Goal: Task Accomplishment & Management: Manage account settings

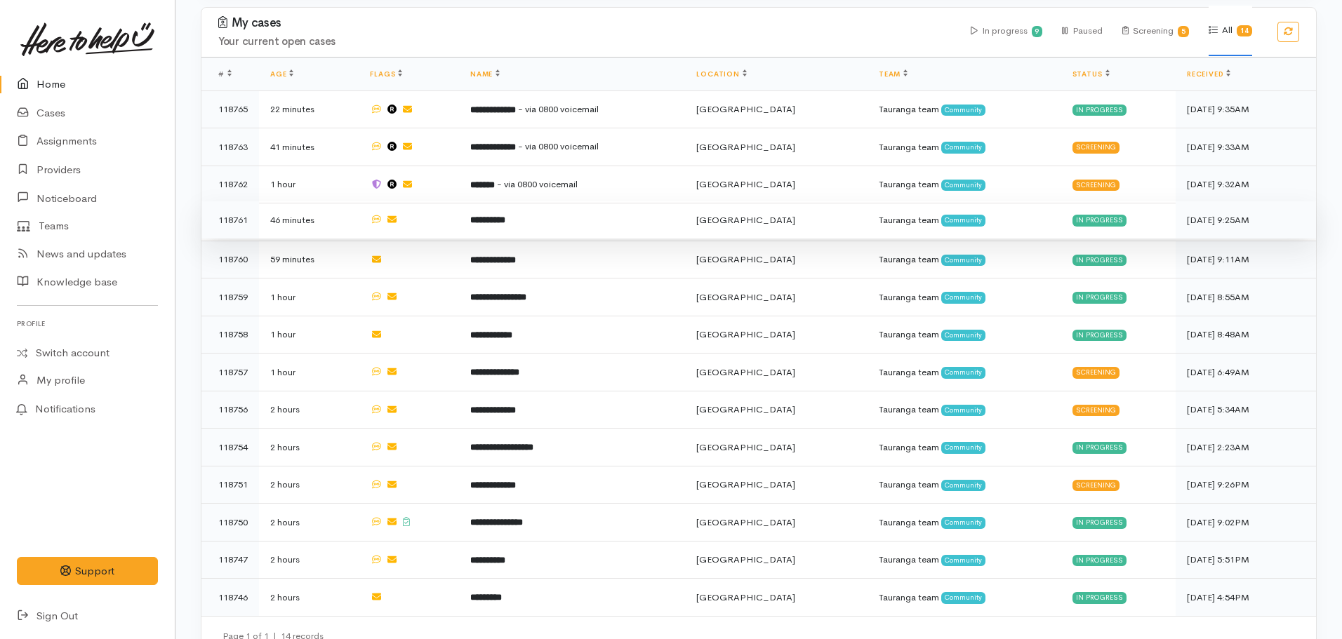
scroll to position [670, 0]
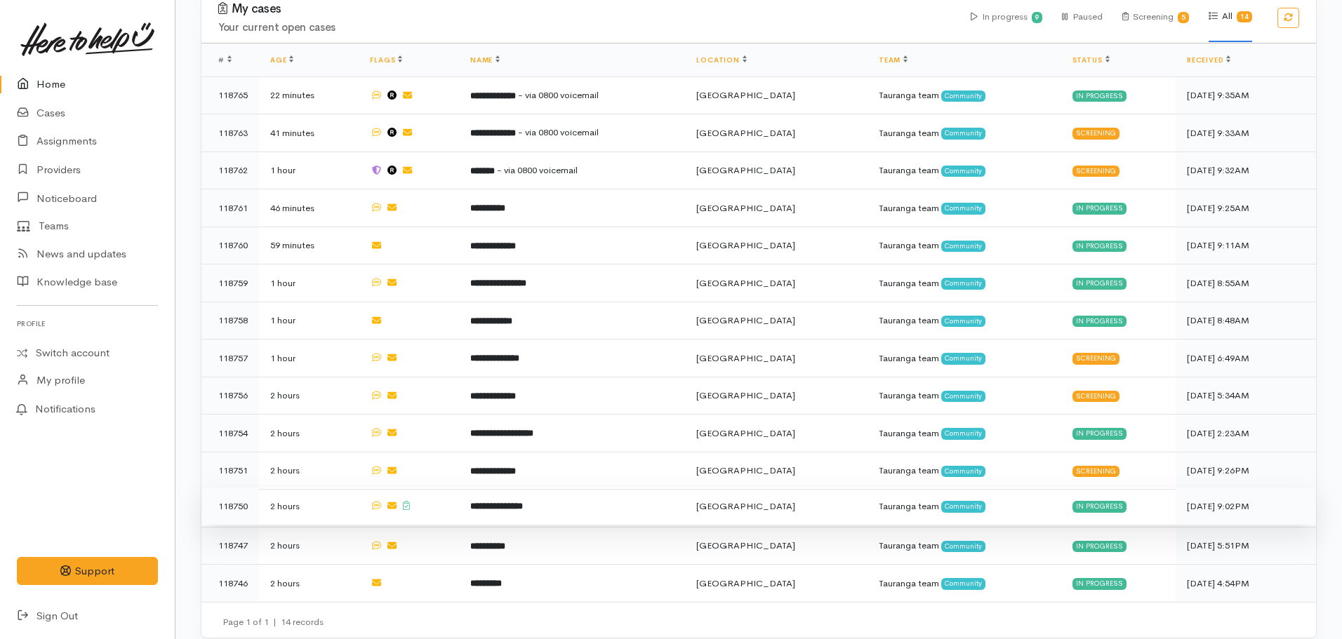
click at [523, 502] on b "**********" at bounding box center [496, 506] width 53 height 9
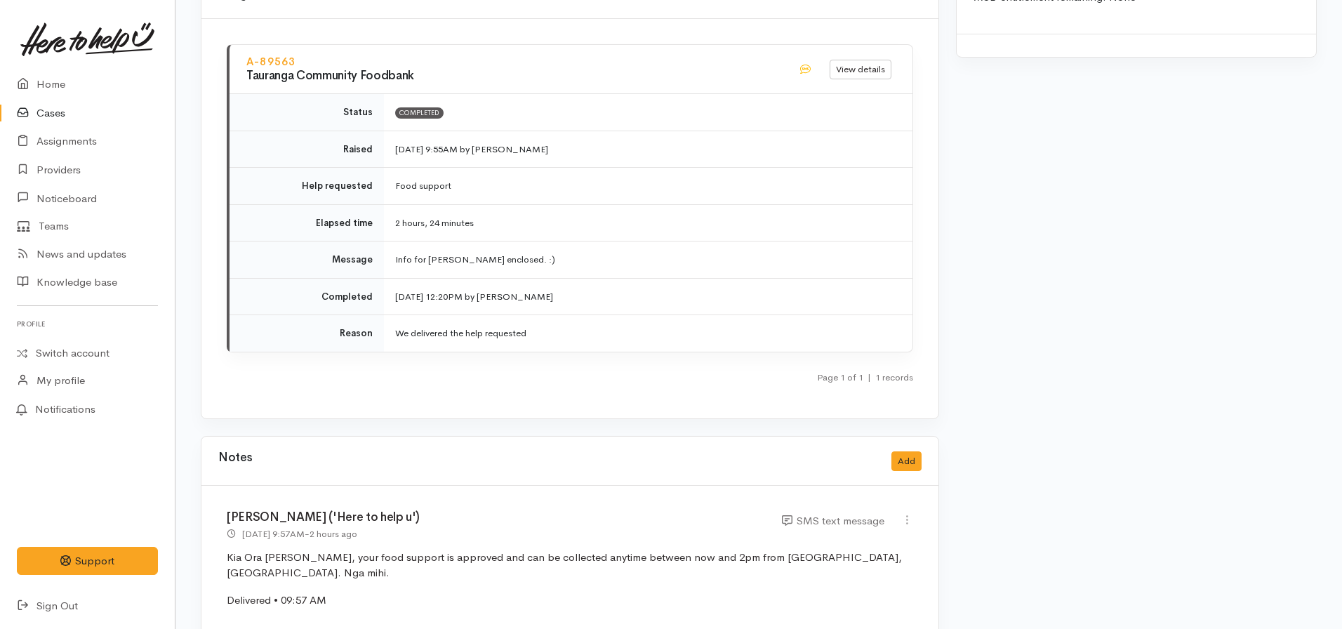
scroll to position [1701, 0]
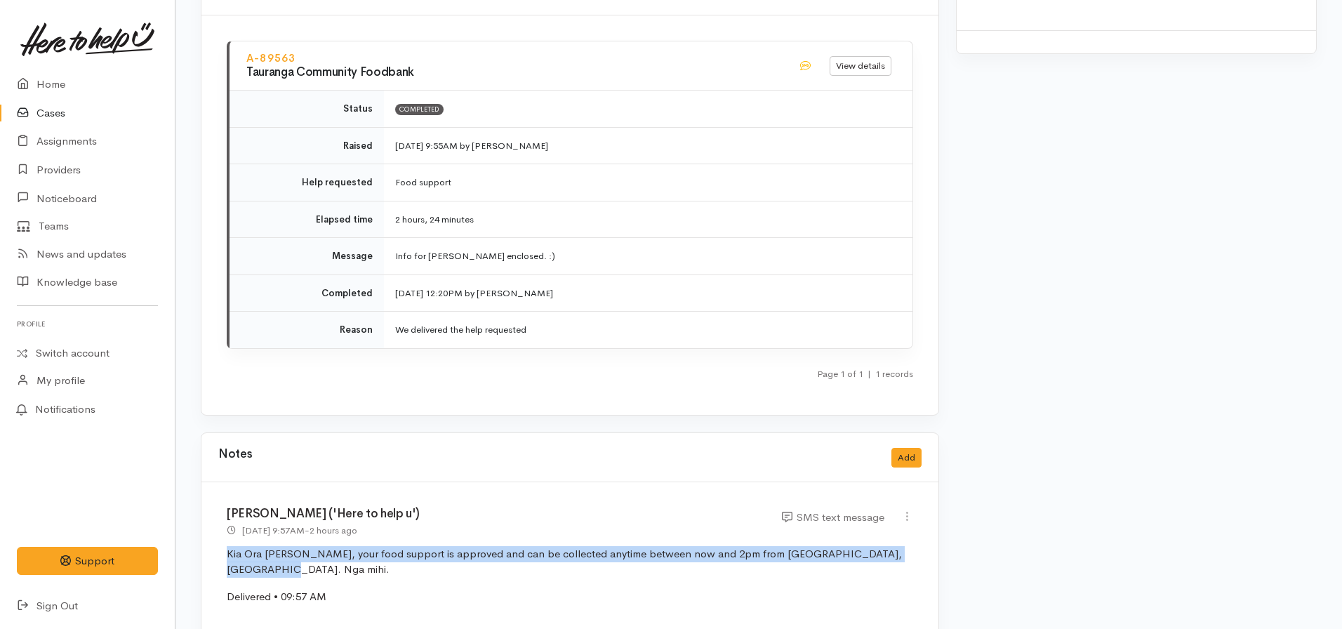
drag, startPoint x: 909, startPoint y: 540, endPoint x: 233, endPoint y: 545, distance: 675.9
click at [225, 545] on div "Nicole Rusk ('Here to help u') 9 Oct 2025 9:57AM - 2 hours ago SMS text message" at bounding box center [569, 561] width 737 height 159
copy p "Kia Ora Claudia, your food support is approved and can be collected anytime bet…"
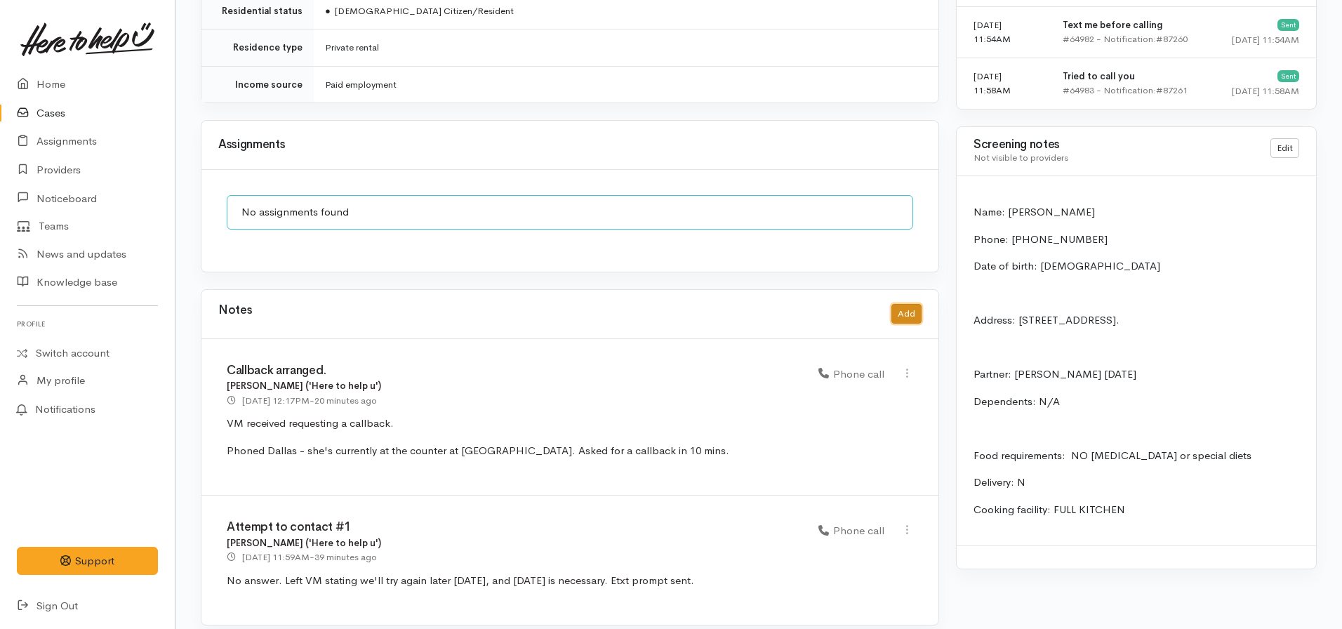
click at [908, 304] on button "Add" at bounding box center [906, 314] width 30 height 20
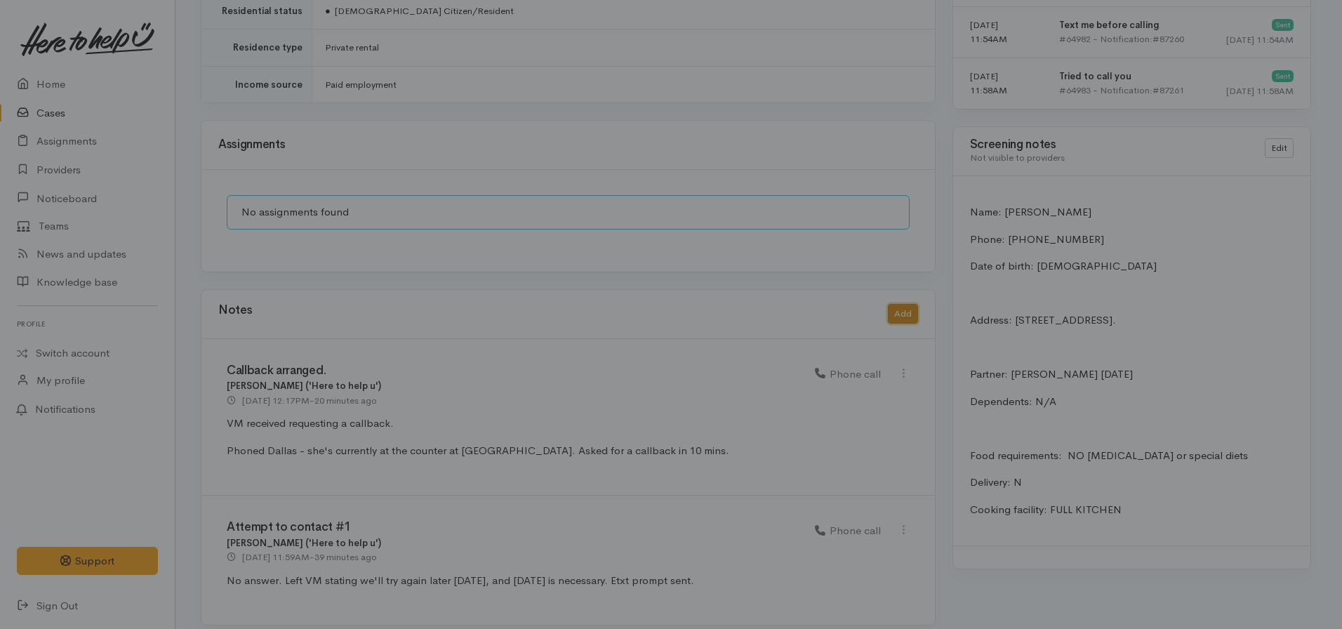
scroll to position [1133, 0]
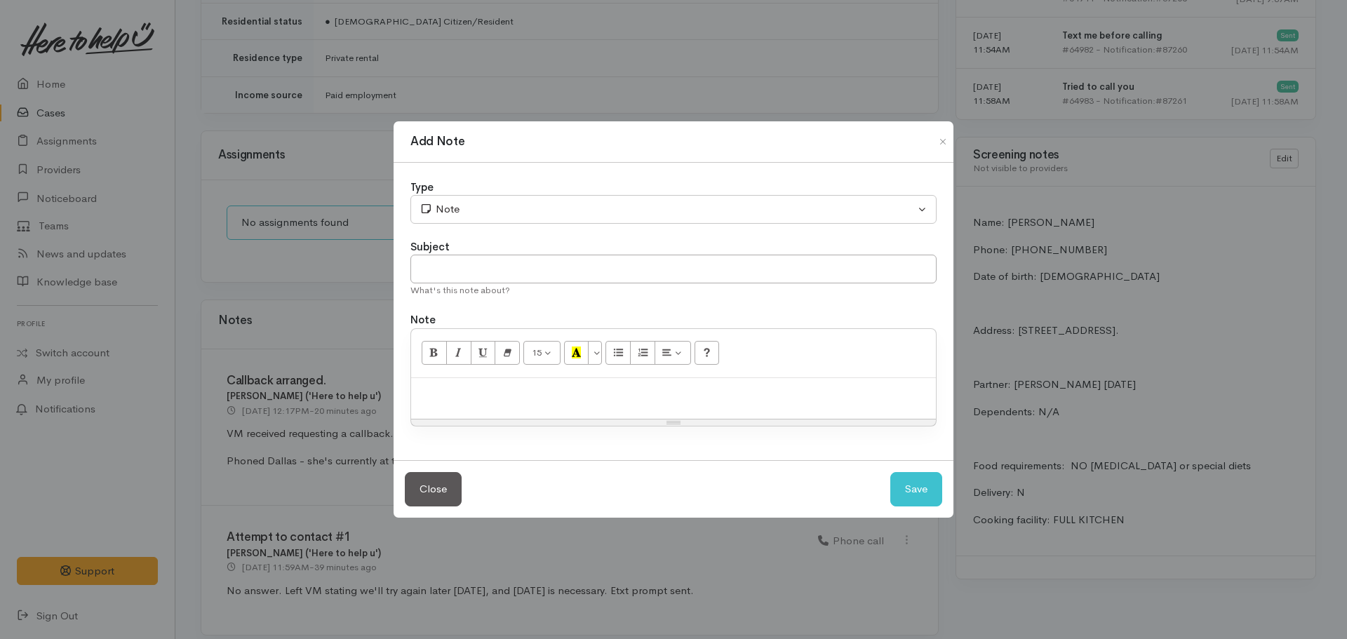
click at [491, 399] on p at bounding box center [673, 393] width 511 height 16
paste div
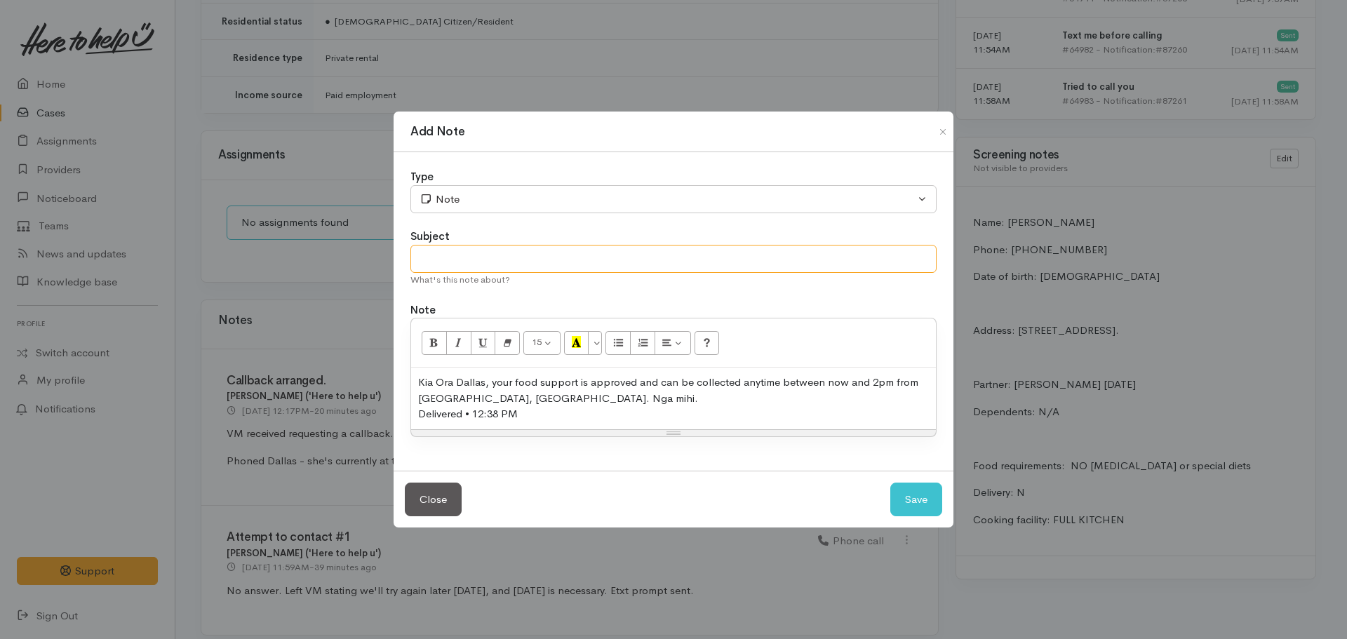
click at [462, 264] on input "text" at bounding box center [674, 259] width 526 height 29
type input "Confirm pickup day/time"
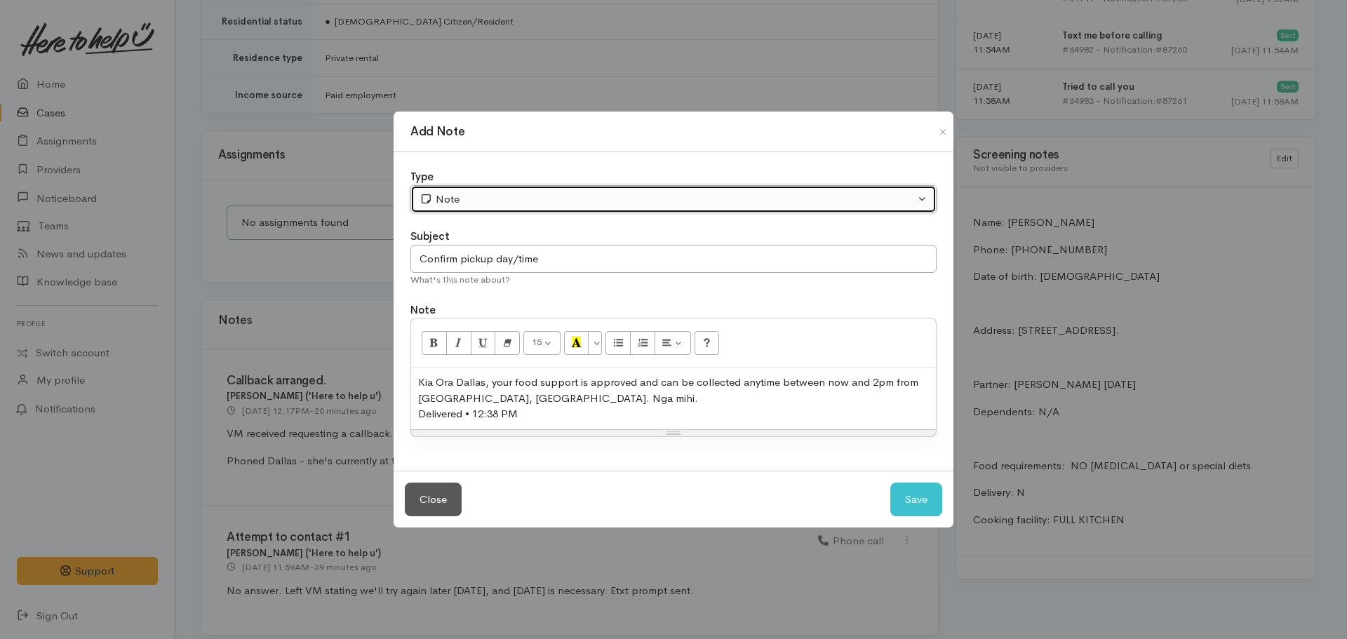
click at [474, 201] on div "Note" at bounding box center [667, 200] width 495 height 16
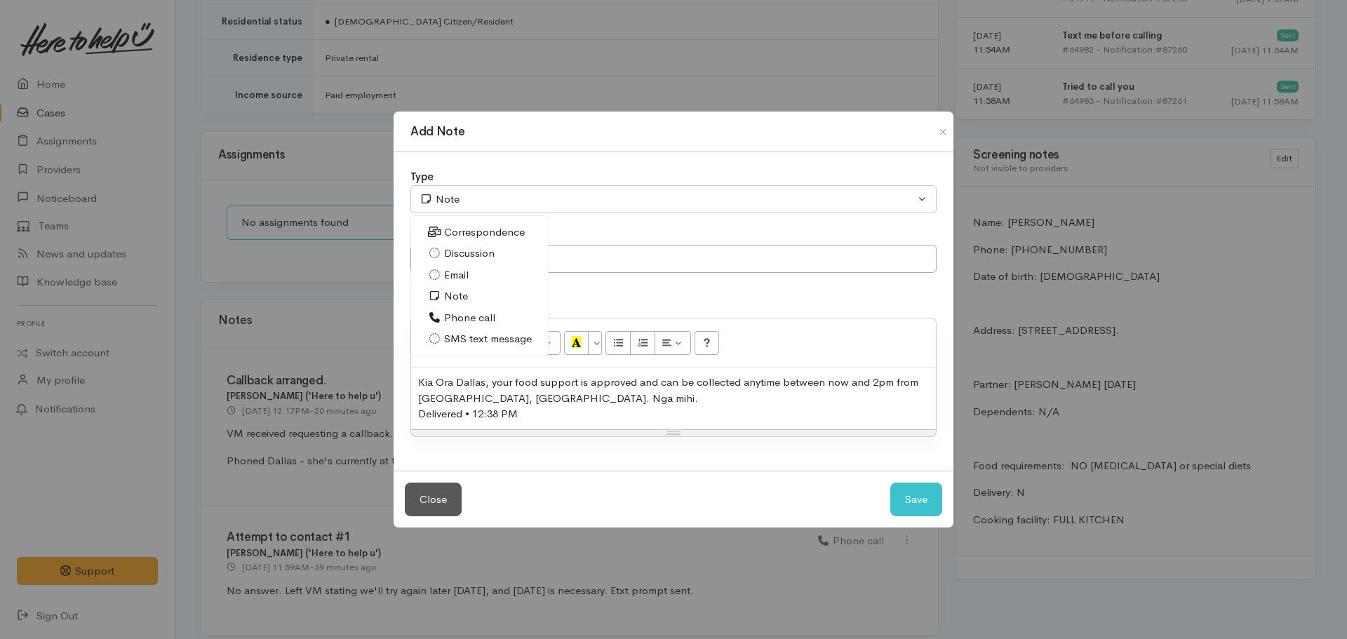
click at [460, 313] on span "Phone call" at bounding box center [469, 318] width 51 height 16
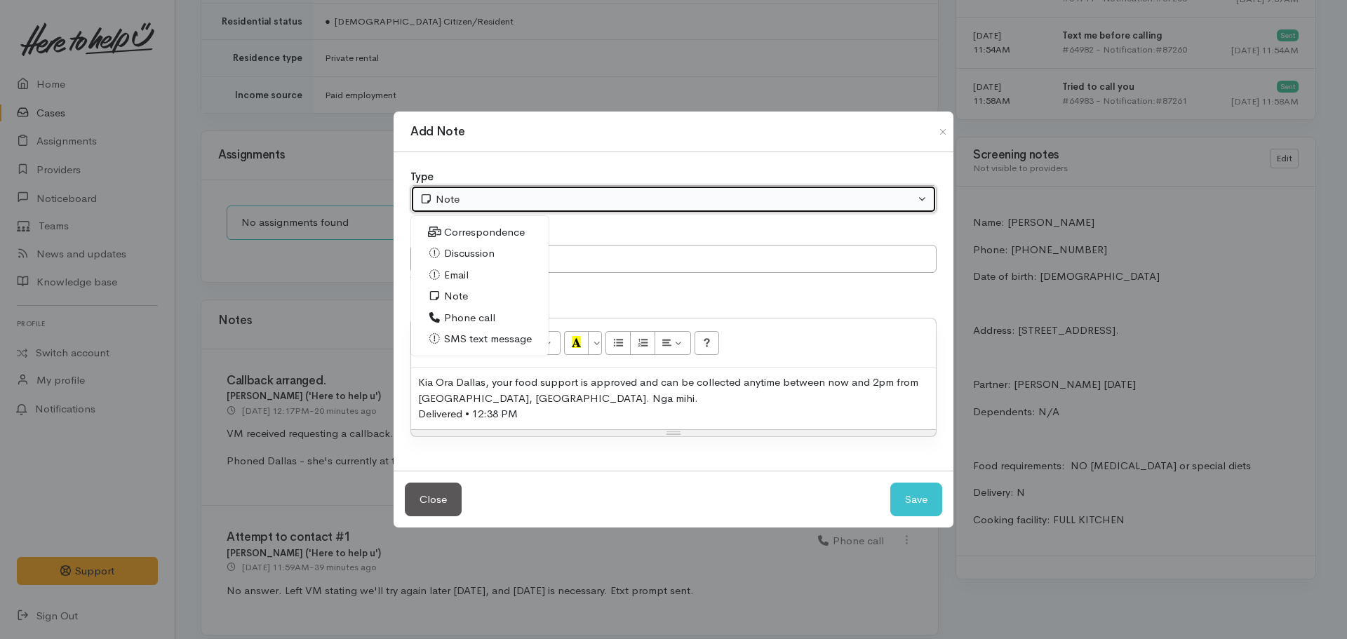
select select "3"
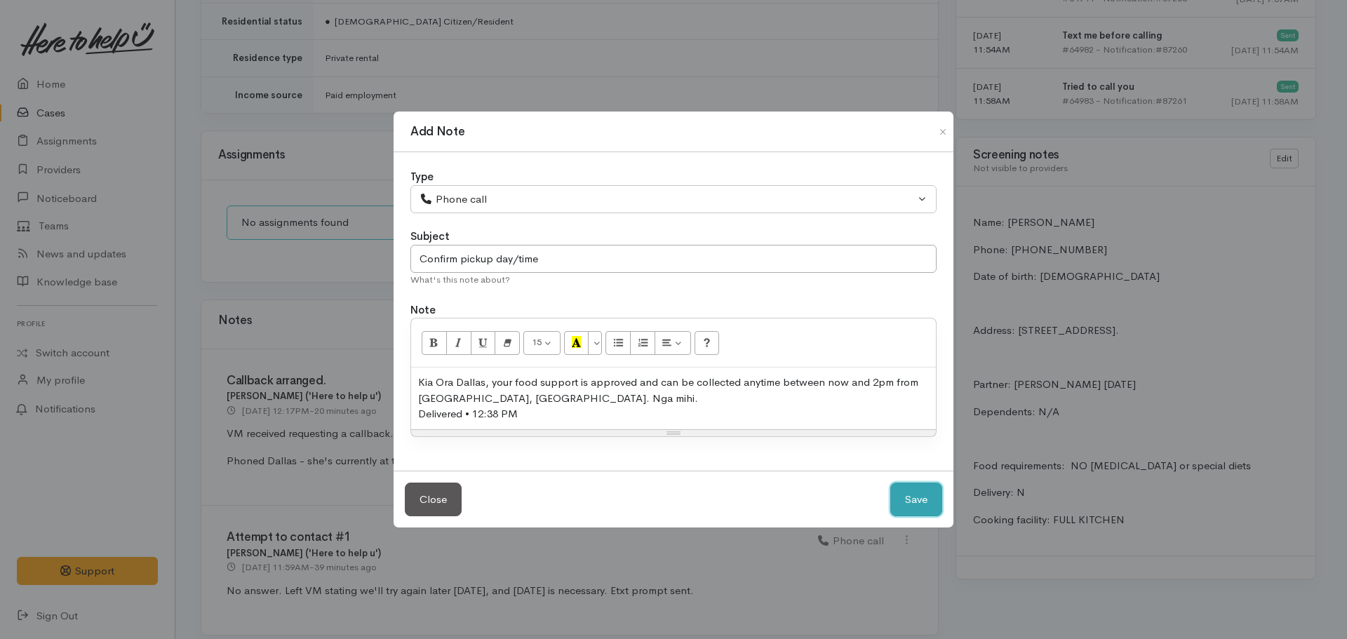
click at [917, 501] on button "Save" at bounding box center [917, 500] width 52 height 34
select select "1"
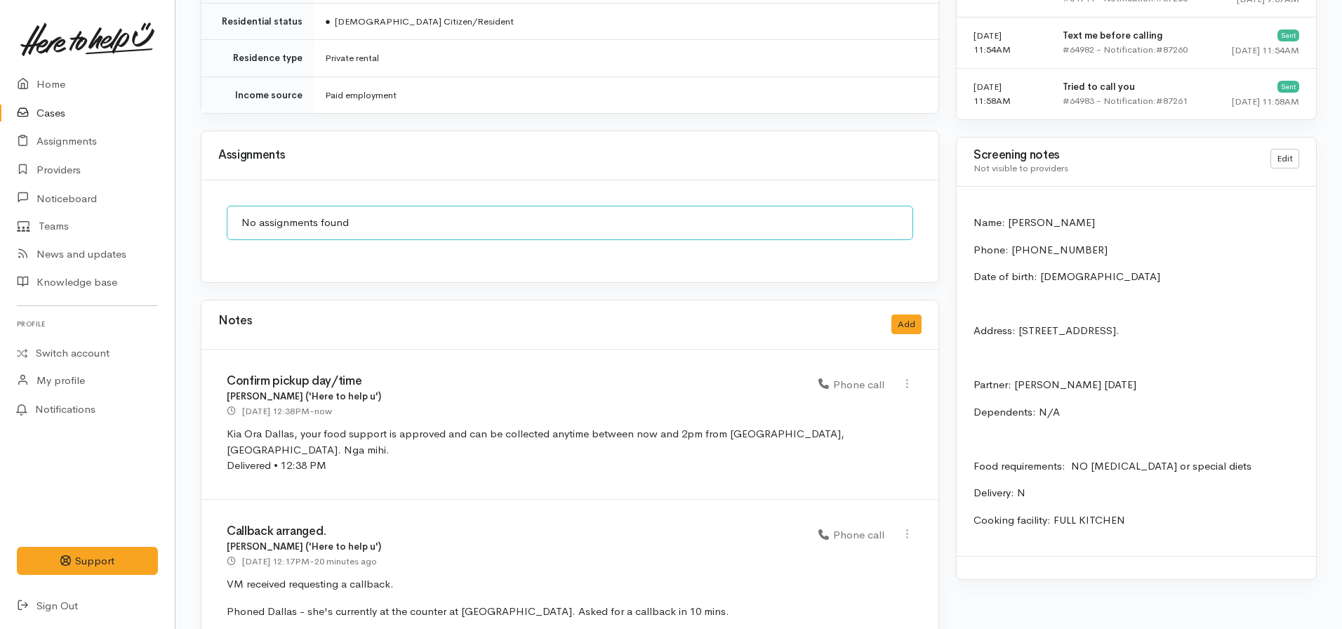
click at [913, 375] on div "Edit Delete" at bounding box center [907, 385] width 29 height 20
click at [910, 378] on icon at bounding box center [907, 384] width 12 height 12
click at [855, 400] on link "Edit" at bounding box center [856, 411] width 111 height 22
type input "Confirm pickup day/time"
select select "3"
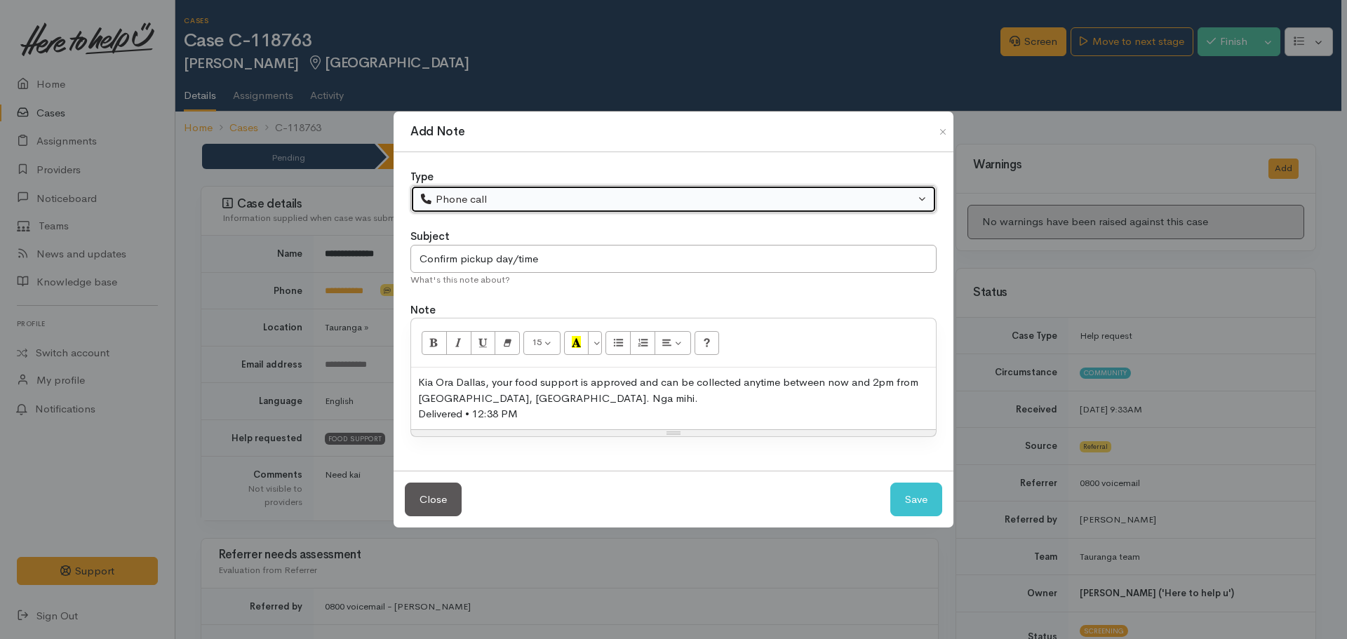
click at [559, 212] on button "Phone call" at bounding box center [674, 199] width 526 height 29
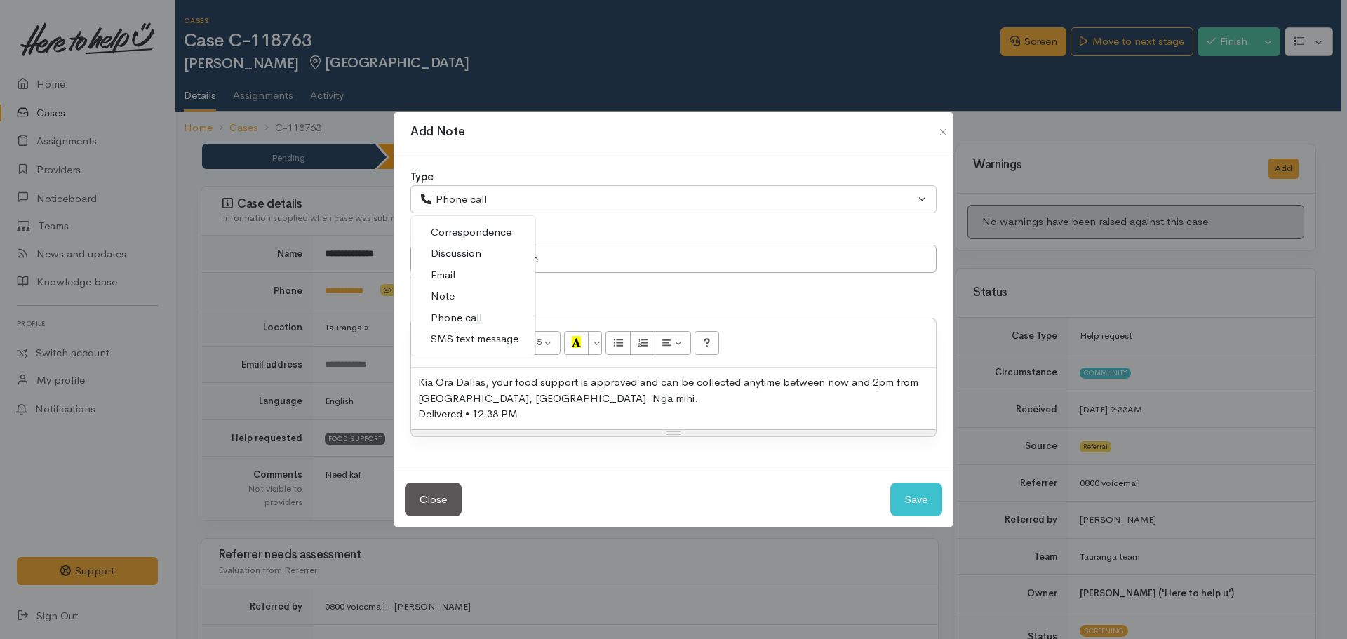
click at [482, 336] on span "SMS text message" at bounding box center [475, 339] width 88 height 16
select select "5"
click at [921, 500] on button "Save" at bounding box center [917, 500] width 52 height 34
select select "1"
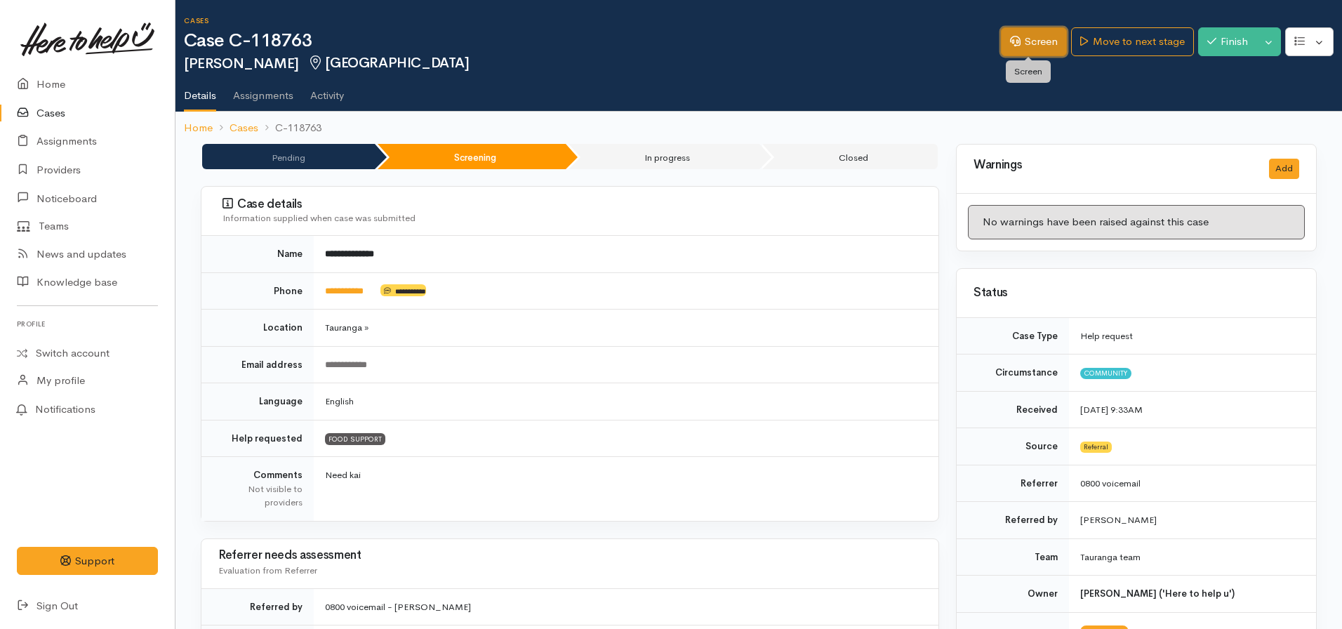
click at [1023, 50] on link "Screen" at bounding box center [1034, 41] width 66 height 29
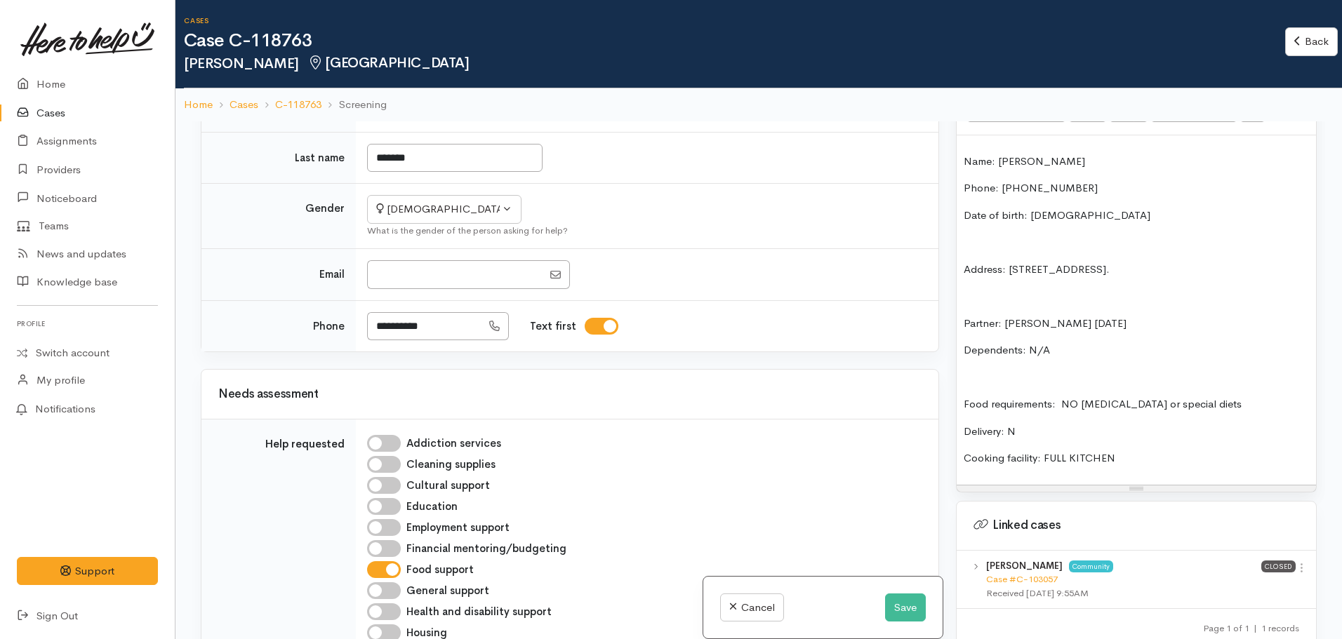
scroll to position [983, 0]
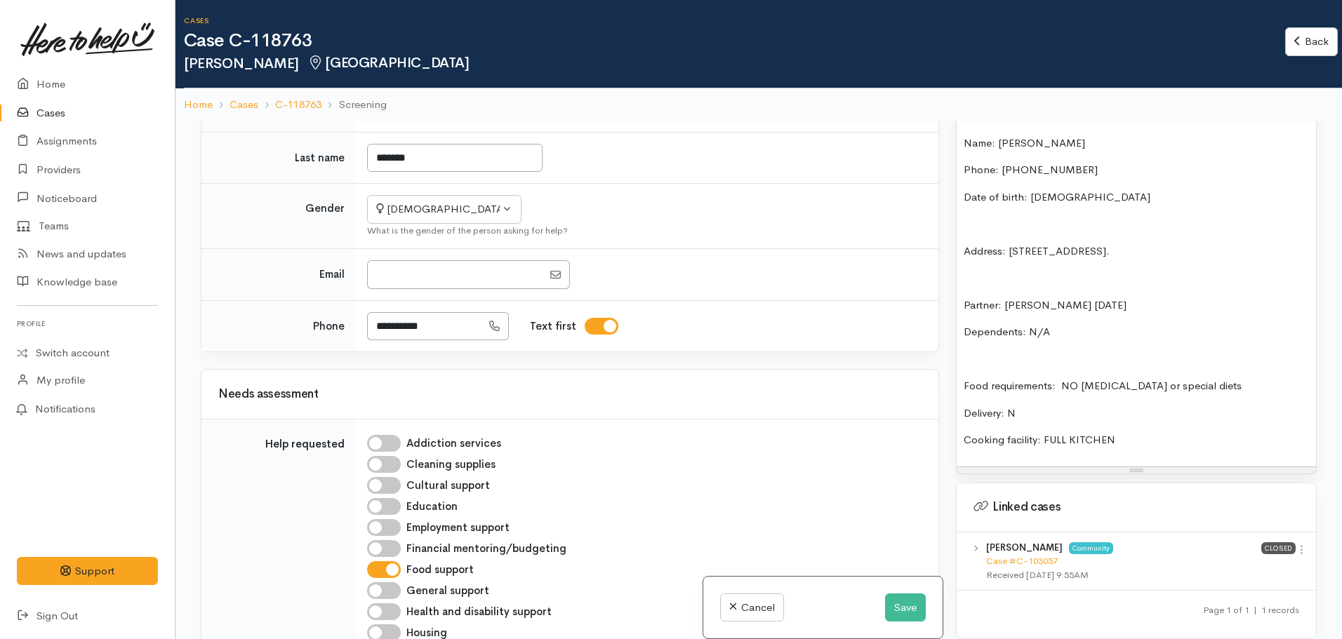
click at [1093, 382] on p "Food requirements: NO [MEDICAL_DATA] or special diets" at bounding box center [1136, 386] width 345 height 16
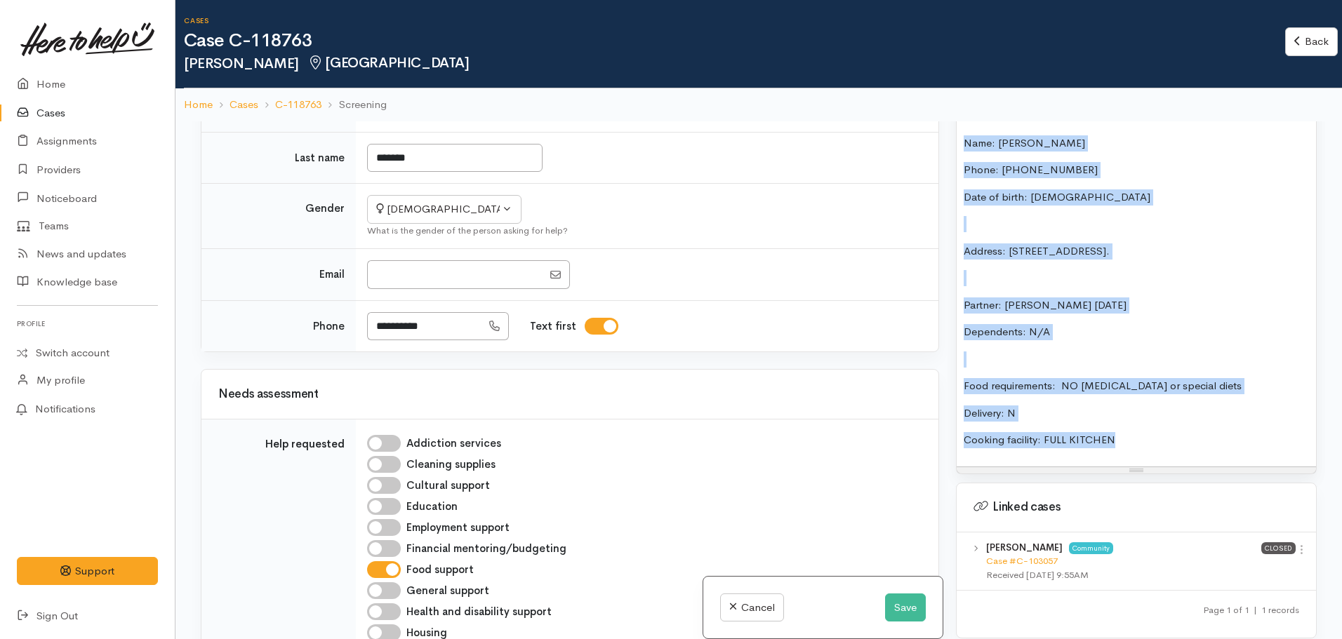
copy div "Name: Dallas Kaponga Phone: 0221030632 Date of birth: 29.08.1980 Address: 820 S…"
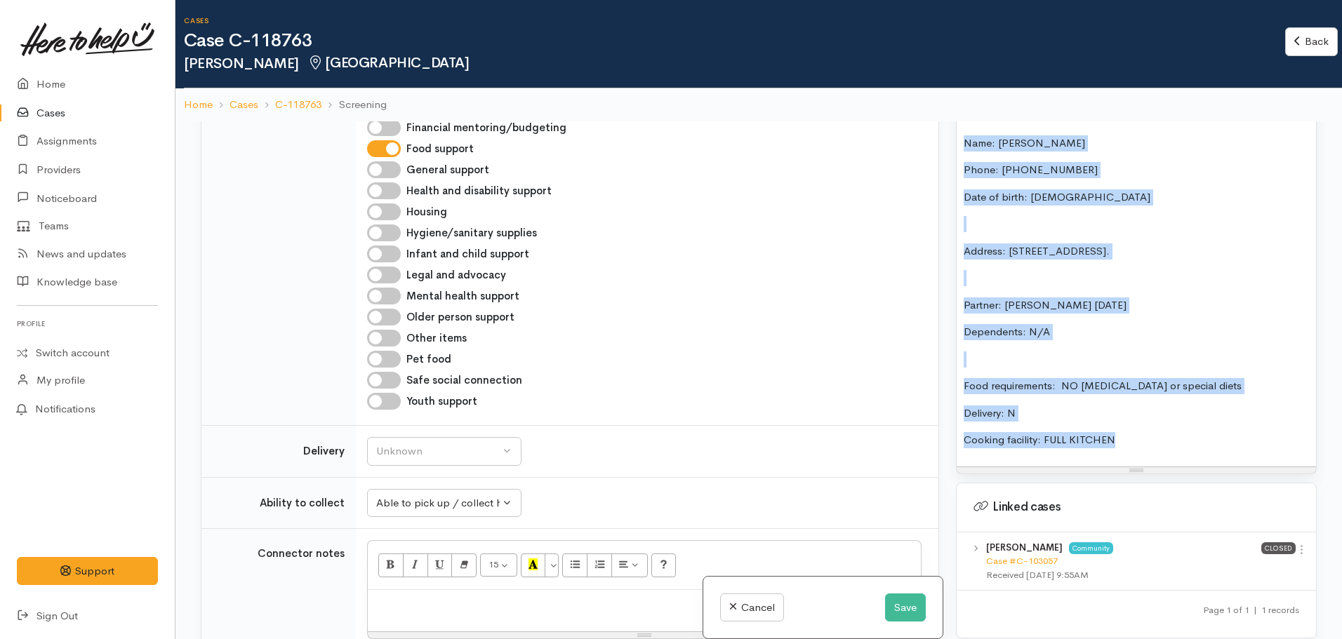
scroll to position [1123, 0]
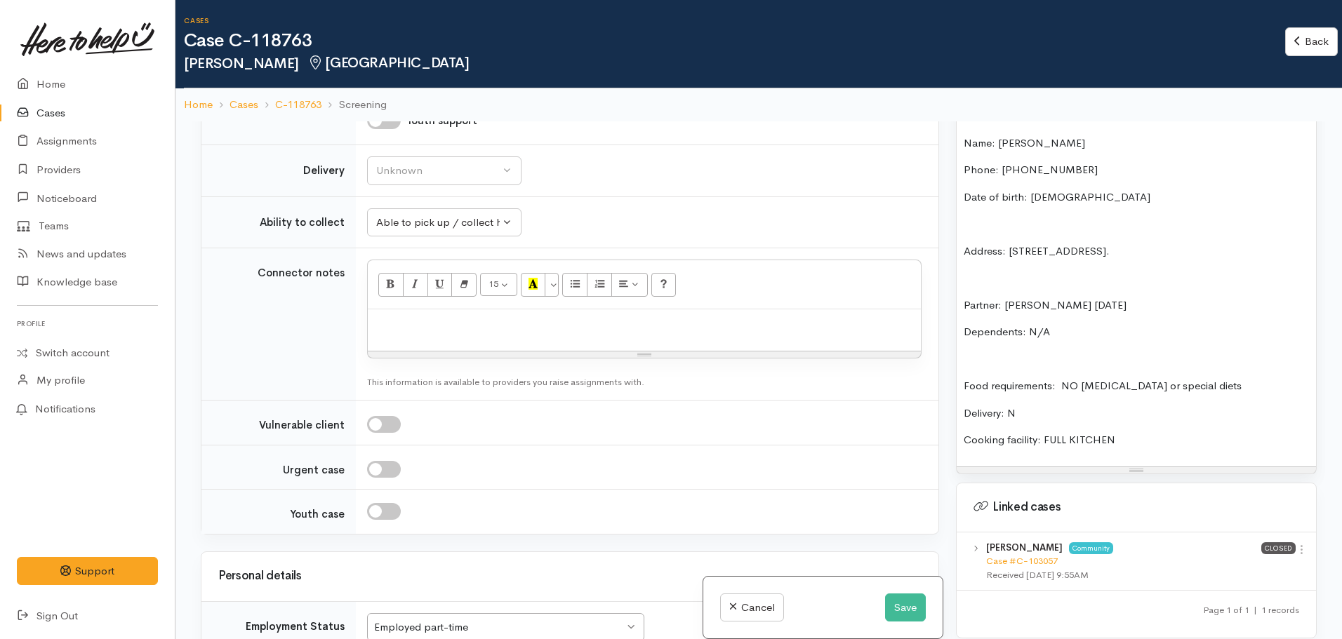
click at [392, 325] on p at bounding box center [644, 325] width 539 height 16
paste div
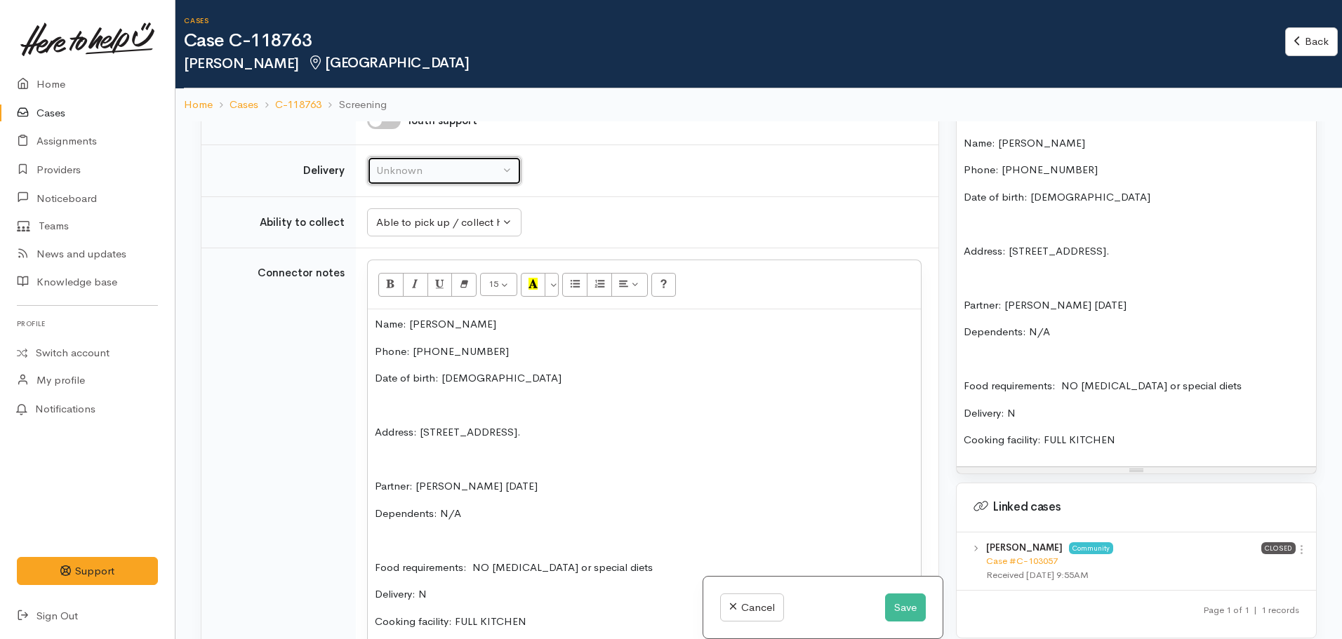
click at [406, 175] on div "Unknown" at bounding box center [438, 171] width 124 height 16
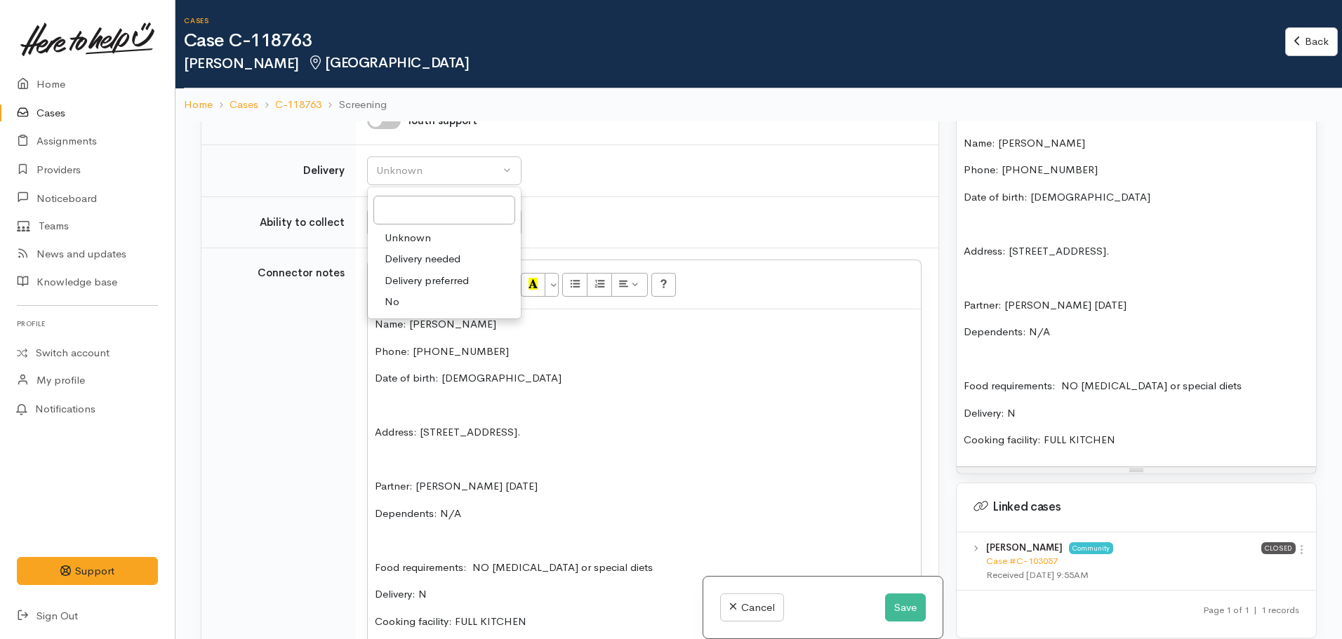
click at [400, 305] on link "No" at bounding box center [444, 302] width 153 height 22
select select "1"
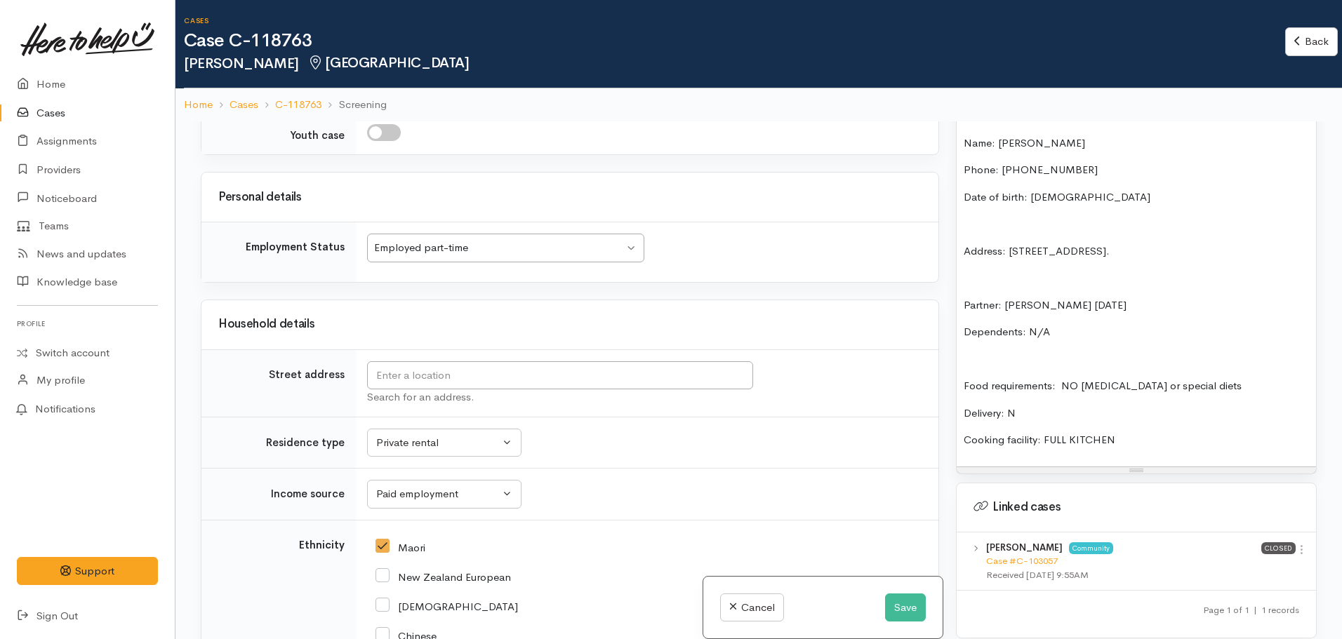
scroll to position [1895, 0]
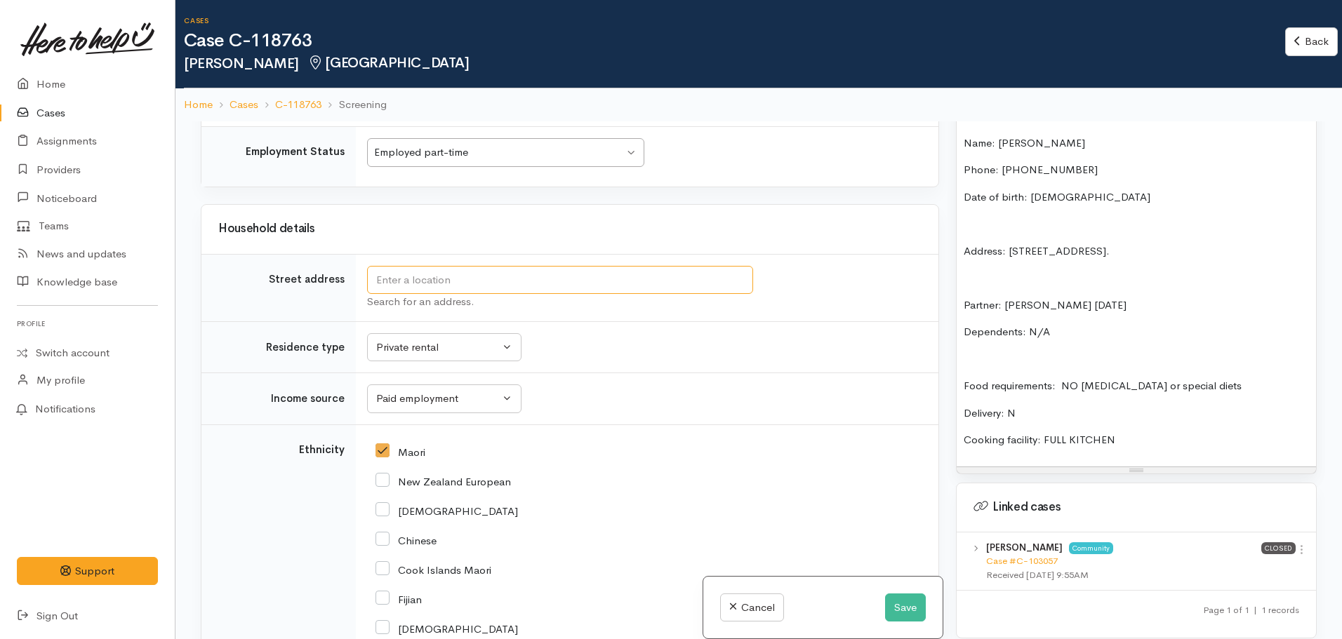
drag, startPoint x: 413, startPoint y: 283, endPoint x: 427, endPoint y: 283, distance: 14.7
click at [413, 283] on input "text" at bounding box center [560, 280] width 386 height 29
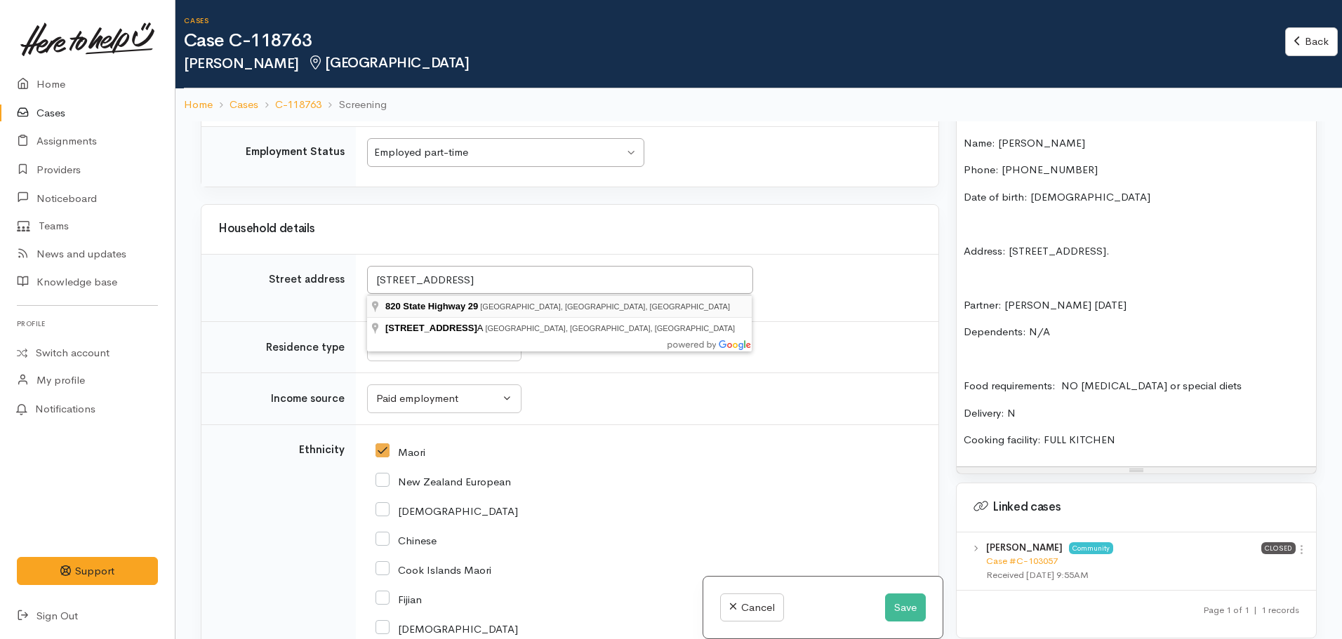
type input "820 State Highway 29, Tauriko, Tauranga, New Zealand"
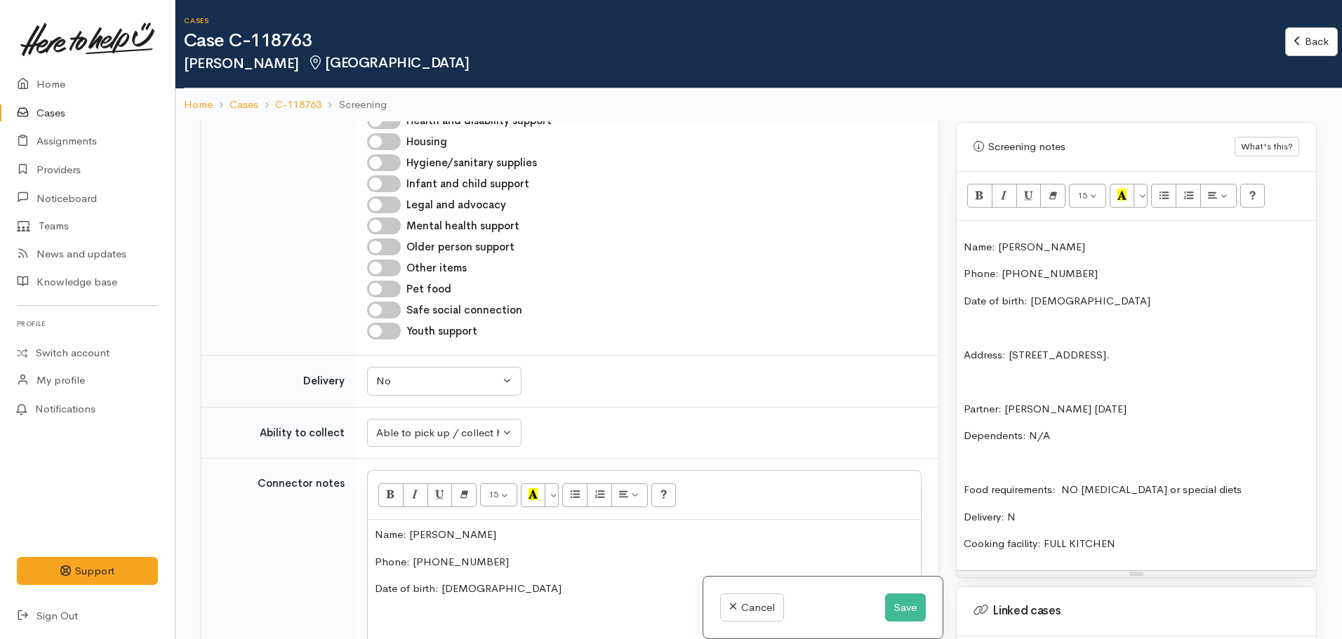
scroll to position [702, 0]
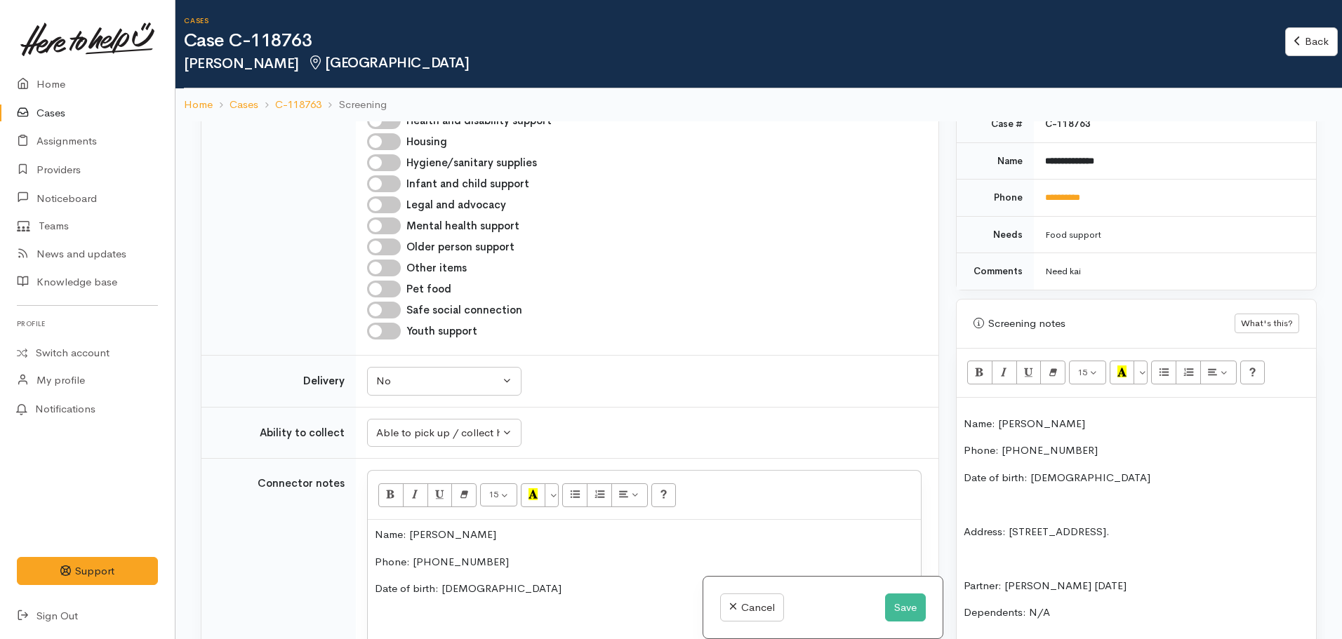
click at [961, 420] on div "Name: Dallas Kaponga Phone: 0221030632 Date of birth: 29.08.1980 Address: 820 S…" at bounding box center [1136, 573] width 359 height 350
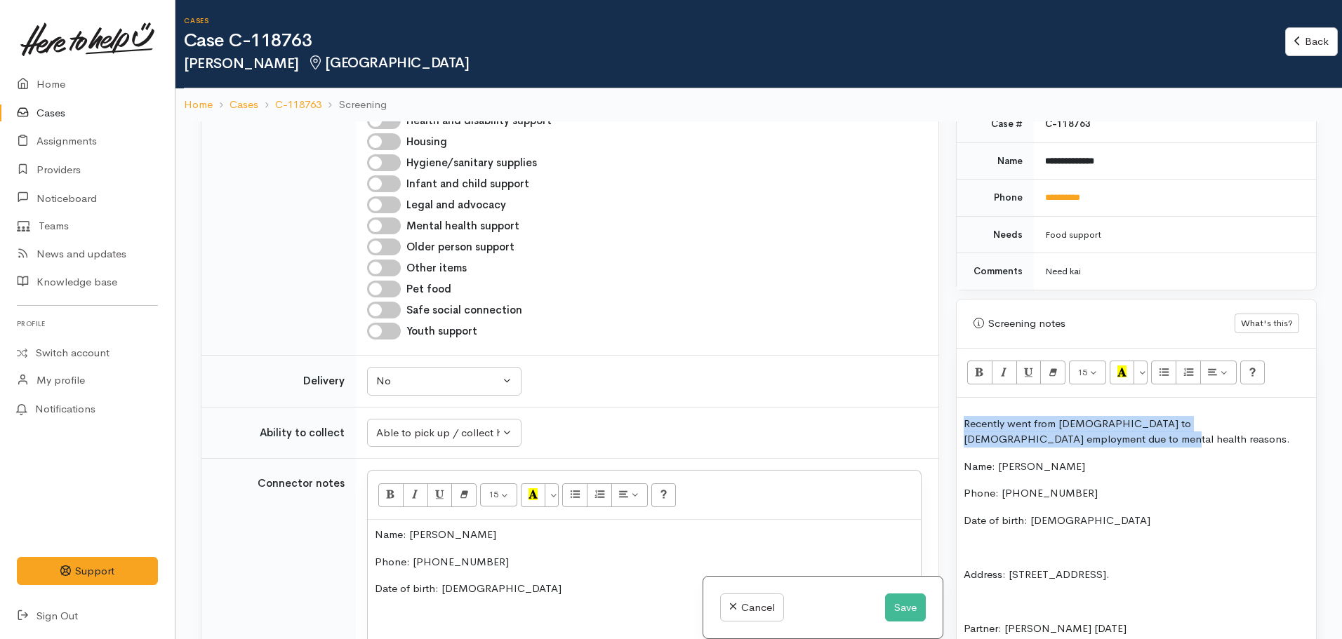
drag, startPoint x: 1016, startPoint y: 432, endPoint x: 1000, endPoint y: 425, distance: 17.0
click at [943, 430] on div "Related cases There are other cases potentially from the same person, address o…" at bounding box center [758, 440] width 1133 height 639
click at [990, 437] on p "Recently went from full-time to part-time employment due to mental health reaso…" at bounding box center [1136, 432] width 345 height 32
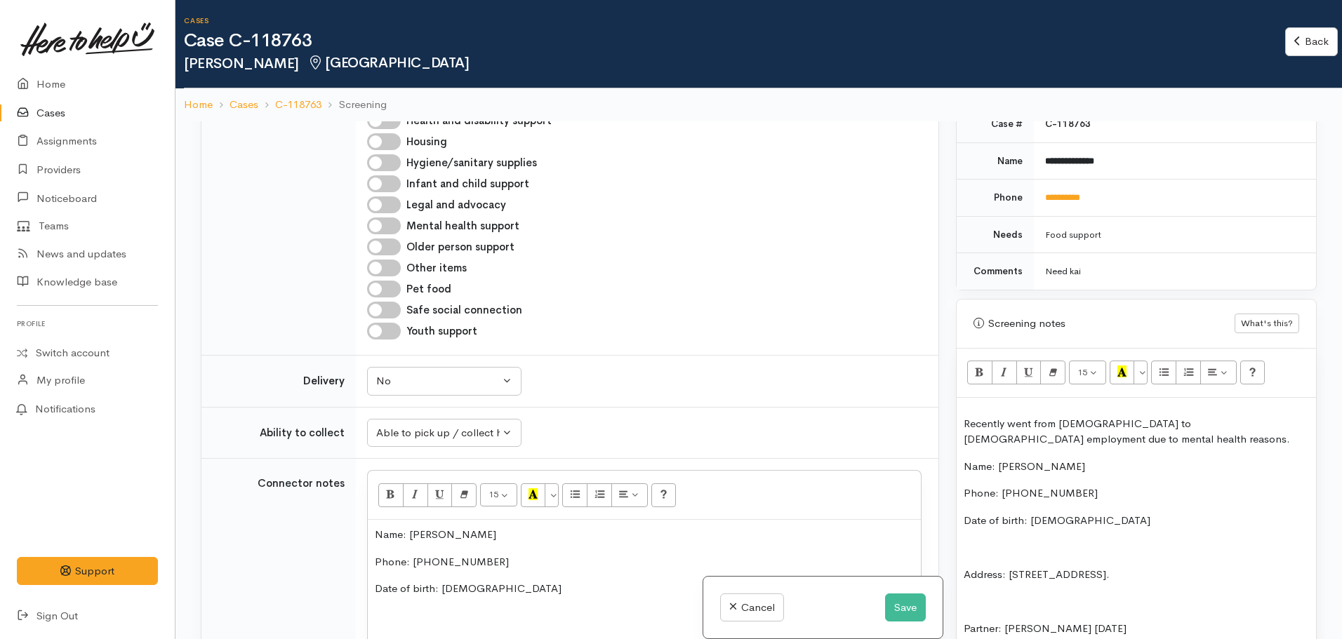
click at [992, 439] on p "Recently went from full-time to part-time employment due to mental health reaso…" at bounding box center [1136, 432] width 345 height 32
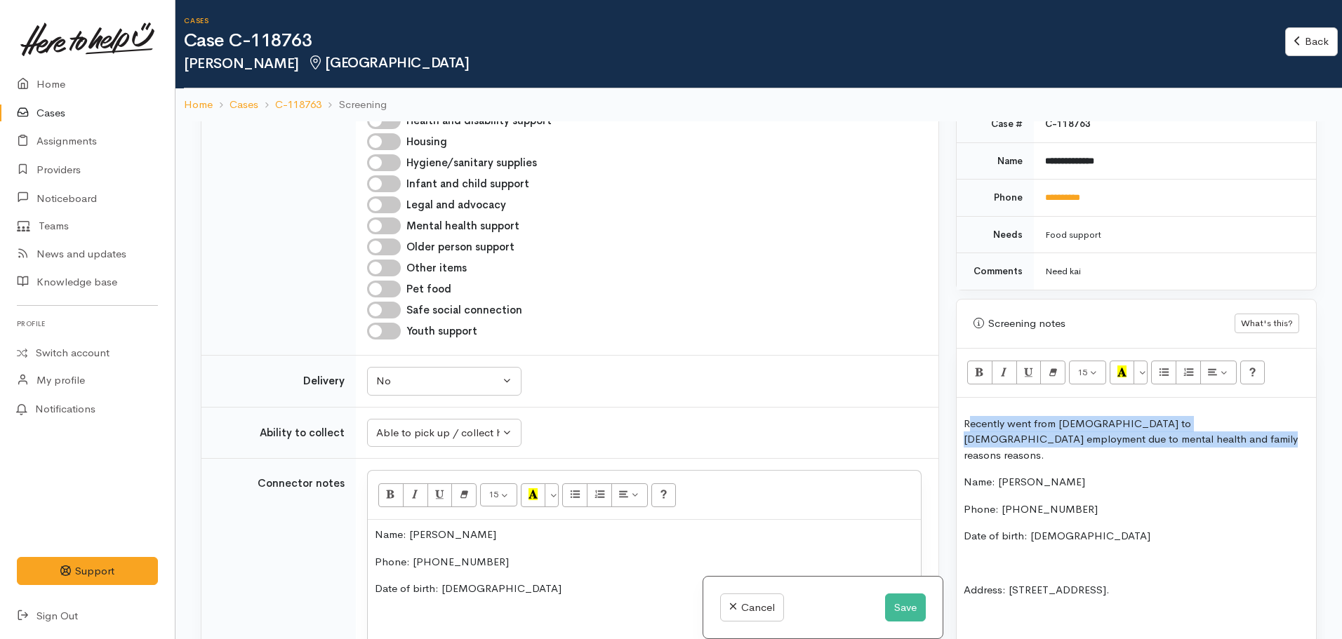
drag, startPoint x: 1137, startPoint y: 437, endPoint x: 1034, endPoint y: 432, distance: 103.3
click at [972, 426] on p "Recently went from full-time to part-time employment due to mental health and f…" at bounding box center [1136, 440] width 345 height 48
click at [1154, 440] on p "Recently went from full-time to part-time employment due to mental health and f…" at bounding box center [1136, 440] width 345 height 48
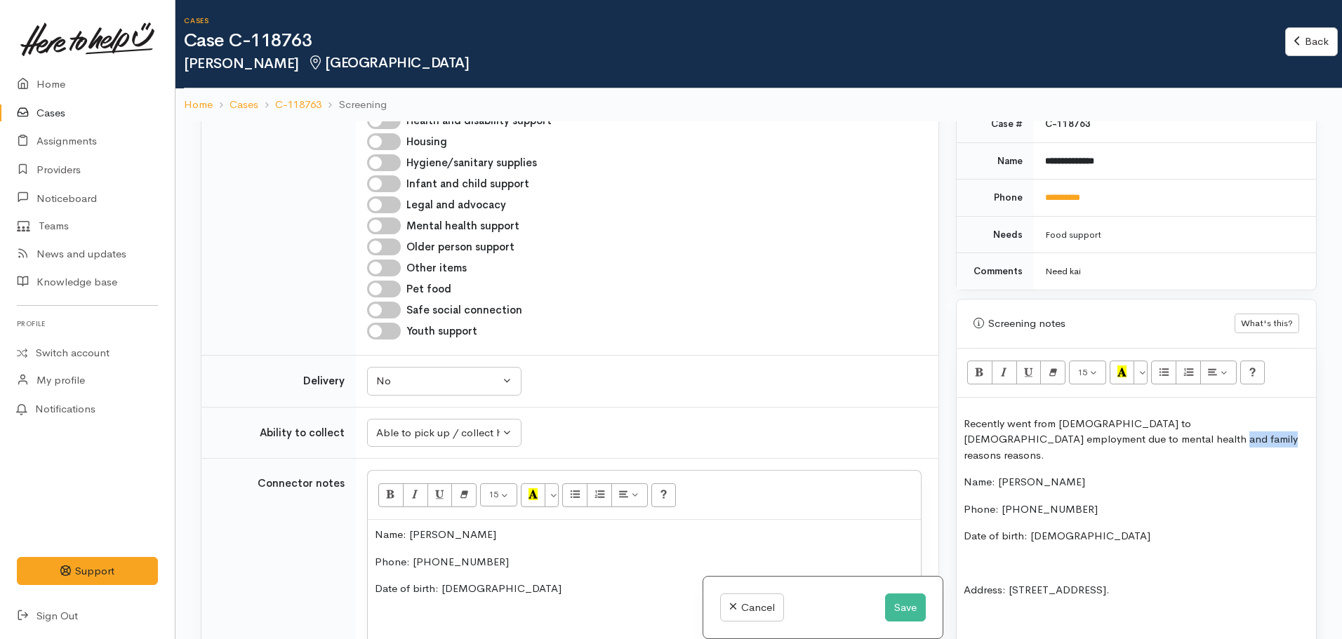
drag, startPoint x: 1146, startPoint y: 441, endPoint x: 1082, endPoint y: 438, distance: 64.7
click at [1082, 438] on p "Recently went from full-time to part-time employment due to mental health and f…" at bounding box center [1136, 440] width 345 height 48
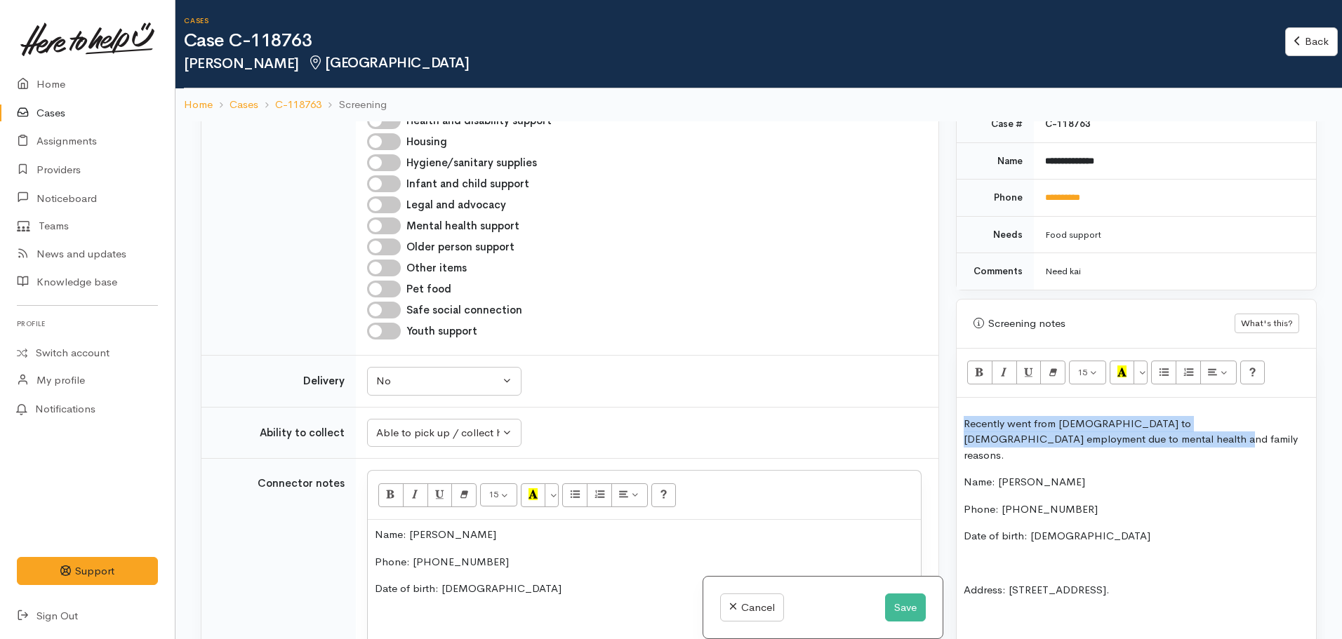
drag, startPoint x: 1104, startPoint y: 444, endPoint x: 941, endPoint y: 413, distance: 165.6
click at [941, 413] on div "Related cases There are other cases potentially from the same person, address o…" at bounding box center [758, 440] width 1133 height 639
copy p "Recently went from full-time to part-time employment due to mental health and f…"
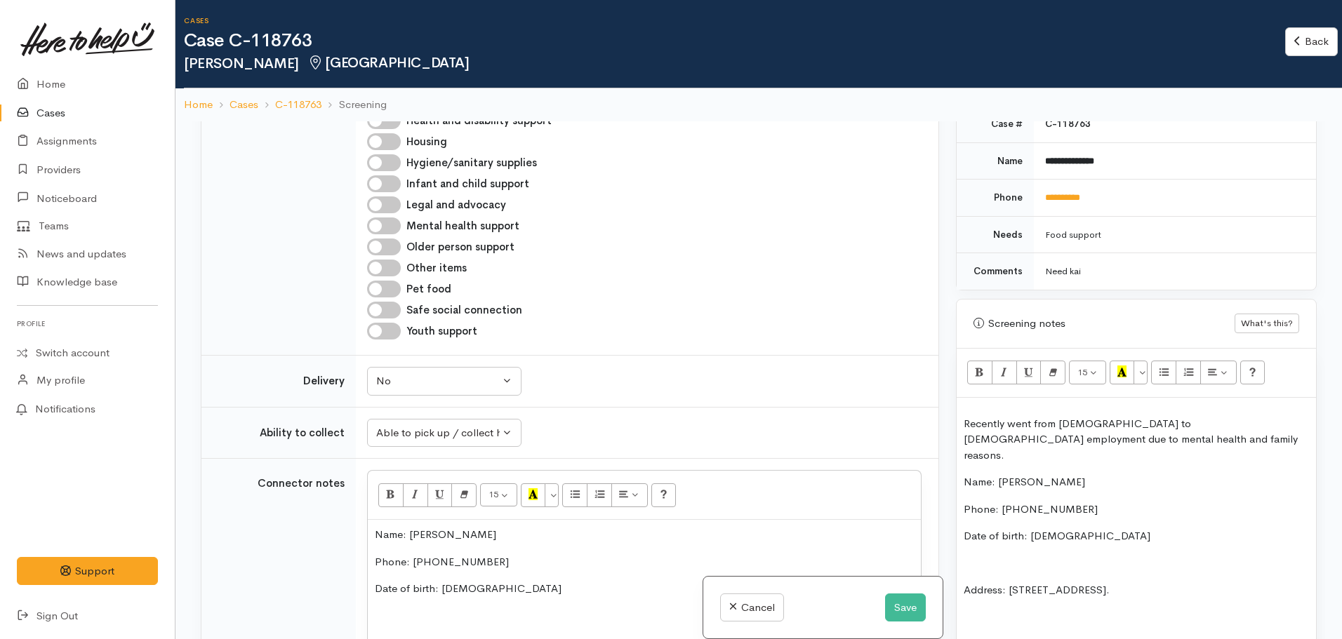
click at [375, 536] on p "Name: Dallas Kaponga" at bounding box center [644, 535] width 539 height 16
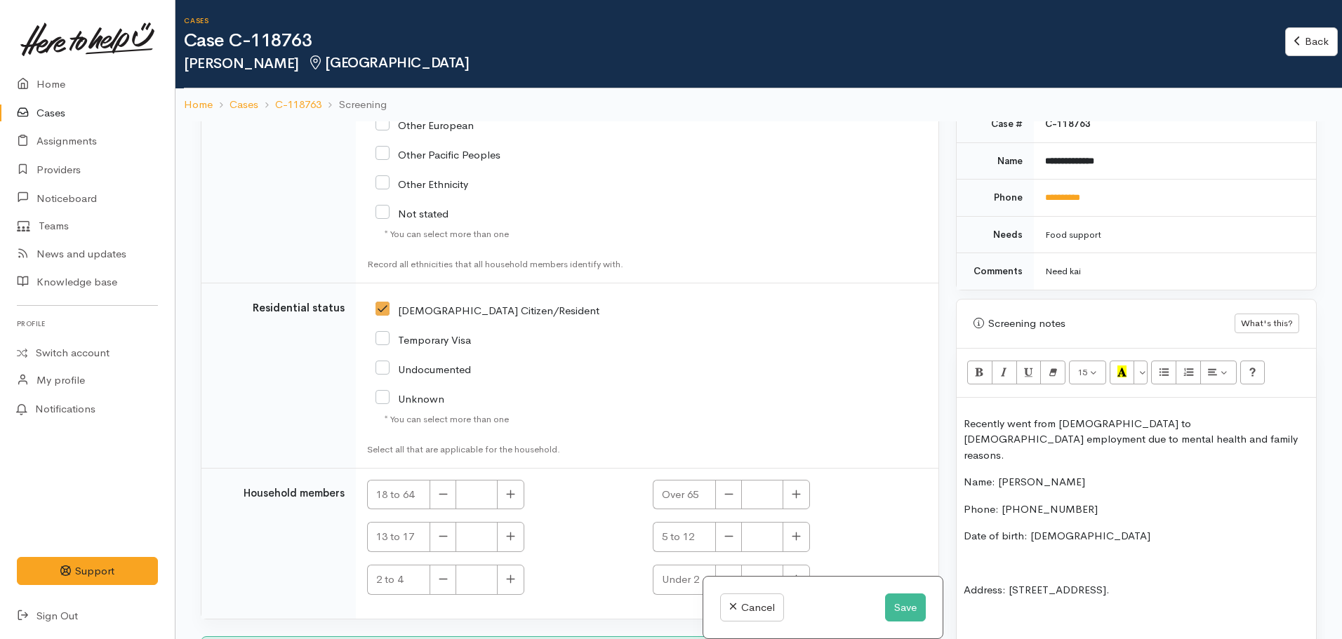
scroll to position [2718, 0]
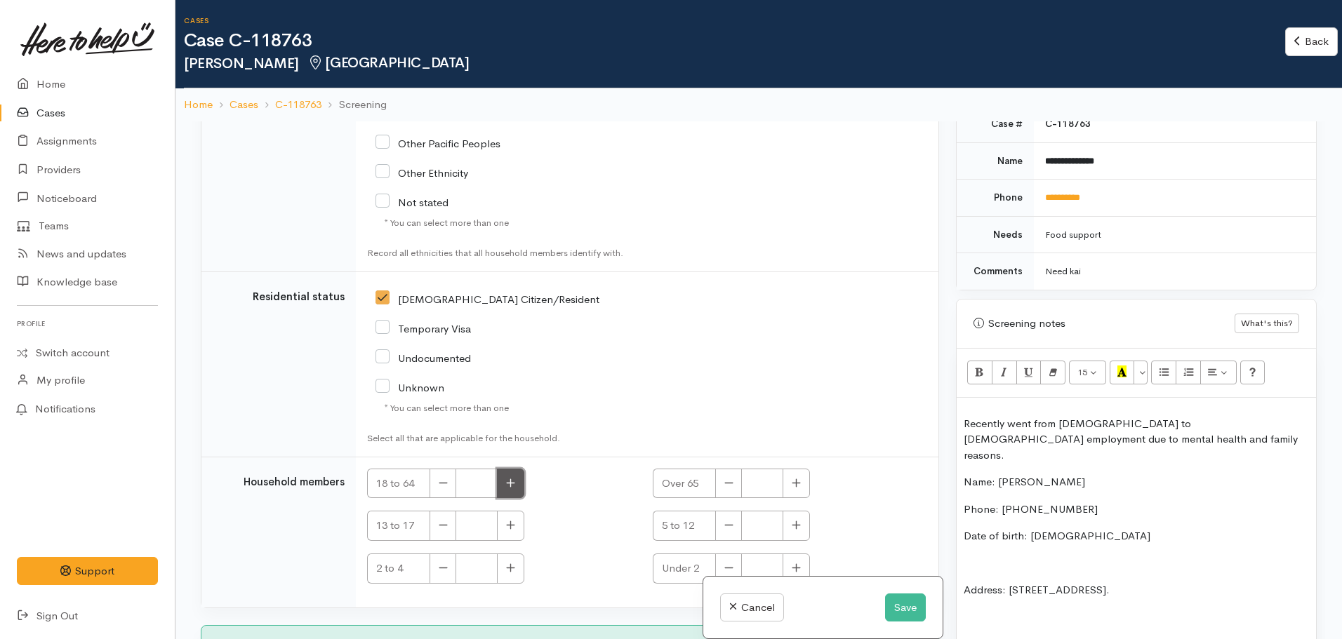
click at [507, 469] on button "button" at bounding box center [510, 484] width 27 height 30
type input "2"
click at [903, 608] on button "Save" at bounding box center [905, 608] width 41 height 29
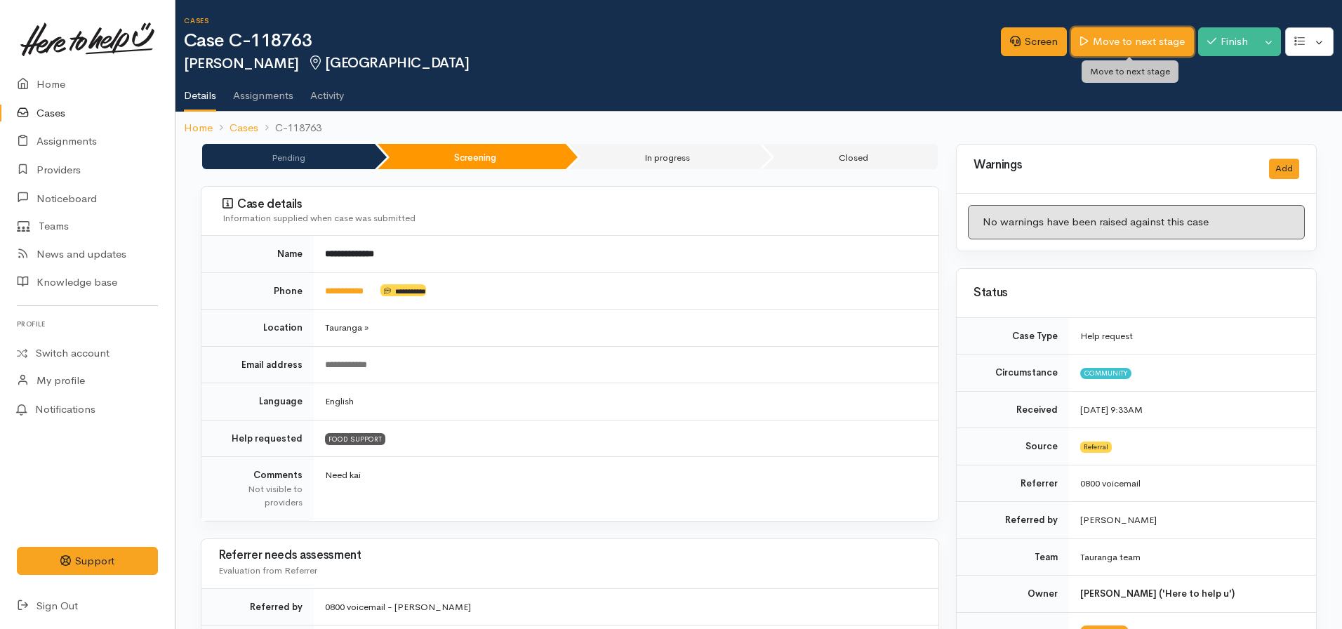
click at [1103, 33] on link "Move to next stage" at bounding box center [1132, 41] width 122 height 29
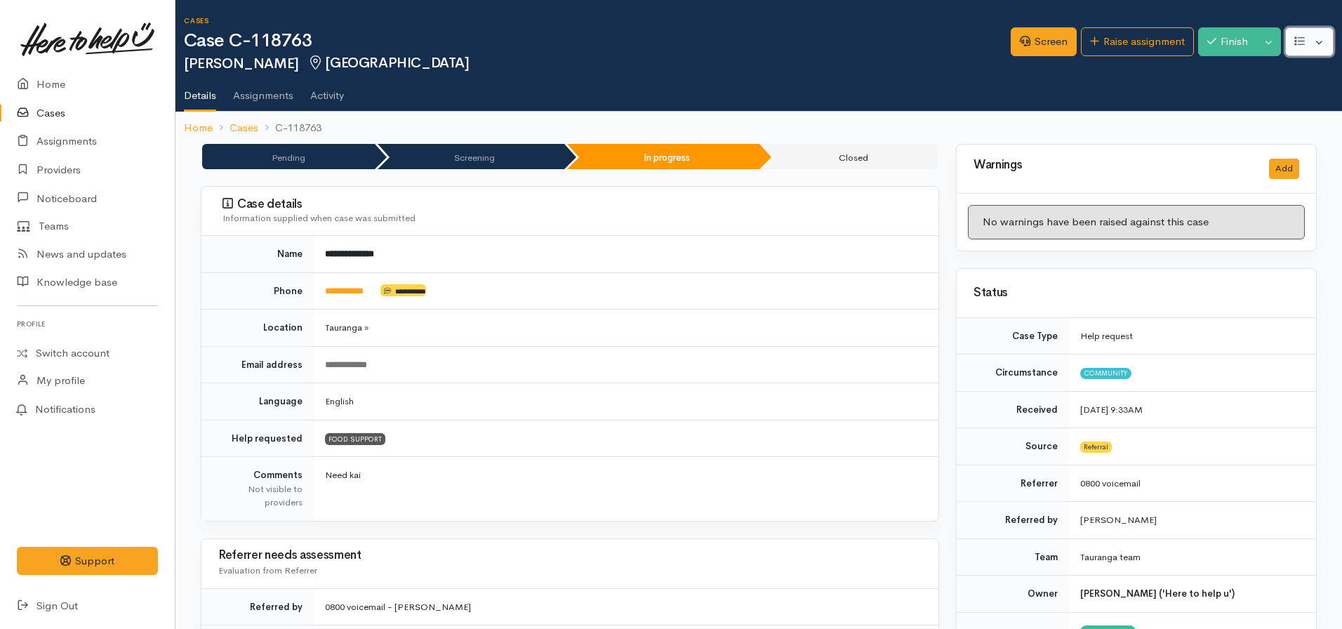
click at [1309, 41] on button "button" at bounding box center [1309, 41] width 48 height 29
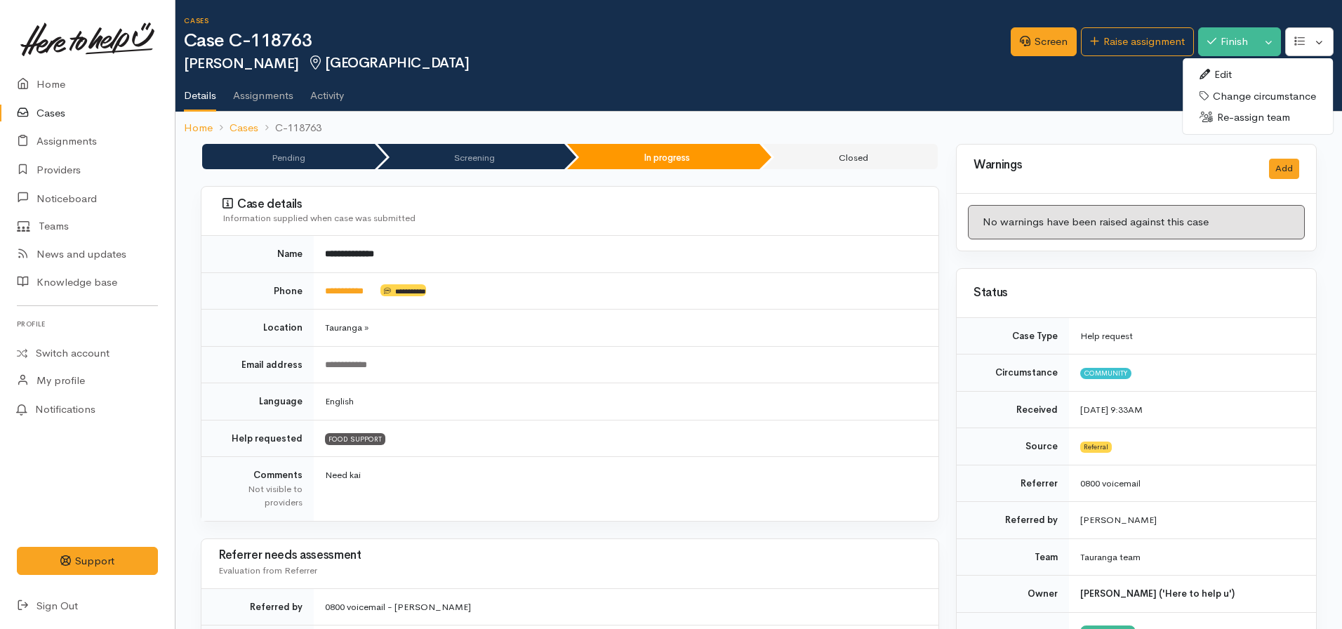
click at [1229, 75] on link "Edit" at bounding box center [1258, 75] width 150 height 22
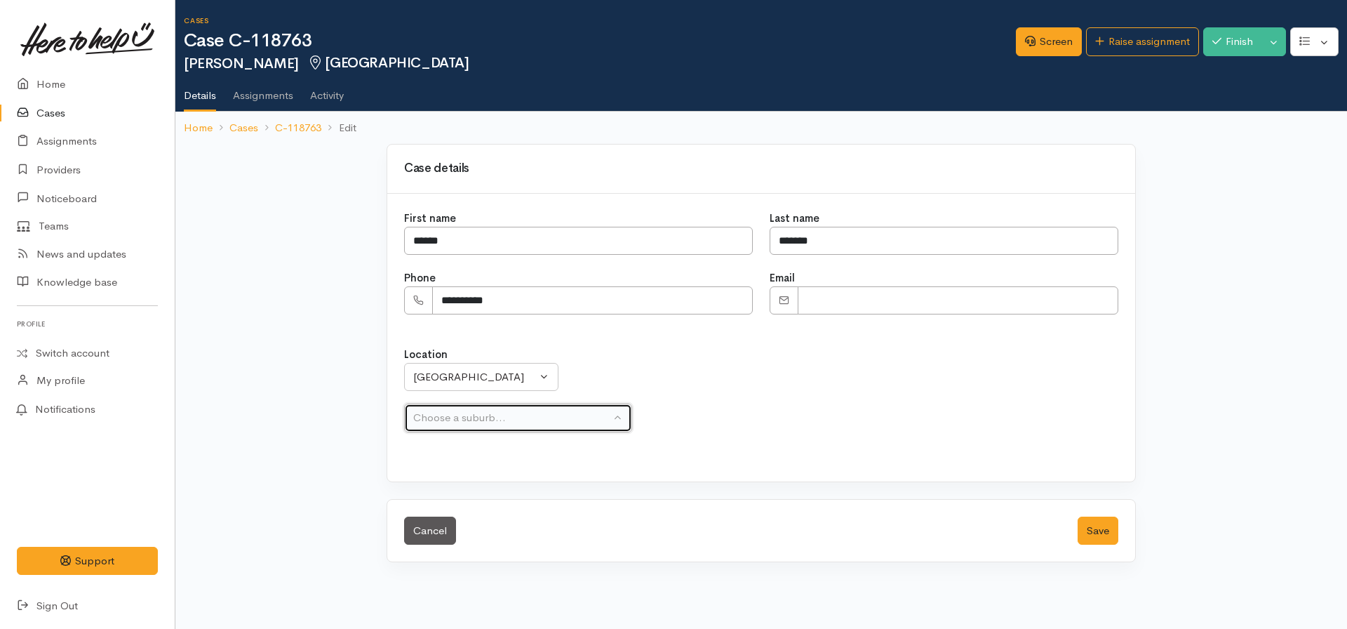
click at [476, 423] on div "Choose a suburb..." at bounding box center [511, 418] width 197 height 16
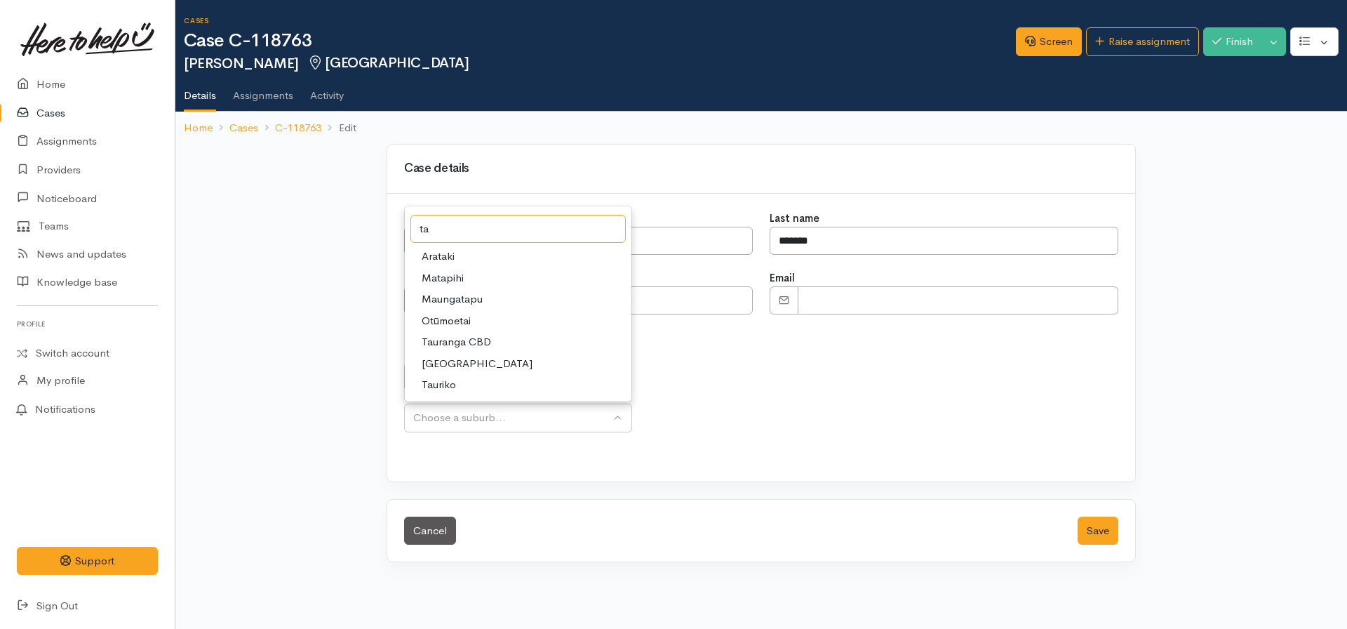
type input "ta"
click at [436, 385] on span "Tauriko" at bounding box center [439, 385] width 34 height 16
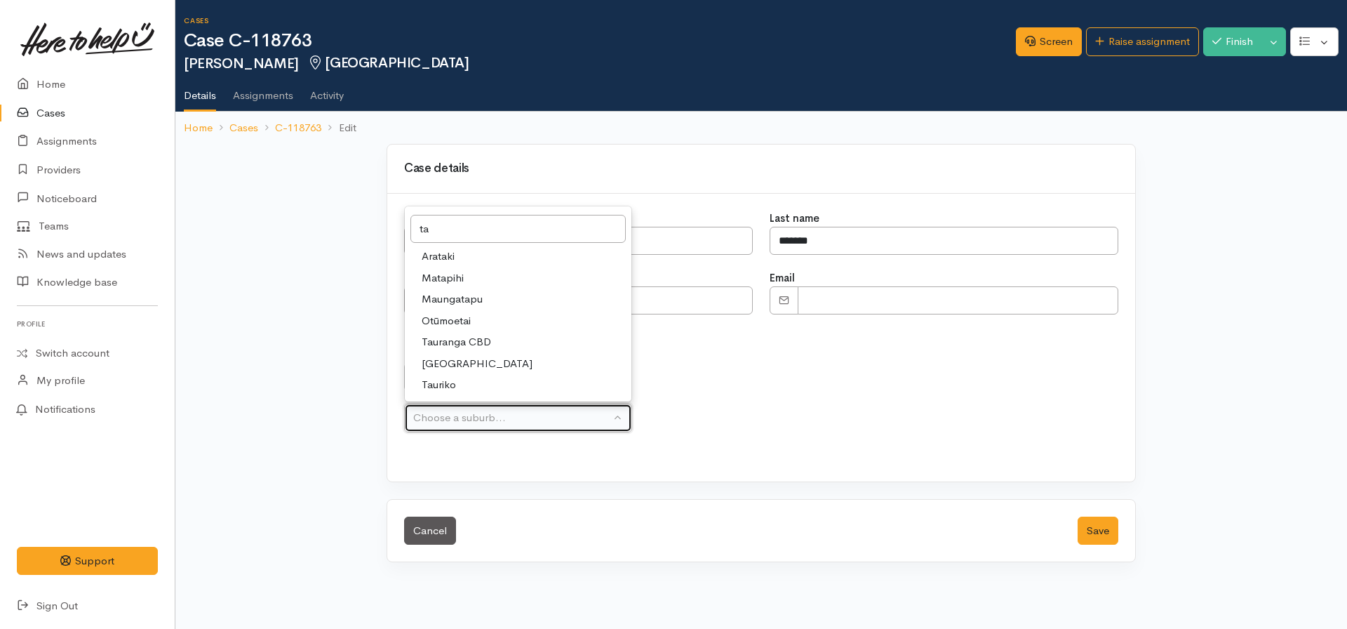
select select "78"
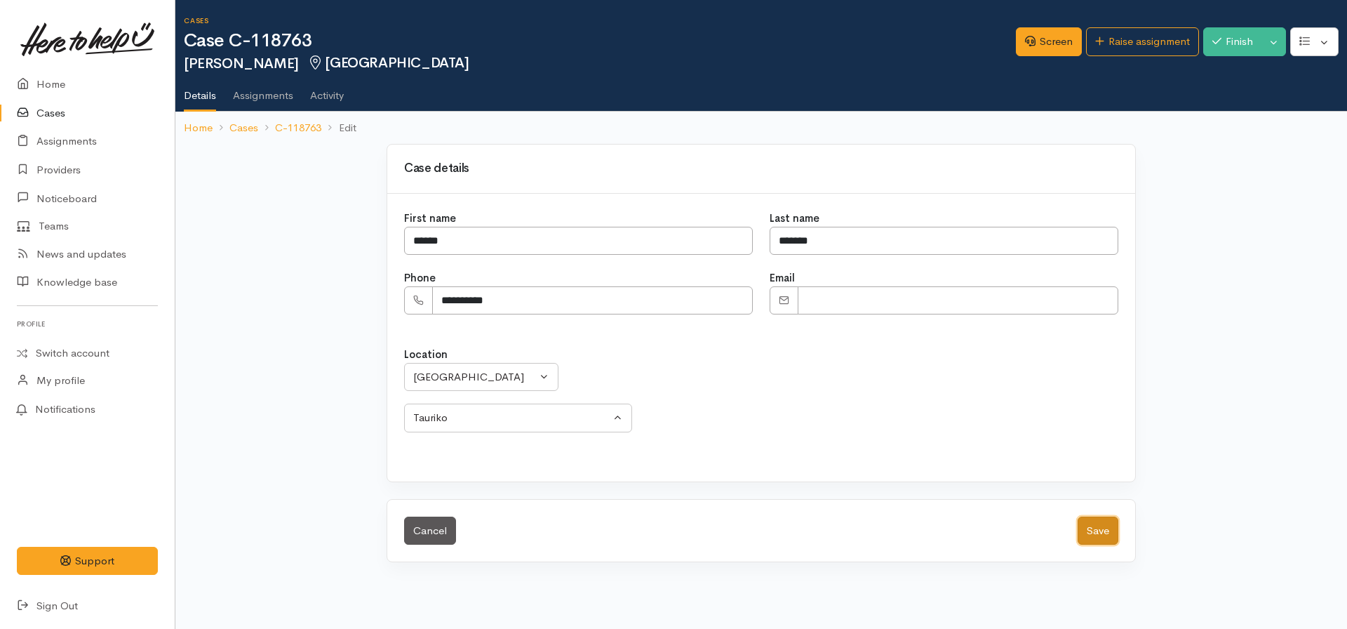
click at [1098, 528] on button "Save" at bounding box center [1098, 531] width 41 height 29
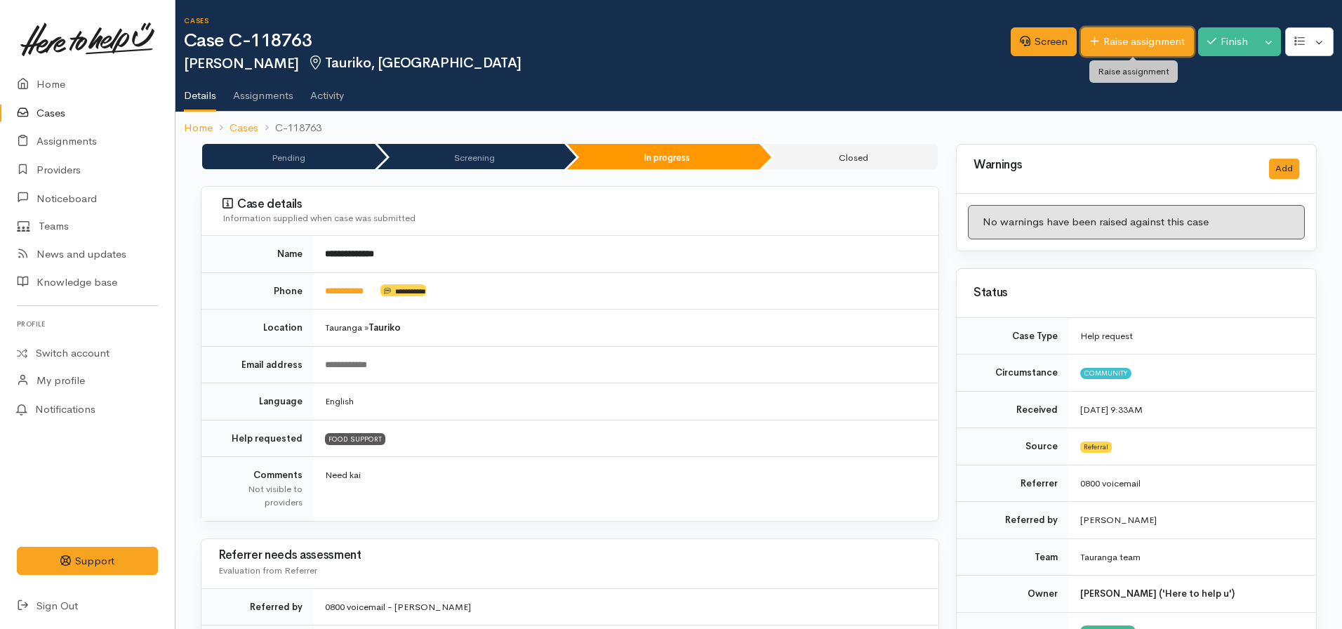
click at [1147, 48] on link "Raise assignment" at bounding box center [1137, 41] width 113 height 29
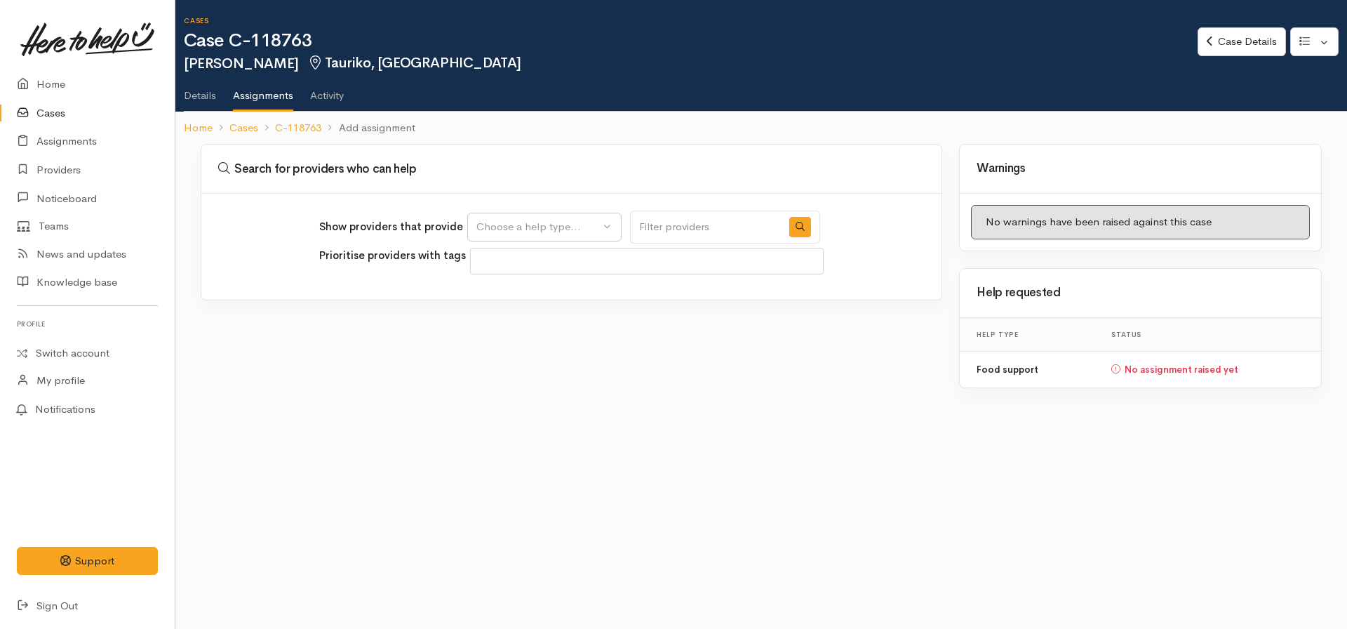
select select
click at [564, 221] on div "Choose a help type..." at bounding box center [539, 227] width 124 height 16
click at [512, 293] on span "Food support" at bounding box center [517, 294] width 65 height 16
select select "3"
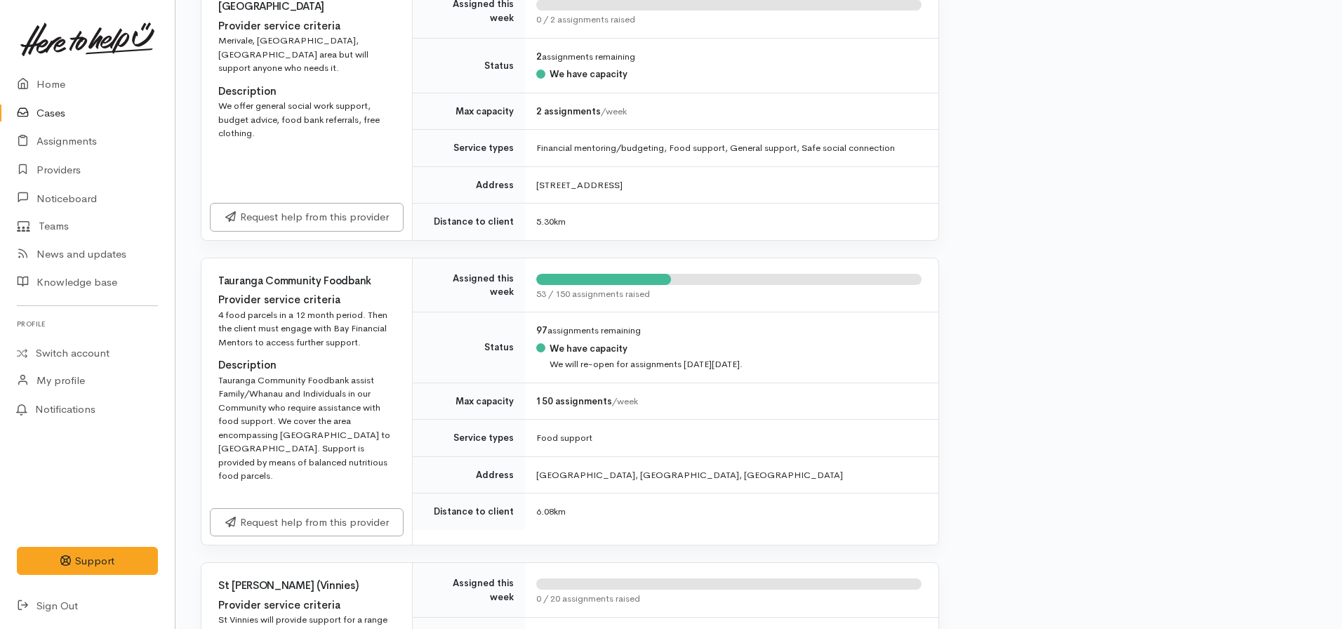
scroll to position [842, 0]
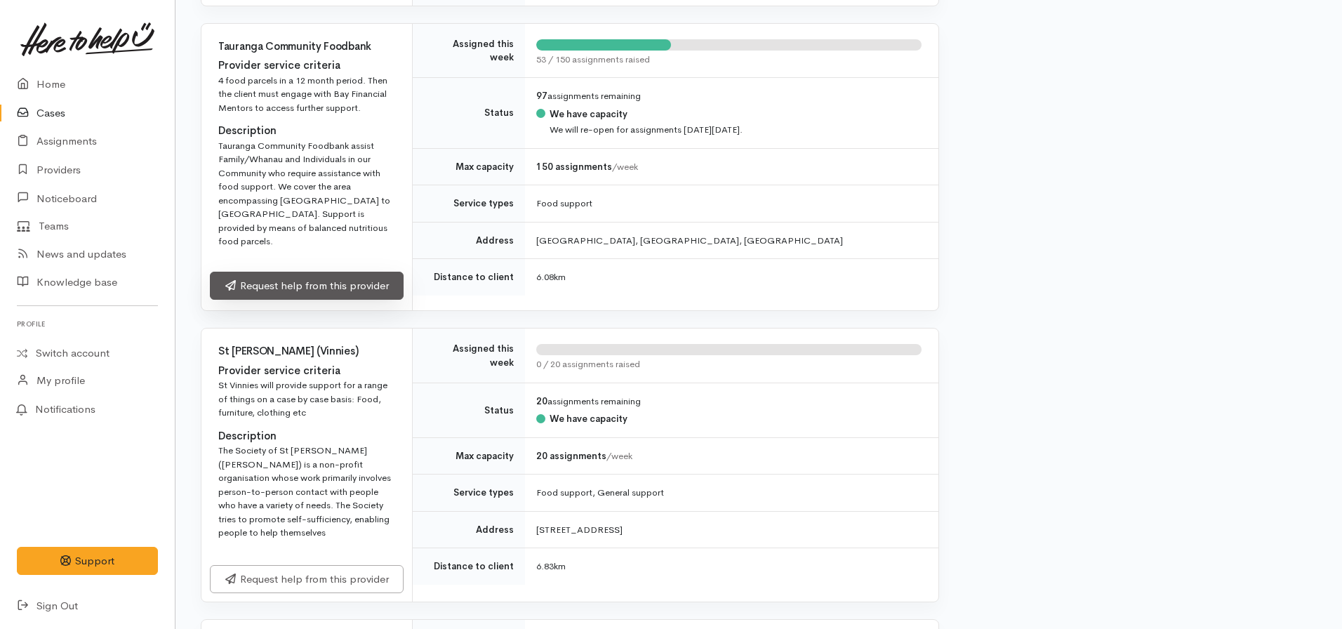
click at [269, 272] on link "Request help from this provider" at bounding box center [307, 286] width 194 height 29
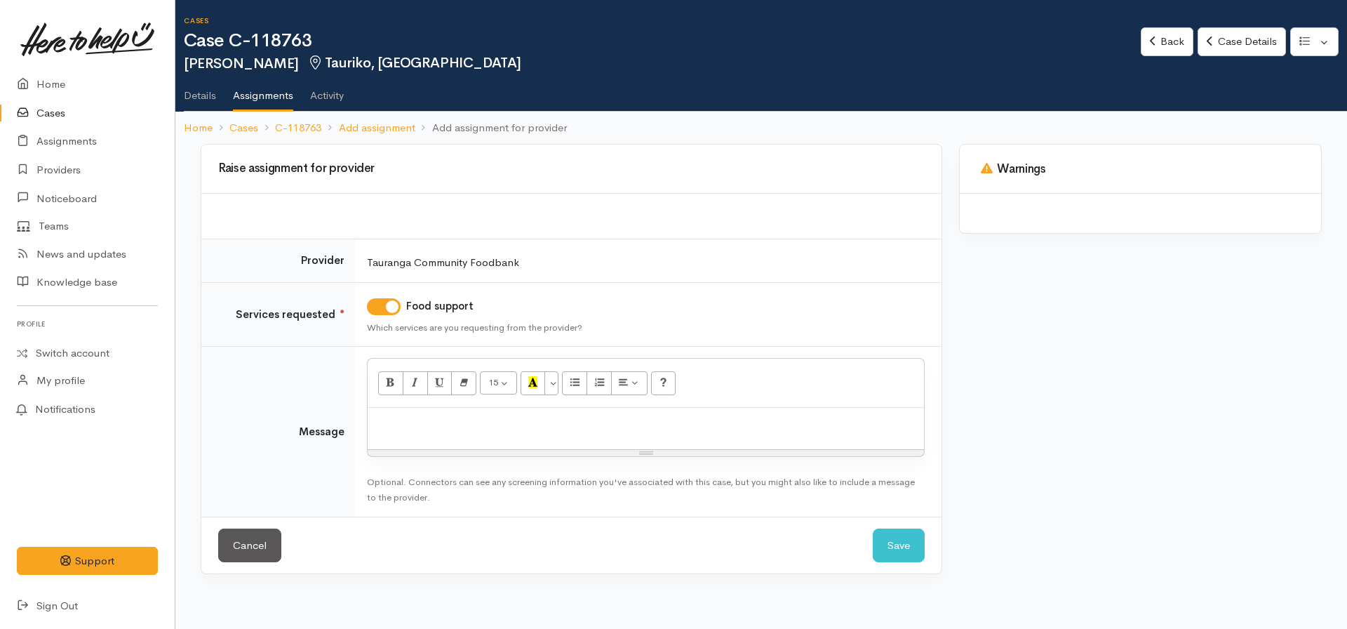
click at [388, 413] on div at bounding box center [646, 428] width 557 height 41
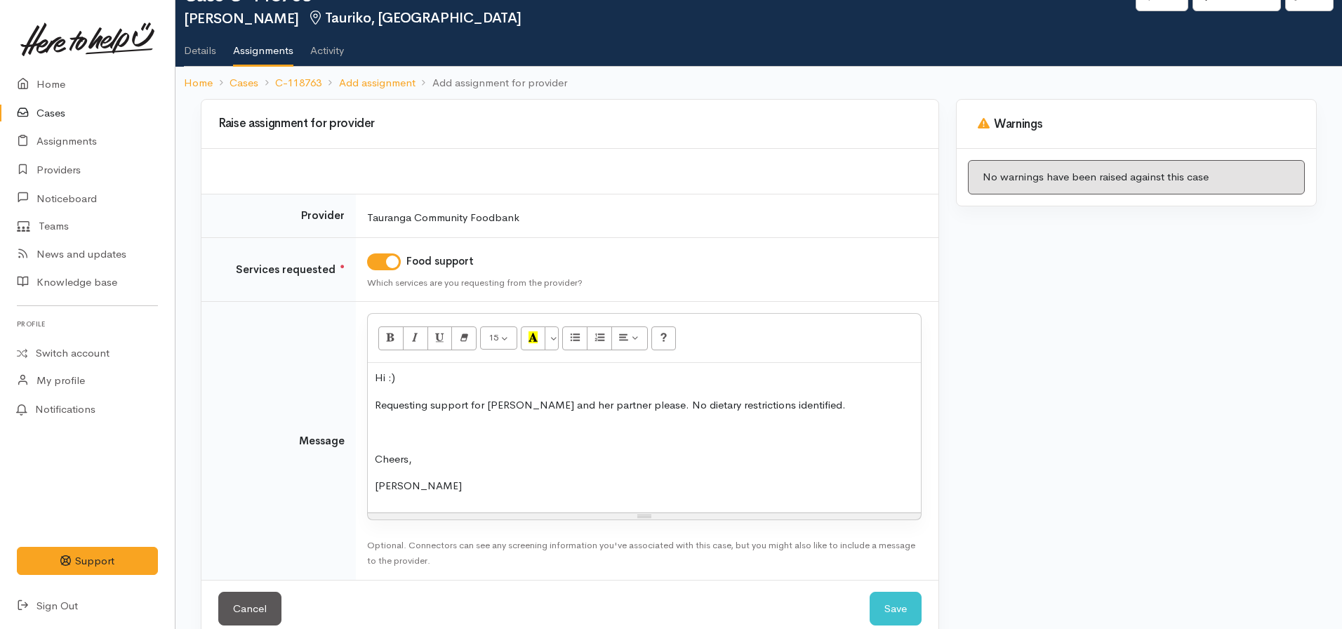
scroll to position [70, 0]
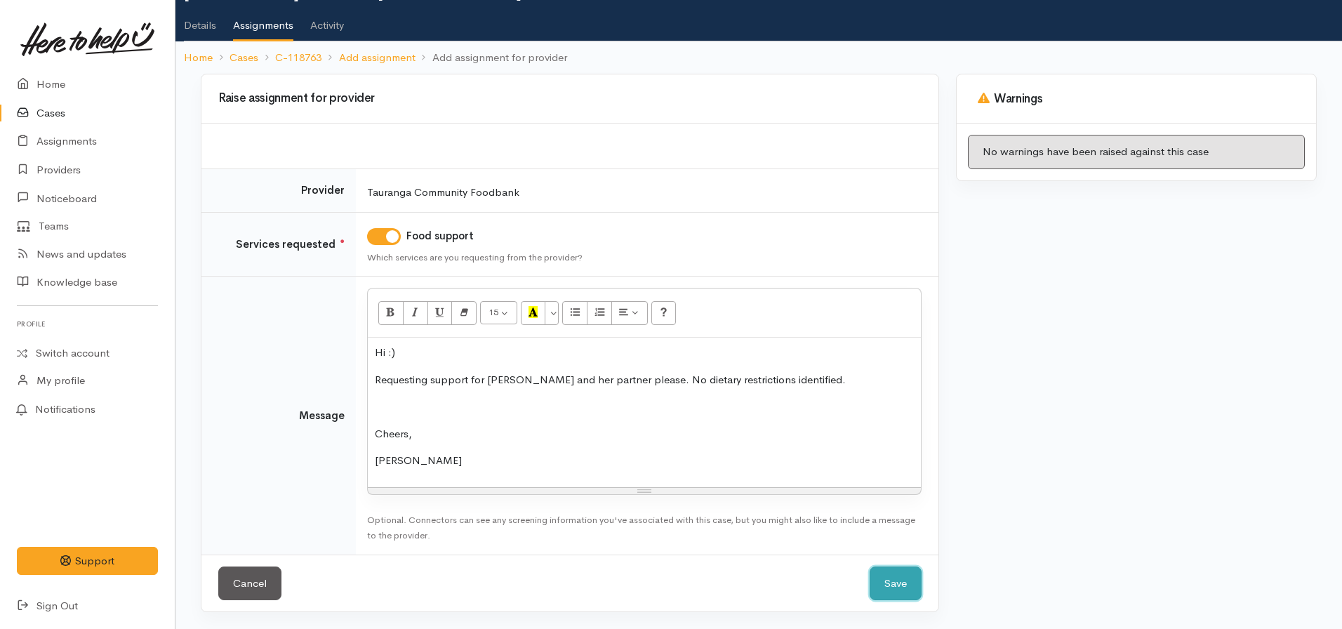
click at [882, 584] on button "Save" at bounding box center [896, 583] width 52 height 34
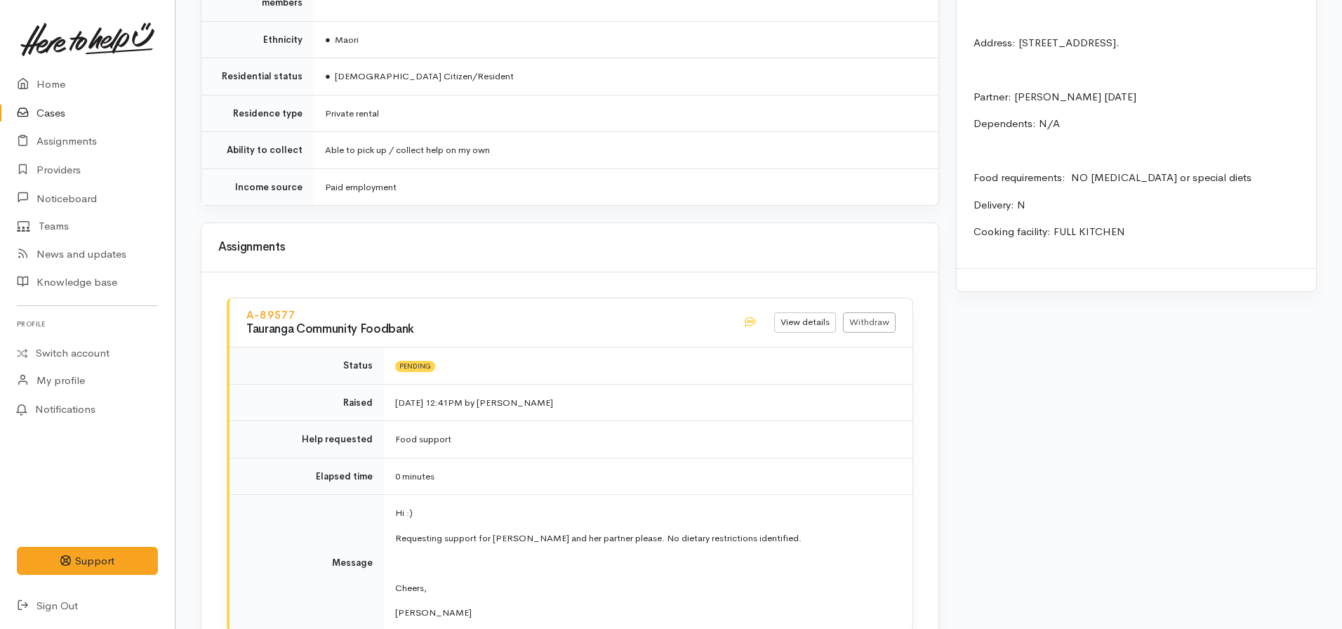
scroll to position [1479, 0]
click at [67, 69] on link at bounding box center [87, 39] width 141 height 62
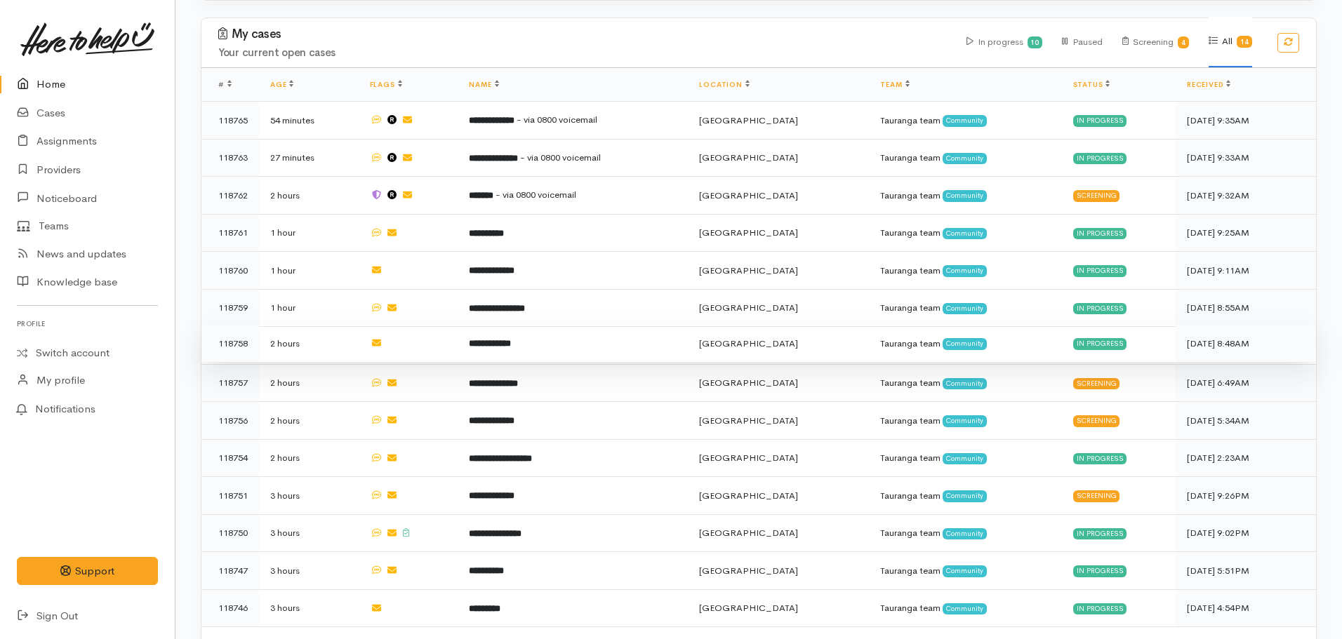
scroll to position [560, 0]
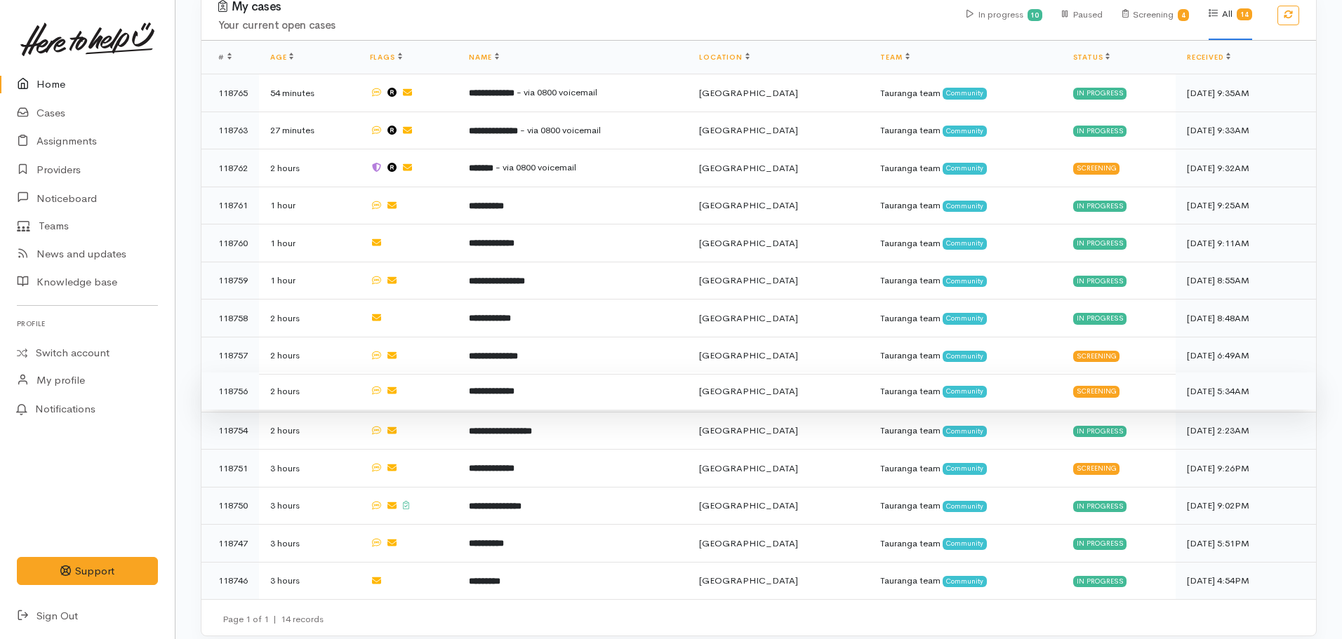
click at [500, 387] on b "**********" at bounding box center [492, 391] width 46 height 9
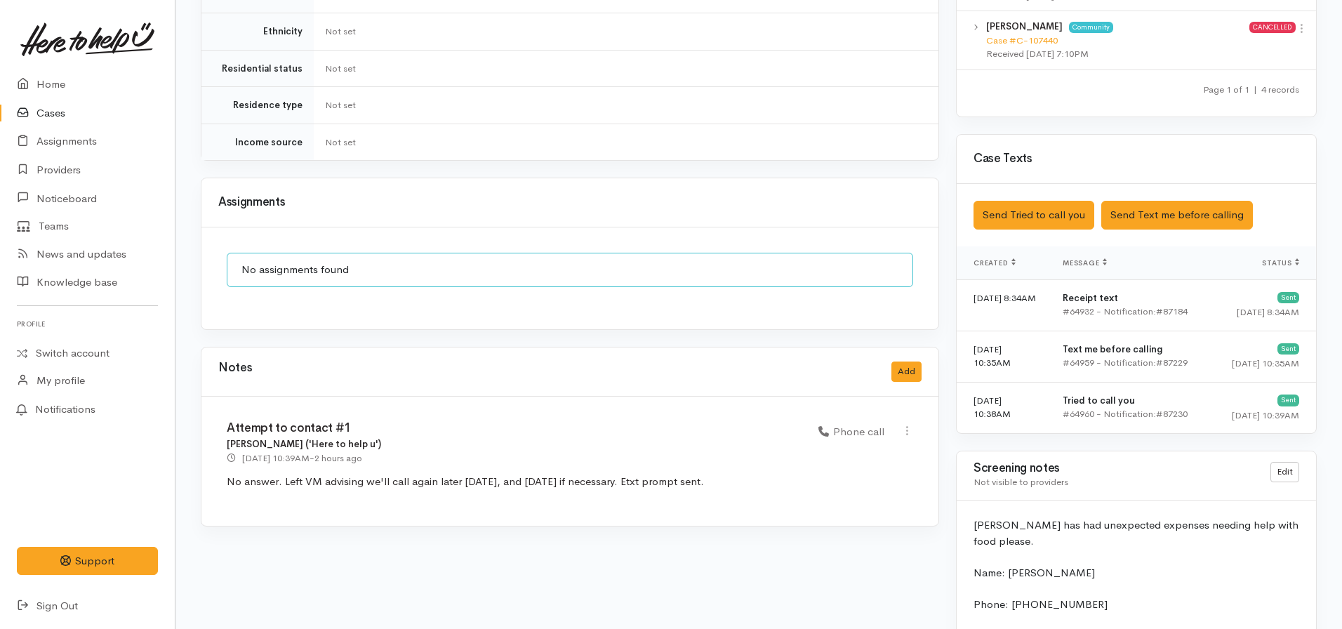
scroll to position [912, 0]
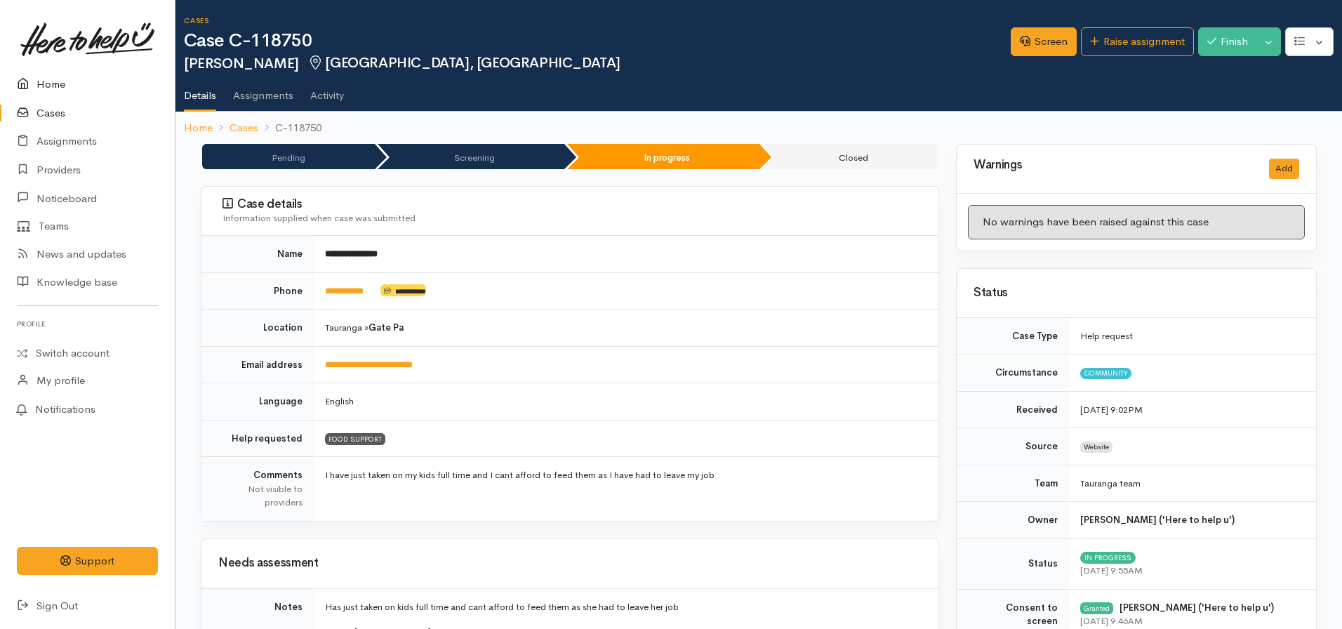
scroll to position [1701, 0]
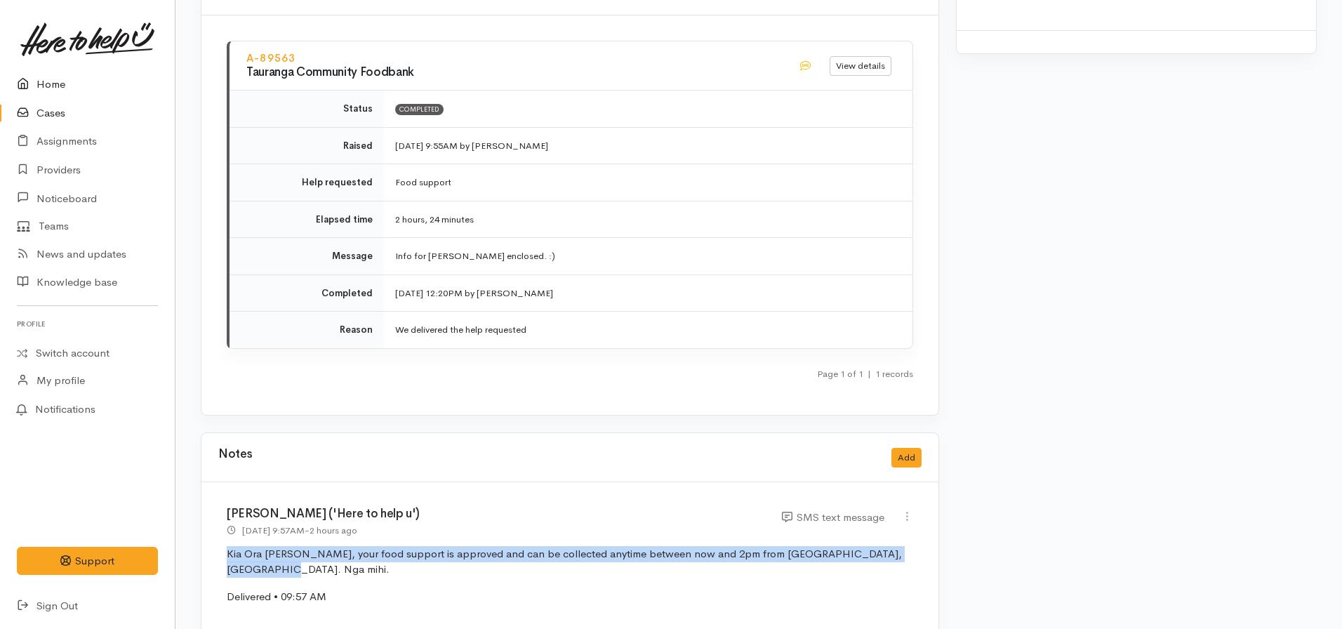
click at [58, 84] on link "Home" at bounding box center [87, 84] width 175 height 29
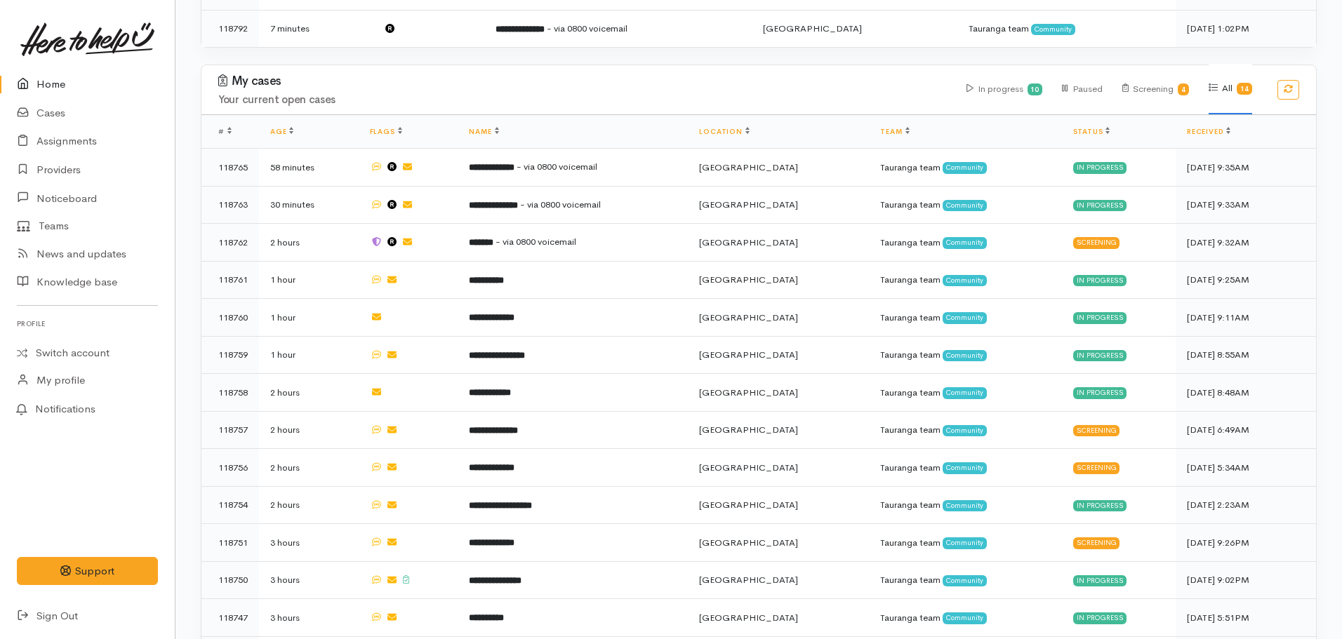
scroll to position [560, 0]
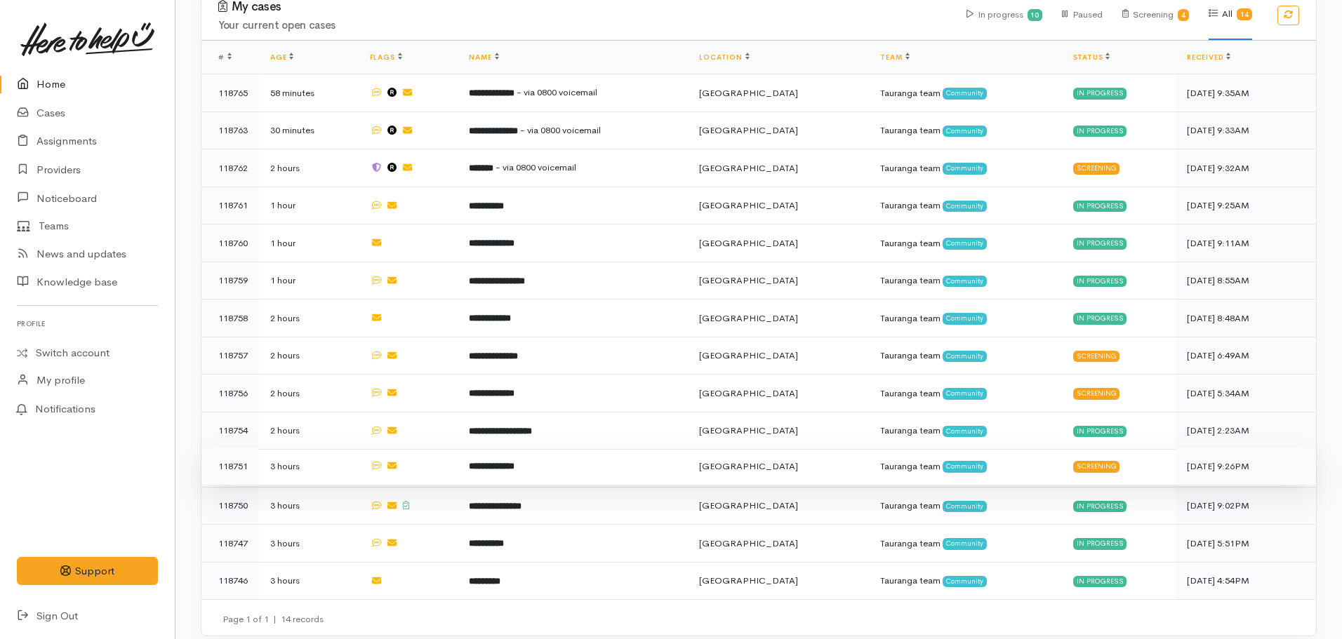
click at [500, 462] on b "**********" at bounding box center [492, 466] width 46 height 9
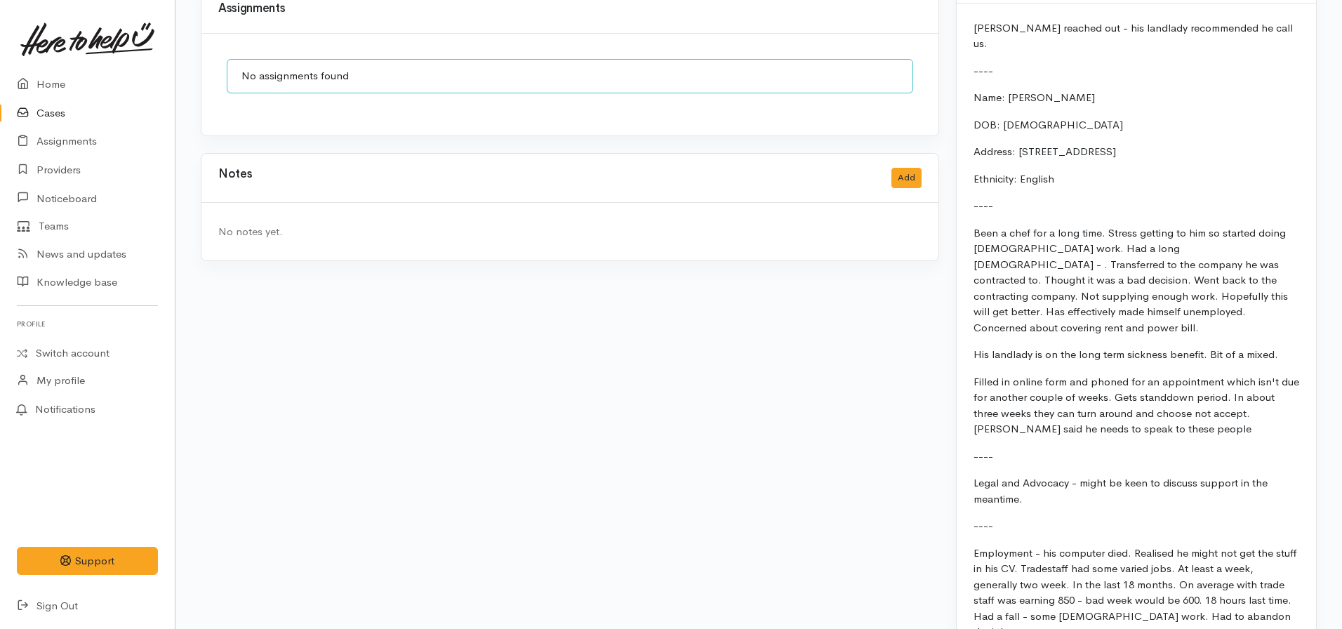
scroll to position [983, 0]
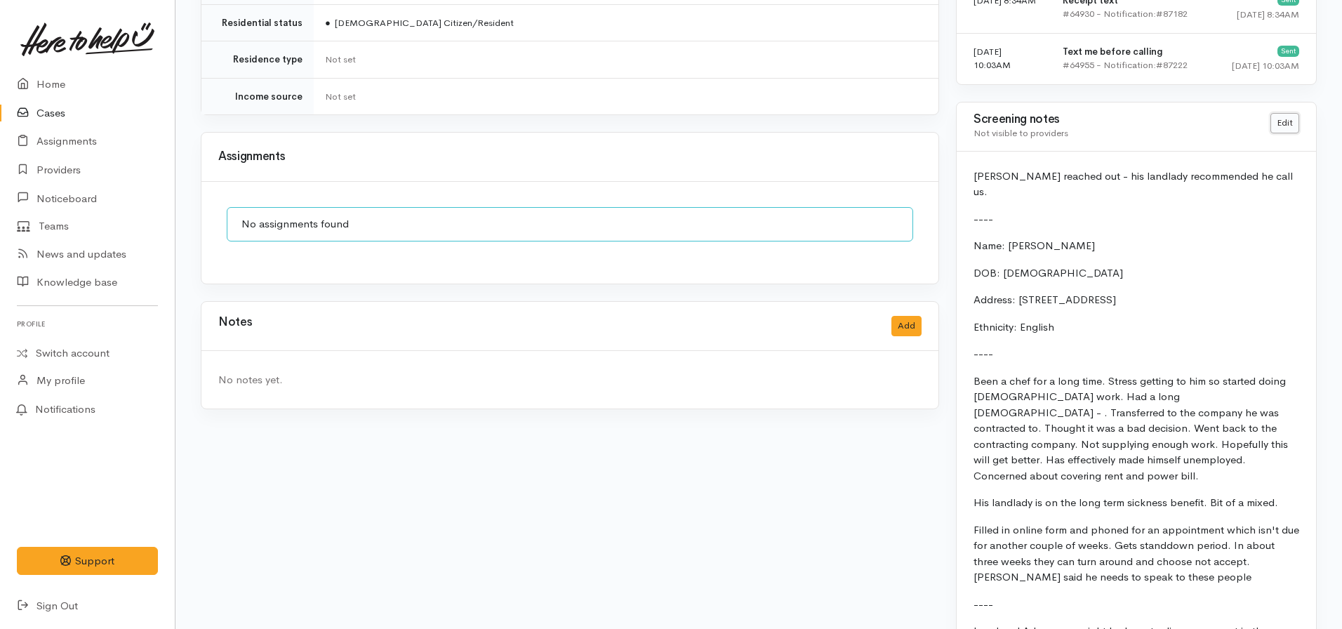
click at [1283, 114] on link "Edit" at bounding box center [1284, 123] width 29 height 20
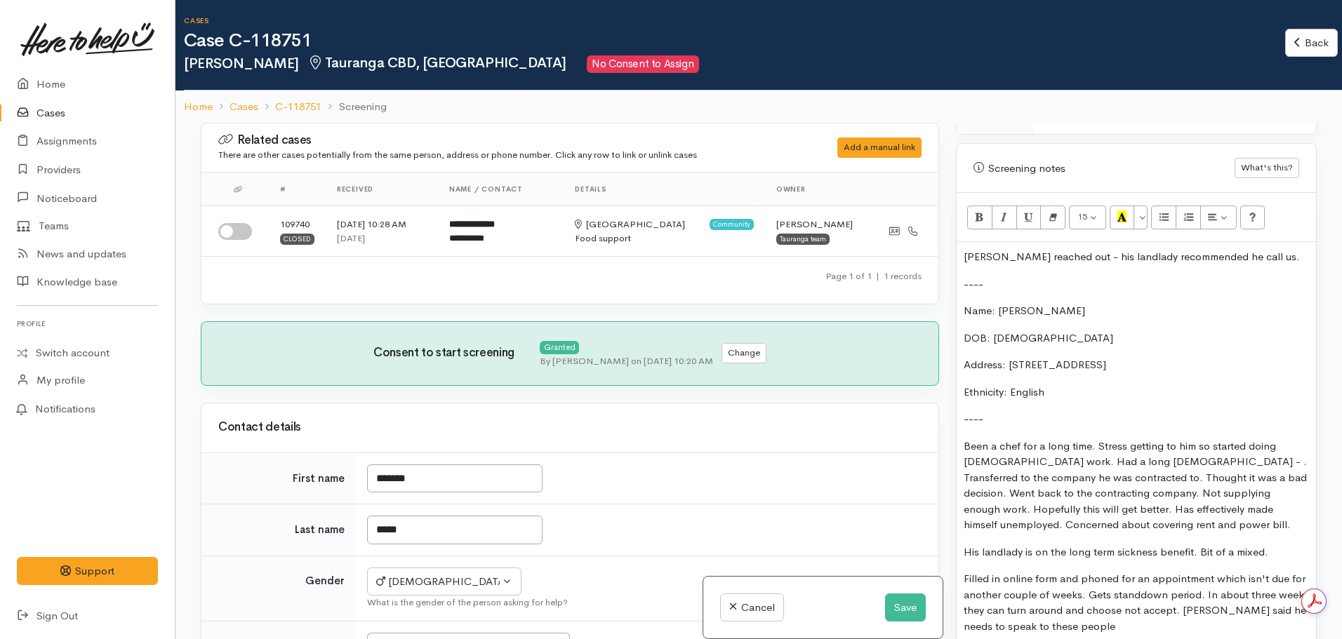
scroll to position [842, 0]
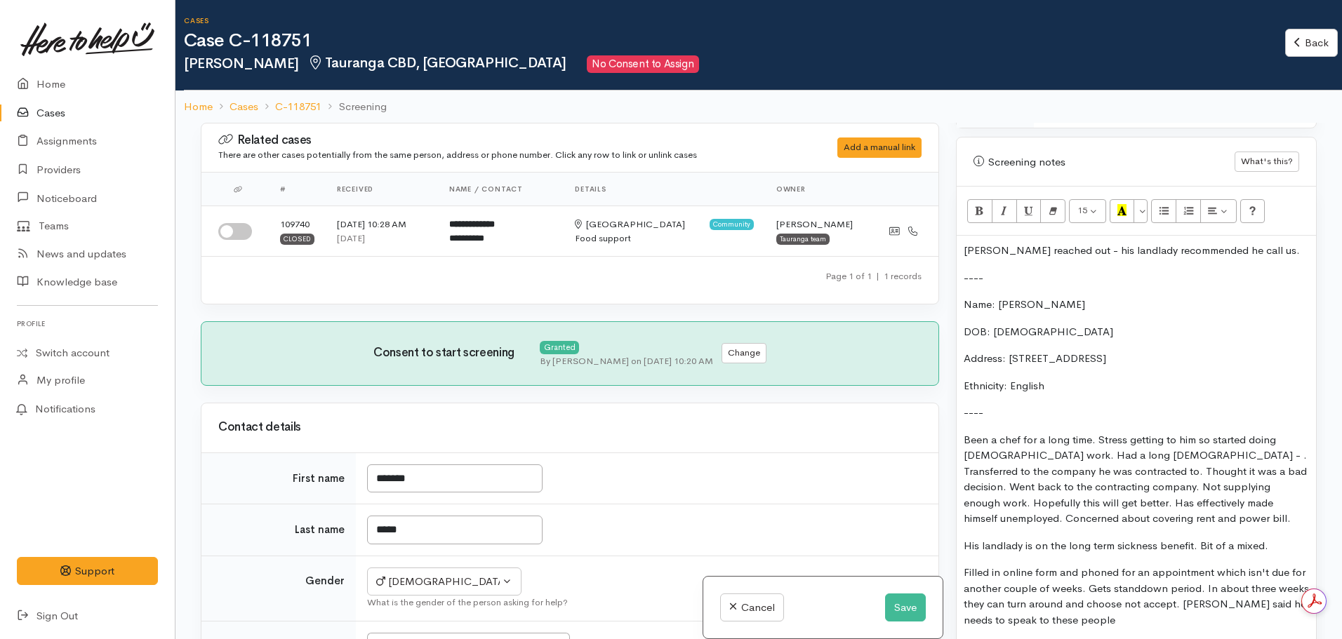
click at [1016, 411] on p "----" at bounding box center [1136, 413] width 345 height 16
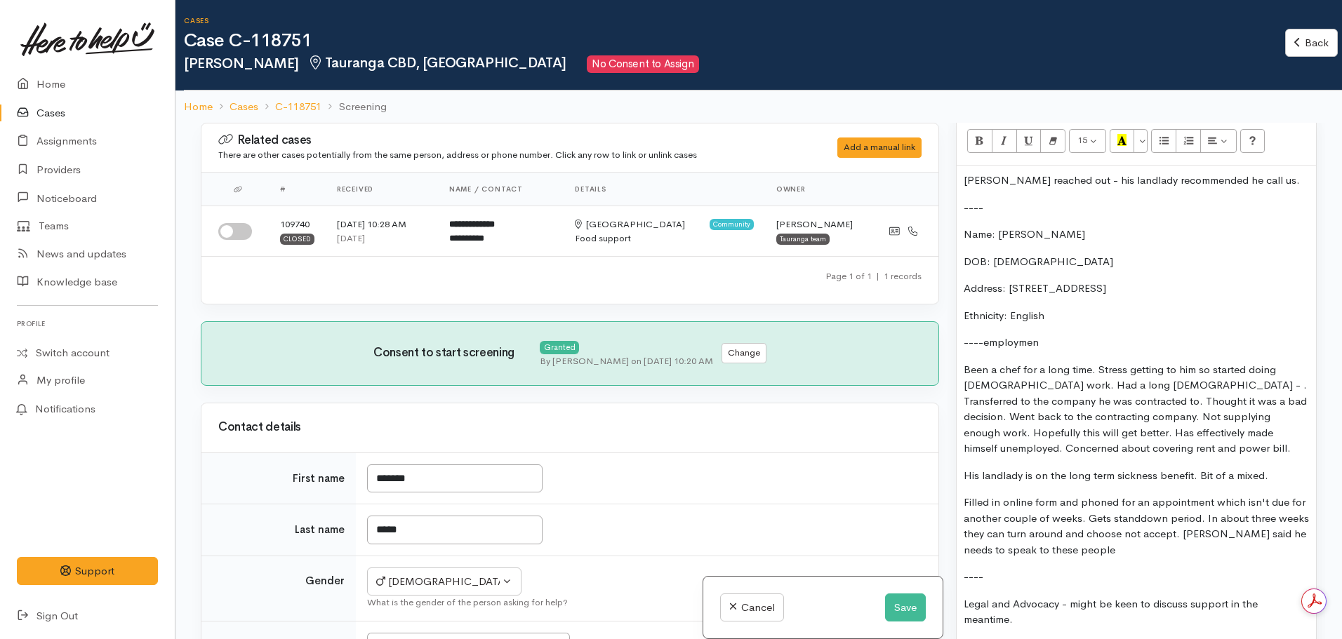
click at [989, 341] on p "----employmen" at bounding box center [1136, 343] width 345 height 16
click at [990, 346] on p "----employmen" at bounding box center [1136, 343] width 345 height 16
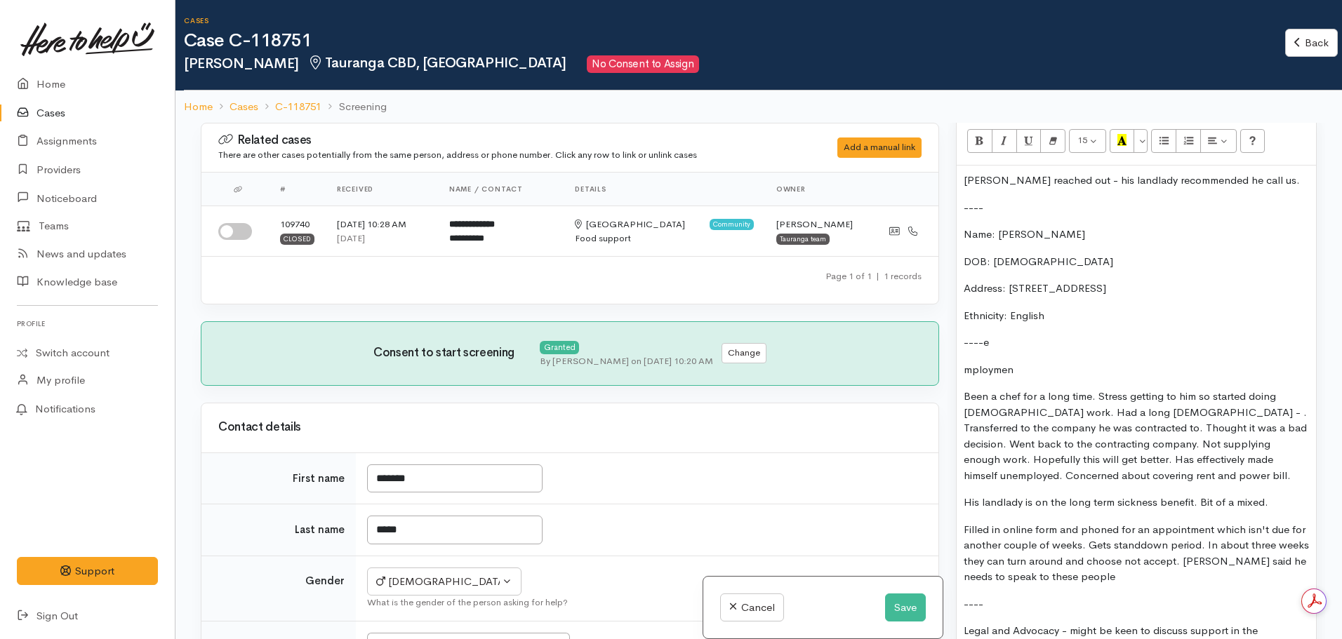
click at [985, 346] on p "----e" at bounding box center [1136, 343] width 345 height 16
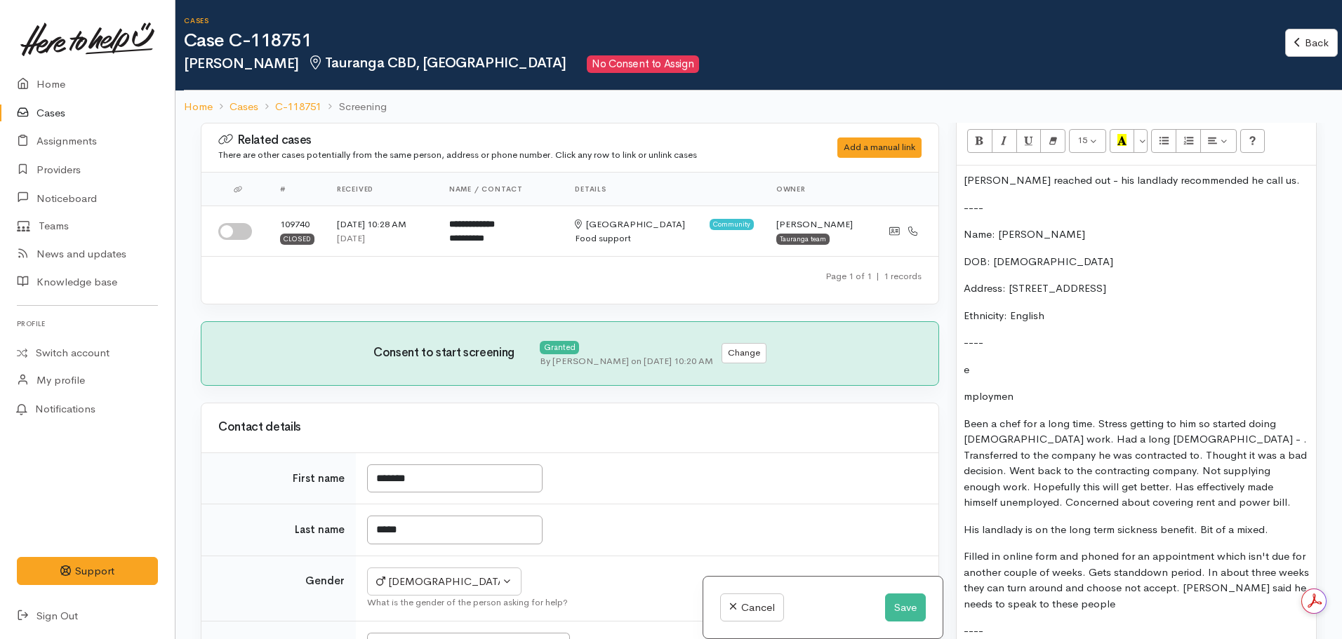
click at [961, 404] on div "Richard reached out - his landlady recommended he call us. ---- Name: Richard P…" at bounding box center [1136, 599] width 359 height 866
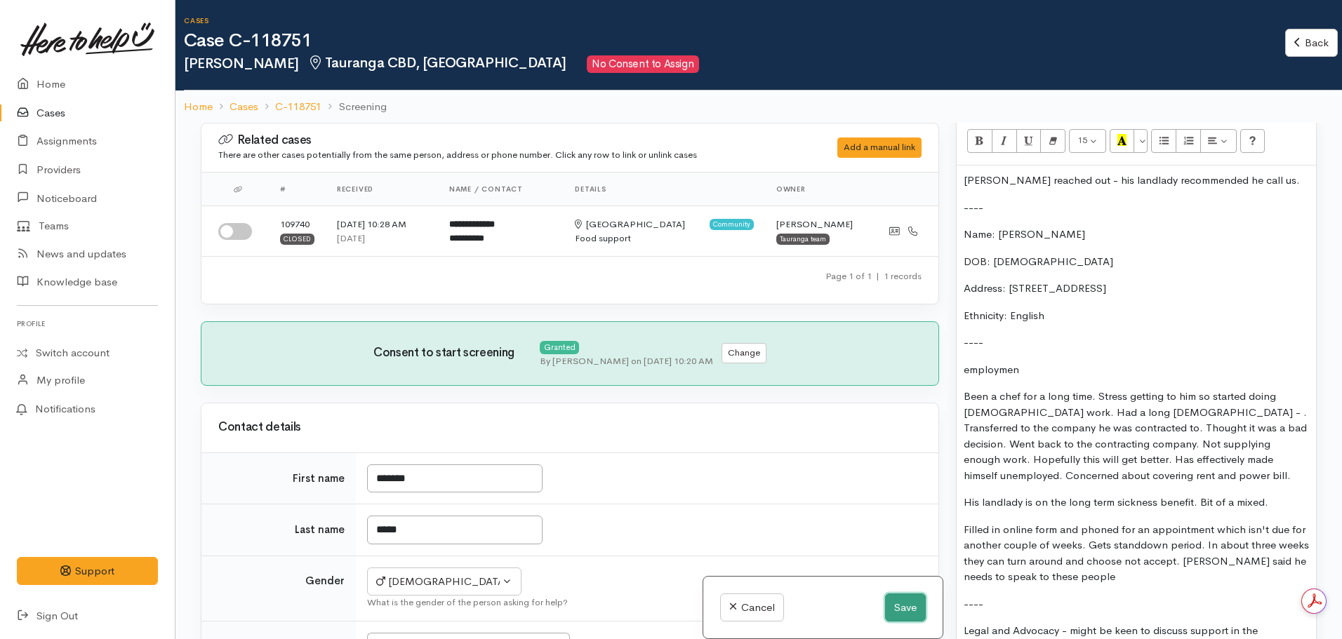
click at [913, 607] on button "Save" at bounding box center [905, 608] width 41 height 29
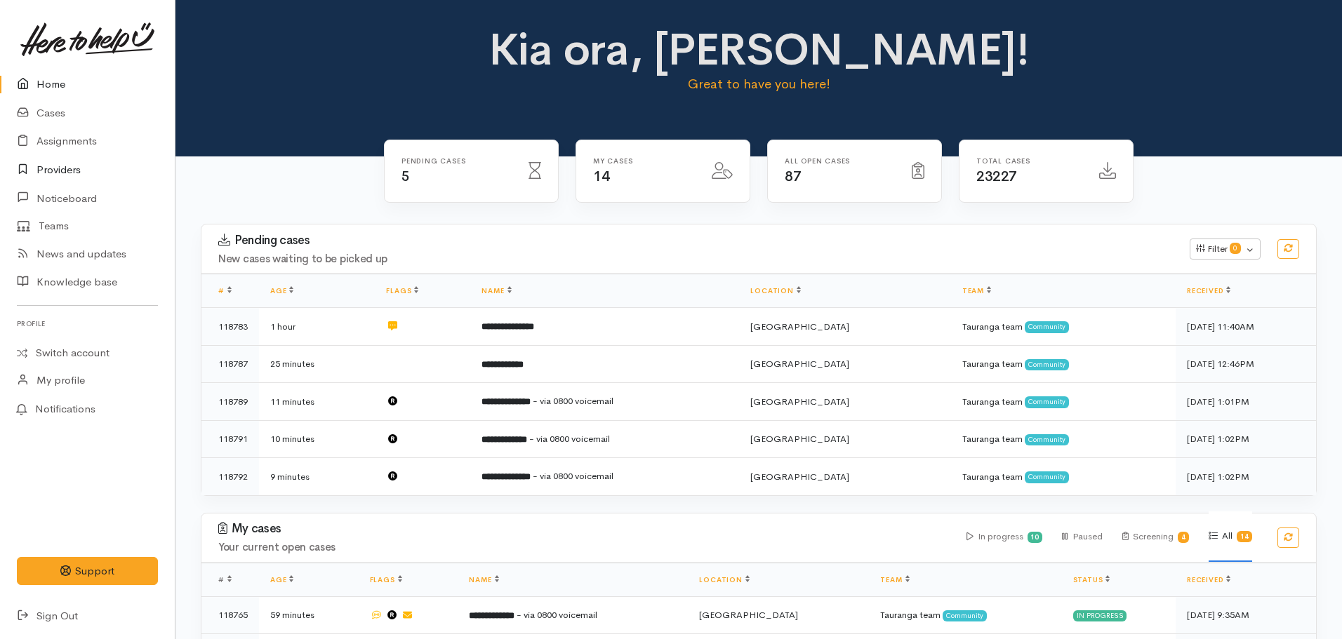
click at [72, 168] on link "Providers" at bounding box center [87, 170] width 175 height 29
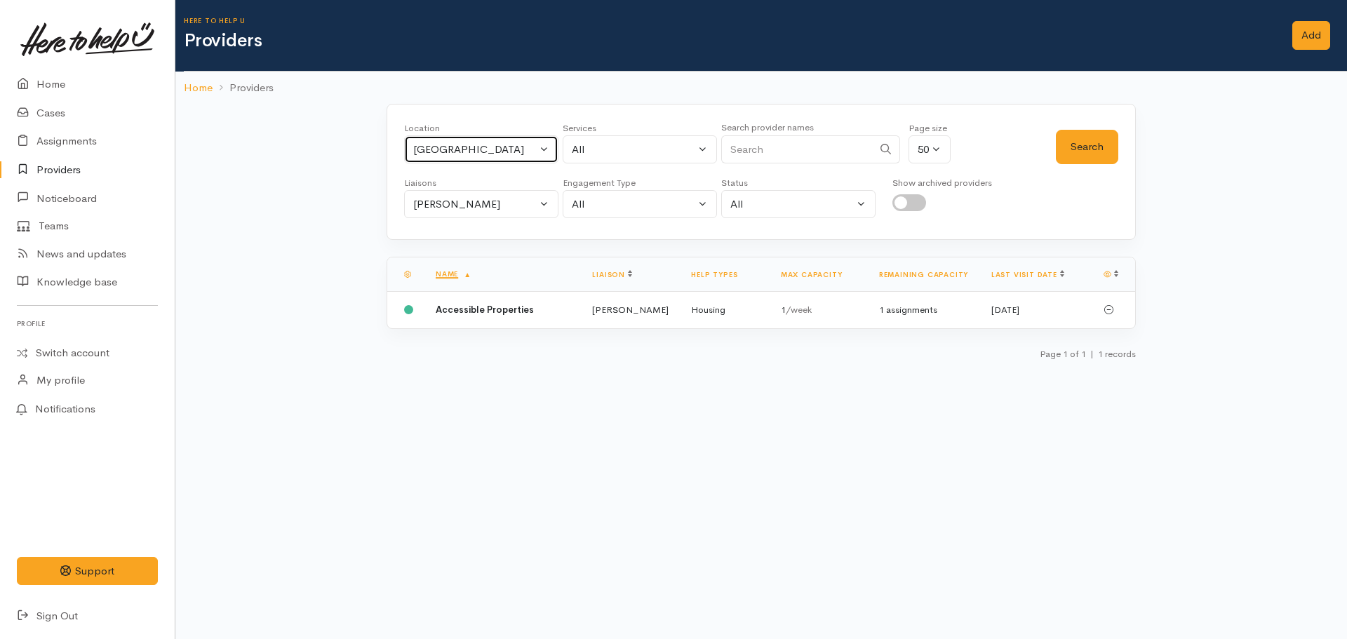
click at [465, 152] on div "[GEOGRAPHIC_DATA]" at bounding box center [475, 150] width 124 height 16
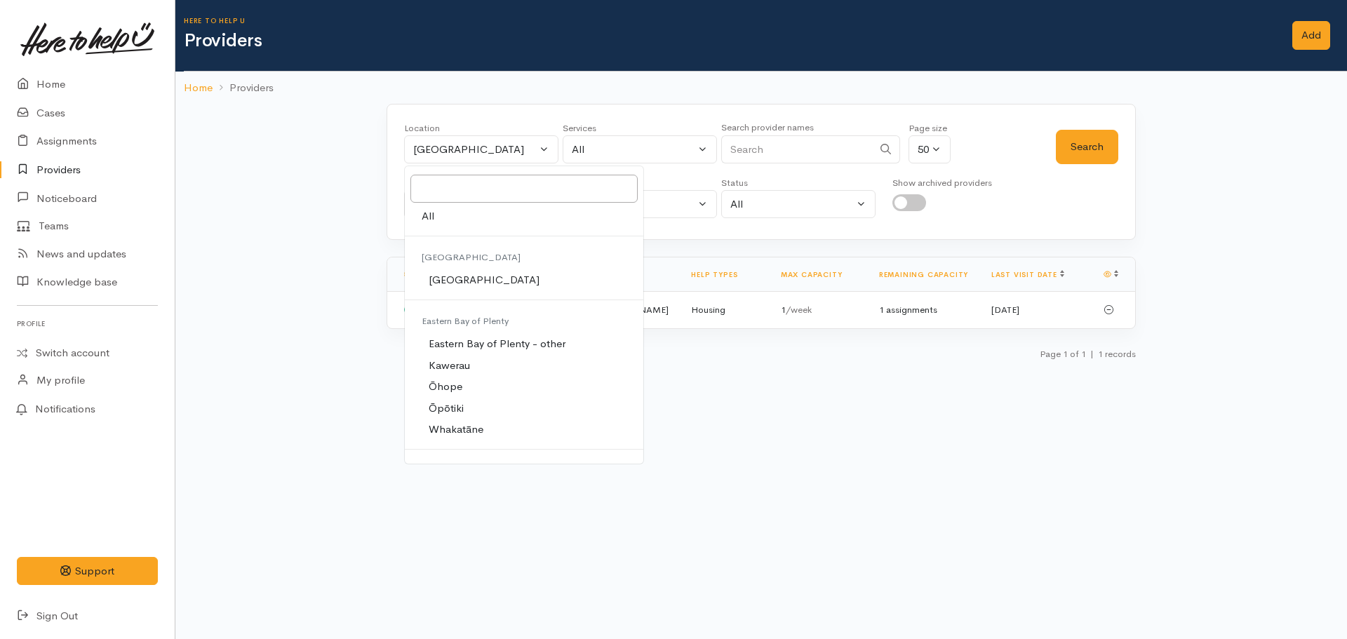
click at [427, 221] on span "All" at bounding box center [428, 216] width 13 height 16
select select "-1"
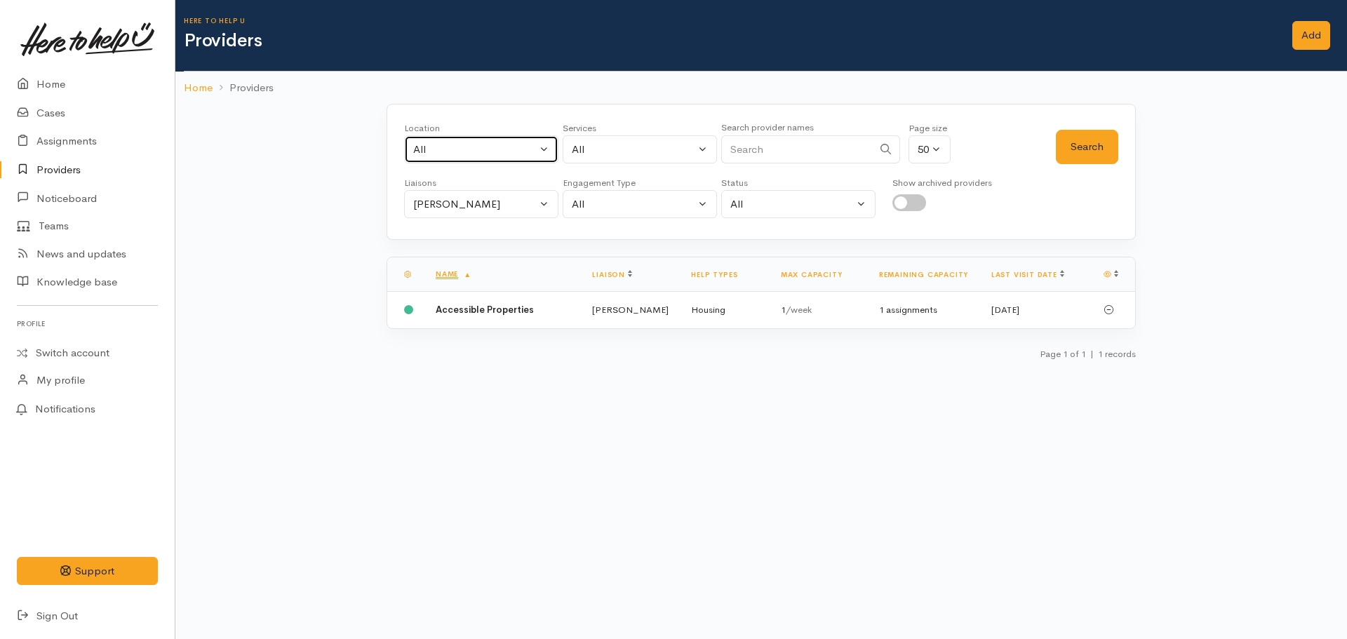
click at [463, 153] on div "All" at bounding box center [475, 150] width 124 height 16
type input "[GEOGRAPHIC_DATA]"
click at [479, 241] on link "[GEOGRAPHIC_DATA]" at bounding box center [481, 242] width 153 height 22
select select "4"
click at [456, 194] on button "Nicole Rusk" at bounding box center [481, 204] width 154 height 29
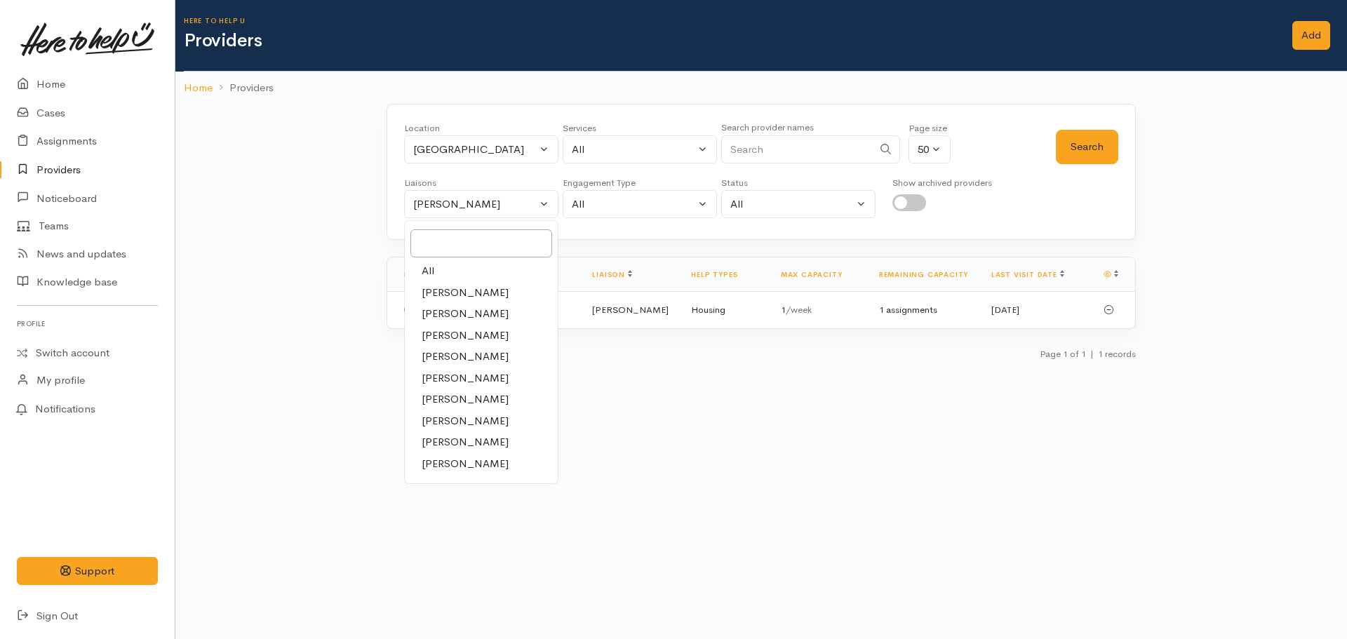
click at [420, 270] on link "All" at bounding box center [481, 271] width 153 height 22
select select "null"
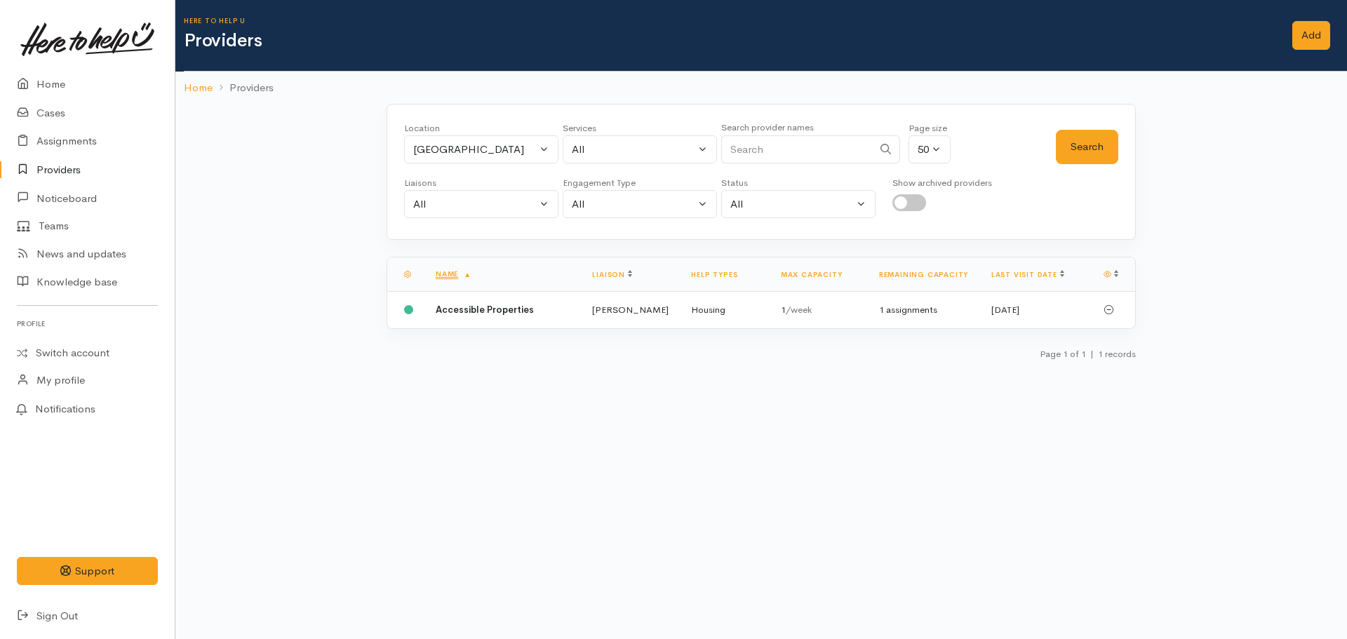
drag, startPoint x: 651, startPoint y: 128, endPoint x: 648, endPoint y: 140, distance: 11.8
click at [651, 135] on div "Services All Addiction services Cleaning supplies Cultural support Domestic ani…" at bounding box center [640, 146] width 154 height 51
click at [647, 140] on button "All" at bounding box center [640, 149] width 154 height 29
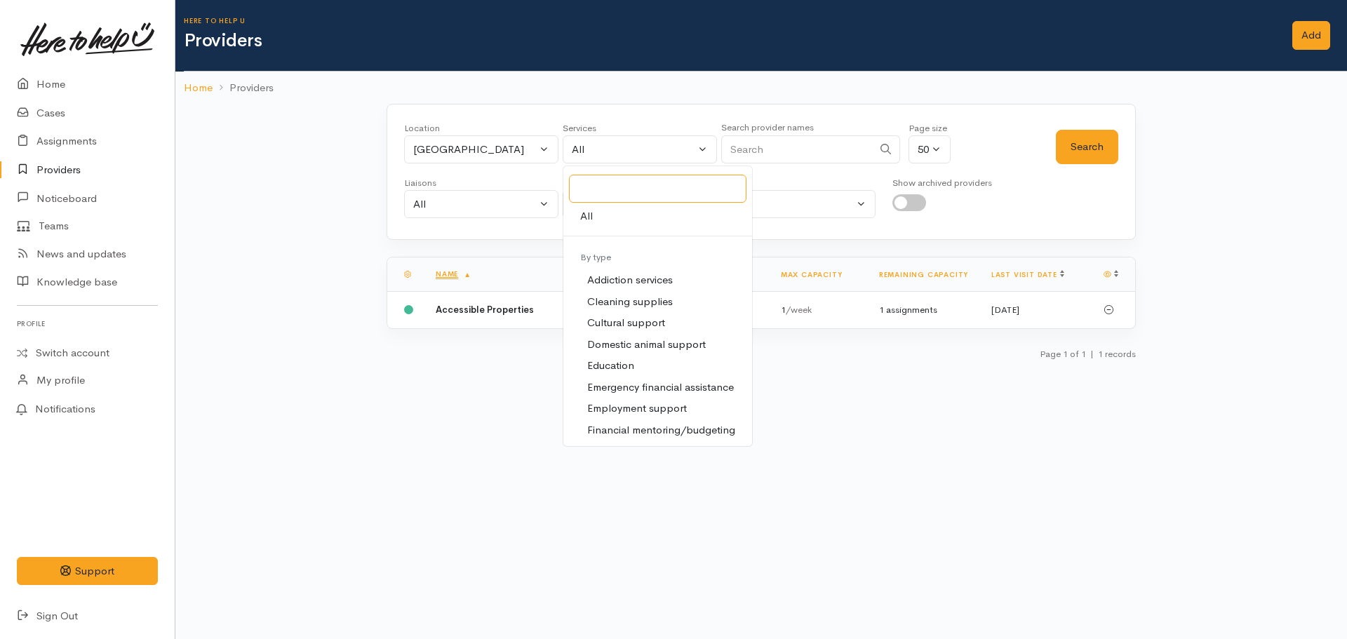
click at [601, 197] on input "Search" at bounding box center [658, 189] width 178 height 29
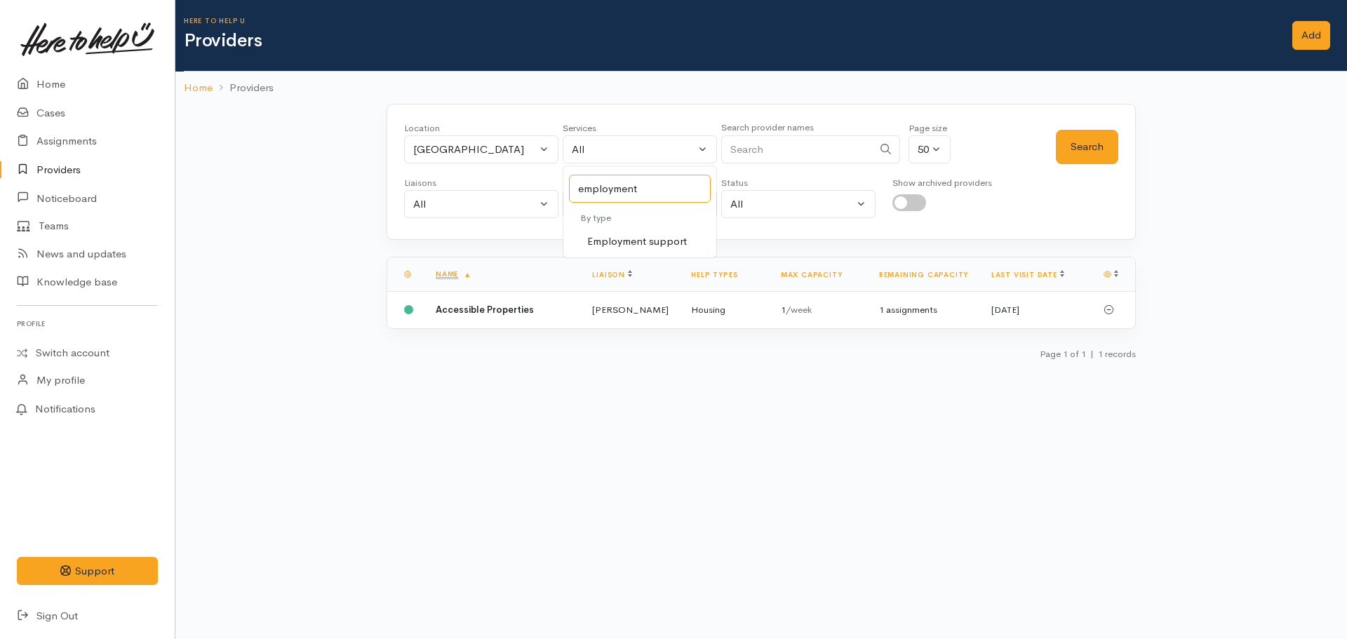
type input "employment"
click at [665, 236] on span "Employment support" at bounding box center [637, 242] width 100 height 16
select select "10"
click at [1105, 149] on button "Search" at bounding box center [1087, 147] width 62 height 34
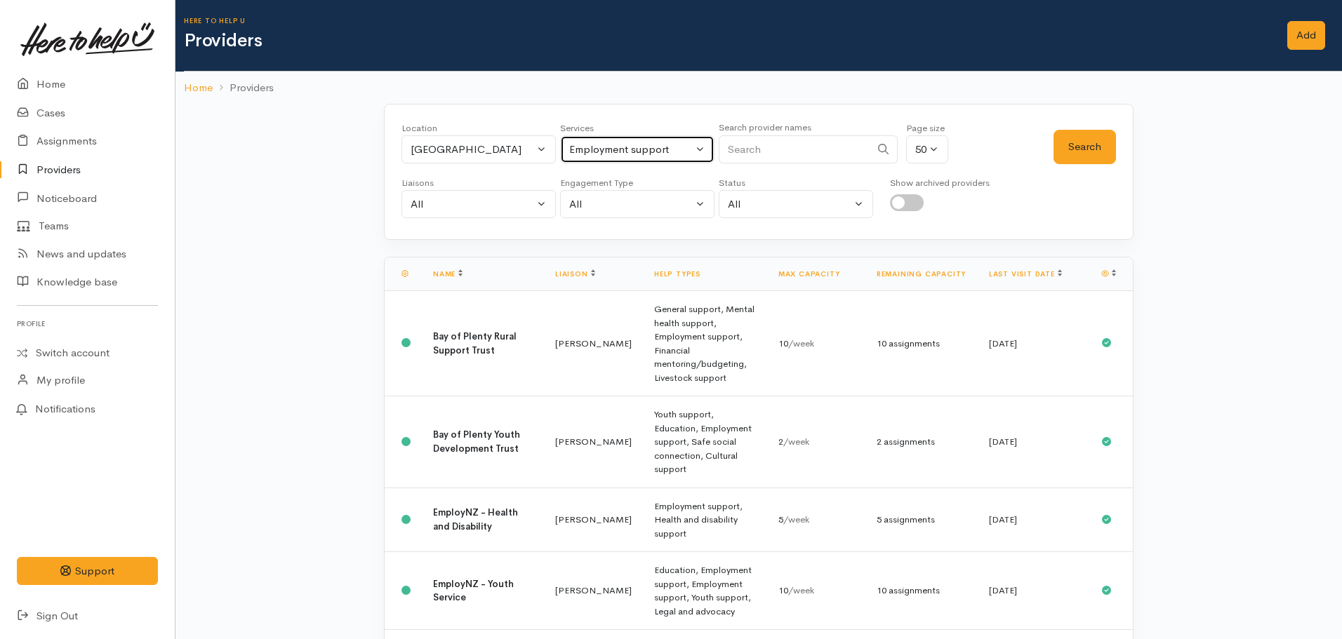
click at [630, 147] on div "Employment support" at bounding box center [631, 150] width 124 height 16
type input "food"
select select "3"
click at [1067, 144] on button "Search" at bounding box center [1084, 147] width 62 height 34
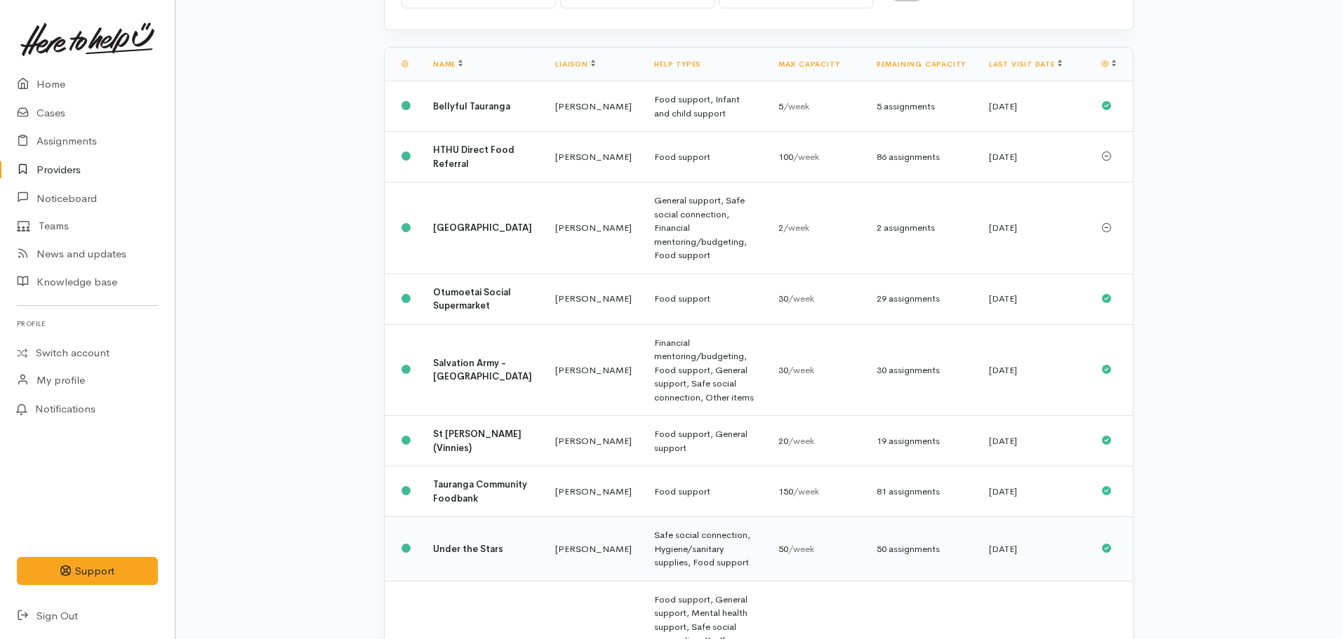
scroll to position [211, 0]
click at [455, 478] on b "Tauranga Community Foodbank" at bounding box center [480, 491] width 94 height 26
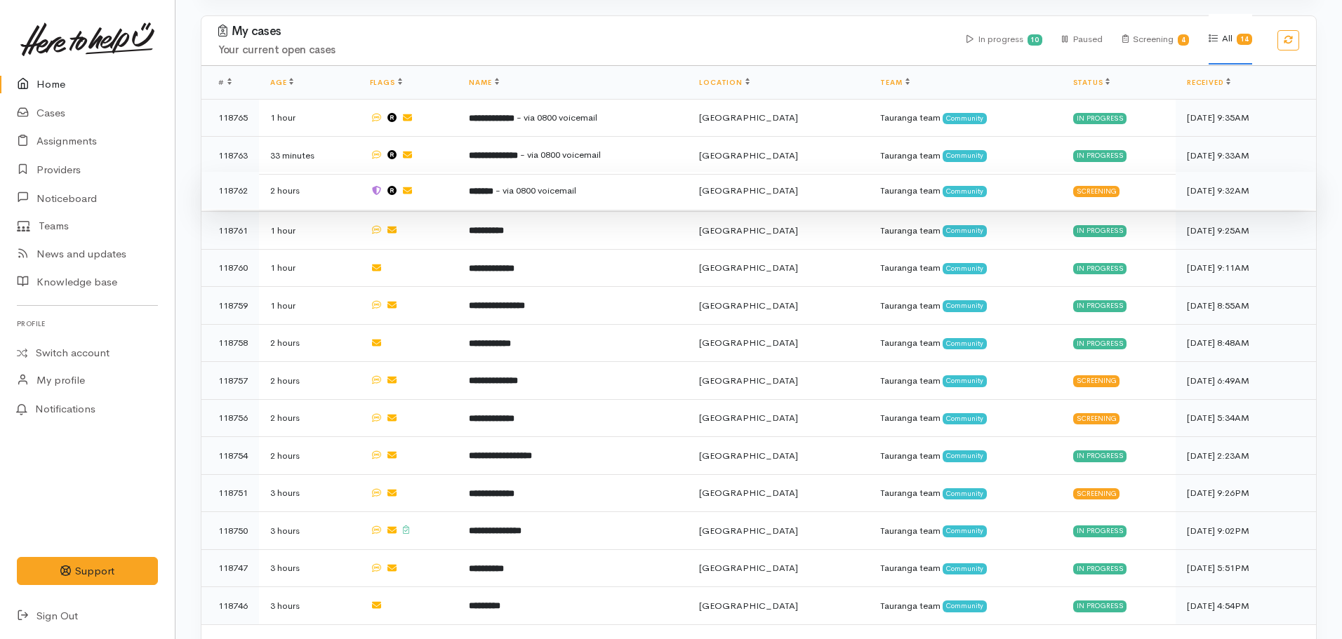
scroll to position [523, 0]
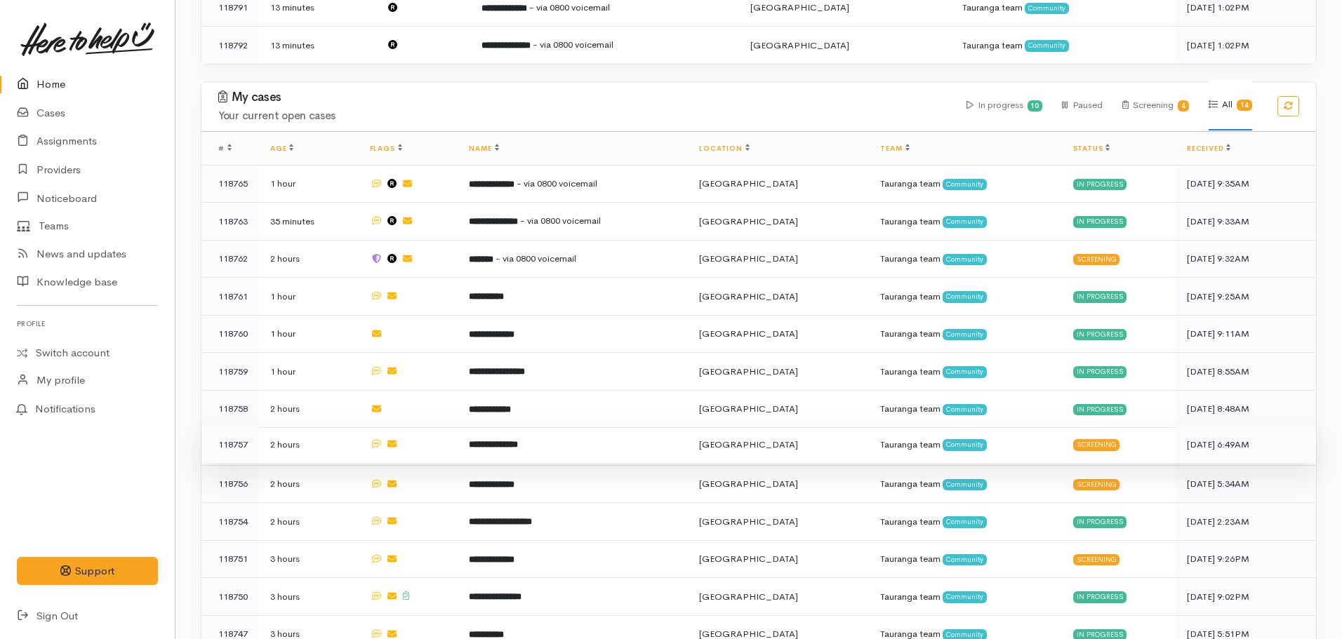
scroll to position [523, 0]
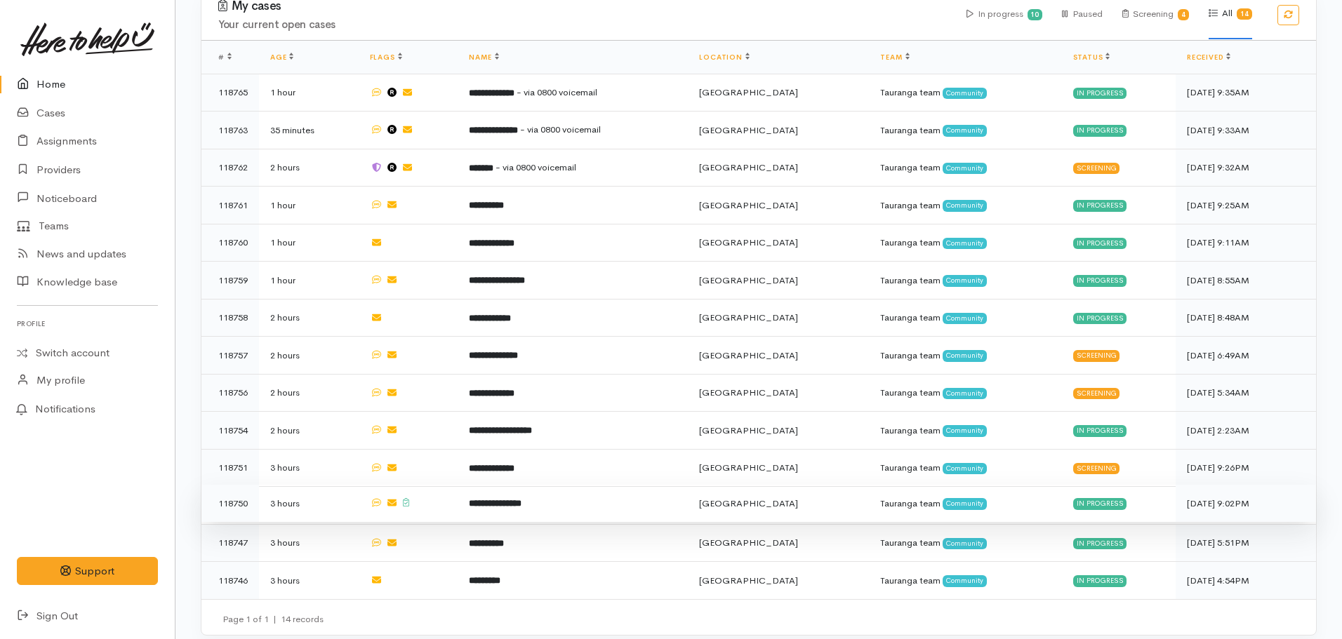
click at [493, 500] on td "**********" at bounding box center [573, 504] width 230 height 38
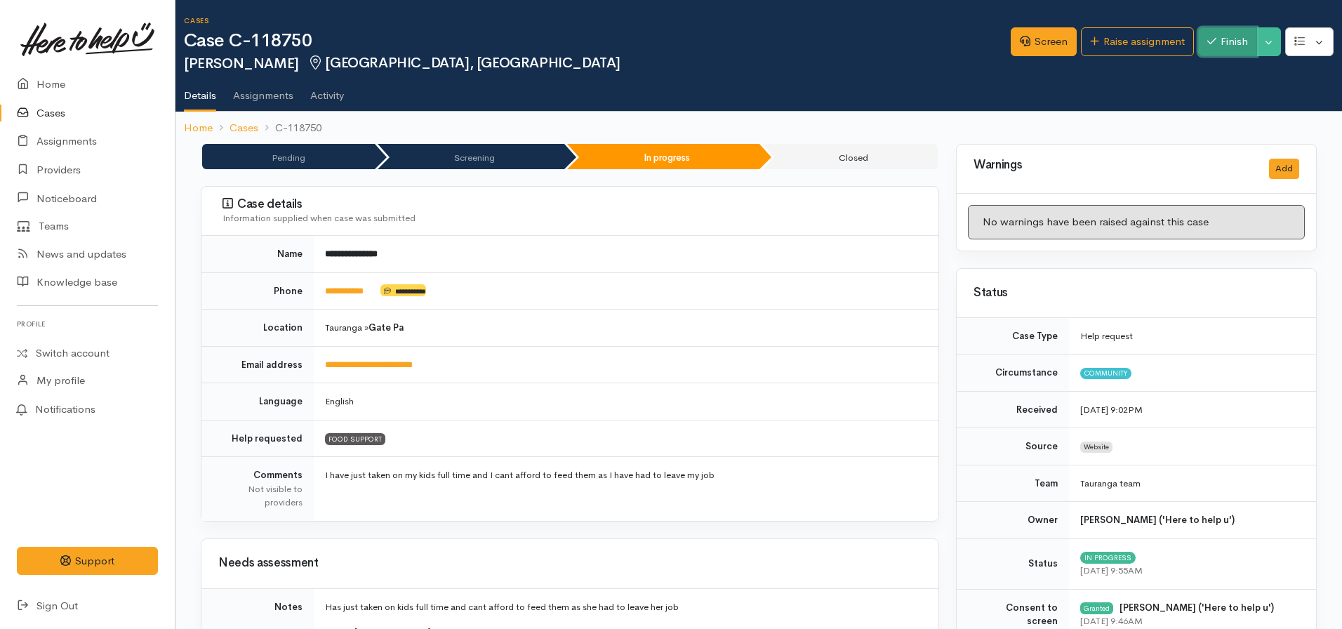
click at [1213, 41] on icon "button" at bounding box center [1211, 41] width 9 height 11
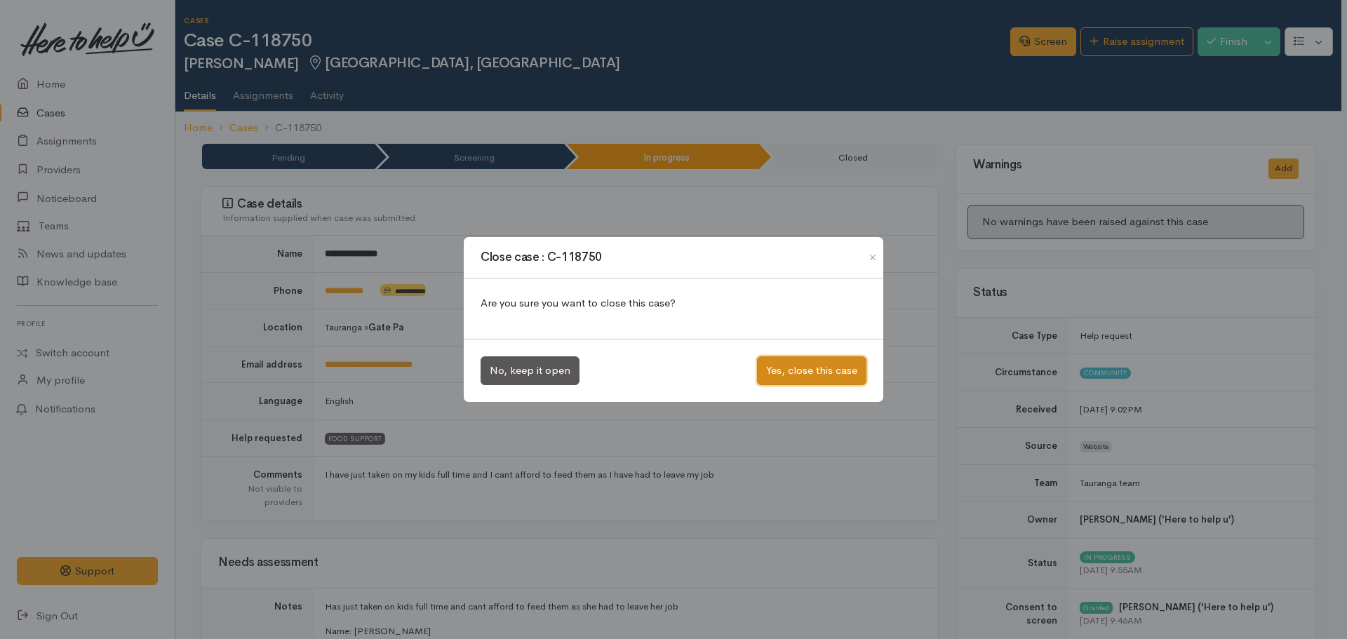
click at [811, 368] on button "Yes, close this case" at bounding box center [811, 371] width 109 height 29
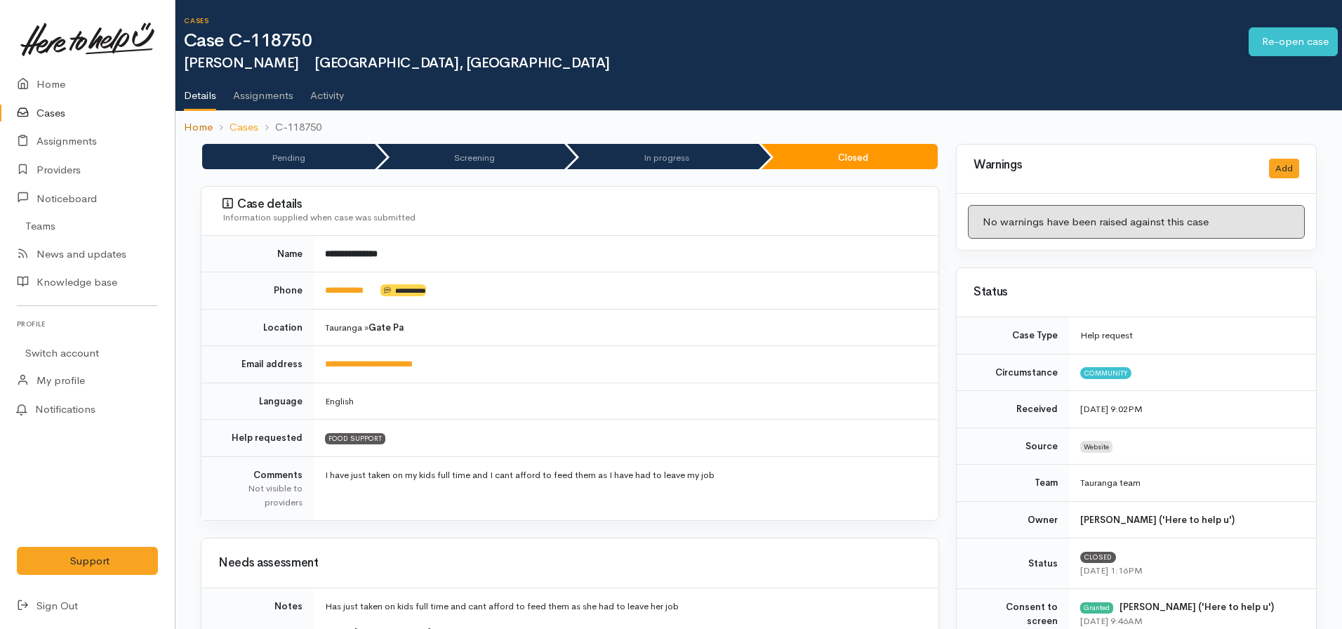
click at [204, 126] on link "Home" at bounding box center [198, 127] width 29 height 16
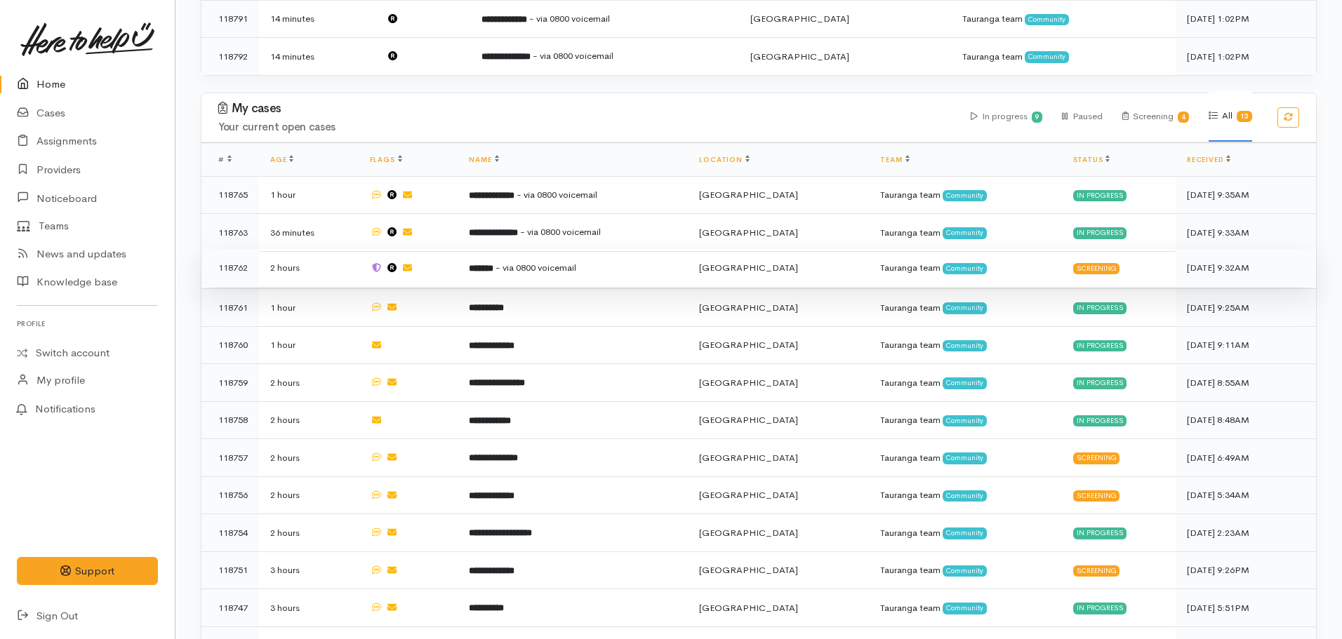
scroll to position [421, 0]
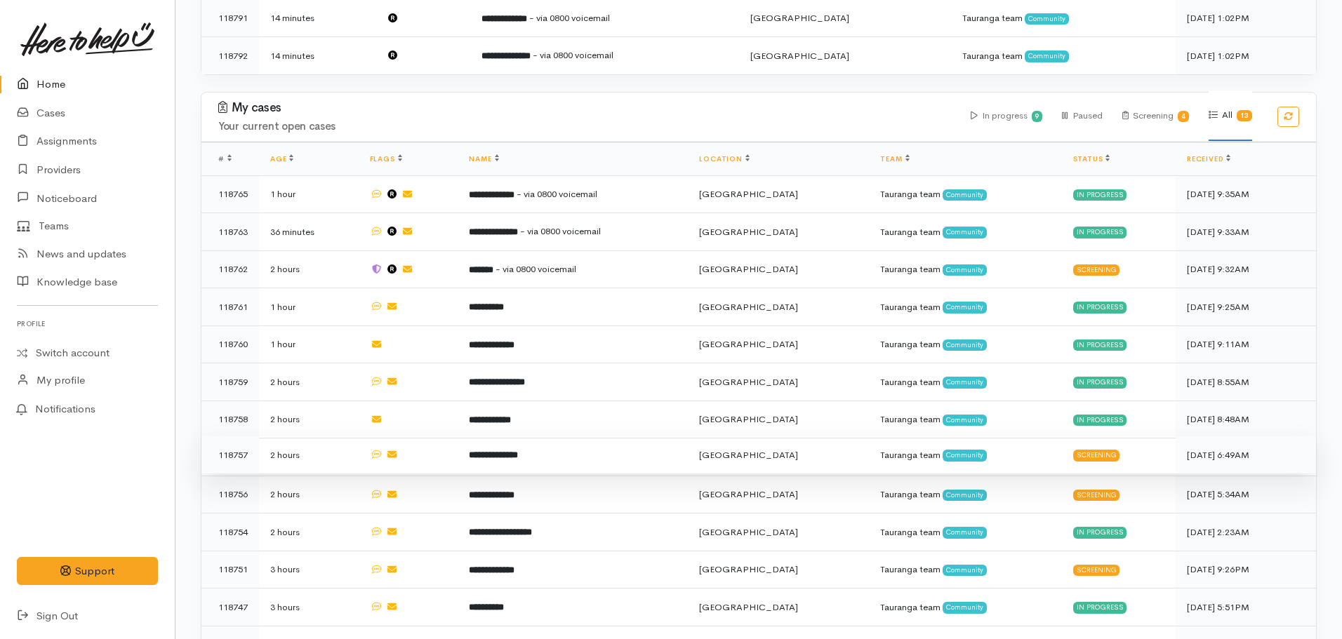
click at [518, 451] on b "**********" at bounding box center [493, 455] width 49 height 9
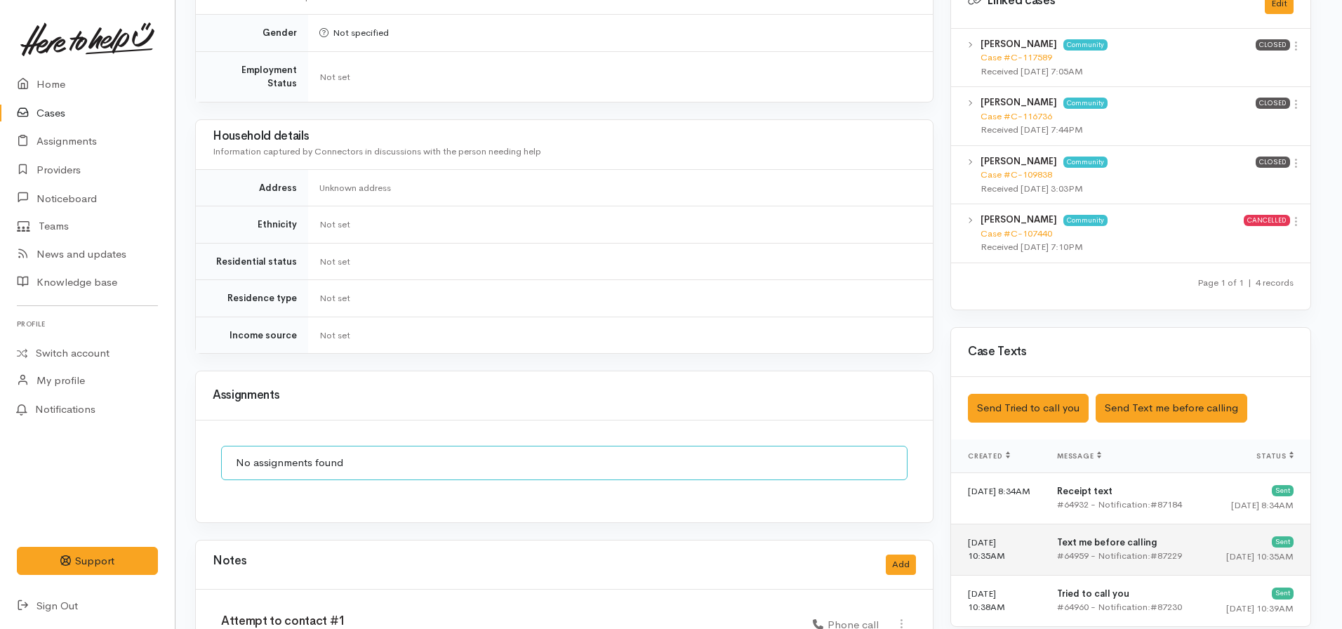
scroll to position [842, 6]
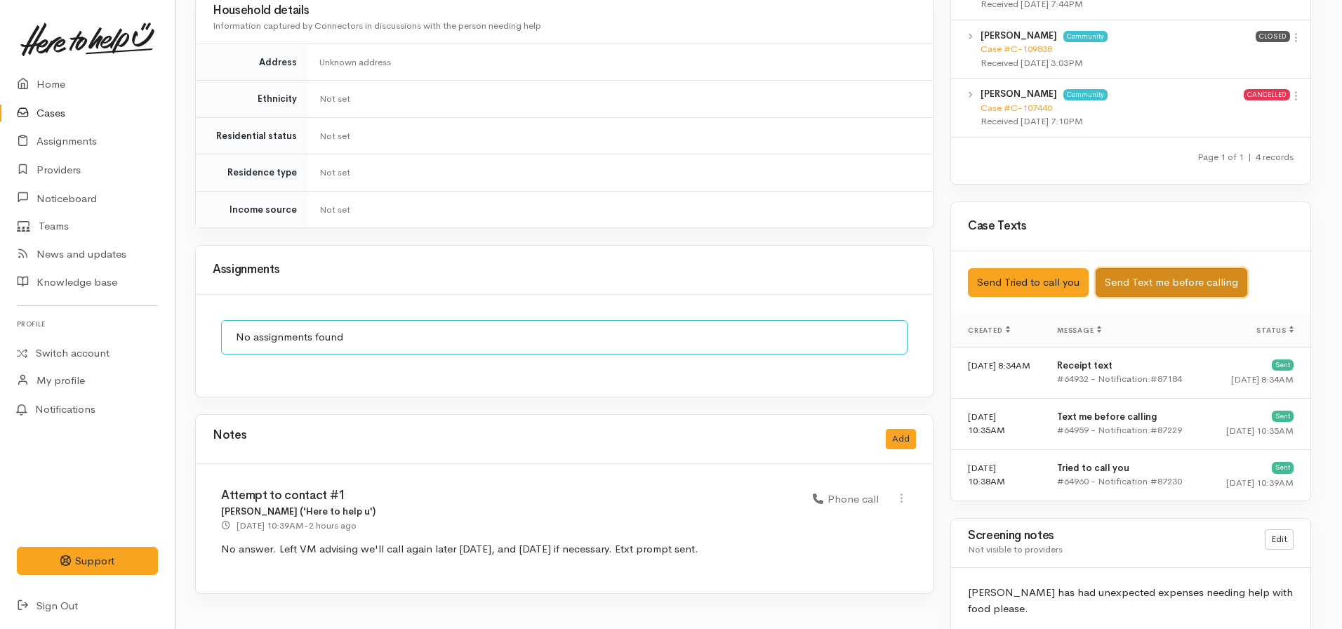
click at [1144, 268] on button "Send Text me before calling" at bounding box center [1172, 282] width 152 height 29
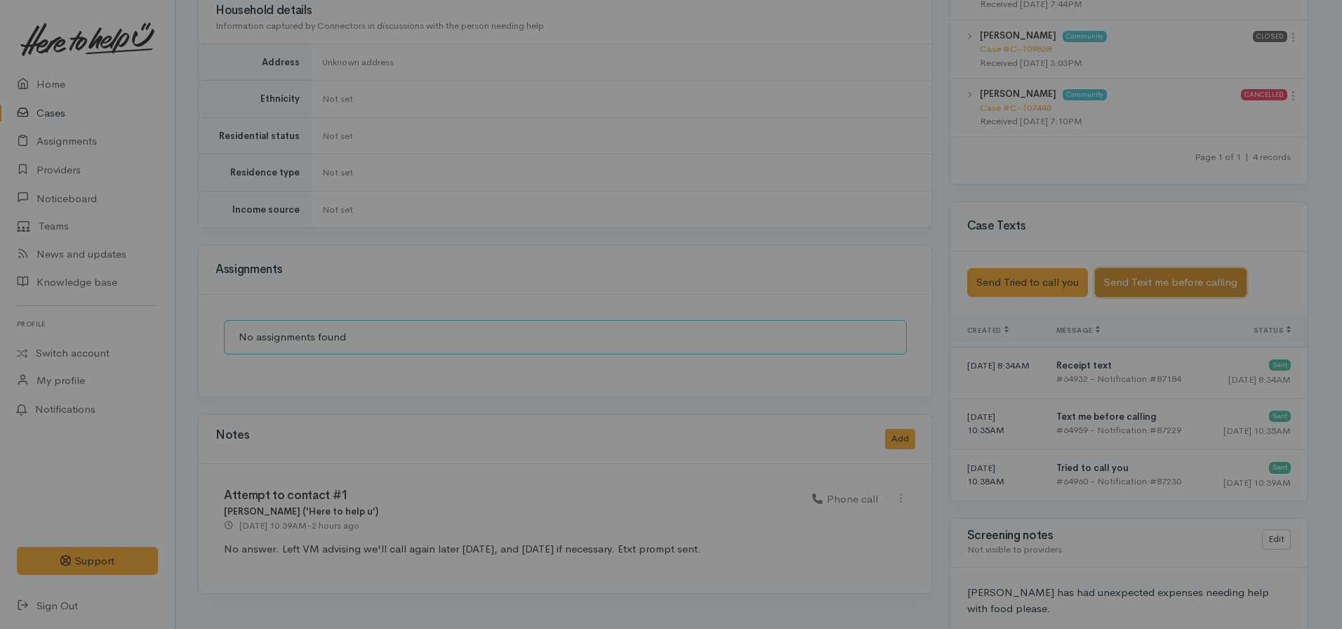
scroll to position [842, 3]
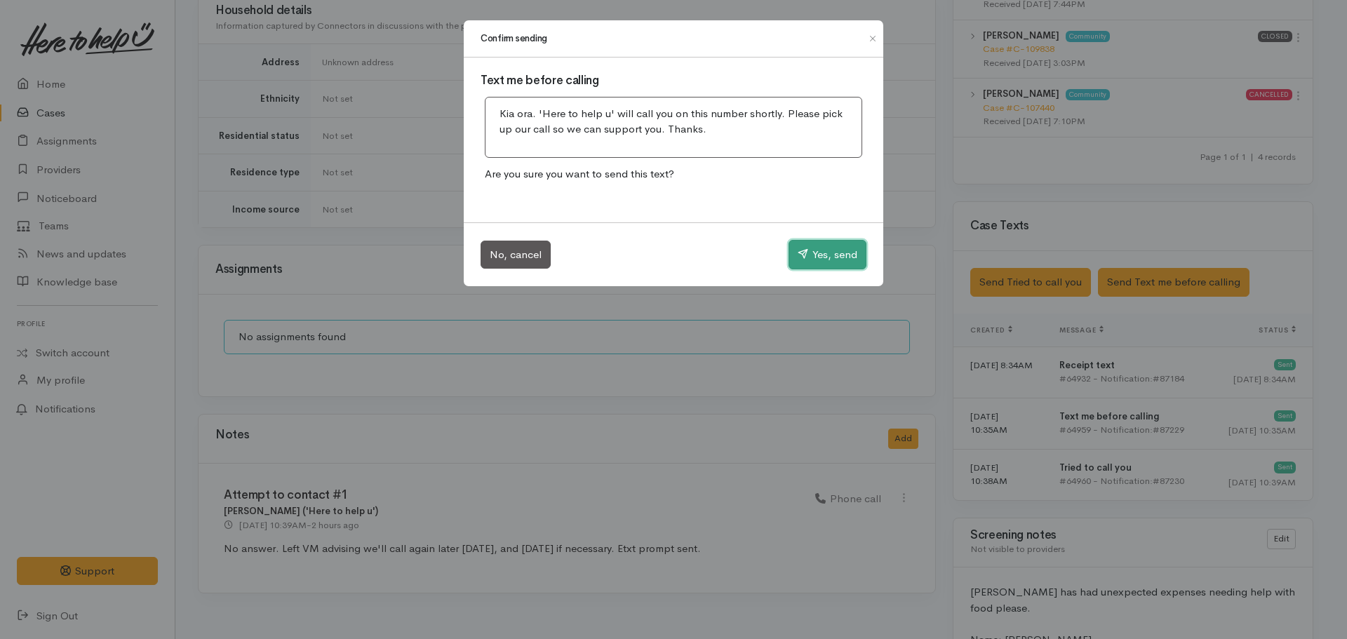
click at [816, 264] on button "Yes, send" at bounding box center [828, 254] width 78 height 29
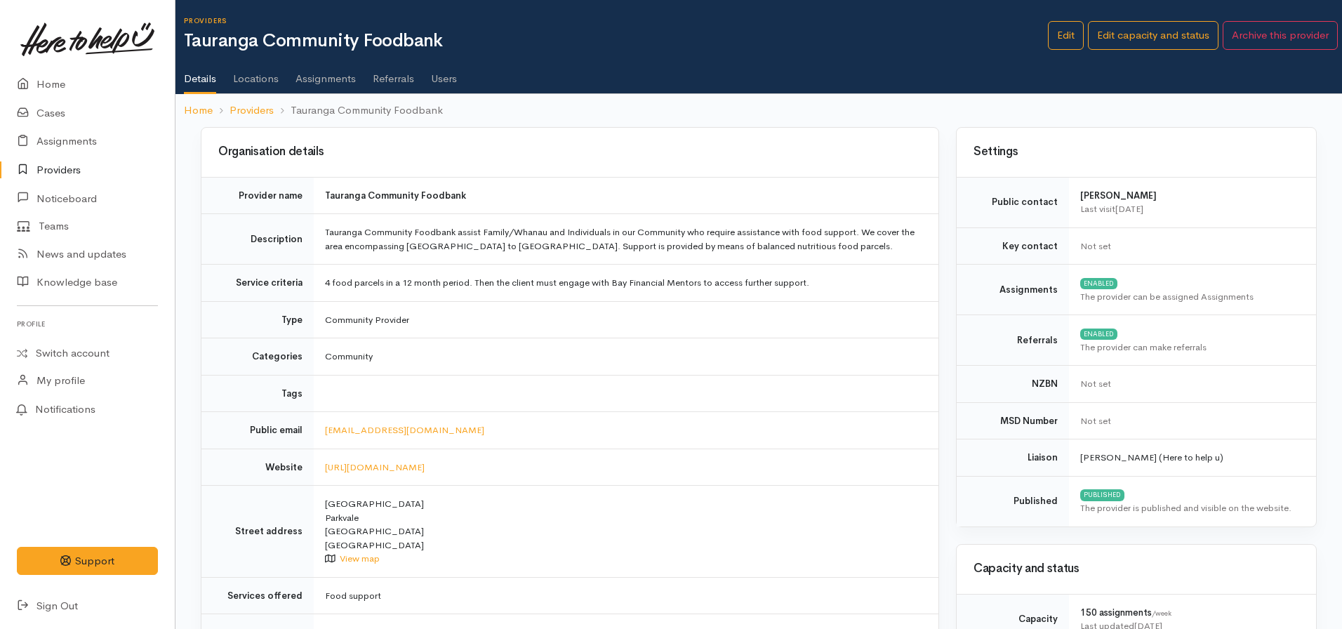
click at [258, 76] on link "Locations" at bounding box center [256, 73] width 46 height 39
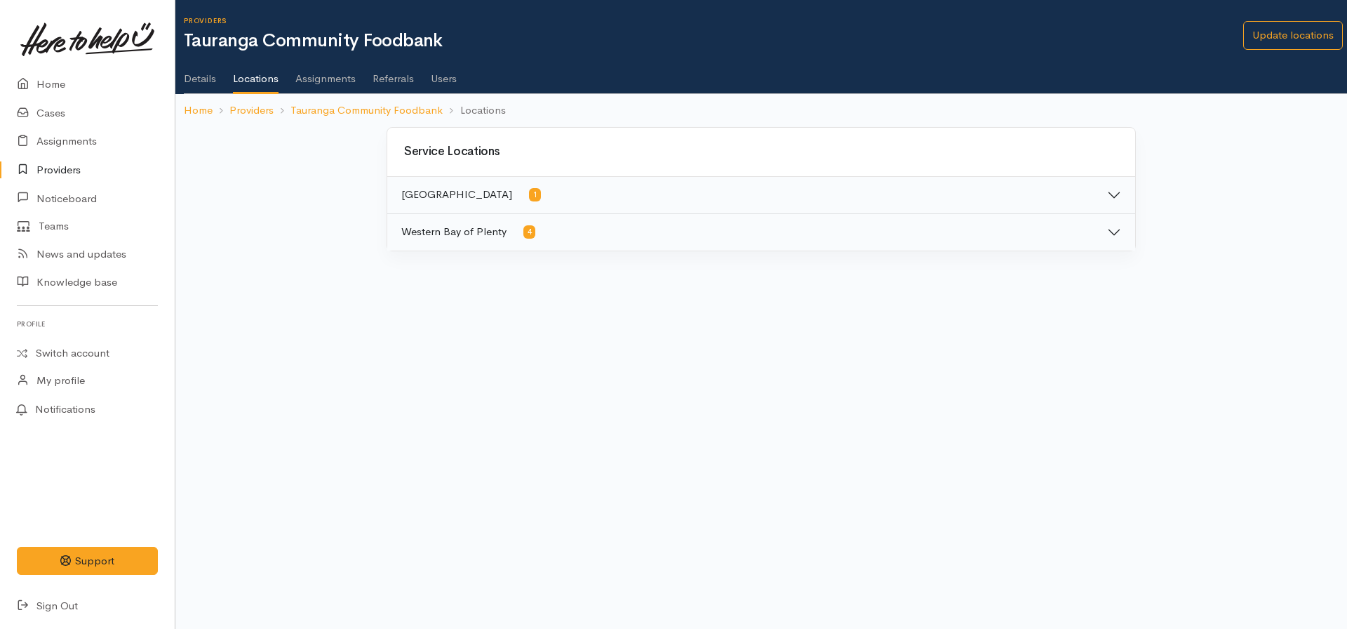
click at [194, 72] on link "Details" at bounding box center [200, 73] width 32 height 39
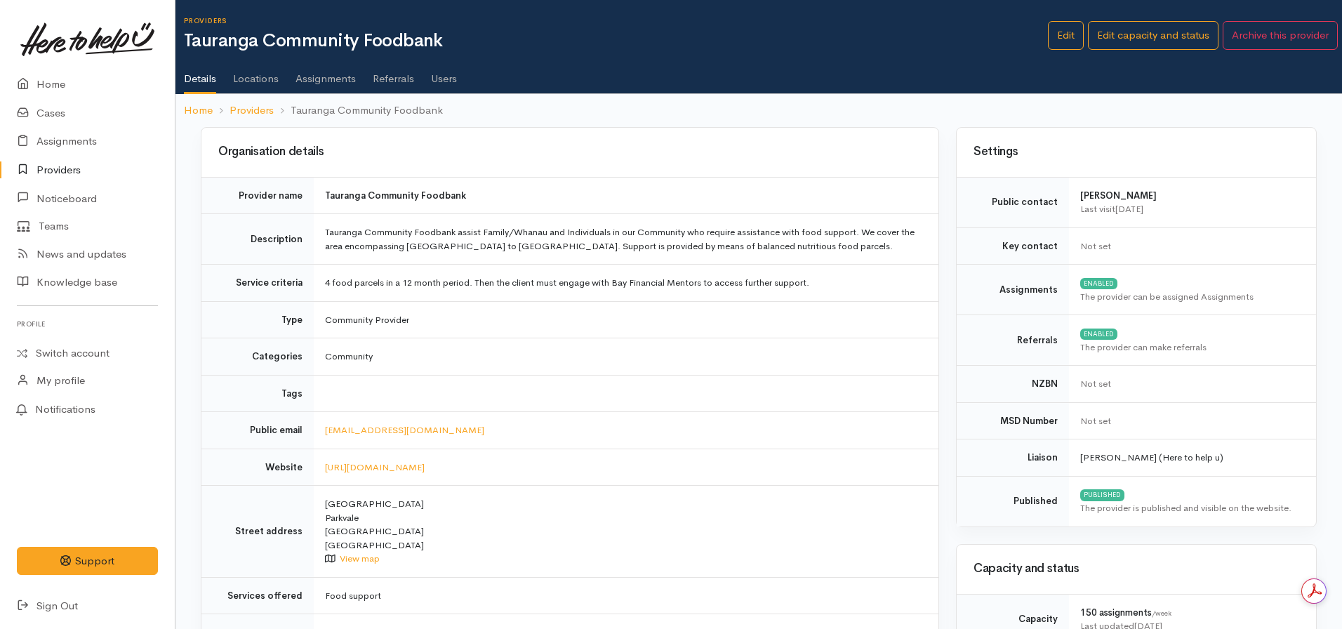
drag, startPoint x: 318, startPoint y: 85, endPoint x: 335, endPoint y: 86, distance: 17.6
click at [319, 85] on link "Assignments" at bounding box center [325, 73] width 60 height 39
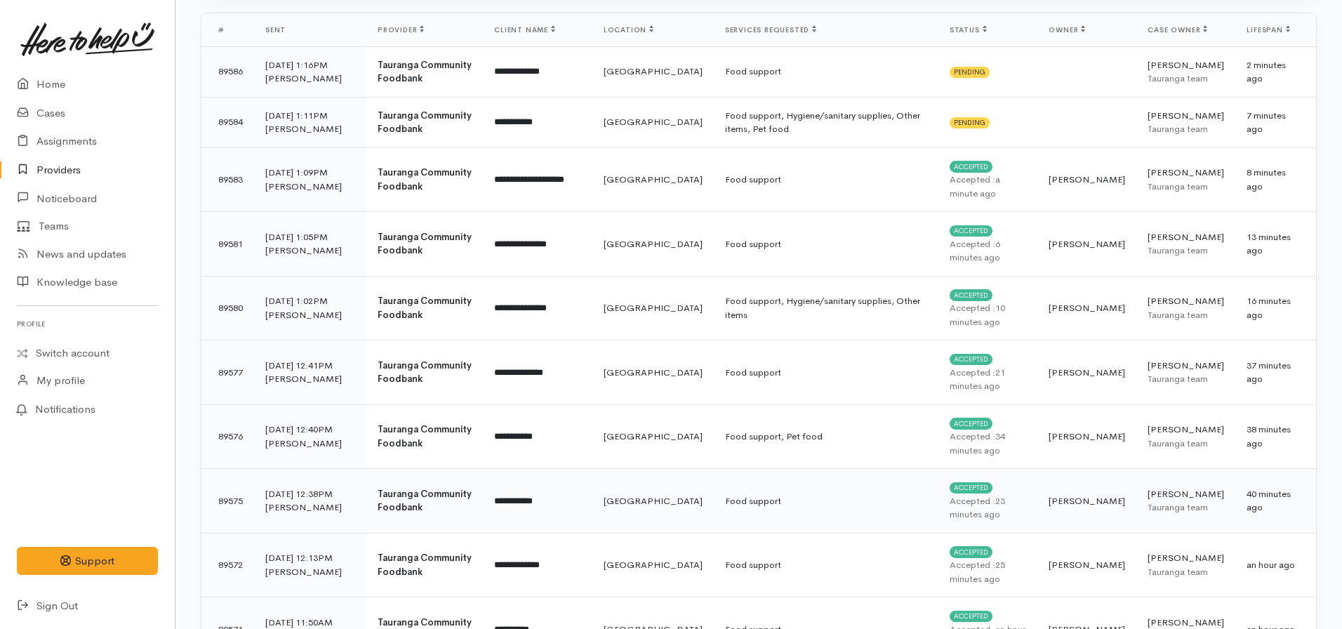
scroll to position [211, 0]
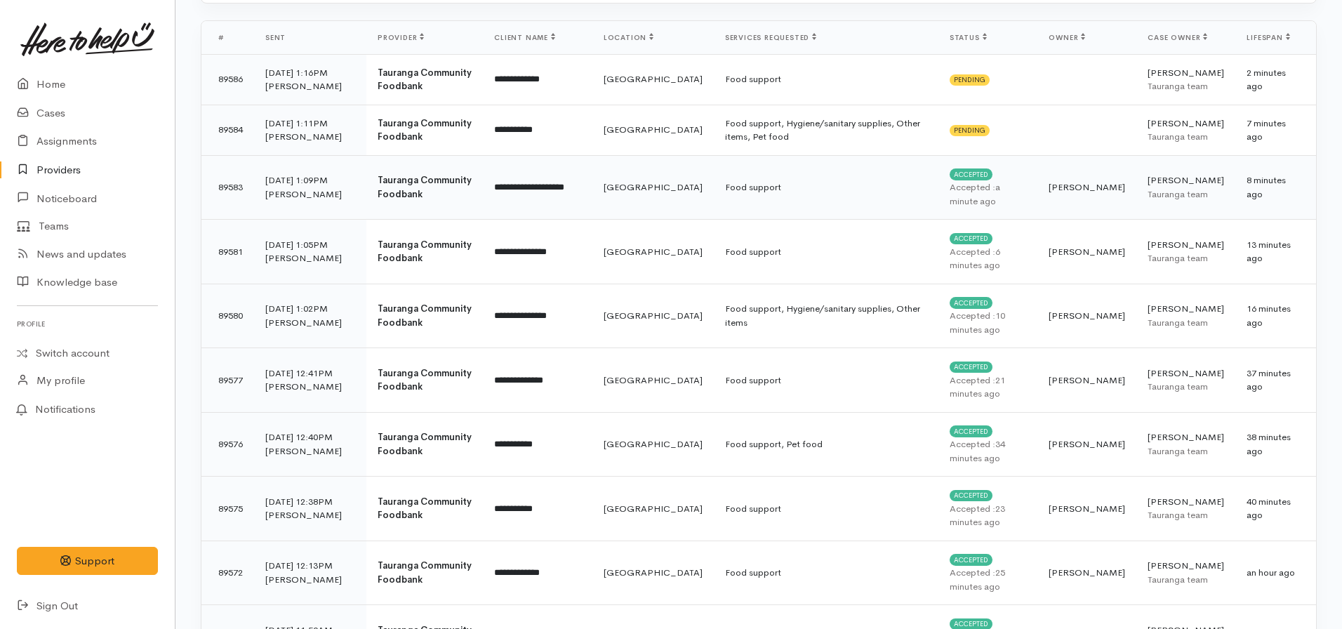
click at [938, 220] on td "Food support" at bounding box center [826, 187] width 225 height 65
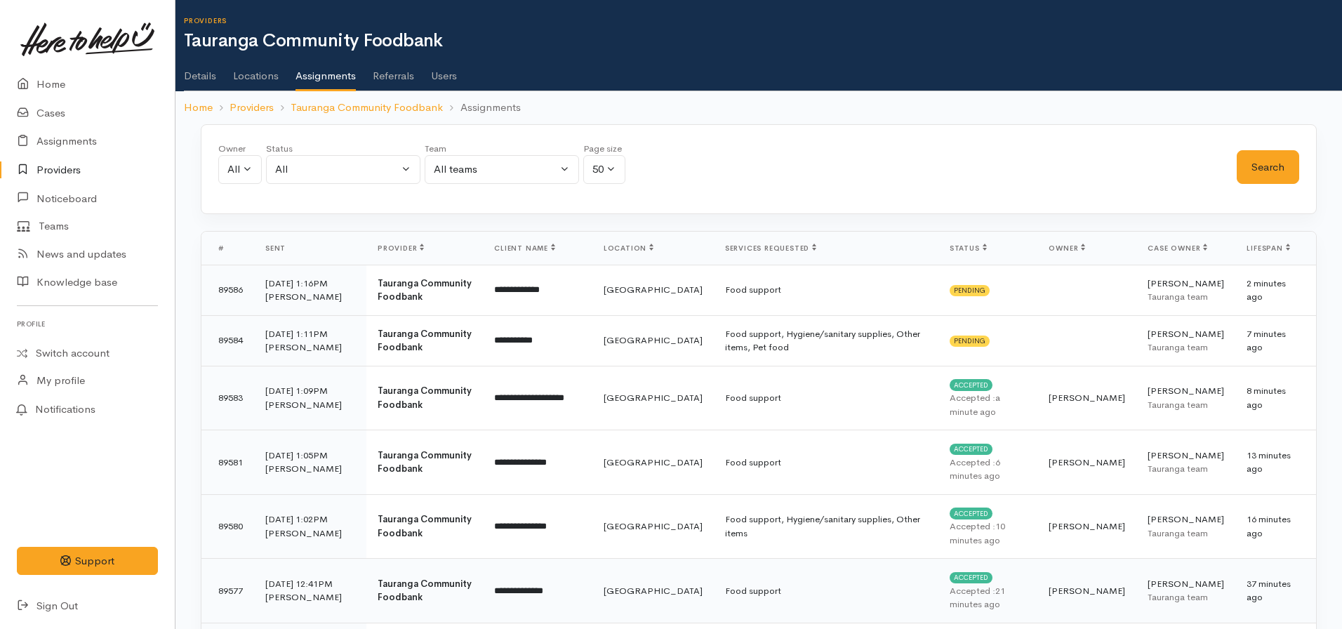
scroll to position [211, 0]
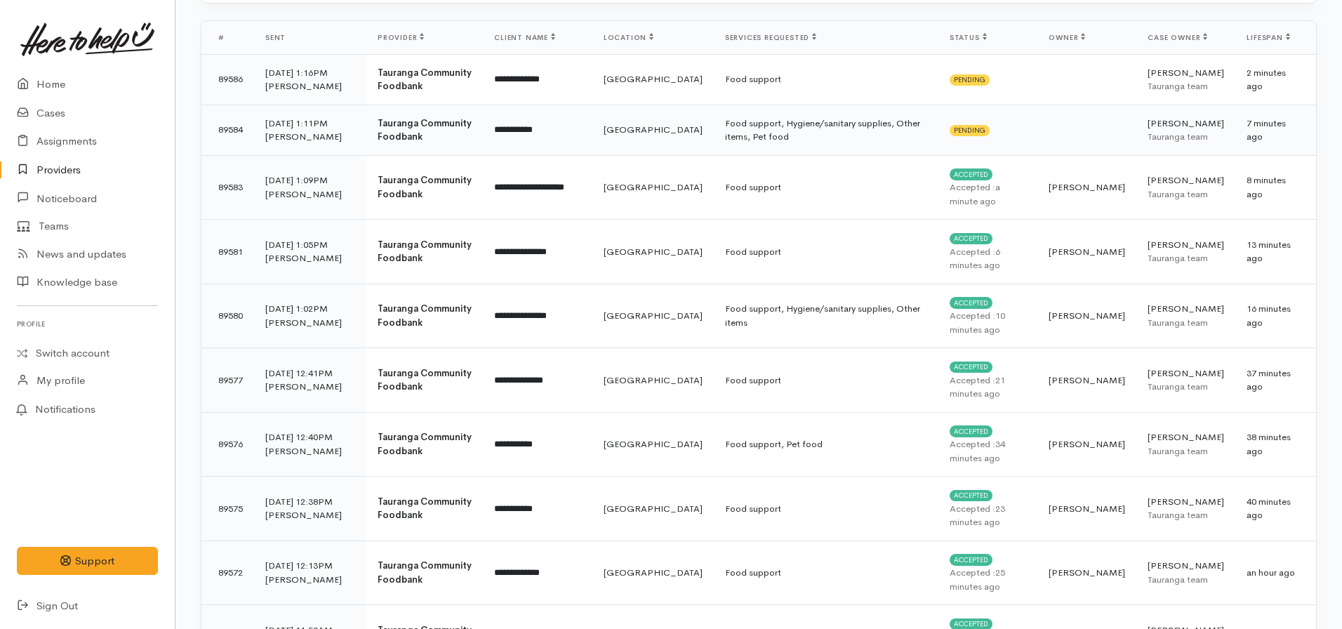
click at [856, 155] on td "Food support, Hygiene/sanitary supplies, Other items, Pet food" at bounding box center [826, 130] width 225 height 51
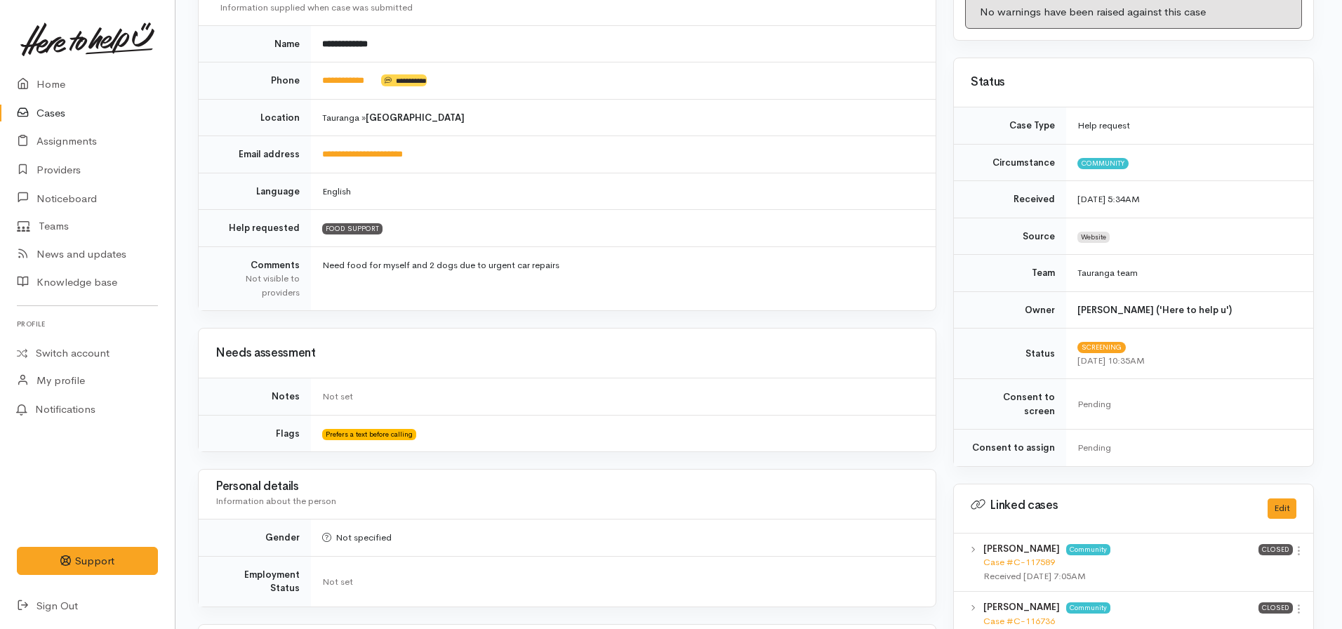
scroll to position [211, 3]
click at [338, 84] on link "**********" at bounding box center [343, 81] width 42 height 9
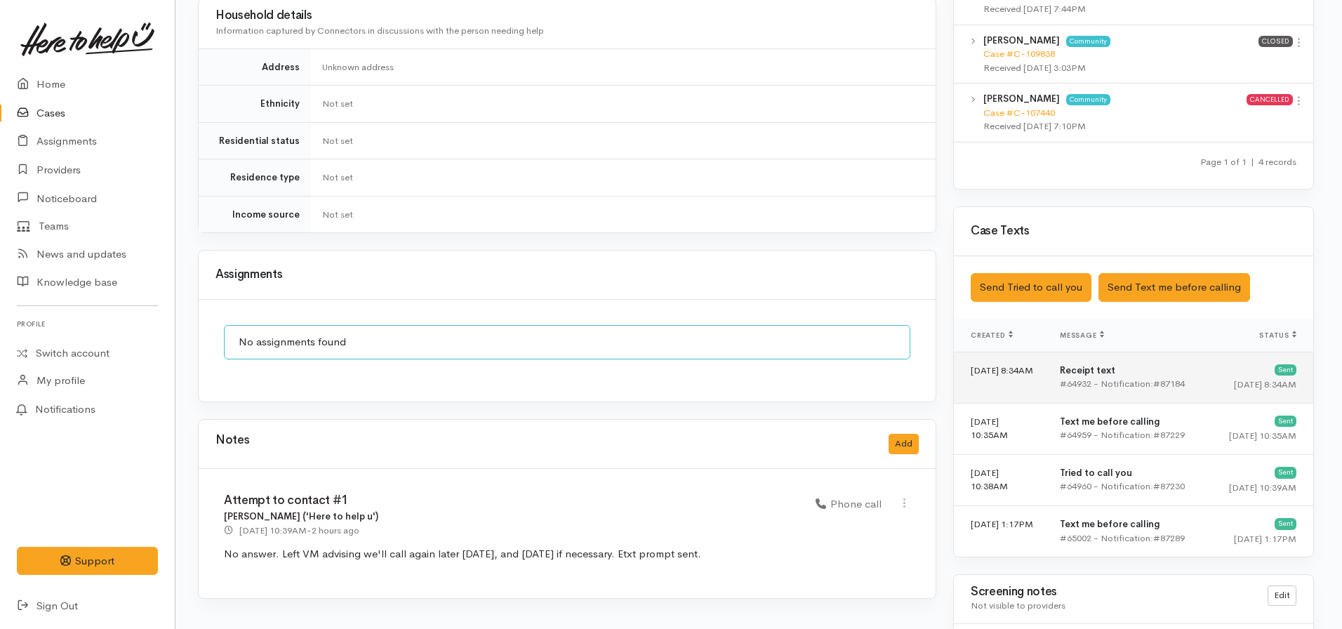
scroll to position [842, 3]
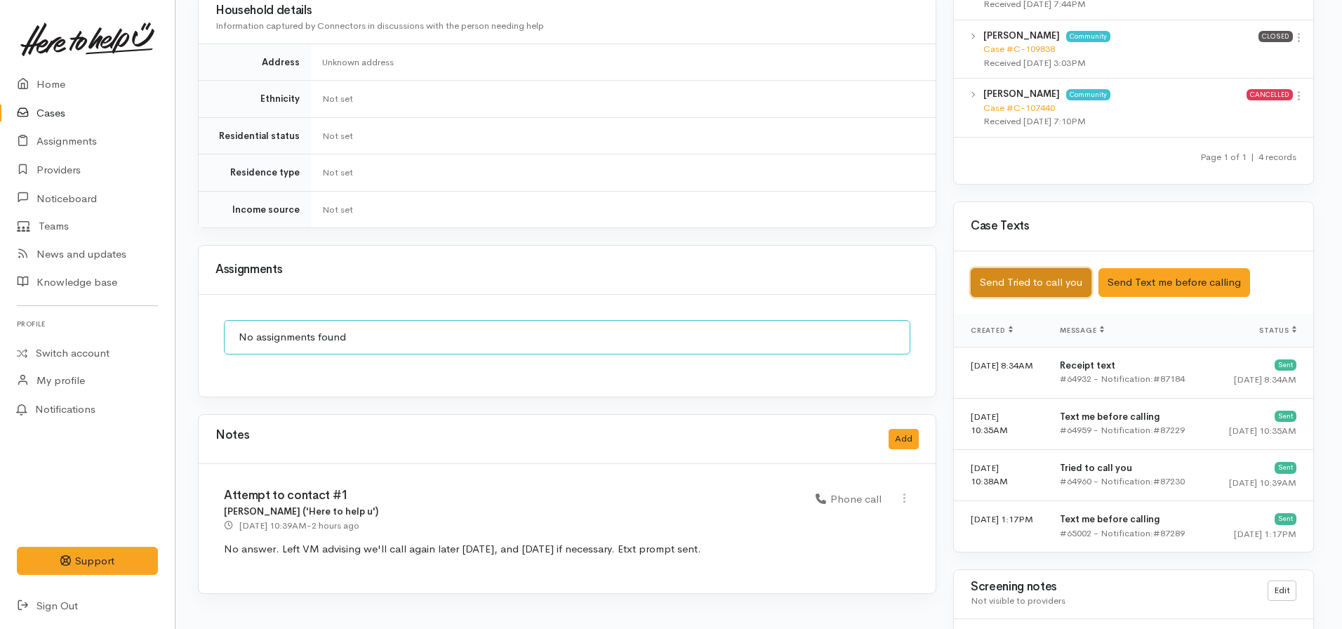
click at [1026, 268] on button "Send Tried to call you" at bounding box center [1031, 282] width 121 height 29
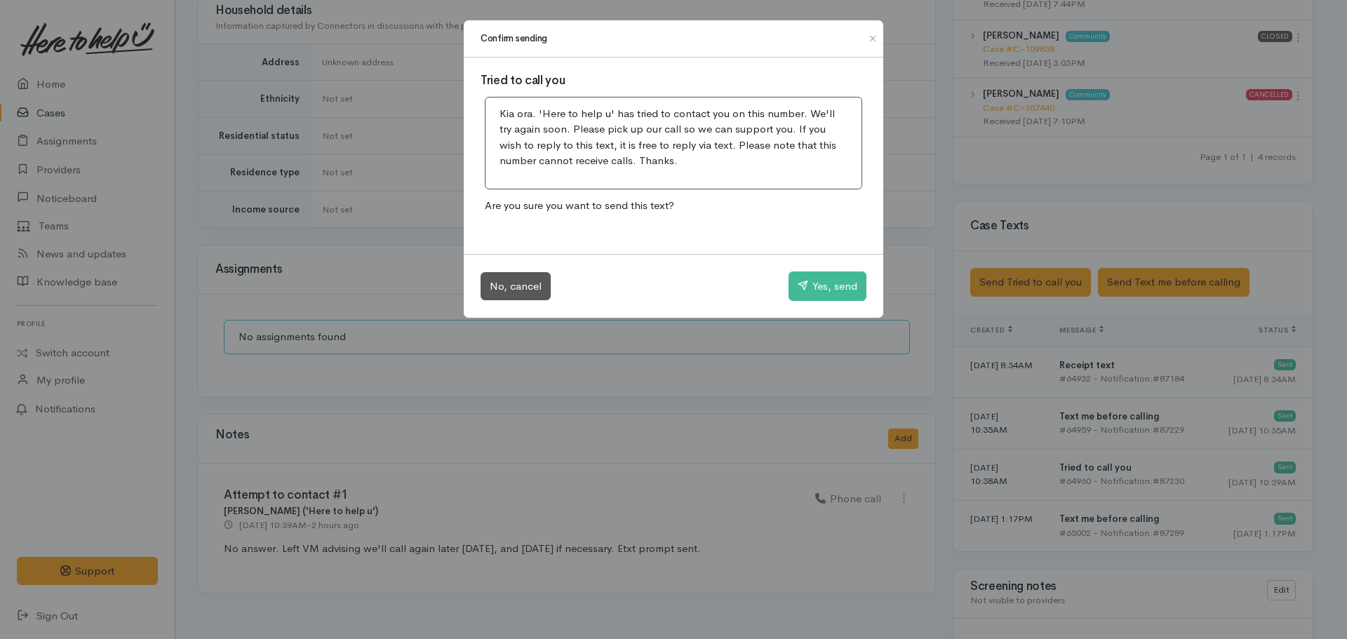
click at [837, 302] on div "No, cancel Yes, send" at bounding box center [674, 286] width 420 height 64
click at [836, 286] on button "Yes, send" at bounding box center [828, 286] width 78 height 29
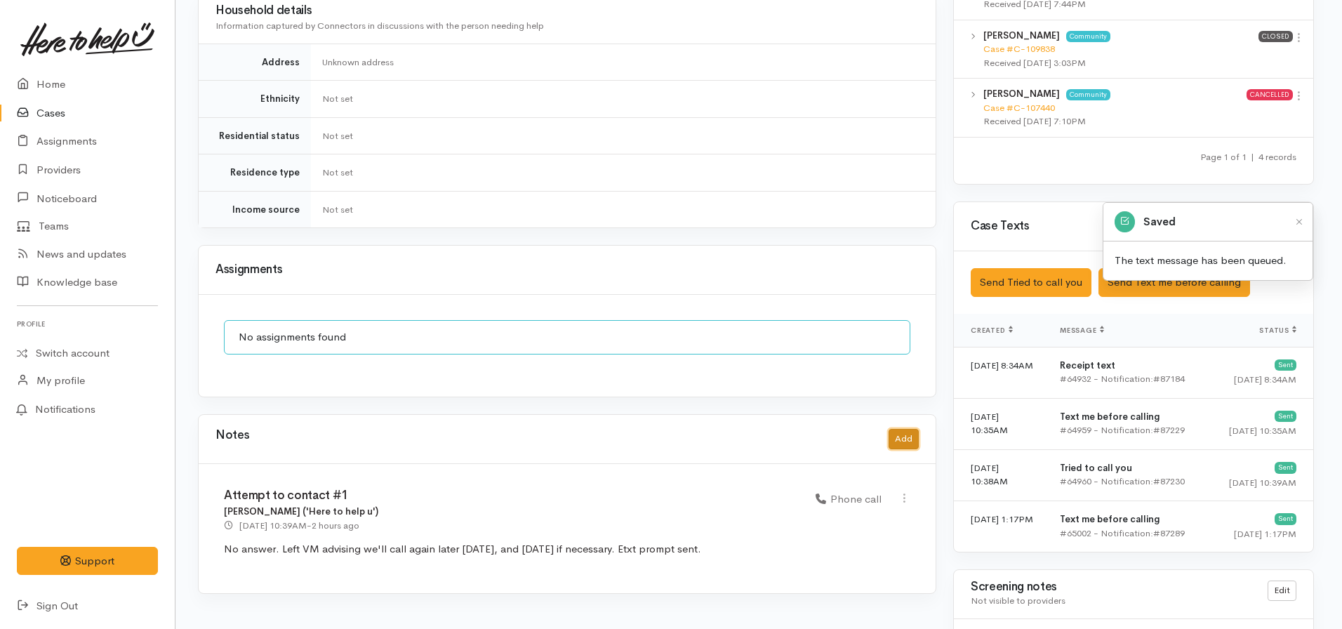
click at [897, 429] on button "Add" at bounding box center [904, 439] width 30 height 20
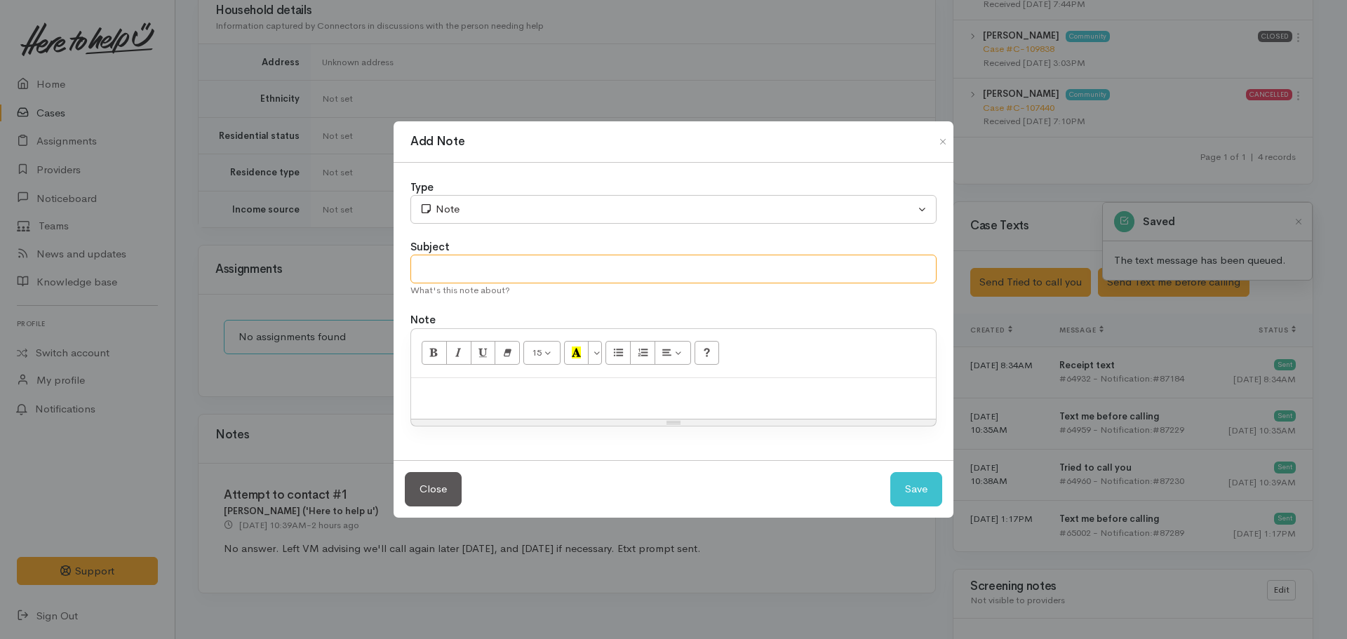
click at [445, 276] on input "text" at bounding box center [674, 269] width 526 height 29
type input "Attempt to contact #2"
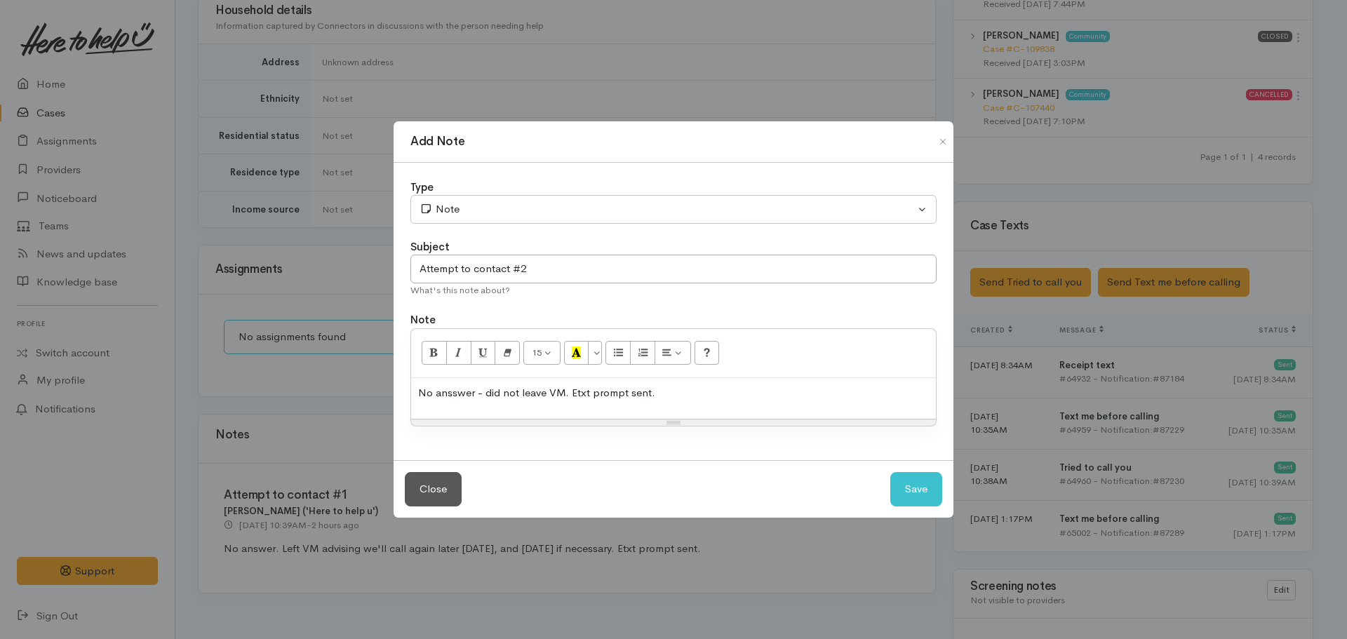
click at [451, 393] on p "No ansswer - did not leave VM. Etxt prompt sent." at bounding box center [673, 393] width 511 height 16
click at [530, 223] on div "Type Correspondence Discussion Email Note Phone call SMS text message Note Subj…" at bounding box center [674, 312] width 560 height 298
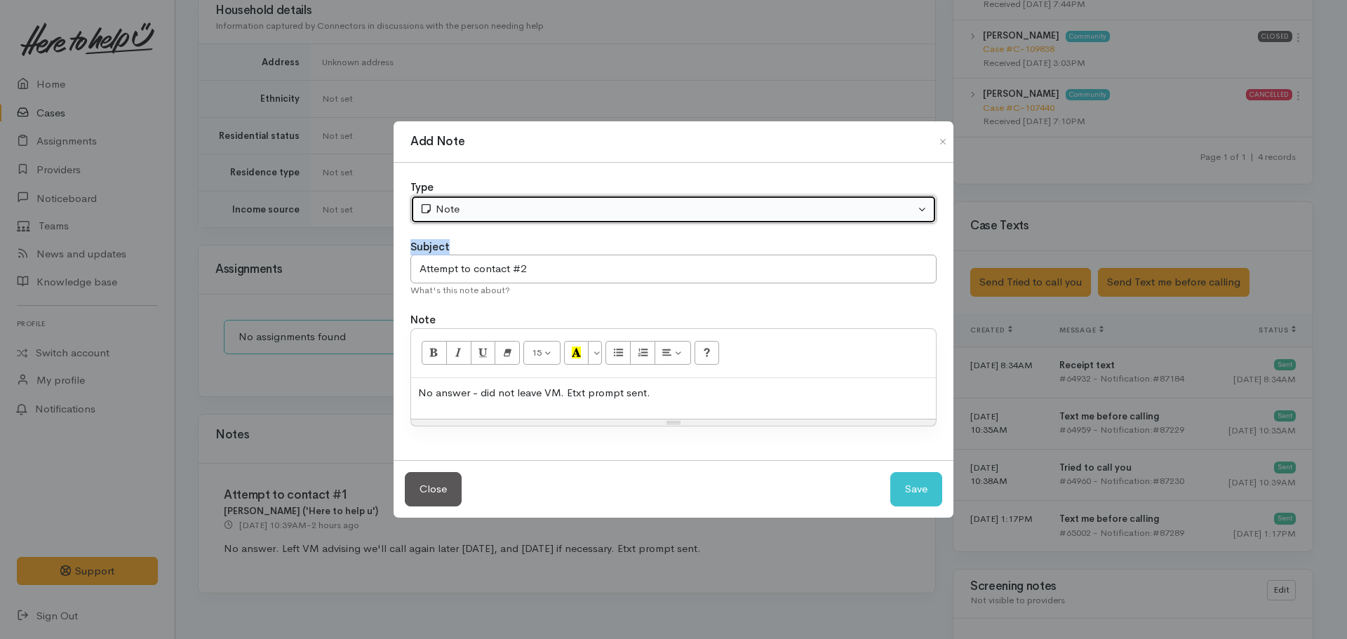
drag, startPoint x: 502, startPoint y: 204, endPoint x: 493, endPoint y: 215, distance: 14.5
click at [500, 206] on div "Note" at bounding box center [667, 209] width 495 height 16
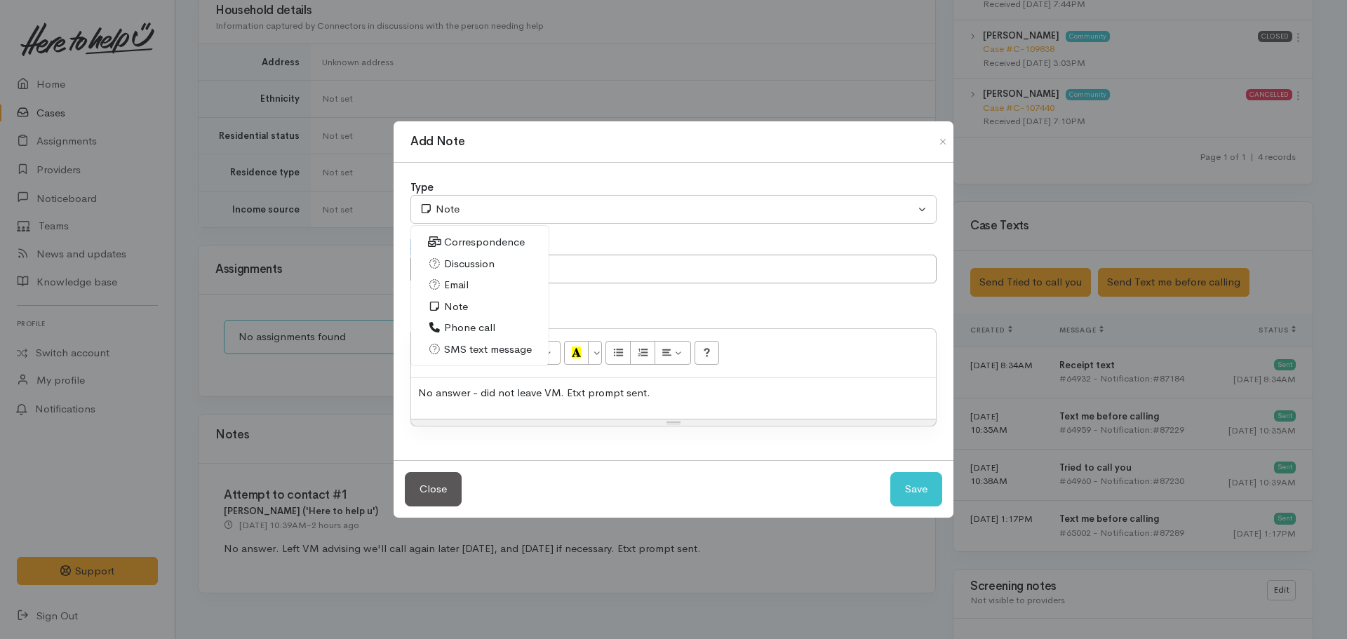
click at [454, 327] on span "Phone call" at bounding box center [469, 328] width 51 height 16
select select "3"
click at [919, 489] on button "Save" at bounding box center [917, 489] width 52 height 34
select select "1"
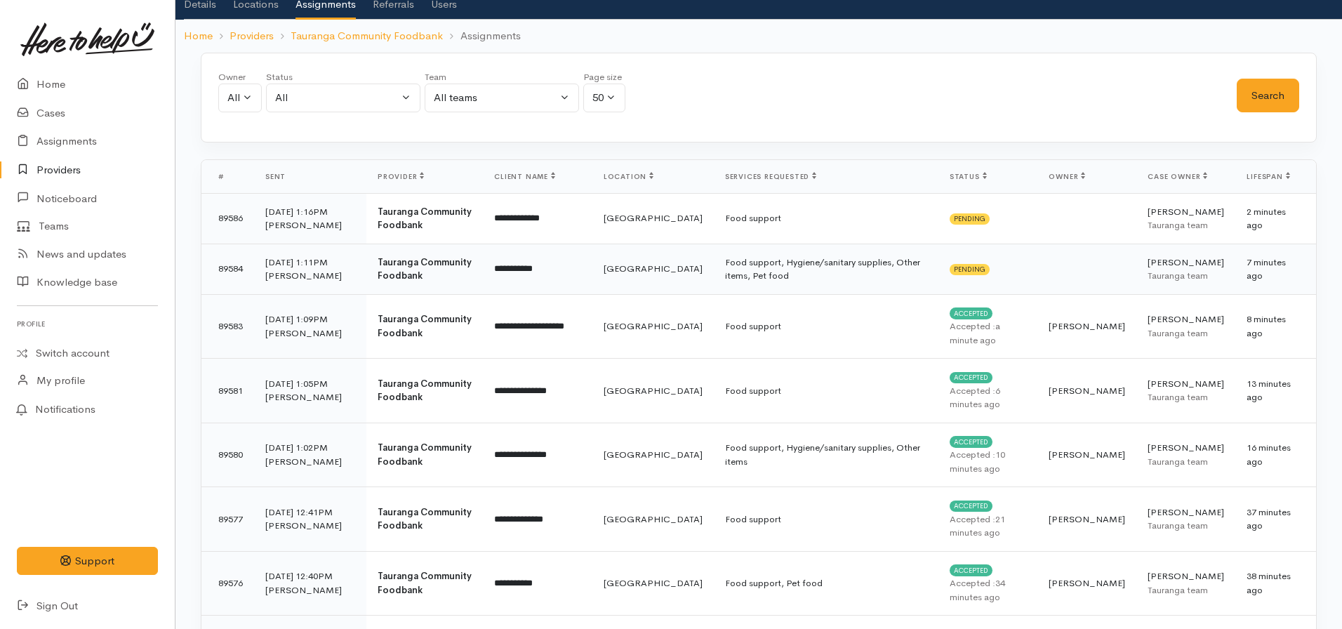
scroll to position [70, 0]
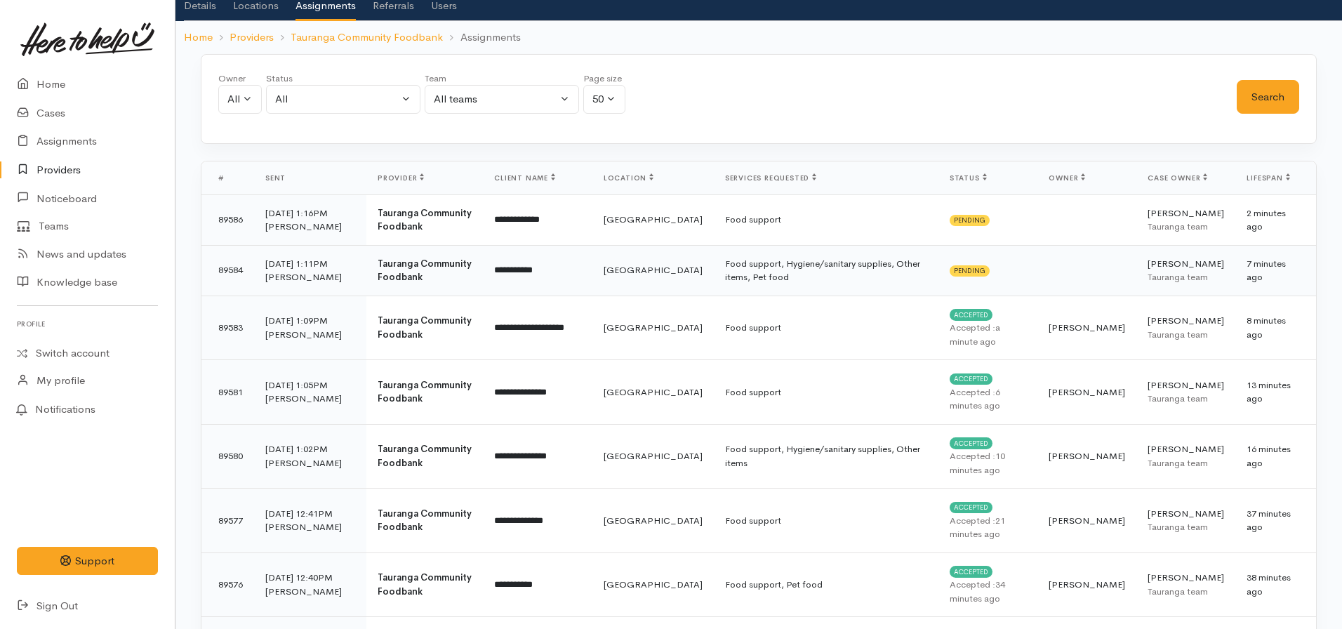
click at [841, 291] on td "Food support, Hygiene/sanitary supplies, Other items, Pet food" at bounding box center [826, 270] width 225 height 51
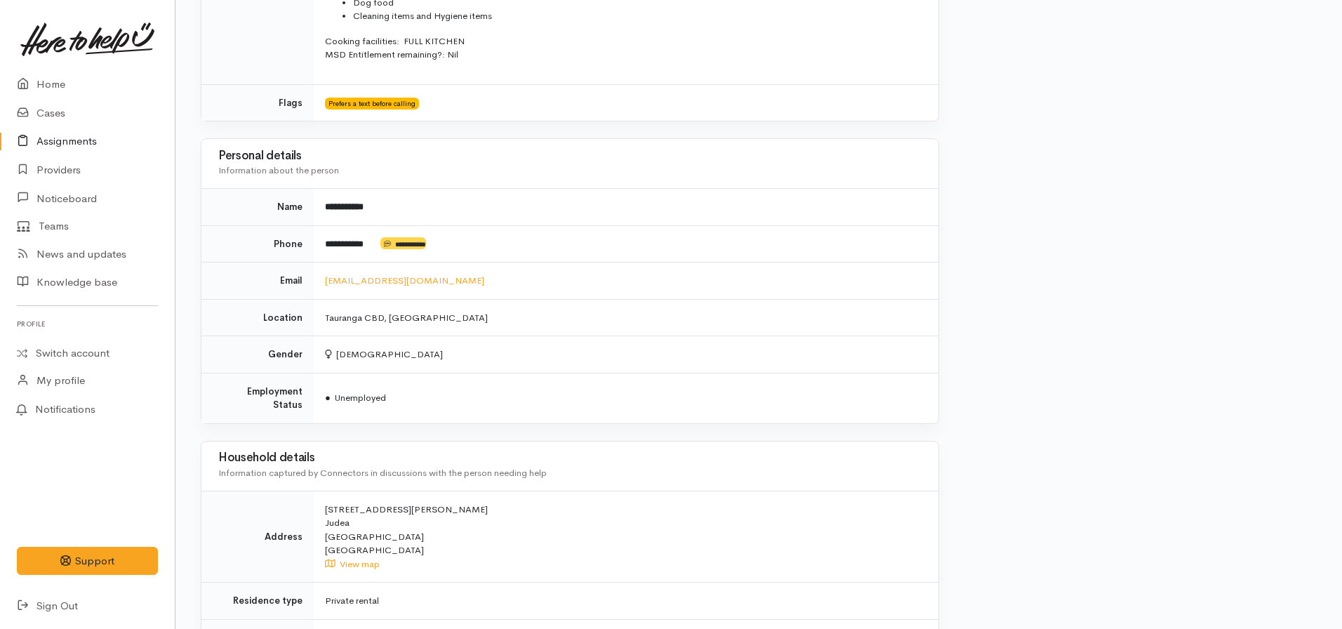
scroll to position [702, 0]
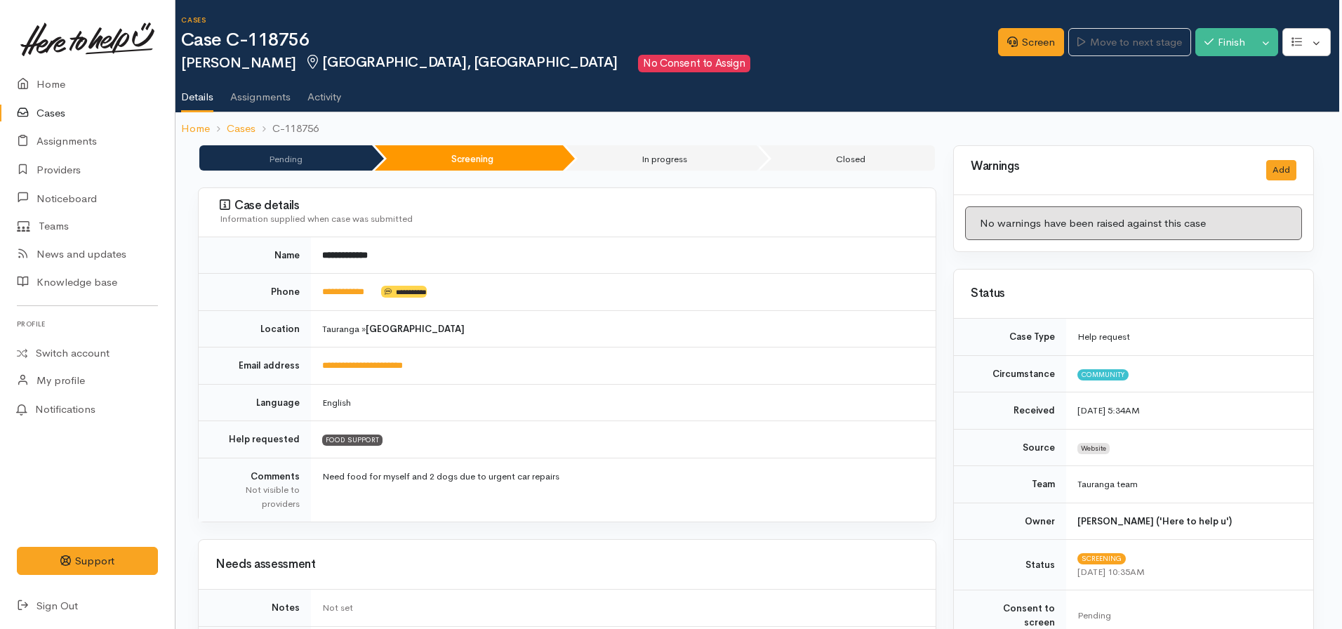
scroll to position [0, 3]
click at [63, 76] on link "Home" at bounding box center [87, 84] width 175 height 29
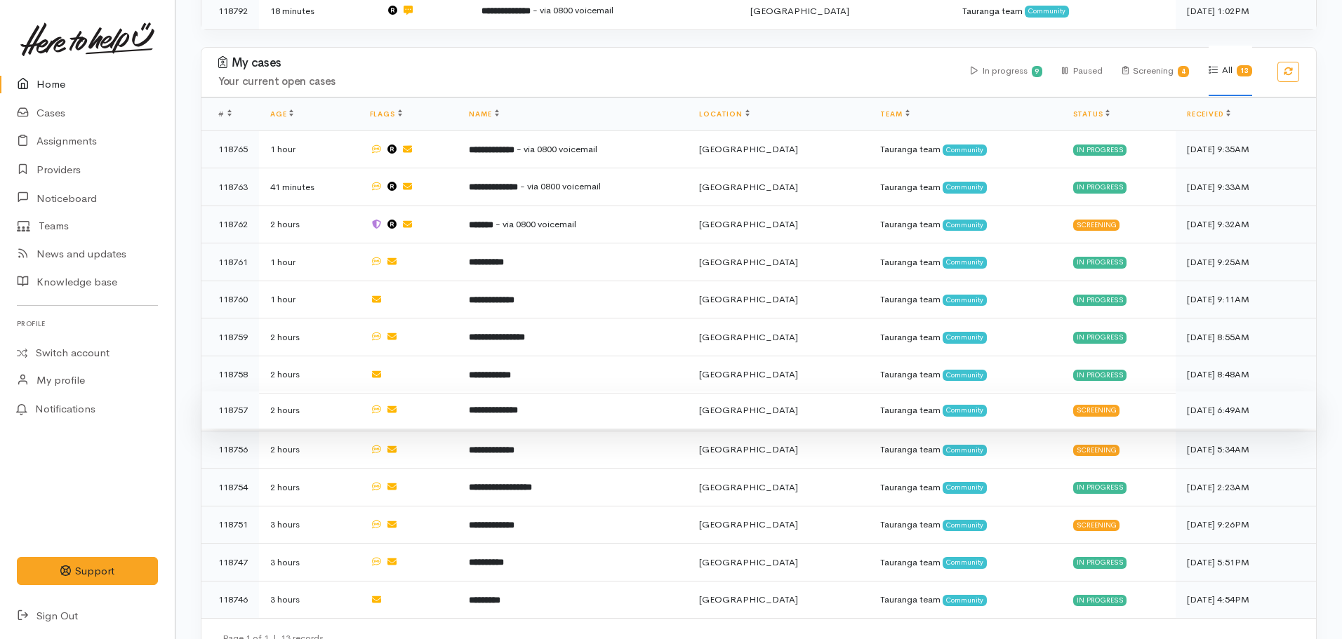
scroll to position [413, 0]
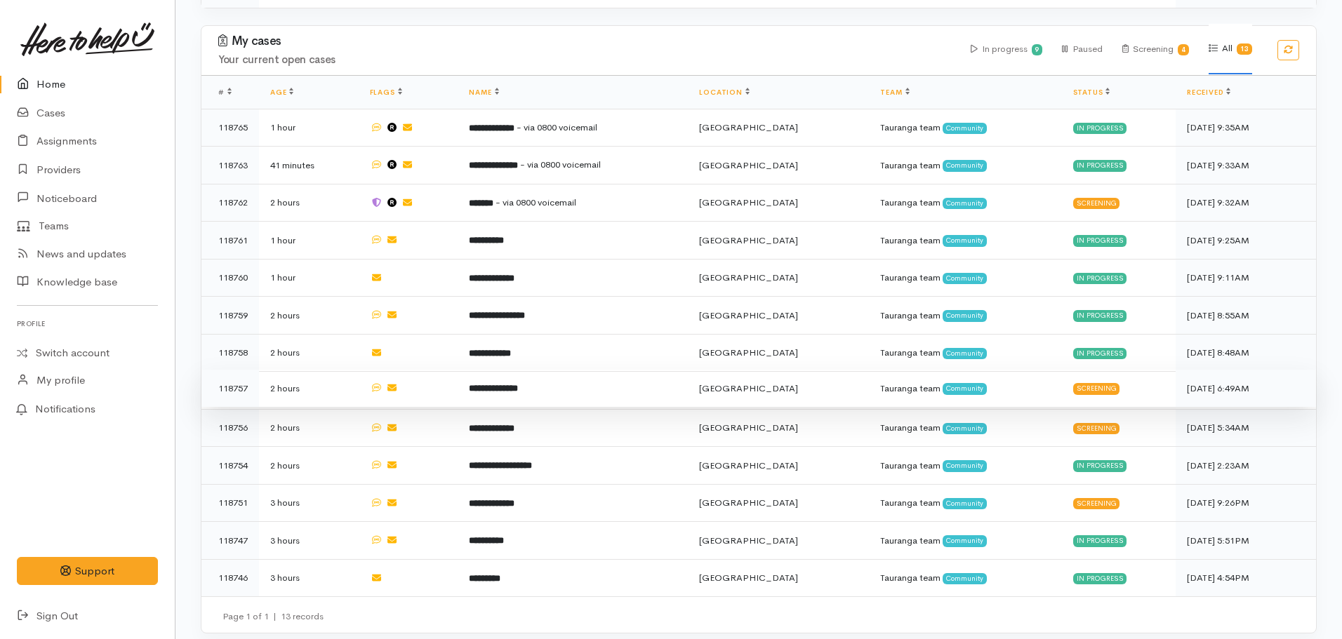
click at [506, 387] on b "**********" at bounding box center [493, 388] width 49 height 9
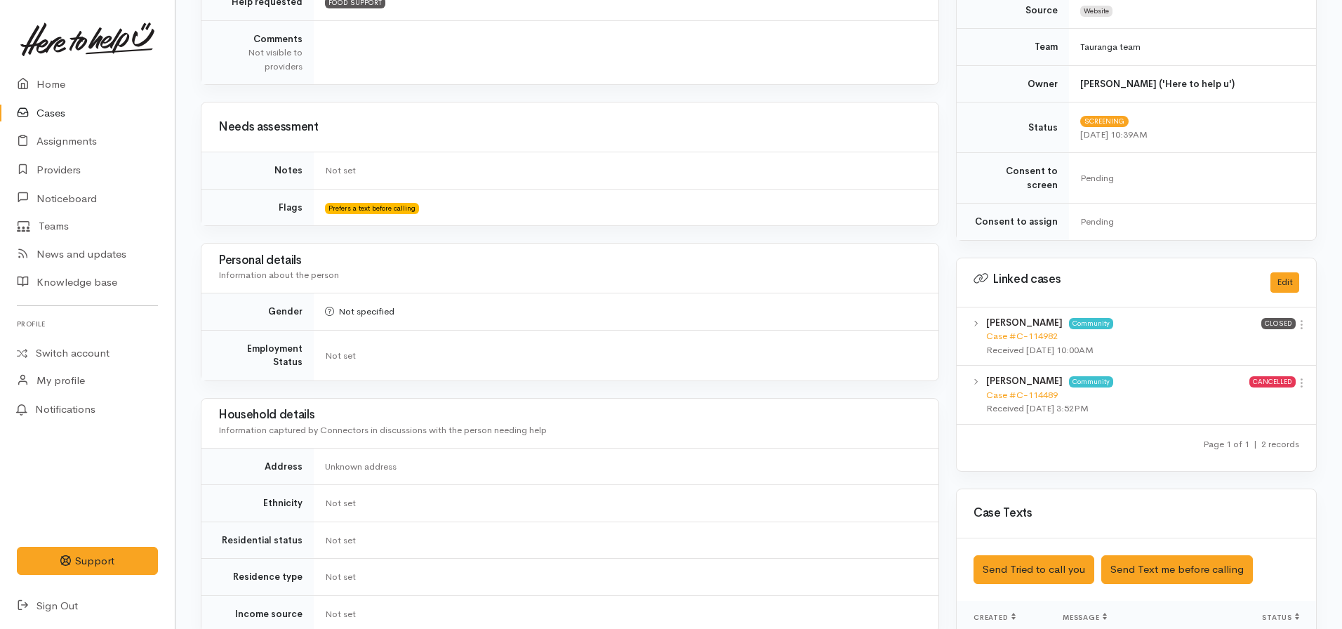
scroll to position [632, 0]
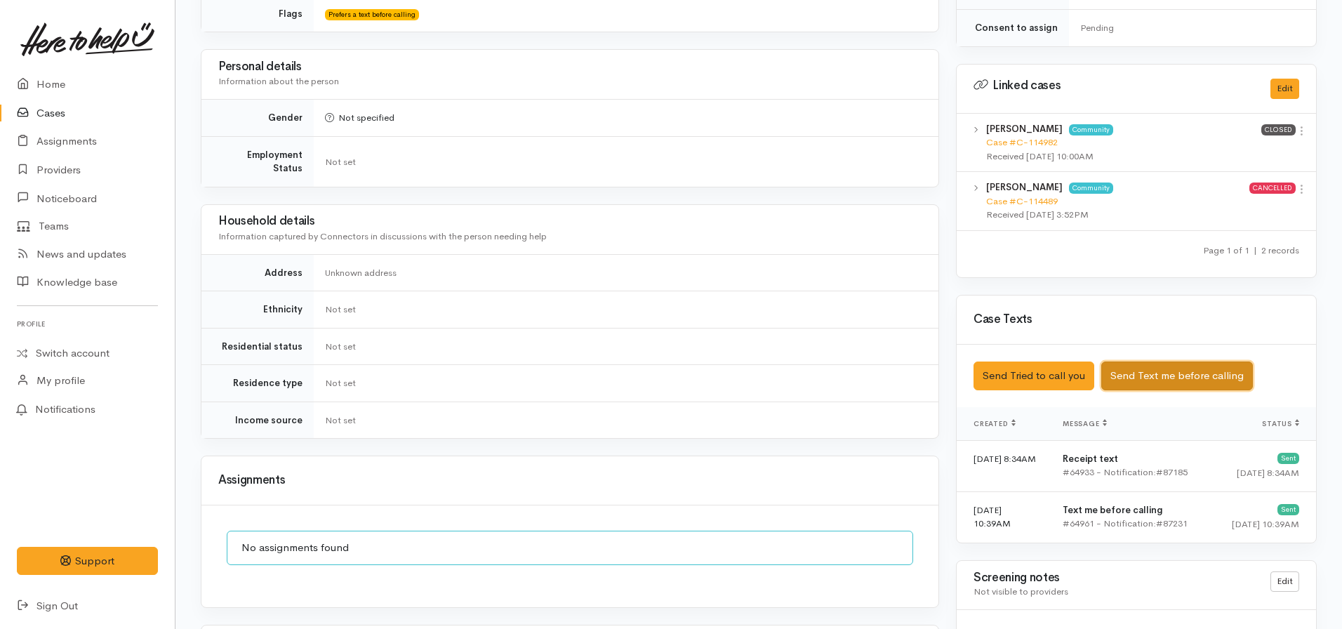
click at [1133, 366] on button "Send Text me before calling" at bounding box center [1177, 375] width 152 height 29
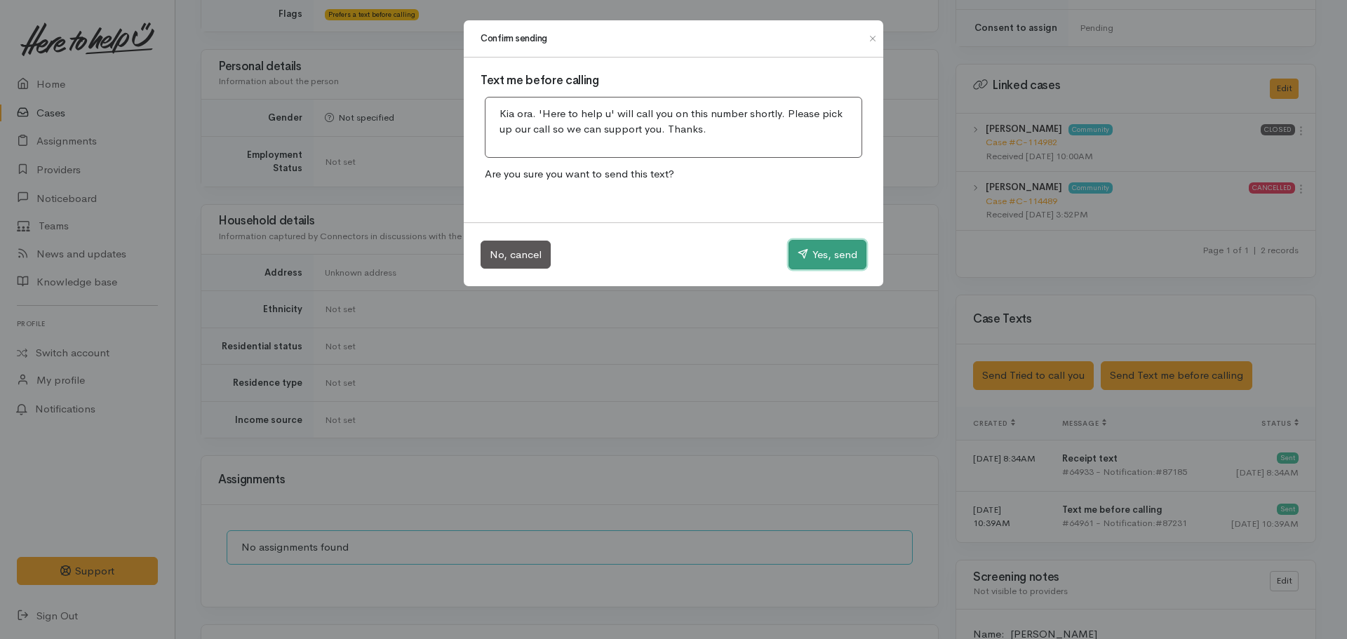
click at [809, 257] on button "Yes, send" at bounding box center [828, 254] width 78 height 29
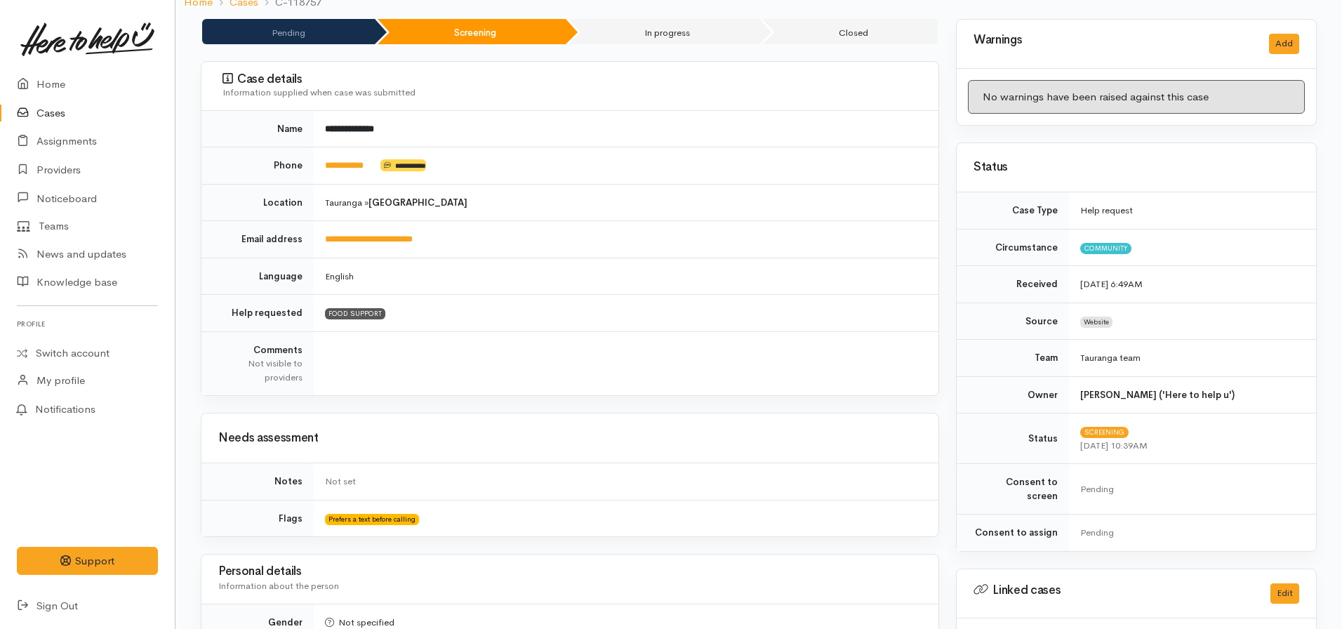
scroll to position [0, 0]
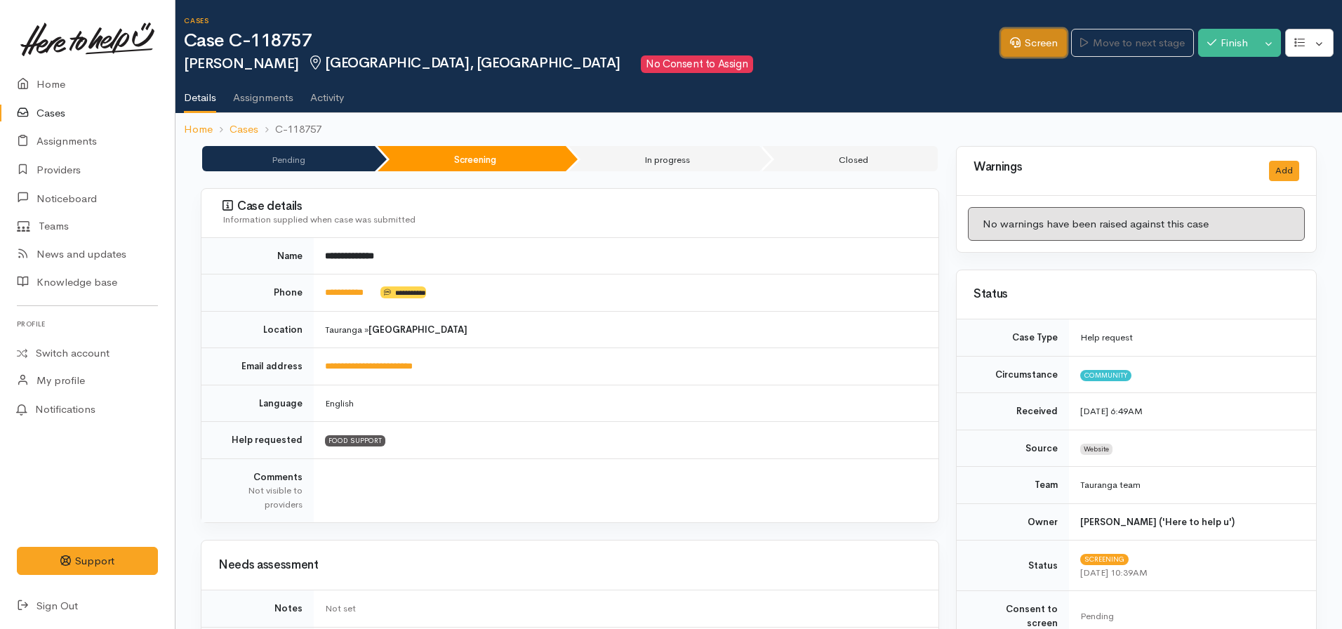
click at [1027, 48] on link "Screen" at bounding box center [1034, 43] width 66 height 29
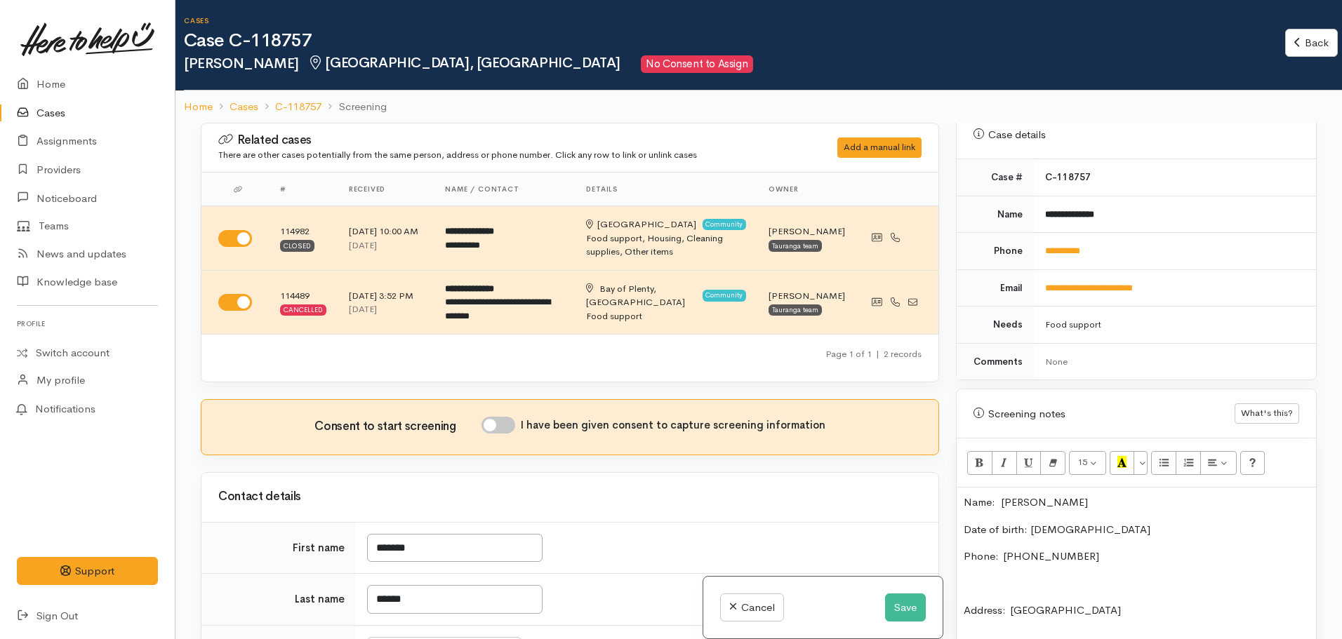
scroll to position [561, 0]
click at [912, 601] on button "Save" at bounding box center [905, 608] width 41 height 29
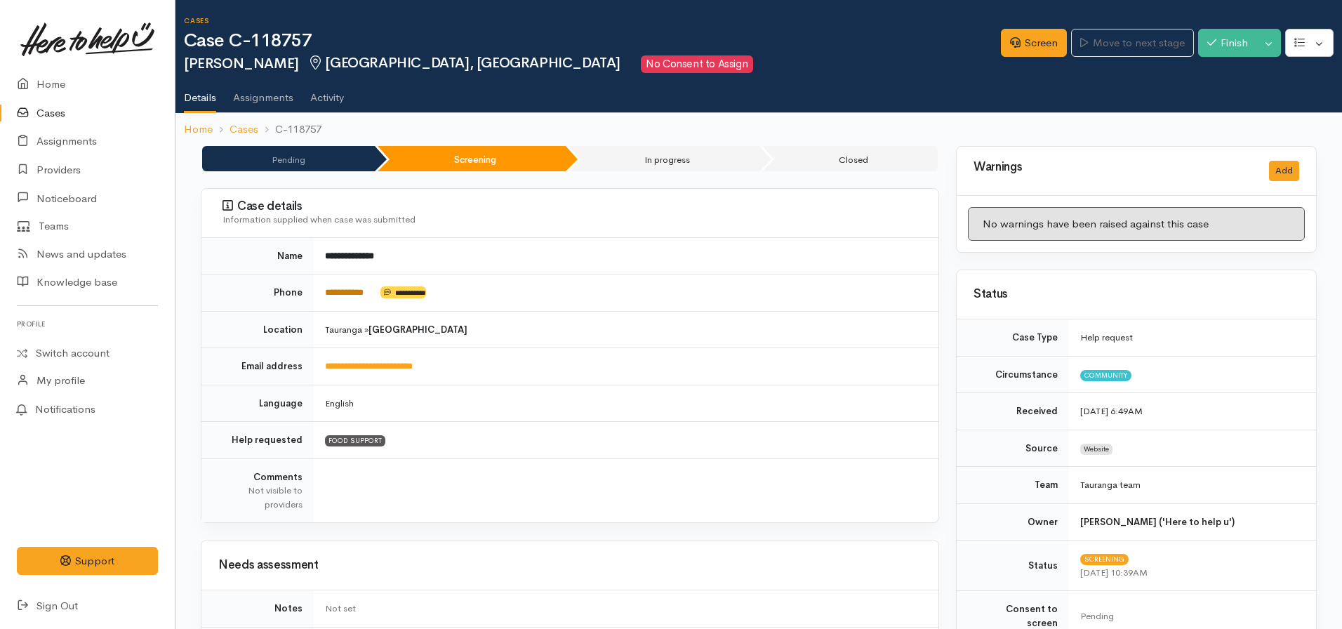
click at [356, 293] on link "**********" at bounding box center [344, 292] width 39 height 9
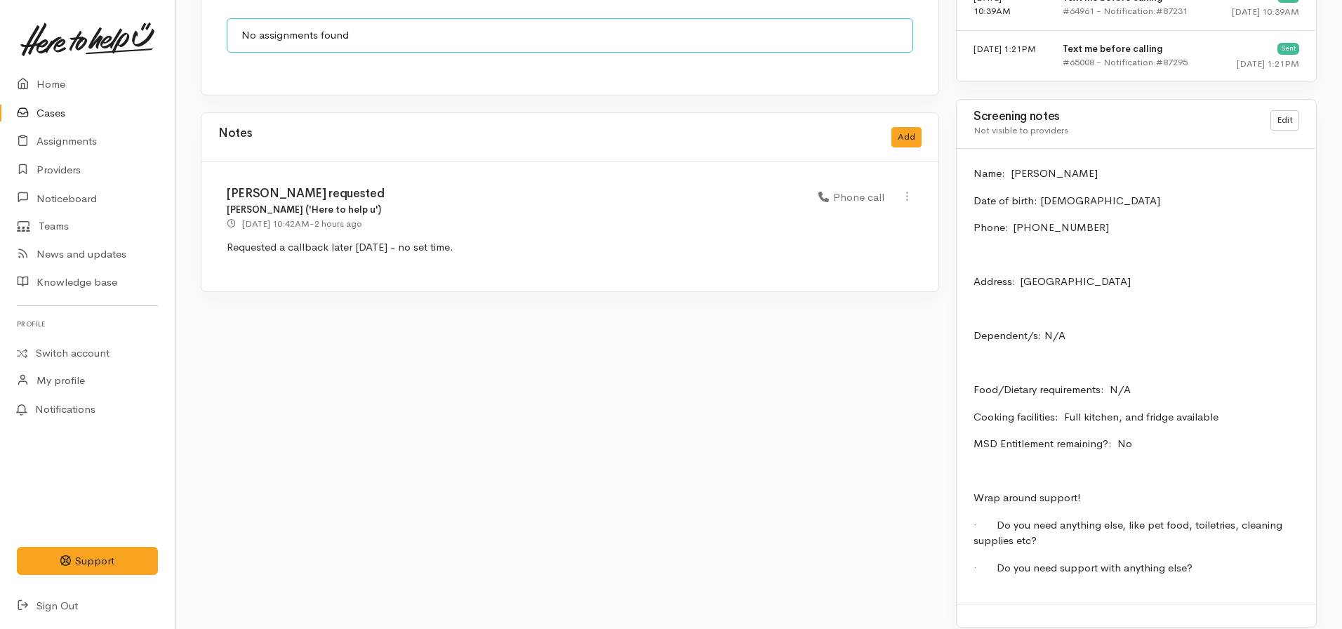
scroll to position [1146, 0]
click at [907, 188] on icon at bounding box center [907, 194] width 12 height 12
click at [819, 211] on link "Edit" at bounding box center [856, 222] width 111 height 22
select select "3"
type input "Callaback requested"
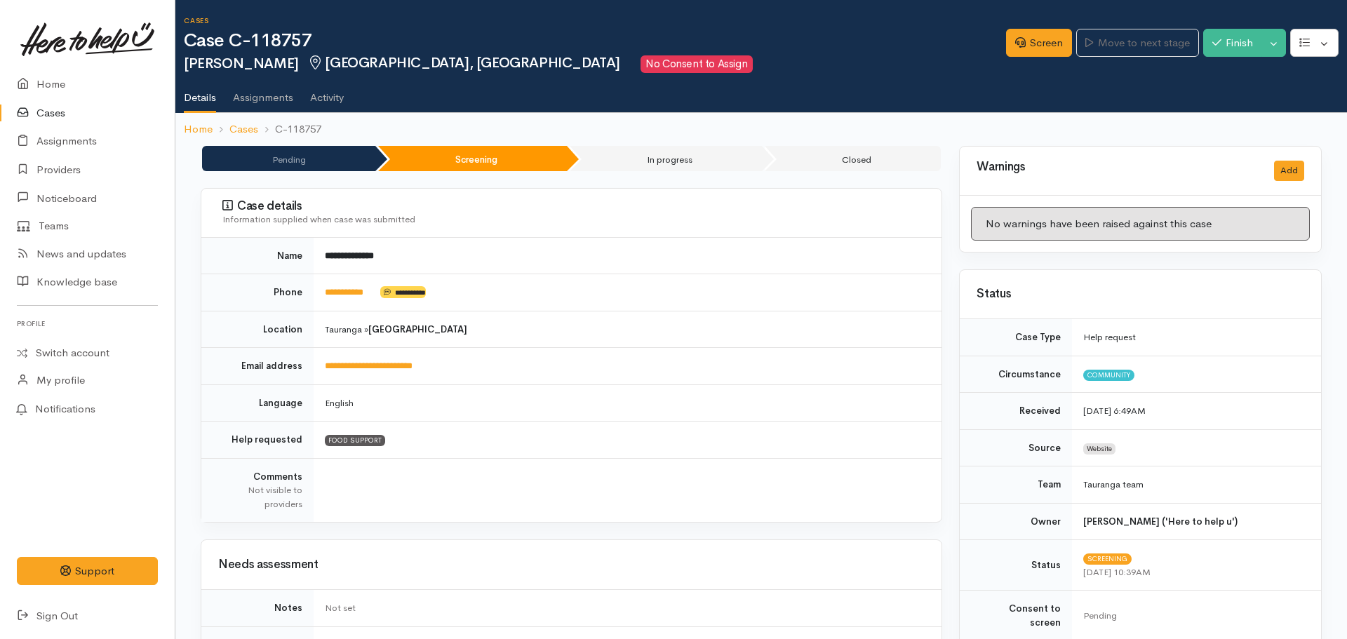
select select "3"
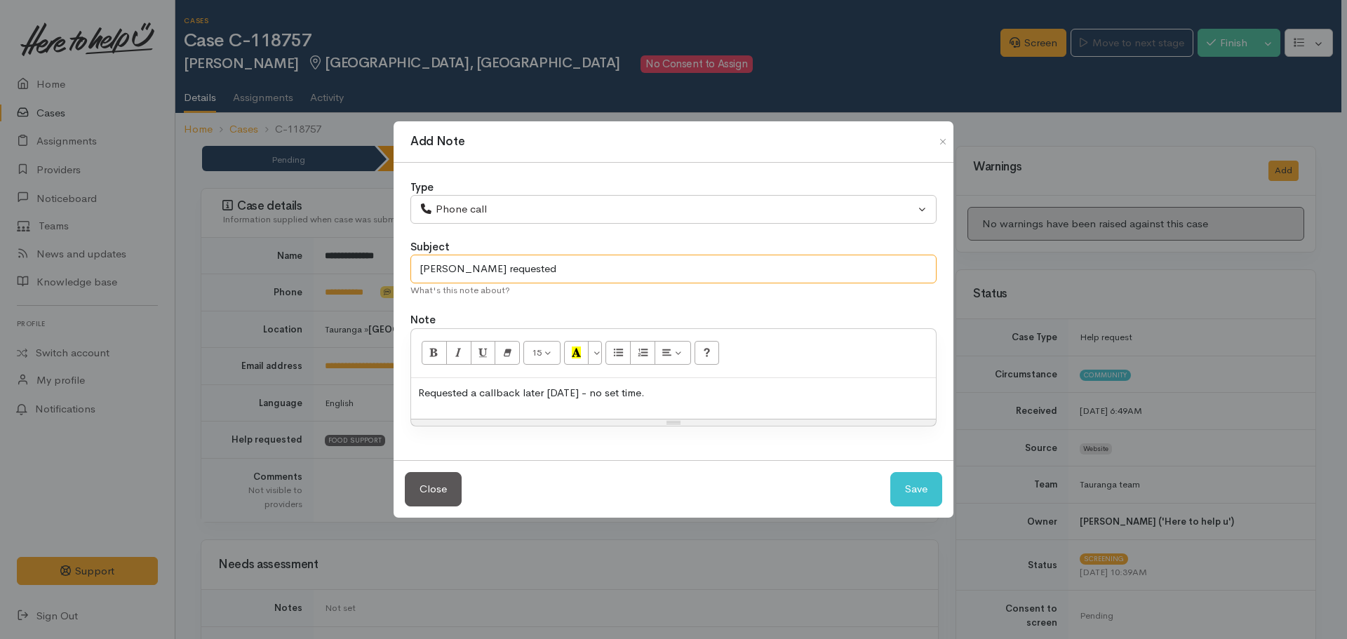
click at [444, 269] on input "Callaback requested" at bounding box center [674, 269] width 526 height 29
type input "Callback requested"
click at [920, 485] on button "Save" at bounding box center [917, 489] width 52 height 34
select select "1"
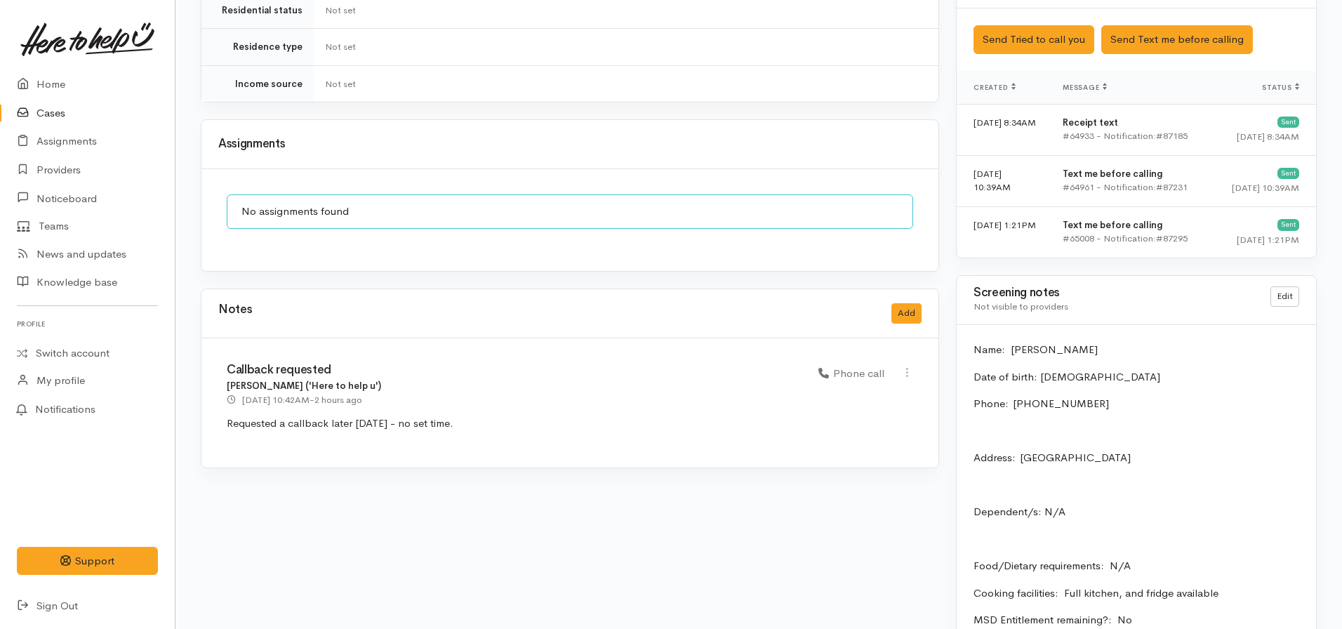
scroll to position [983, 0]
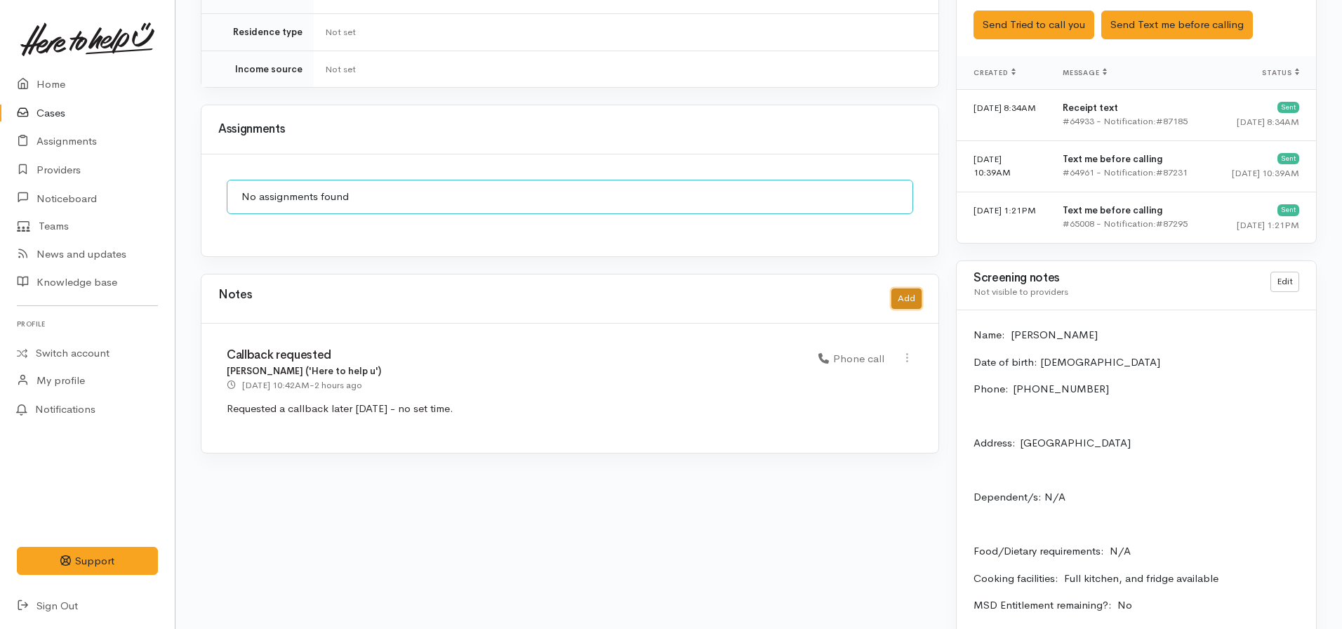
click at [897, 291] on button "Add" at bounding box center [906, 298] width 30 height 20
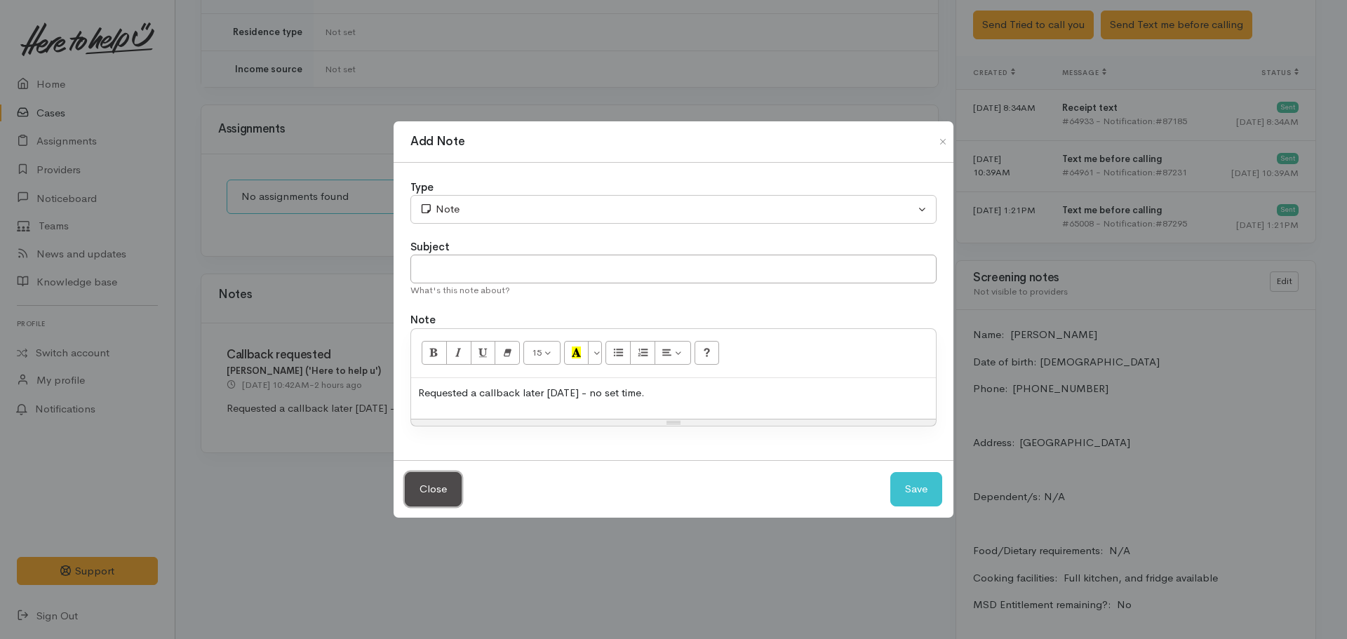
click at [424, 491] on button "Close" at bounding box center [433, 489] width 57 height 34
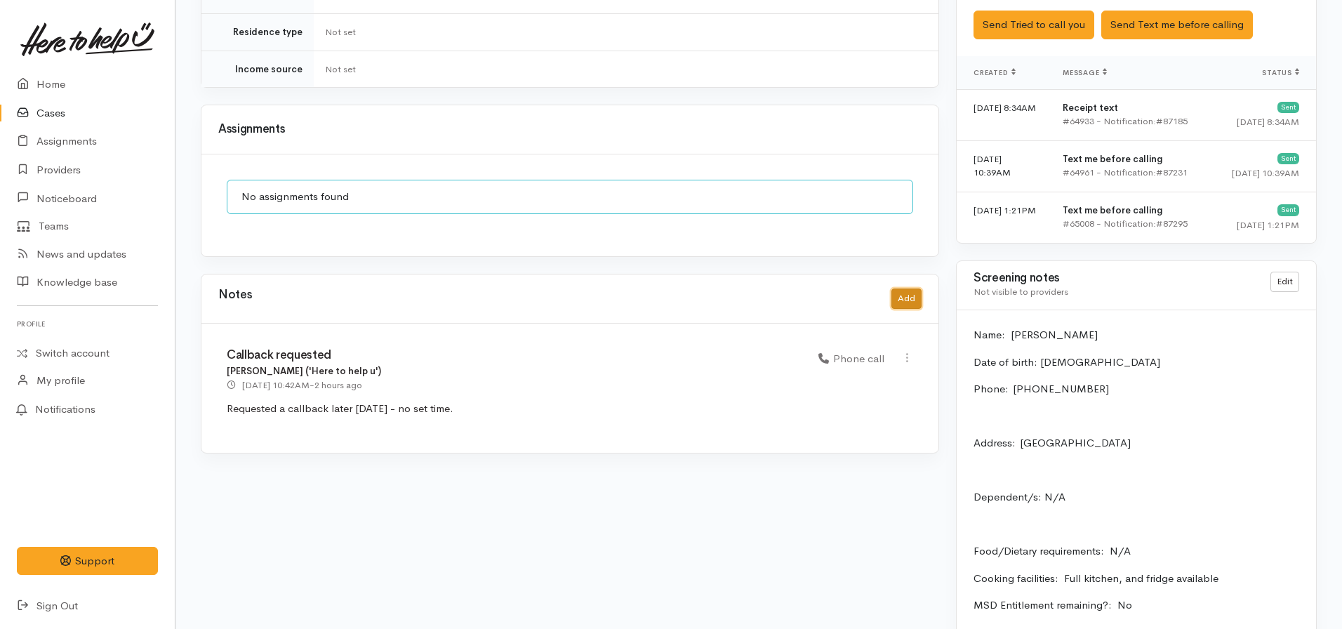
click at [899, 288] on button "Add" at bounding box center [906, 298] width 30 height 20
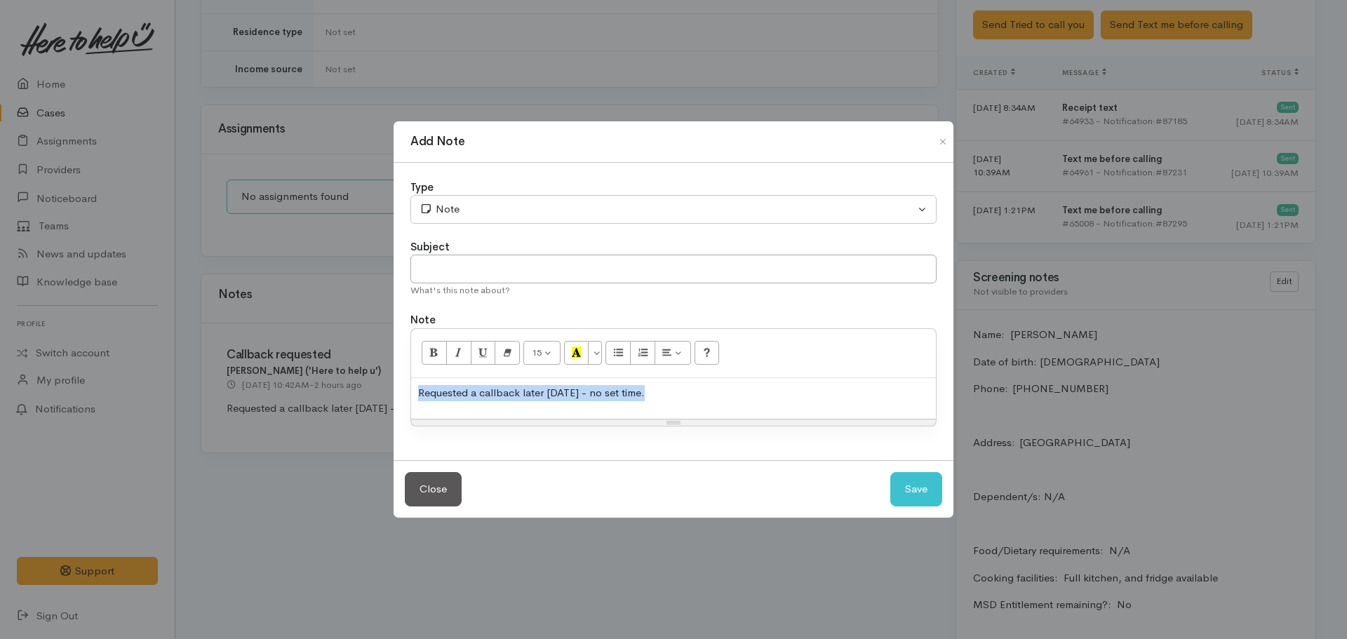
drag, startPoint x: 687, startPoint y: 413, endPoint x: 394, endPoint y: 400, distance: 293.0
click at [392, 400] on div "Add Note Type Correspondence Discussion Email Note Phone call SMS text message …" at bounding box center [673, 319] width 1347 height 639
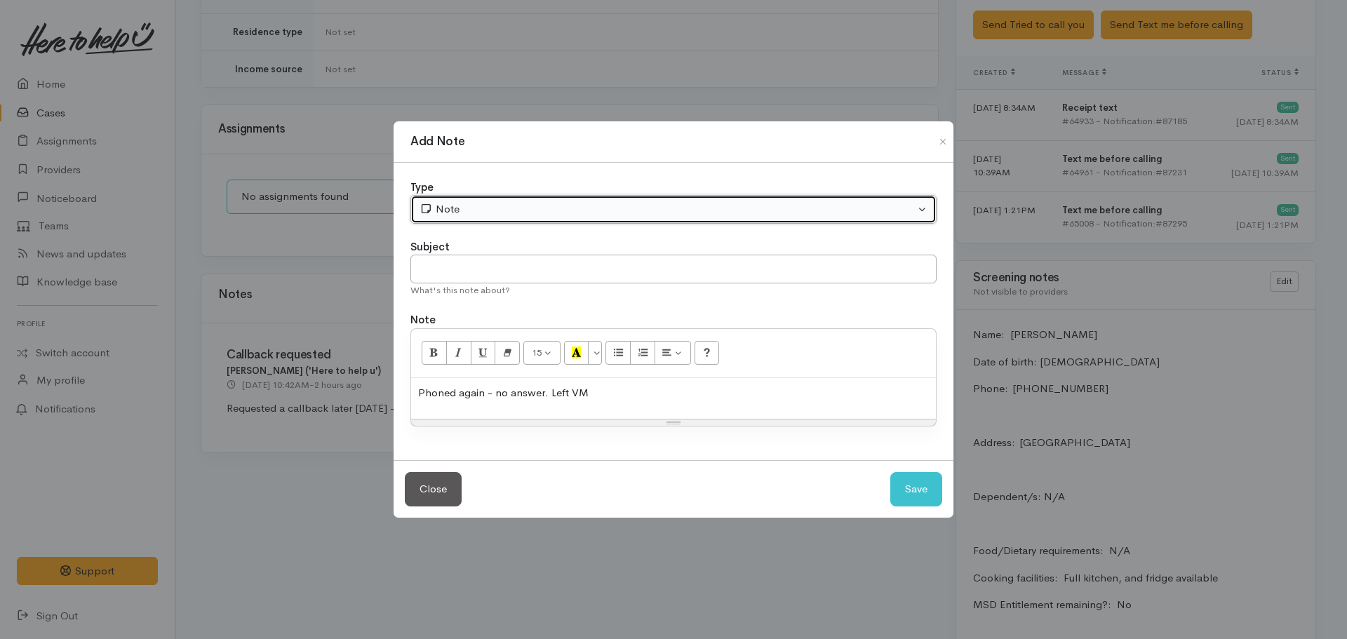
click at [499, 206] on div "Note" at bounding box center [667, 209] width 495 height 16
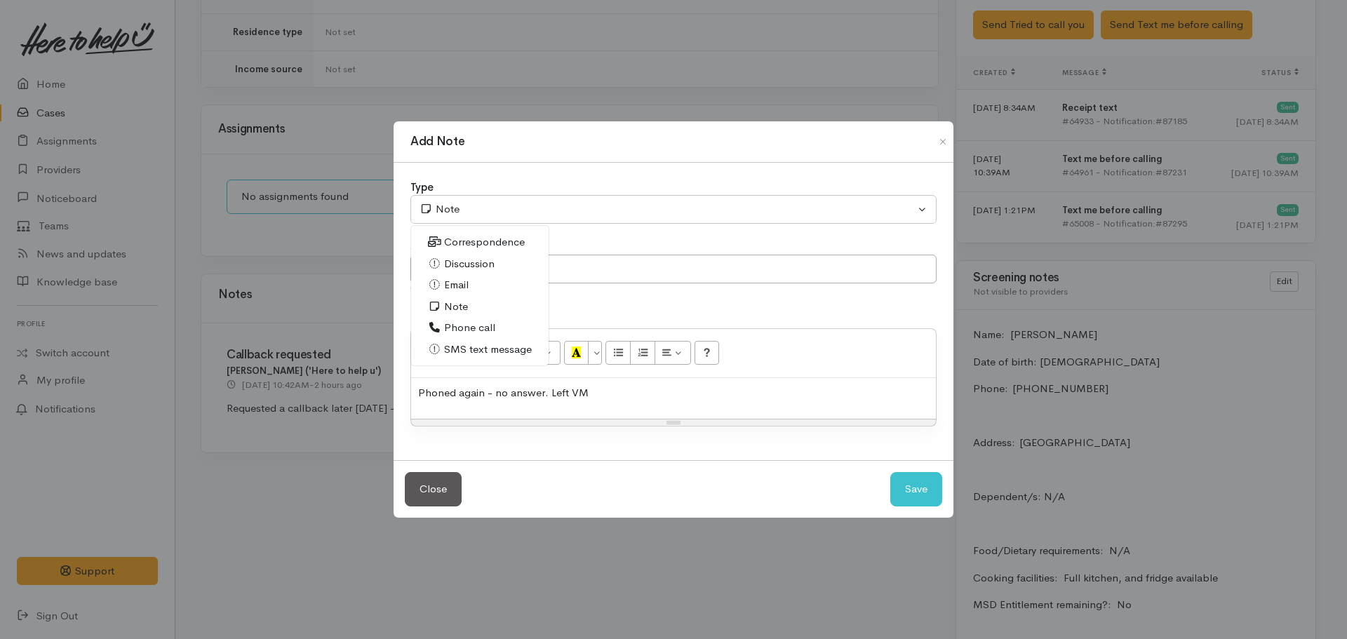
click at [445, 331] on span "Phone call" at bounding box center [469, 328] width 51 height 16
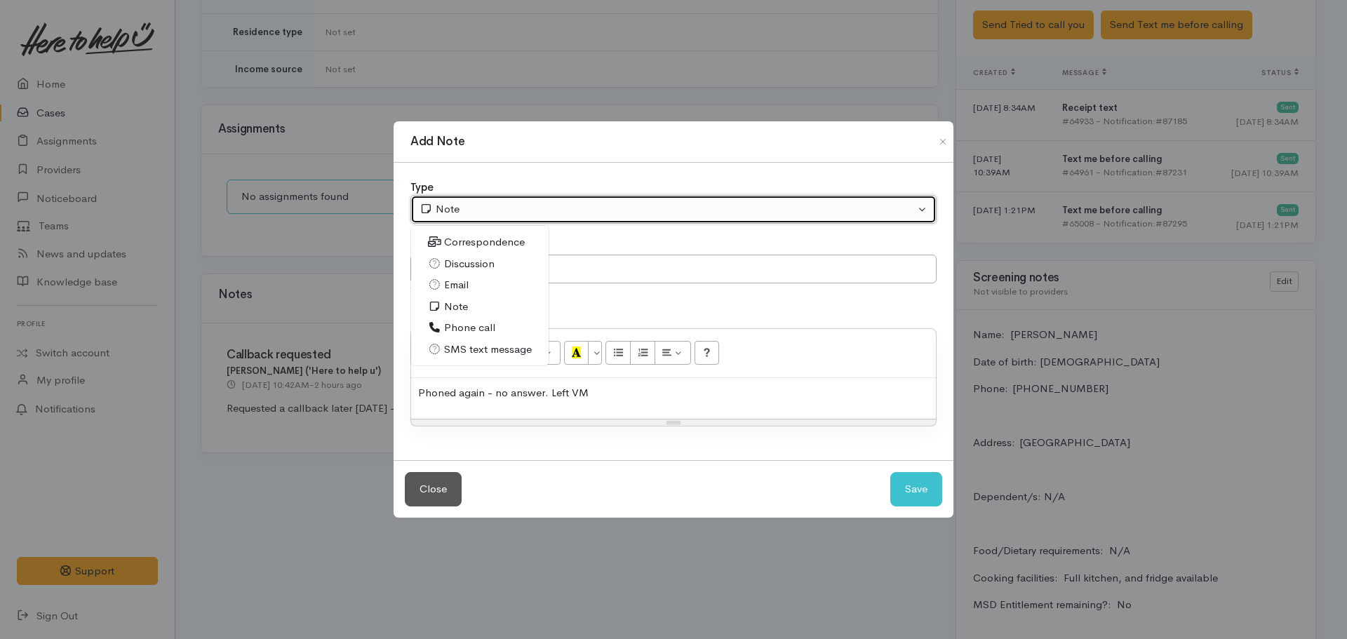
select select "3"
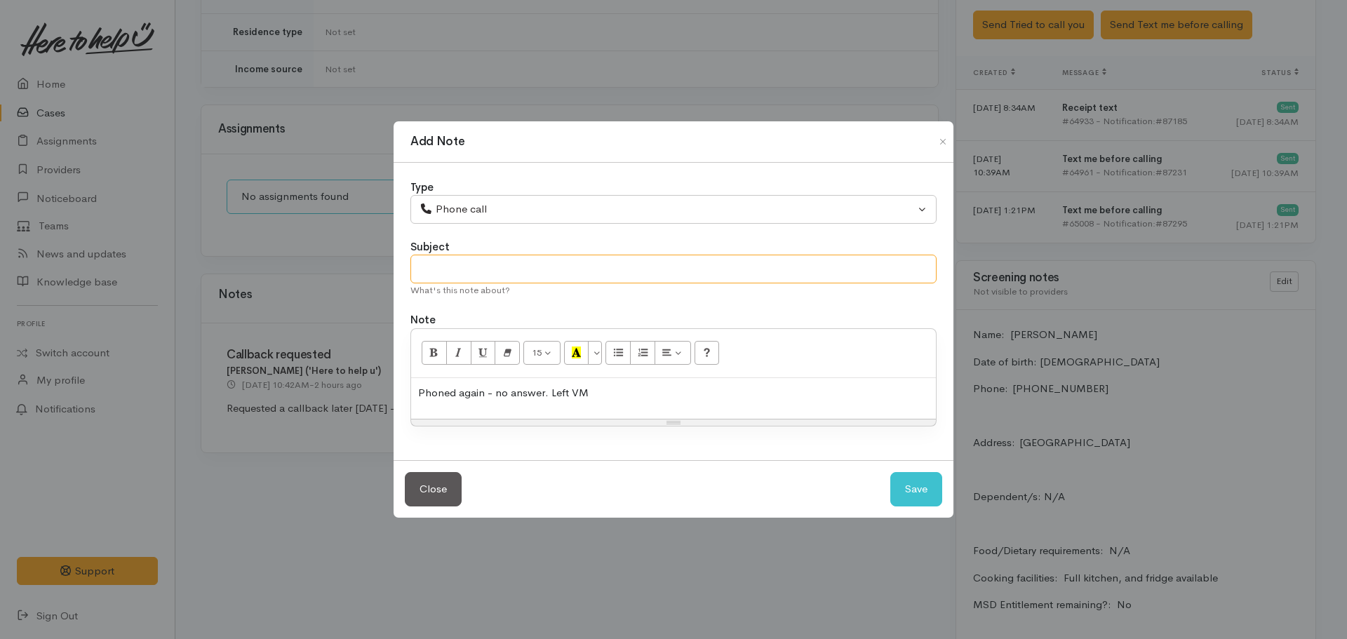
click at [468, 266] on input "text" at bounding box center [674, 269] width 526 height 29
type input "Attempt to follow up callback - no answer"
click at [632, 372] on div "15 8 9 10 11 12 14 18 24 36 Background Color Transparent Select #ffff00 Text Co…" at bounding box center [673, 353] width 525 height 49
click at [608, 404] on div "Phoned again - no answer. Left VM" at bounding box center [673, 398] width 525 height 41
click at [919, 474] on button "Save" at bounding box center [917, 489] width 52 height 34
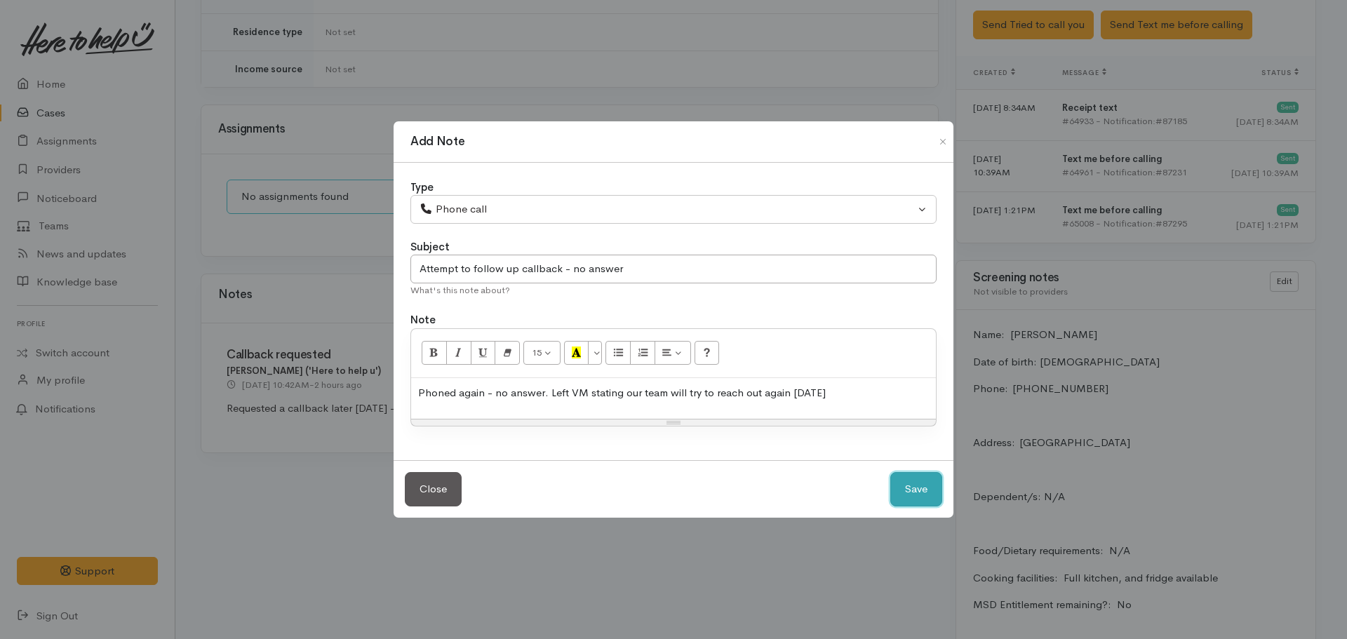
select select "1"
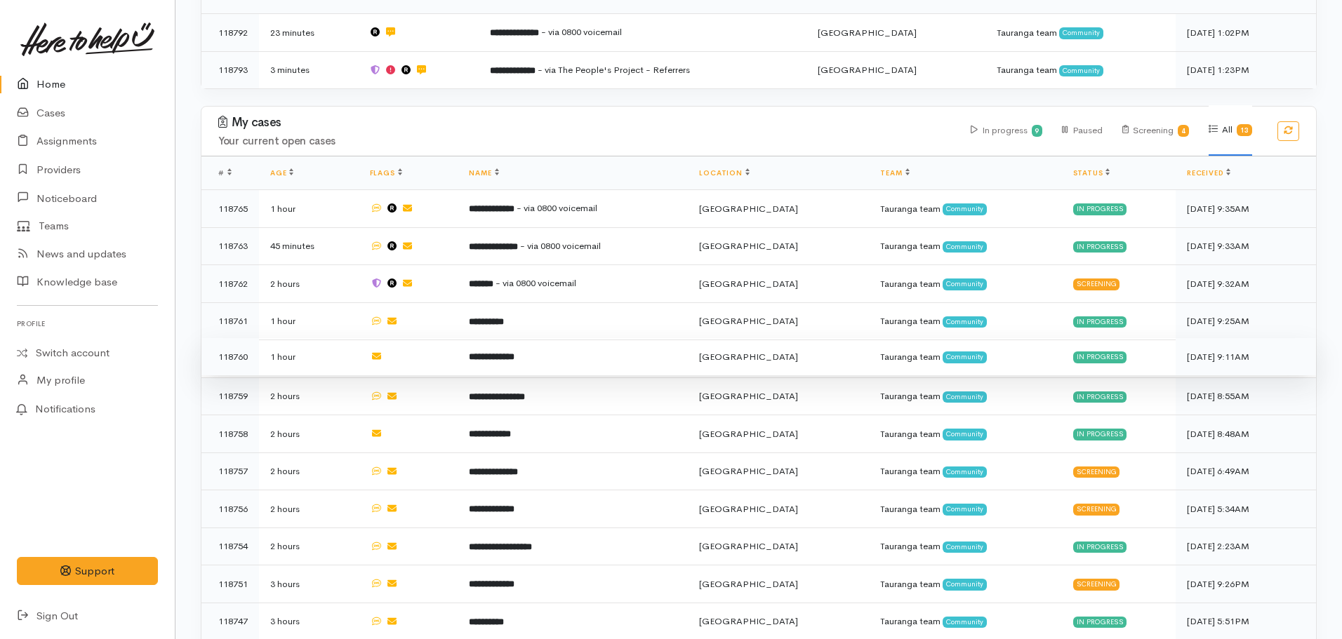
scroll to position [351, 0]
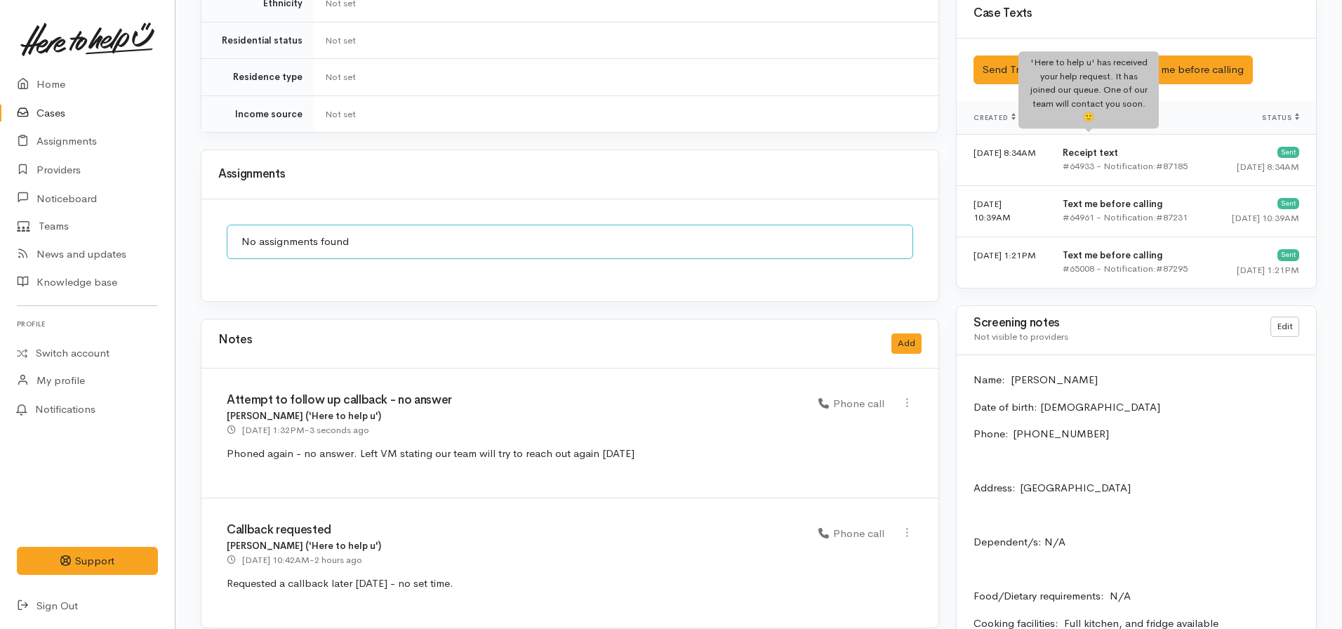
scroll to position [912, 0]
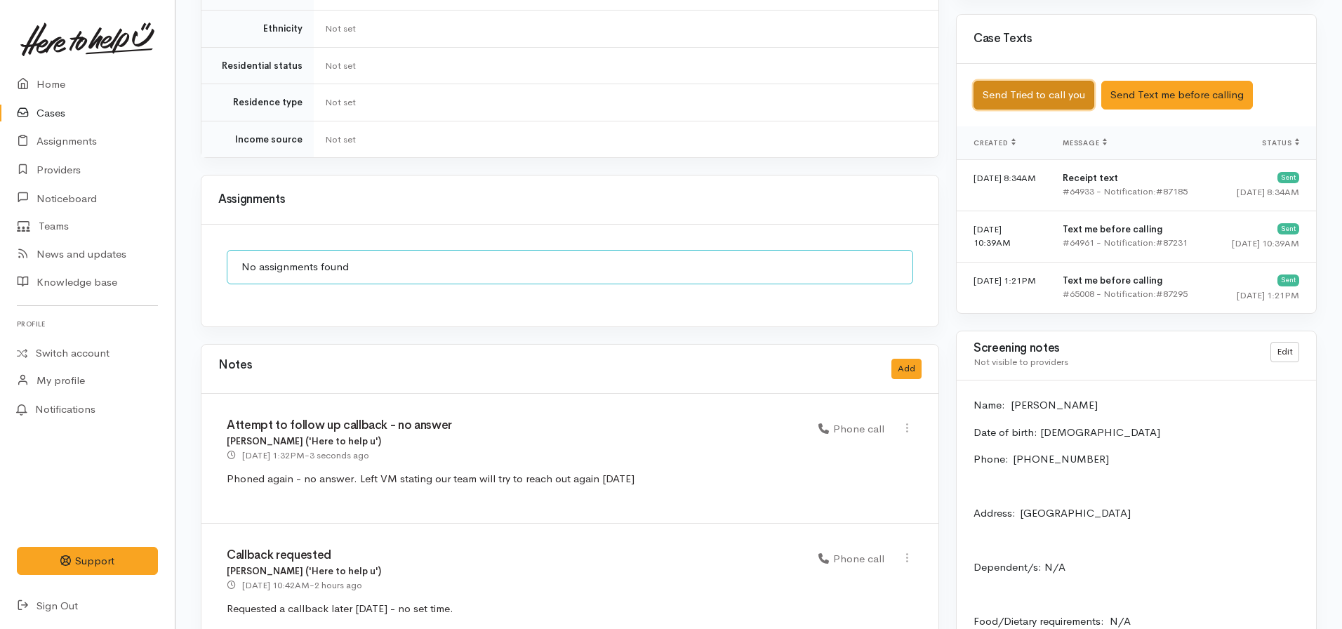
click at [1042, 83] on button "Send Tried to call you" at bounding box center [1033, 95] width 121 height 29
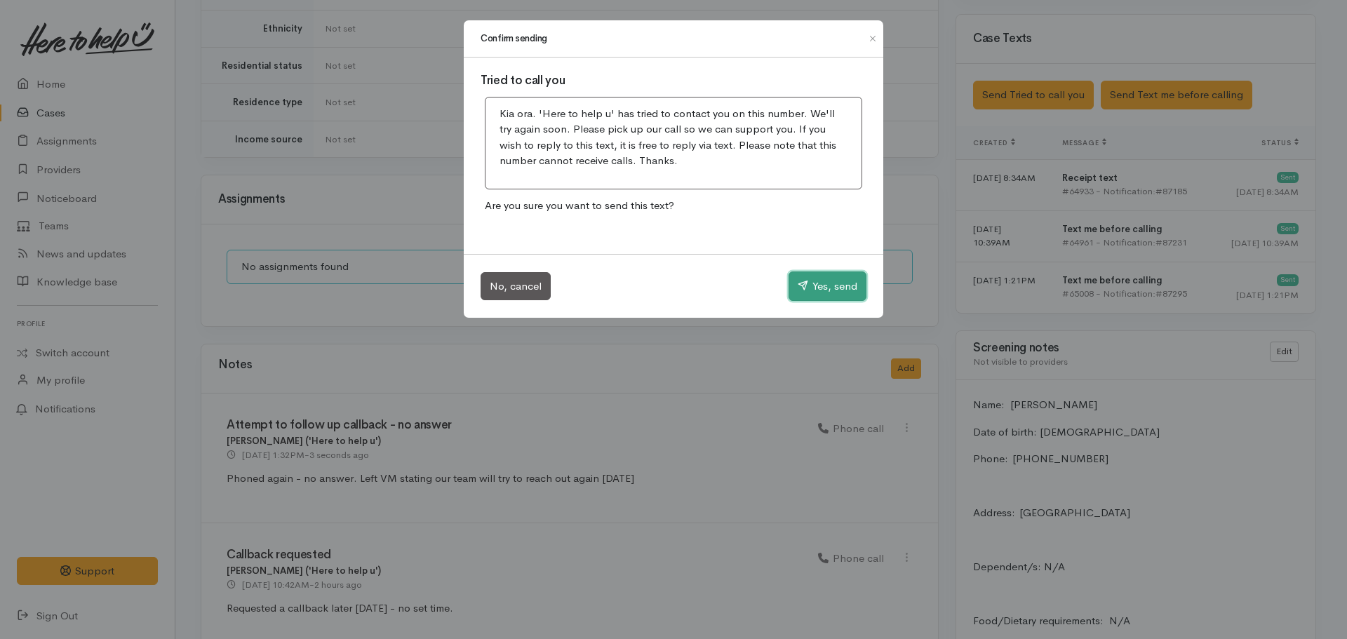
click at [804, 287] on icon "button" at bounding box center [803, 285] width 11 height 11
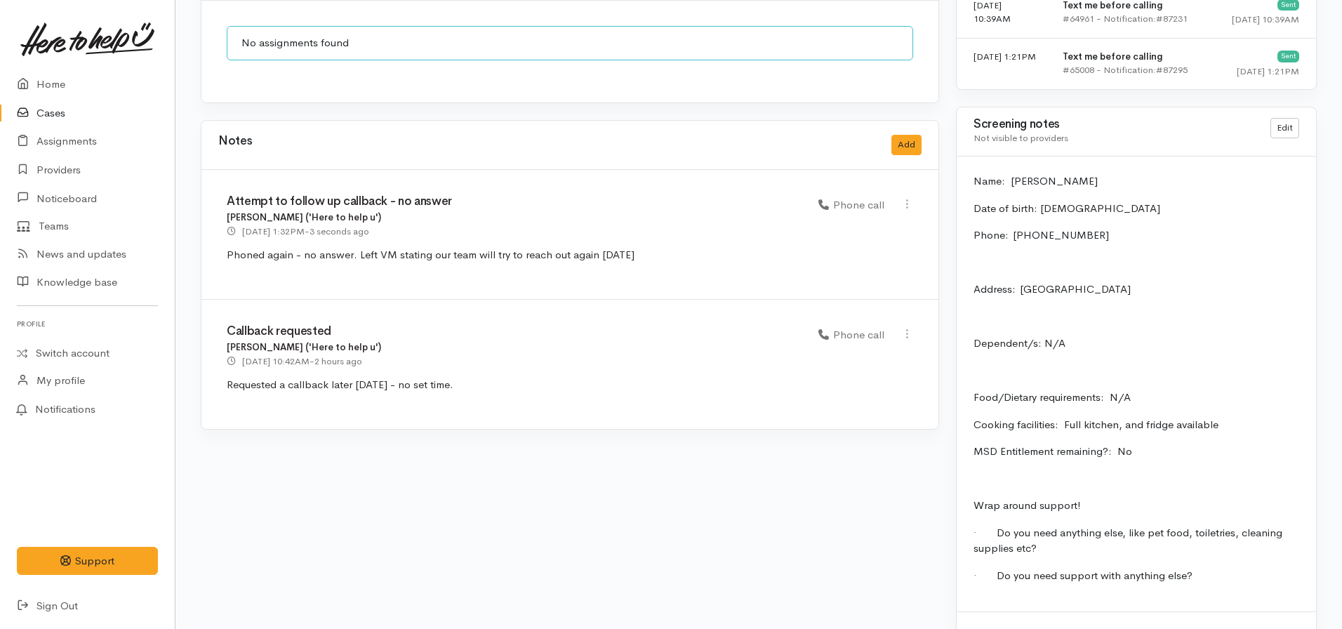
scroll to position [1146, 0]
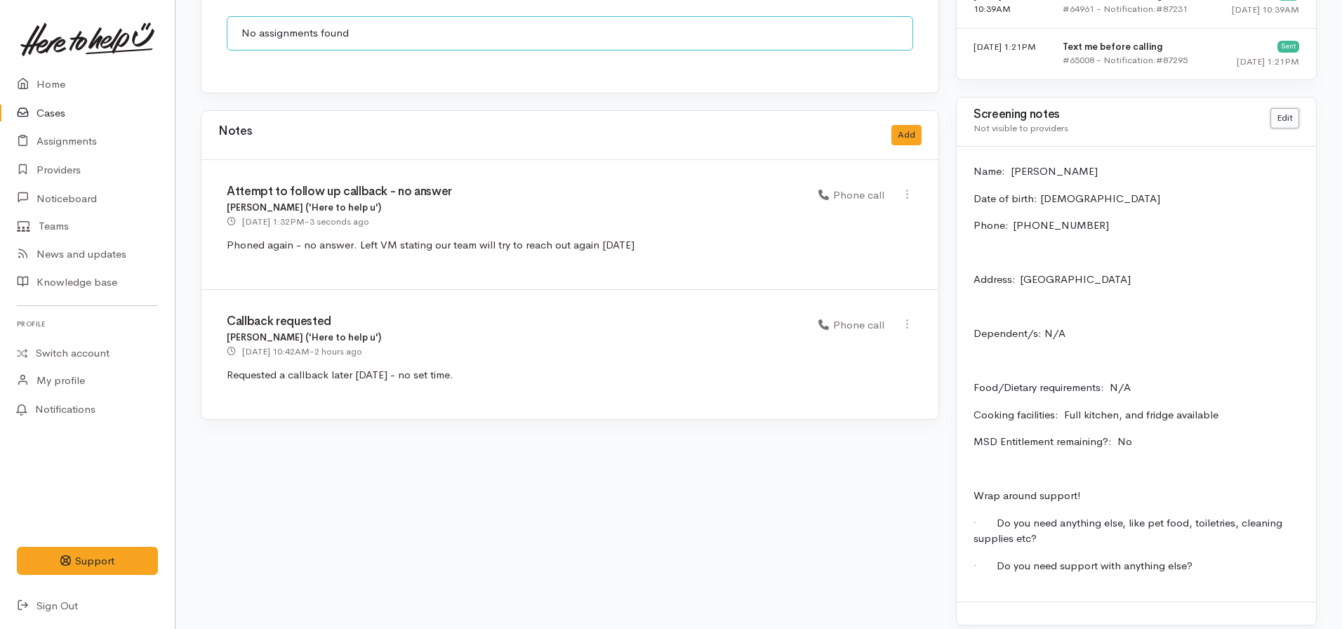
click at [1284, 108] on link "Edit" at bounding box center [1284, 118] width 29 height 20
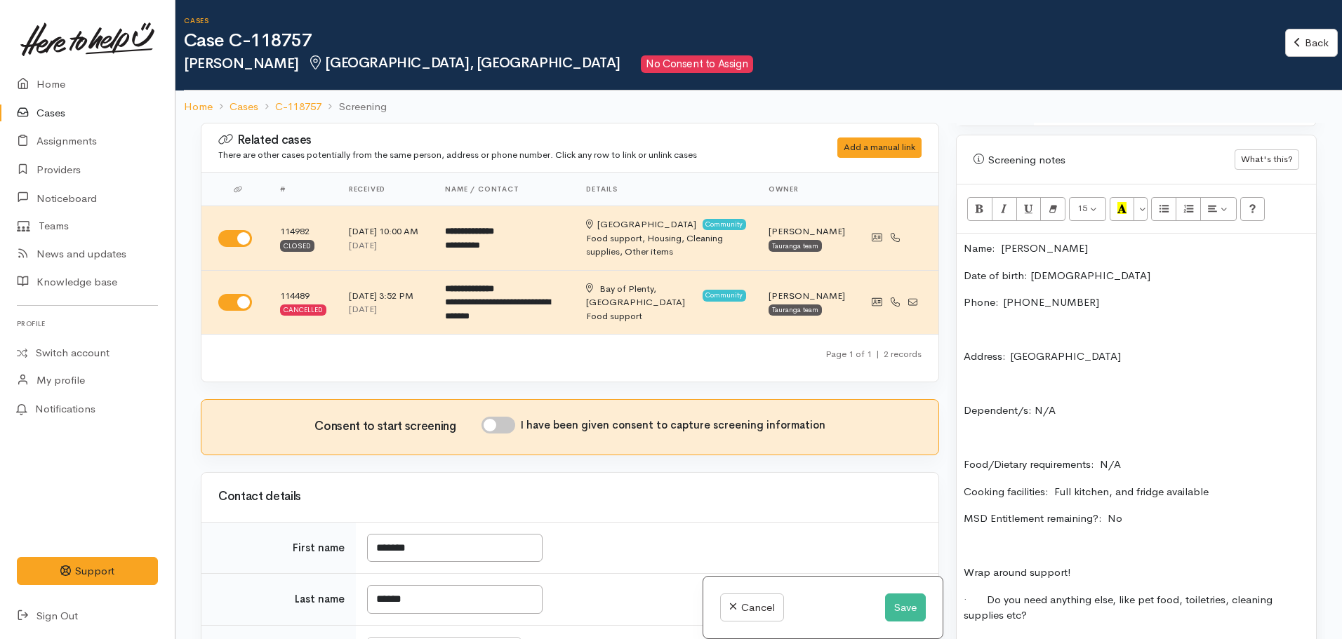
scroll to position [842, 0]
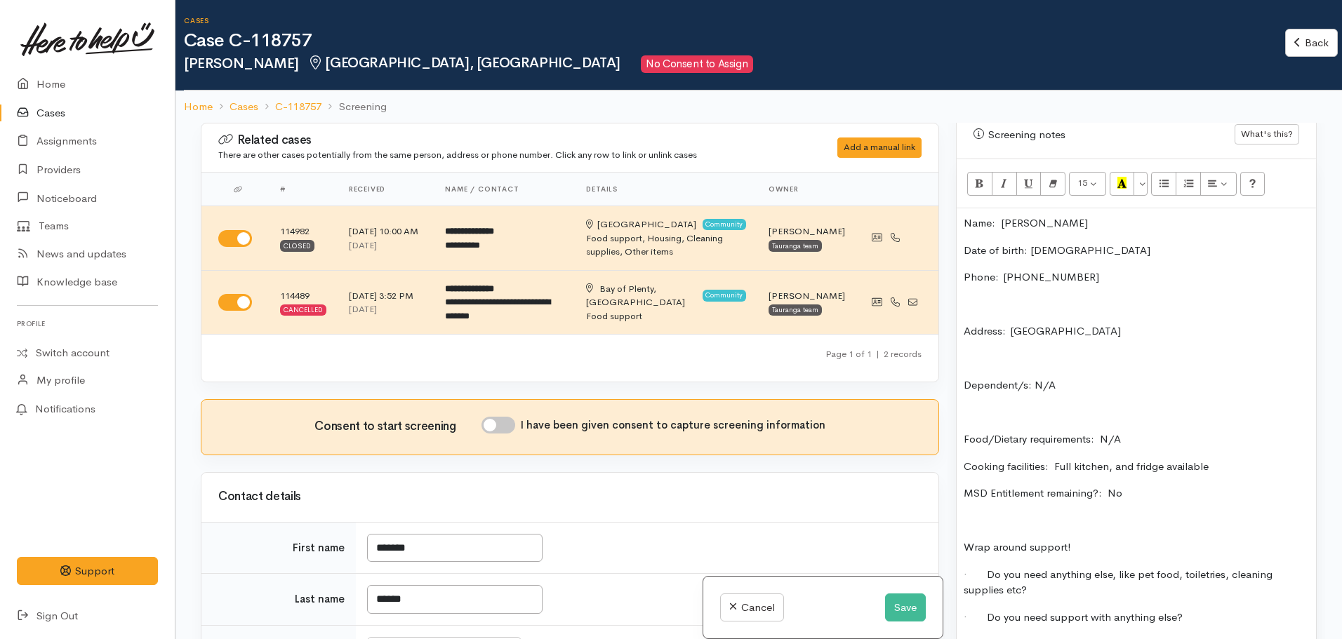
click at [966, 215] on p "Name: Riordan Parata" at bounding box center [1136, 223] width 345 height 16
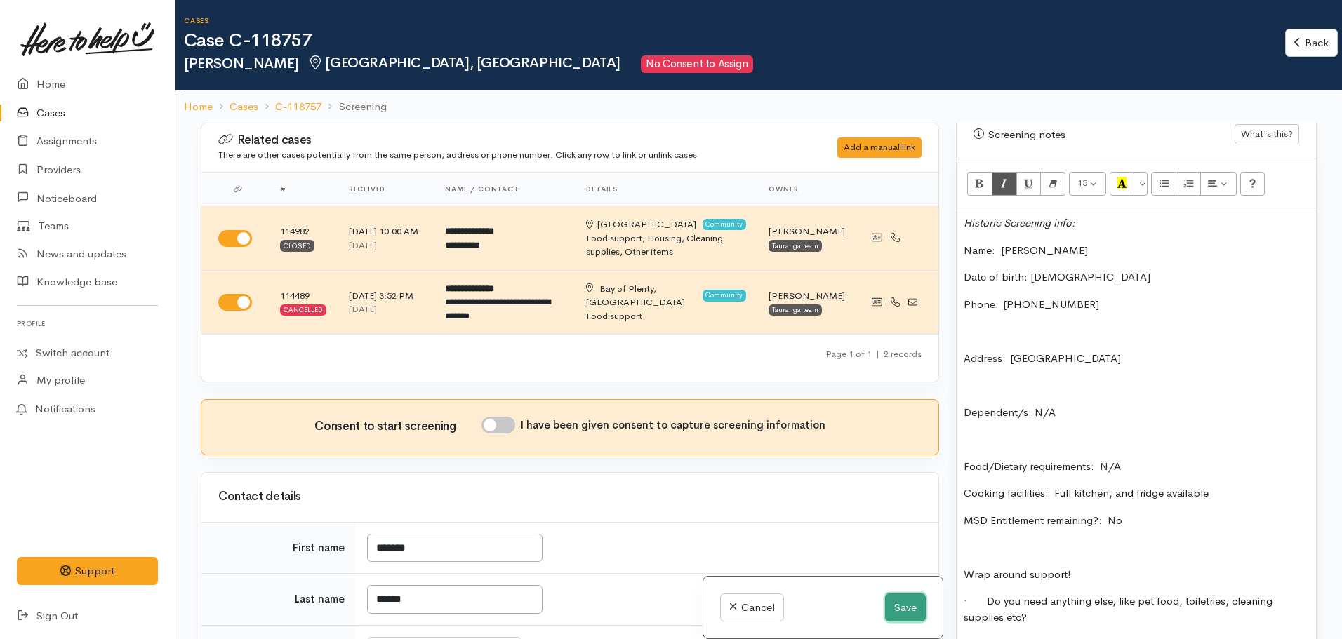
click at [907, 604] on button "Save" at bounding box center [905, 608] width 41 height 29
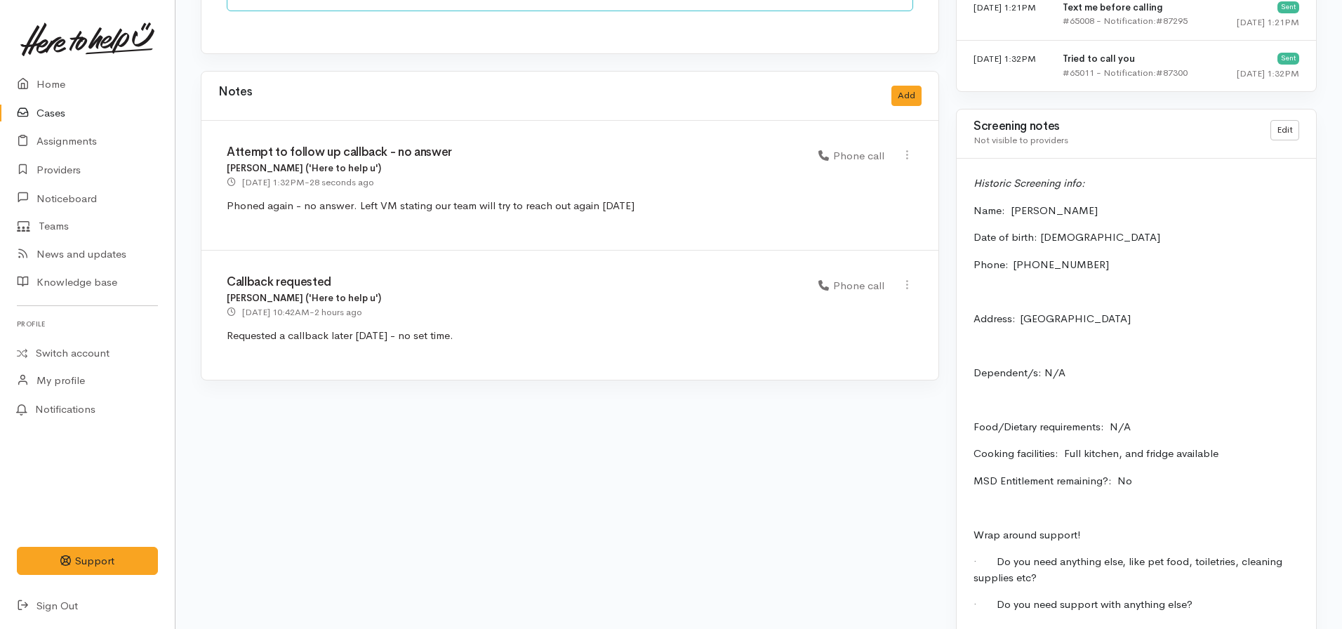
scroll to position [1193, 0]
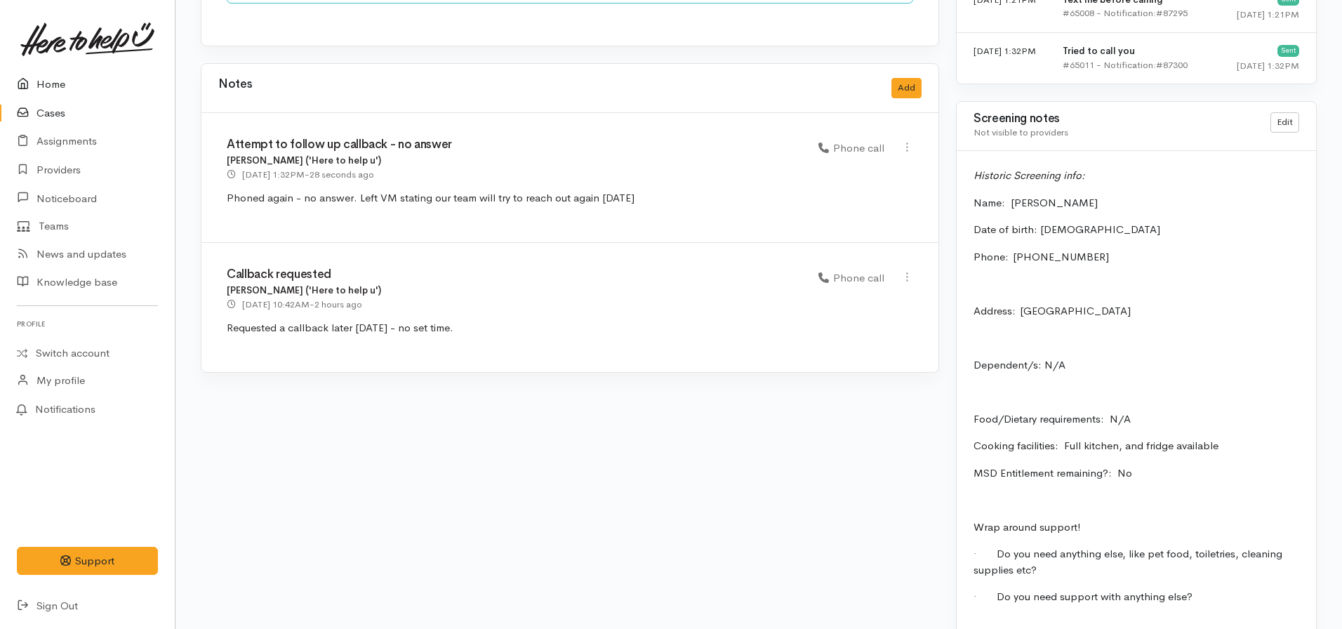
click at [78, 84] on link "Home" at bounding box center [87, 84] width 175 height 29
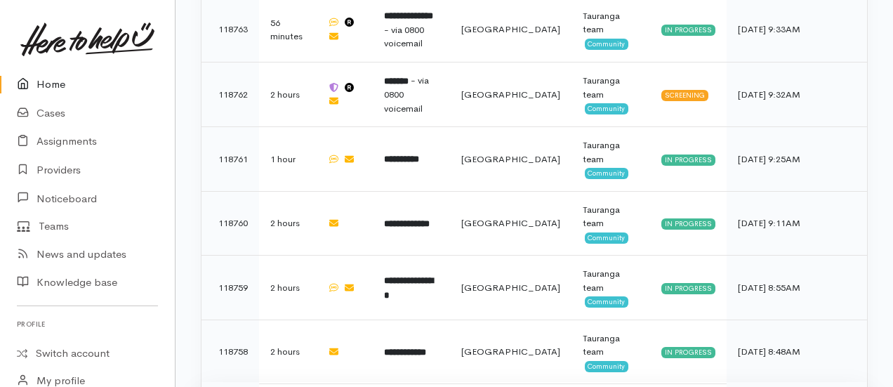
scroll to position [613, 0]
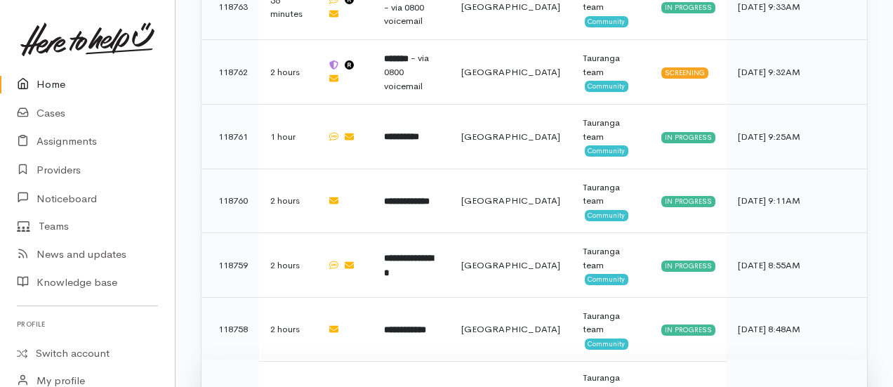
click at [414, 387] on b "**********" at bounding box center [408, 391] width 49 height 9
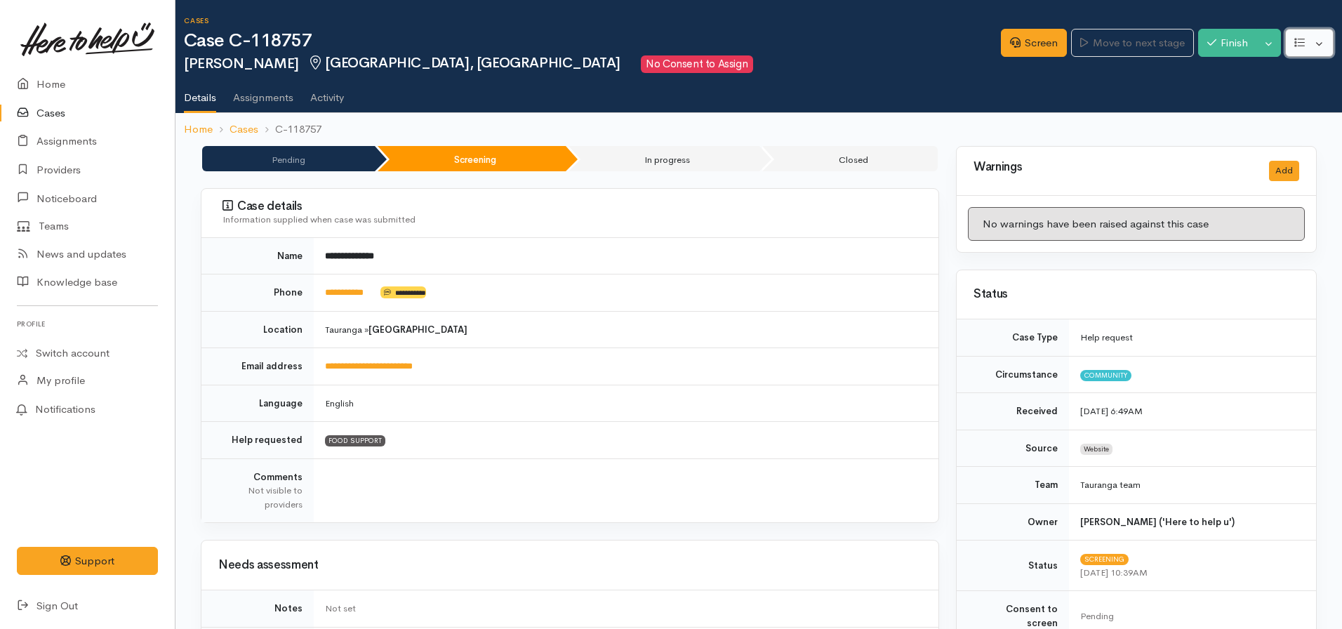
click at [892, 50] on button "button" at bounding box center [1309, 43] width 48 height 29
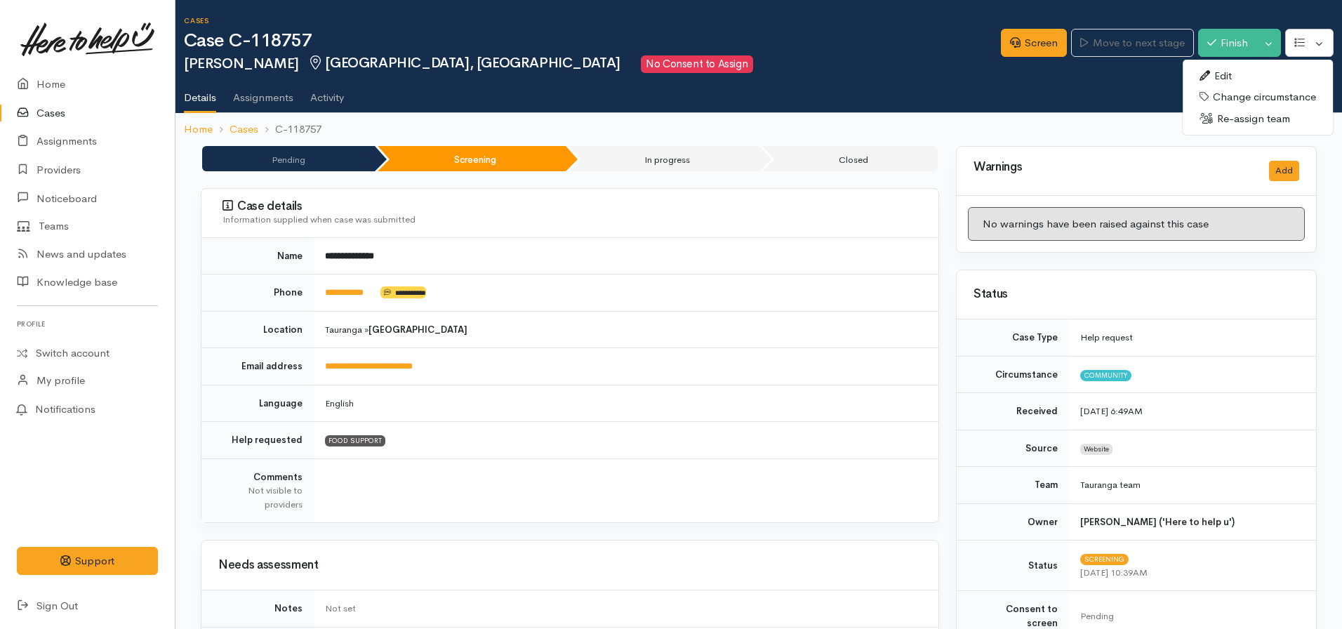
click at [892, 100] on link "Change circumstance" at bounding box center [1258, 97] width 150 height 22
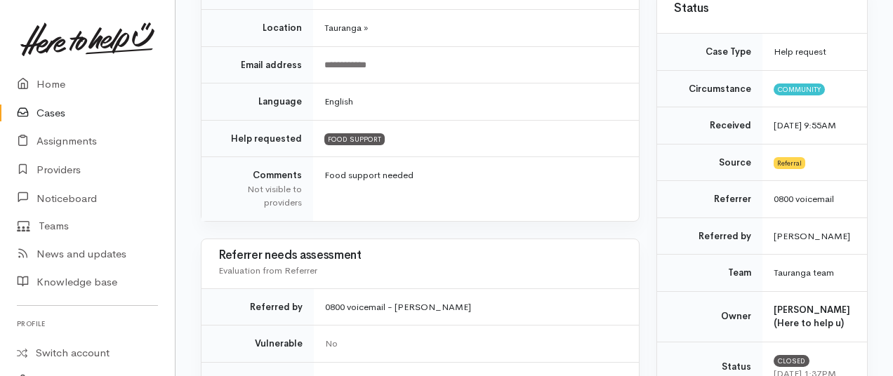
scroll to position [140, 0]
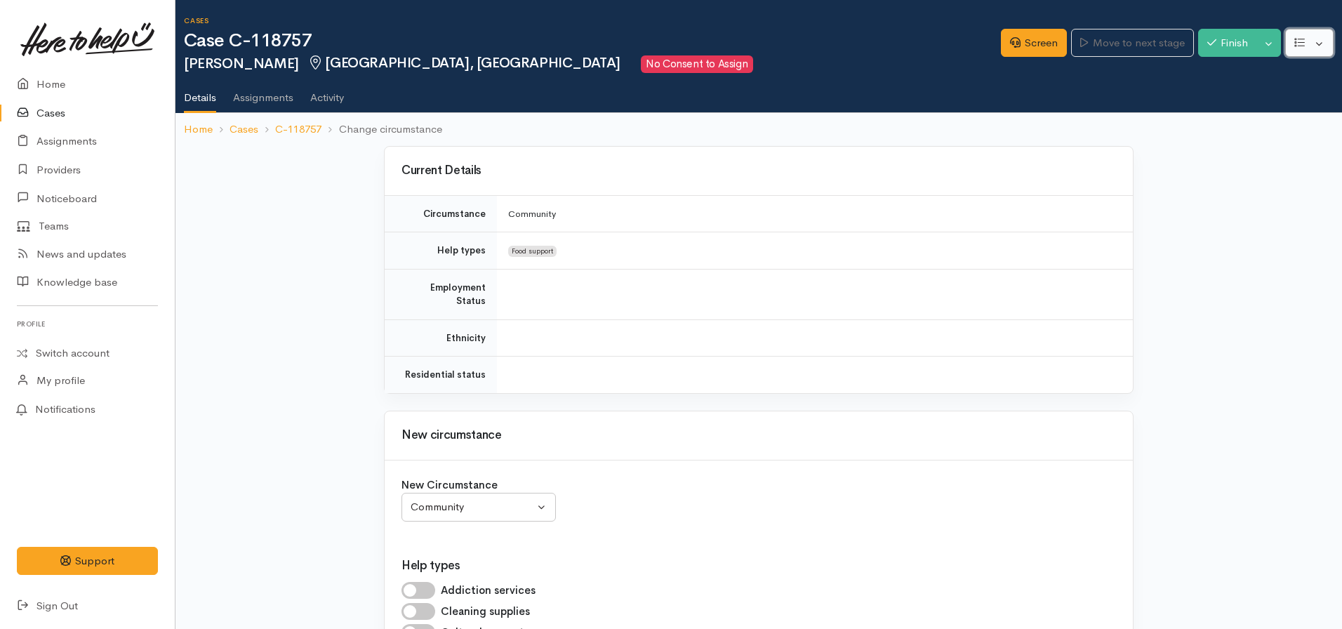
click at [1305, 48] on button "button" at bounding box center [1309, 43] width 48 height 29
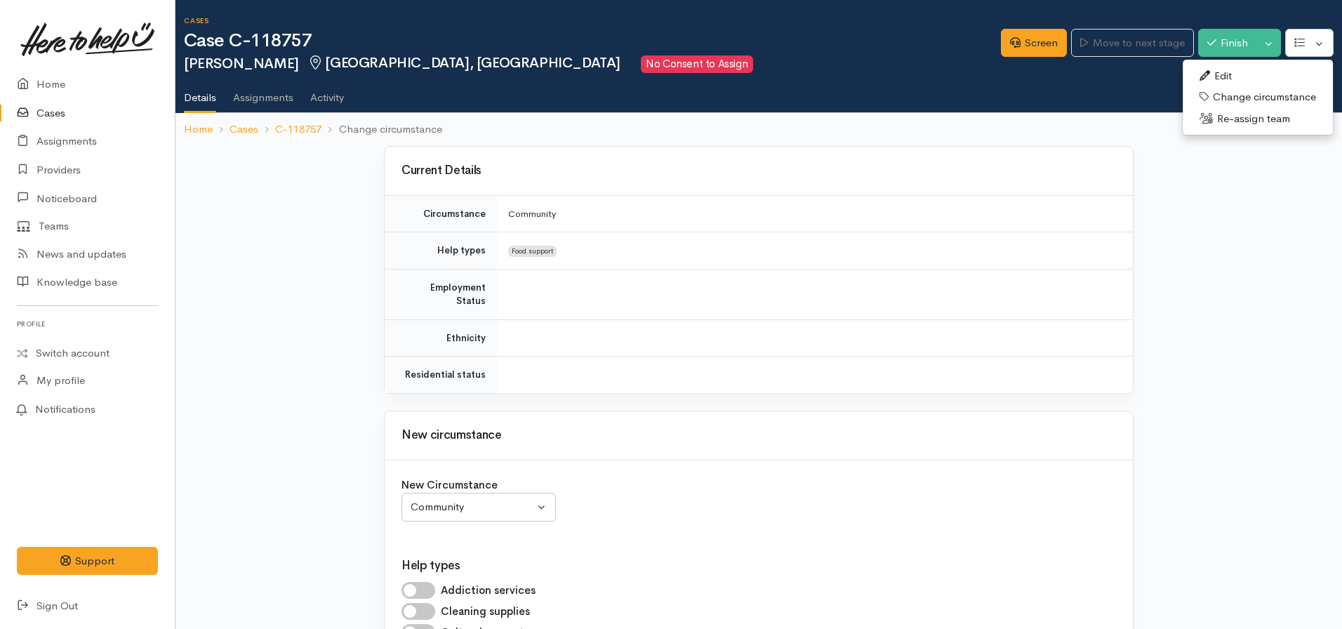
click at [1228, 74] on link "Edit" at bounding box center [1258, 76] width 150 height 22
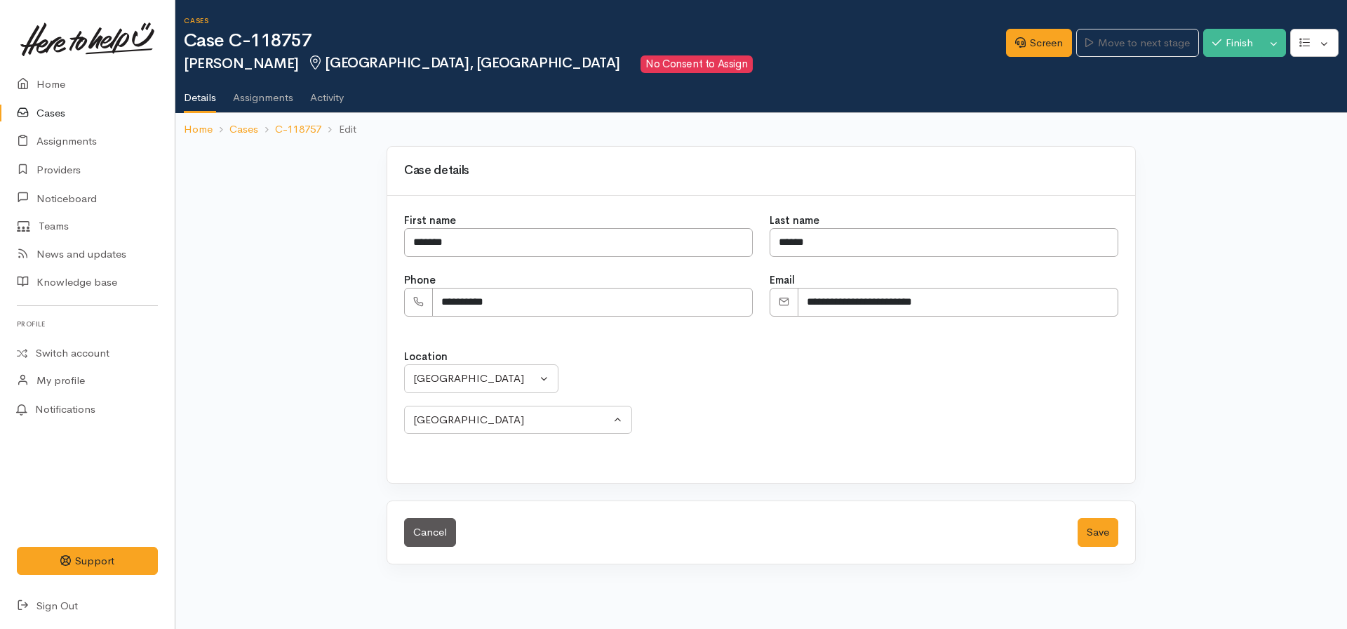
select select
click at [1305, 44] on icon "button" at bounding box center [1305, 42] width 11 height 11
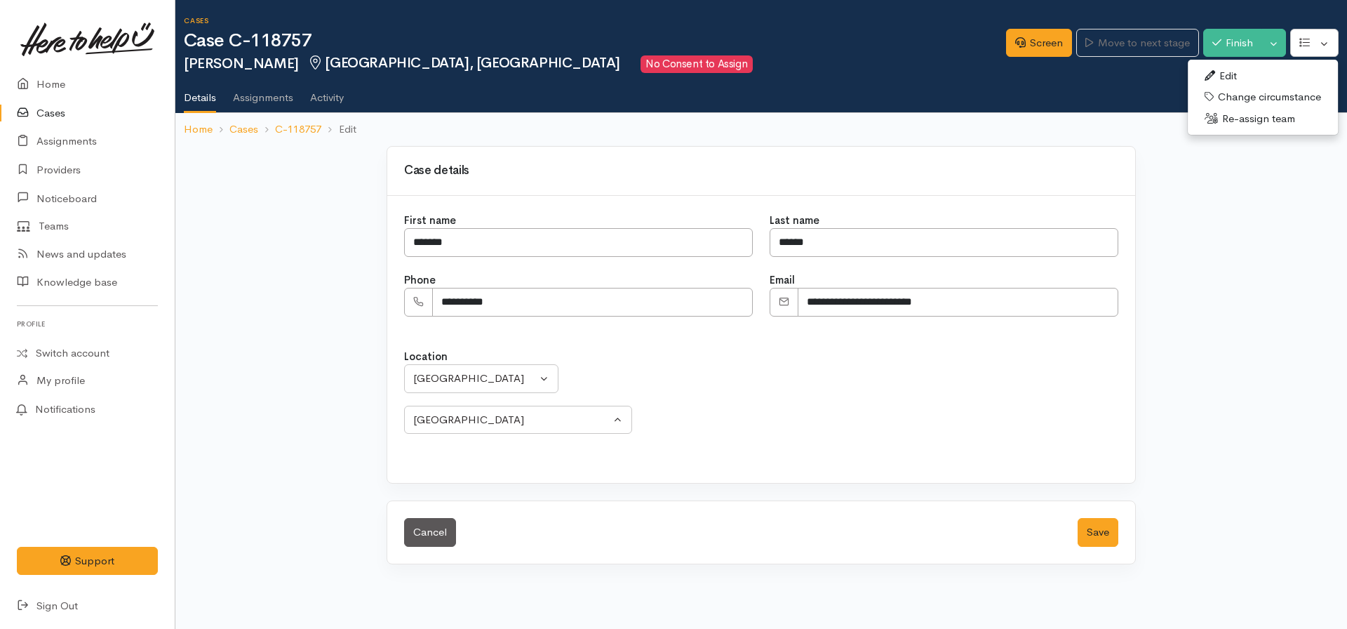
click at [1234, 117] on link "Re-assign team" at bounding box center [1263, 119] width 150 height 22
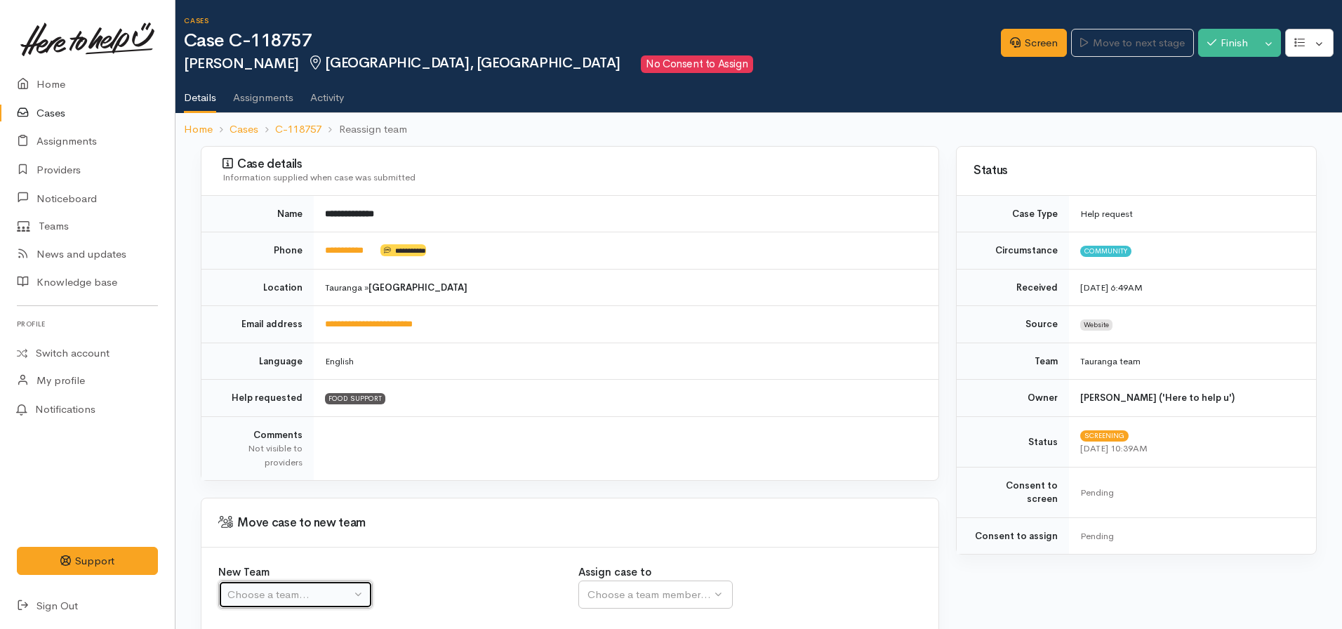
click at [286, 597] on div "Choose a team..." at bounding box center [289, 595] width 124 height 16
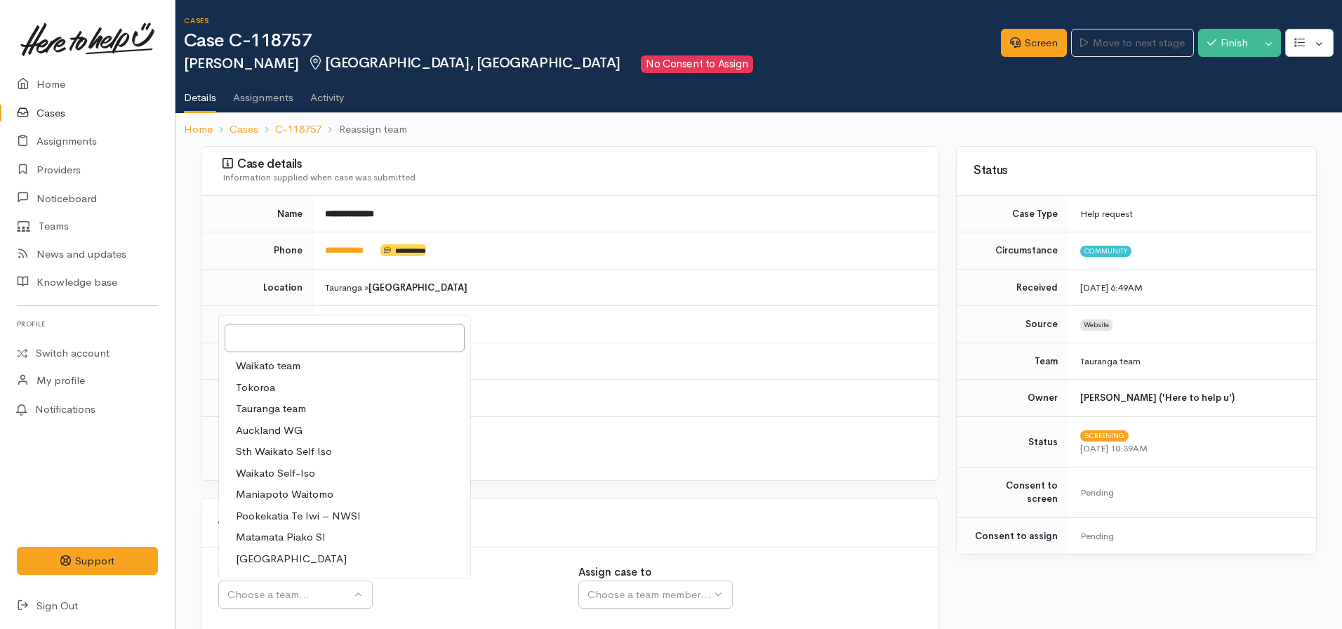
click at [293, 409] on span "Tauranga team" at bounding box center [271, 409] width 70 height 16
select select "3"
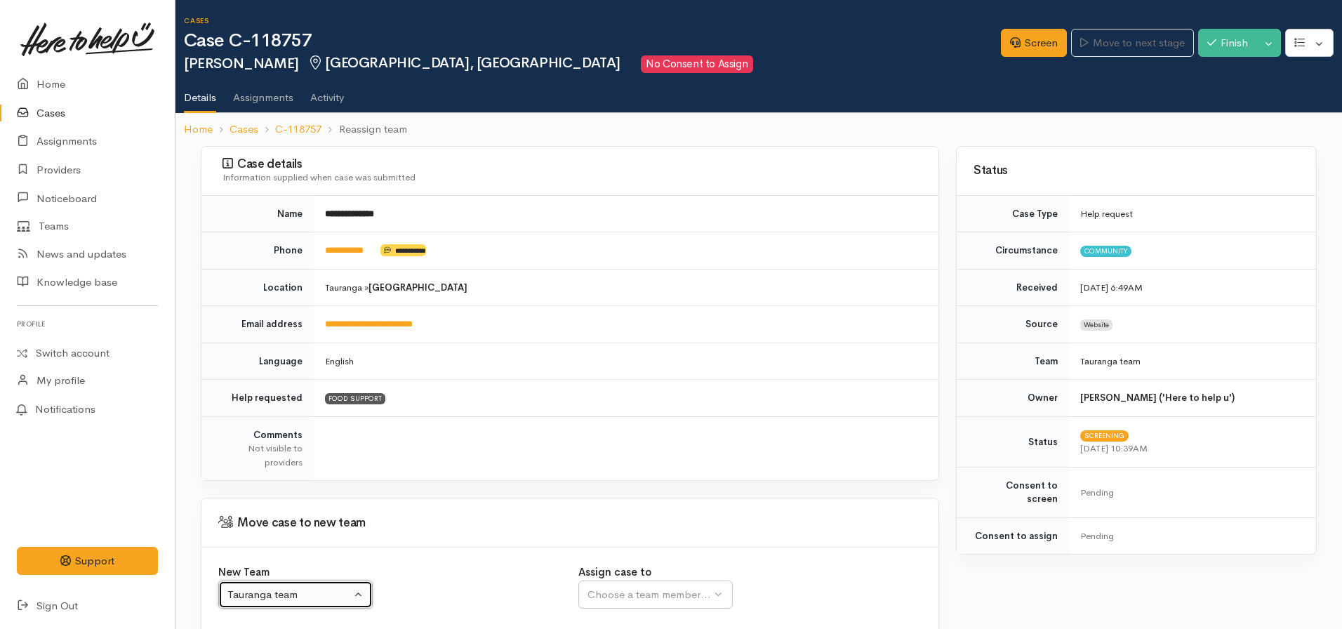
select select
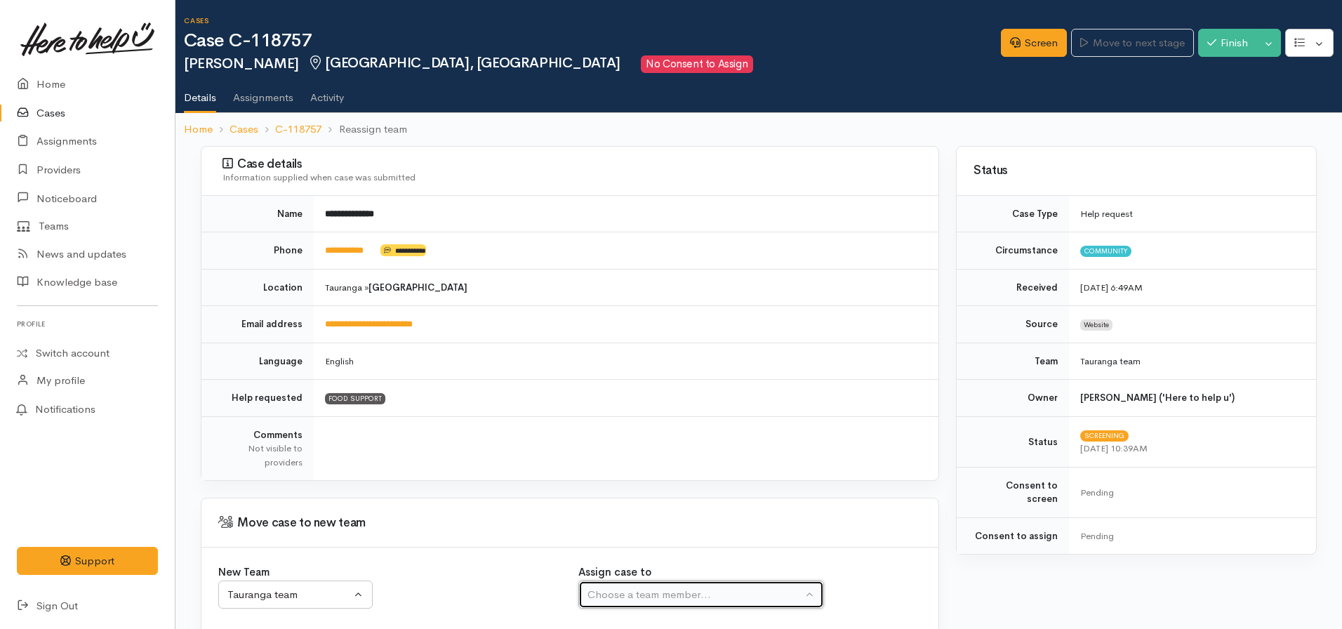
click at [618, 596] on div "Choose a team member..." at bounding box center [694, 595] width 215 height 16
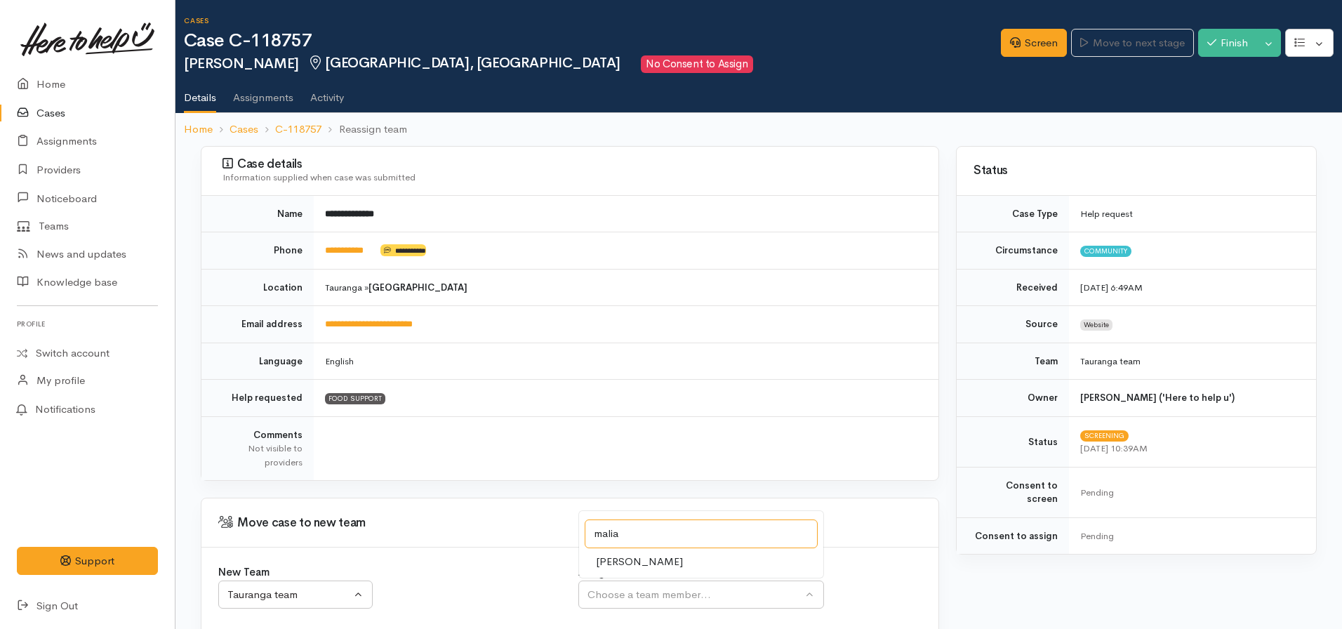
type input "malia"
click at [655, 556] on span "[PERSON_NAME]" at bounding box center [639, 562] width 87 height 16
select select "1613"
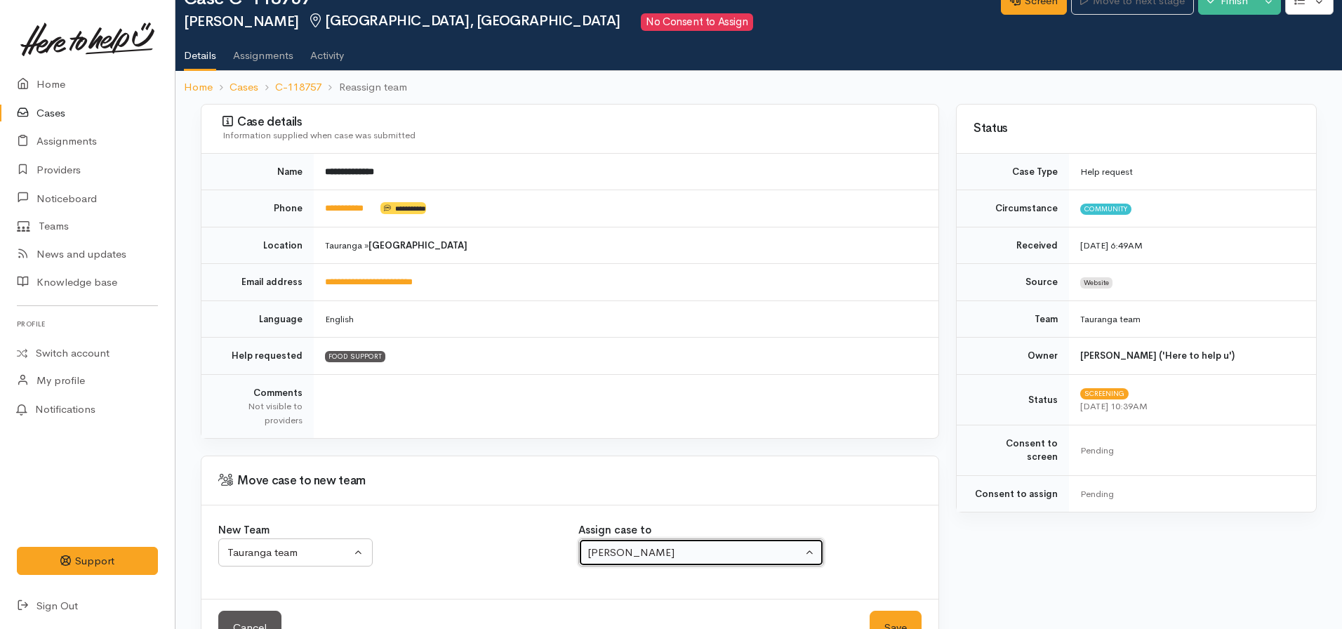
scroll to position [87, 0]
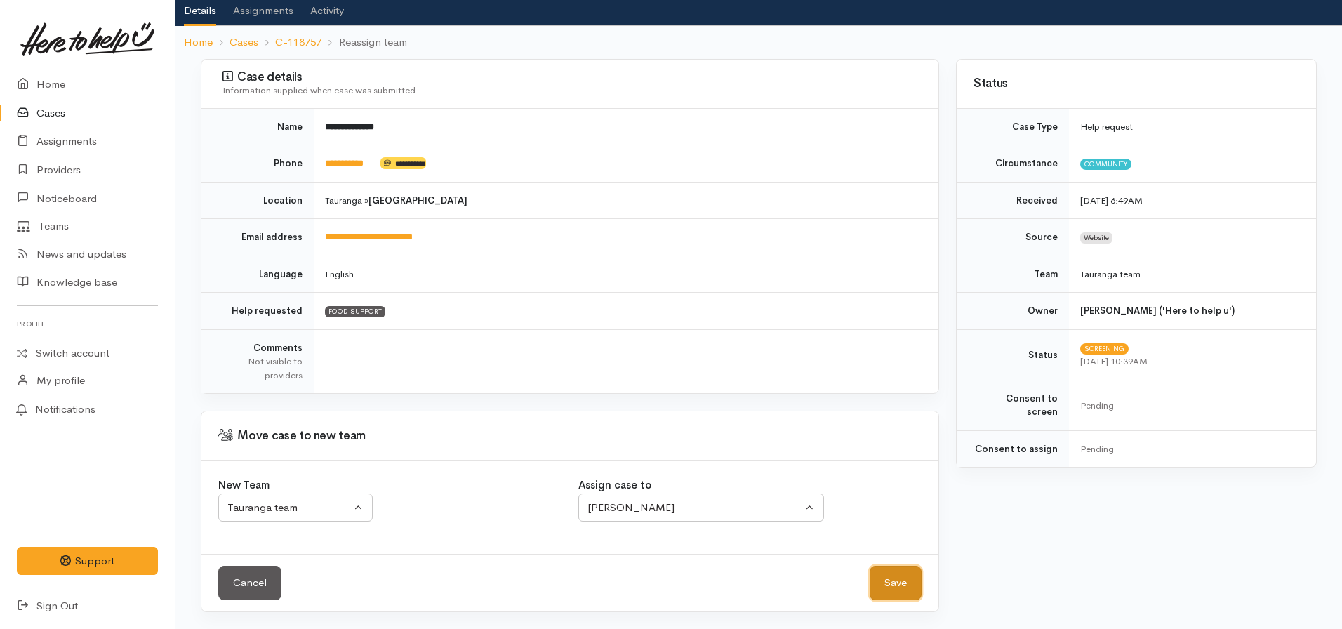
click at [893, 576] on button "Save" at bounding box center [896, 583] width 52 height 34
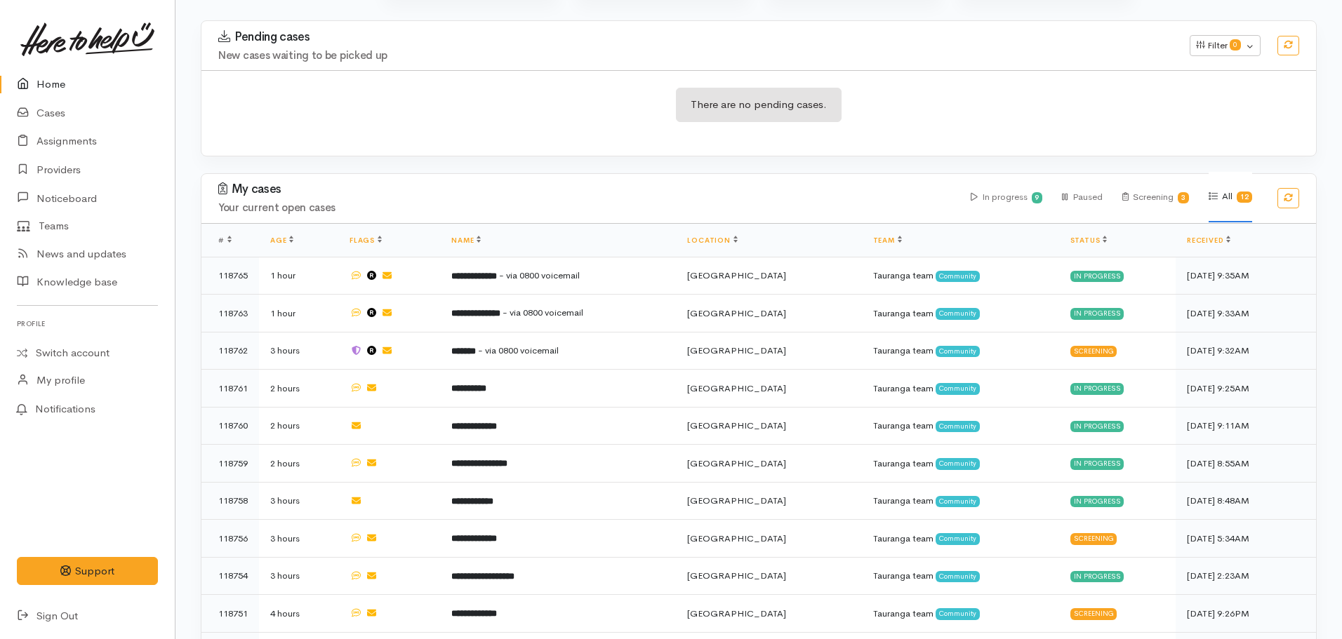
scroll to position [281, 0]
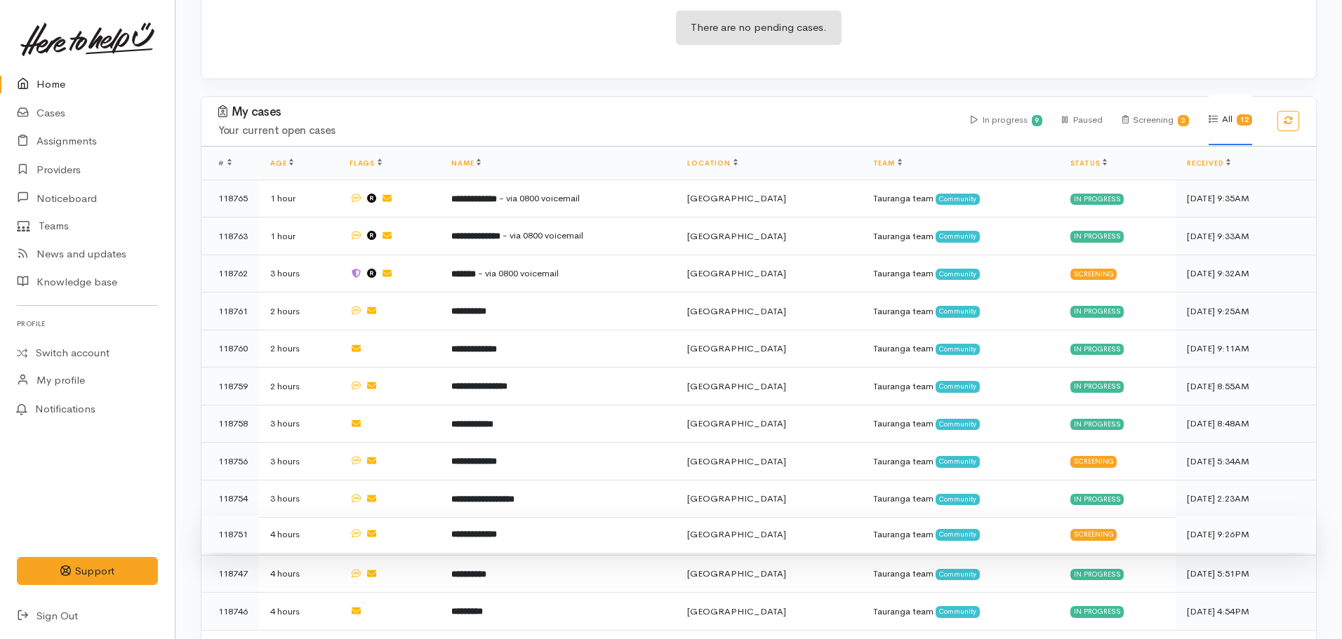
click at [500, 535] on td "**********" at bounding box center [558, 535] width 236 height 38
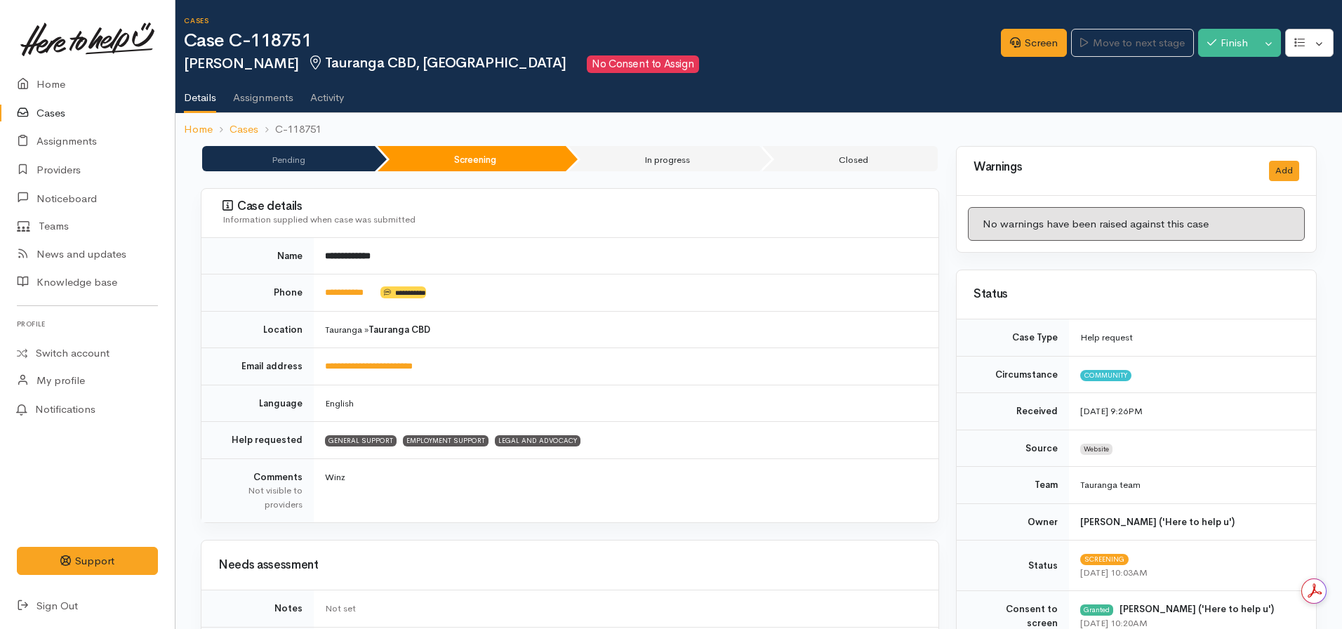
click at [1027, 60] on div "Screen Move to next stage Finish Toggle Dropdown Pause" at bounding box center [1171, 45] width 341 height 48
click at [59, 105] on link "Cases" at bounding box center [87, 113] width 175 height 29
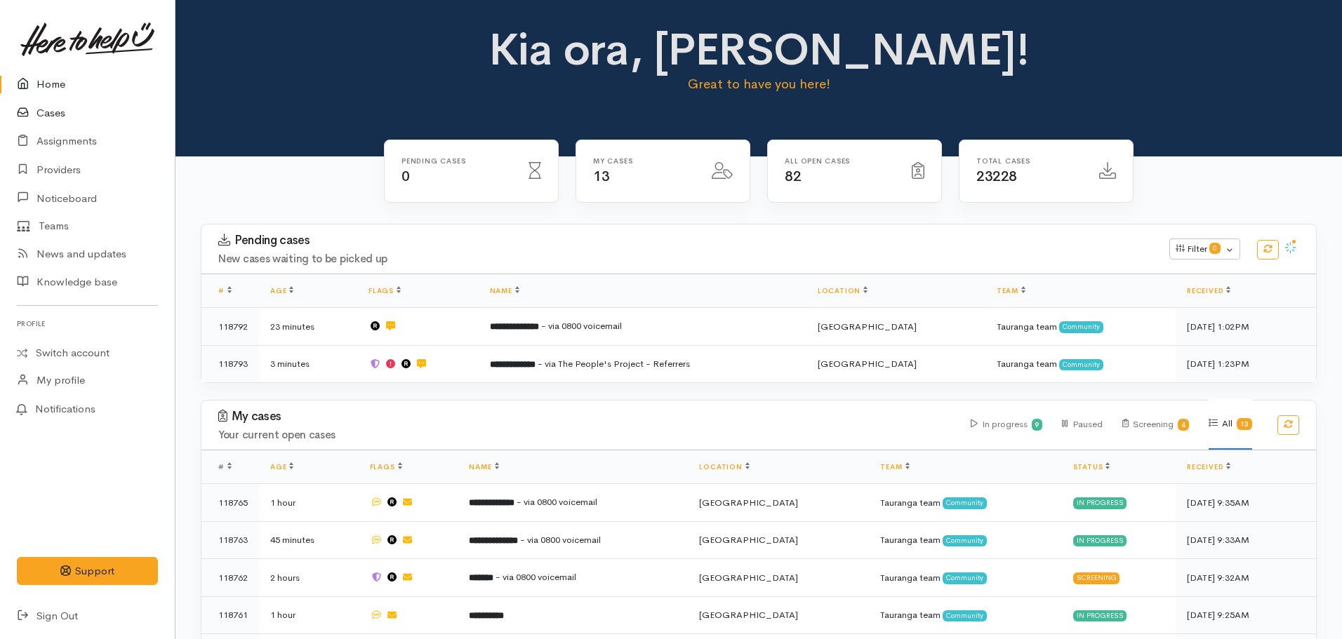
scroll to position [351, 0]
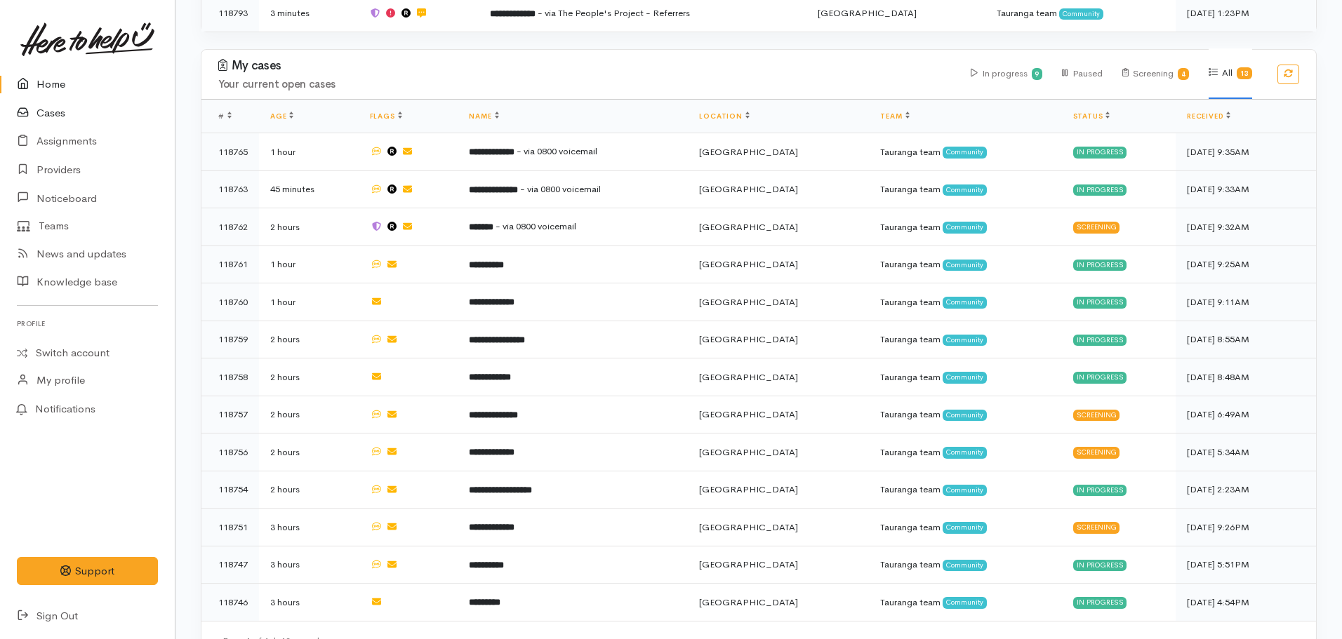
click at [47, 109] on link "Cases" at bounding box center [87, 113] width 175 height 29
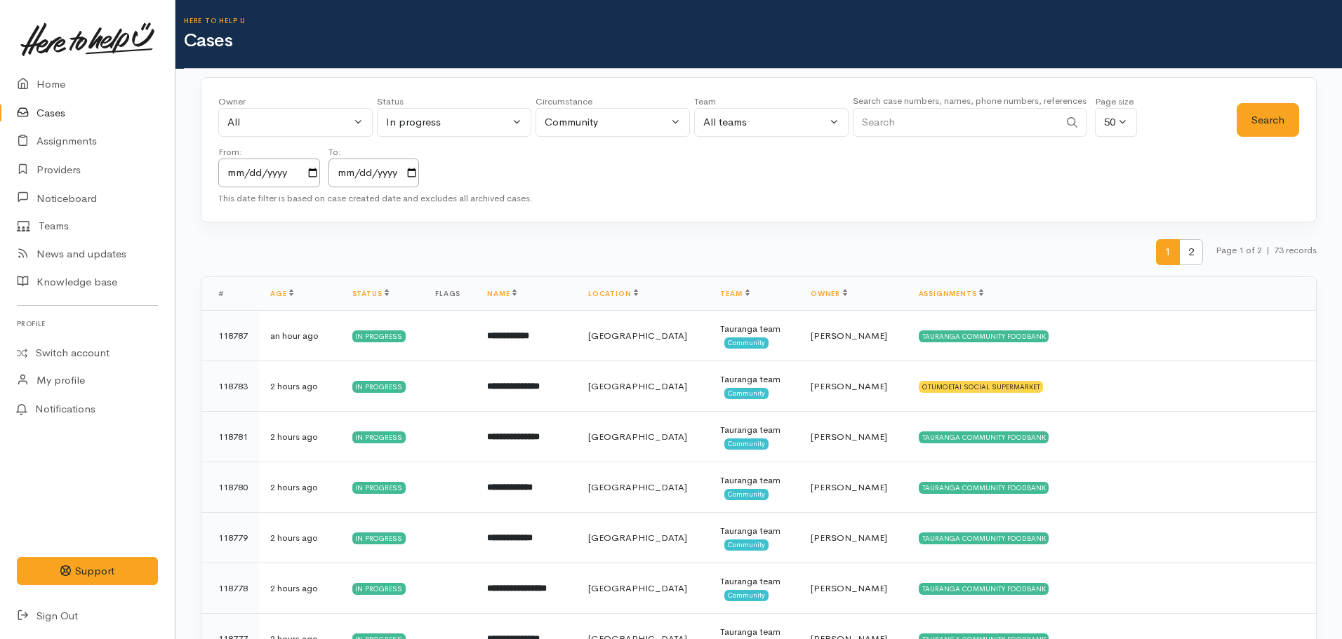
drag, startPoint x: 962, startPoint y: 102, endPoint x: 943, endPoint y: 110, distance: 21.4
click at [949, 108] on div "Search case numbers, names, phone numbers, references" at bounding box center [970, 119] width 234 height 53
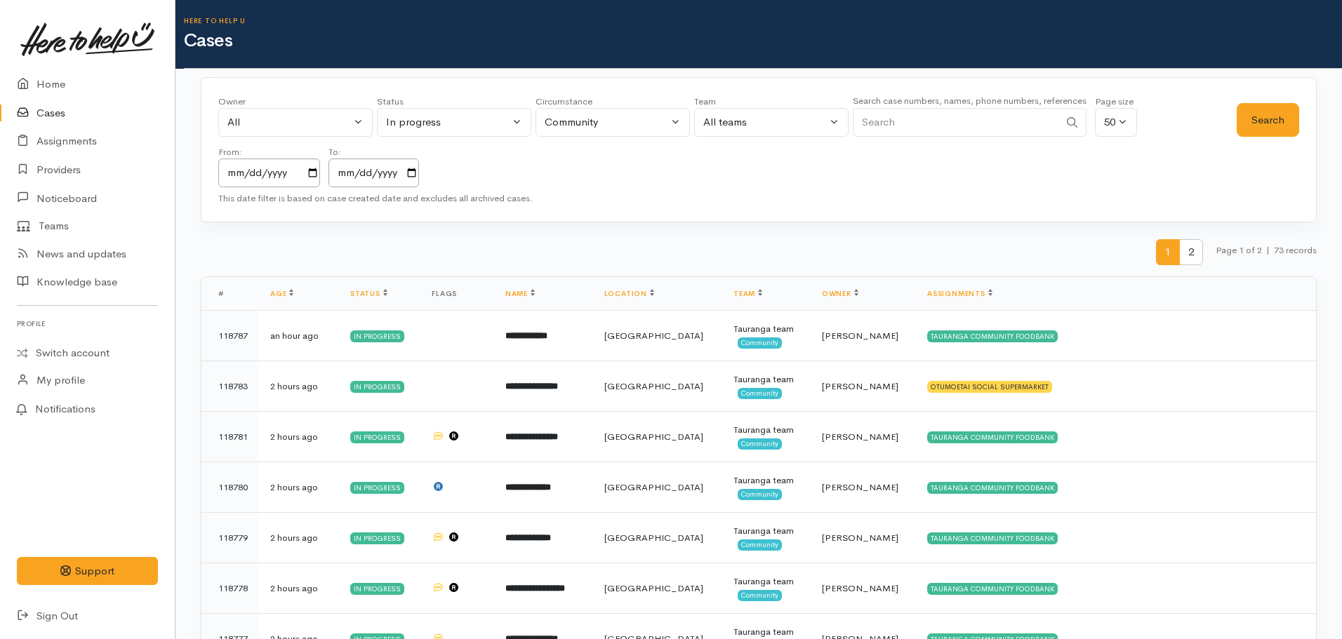
click at [916, 121] on input "Search" at bounding box center [956, 122] width 206 height 29
type input "riordan"
click at [1252, 122] on button "Search" at bounding box center [1268, 120] width 62 height 34
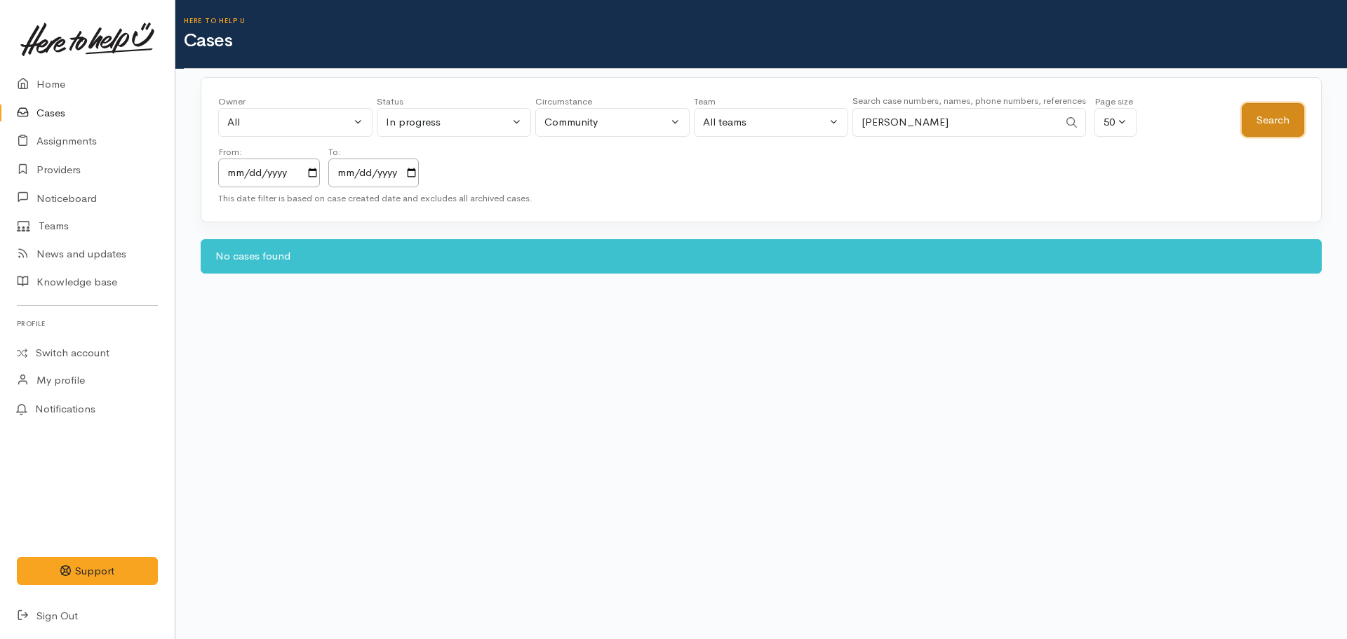
click at [1280, 114] on button "Search" at bounding box center [1273, 120] width 62 height 34
click at [310, 171] on input "2023-10-09" at bounding box center [269, 173] width 102 height 29
click at [736, 116] on div "All teams" at bounding box center [765, 122] width 124 height 16
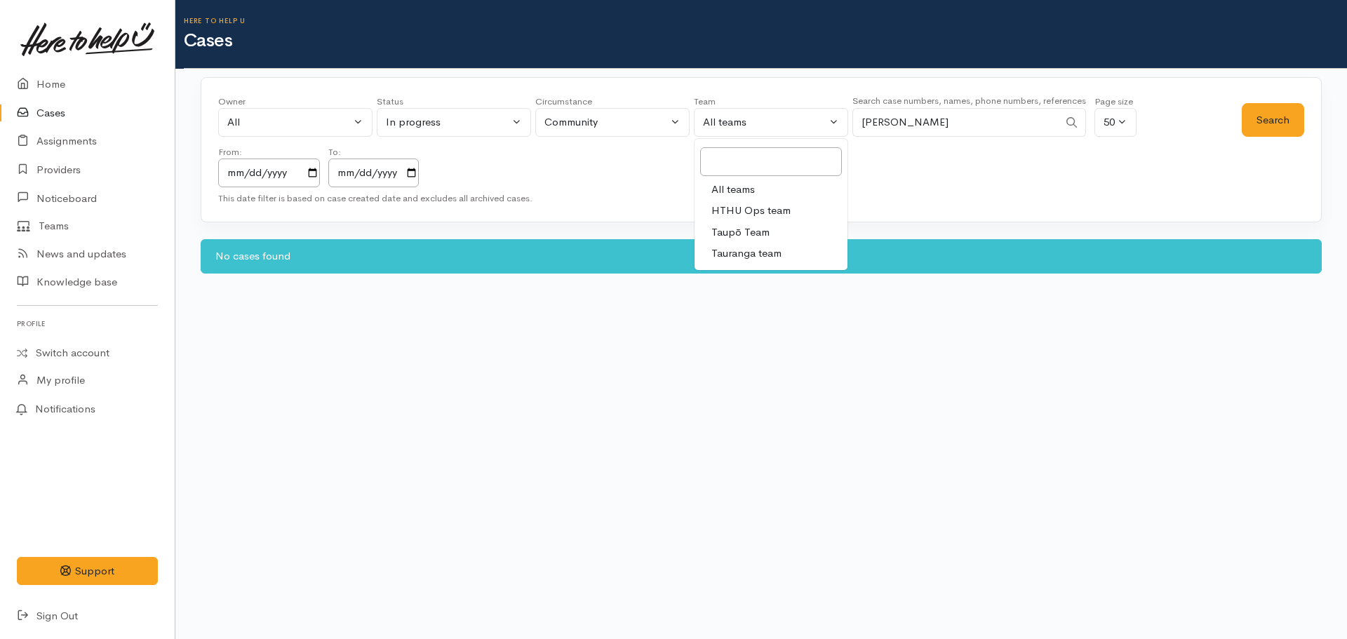
drag, startPoint x: 745, startPoint y: 251, endPoint x: 835, endPoint y: 187, distance: 111.2
click at [744, 251] on span "Tauranga team" at bounding box center [747, 254] width 70 height 16
select select "3"
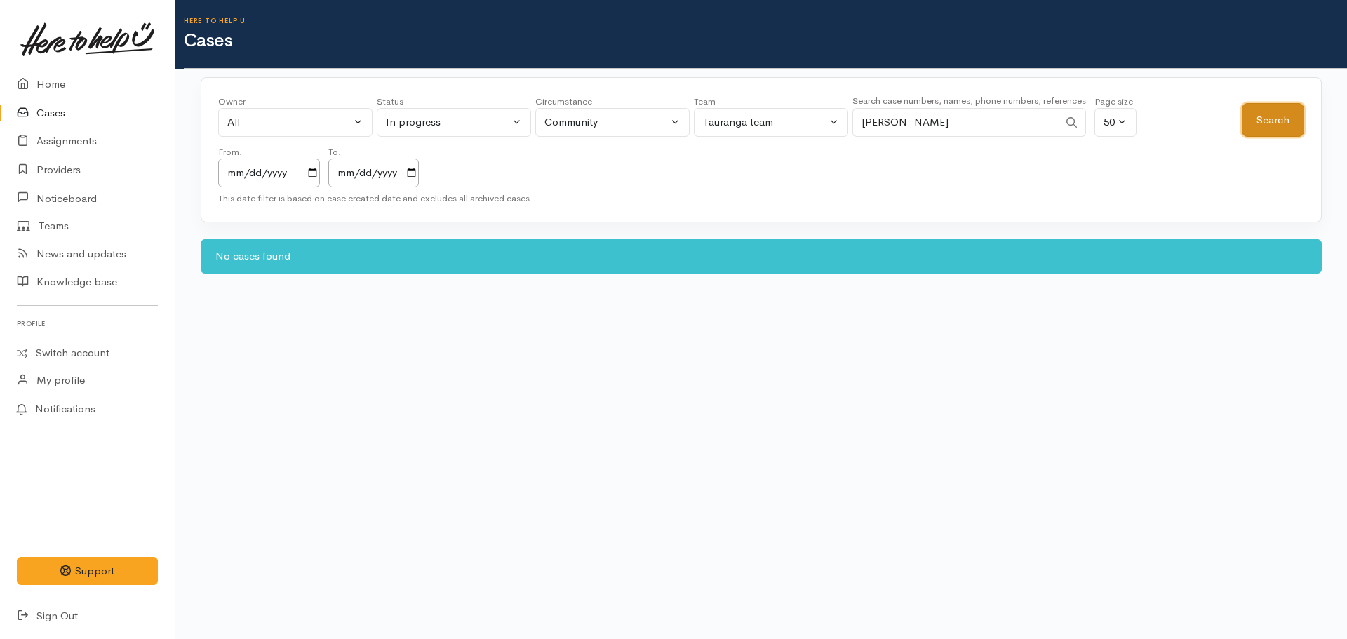
click at [1246, 121] on button "Search" at bounding box center [1273, 120] width 62 height 34
click at [832, 119] on div "Owner All My cases 2Alice1 Faye Davies ('Here to help u') Aandrea Murray ('Here…" at bounding box center [730, 141] width 1024 height 93
click at [1260, 132] on button "Search" at bounding box center [1273, 120] width 62 height 34
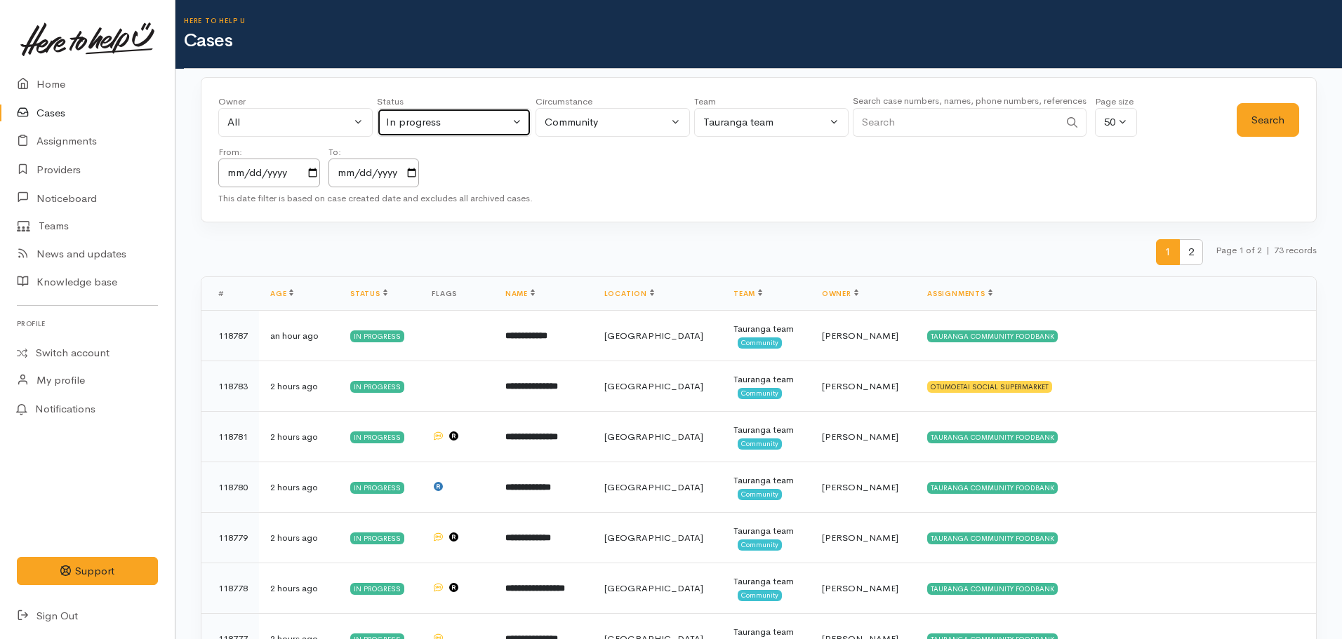
click at [452, 119] on div "In progress" at bounding box center [448, 122] width 124 height 16
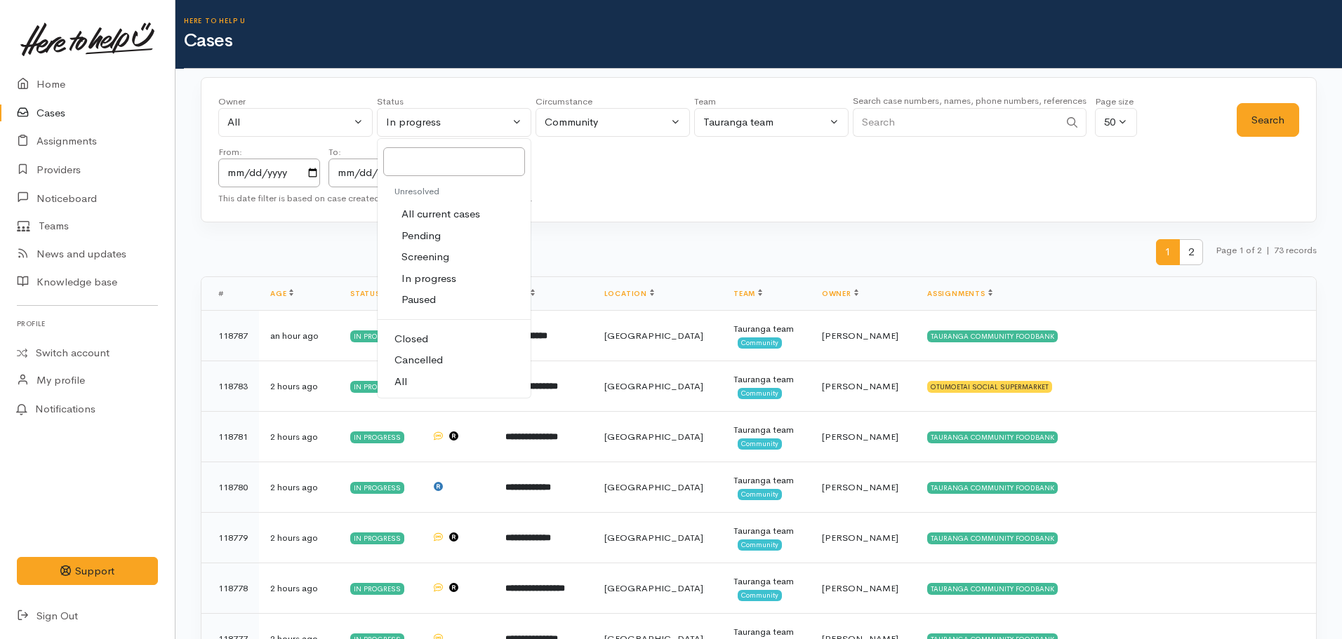
click at [432, 261] on span "Screening" at bounding box center [425, 257] width 48 height 16
select select "Screening"
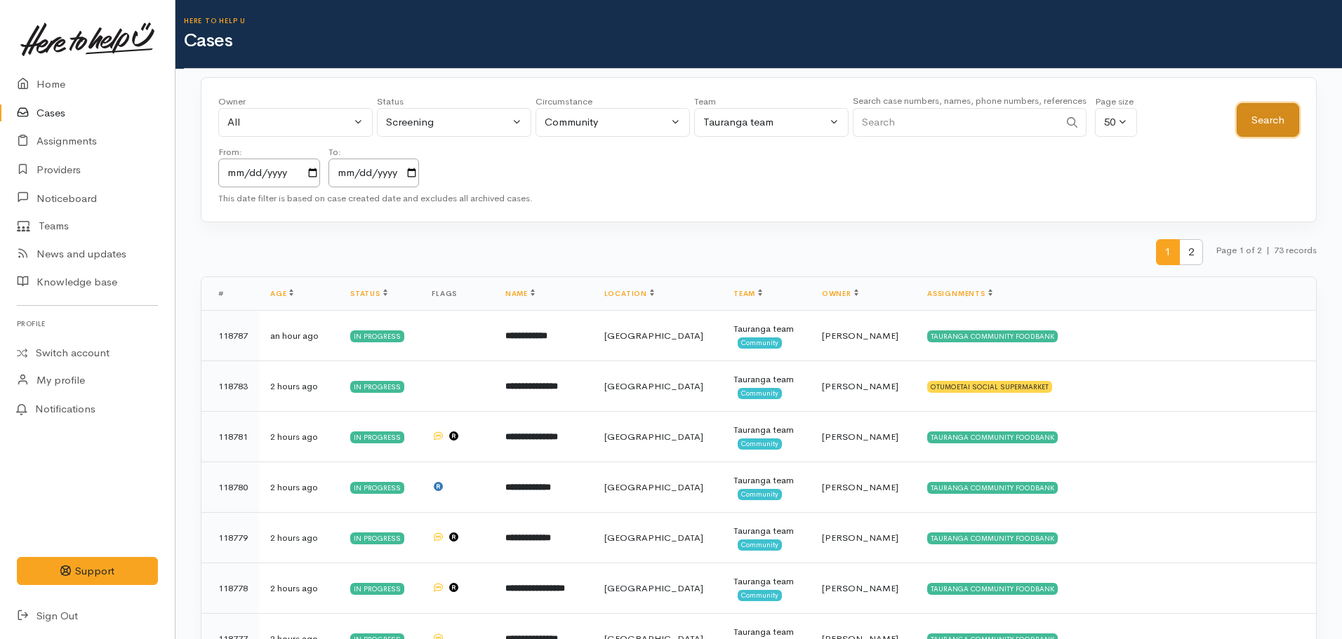
click at [1263, 112] on button "Search" at bounding box center [1268, 120] width 62 height 34
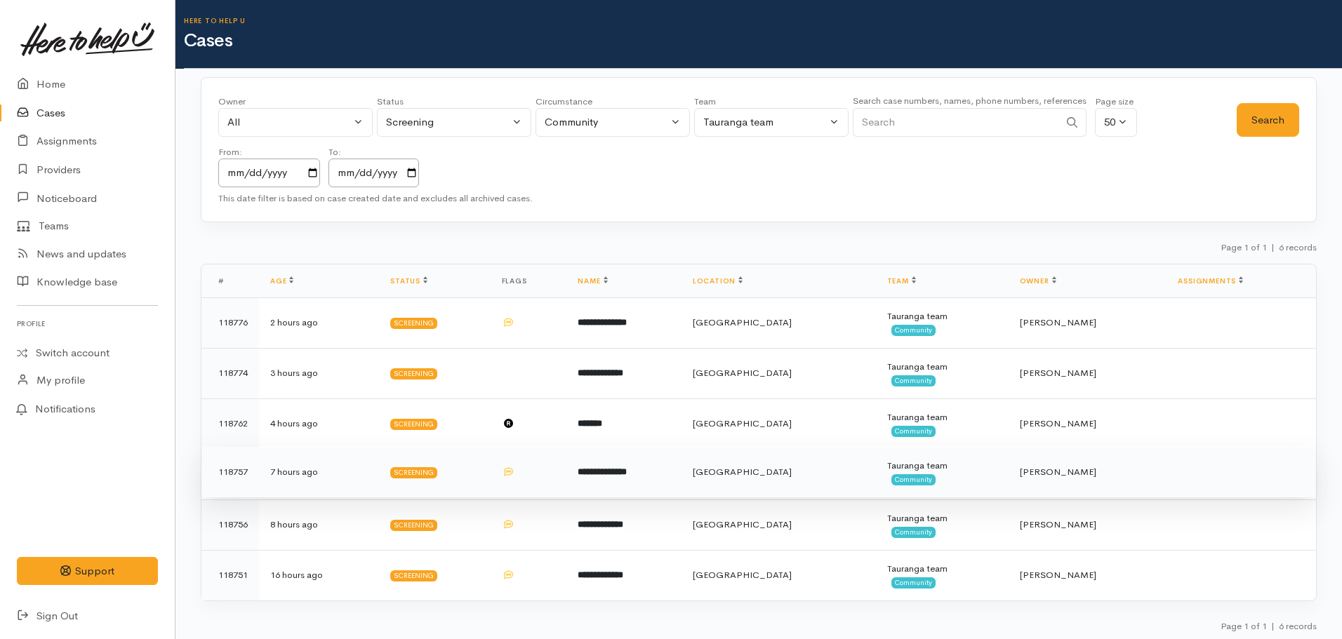
click at [627, 472] on b "**********" at bounding box center [602, 471] width 49 height 9
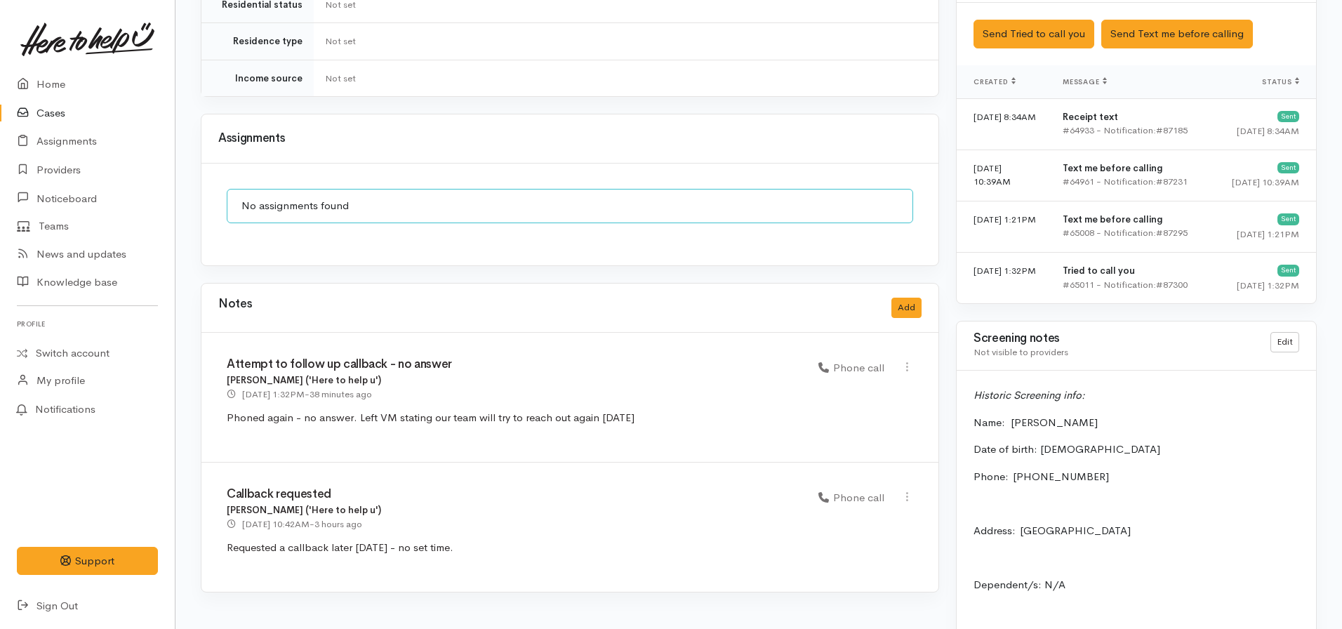
scroll to position [1053, 0]
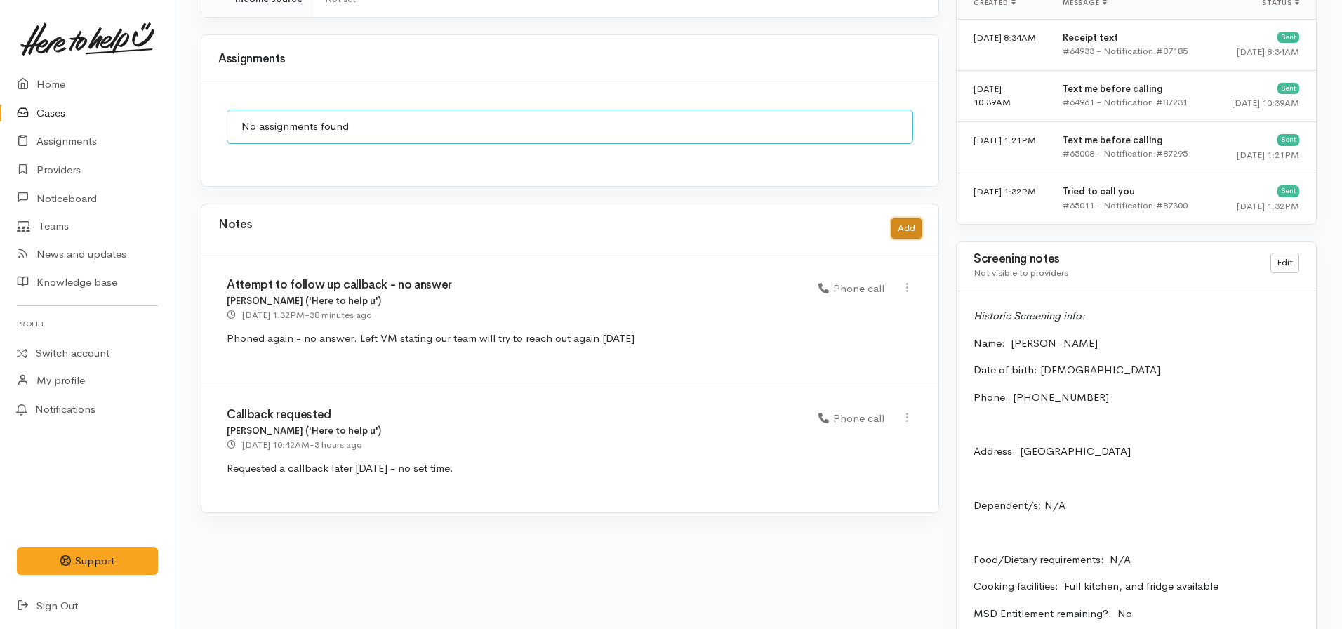
click at [916, 218] on button "Add" at bounding box center [906, 228] width 30 height 20
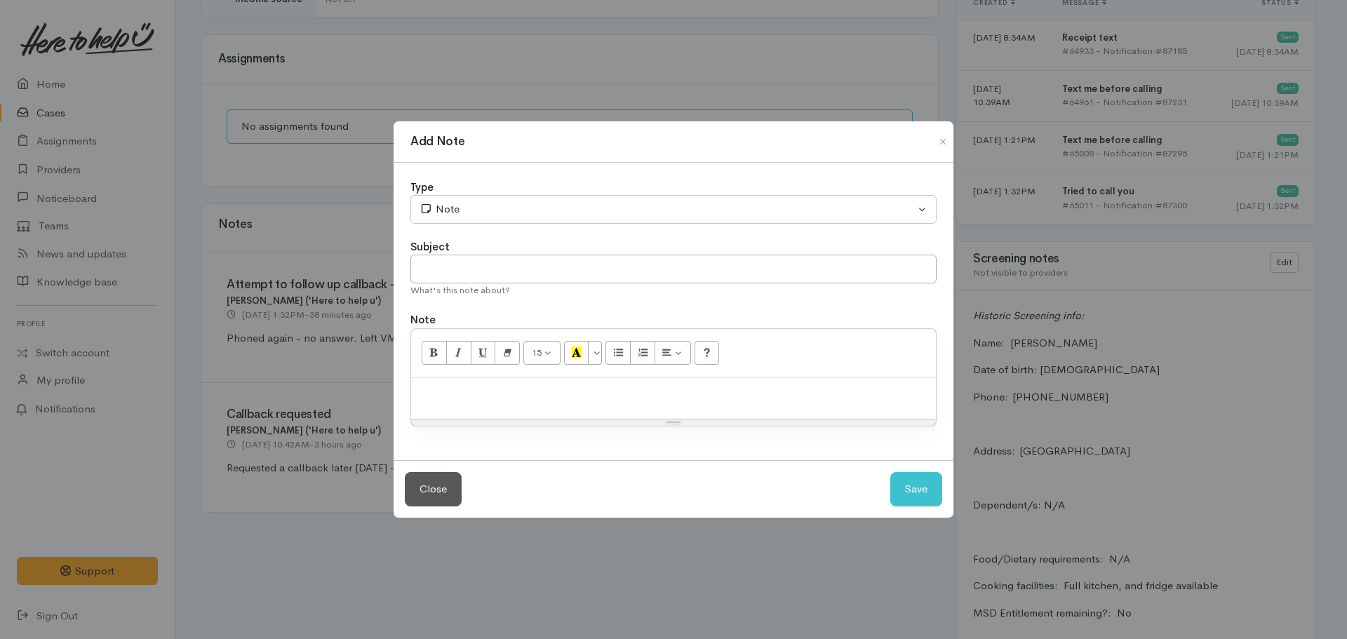
click at [451, 399] on p at bounding box center [673, 393] width 511 height 16
drag, startPoint x: 451, startPoint y: 399, endPoint x: 430, endPoint y: 392, distance: 22.0
click at [430, 392] on p at bounding box center [673, 393] width 511 height 16
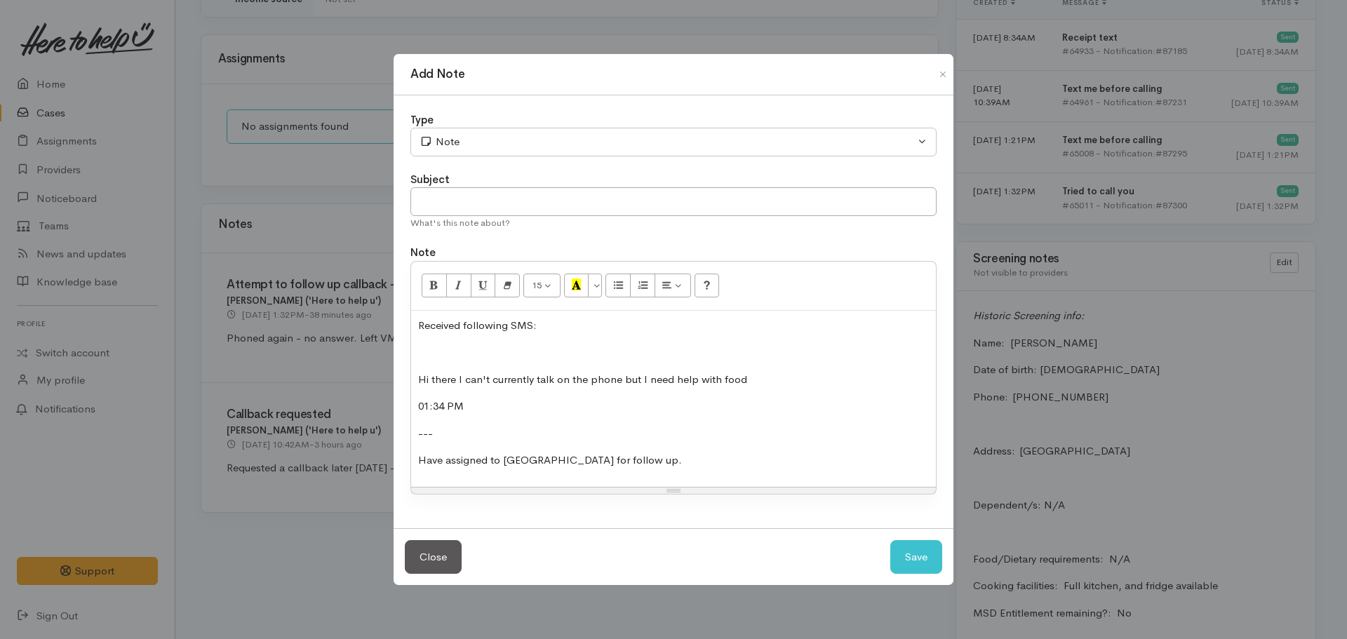
click at [428, 350] on p at bounding box center [673, 353] width 511 height 16
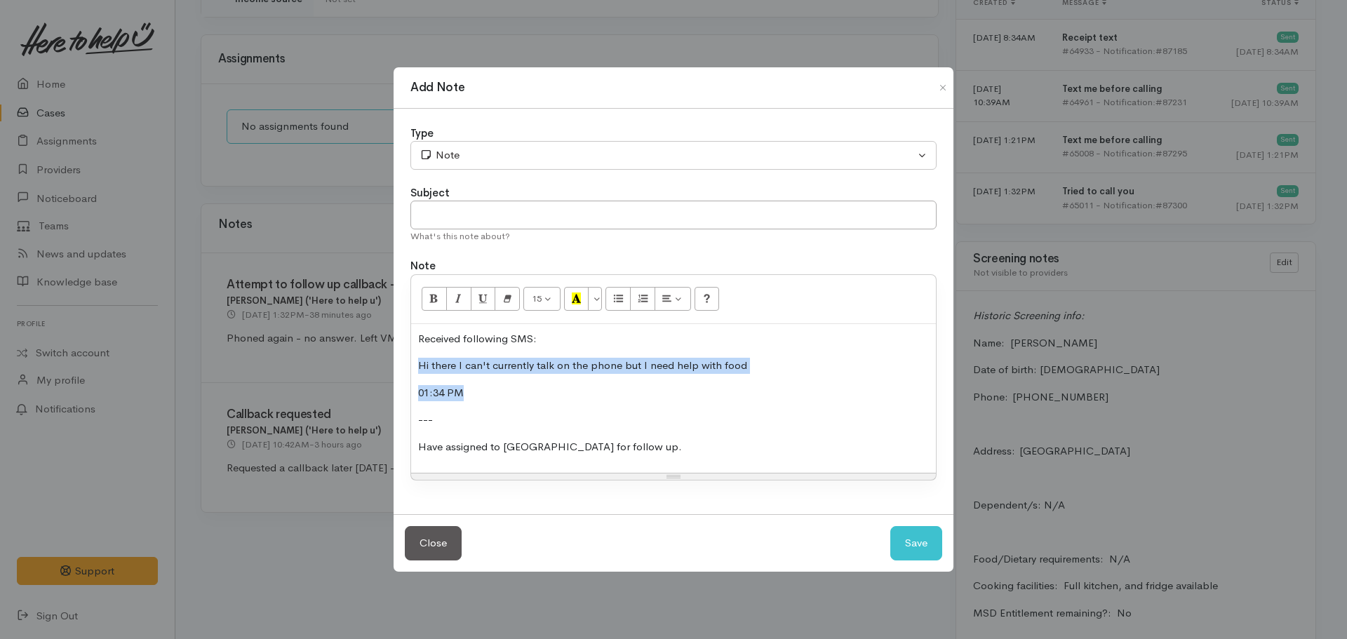
drag, startPoint x: 478, startPoint y: 391, endPoint x: 394, endPoint y: 367, distance: 86.9
click at [394, 367] on div "Type Correspondence Discussion Email Note Phone call SMS text message Note Subj…" at bounding box center [674, 312] width 560 height 406
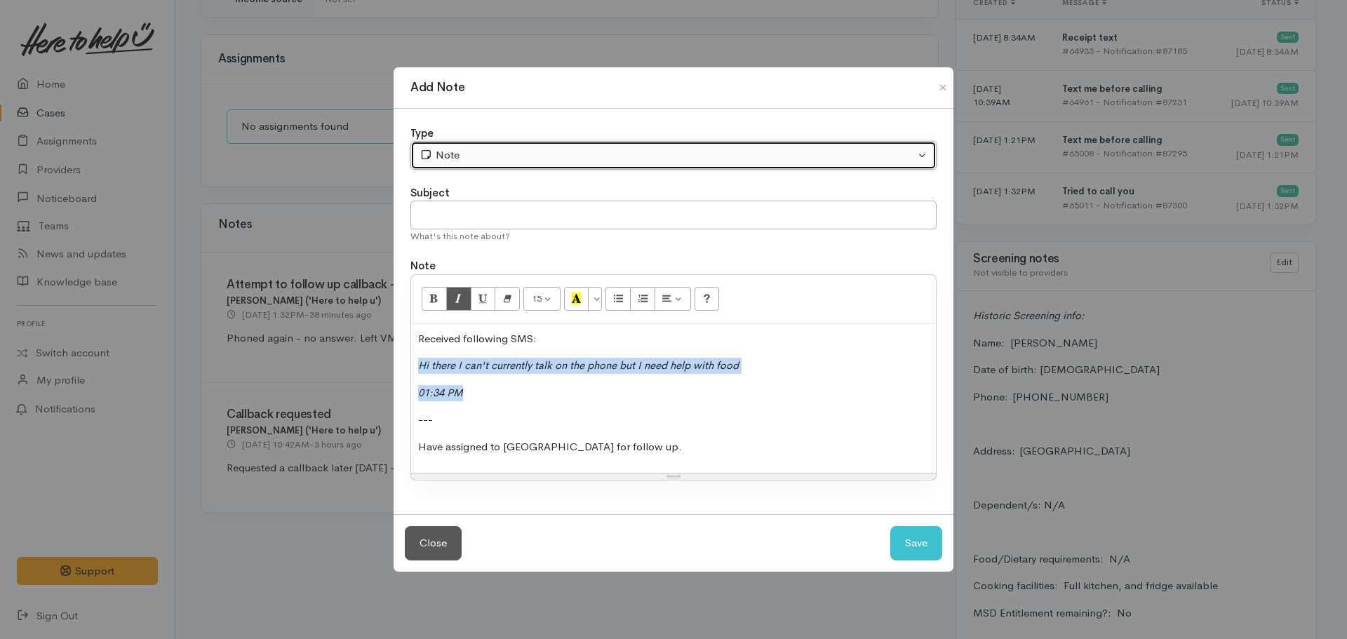
click at [471, 144] on button "Note" at bounding box center [674, 155] width 526 height 29
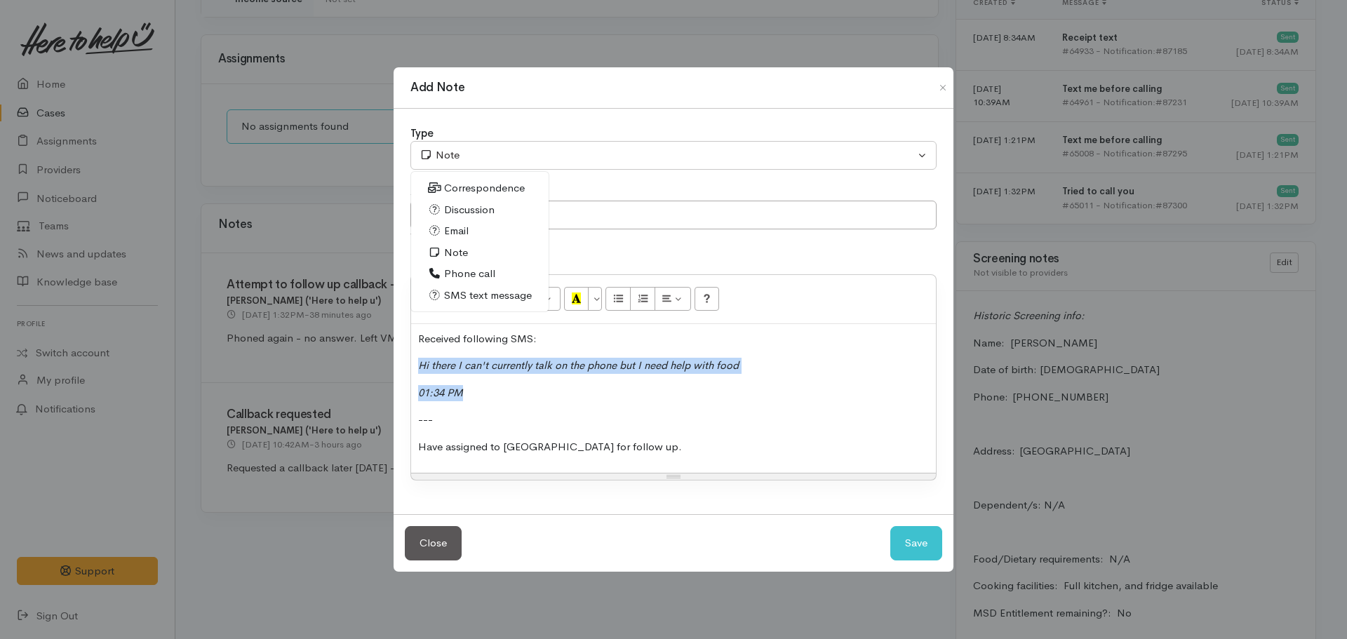
click at [485, 296] on span "SMS text message" at bounding box center [488, 296] width 88 height 16
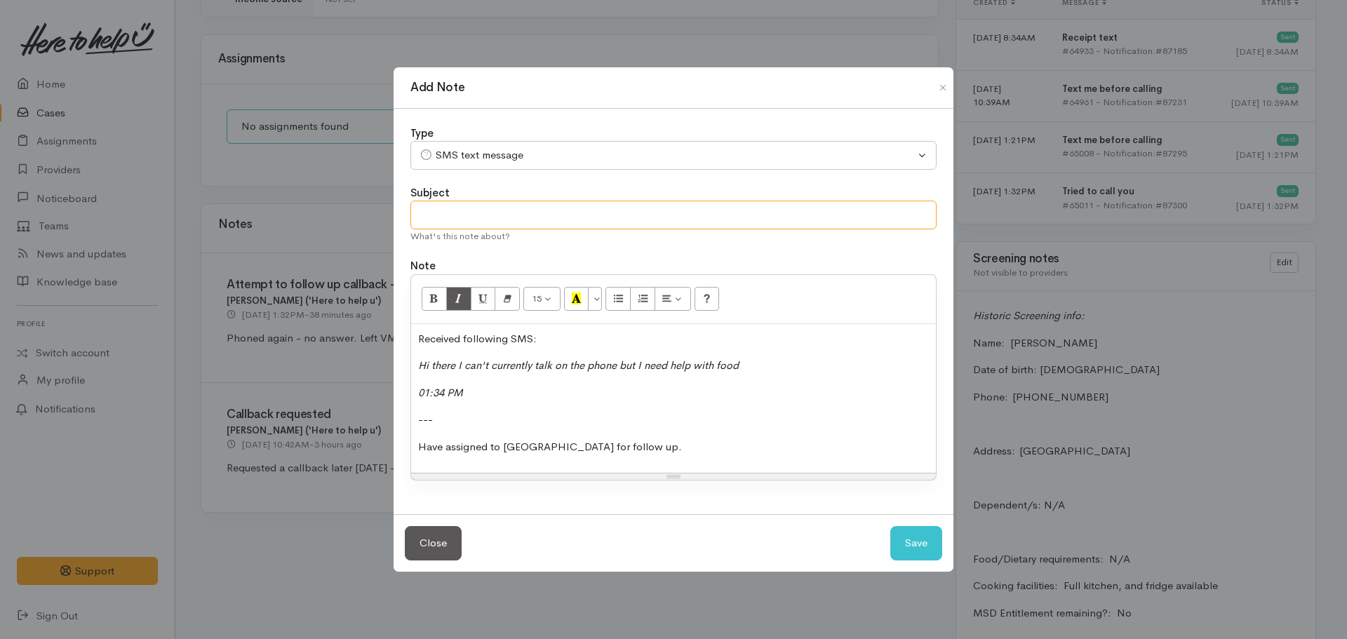
click at [475, 203] on input "text" at bounding box center [674, 215] width 526 height 29
click at [907, 543] on button "Save" at bounding box center [917, 543] width 52 height 34
select select "1"
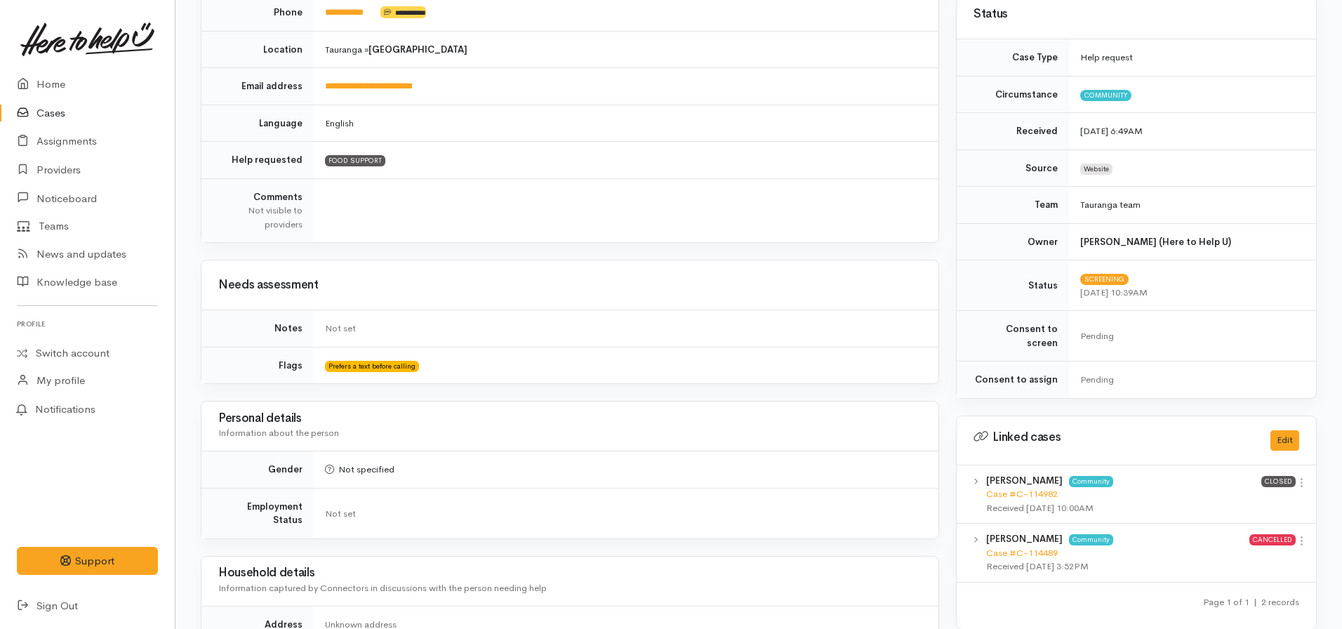
scroll to position [0, 0]
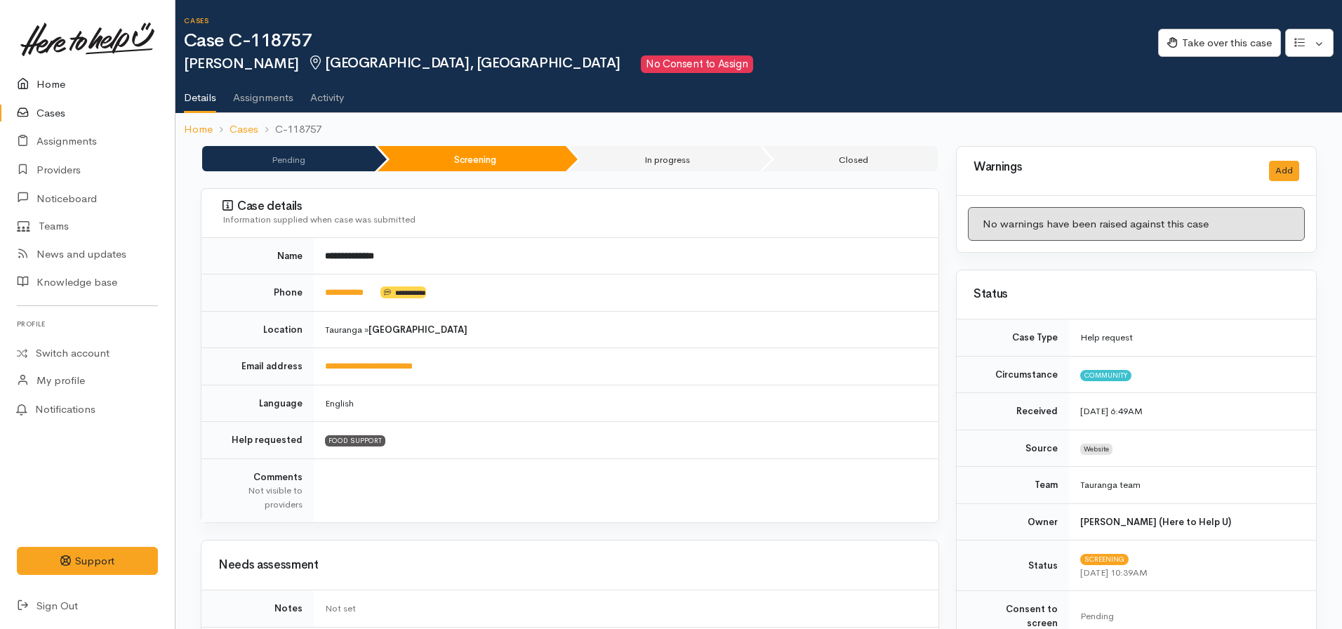
click at [51, 88] on link "Home" at bounding box center [87, 84] width 175 height 29
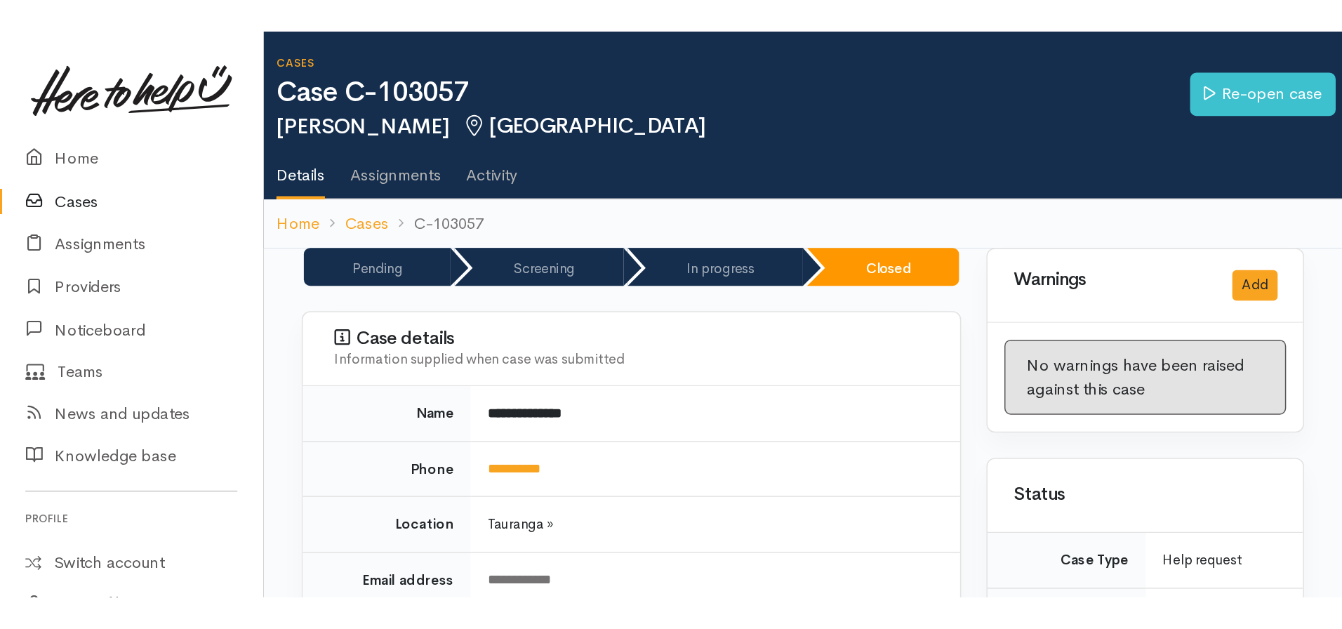
scroll to position [140, 0]
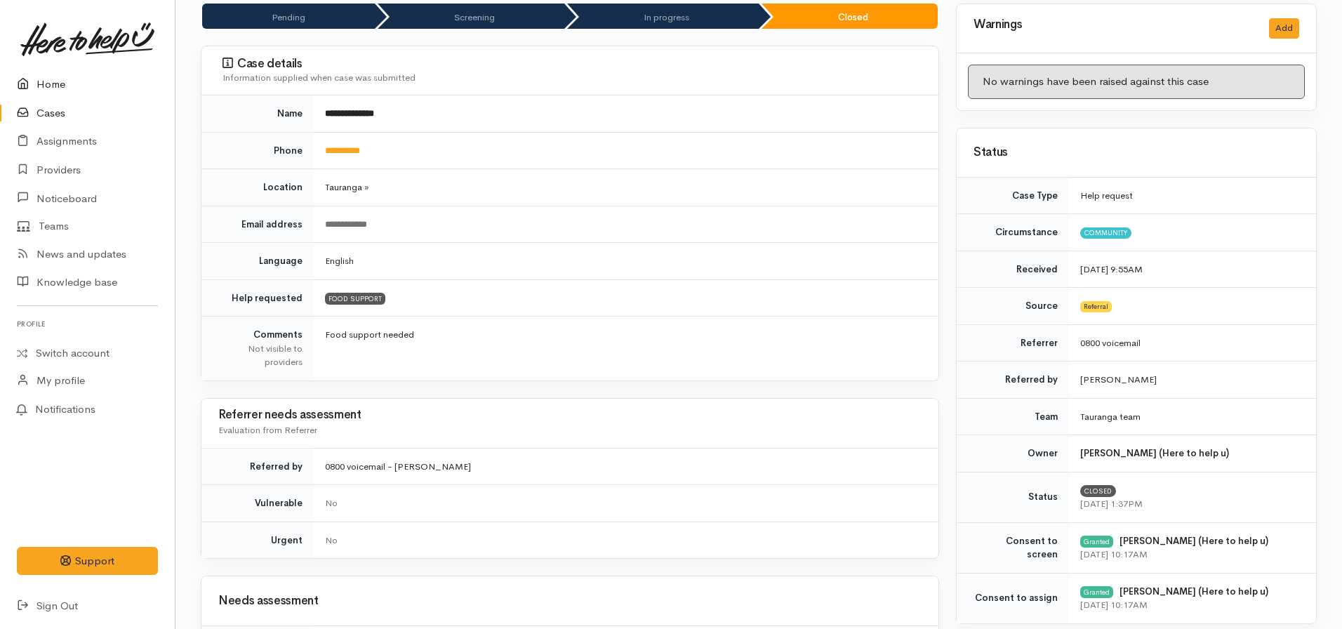
click at [56, 81] on link "Home" at bounding box center [87, 84] width 175 height 29
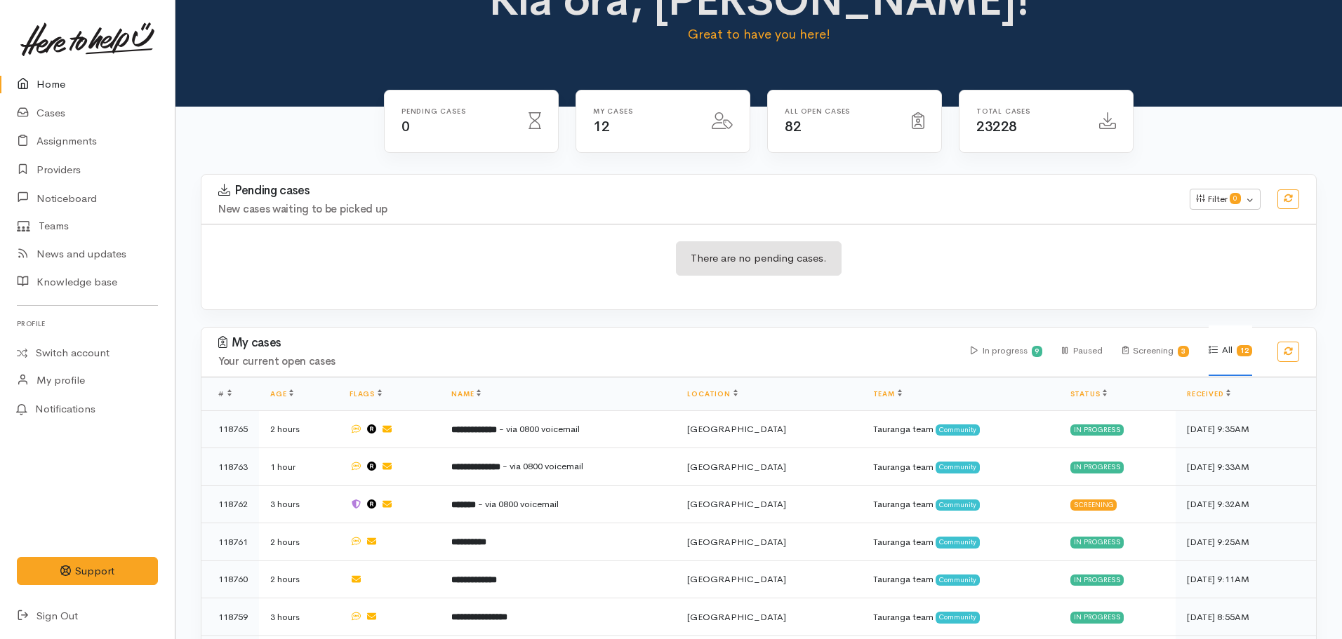
scroll to position [317, 0]
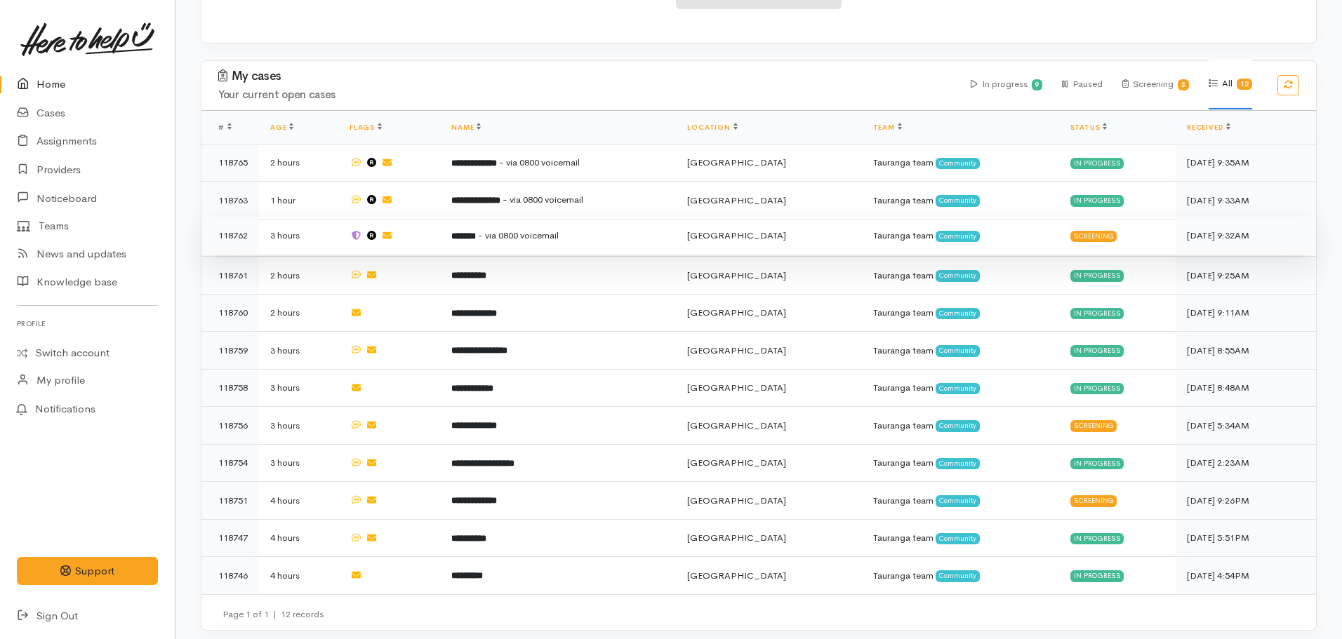
click at [476, 232] on b "*******" at bounding box center [463, 236] width 25 height 9
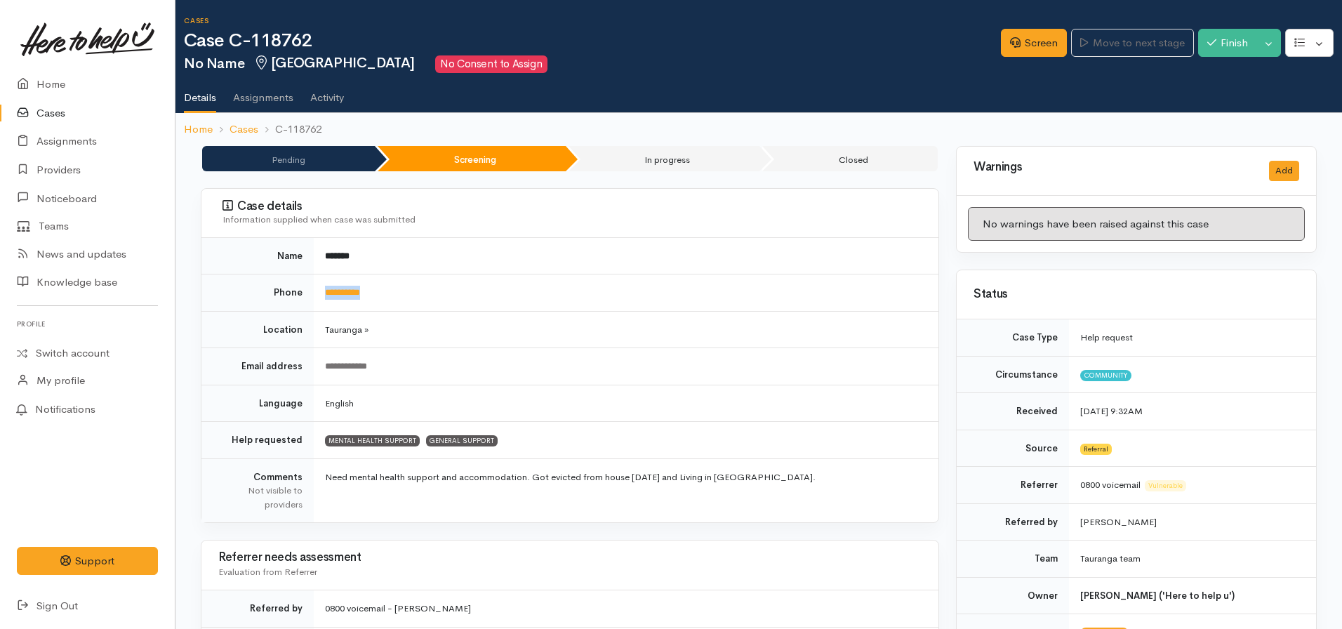
drag, startPoint x: 397, startPoint y: 292, endPoint x: 308, endPoint y: 291, distance: 89.1
click at [308, 291] on tr "**********" at bounding box center [569, 292] width 737 height 37
copy tr "**********"
click at [1029, 34] on link "Screen" at bounding box center [1034, 43] width 66 height 29
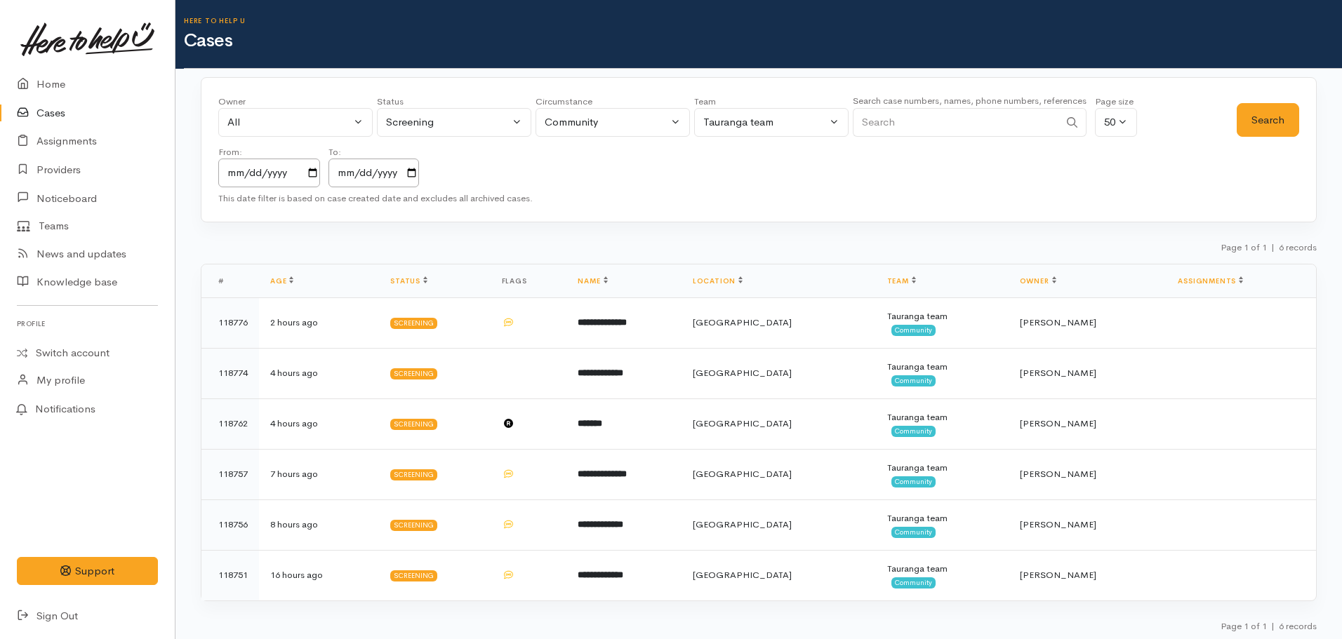
click at [929, 110] on input "Search" at bounding box center [956, 122] width 206 height 29
paste input "0211463604"
click at [882, 121] on input "0211463604" at bounding box center [956, 122] width 206 height 29
type input "0211463604"
click at [1259, 125] on button "Search" at bounding box center [1268, 120] width 62 height 34
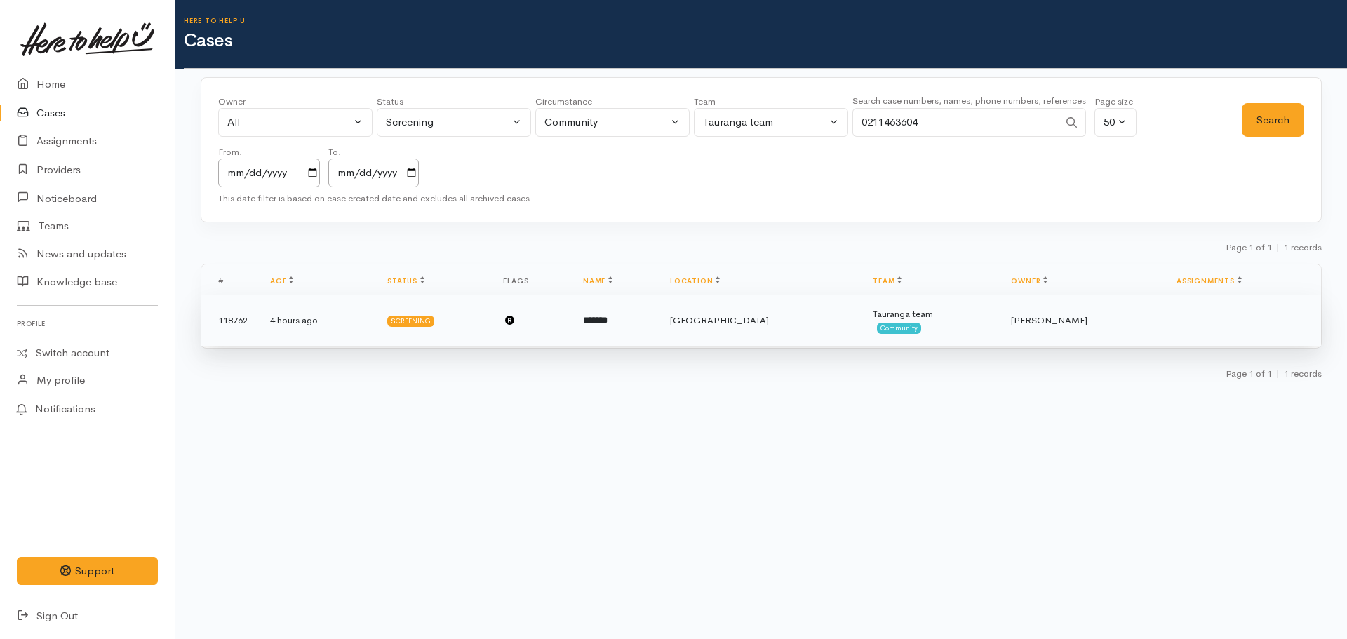
click at [608, 322] on b "*******" at bounding box center [595, 320] width 25 height 9
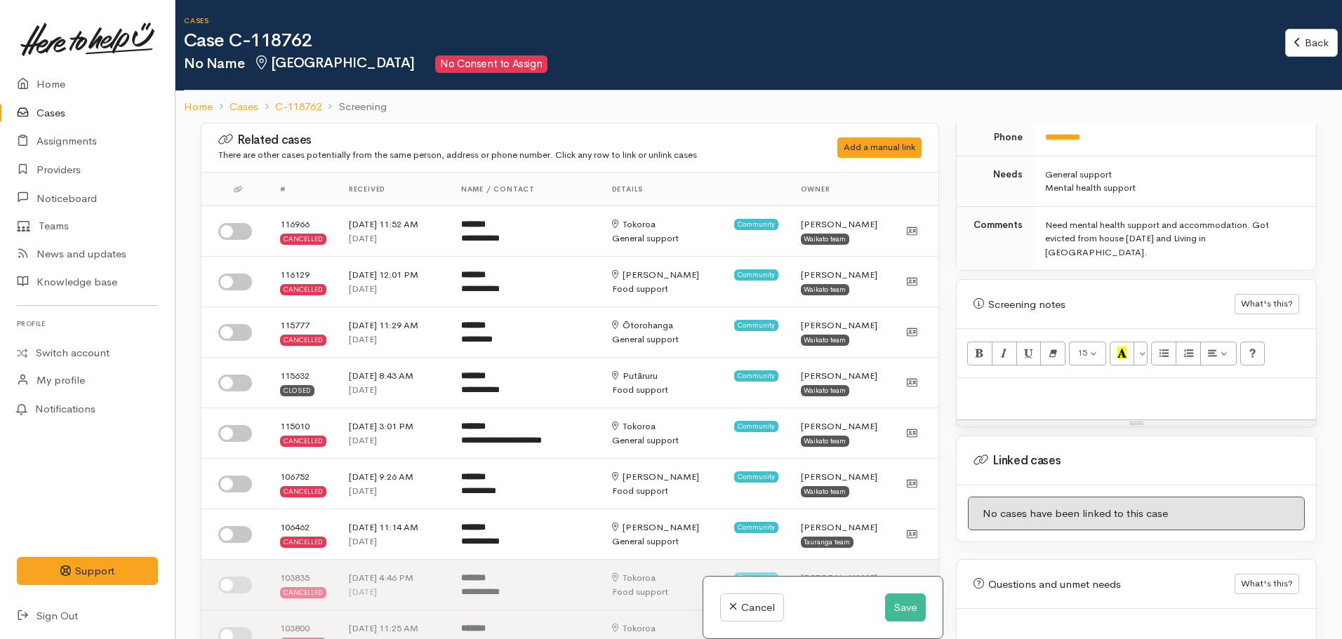
scroll to position [772, 0]
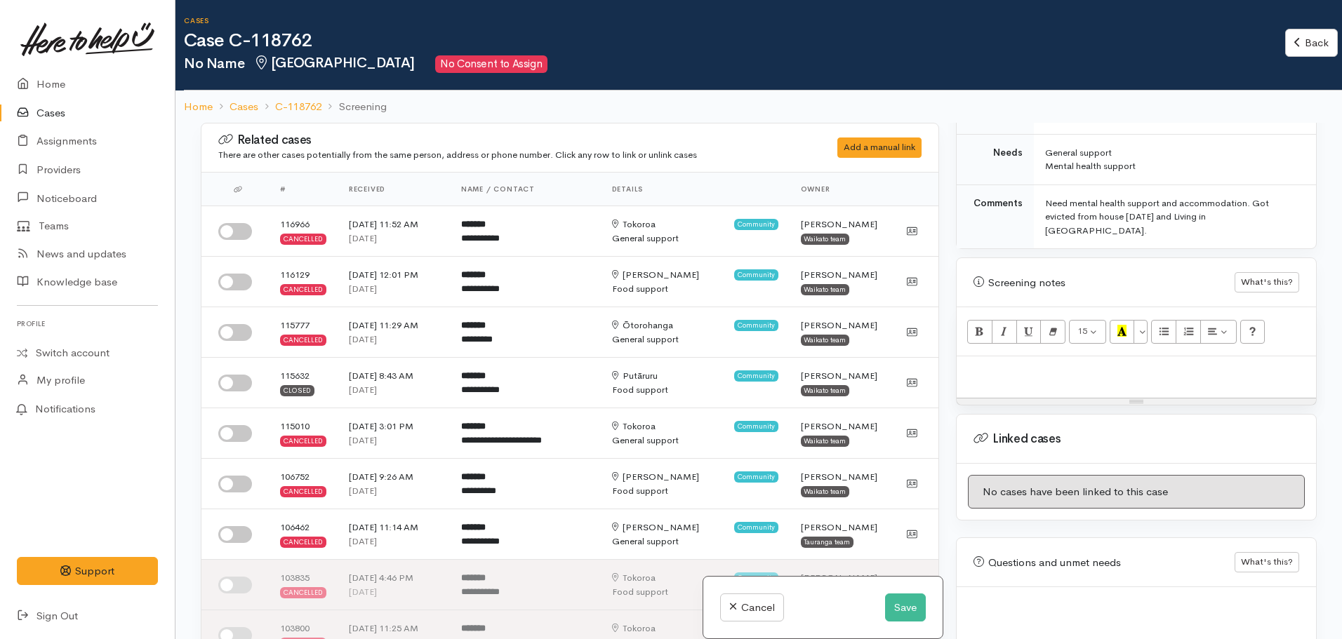
click at [990, 364] on p at bounding box center [1136, 372] width 345 height 16
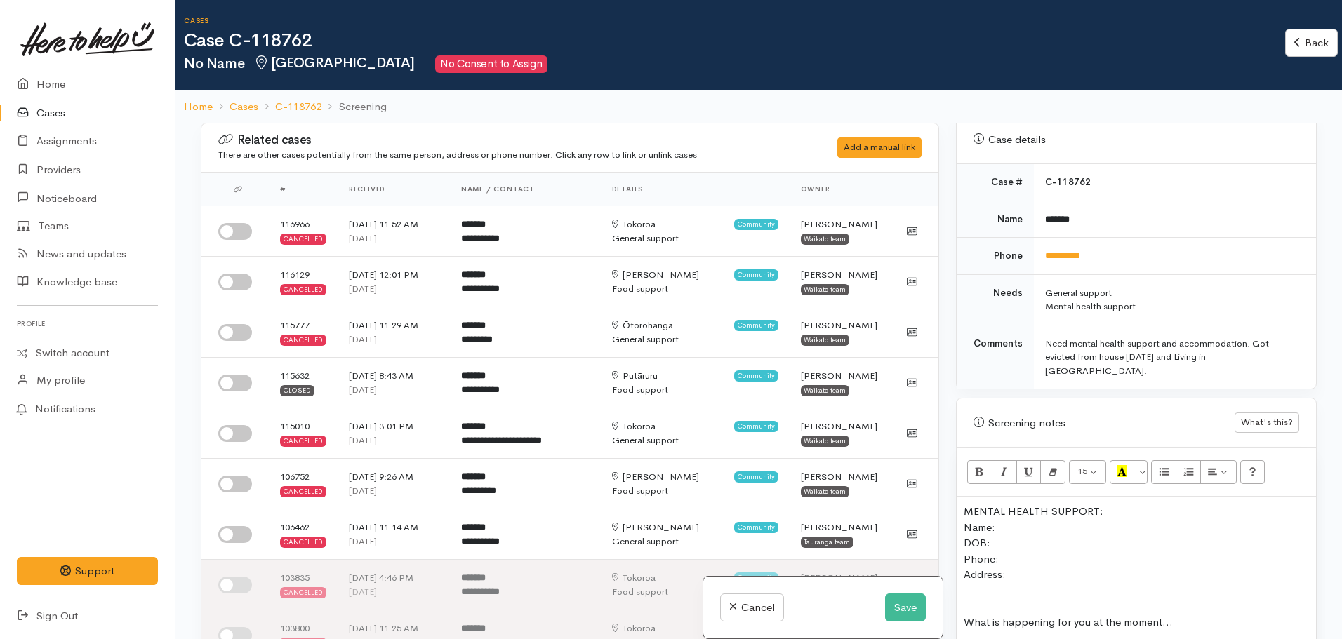
scroll to position [561, 0]
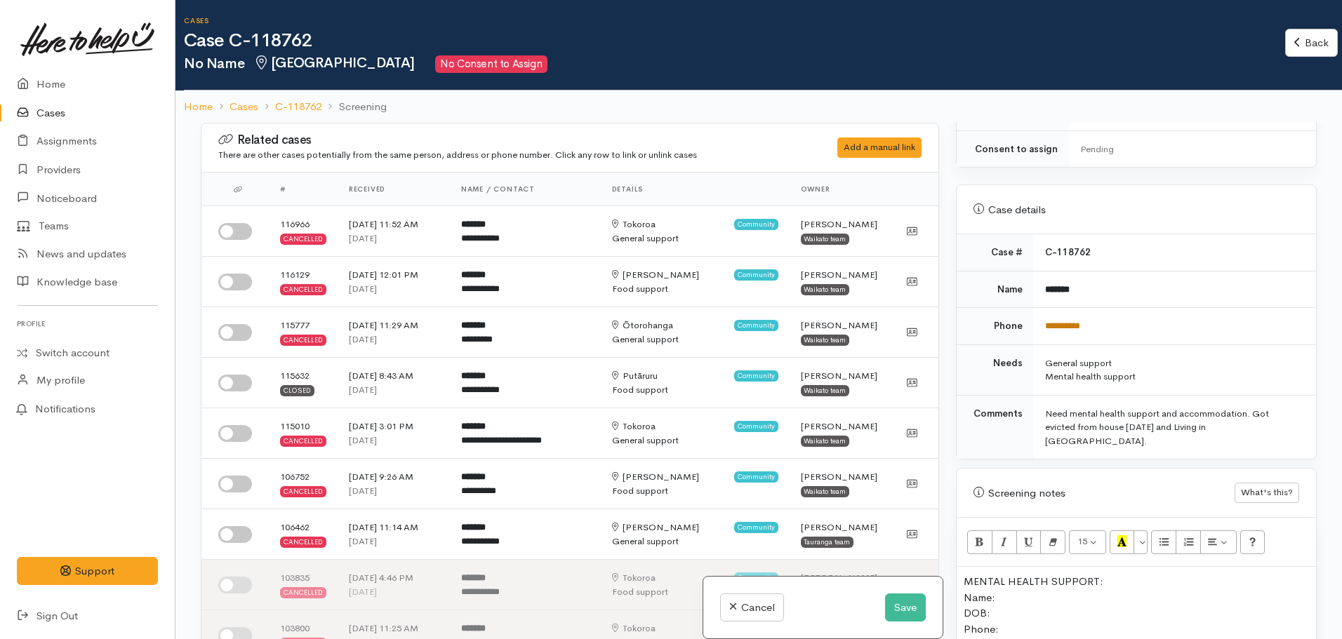
click at [1056, 321] on link "**********" at bounding box center [1062, 325] width 35 height 9
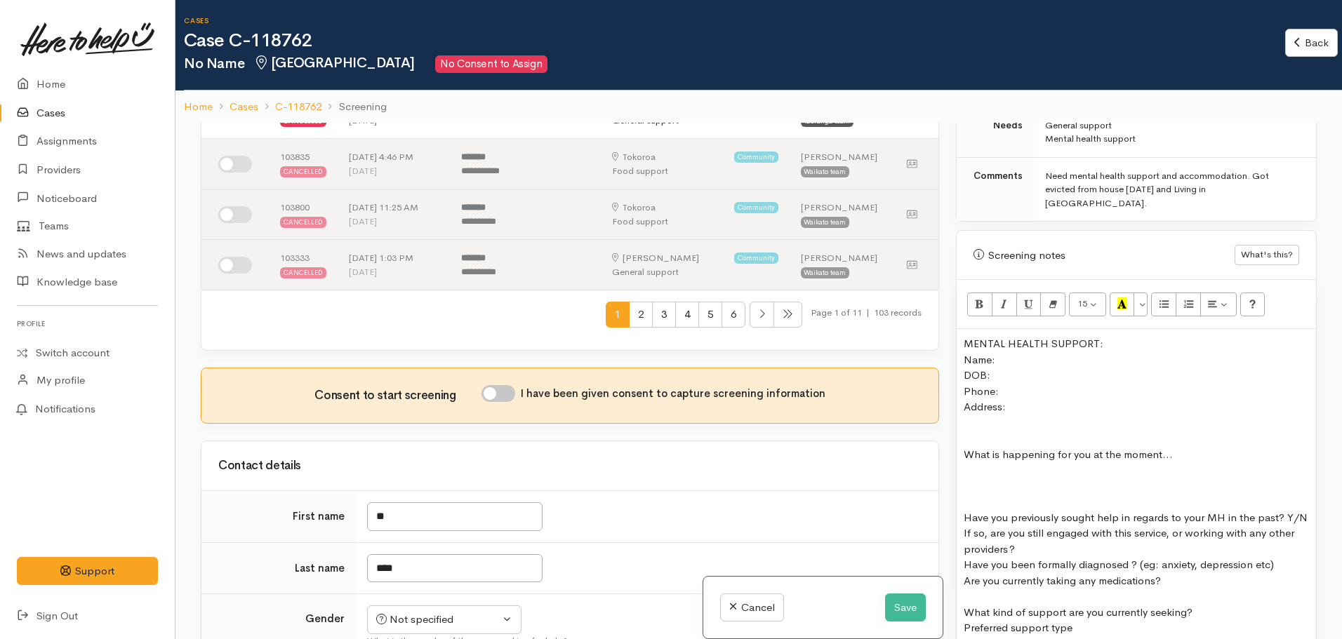
scroll to position [842, 0]
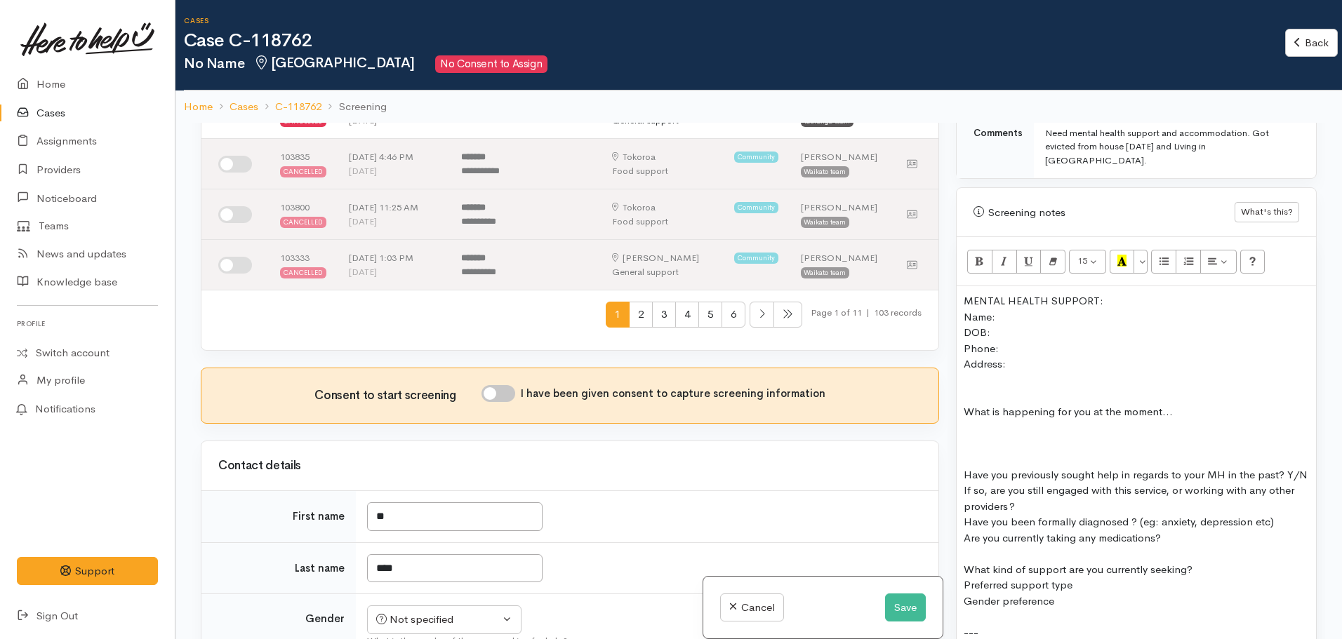
click at [969, 562] on div "What kind of support are you currently seeking?" at bounding box center [1136, 570] width 345 height 16
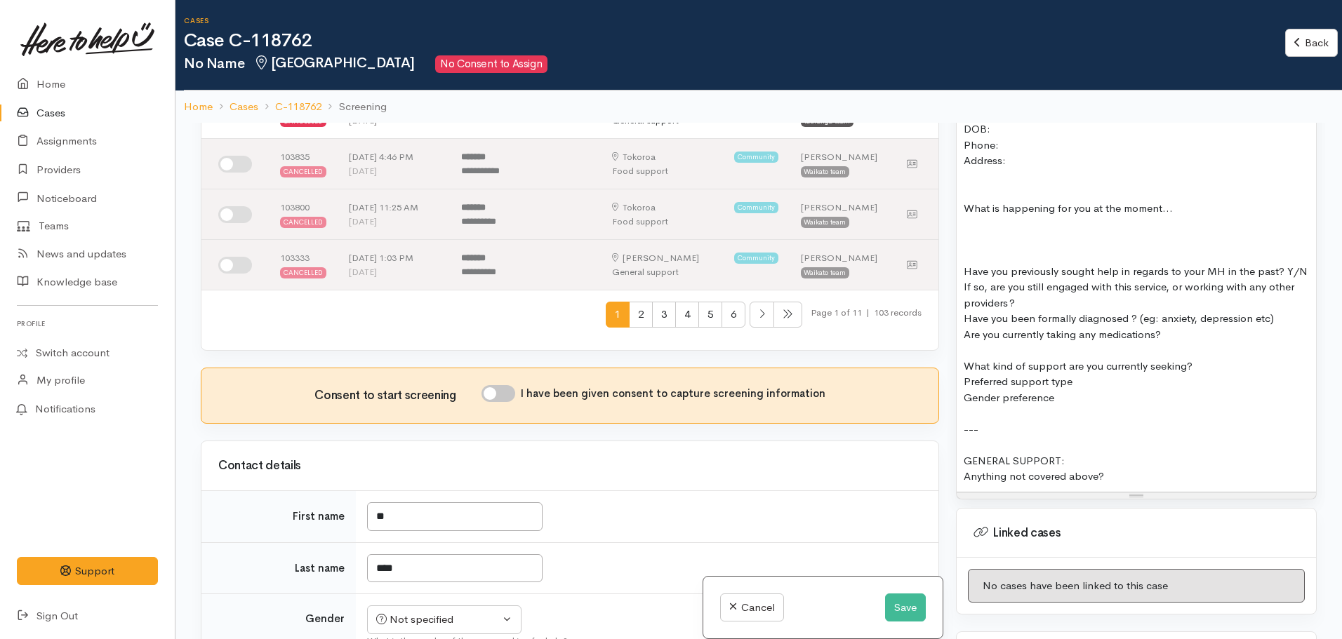
scroll to position [1053, 0]
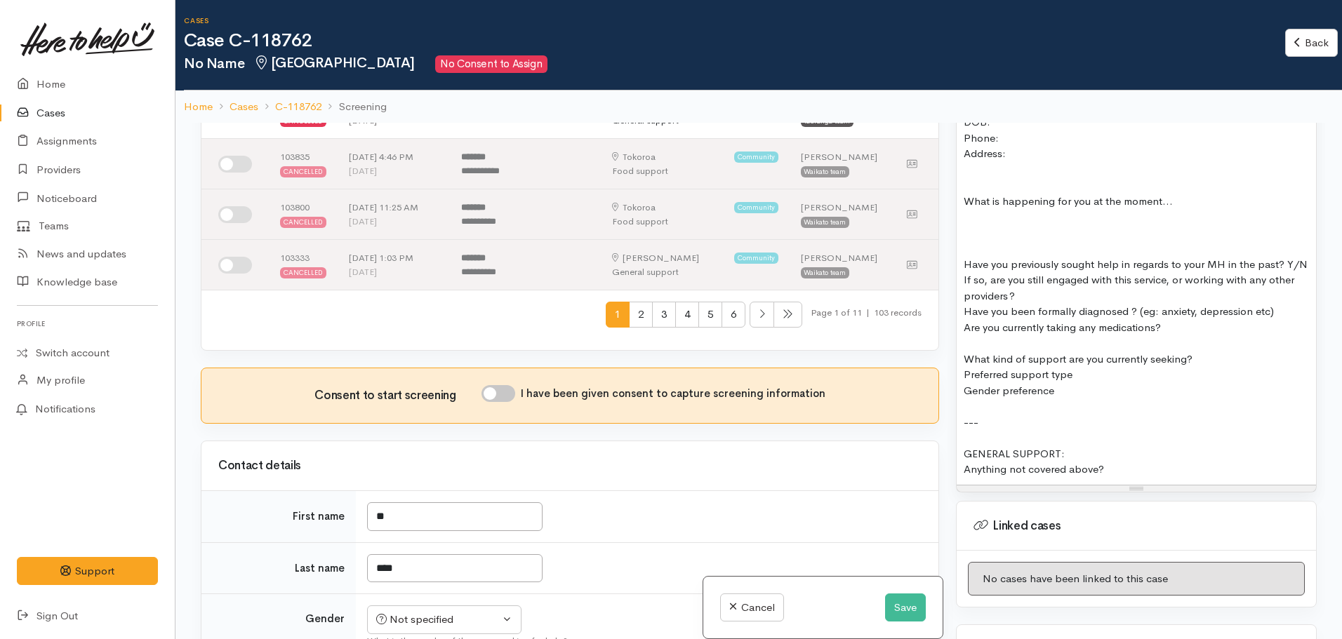
click at [1123, 462] on div "Anything not covered above?" at bounding box center [1136, 470] width 345 height 16
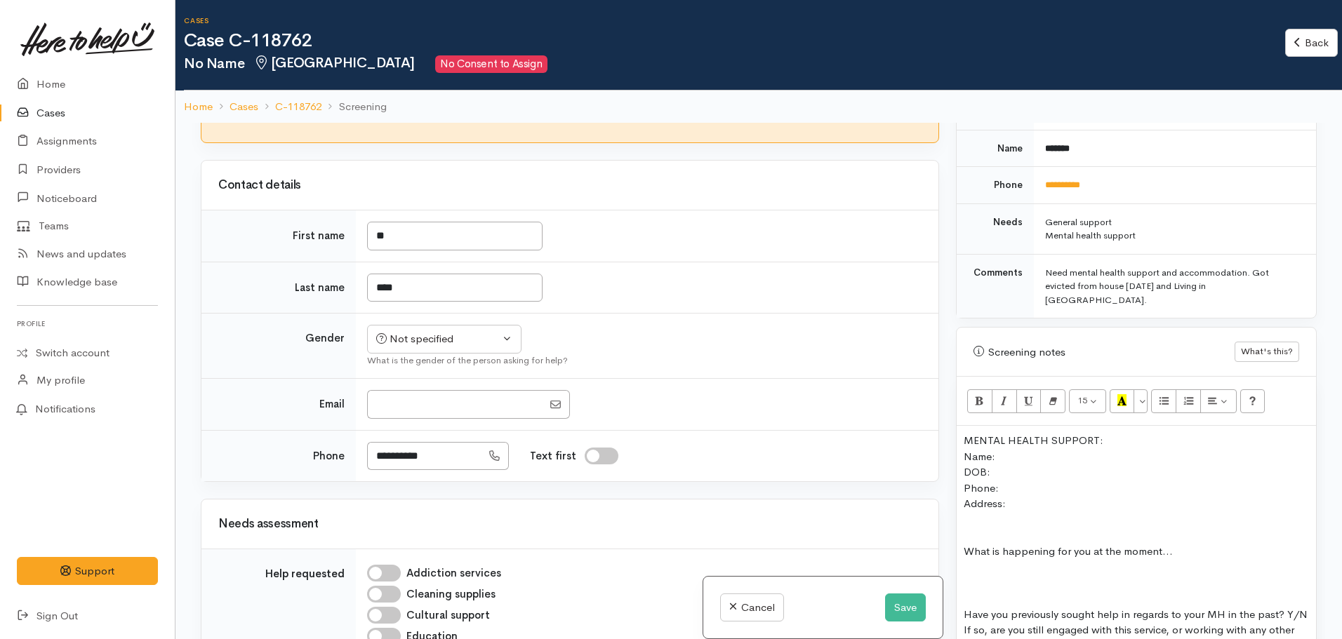
scroll to position [702, 0]
click at [1073, 181] on link "**********" at bounding box center [1062, 185] width 35 height 9
click at [1117, 434] on div "MENTAL HEALTH SUPPORT:" at bounding box center [1136, 442] width 345 height 16
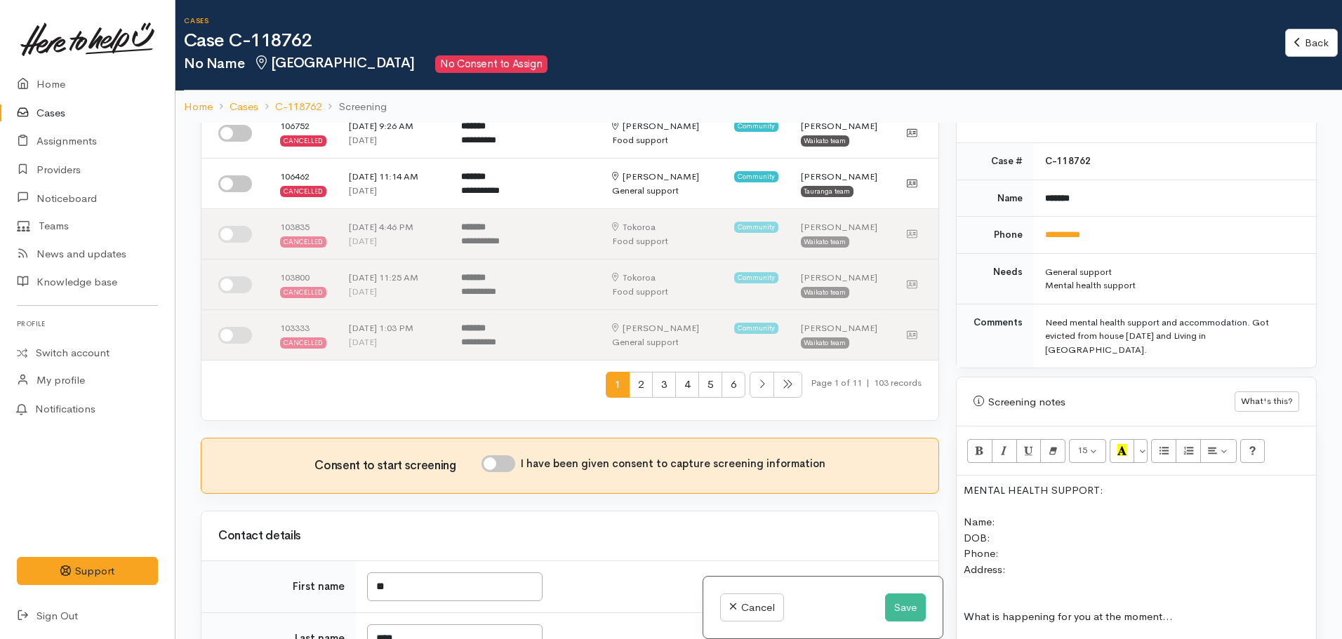
scroll to position [618, 0]
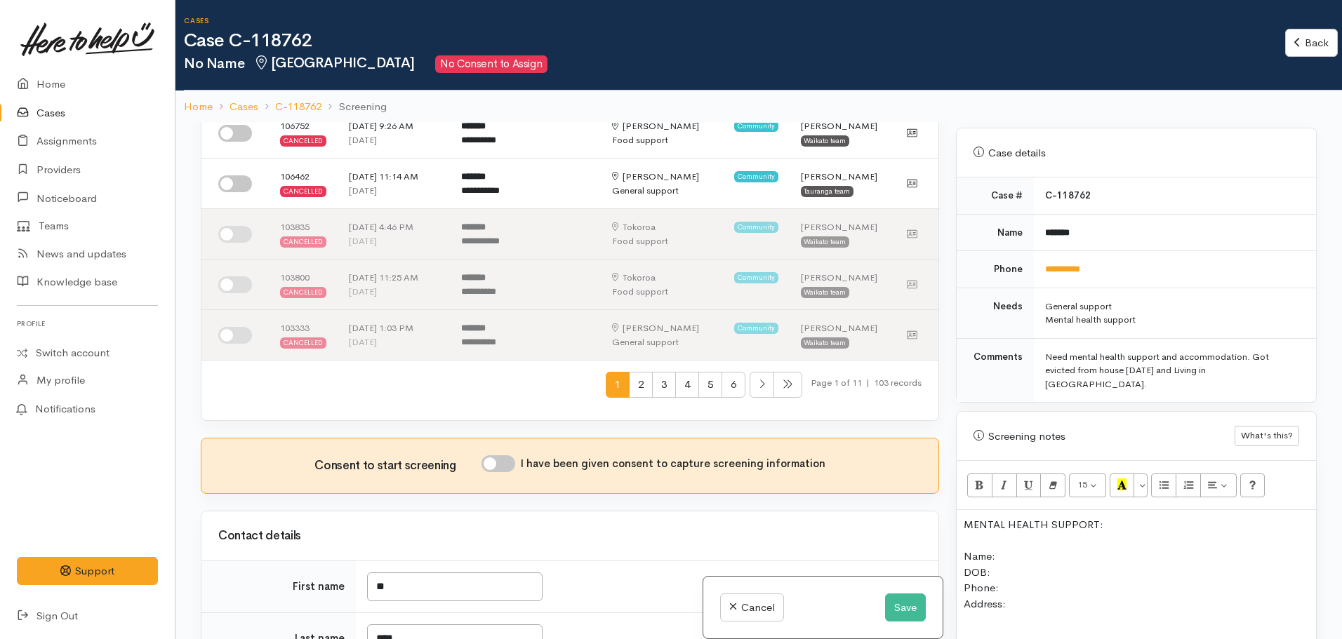
click at [1017, 549] on div "Name:" at bounding box center [1136, 557] width 345 height 16
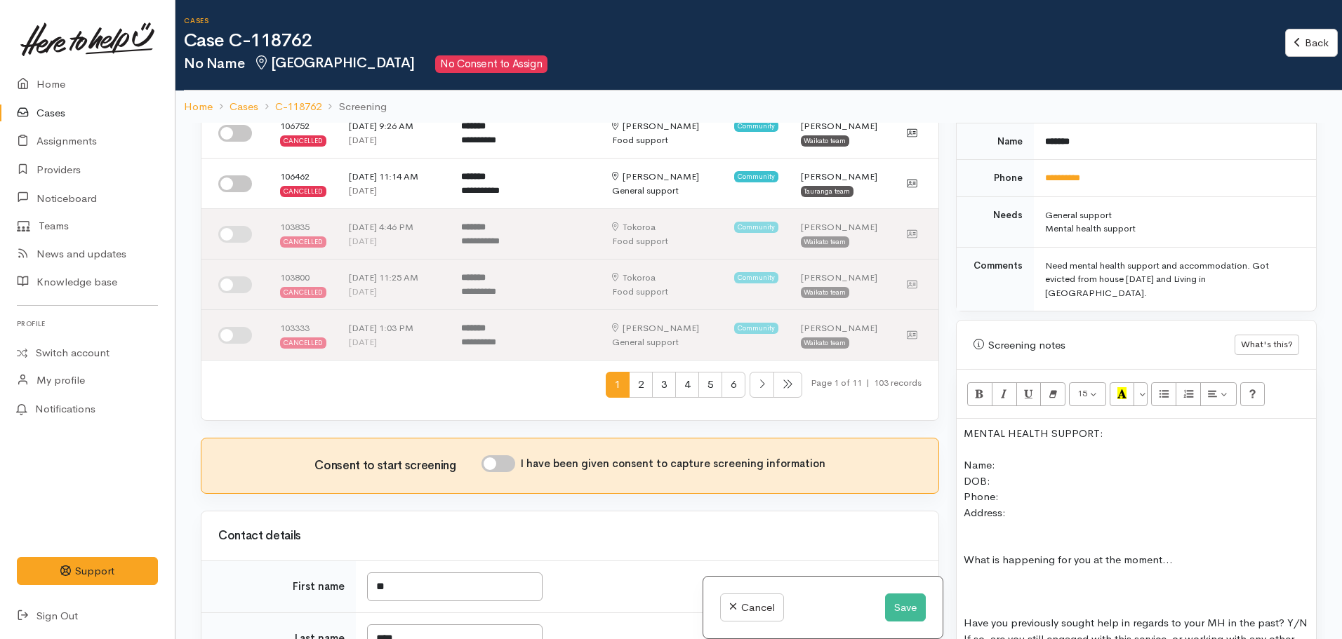
scroll to position [759, 0]
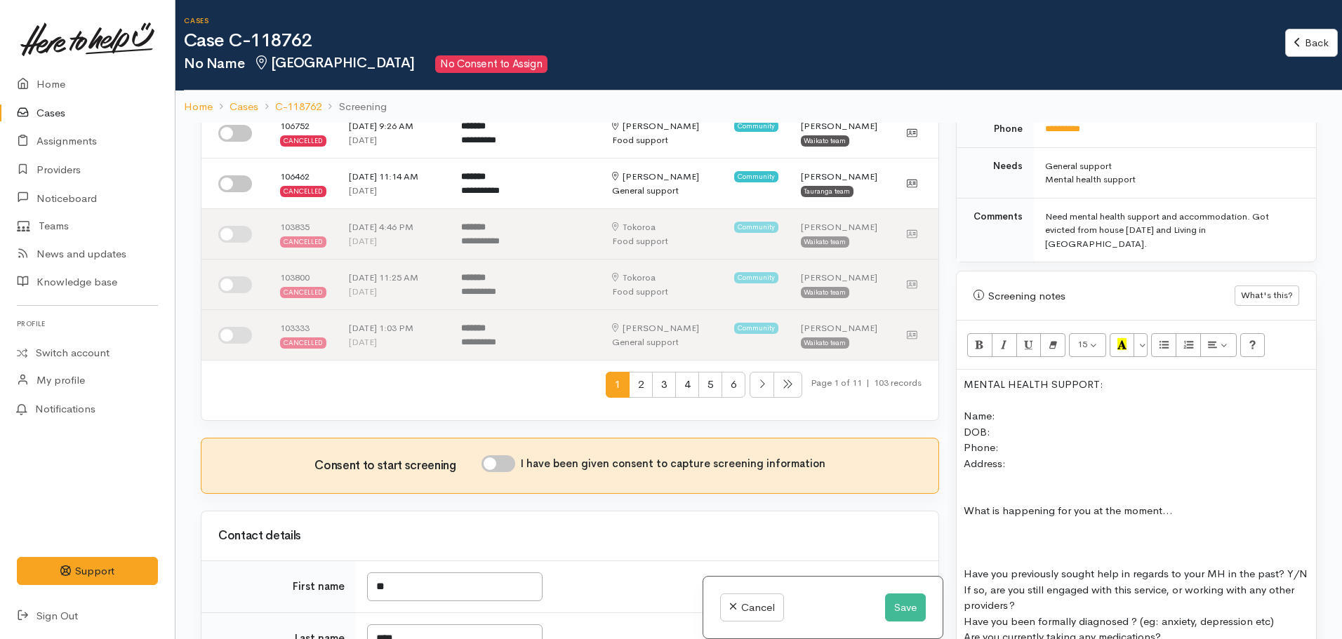
click at [964, 377] on div "MENTAL HEALTH SUPPORT:" at bounding box center [1136, 385] width 345 height 16
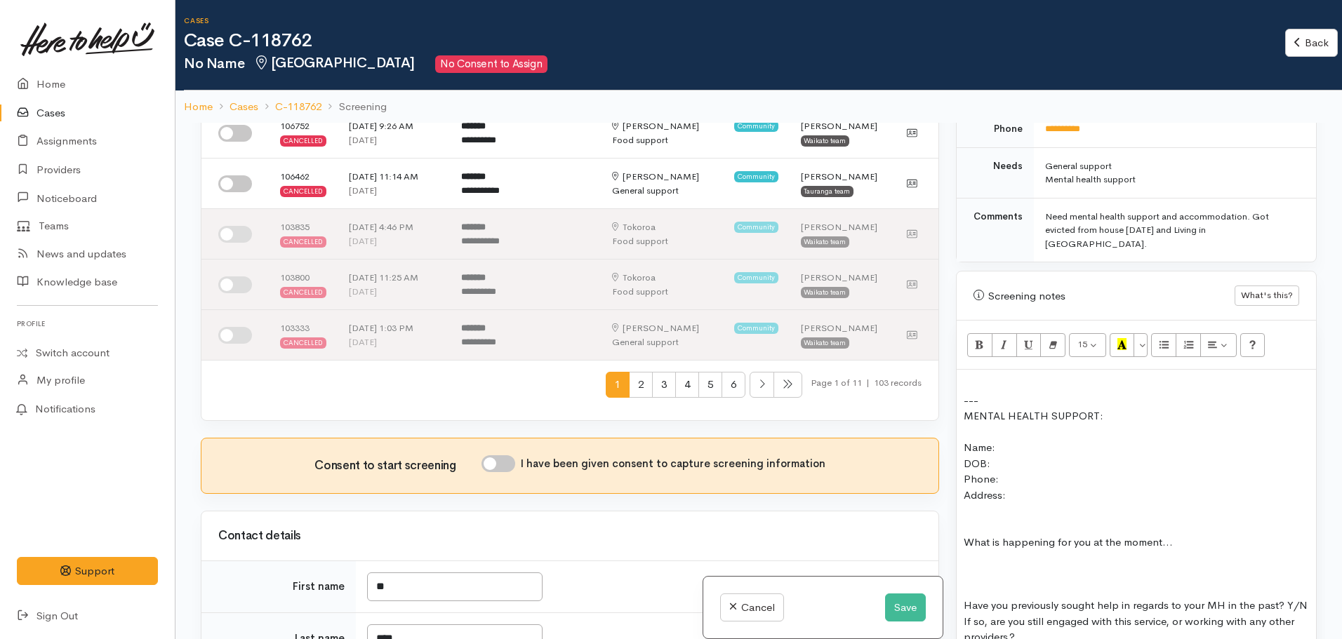
click at [966, 377] on div at bounding box center [1136, 385] width 345 height 16
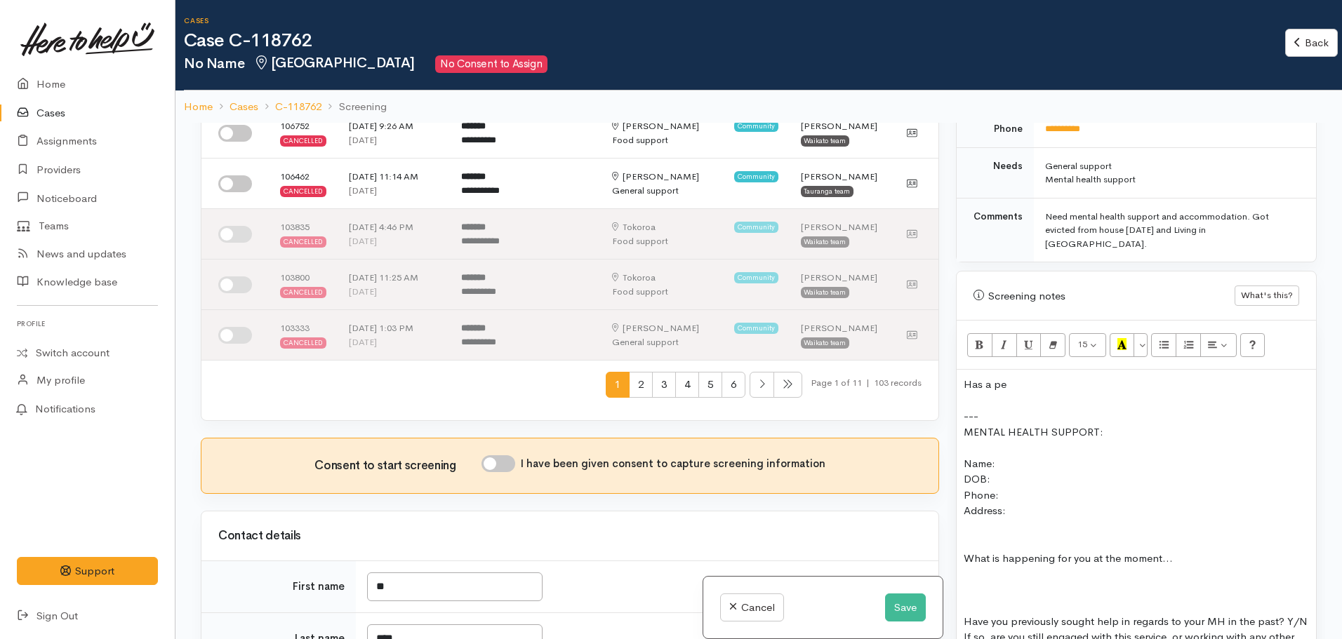
click at [1018, 456] on div "Name:" at bounding box center [1136, 464] width 345 height 16
drag, startPoint x: 1063, startPoint y: 445, endPoint x: 1004, endPoint y: 350, distance: 111.2
click at [1004, 377] on div "Has a pe" at bounding box center [1136, 385] width 345 height 16
click at [1030, 472] on div "DOB:" at bounding box center [1136, 480] width 345 height 16
drag, startPoint x: 1058, startPoint y: 455, endPoint x: 978, endPoint y: 455, distance: 80.0
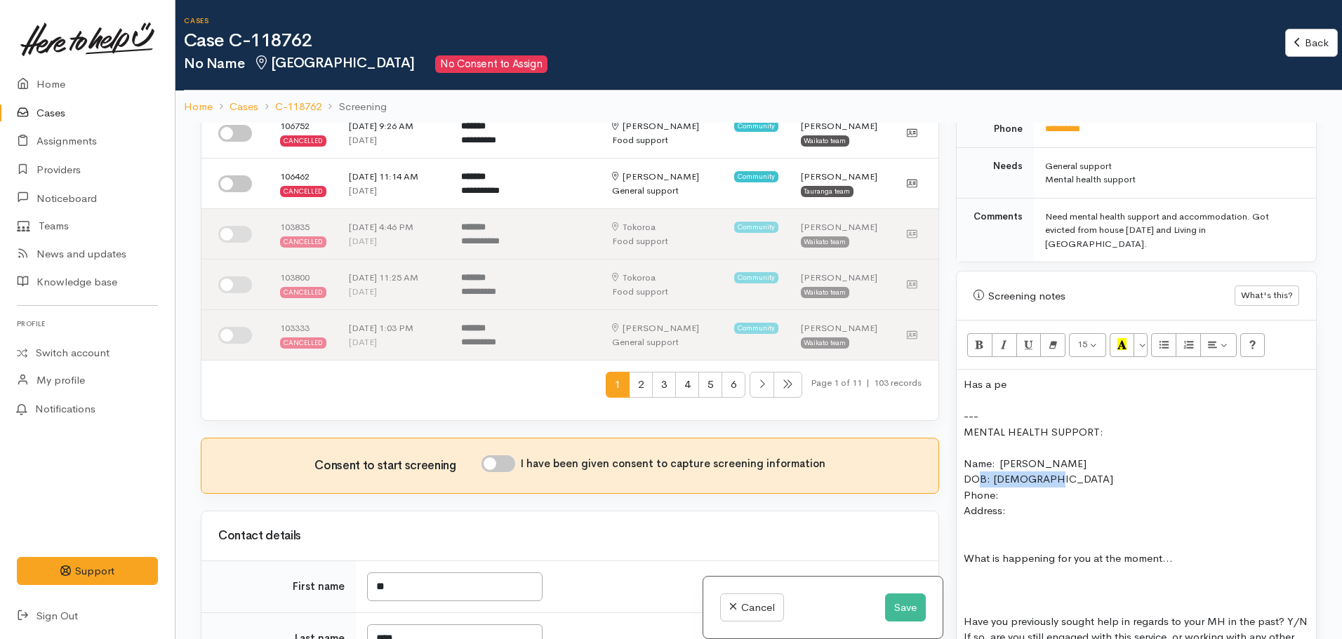
click at [978, 472] on div "DOB: [DEMOGRAPHIC_DATA]" at bounding box center [1136, 480] width 345 height 16
click at [1030, 503] on div "Address:" at bounding box center [1136, 511] width 345 height 16
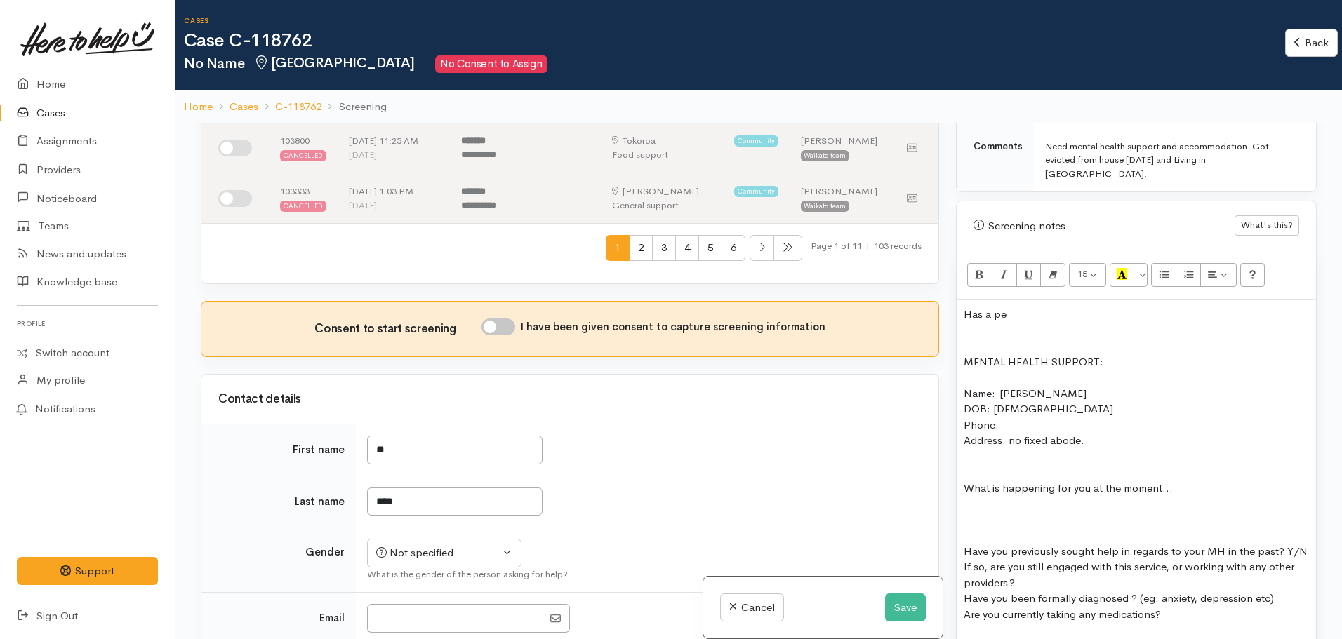
scroll to position [491, 0]
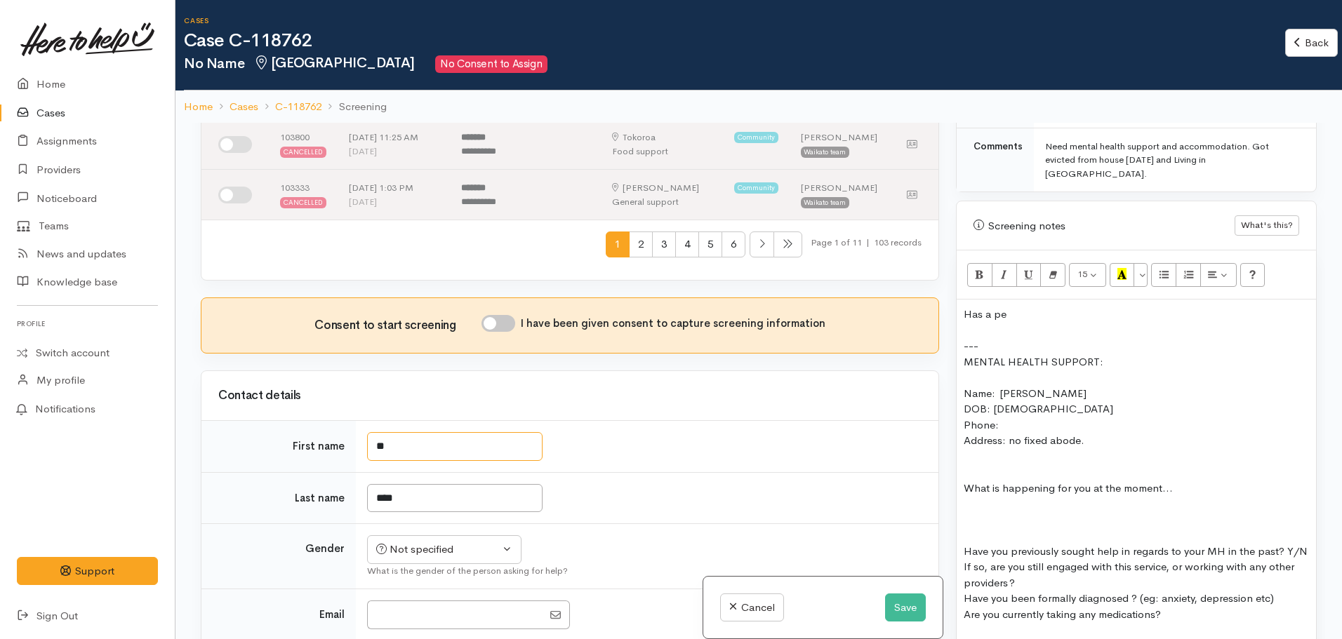
drag, startPoint x: 422, startPoint y: 439, endPoint x: 292, endPoint y: 455, distance: 130.8
click at [286, 458] on tr "First name **" at bounding box center [569, 447] width 737 height 52
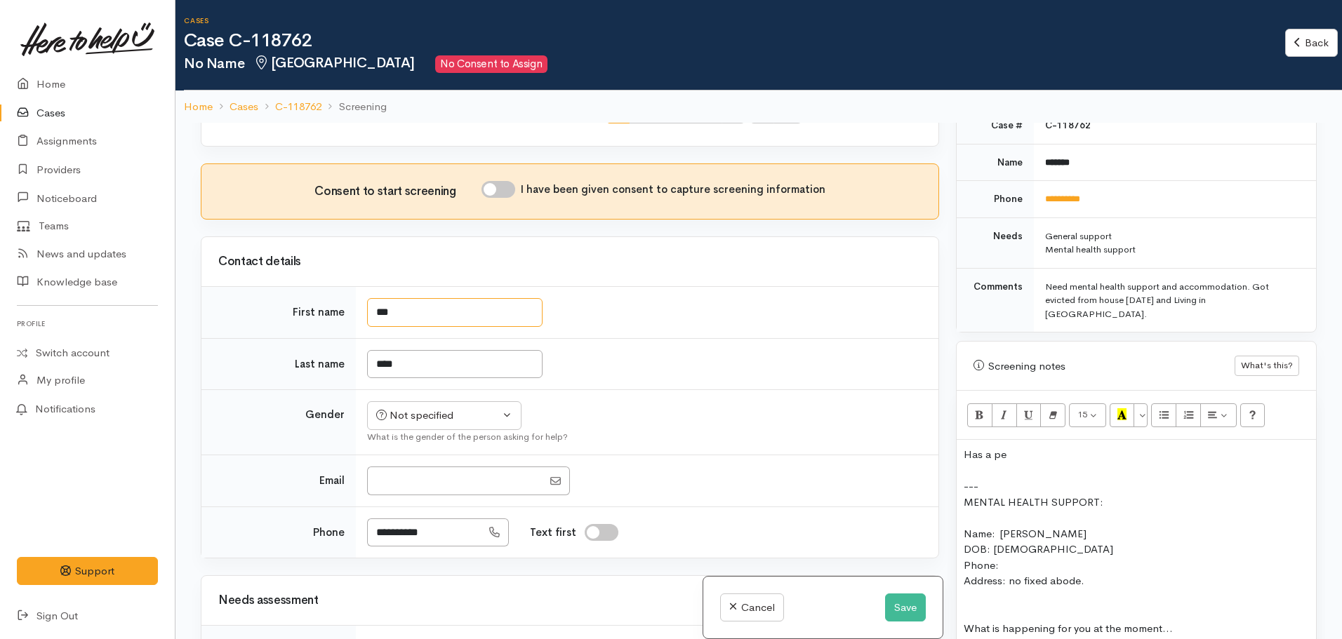
scroll to position [632, 0]
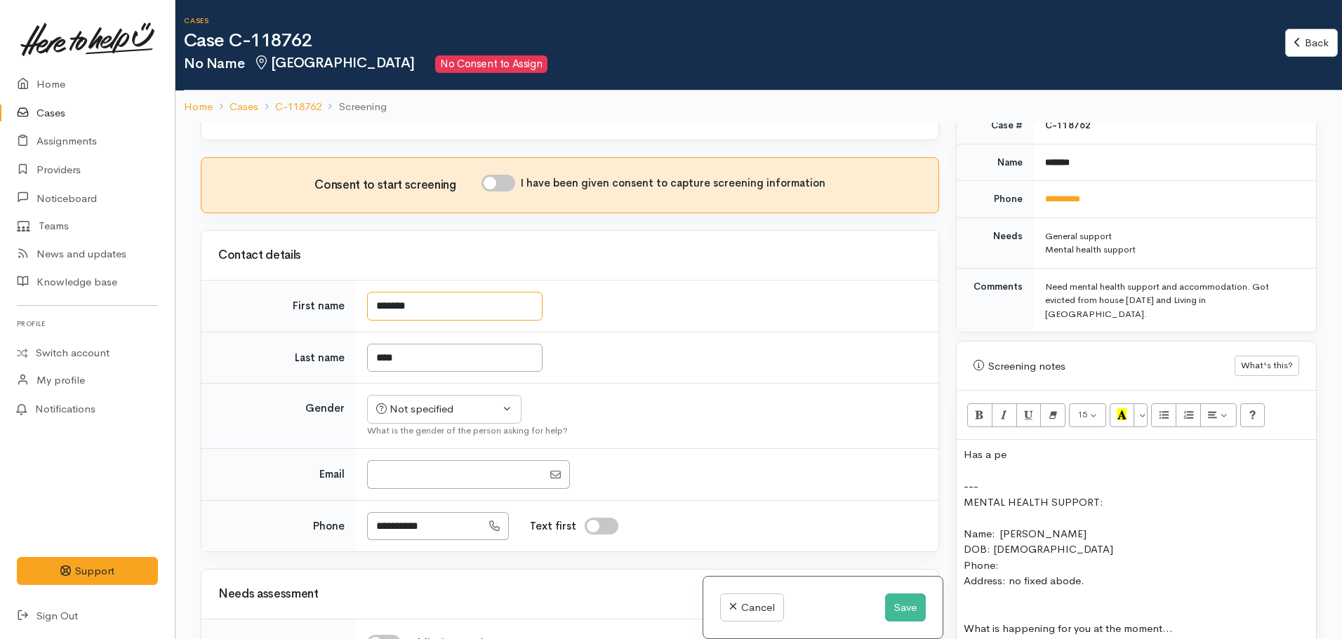
type input "*******"
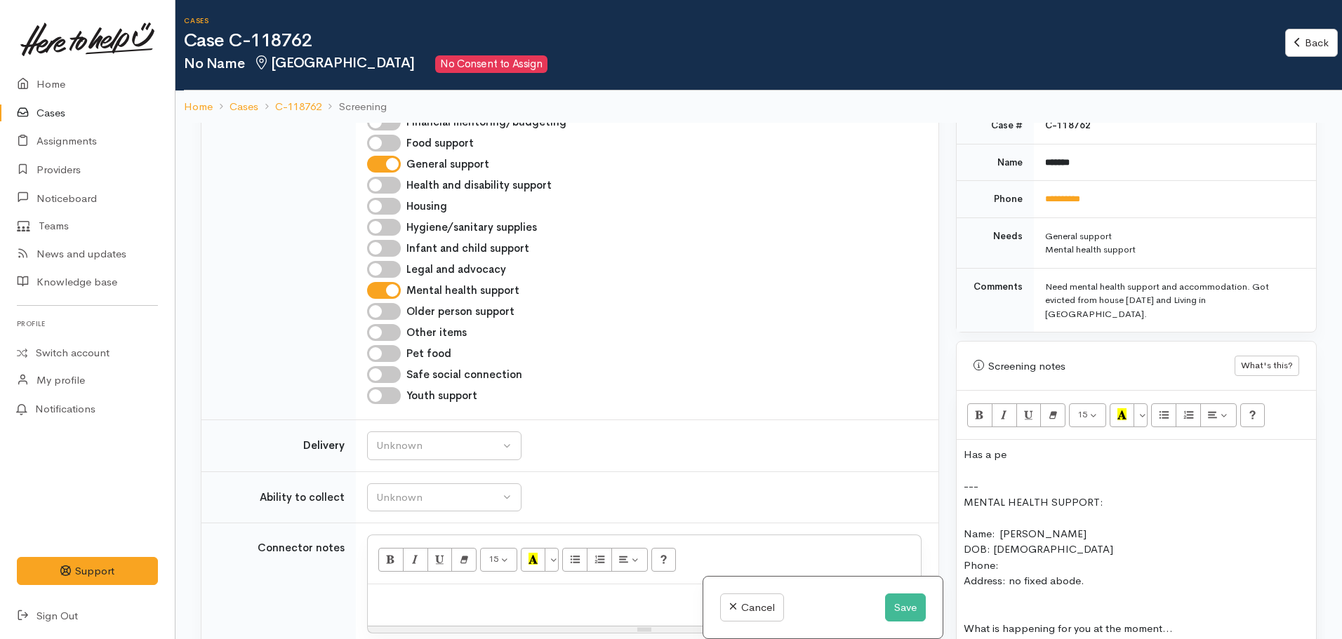
drag, startPoint x: 396, startPoint y: 357, endPoint x: 342, endPoint y: 358, distance: 53.3
click at [342, 358] on div "Searching for matching cases... Searching for matching cases... Consent to star…" at bounding box center [569, 442] width 755 height 639
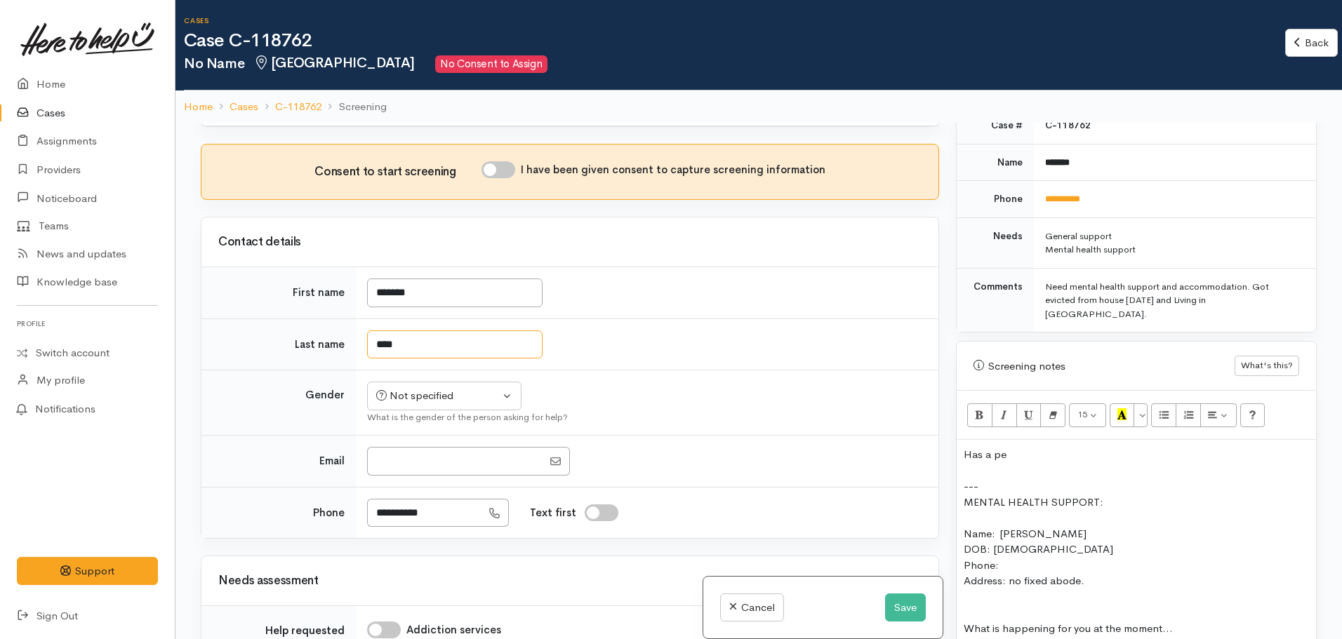
scroll to position [28, 0]
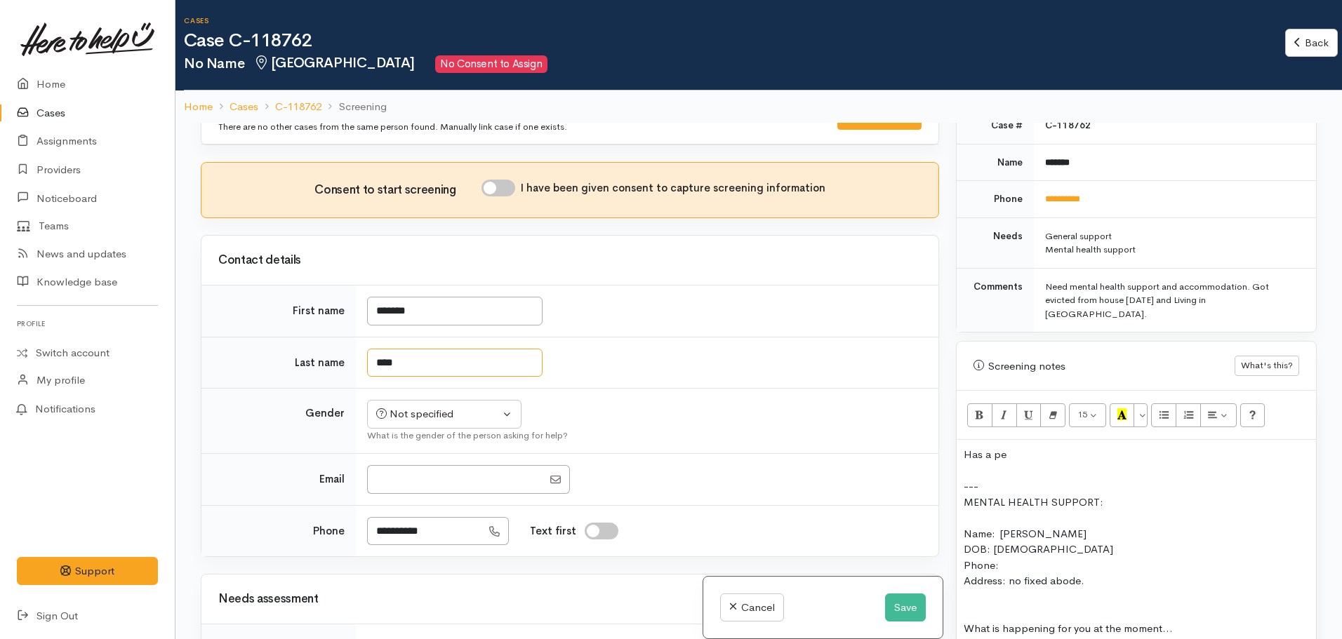
click at [413, 356] on input "****" at bounding box center [454, 363] width 175 height 29
drag, startPoint x: 424, startPoint y: 365, endPoint x: 385, endPoint y: 361, distance: 39.5
click at [385, 361] on input "****" at bounding box center [454, 363] width 175 height 29
type input "*****"
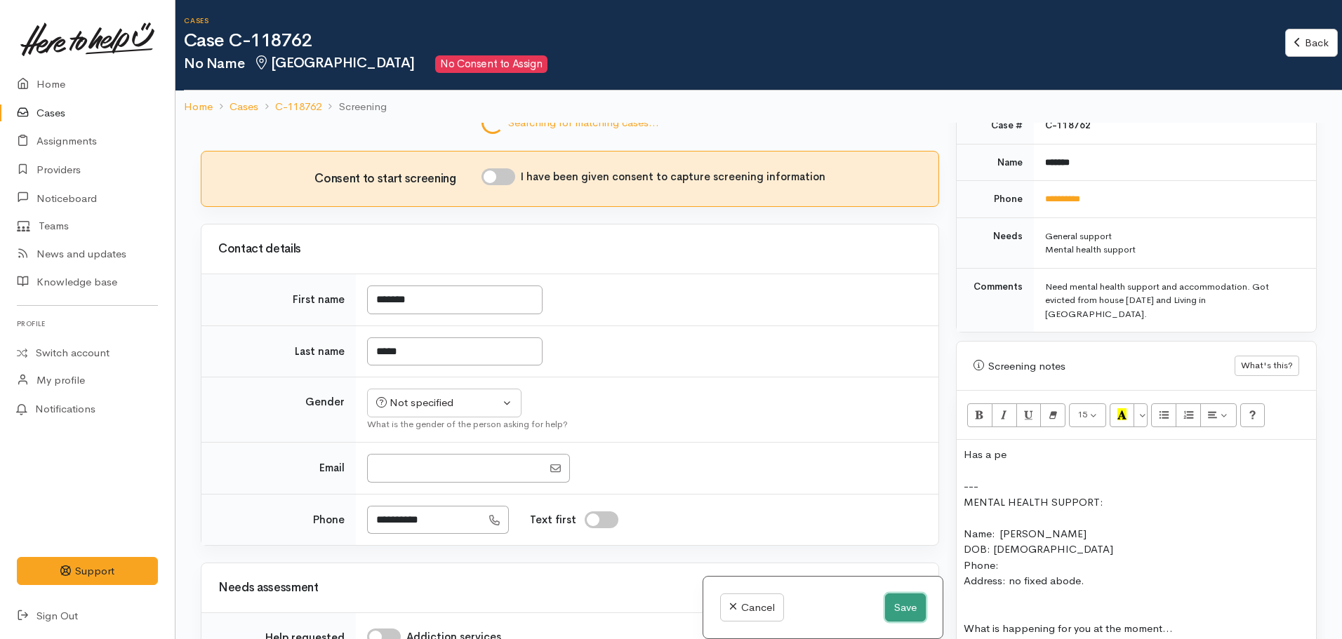
click at [901, 602] on button "Save" at bounding box center [905, 608] width 41 height 29
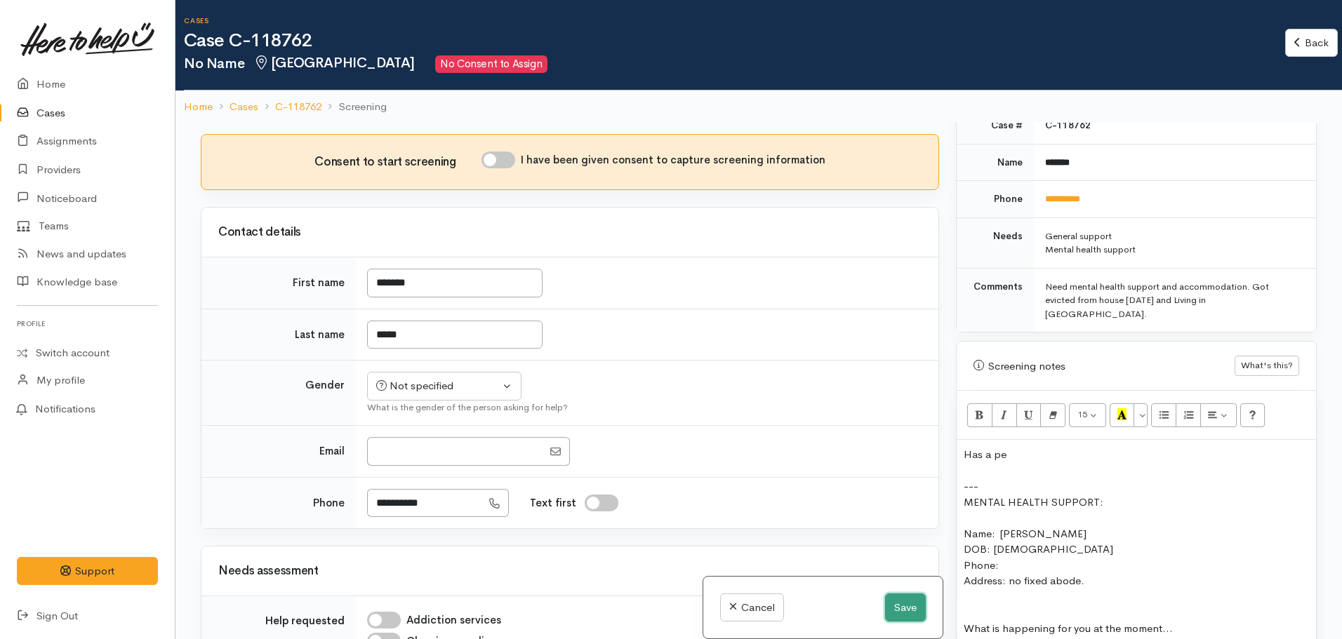
scroll to position [339, 0]
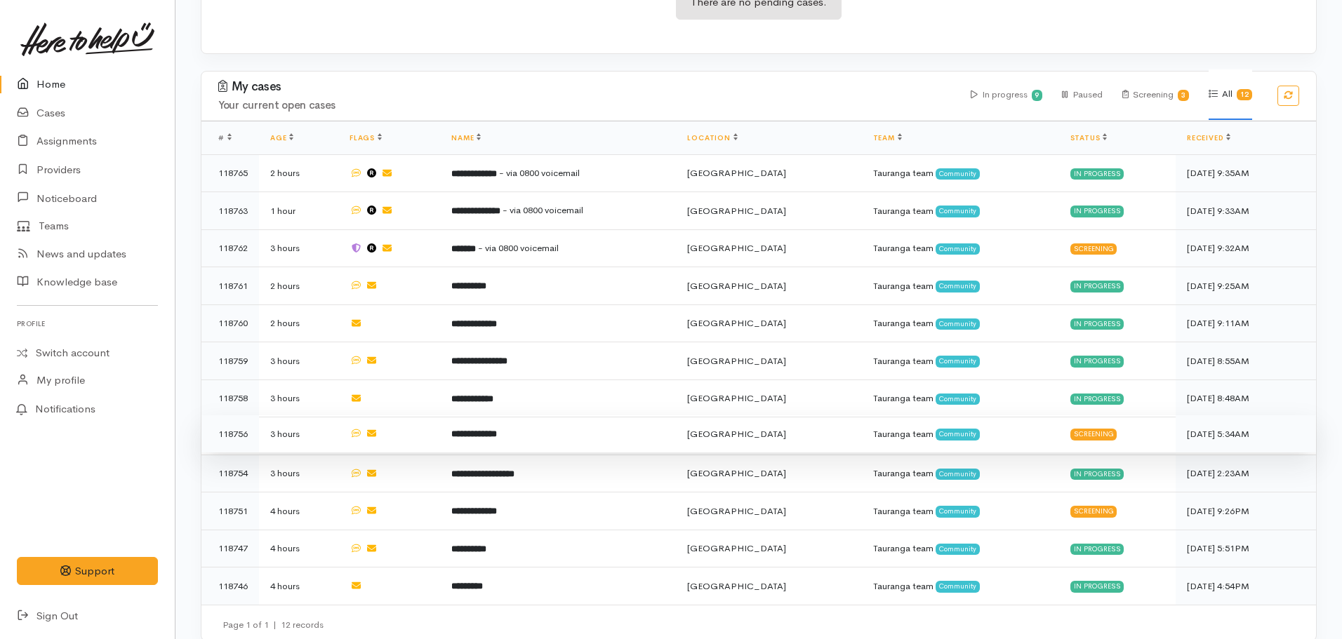
scroll to position [317, 0]
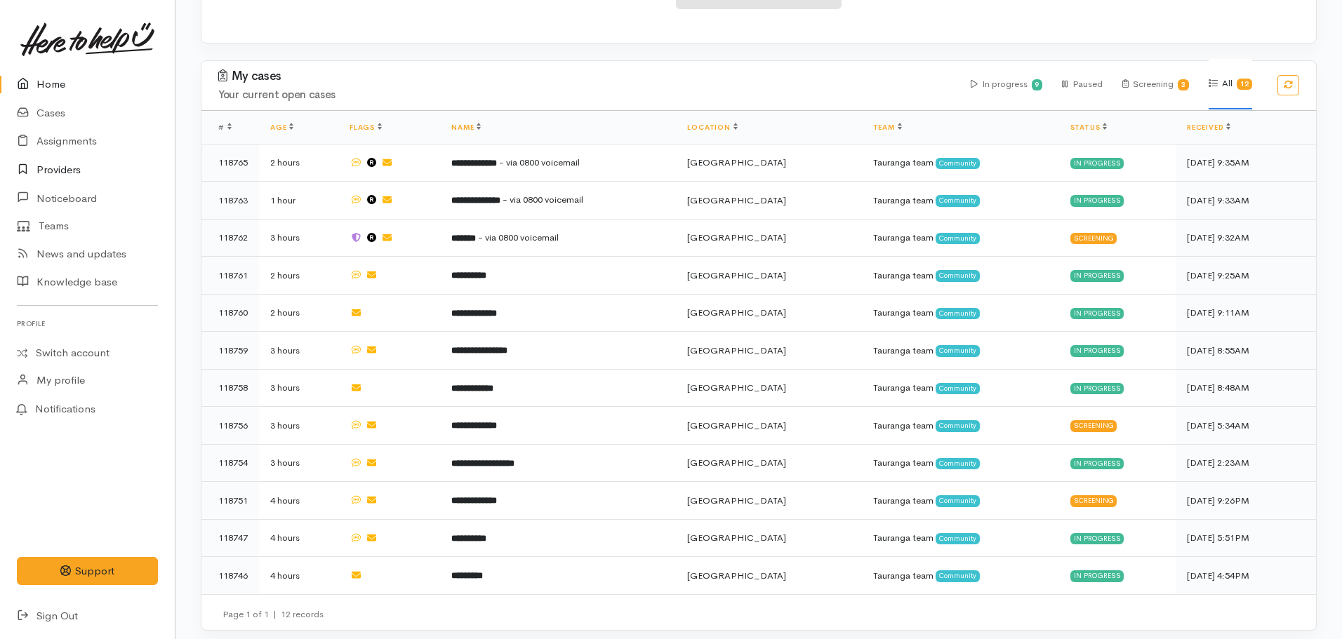
click at [51, 166] on link "Providers" at bounding box center [87, 170] width 175 height 29
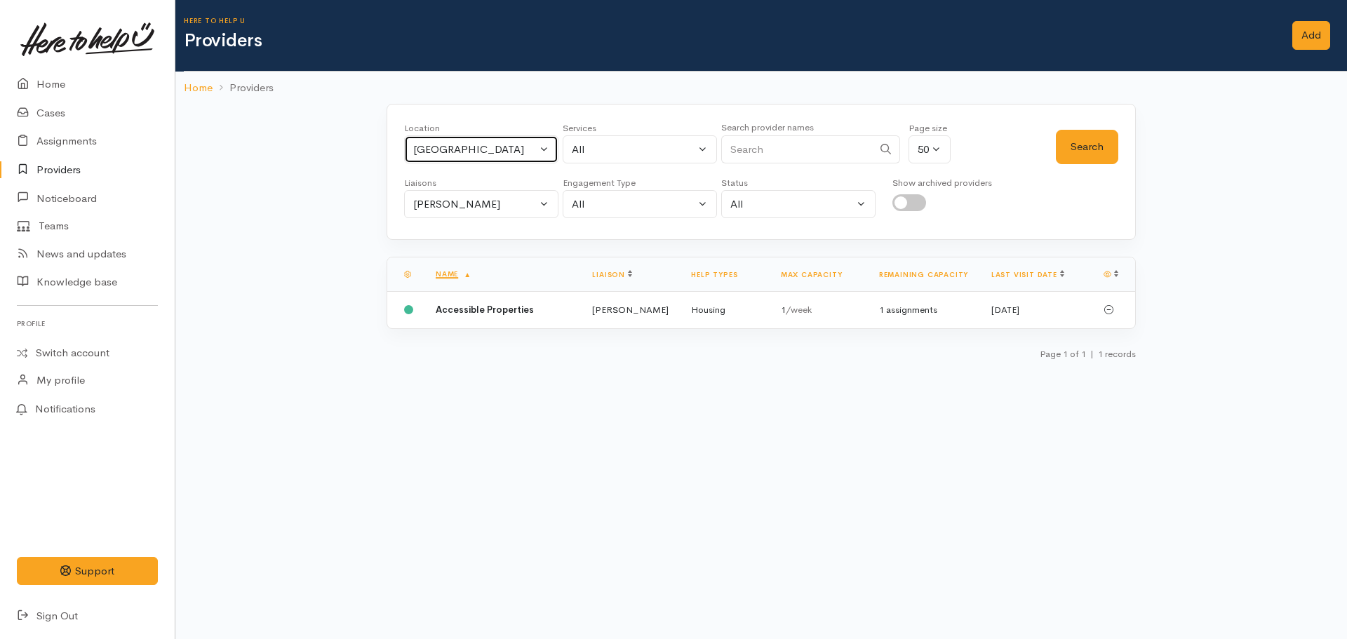
click at [491, 157] on div "[GEOGRAPHIC_DATA]" at bounding box center [475, 150] width 124 height 16
type input "kati"
drag, startPoint x: 1344, startPoint y: 473, endPoint x: 1347, endPoint y: 450, distance: 23.3
drag, startPoint x: 1347, startPoint y: 450, endPoint x: 477, endPoint y: 245, distance: 894.1
click at [479, 249] on link "Katikati" at bounding box center [481, 242] width 153 height 22
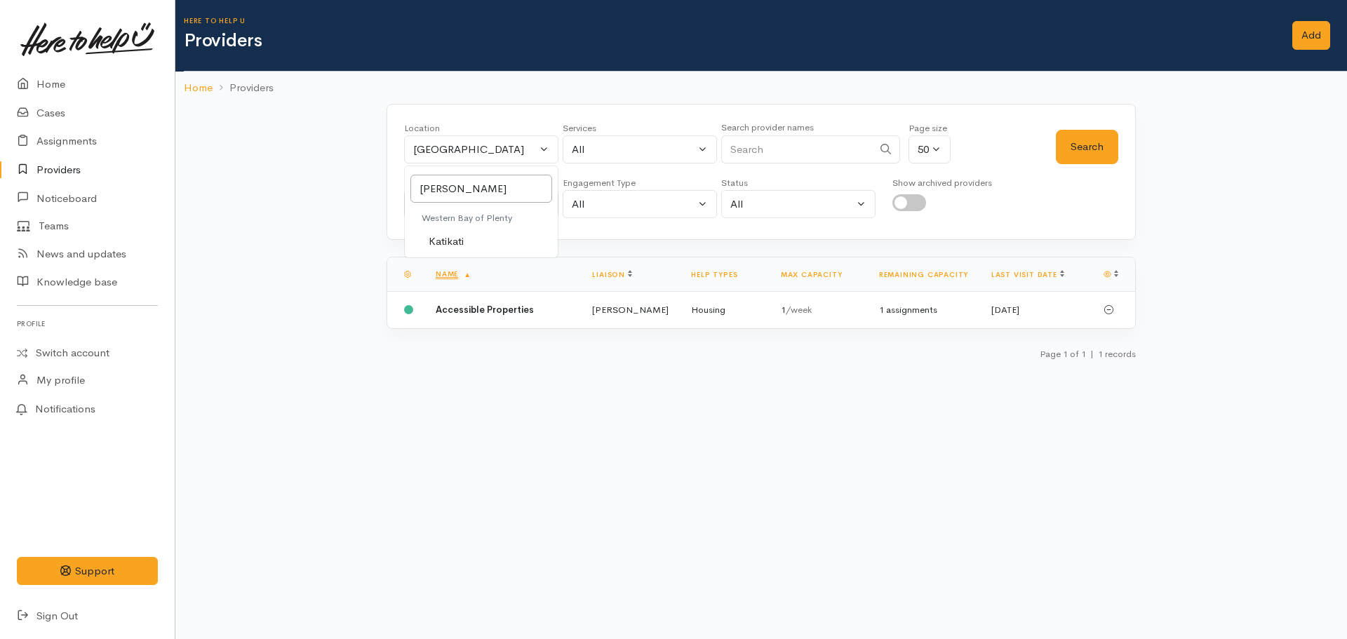
select select "48"
click at [471, 208] on div "[PERSON_NAME]" at bounding box center [475, 205] width 124 height 16
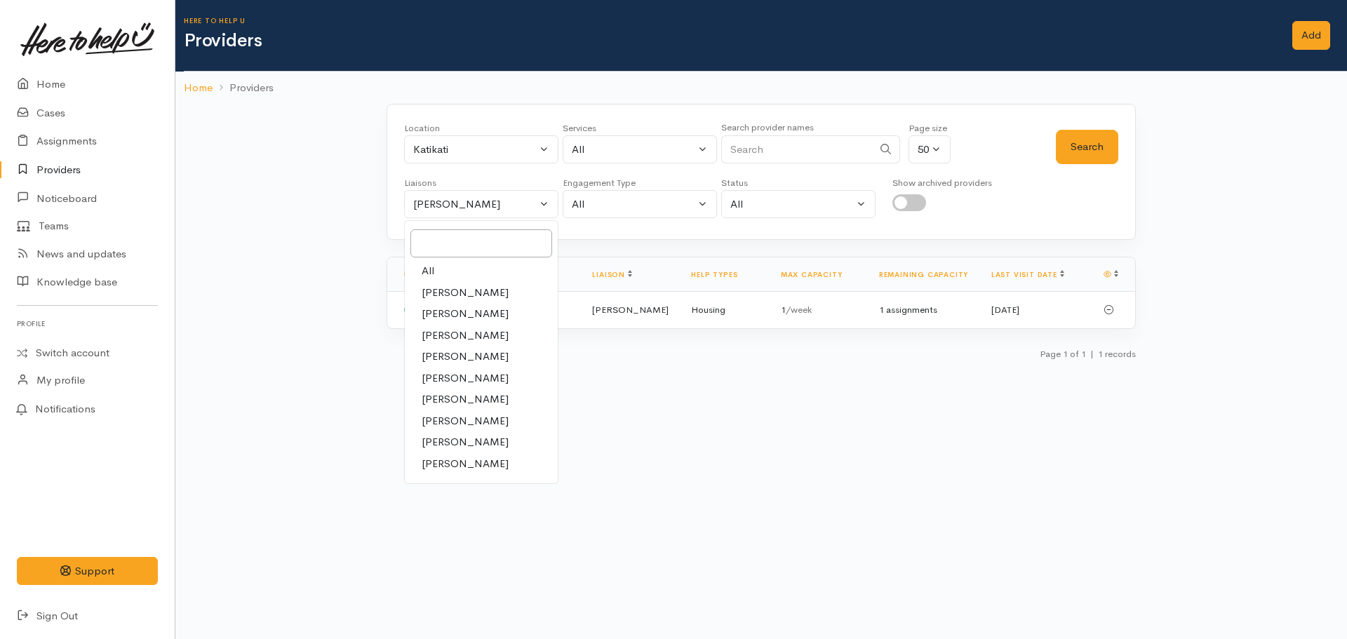
click at [445, 272] on link "All" at bounding box center [481, 271] width 153 height 22
select select "null"
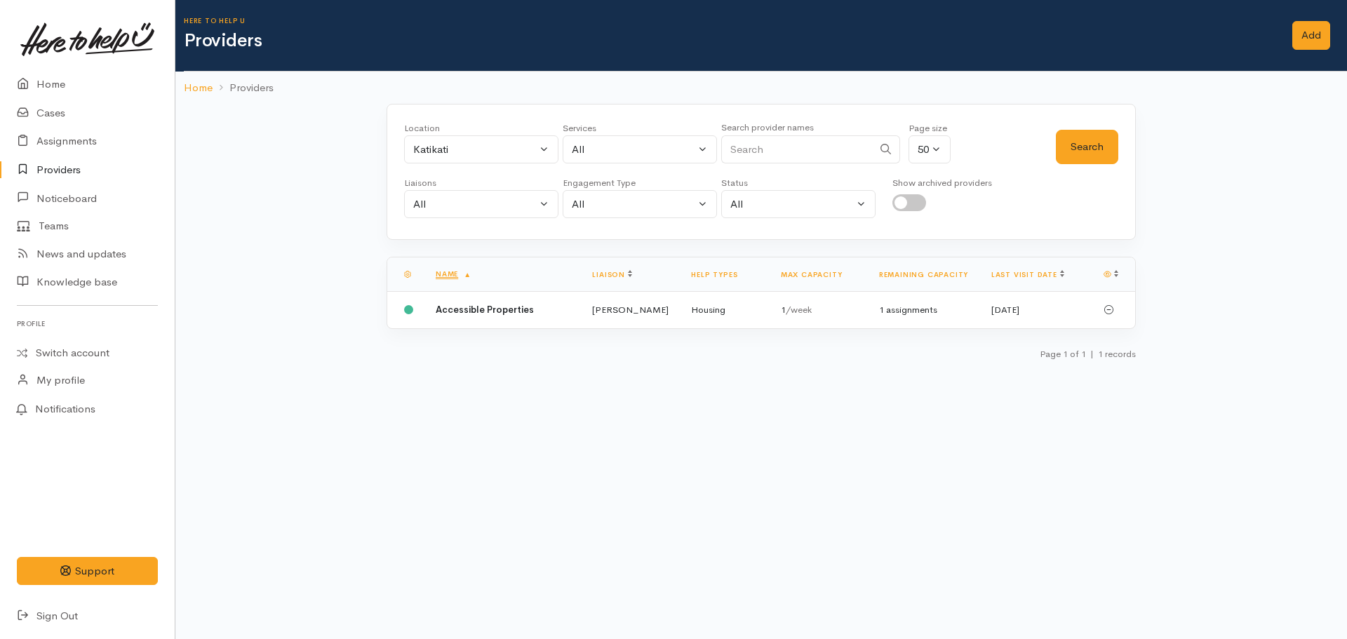
drag, startPoint x: 678, startPoint y: 131, endPoint x: 668, endPoint y: 140, distance: 13.9
click at [677, 132] on div "Services" at bounding box center [640, 128] width 154 height 14
click at [657, 149] on div "All" at bounding box center [634, 150] width 124 height 16
type input "mental health"
click at [622, 241] on span "Mental health support" at bounding box center [640, 242] width 107 height 16
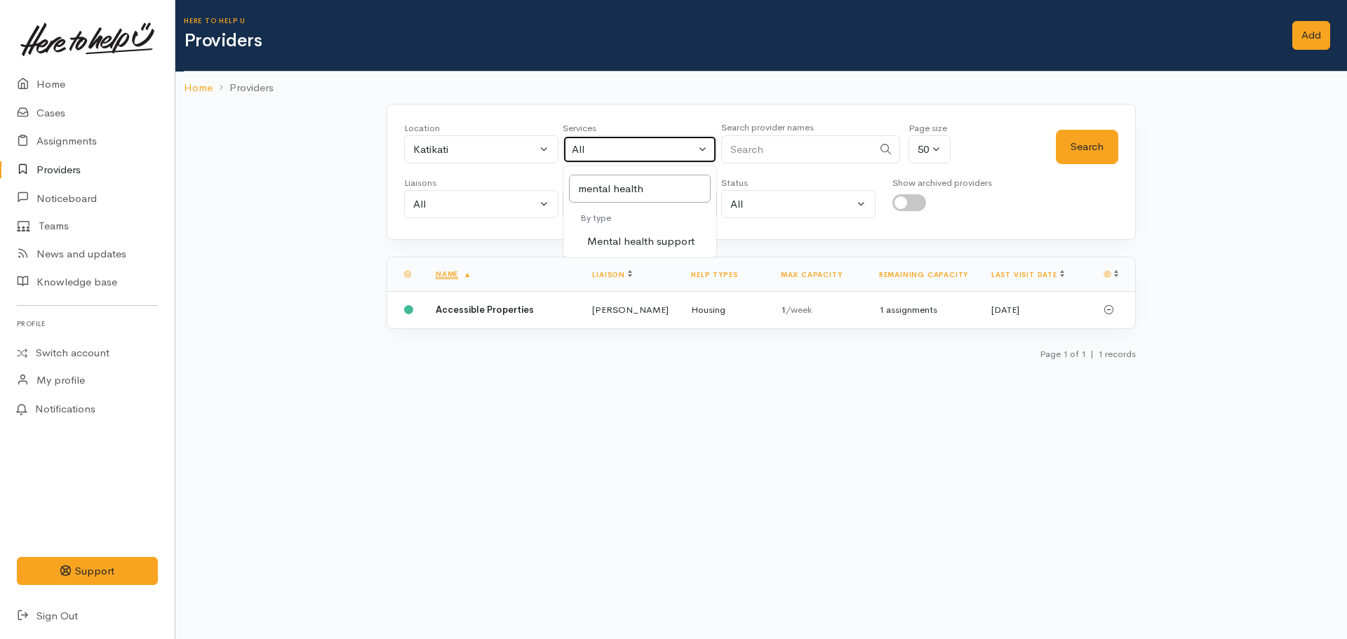
select select "5"
click at [1080, 152] on button "Search" at bounding box center [1087, 147] width 62 height 34
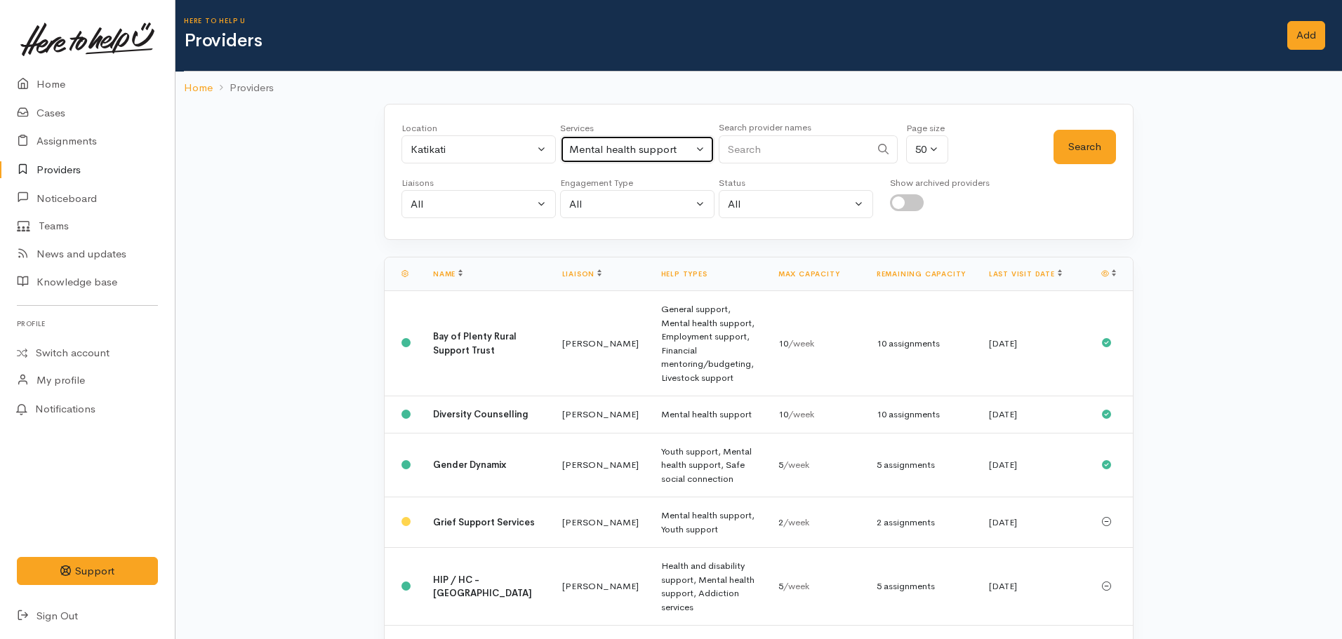
click at [604, 157] on div "Mental health support" at bounding box center [631, 150] width 124 height 16
type input "housing"
click at [611, 250] on link "Housing" at bounding box center [637, 242] width 153 height 22
select select "11"
click at [1096, 149] on button "Search" at bounding box center [1084, 147] width 62 height 34
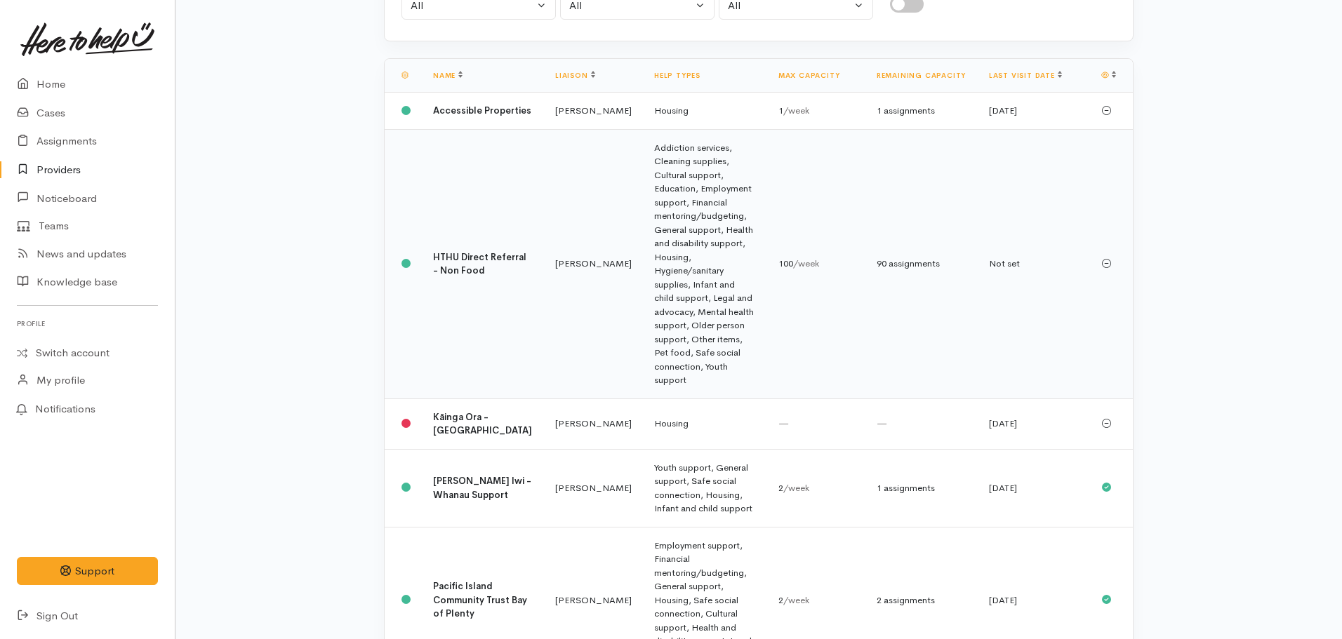
scroll to position [201, 0]
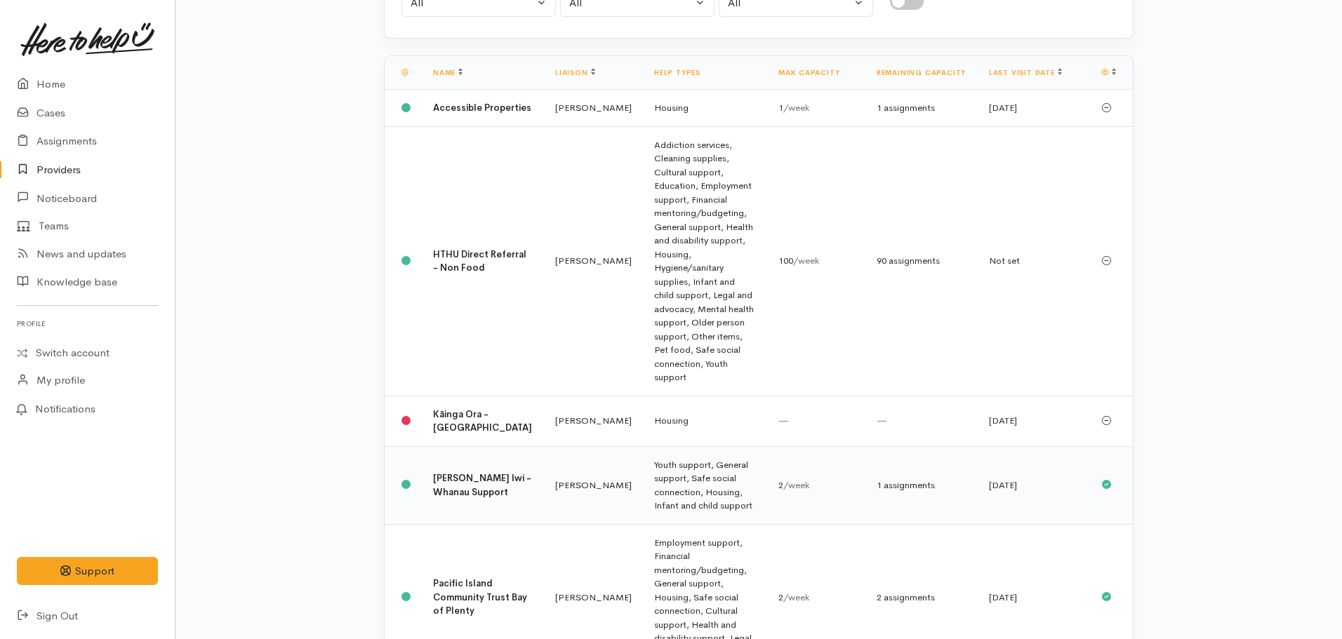
click at [643, 446] on td "Youth support, General support, Safe social connection, Housing, Infant and chi…" at bounding box center [705, 485] width 124 height 78
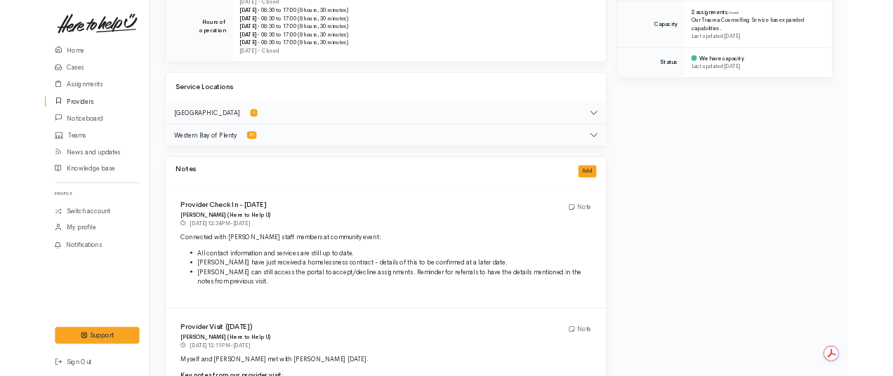
scroll to position [632, 0]
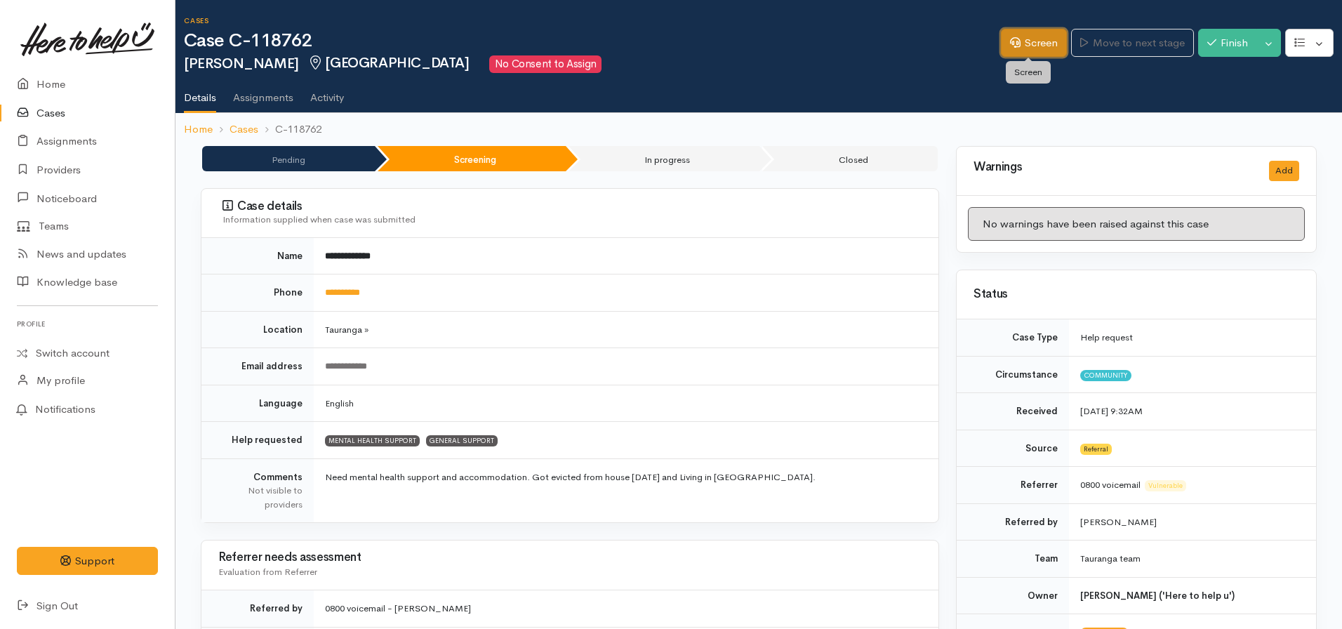
click at [1025, 46] on link "Screen" at bounding box center [1034, 43] width 66 height 29
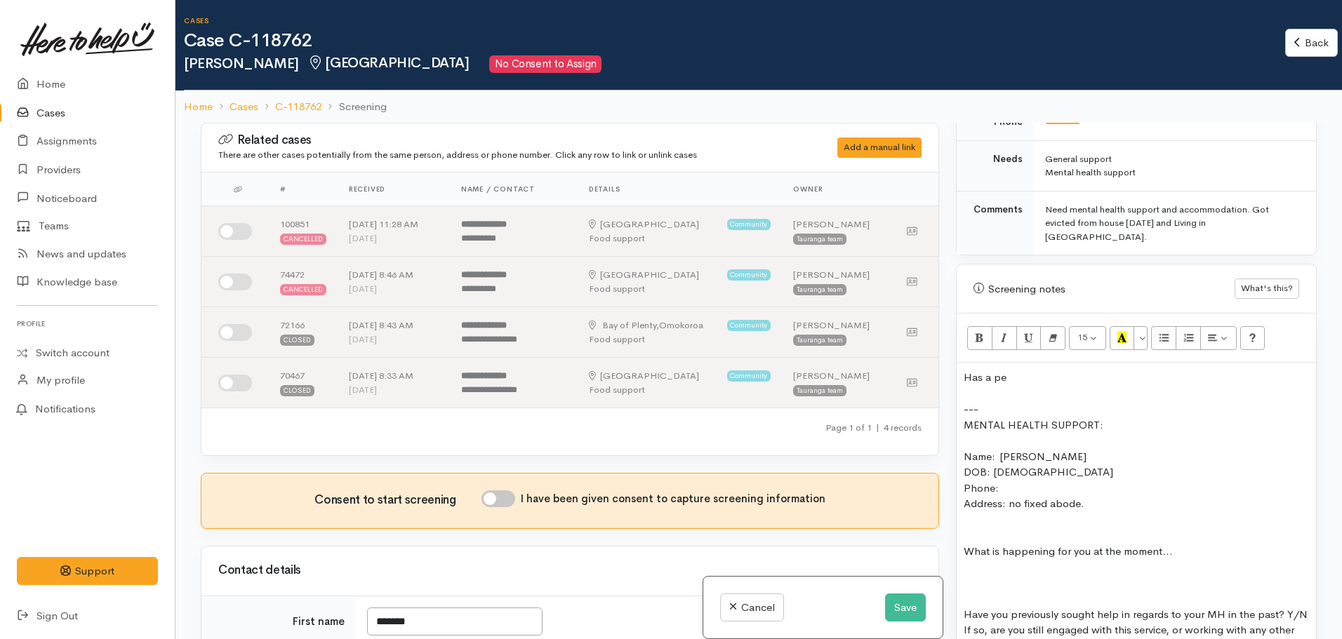
scroll to position [772, 0]
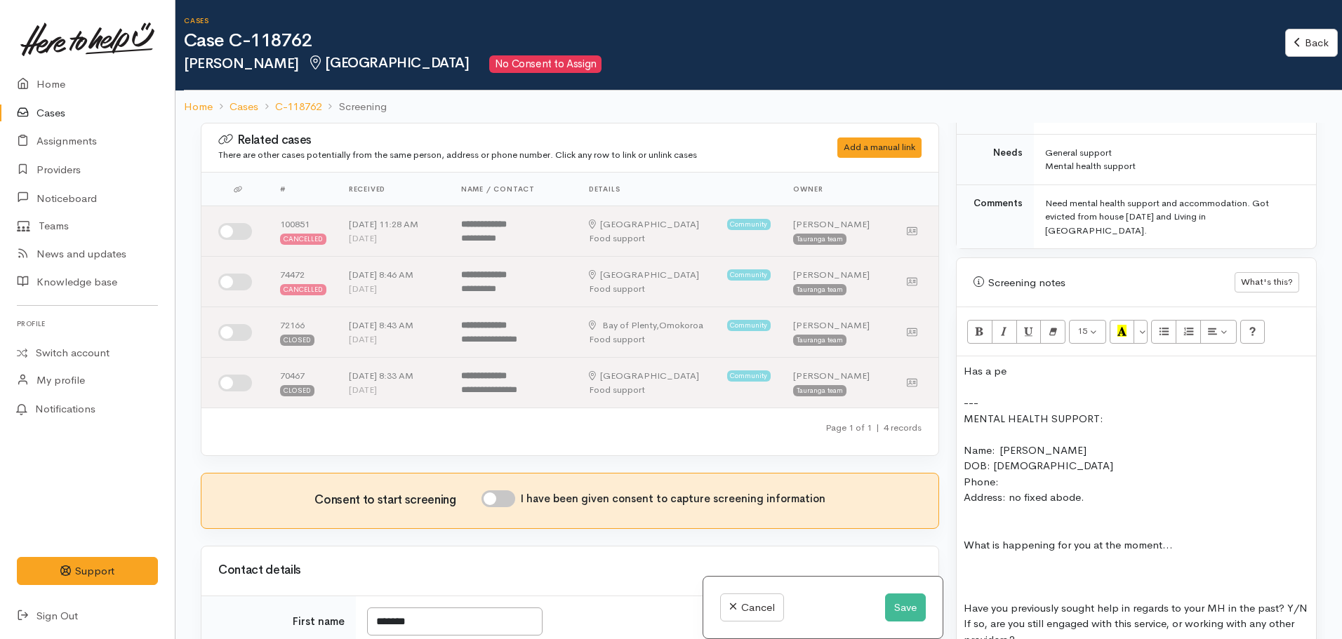
click at [1052, 364] on div "Has a pe" at bounding box center [1136, 372] width 345 height 16
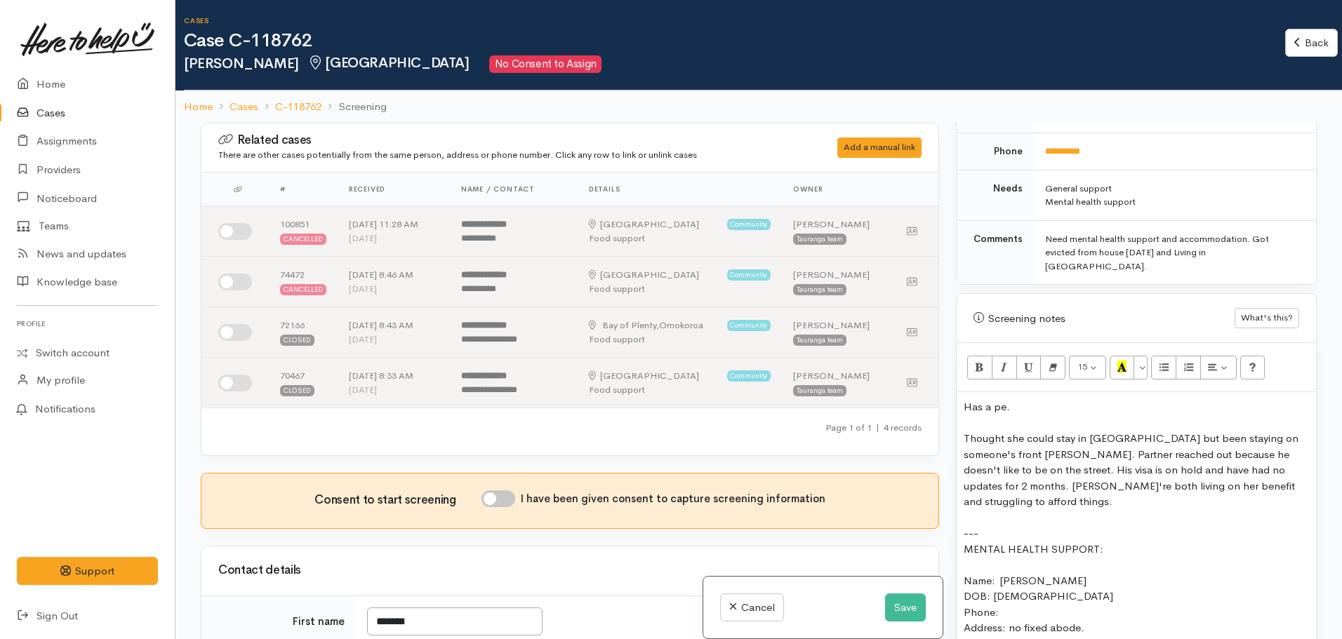
scroll to position [702, 0]
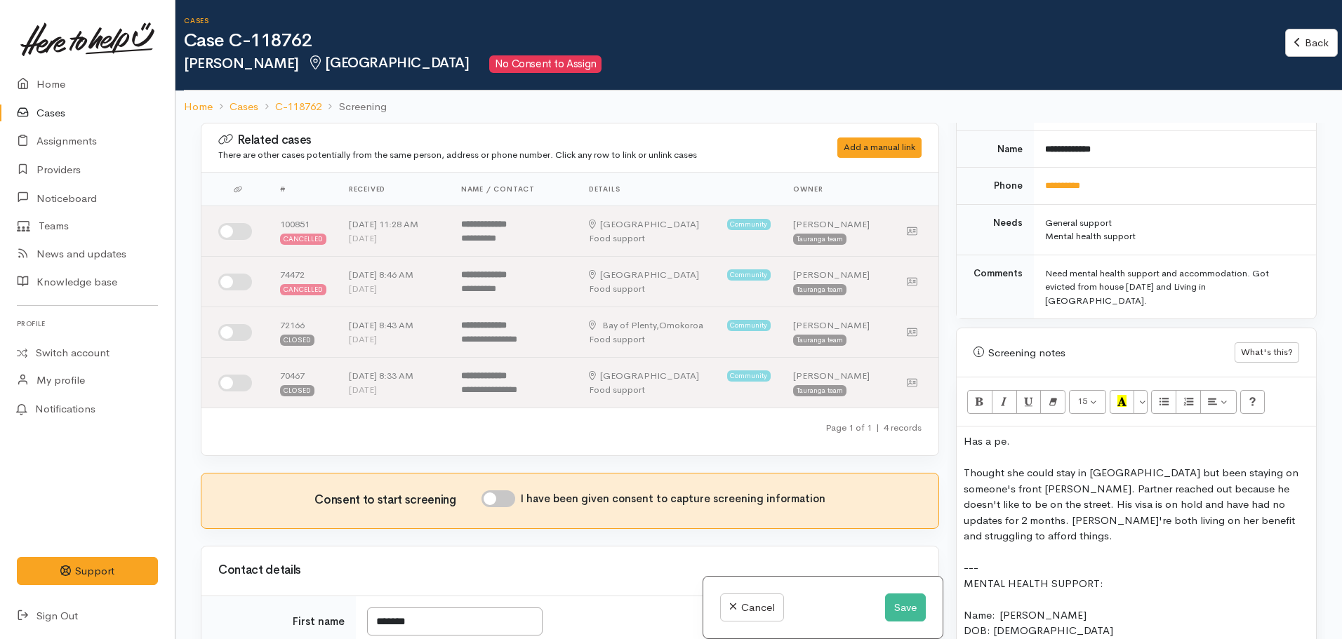
click at [1246, 475] on div "Thought she could stay in [GEOGRAPHIC_DATA] but been staying on someone's front…" at bounding box center [1136, 504] width 345 height 79
click at [1222, 495] on div "Thought she could stay in Katikati but been staying on someone's front proch. P…" at bounding box center [1136, 504] width 345 height 79
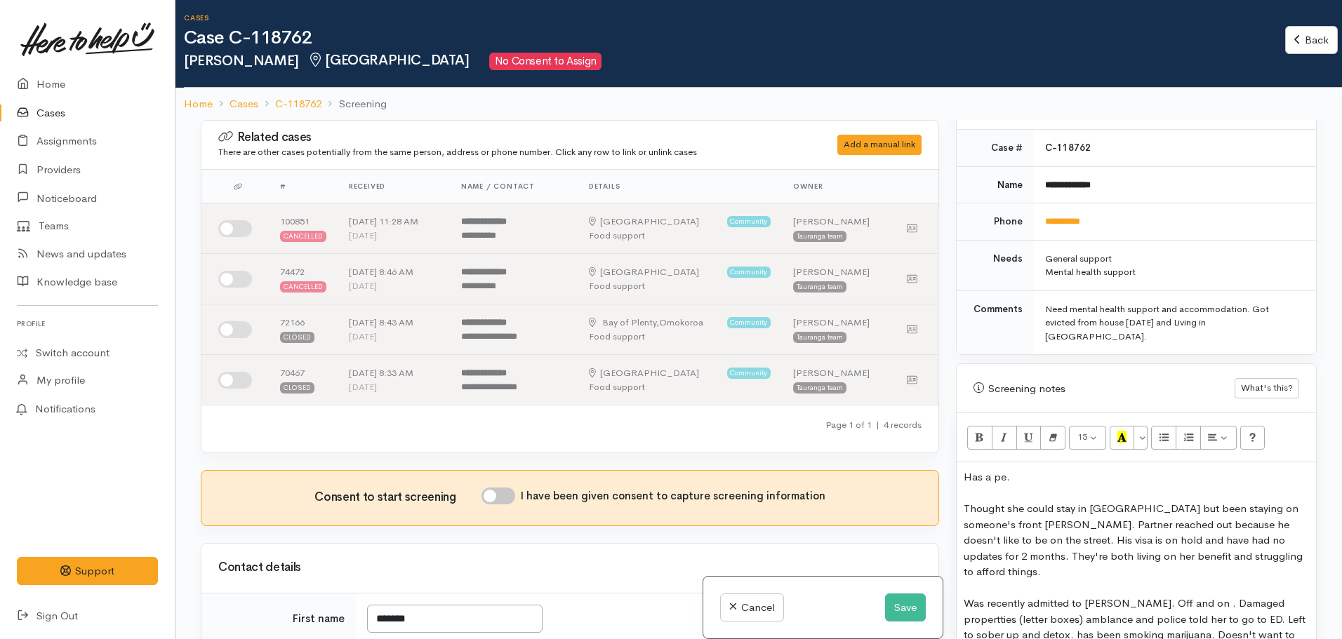
scroll to position [632, 0]
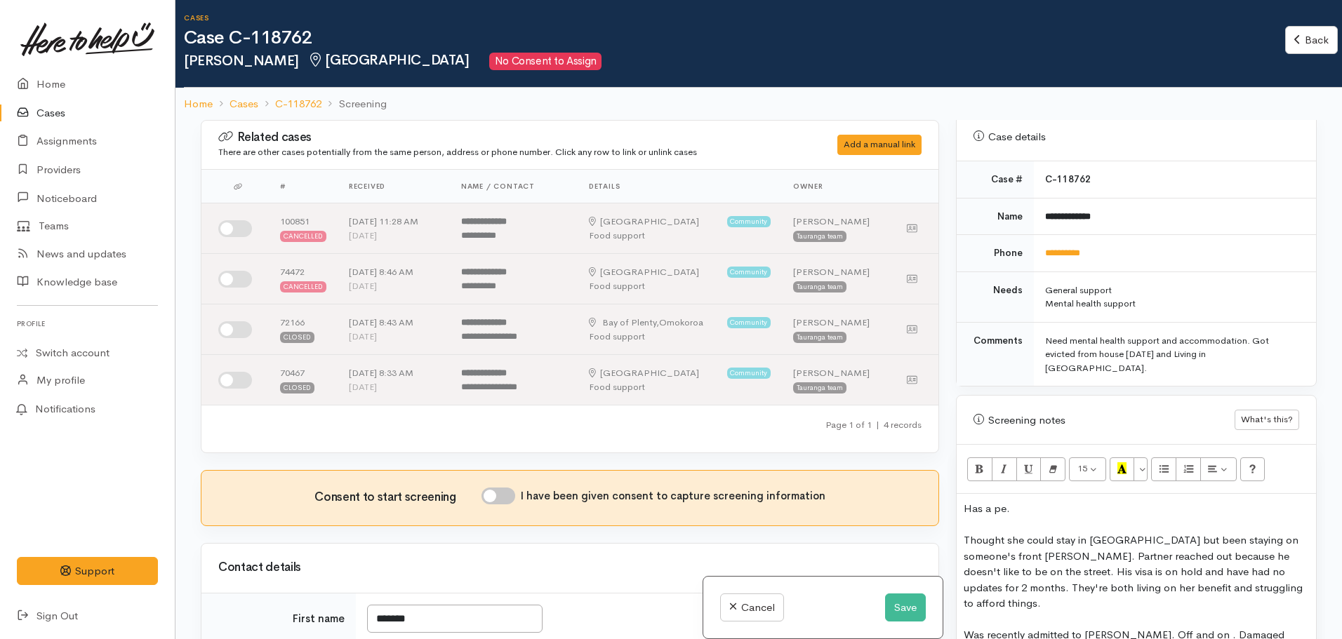
click at [973, 533] on div "Thought she could stay in Katikati but been staying on someone's front proch. P…" at bounding box center [1136, 572] width 345 height 79
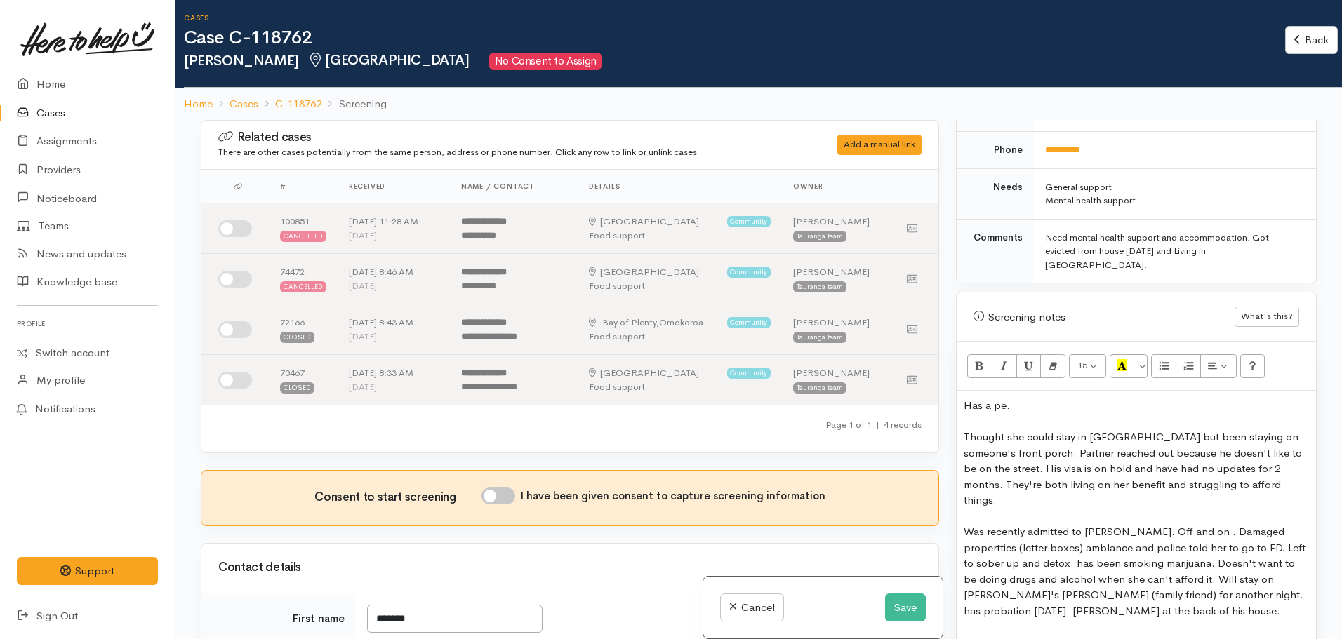
scroll to position [772, 0]
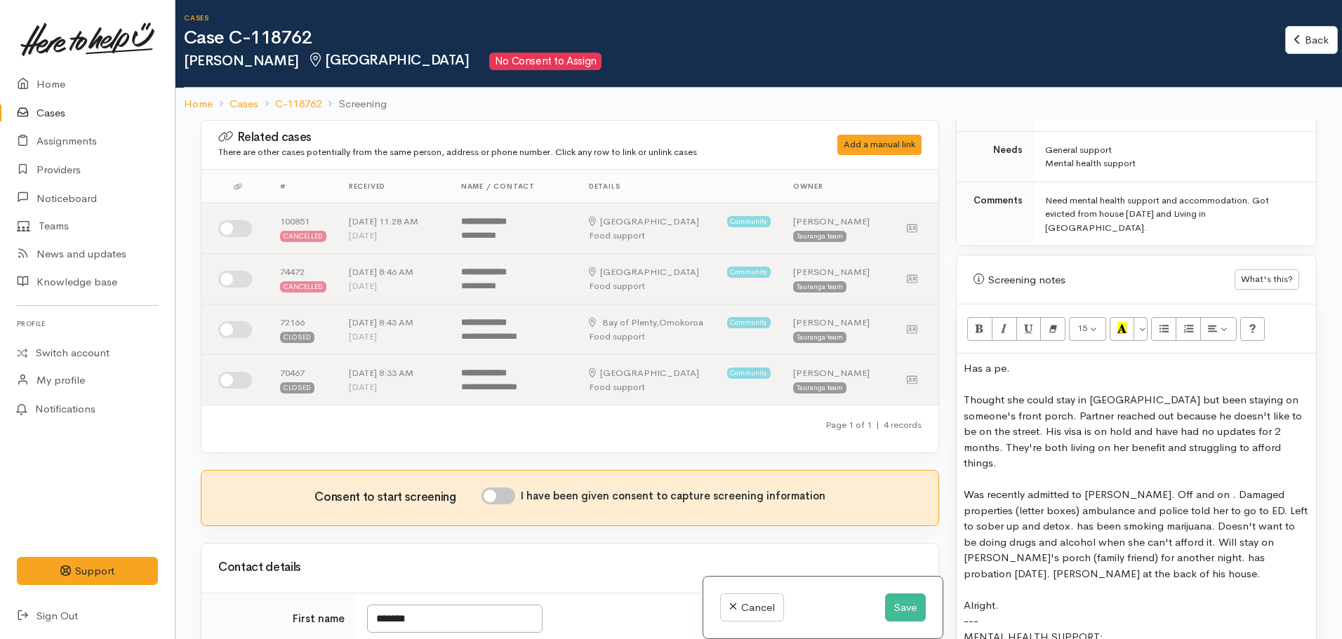
drag, startPoint x: 1020, startPoint y: 349, endPoint x: 955, endPoint y: 350, distance: 65.3
click at [955, 350] on div "Warnings Add No warnings have been raised against this case Add Warning Title ●…" at bounding box center [1136, 439] width 378 height 639
click at [1012, 361] on div "Has a pe." at bounding box center [1136, 369] width 345 height 16
drag, startPoint x: 1013, startPoint y: 345, endPoint x: 961, endPoint y: 342, distance: 51.4
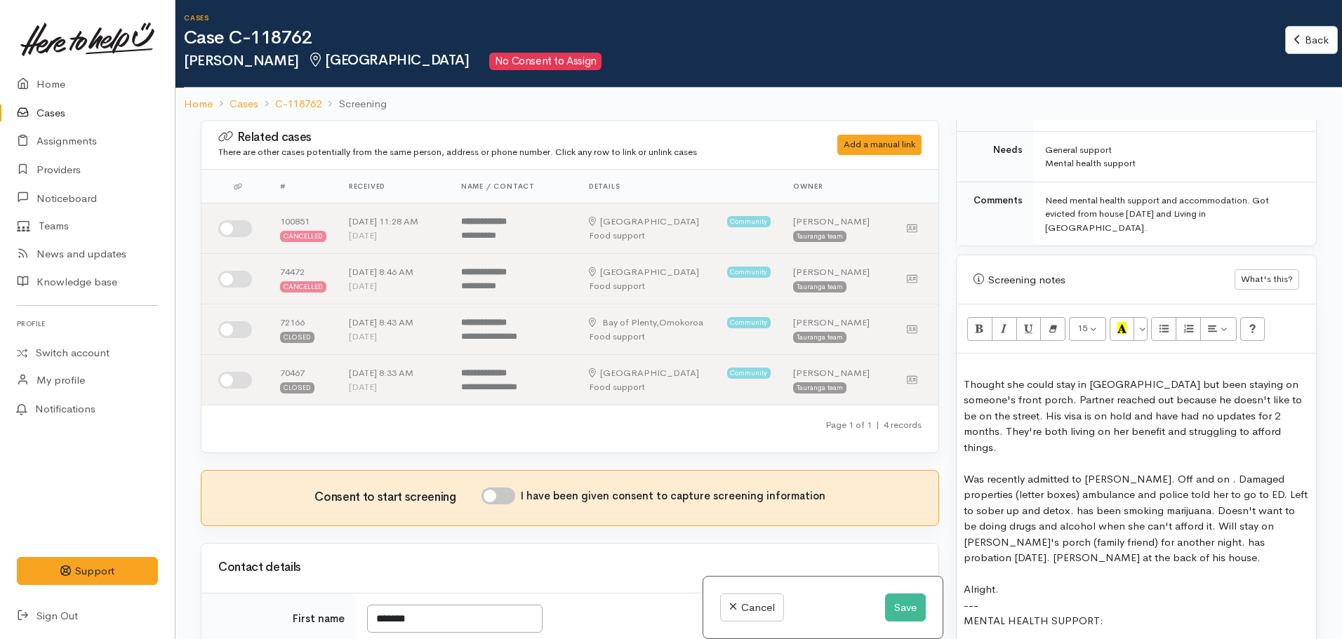
click at [966, 377] on div "Thought she could stay in Katikati but been staying on someone's front porch. P…" at bounding box center [1136, 416] width 345 height 79
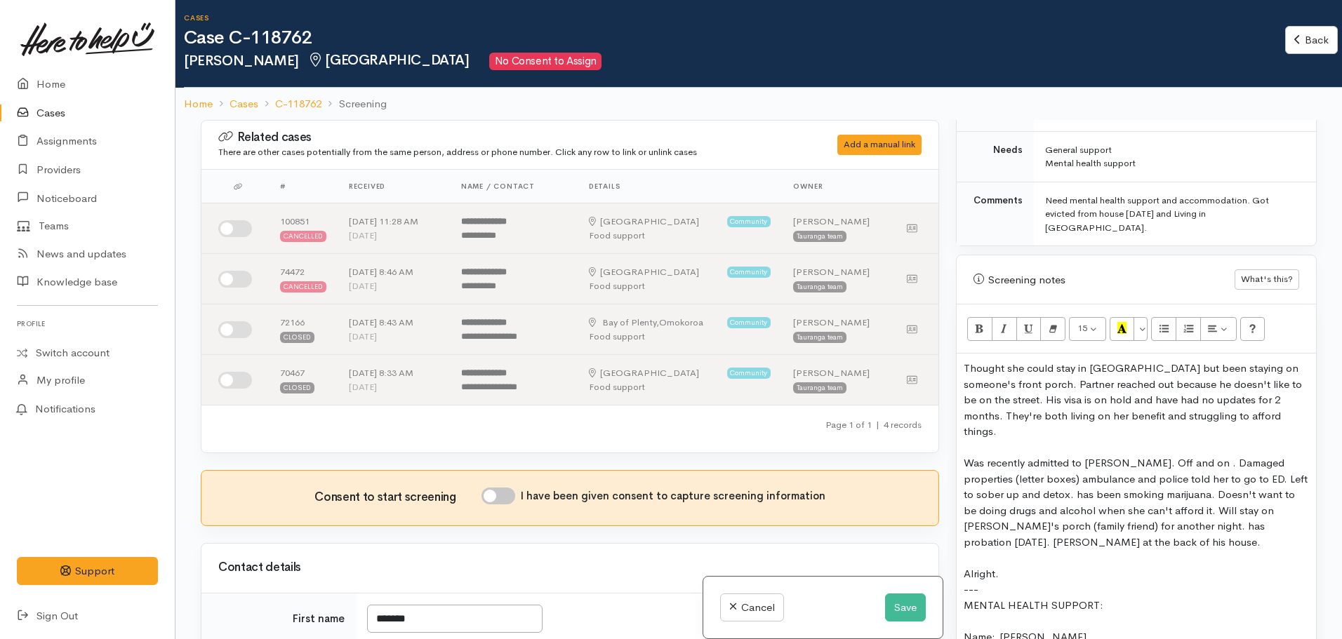
click at [1111, 550] on div at bounding box center [1136, 558] width 345 height 16
click at [1108, 497] on div "Was recently admitted to [PERSON_NAME]. Off and on . Damaged properties (letter…" at bounding box center [1136, 502] width 345 height 95
drag, startPoint x: 1005, startPoint y: 528, endPoint x: 946, endPoint y: 533, distance: 59.2
click at [946, 533] on div "Related cases There are other cases potentially from the same person, address o…" at bounding box center [758, 439] width 1133 height 639
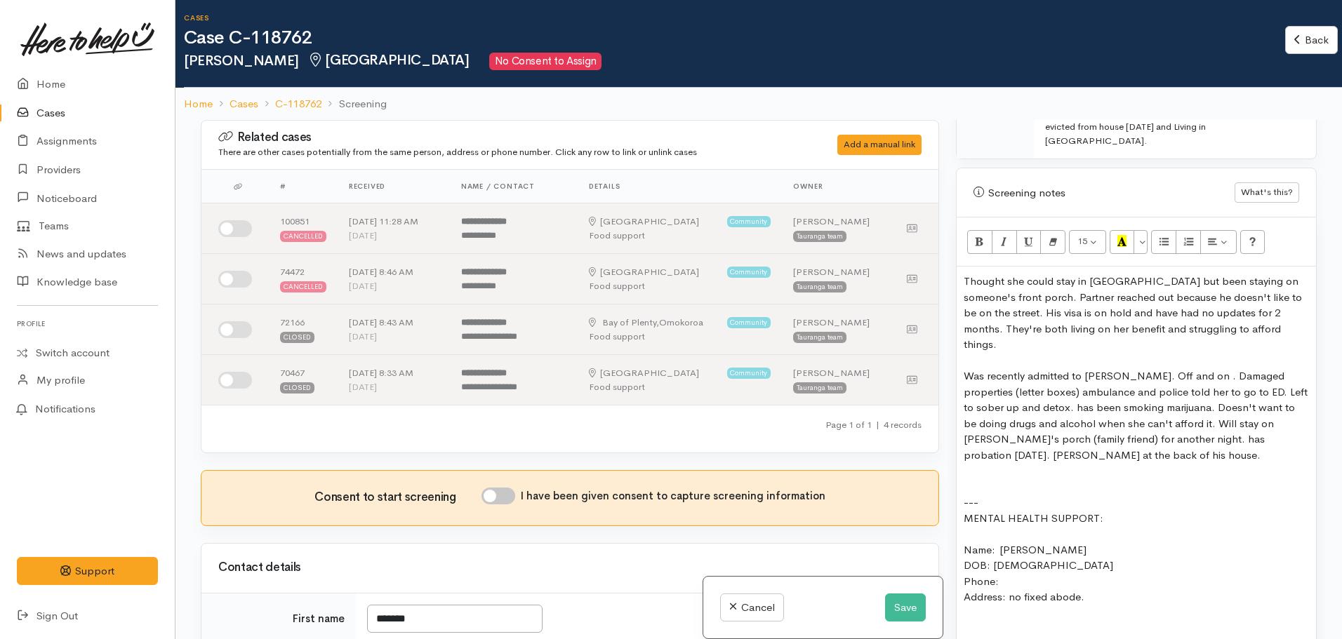
scroll to position [842, 0]
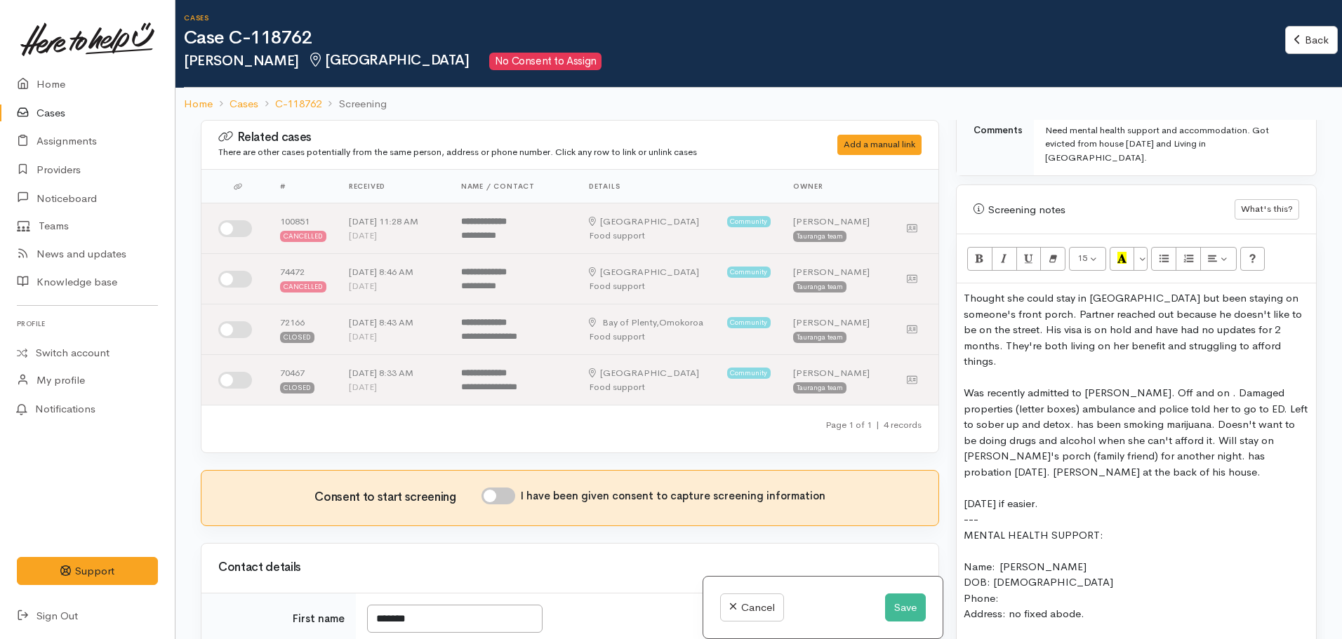
click at [969, 496] on div "tomorrow if easier." at bounding box center [1136, 504] width 345 height 16
click at [1084, 496] on div "Tomorrow if easier." at bounding box center [1136, 504] width 345 height 16
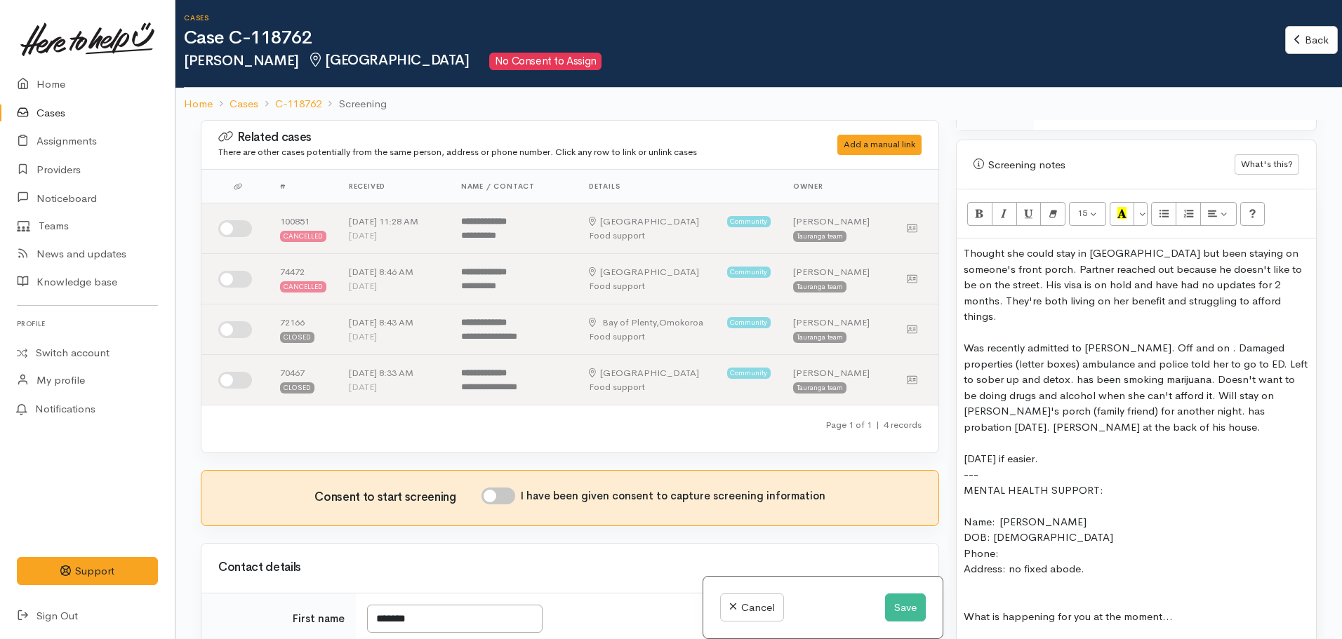
scroll to position [912, 0]
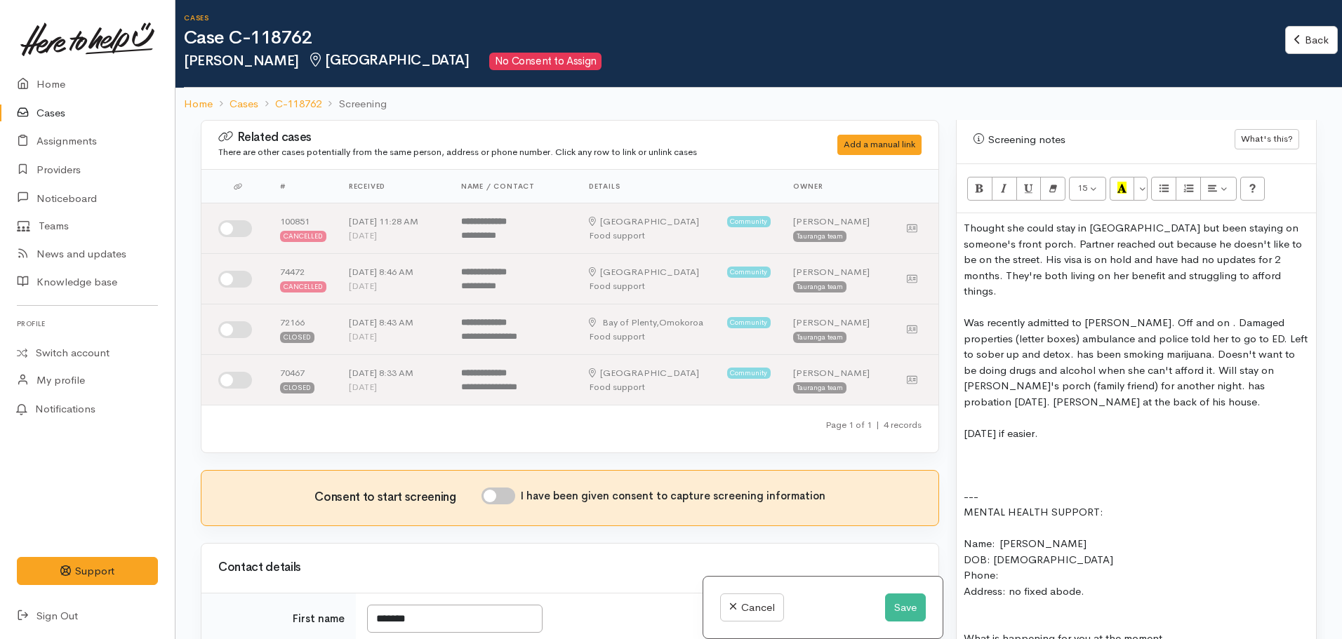
click at [1085, 426] on div "Tomorrow if easier." at bounding box center [1136, 434] width 345 height 16
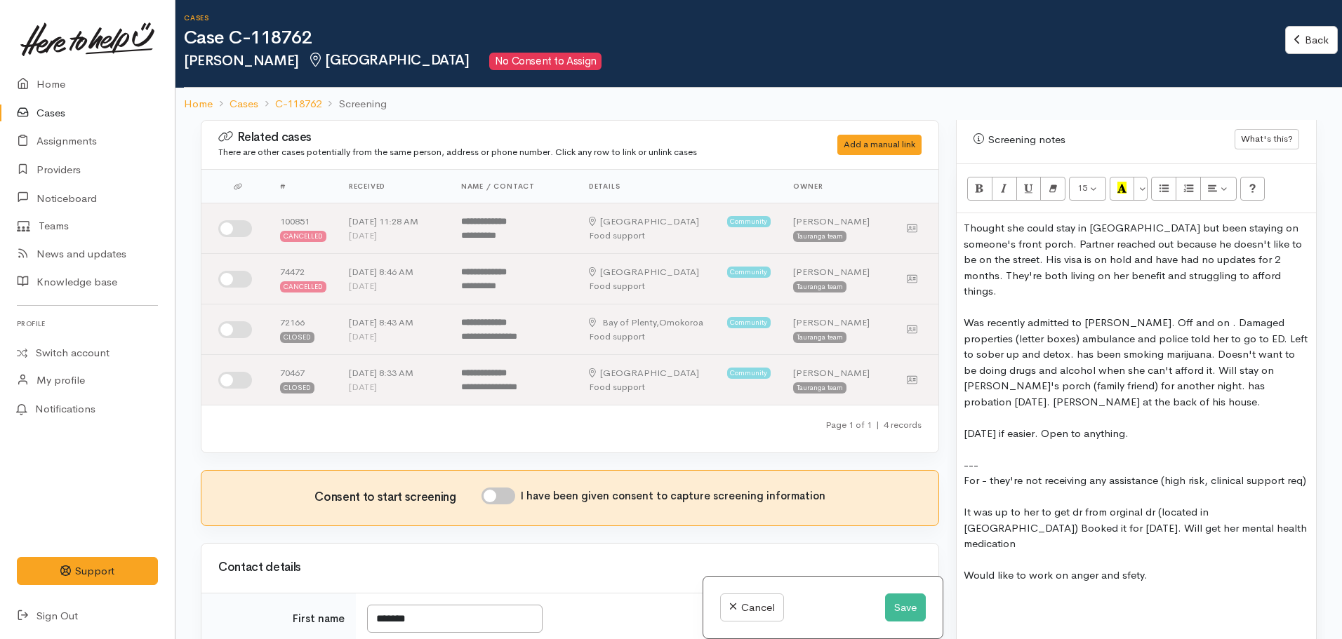
click at [1124, 552] on div "Would like to work on anger and sfety." at bounding box center [1136, 568] width 345 height 32
click at [1194, 552] on div "Would like to work on anger and safety." at bounding box center [1136, 568] width 345 height 32
click at [971, 615] on div at bounding box center [1136, 623] width 345 height 16
click at [983, 599] on div at bounding box center [1136, 607] width 345 height 16
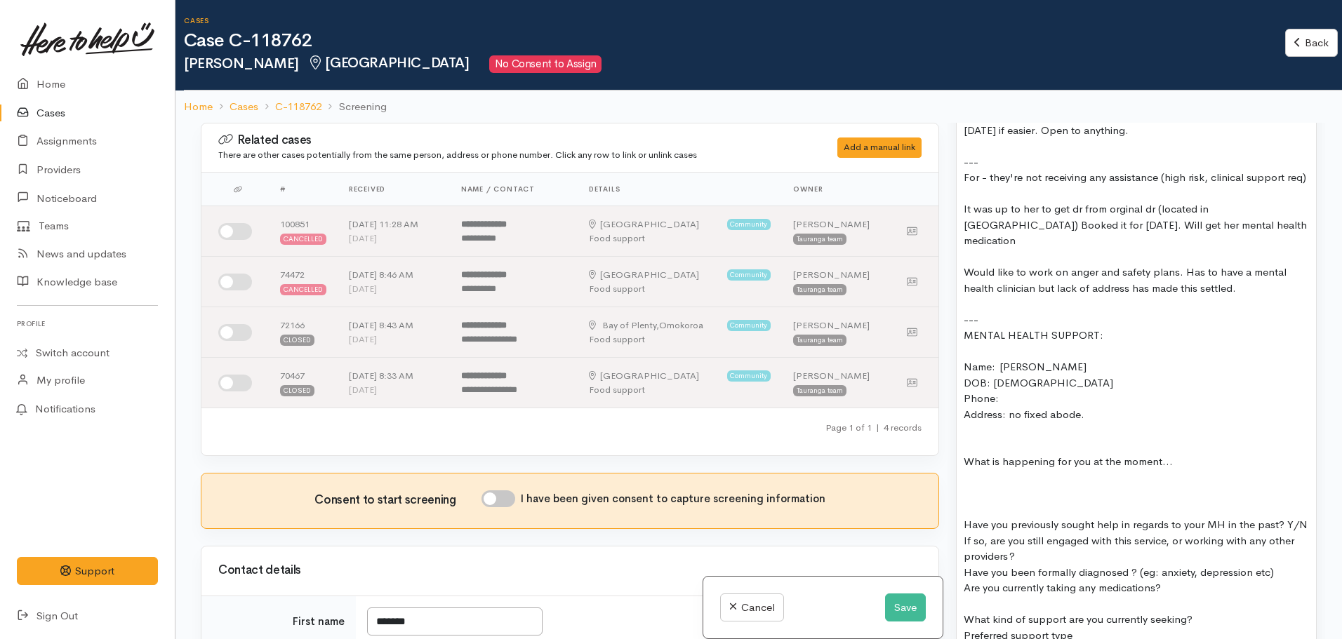
scroll to position [1193, 0]
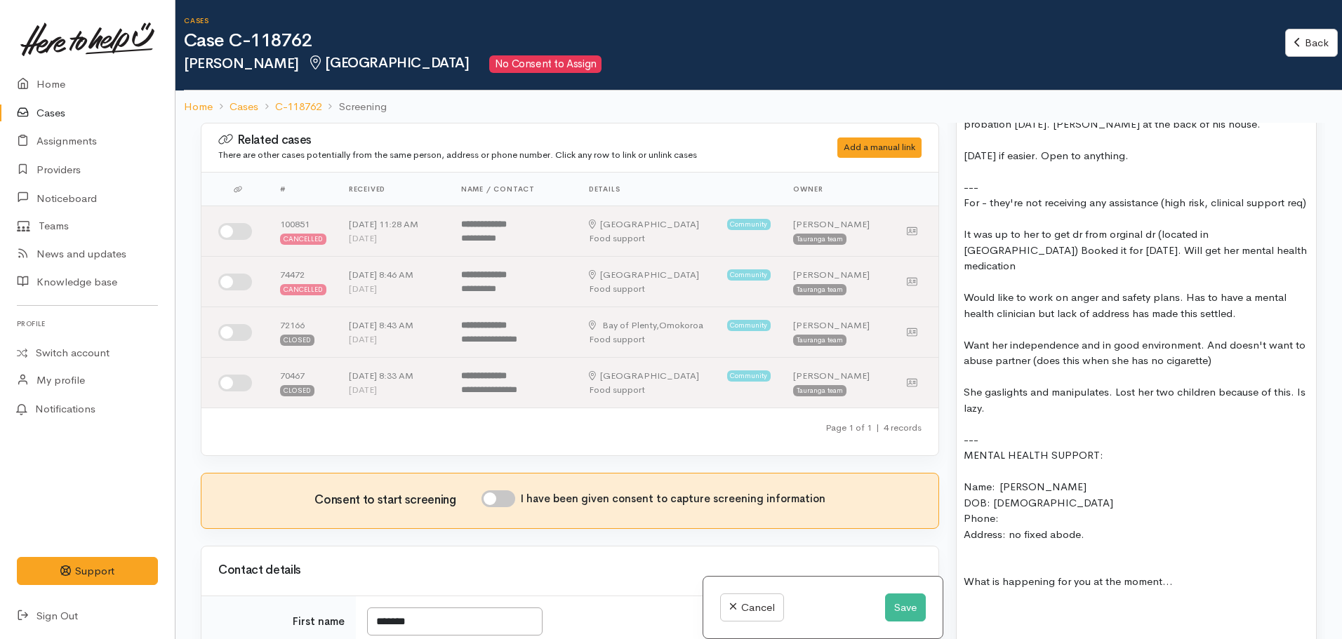
click at [1022, 385] on div "She gaslights and manipulates. Lost her two children because of this. Is lazy." at bounding box center [1136, 401] width 345 height 32
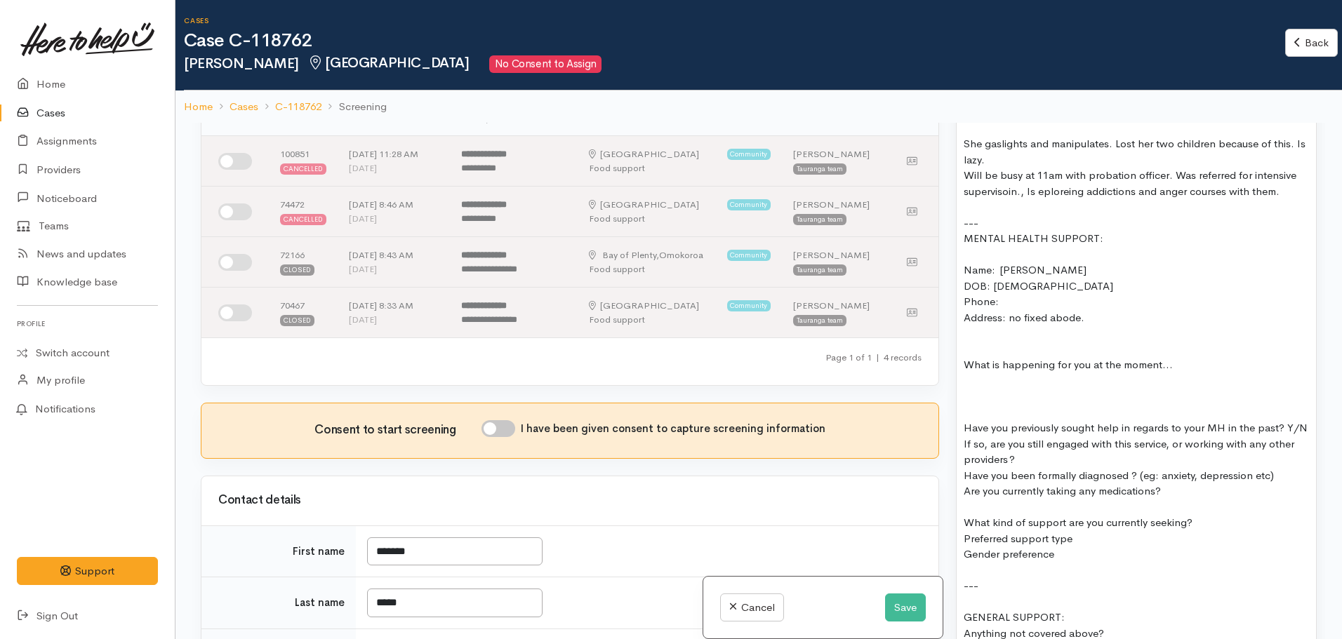
scroll to position [1474, 0]
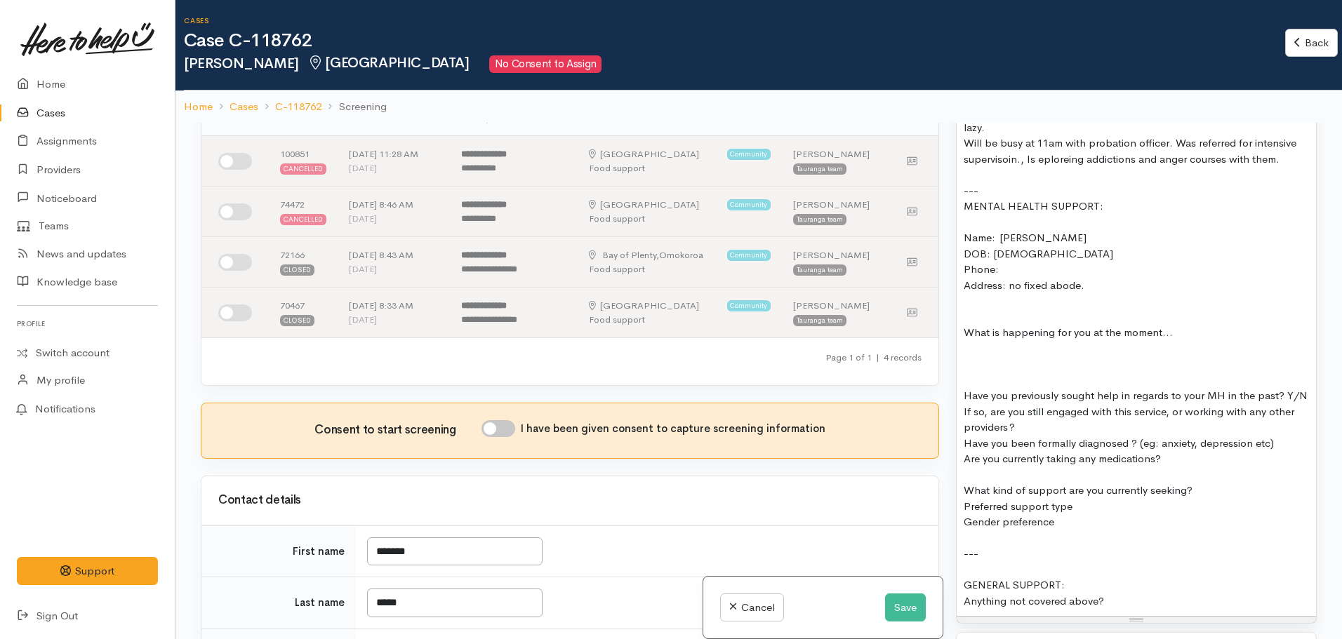
click at [1051, 467] on div at bounding box center [1136, 475] width 345 height 16
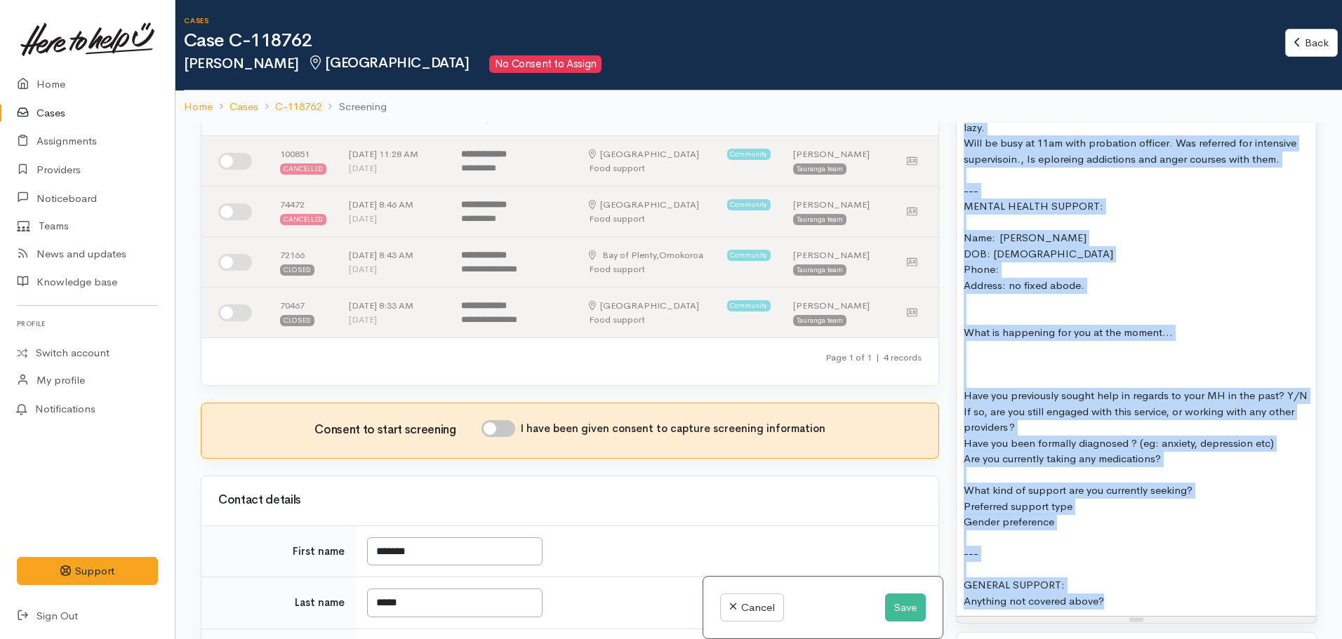
copy div "Thought she could stay in Katikati but been staying on someone's front porch. P…"
click at [894, 606] on button "Save" at bounding box center [905, 608] width 41 height 29
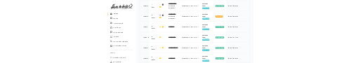
scroll to position [592, 0]
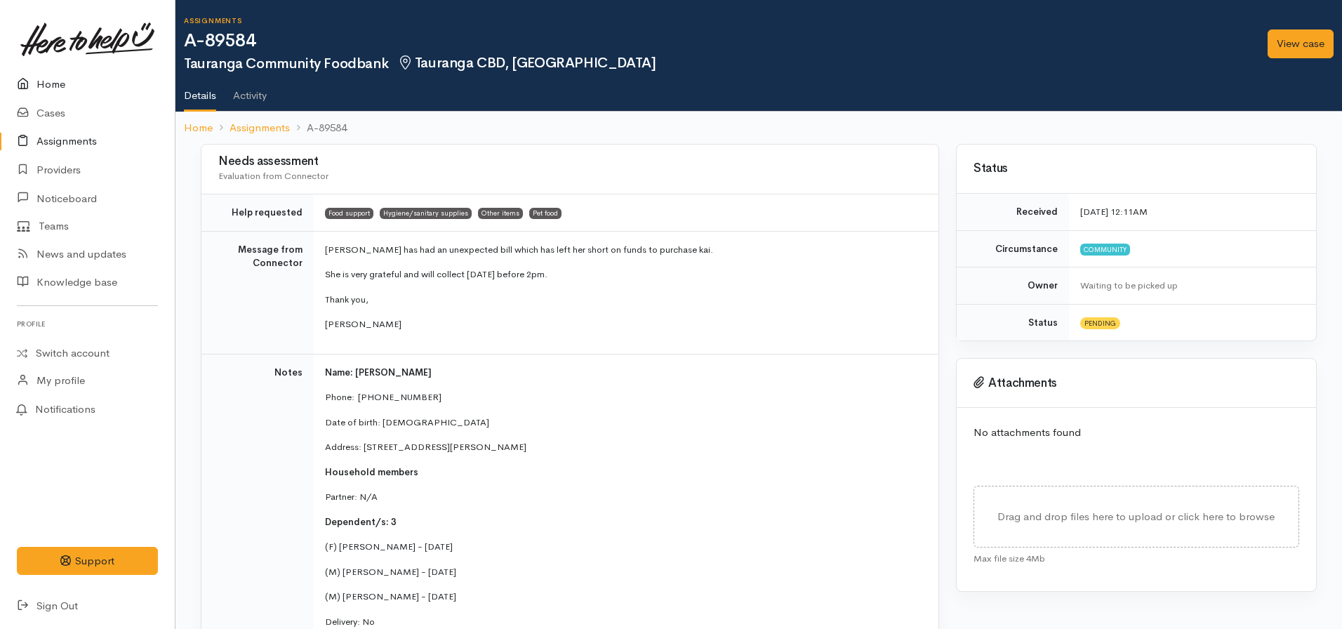
click at [41, 93] on link "Home" at bounding box center [87, 84] width 175 height 29
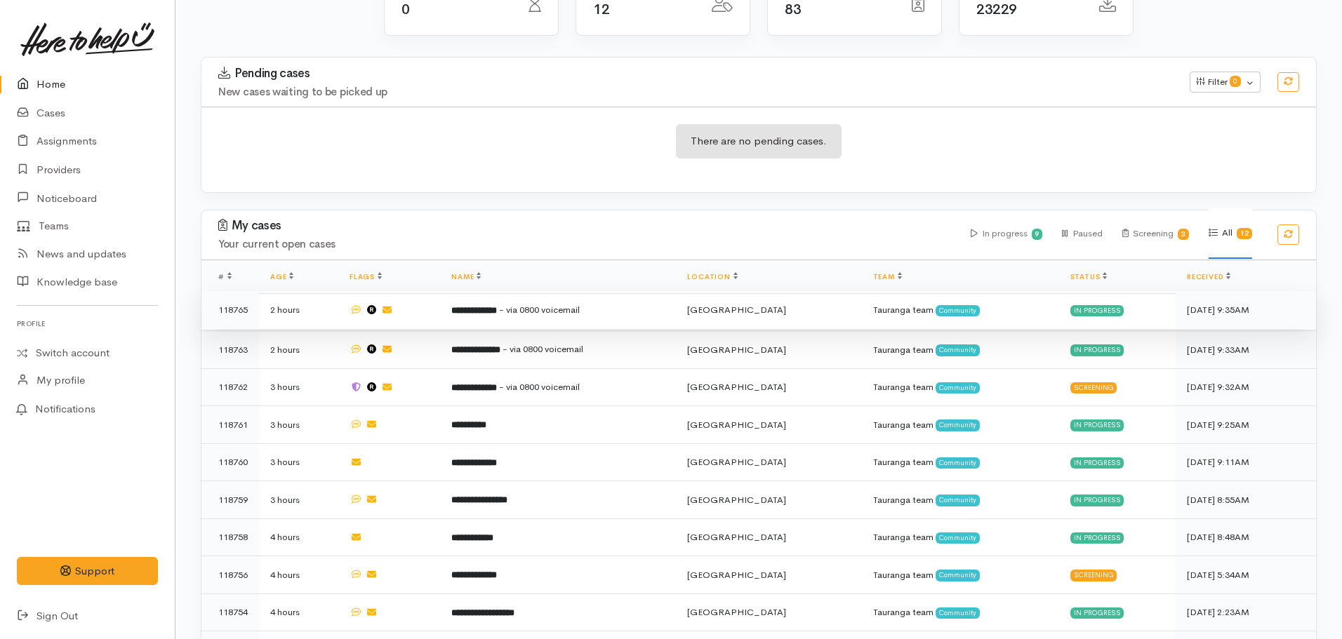
scroll to position [281, 0]
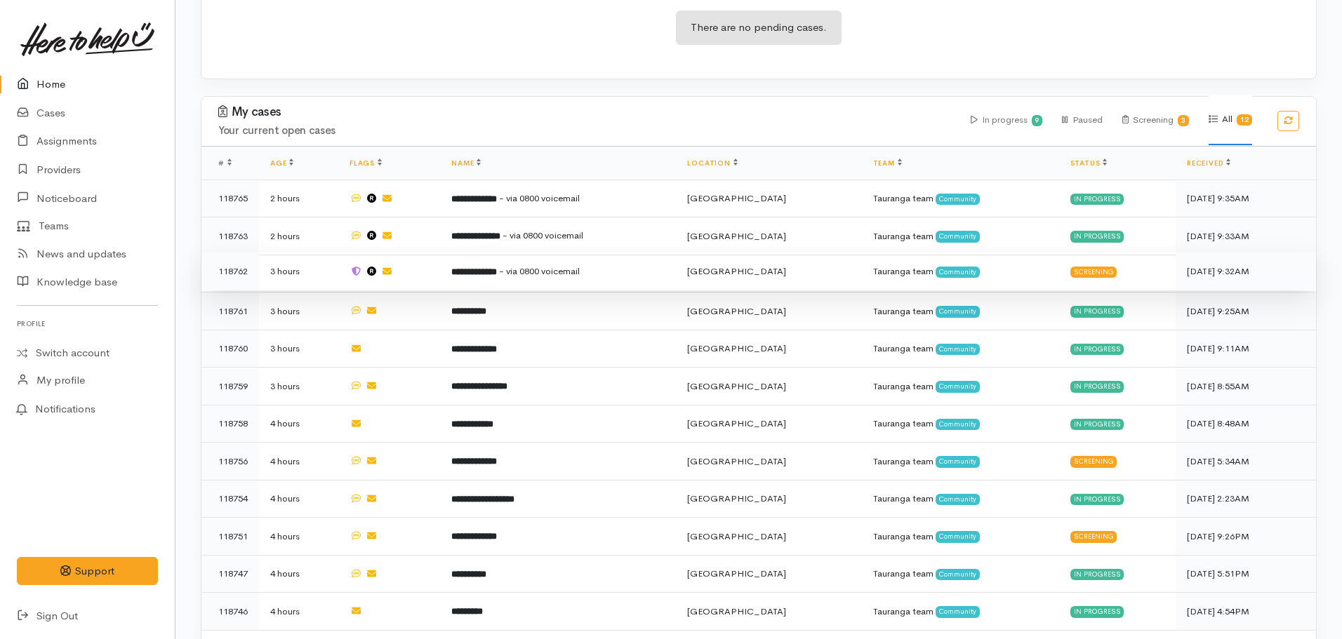
click at [495, 283] on td "**********" at bounding box center [558, 272] width 236 height 38
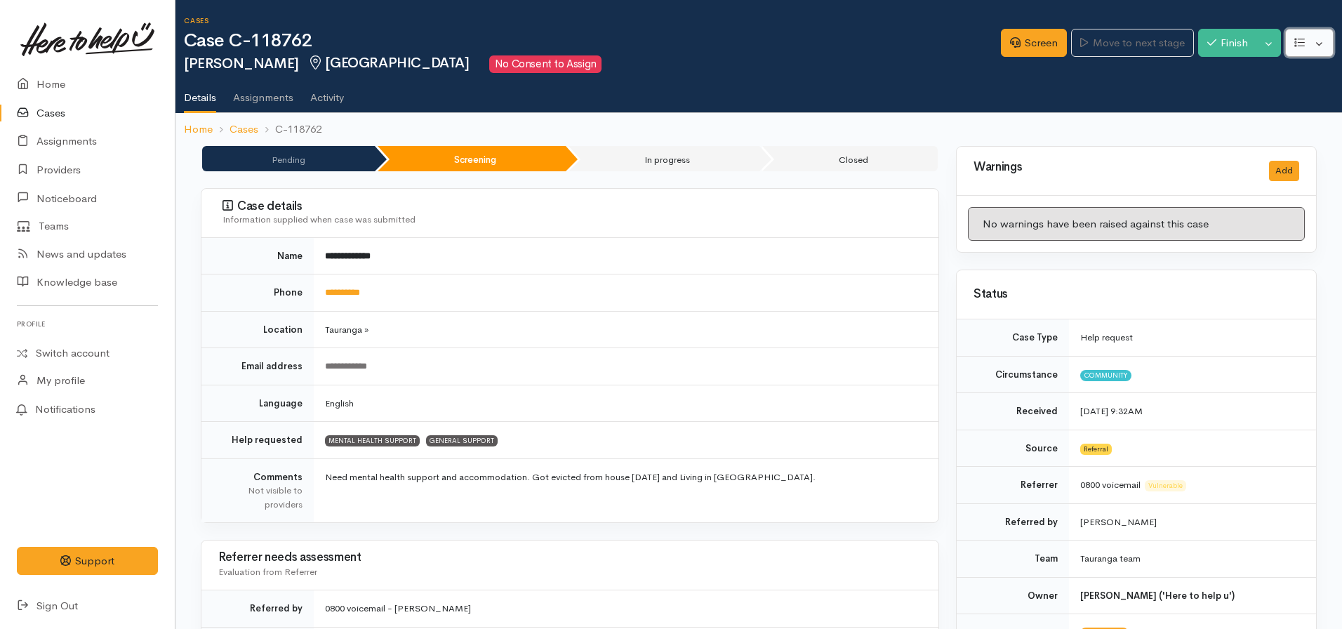
click at [1293, 42] on button "button" at bounding box center [1309, 43] width 48 height 29
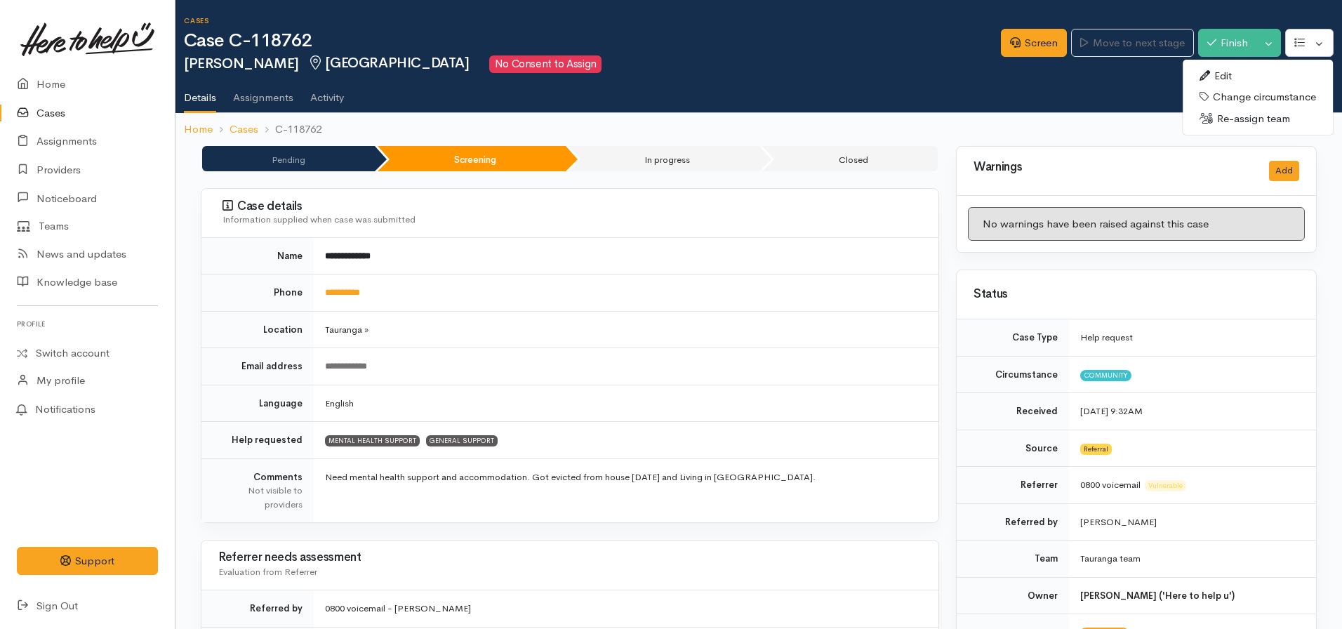
click at [1236, 100] on link "Change circumstance" at bounding box center [1258, 97] width 150 height 22
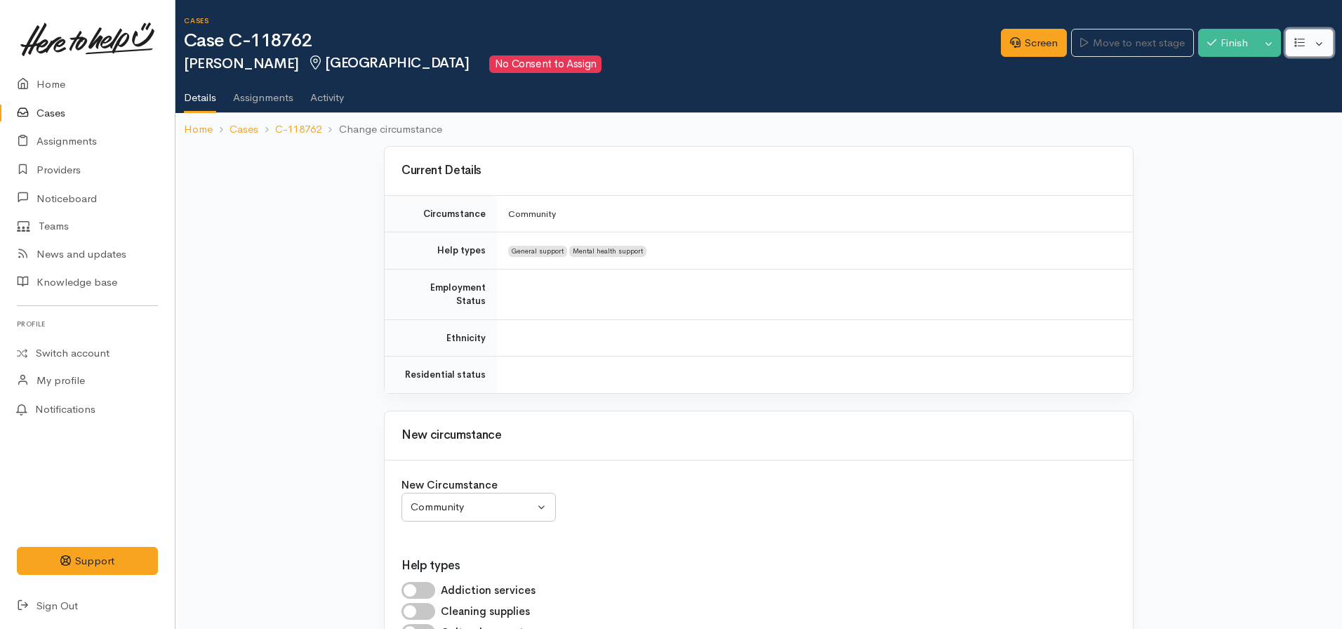
click at [1300, 41] on icon "button" at bounding box center [1299, 42] width 11 height 11
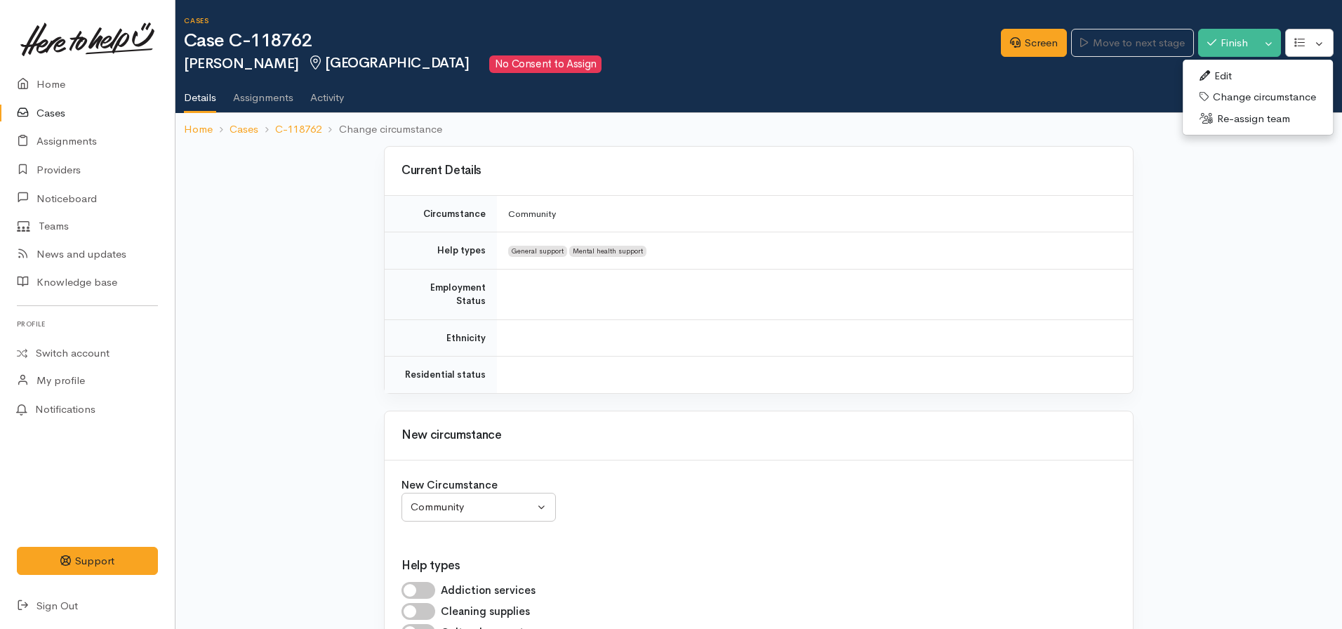
click at [1217, 79] on link "Edit" at bounding box center [1258, 76] width 150 height 22
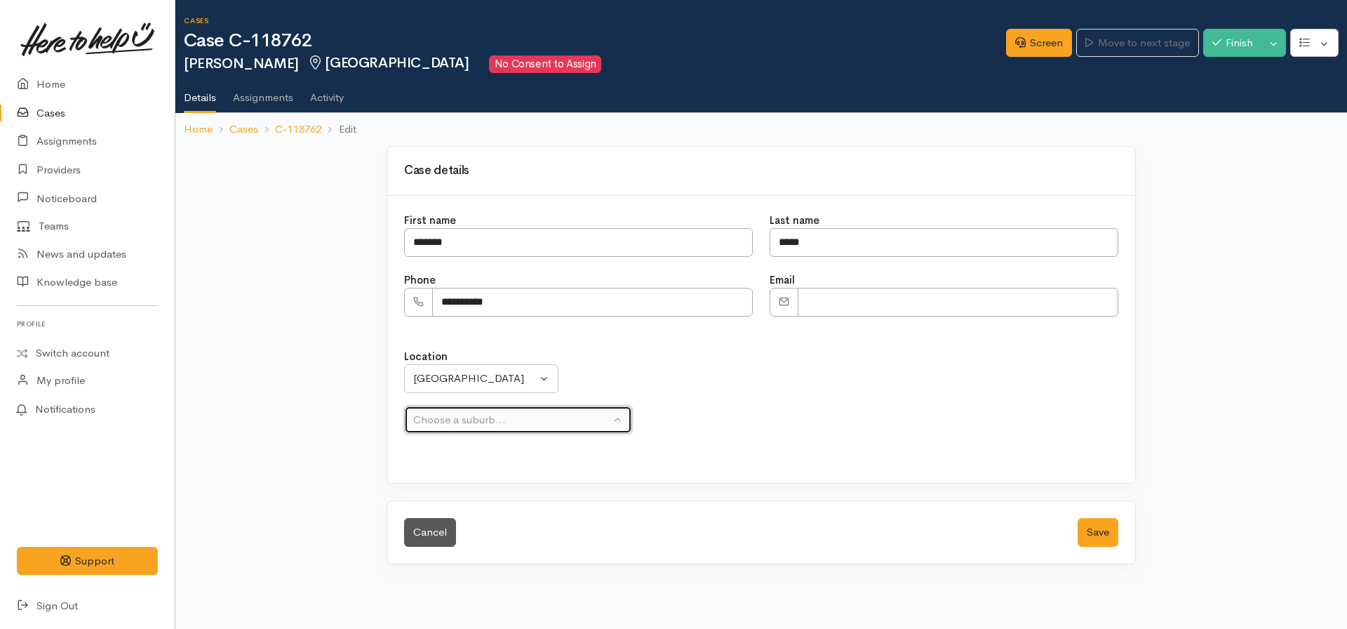
click at [473, 415] on div "Choose a suburb..." at bounding box center [511, 420] width 197 height 16
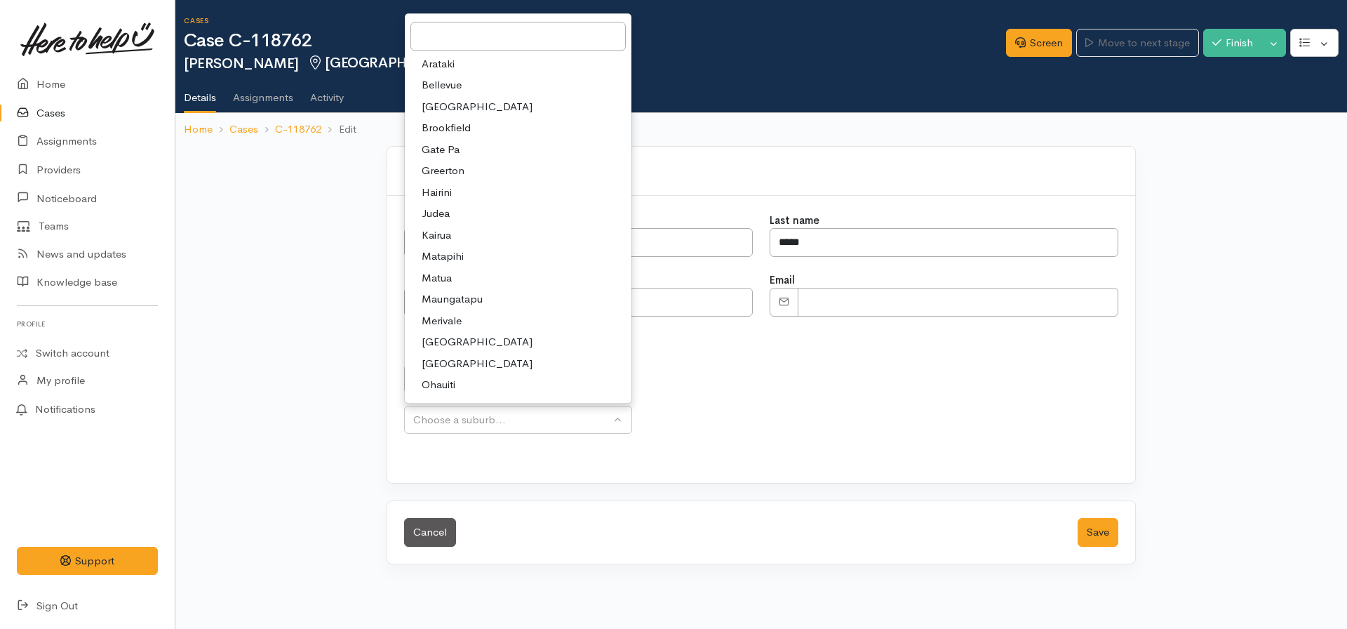
drag, startPoint x: 768, startPoint y: 440, endPoint x: 744, endPoint y: 420, distance: 30.9
click at [768, 439] on div "Location Aongatete Athenree Bowentown Eastern Bay of Plenty - other Kaimai Kati…" at bounding box center [761, 399] width 731 height 135
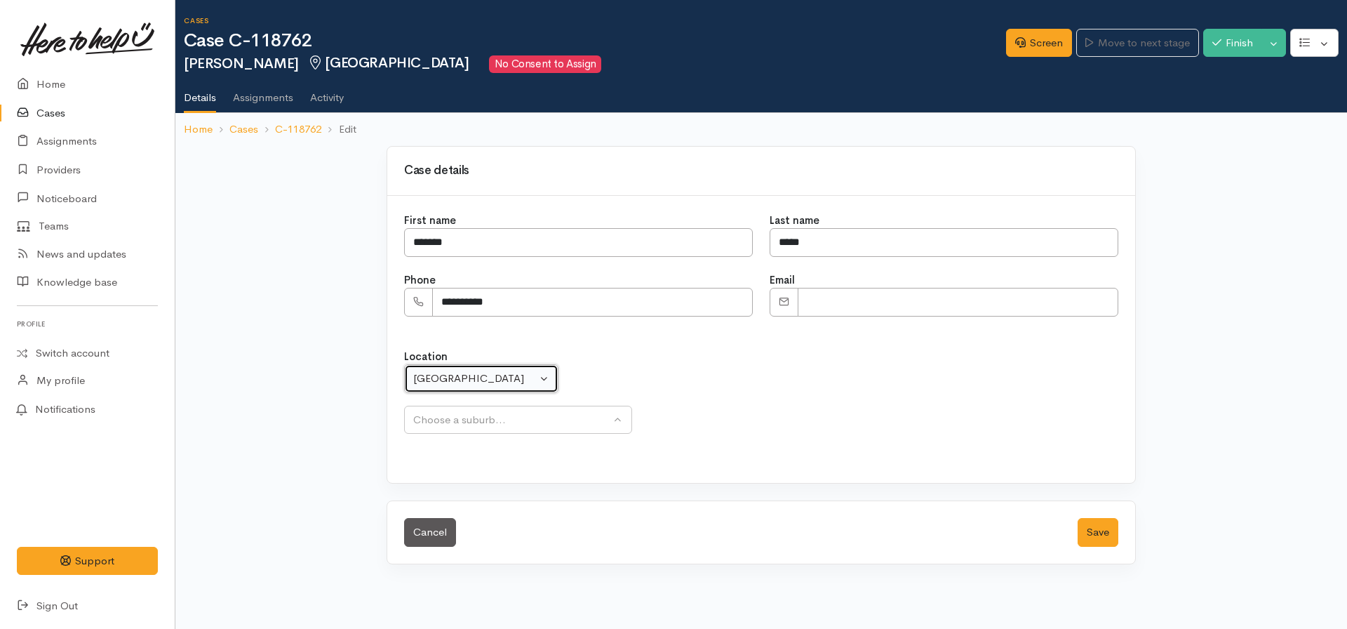
click at [484, 369] on button "[GEOGRAPHIC_DATA]" at bounding box center [481, 378] width 154 height 29
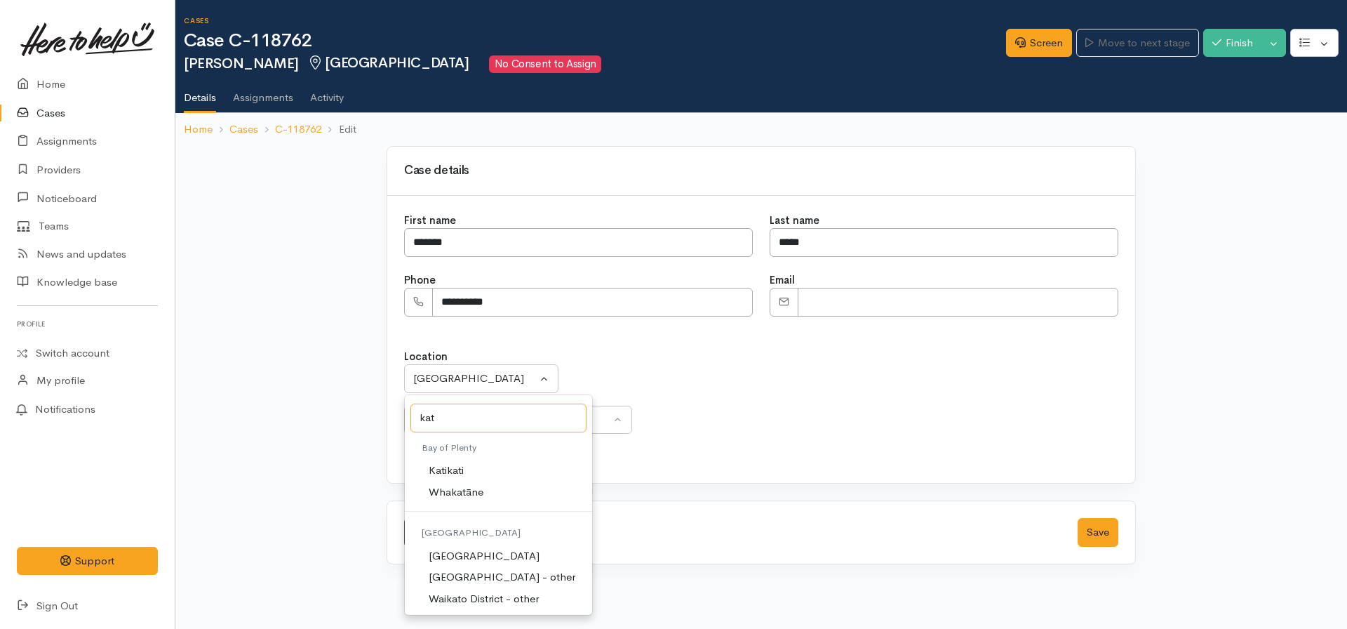
type input "kat"
click at [439, 464] on span "Katikati" at bounding box center [446, 470] width 35 height 16
select select "48"
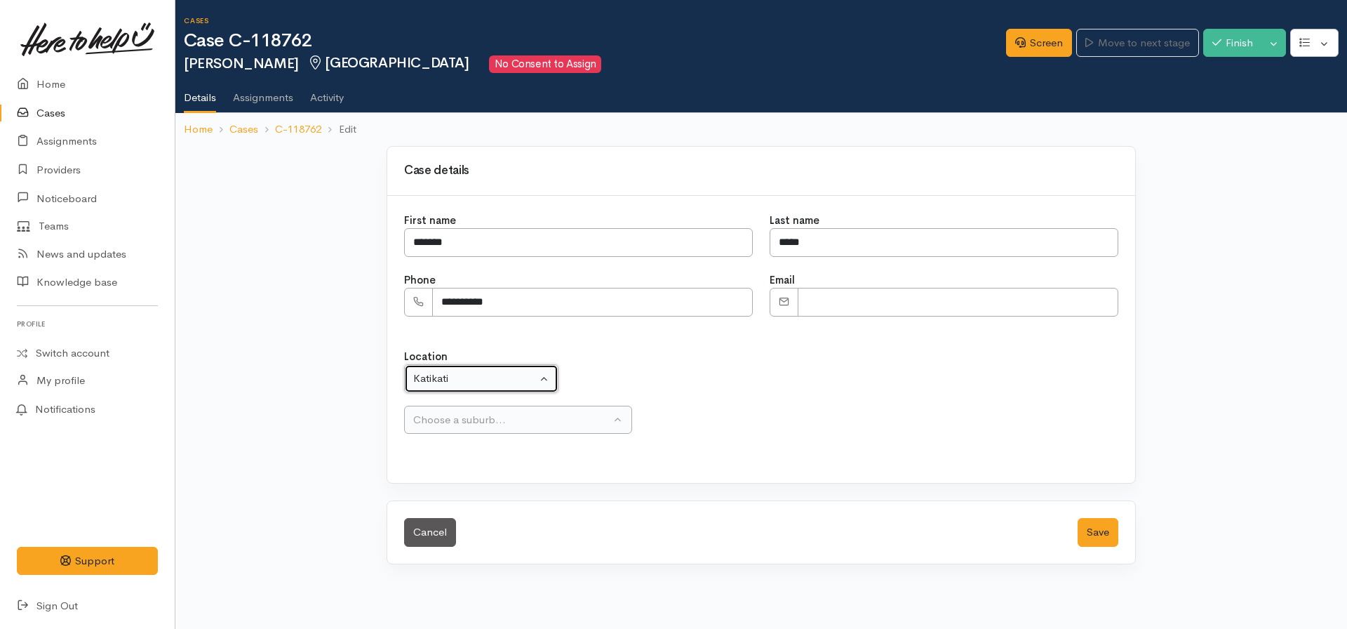
select select "175"
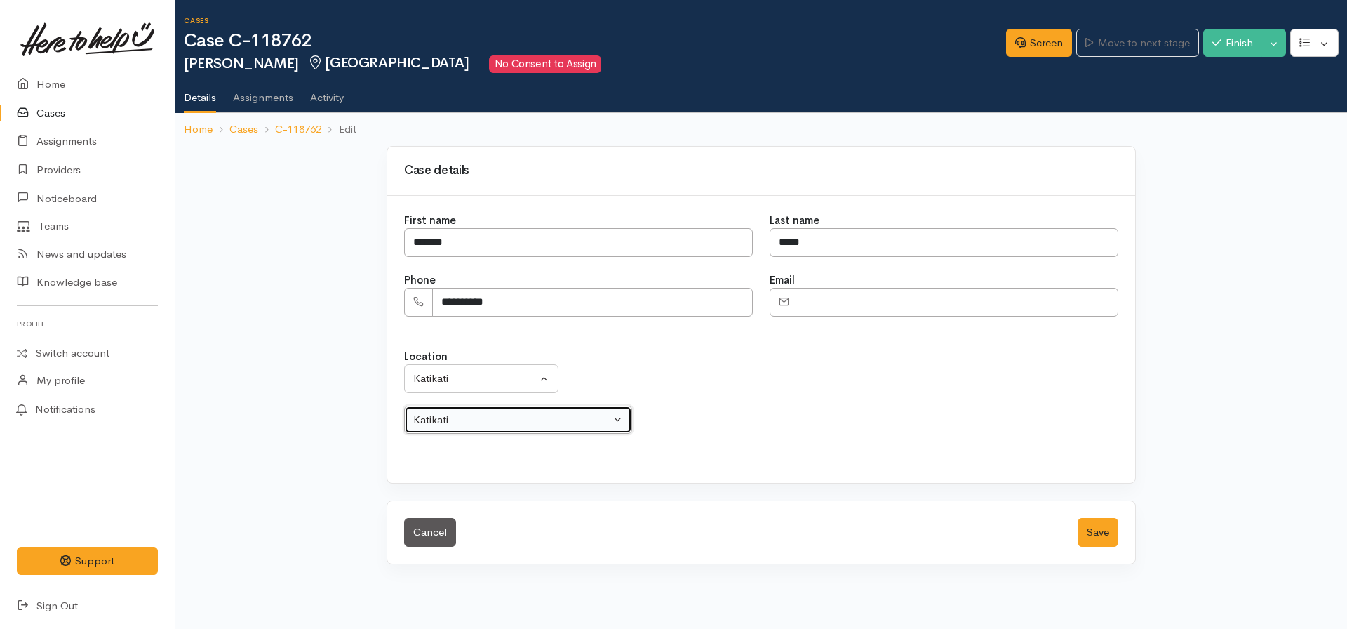
click at [430, 406] on button "Katikati" at bounding box center [518, 420] width 228 height 29
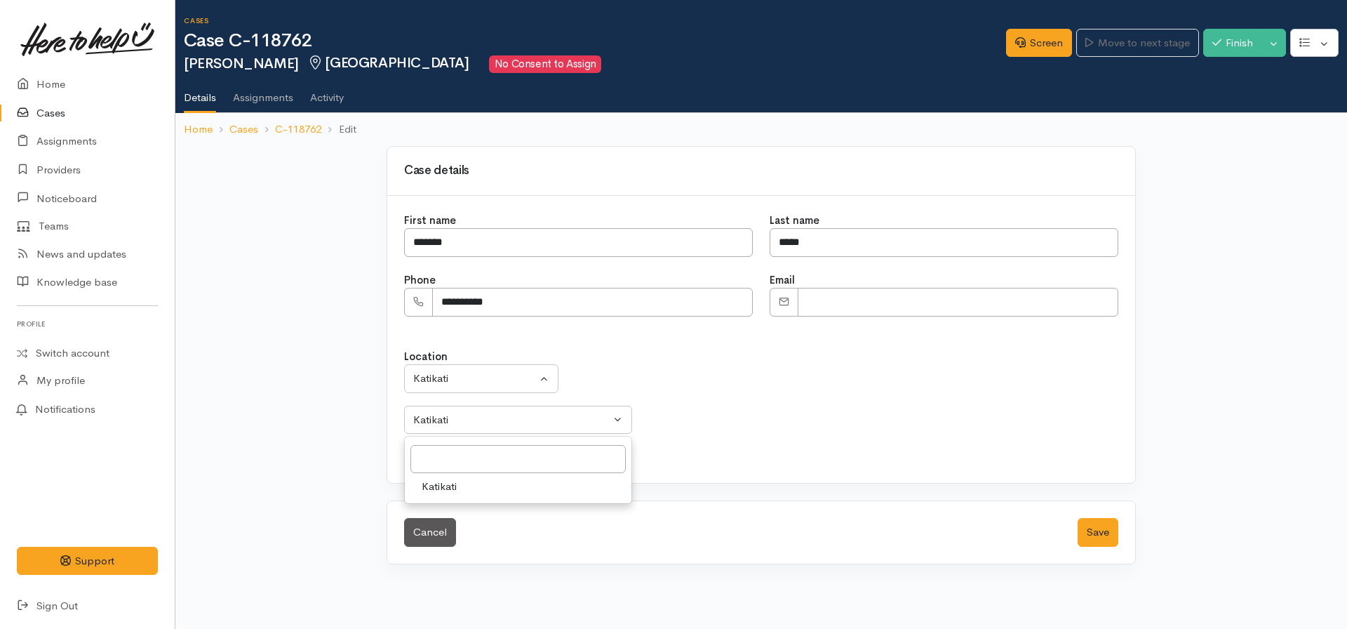
click at [712, 434] on div "Location Aongatete Athenree Bowentown Eastern Bay of Plenty - other Kaimai Kati…" at bounding box center [761, 399] width 731 height 135
click at [1089, 530] on button "Save" at bounding box center [1098, 532] width 41 height 29
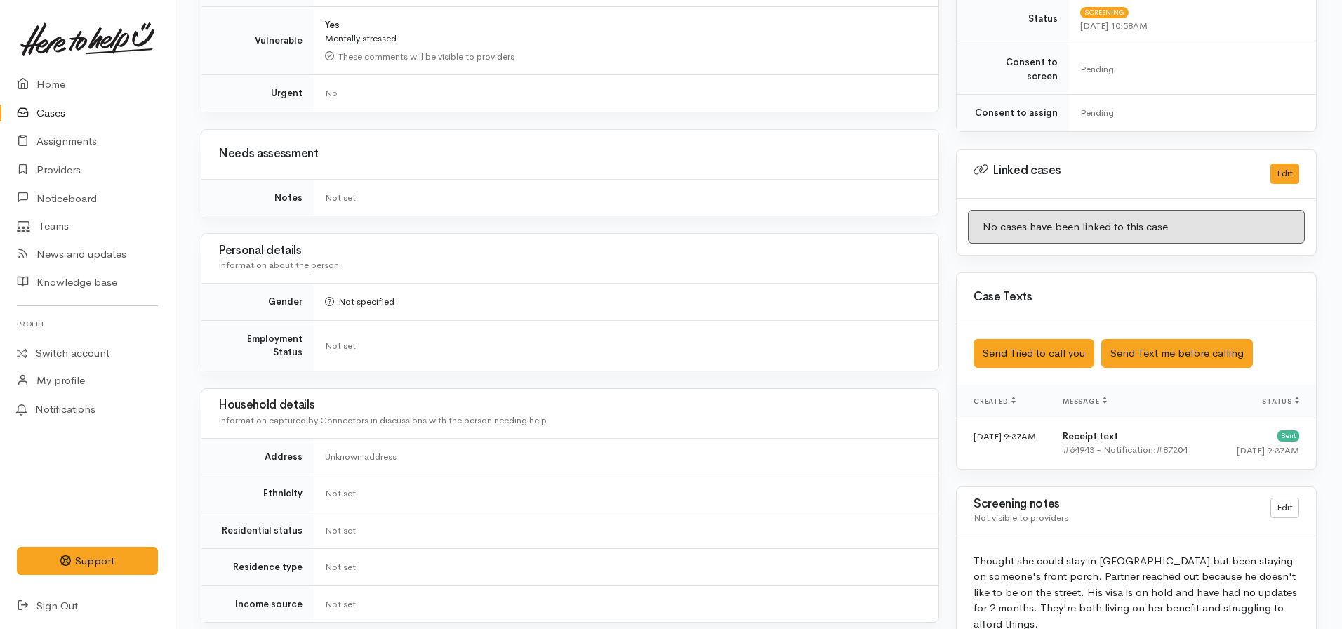
scroll to position [702, 0]
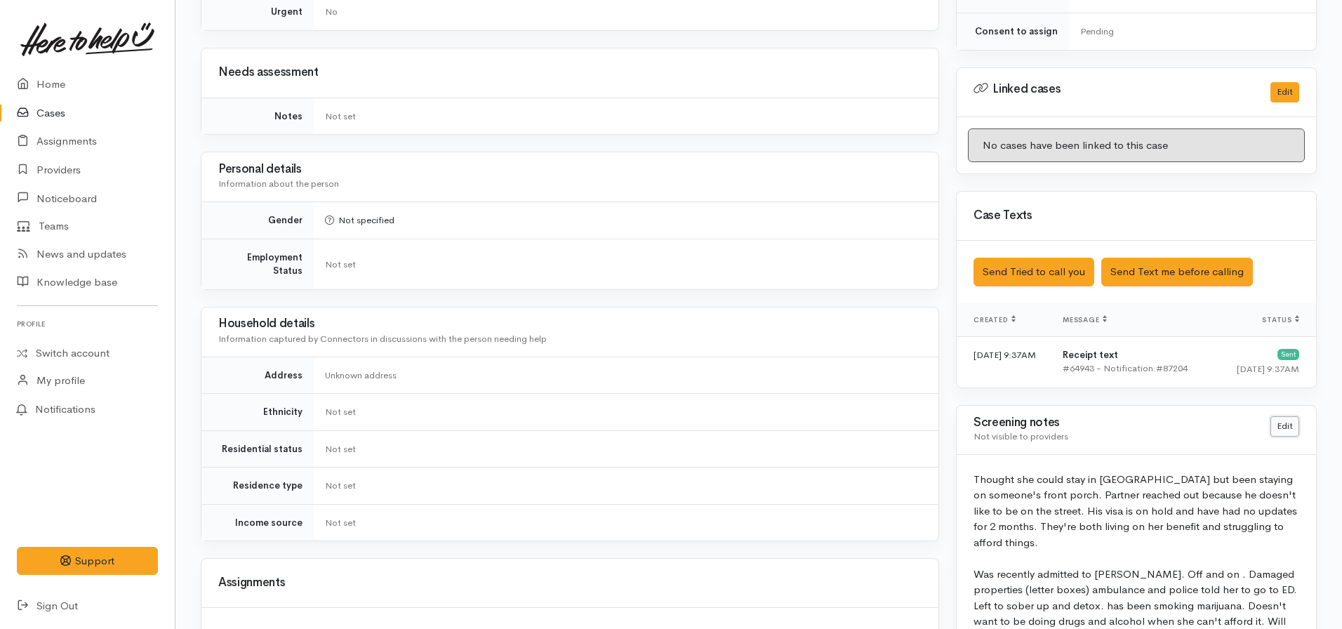
click at [1277, 419] on link "Edit" at bounding box center [1284, 426] width 29 height 20
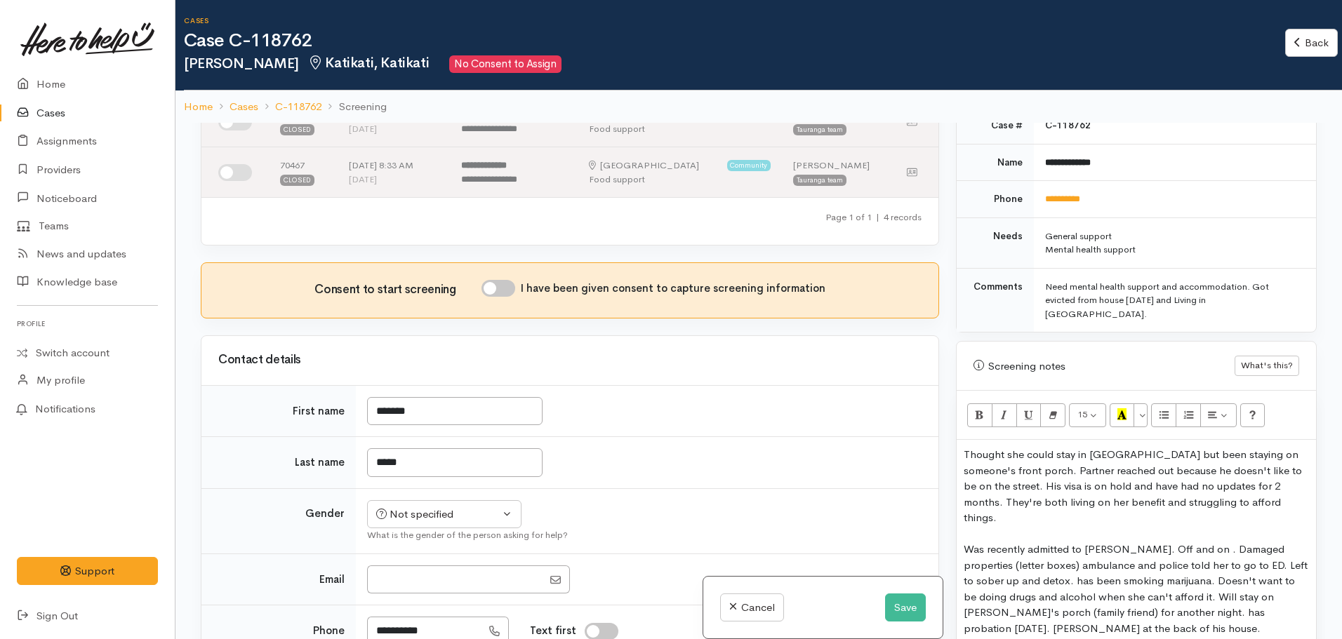
scroll to position [648, 0]
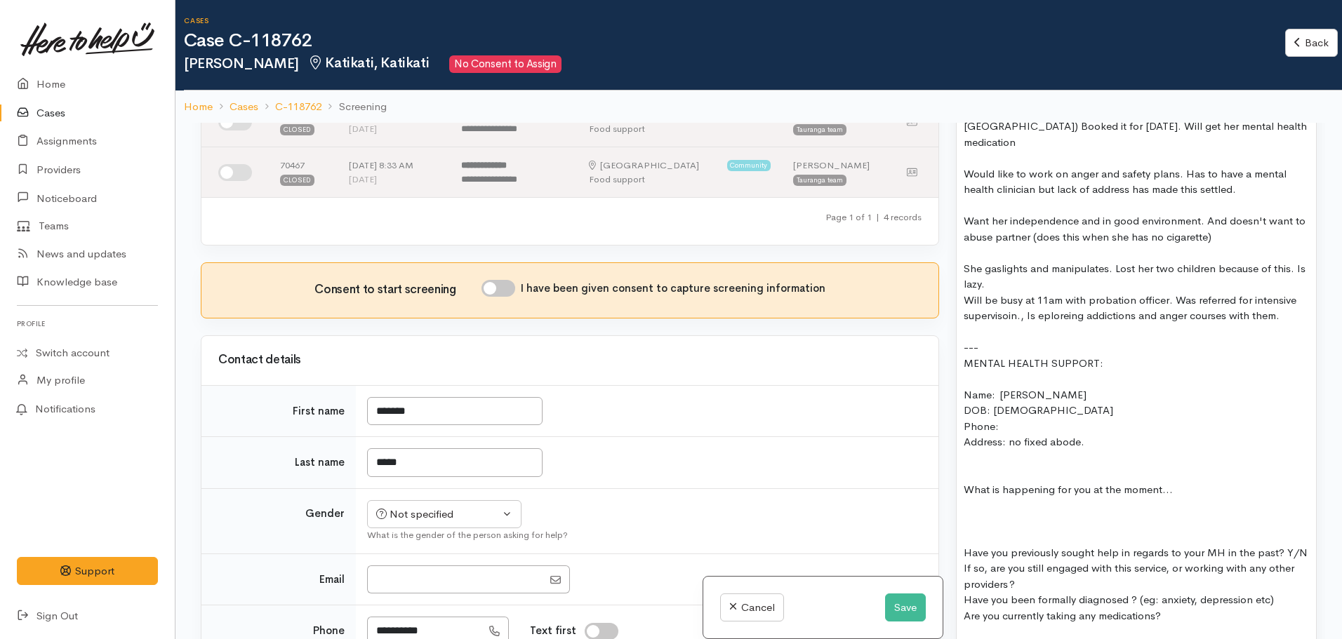
scroll to position [1491, 0]
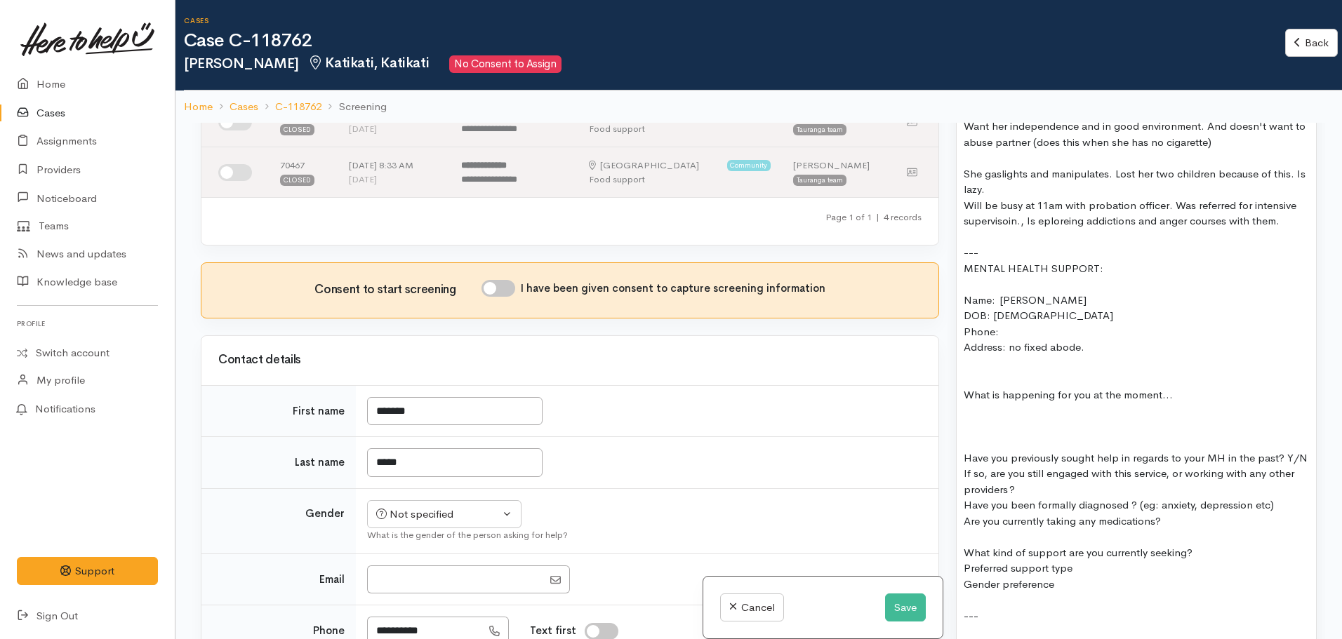
drag, startPoint x: 1103, startPoint y: 311, endPoint x: 962, endPoint y: 261, distance: 149.6
click at [962, 261] on div "Note: Whitney was evicted from her house yesterday and has been staying on fron…" at bounding box center [1136, 158] width 359 height 1041
copy div "Name:  Whitney Ngamu DOB: 26.09.1996 Phone:   Address: no fixed abode."
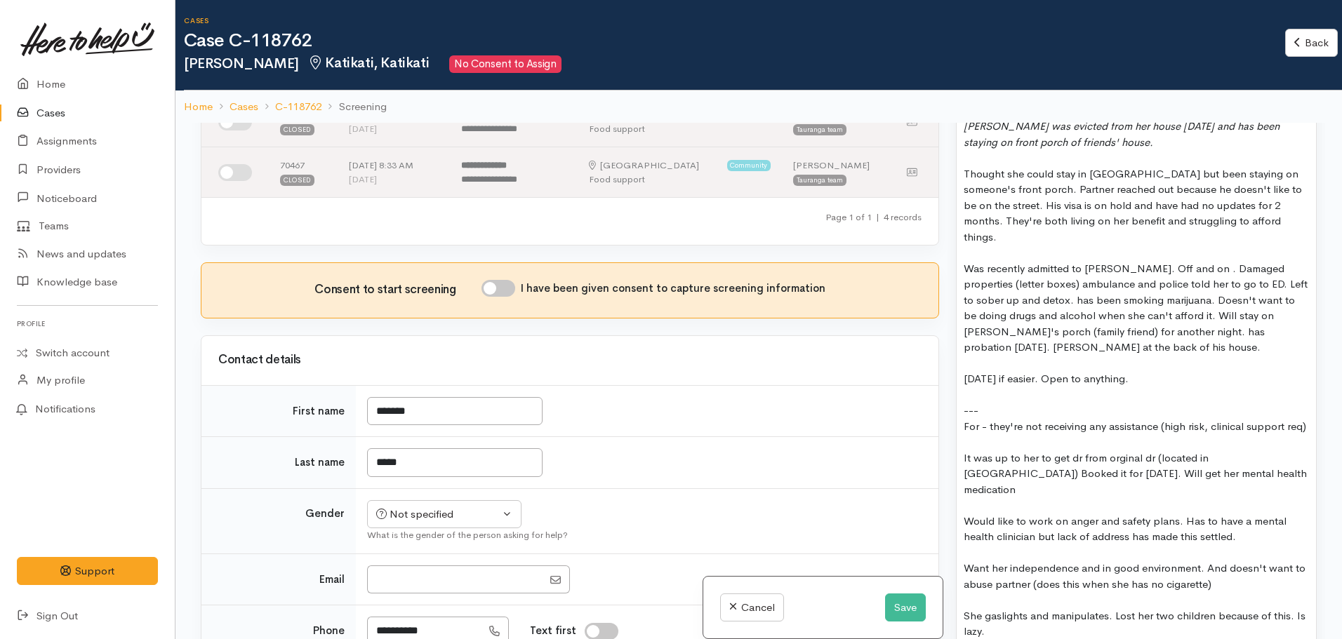
scroll to position [789, 0]
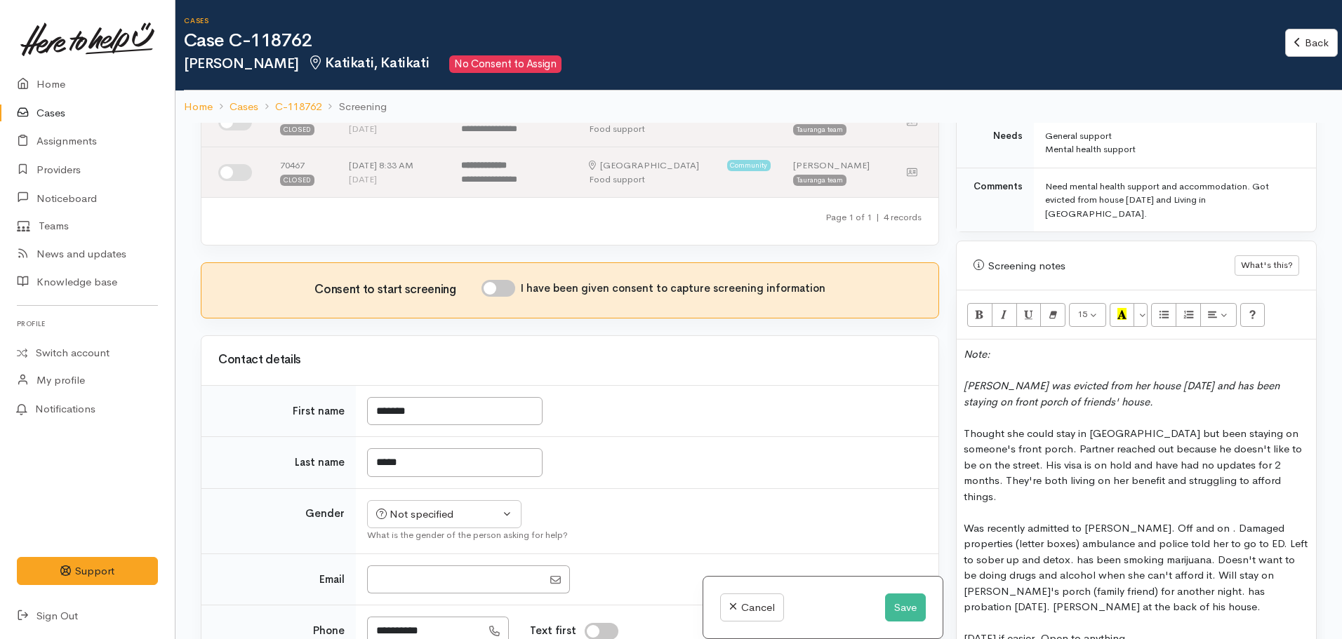
click at [1108, 378] on div "Whitney was evicted from her house yesterday and has been staying on front porc…" at bounding box center [1136, 394] width 345 height 32
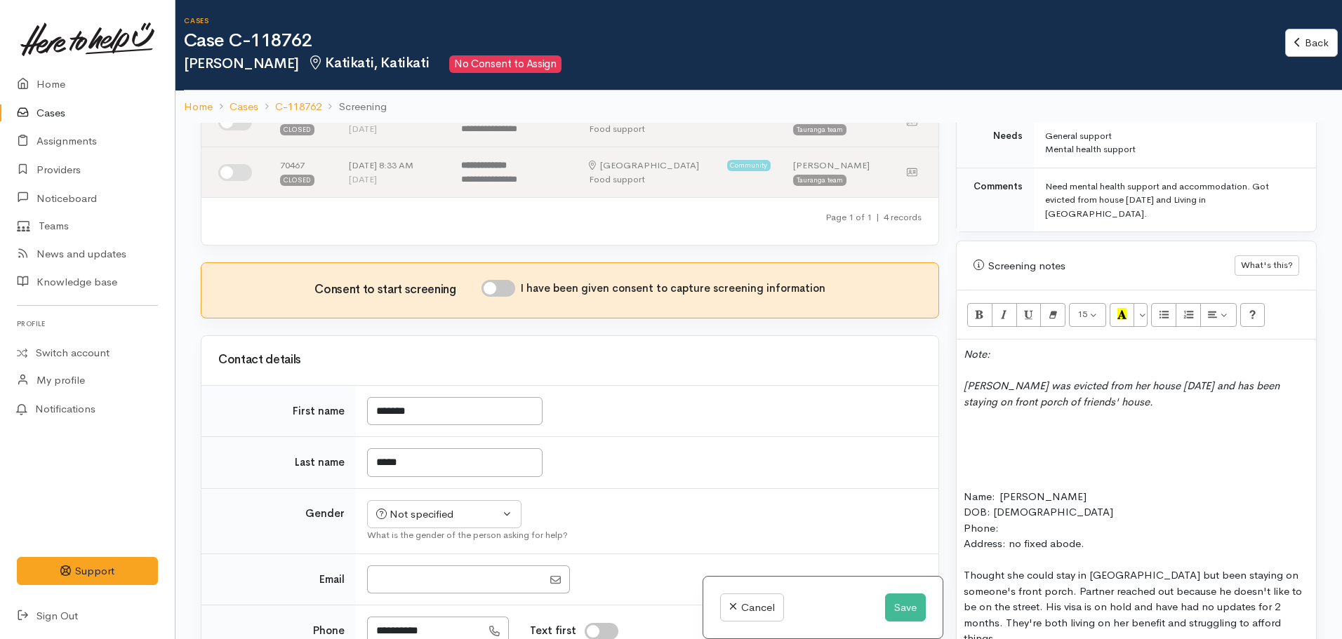
click at [973, 458] on div at bounding box center [1136, 466] width 345 height 16
click at [1110, 380] on div "Whitney was evicted from her house yesterday and has been staying on front porc…" at bounding box center [1136, 394] width 345 height 32
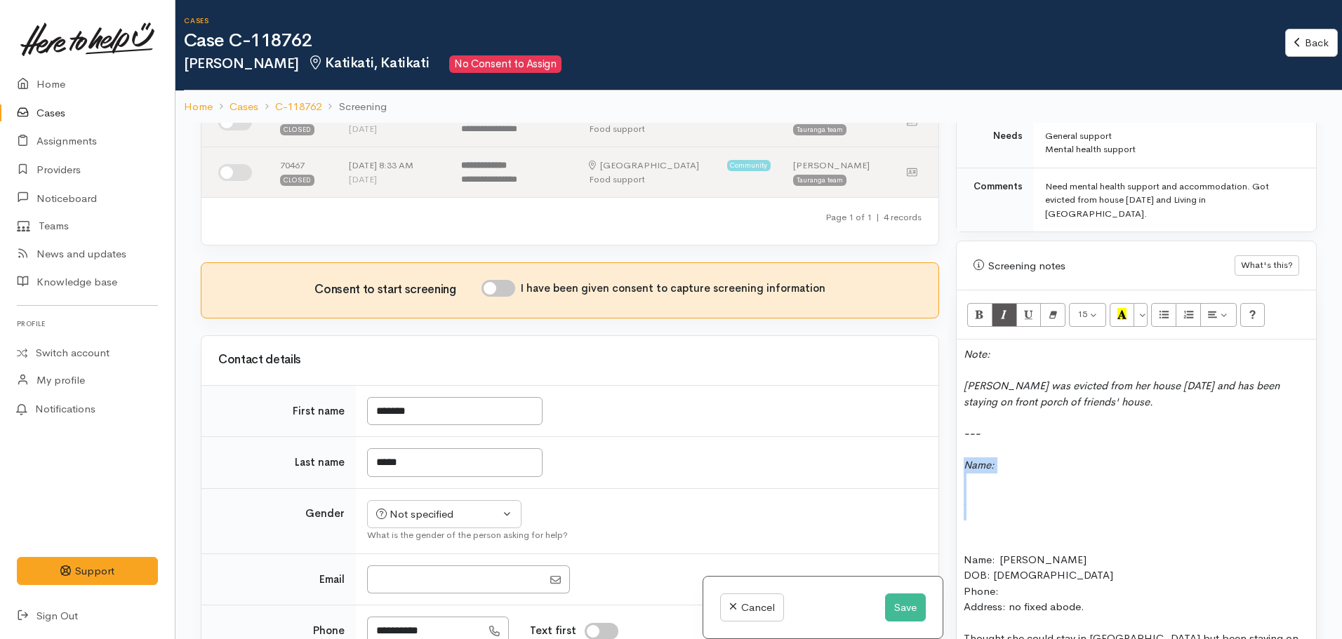
drag, startPoint x: 964, startPoint y: 432, endPoint x: 1002, endPoint y: 495, distance: 73.7
click at [1018, 441] on div at bounding box center [1136, 449] width 345 height 16
drag, startPoint x: 1107, startPoint y: 537, endPoint x: 1004, endPoint y: 536, distance: 103.9
click at [1004, 552] on div "Name:  Whitney Ngamu" at bounding box center [1136, 560] width 345 height 16
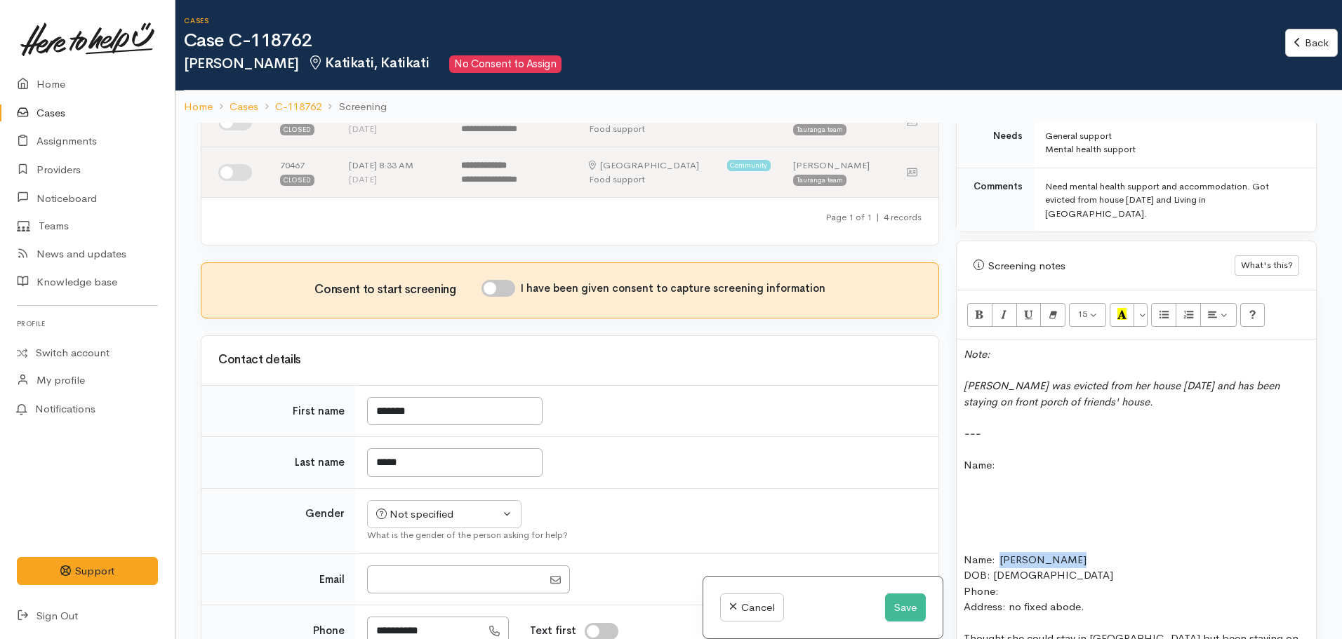
copy div "Whitney Ngamu"
click at [1018, 458] on div "Name:" at bounding box center [1136, 466] width 345 height 16
drag, startPoint x: 1056, startPoint y: 571, endPoint x: 994, endPoint y: 568, distance: 61.9
click at [994, 584] on div "DOB: 26.09.1996" at bounding box center [1136, 592] width 345 height 16
copy div "26.09.1996"
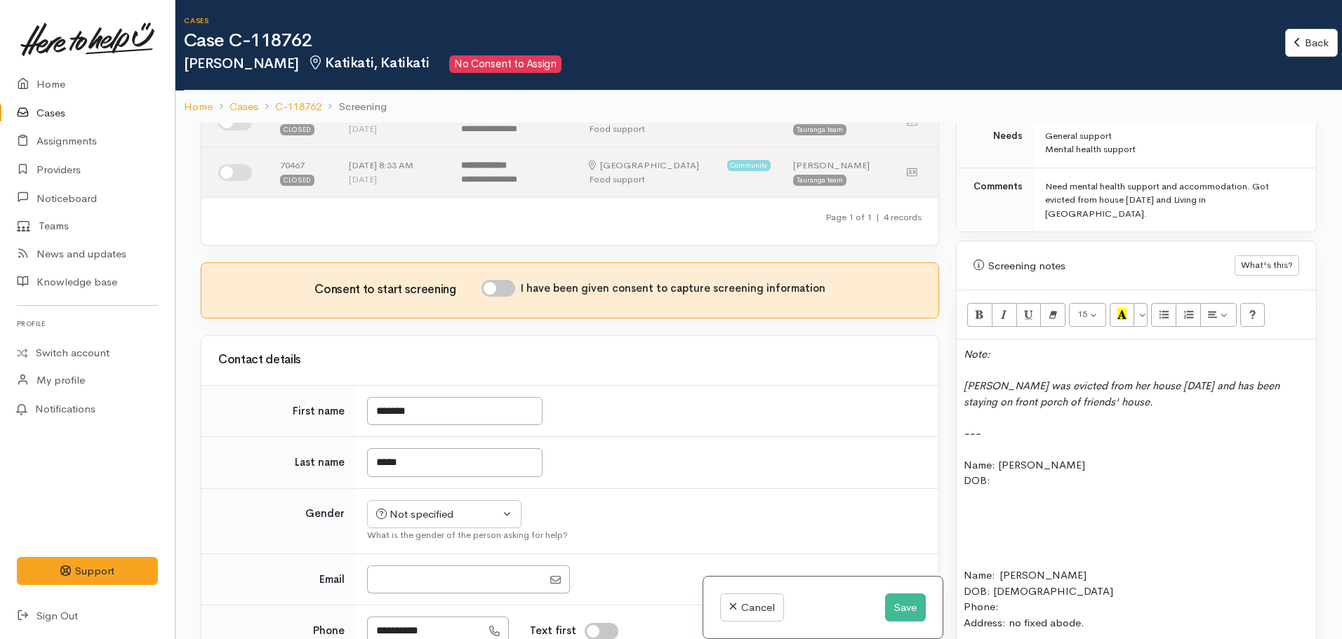
click at [1013, 458] on div "Name: Whitney Ngamu" at bounding box center [1136, 466] width 345 height 16
drag, startPoint x: 1013, startPoint y: 446, endPoint x: 1006, endPoint y: 453, distance: 9.9
click at [1006, 473] on div "DOB:" at bounding box center [1136, 481] width 345 height 16
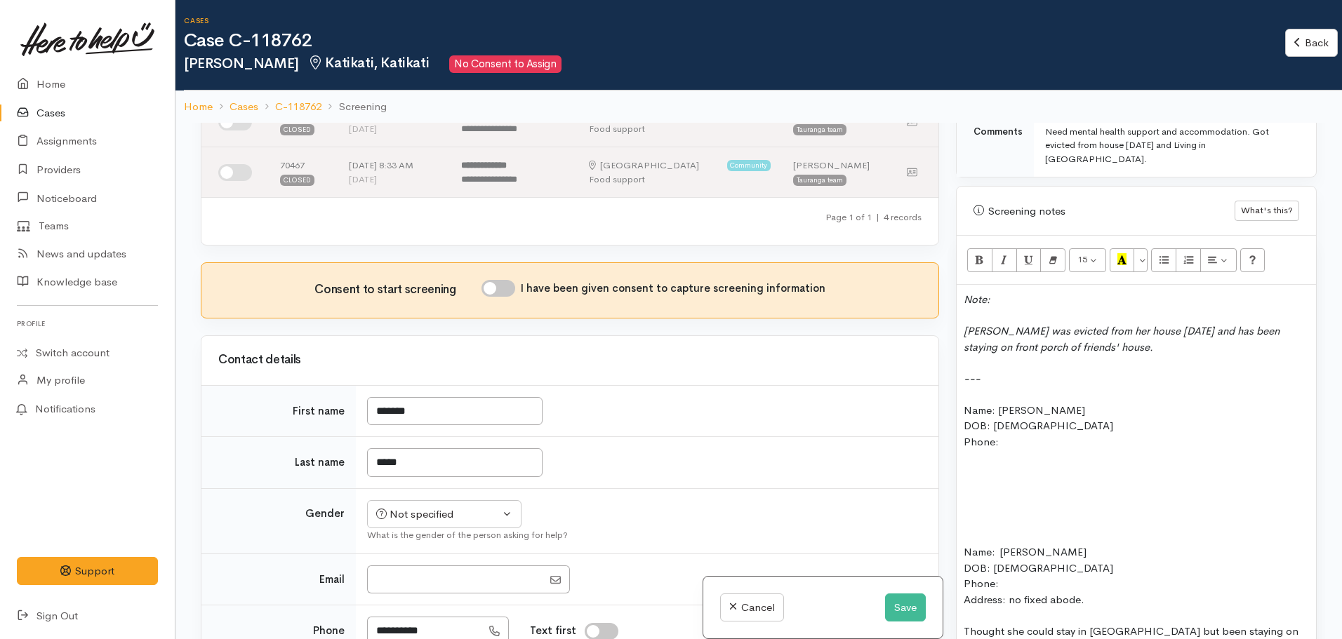
scroll to position [929, 0]
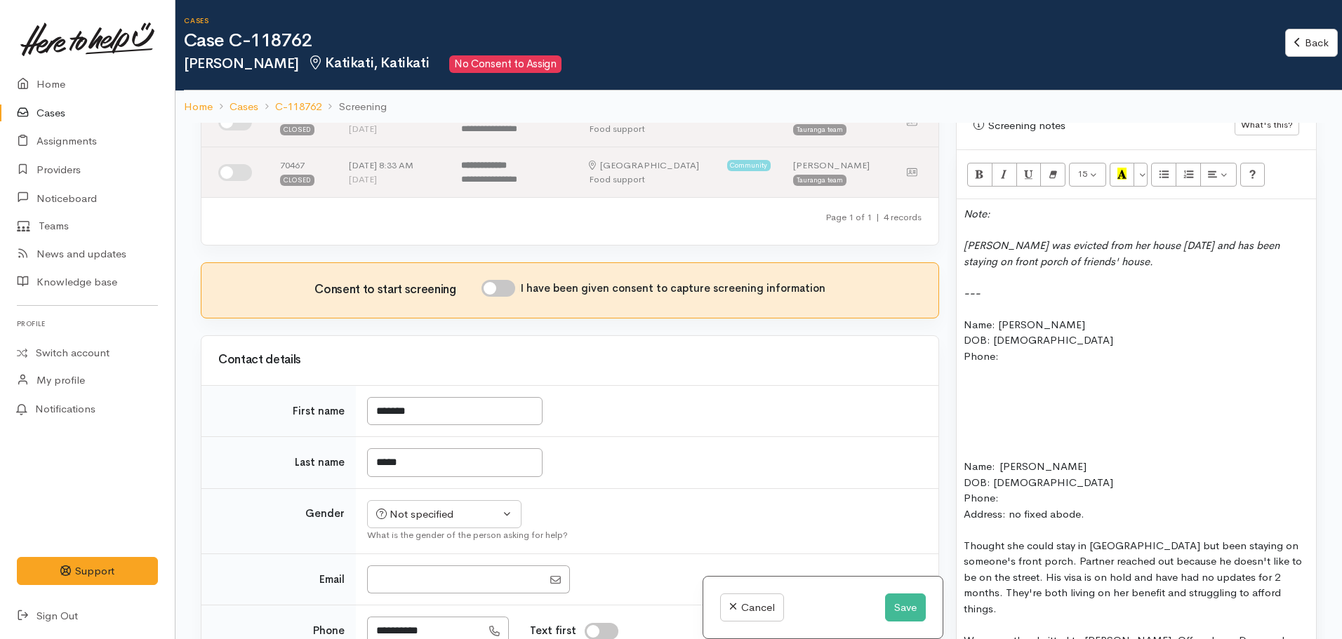
drag, startPoint x: 1088, startPoint y: 488, endPoint x: 959, endPoint y: 491, distance: 128.5
copy div "Address: no fixed abode."
click at [1006, 349] on div "Phone:" at bounding box center [1136, 357] width 345 height 16
click at [973, 364] on div at bounding box center [1136, 372] width 345 height 16
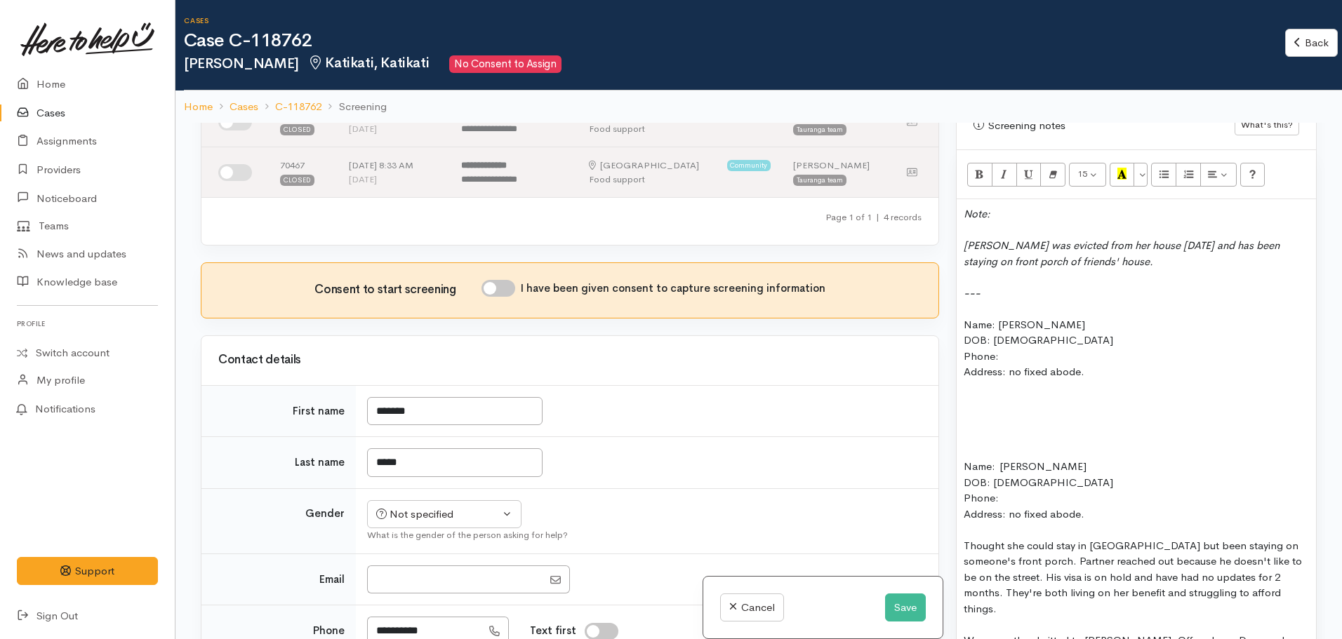
click at [1005, 333] on div "DOB: 26.09.1996" at bounding box center [1136, 341] width 345 height 16
click at [1113, 364] on div "Address: no fixed abode." at bounding box center [1136, 372] width 345 height 16
click at [1019, 333] on div "DOB: 26.09.1996" at bounding box center [1136, 341] width 345 height 16
click at [1016, 349] on div "Phone:" at bounding box center [1136, 357] width 345 height 16
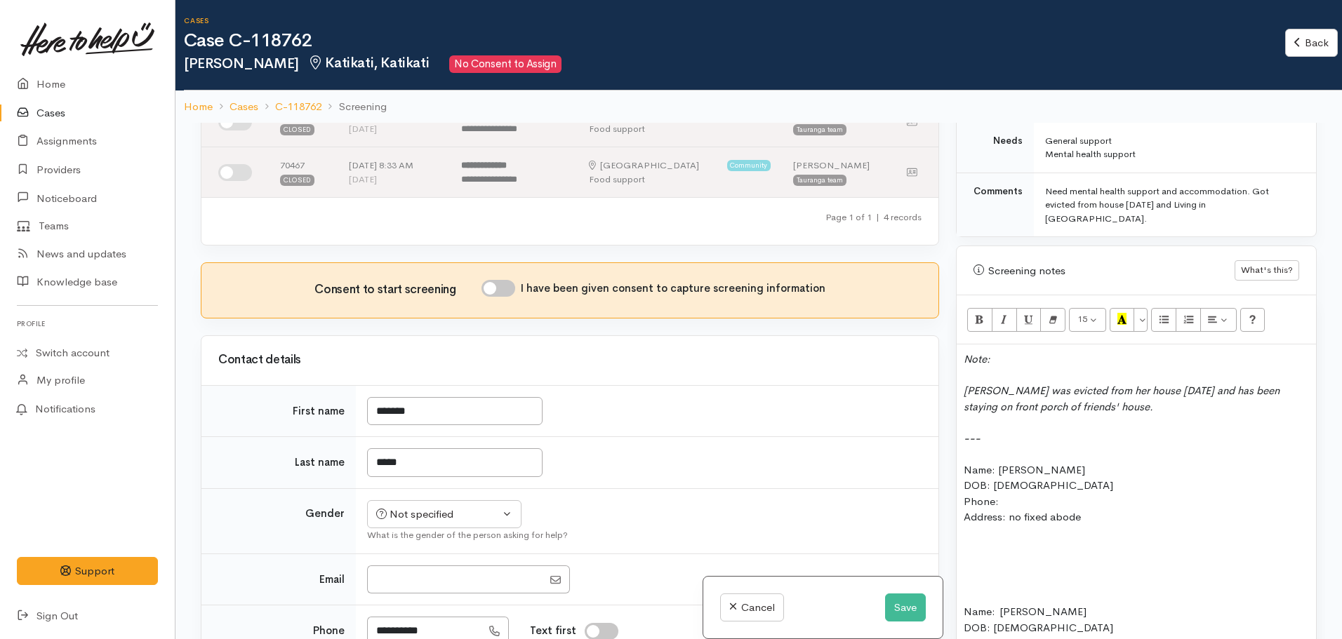
scroll to position [578, 0]
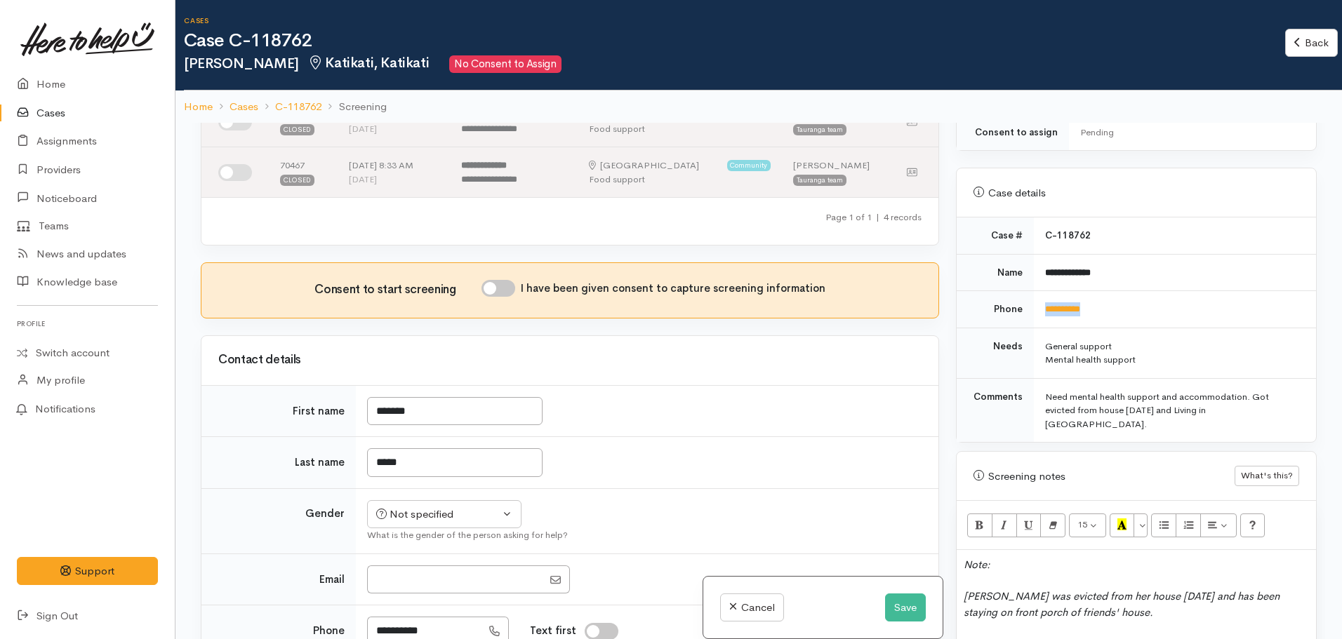
drag, startPoint x: 1119, startPoint y: 298, endPoint x: 1036, endPoint y: 297, distance: 83.5
click at [1036, 297] on td "**********" at bounding box center [1175, 309] width 282 height 37
copy link "**********"
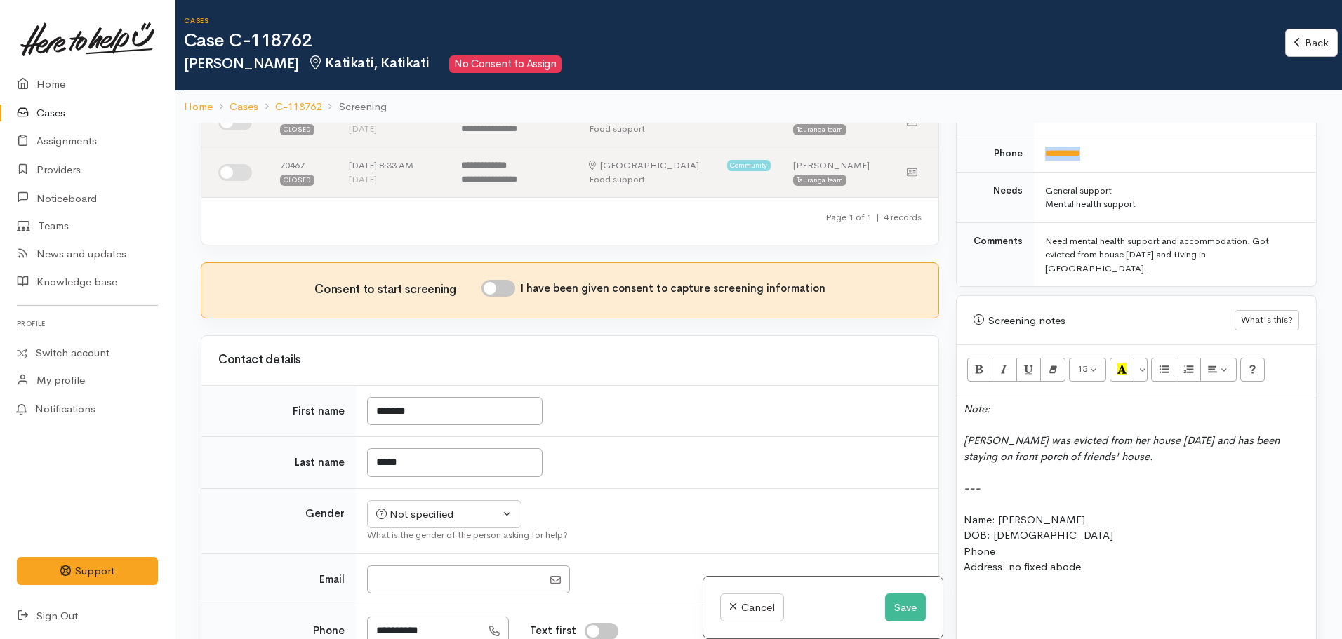
scroll to position [859, 0]
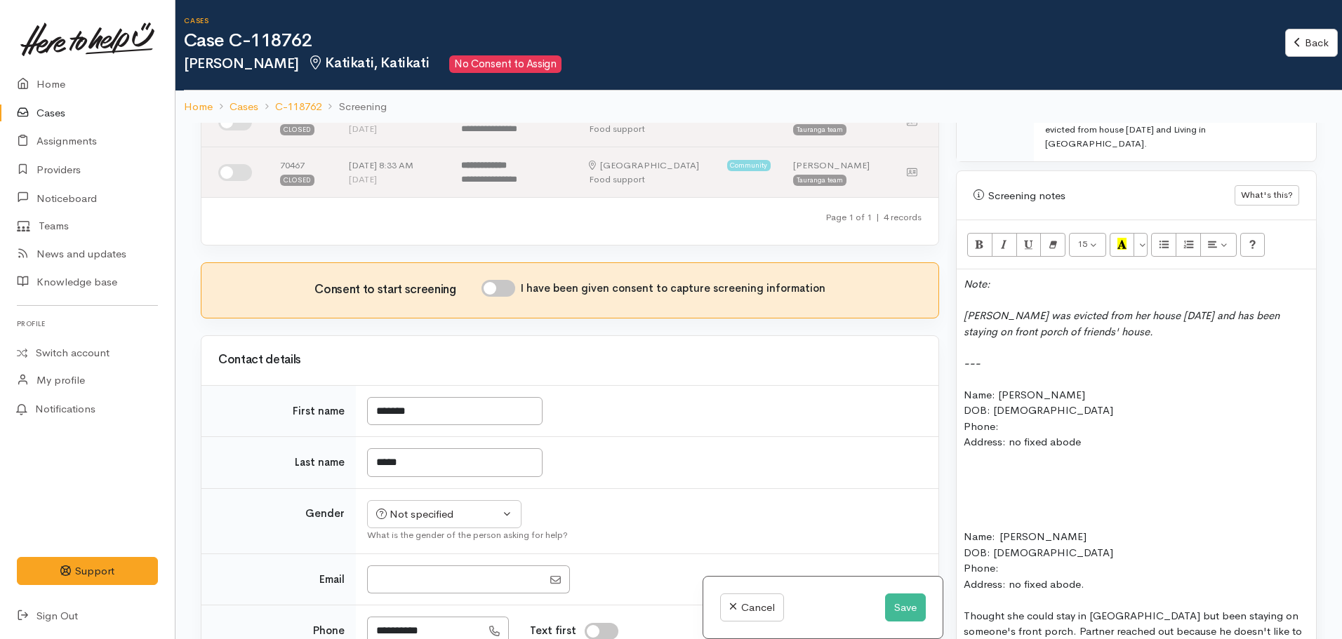
click at [1002, 419] on div "Phone:" at bounding box center [1136, 427] width 345 height 16
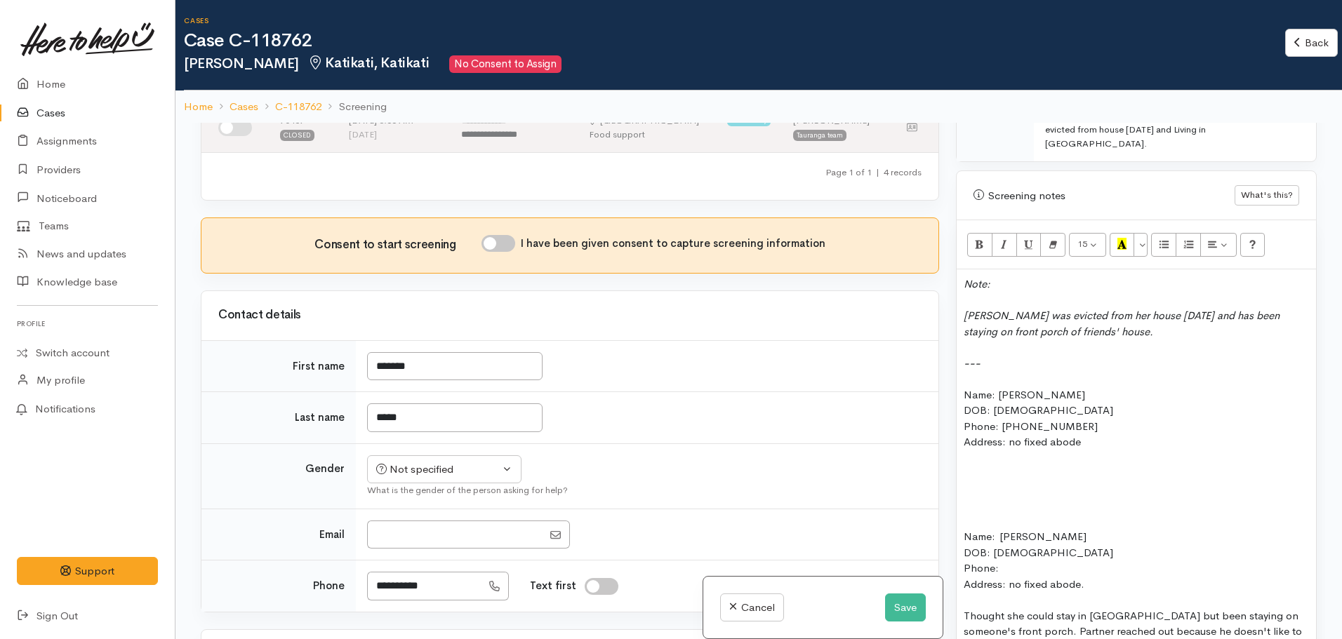
scroll to position [281, 0]
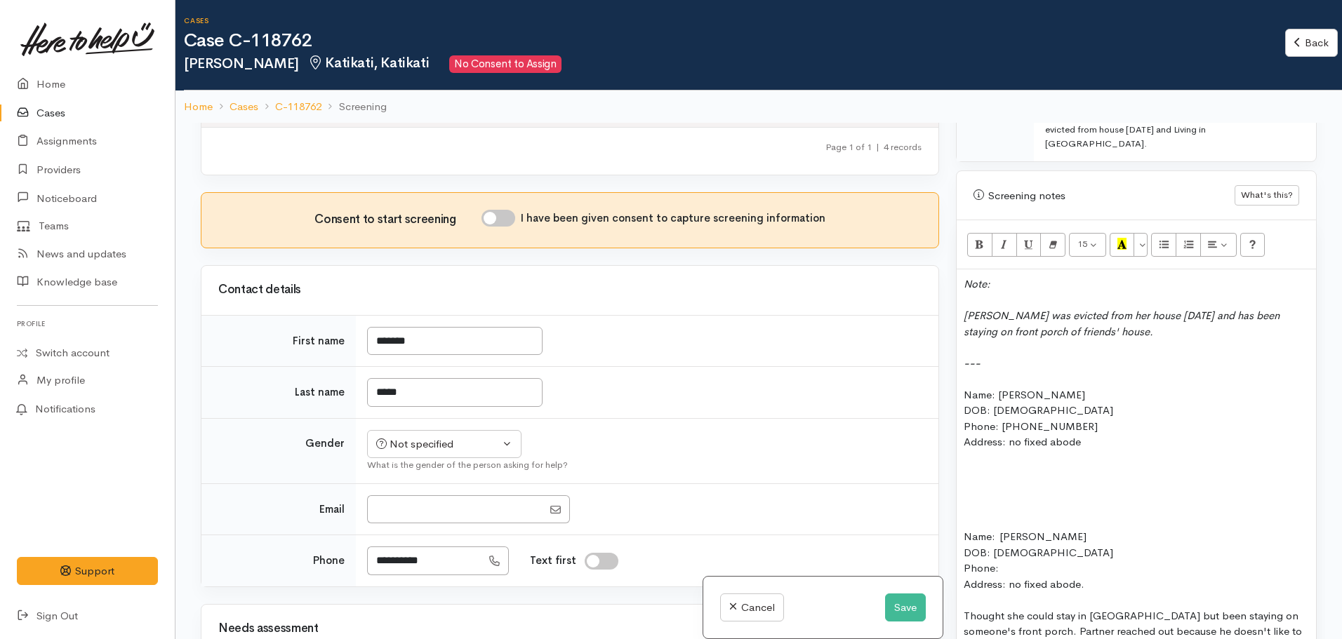
click at [505, 215] on input "I have been given consent to capture screening information" at bounding box center [498, 218] width 34 height 17
checkbox input "true"
drag, startPoint x: 456, startPoint y: 438, endPoint x: 462, endPoint y: 421, distance: 18.0
click at [455, 438] on div "Not specified" at bounding box center [438, 445] width 124 height 16
drag, startPoint x: 404, startPoint y: 517, endPoint x: 501, endPoint y: 505, distance: 98.3
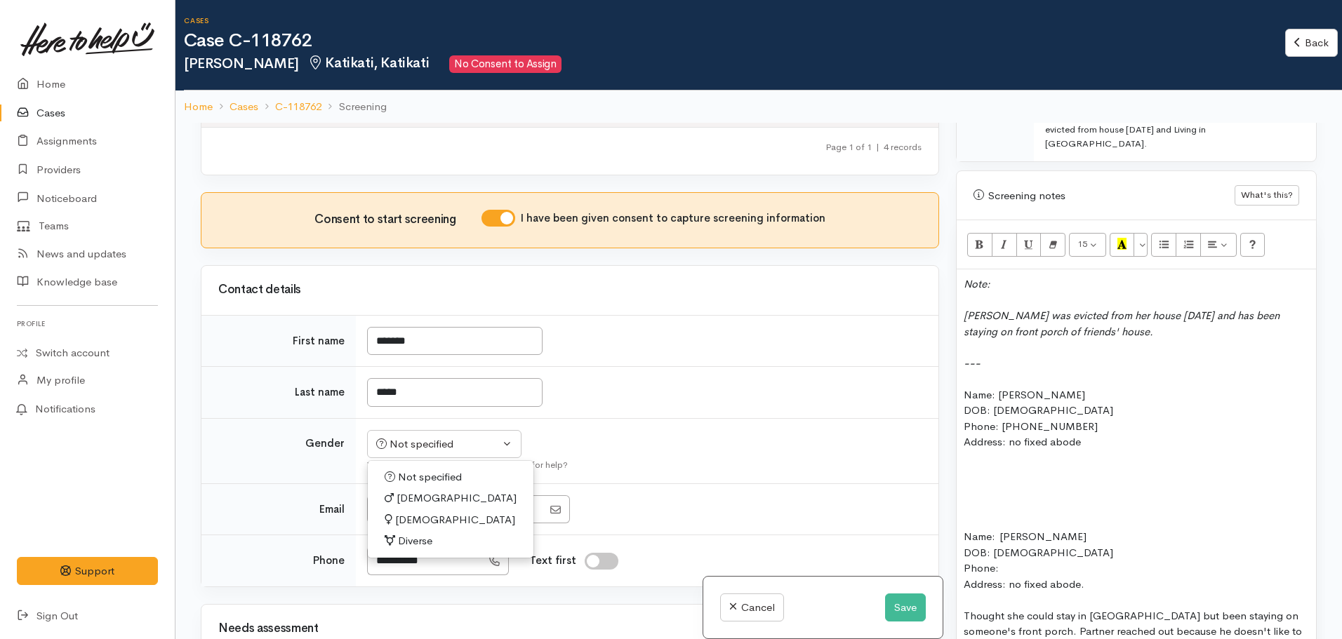
click at [405, 517] on span "Female" at bounding box center [455, 520] width 120 height 16
select select "Female"
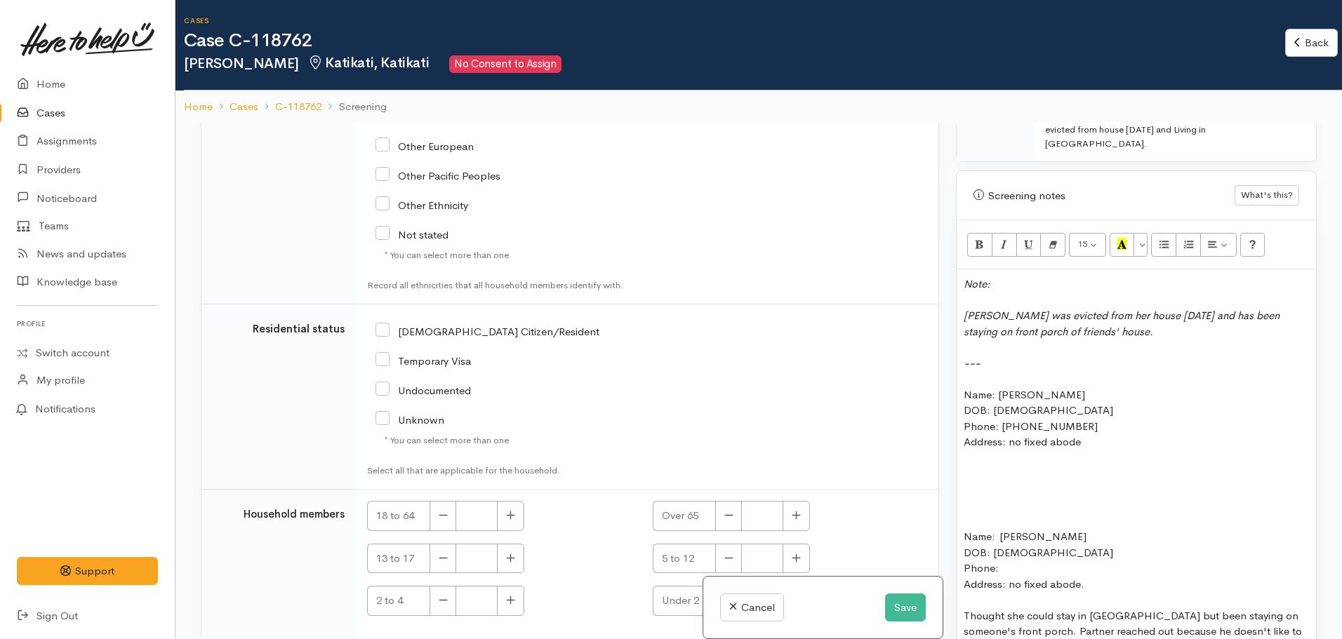
scroll to position [2479, 0]
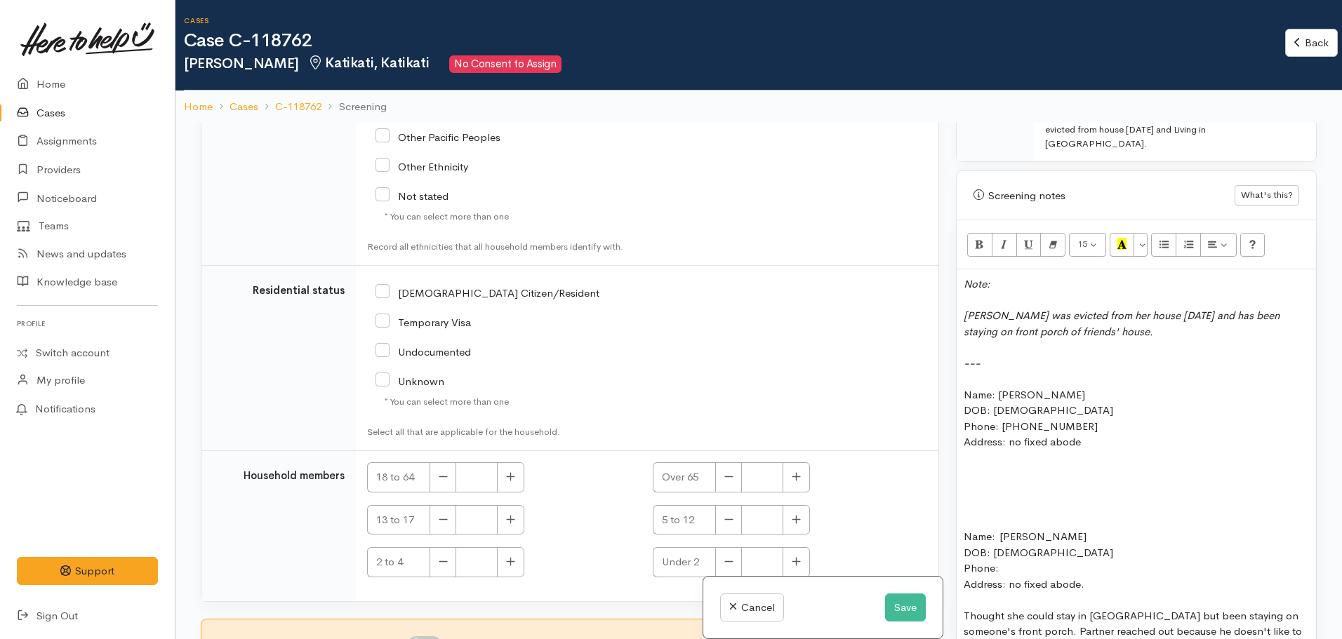
click at [380, 292] on input "NZ Citizen/Resident" at bounding box center [487, 292] width 224 height 13
checkbox input "true"
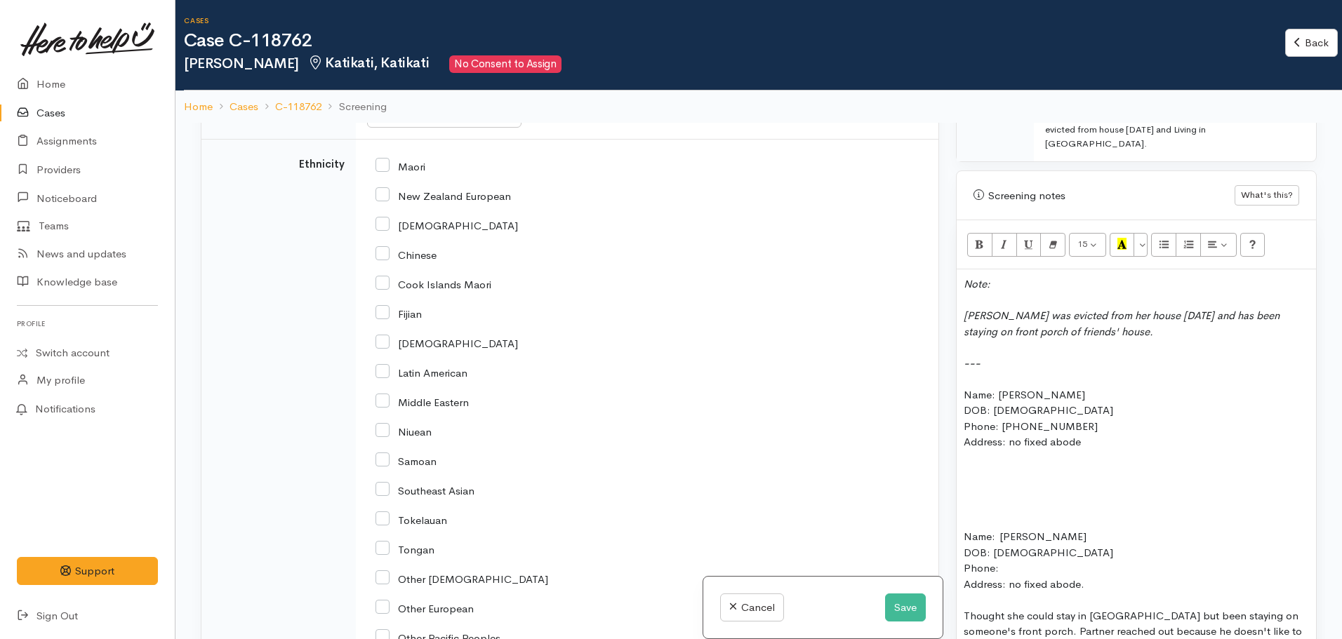
scroll to position [1777, 0]
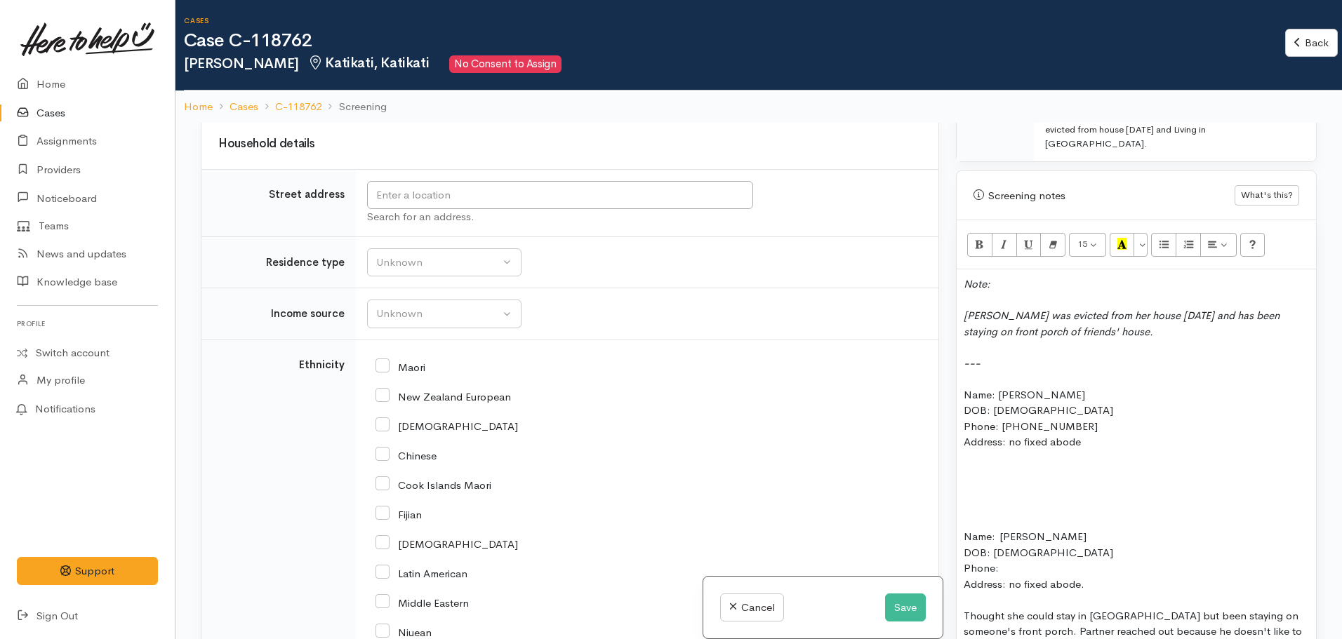
click at [383, 366] on input "Maori" at bounding box center [400, 366] width 50 height 13
checkbox input "true"
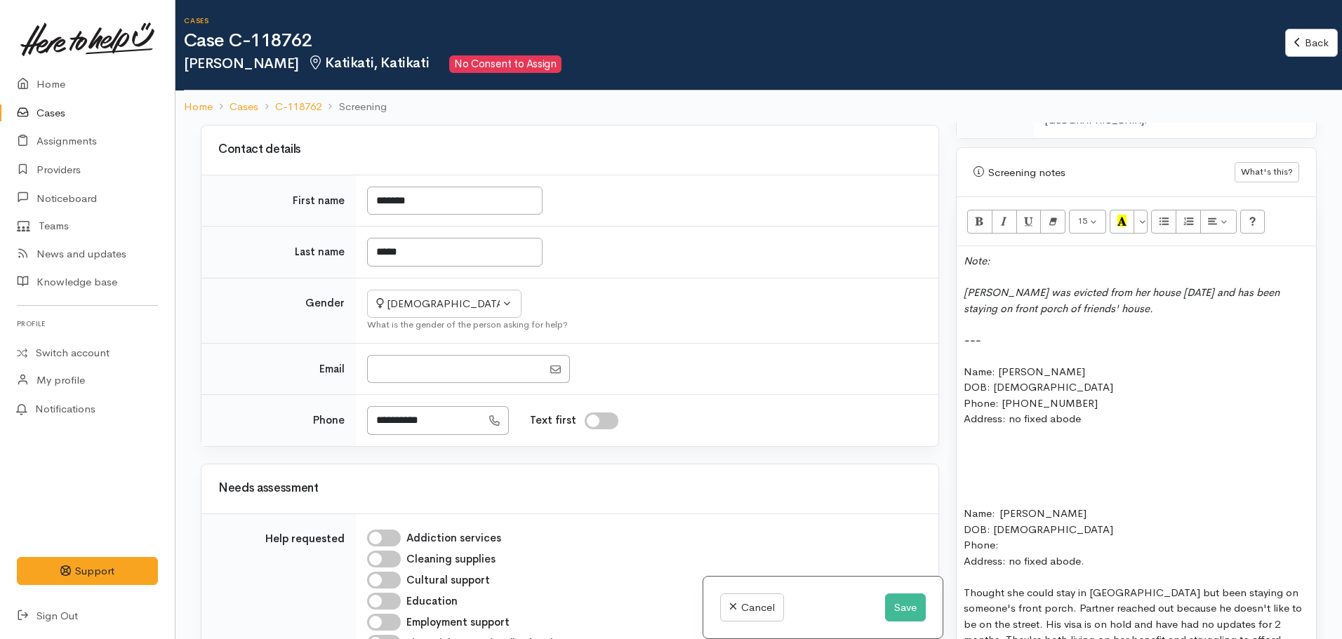
scroll to position [929, 0]
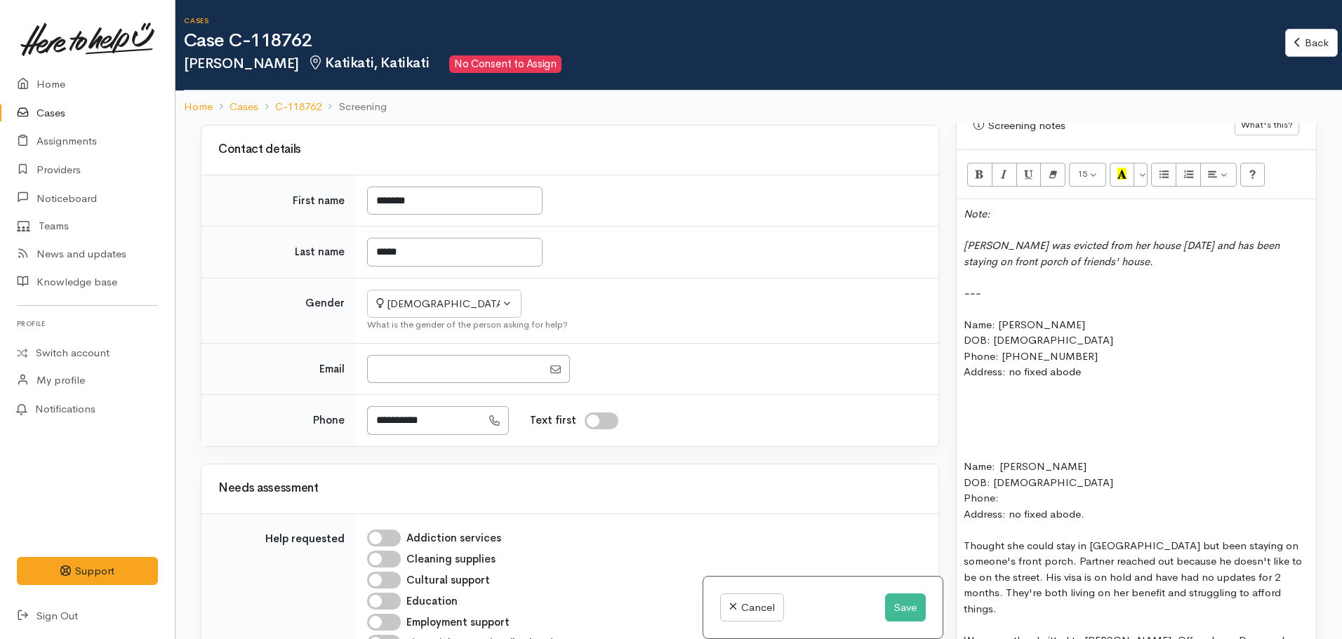
click at [1124, 241] on div "Whitney was evicted from her house yesterday and has been staying on front porc…" at bounding box center [1136, 254] width 345 height 32
click at [1171, 238] on div "Whitney was evicted from her house yesterday and has been staying on front porc…" at bounding box center [1136, 254] width 345 height 32
drag, startPoint x: 1091, startPoint y: 489, endPoint x: 963, endPoint y: 422, distance: 144.4
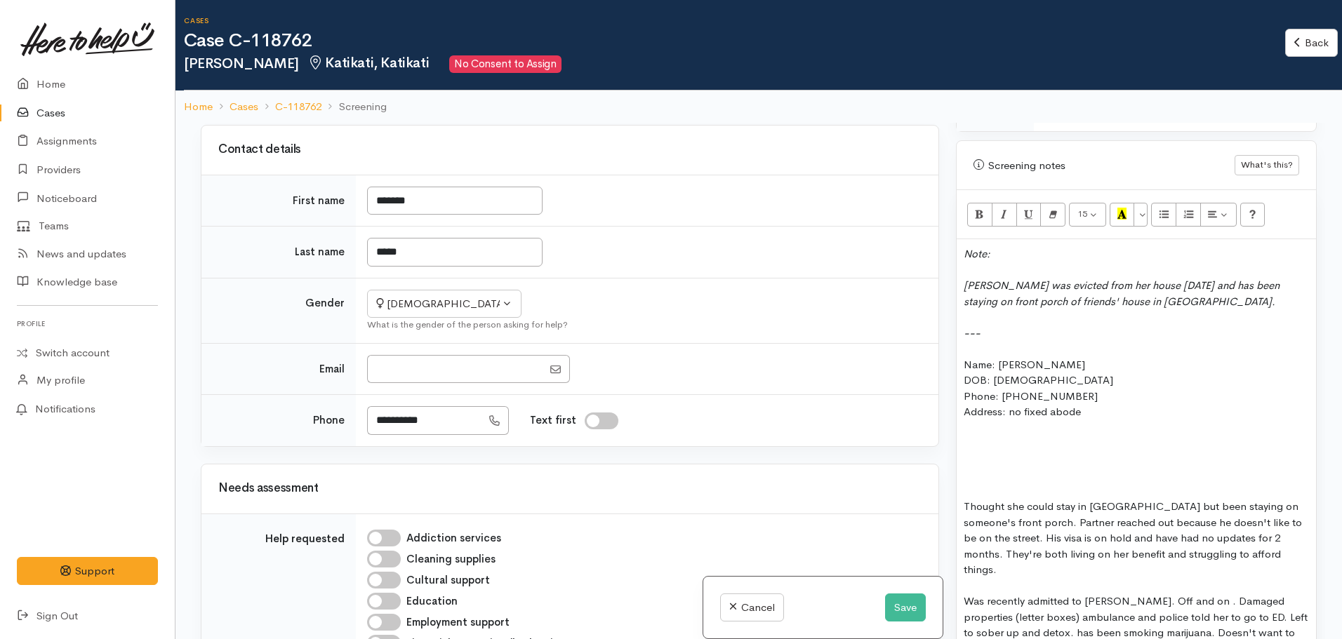
scroll to position [859, 0]
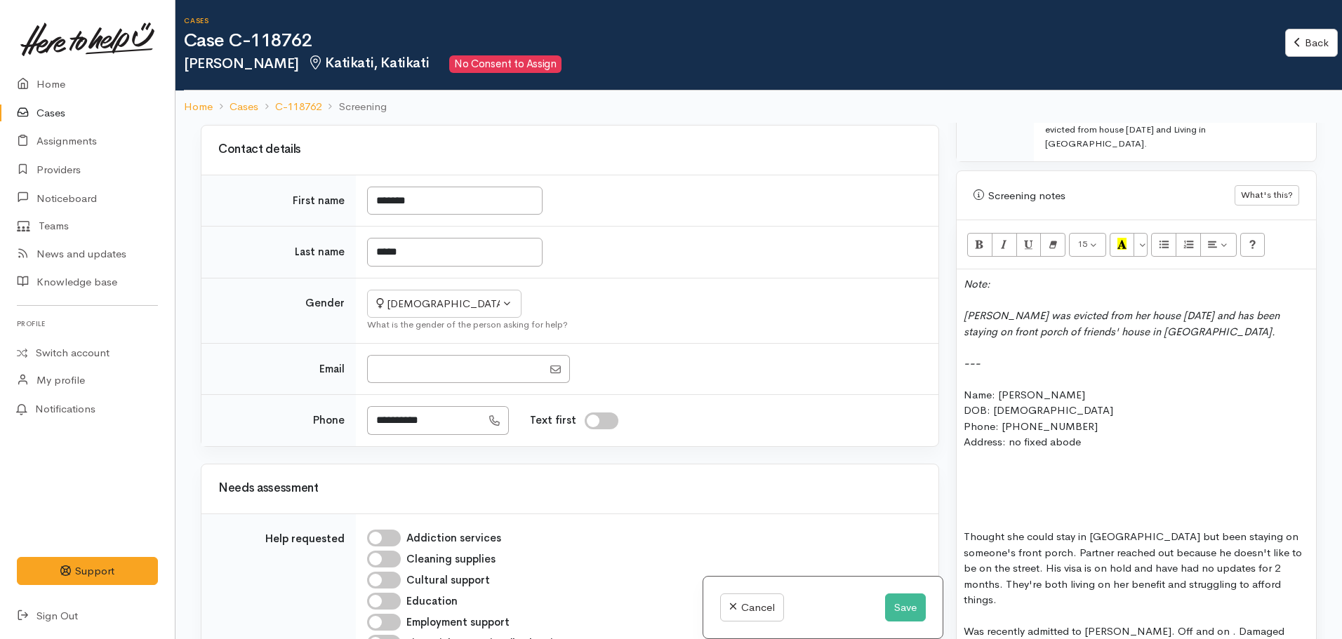
click at [1192, 308] on div "Whitney was evicted from her house yesterday and has been staying on front porc…" at bounding box center [1136, 324] width 345 height 32
click at [1201, 310] on div "Whitney was evicted from her house yesterday and has been staying on front porc…" at bounding box center [1136, 324] width 345 height 32
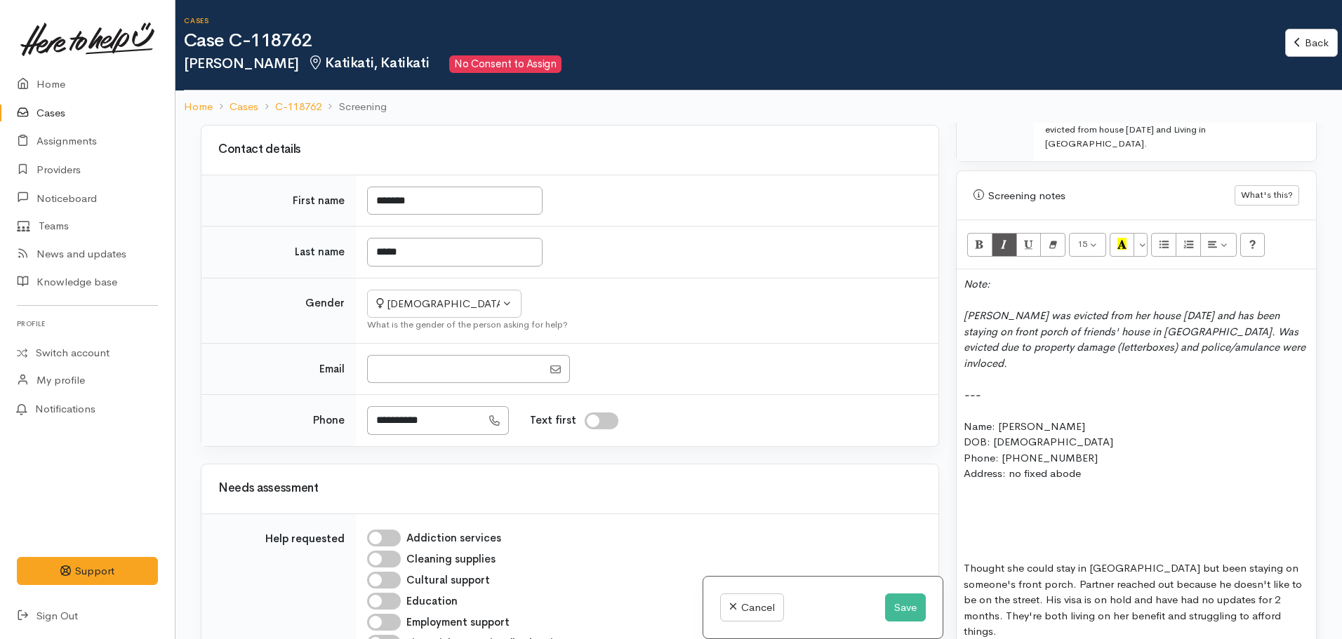
drag, startPoint x: 1224, startPoint y: 305, endPoint x: 1222, endPoint y: 315, distance: 10.7
click at [1004, 309] on icon "Whitney was evicted from her house yesterday and has been staying on front porc…" at bounding box center [1131, 339] width 335 height 61
click at [1082, 309] on icon "Whitney and partner was evicted from her house yesterday and has been staying o…" at bounding box center [1128, 339] width 328 height 61
click at [1013, 333] on div "Whitney and partner were evicted from her house yesterday and has been staying …" at bounding box center [1136, 339] width 345 height 63
click at [1169, 309] on icon "Whitney and partner were evicted from her house yesterday and has been staying …" at bounding box center [1130, 339] width 332 height 61
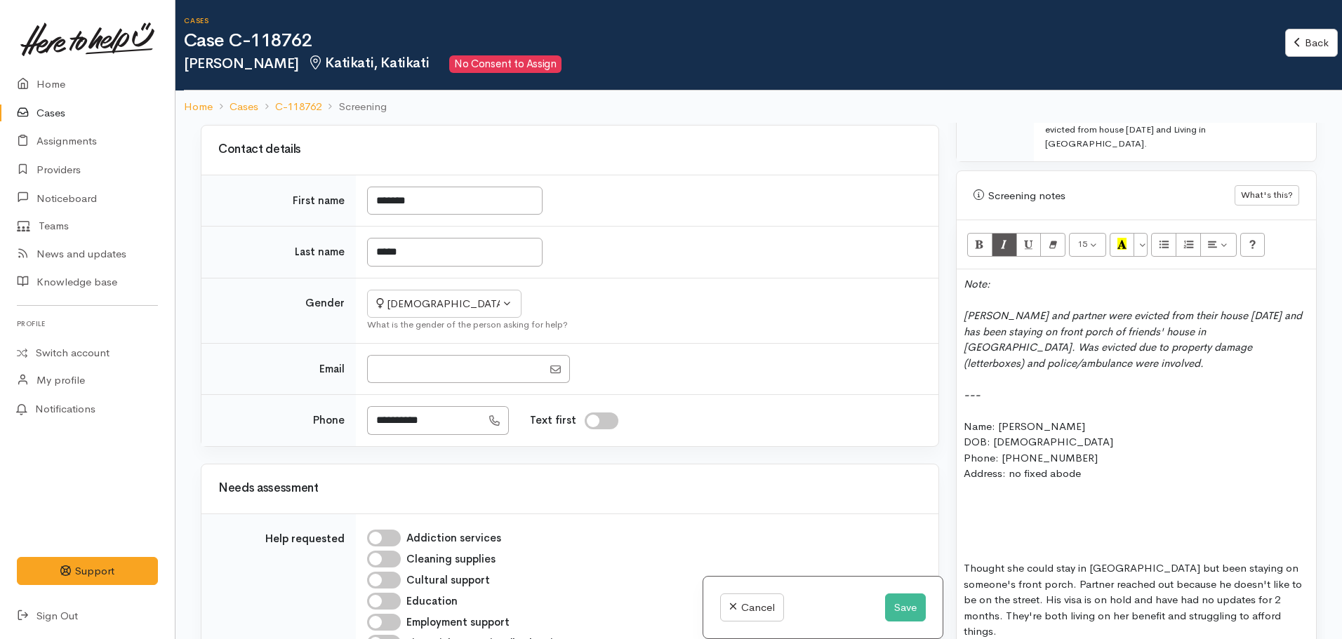
click at [1294, 308] on div "Whitney and partner were evicted from their house yesterday and has been stayin…" at bounding box center [1136, 339] width 345 height 63
click at [1030, 334] on div "Whitney and partner were evicted from their house yesterday and have been stayi…" at bounding box center [1136, 339] width 345 height 63
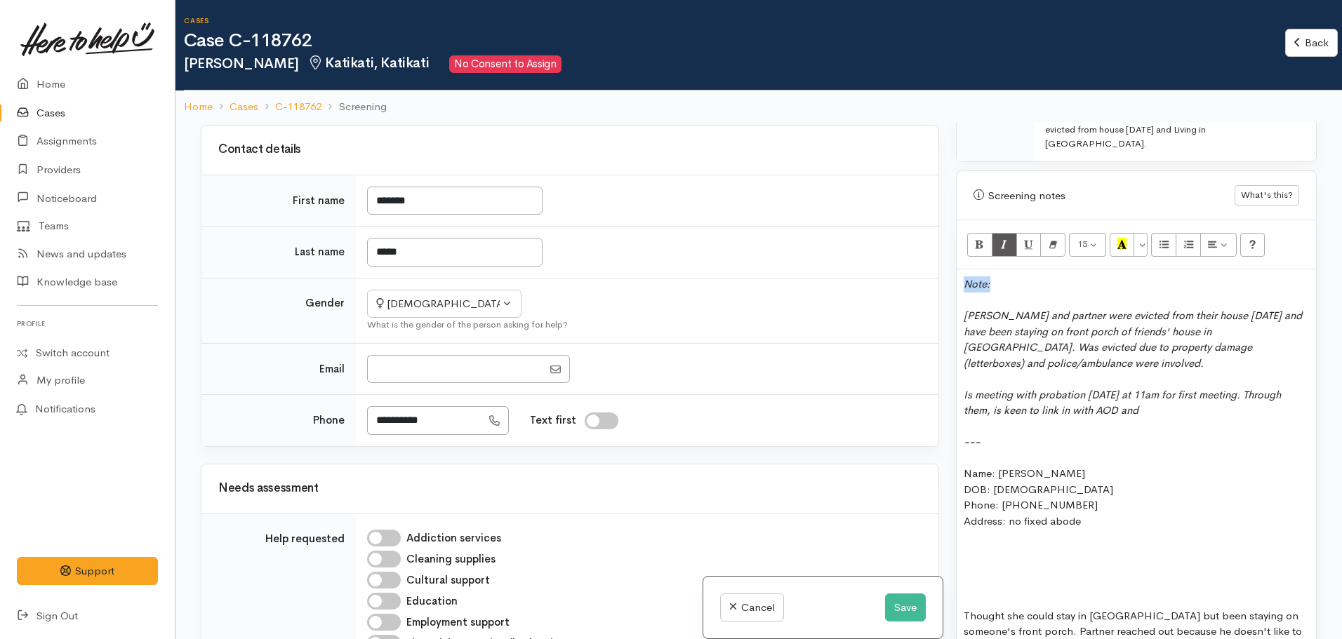
drag, startPoint x: 1007, startPoint y: 265, endPoint x: 928, endPoint y: 254, distance: 80.0
click at [928, 254] on div "Related cases There are other cases potentially from the same person, address o…" at bounding box center [758, 442] width 1133 height 639
click at [1181, 387] on div "Is meeting with probation tomorrow at 11am for first meeting. Through them, is …" at bounding box center [1136, 403] width 345 height 32
click at [1253, 309] on icon "Whitney and partner were evicted from their house yesterday and have been stayi…" at bounding box center [1133, 339] width 338 height 61
drag, startPoint x: 1261, startPoint y: 369, endPoint x: 1279, endPoint y: 381, distance: 21.2
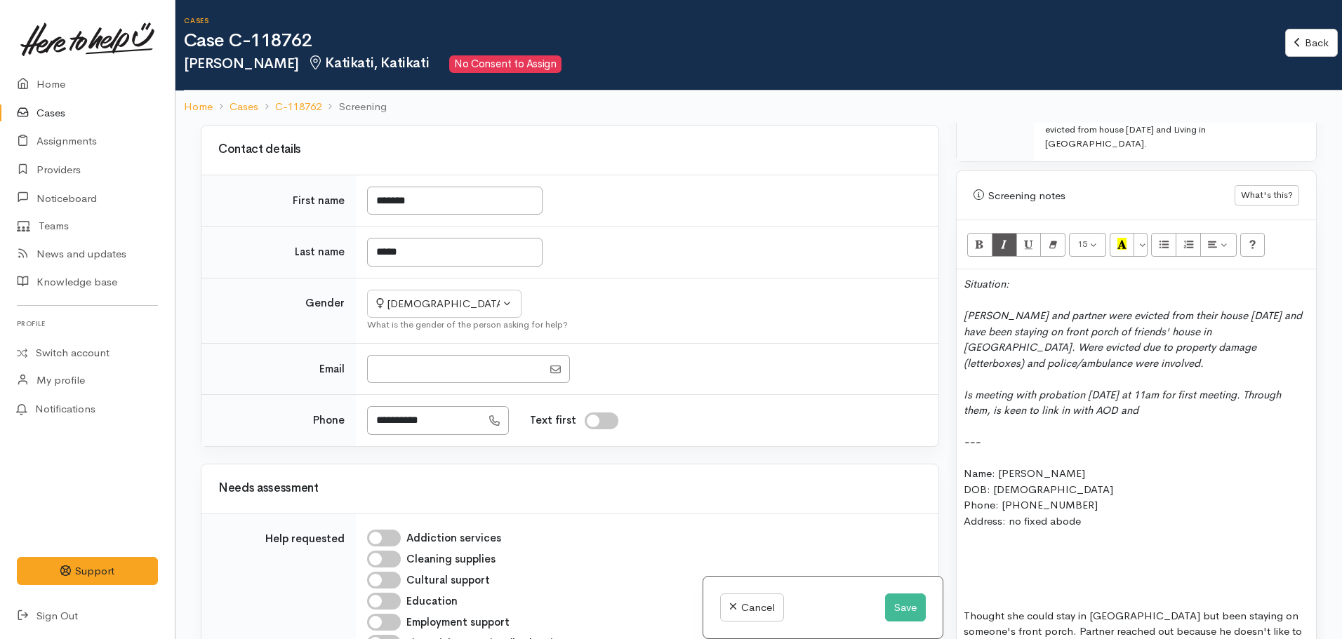
click at [1279, 387] on div "Is meeting with probation tomorrow at 11am for first meeting. Through them, is …" at bounding box center [1136, 403] width 345 height 32
click at [1266, 388] on icon "Is meeting with probation tomorrow at 11am for first meeting. Through them, is …" at bounding box center [1122, 402] width 317 height 29
click at [989, 388] on icon "Is meeting with probation tomorrow at 11am for first meeting. Through them, is …" at bounding box center [1122, 402] width 317 height 29
click at [1205, 387] on div "Is meeting with probation tomorrow at 11am for first meeting. Through their sup…" at bounding box center [1136, 403] width 345 height 32
click at [1189, 387] on div "Is meeting with probation tomorrow at 11am for first meeting. Through their sup…" at bounding box center [1136, 403] width 345 height 32
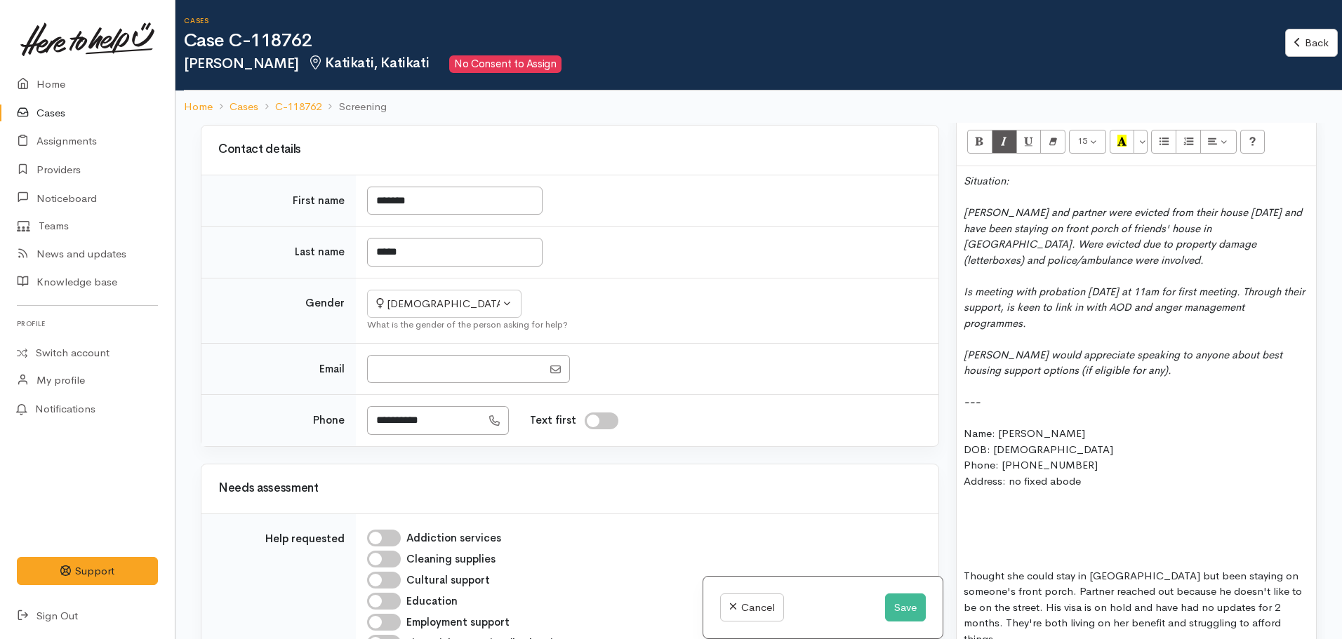
scroll to position [929, 0]
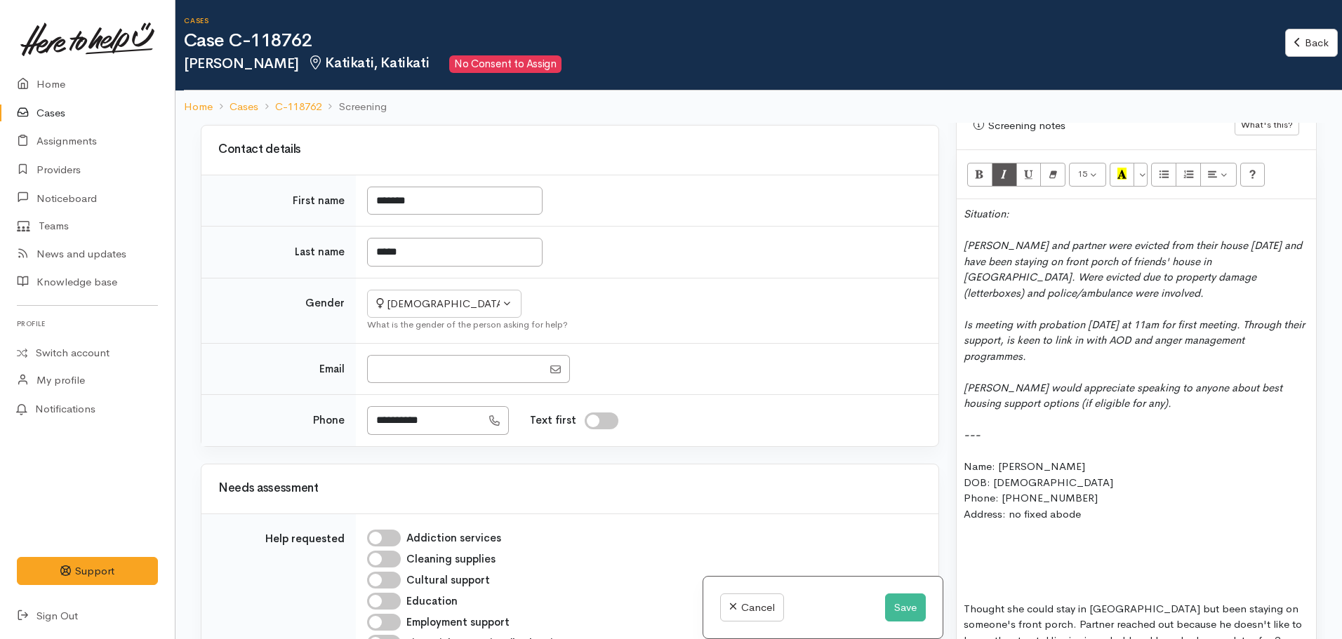
click at [1134, 318] on icon "Is meeting with probation tomorrow at 11am for first meeting. Through their sup…" at bounding box center [1134, 340] width 341 height 45
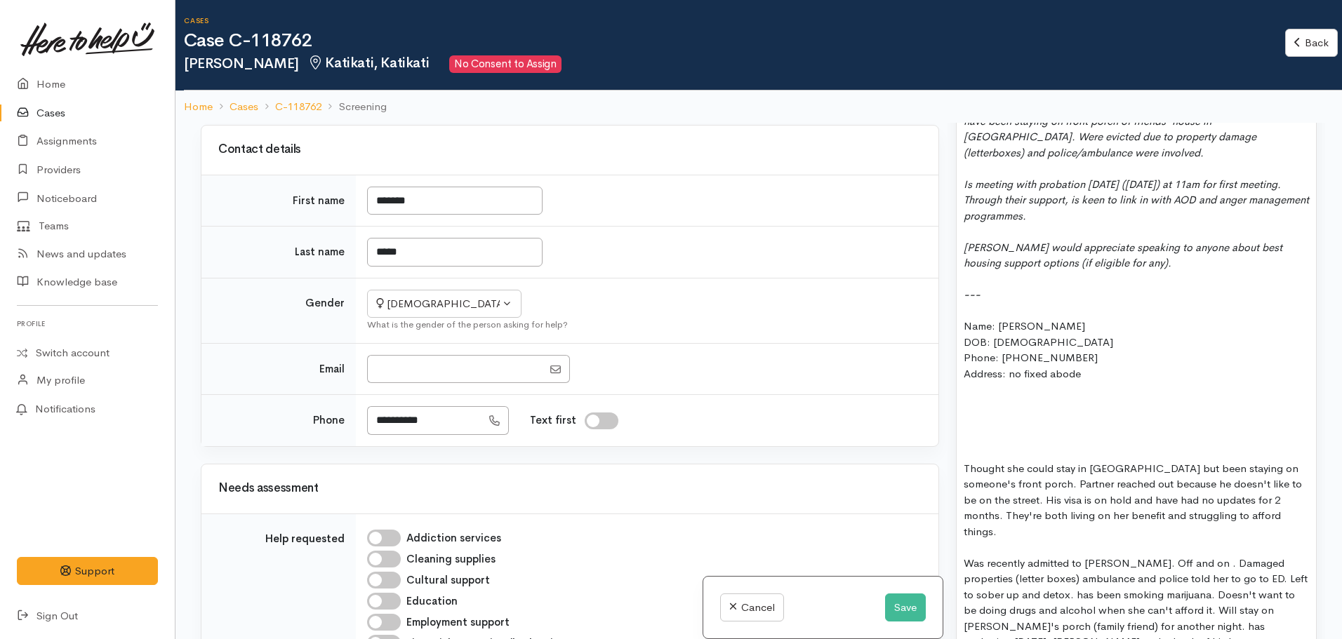
scroll to position [999, 0]
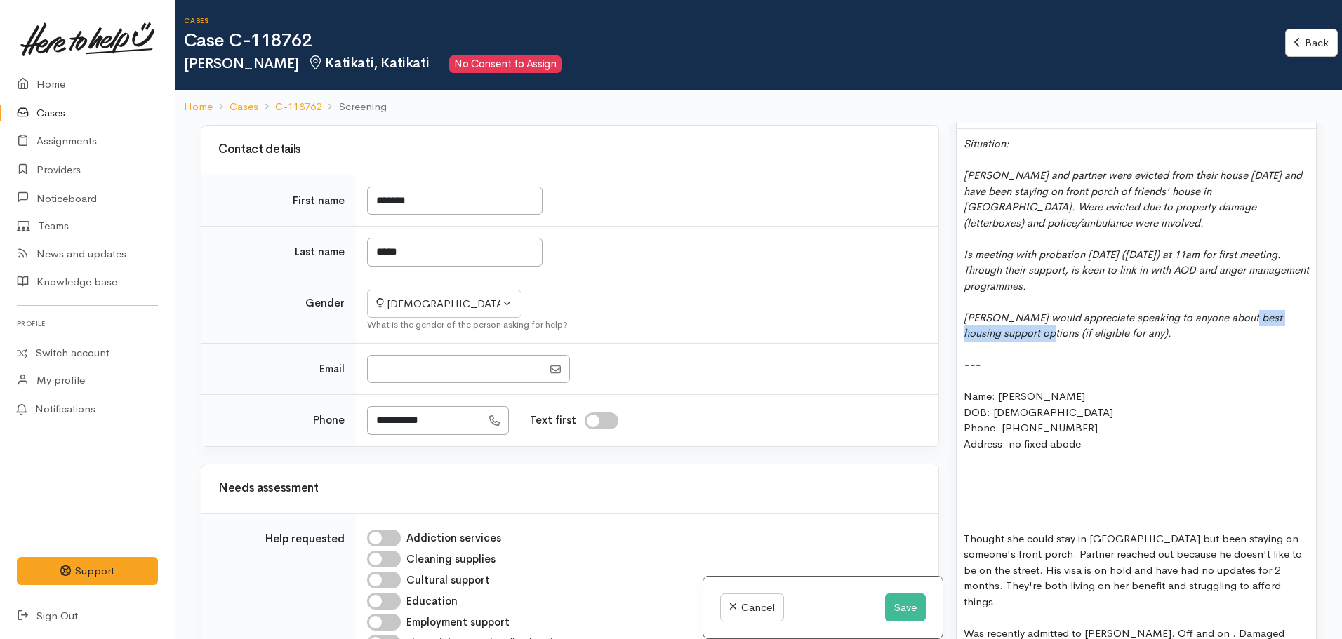
drag, startPoint x: 1239, startPoint y: 290, endPoint x: 1042, endPoint y: 310, distance: 198.9
click at [1042, 311] on icon "Whitney would appreciate speaking to anyone about best housing support options …" at bounding box center [1123, 325] width 319 height 29
click at [1167, 342] on div at bounding box center [1136, 350] width 345 height 16
click at [1166, 310] on div "Whitney would appreciate speaking to anyone about best housing support options …" at bounding box center [1136, 326] width 345 height 32
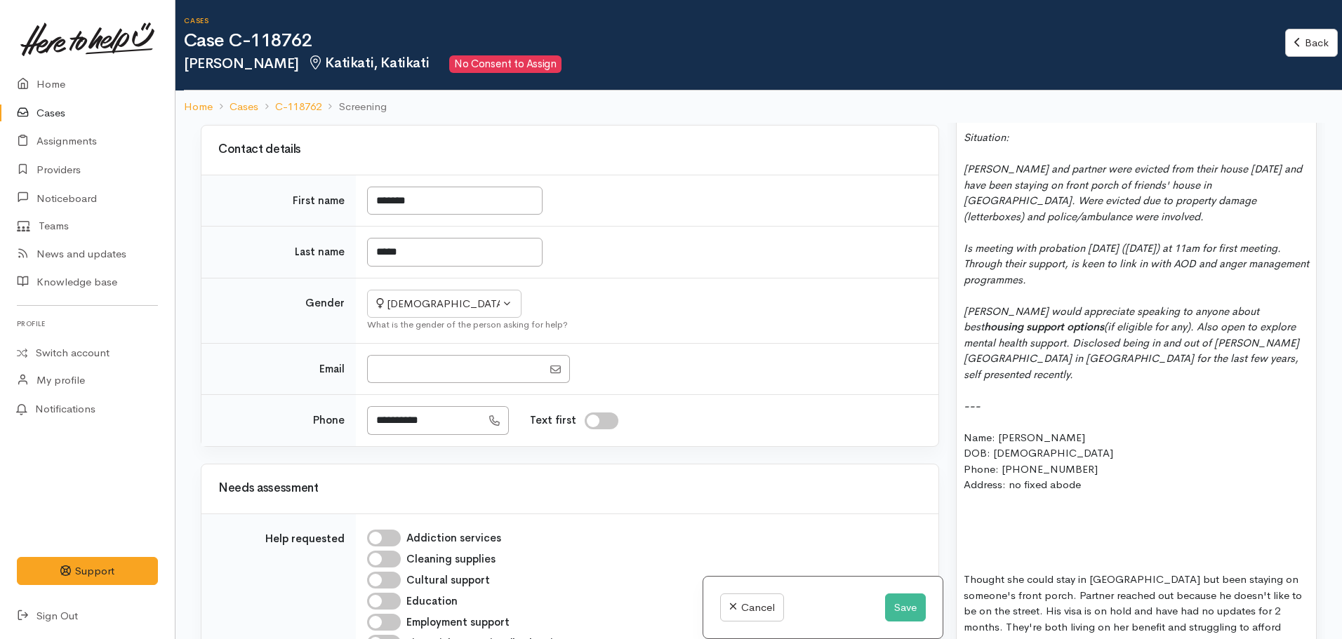
scroll to position [789, 0]
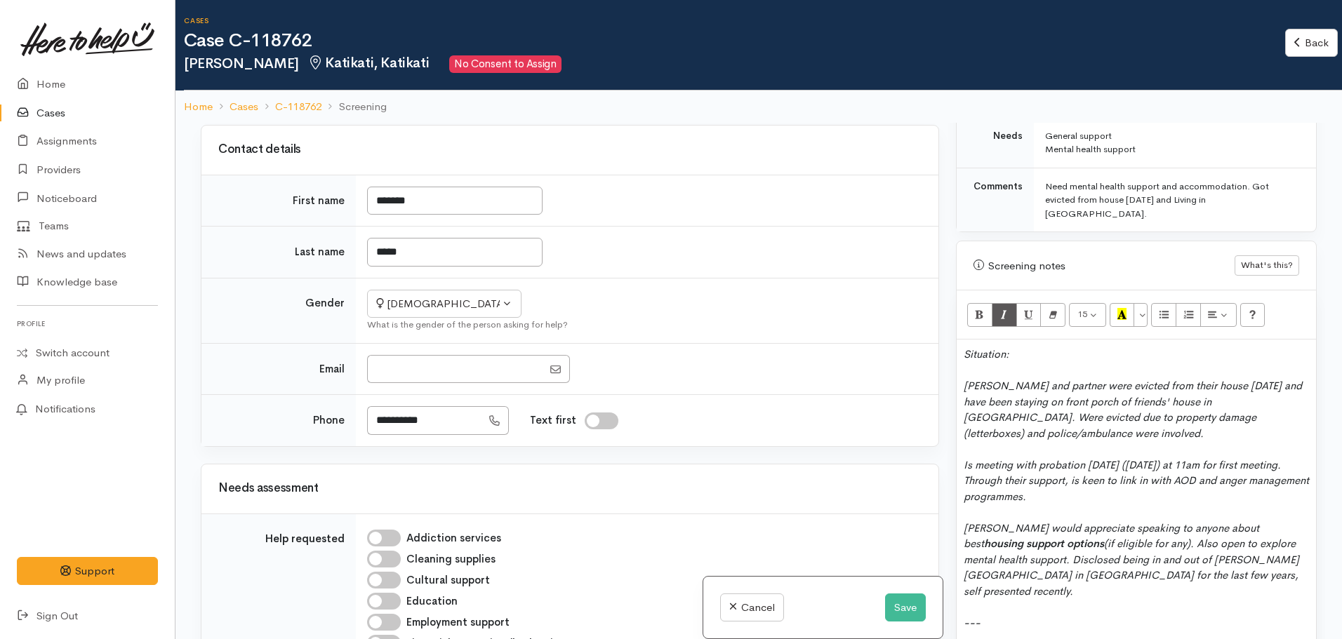
click at [1238, 521] on icon "Whitney would appreciate speaking to anyone about best housing support options …" at bounding box center [1131, 559] width 335 height 76
click at [1032, 533] on icon "Whitney would appreciate speaking to anyone about best housing support options …" at bounding box center [1130, 559] width 332 height 76
drag, startPoint x: 1258, startPoint y: 517, endPoint x: 1159, endPoint y: 535, distance: 100.8
click at [1159, 535] on icon "Whitney would appreciate speaking to anyone about best housing support options …" at bounding box center [1135, 559] width 342 height 76
click at [1104, 564] on div "Whitney would appreciate speaking to anyone about best housing support options …" at bounding box center [1136, 560] width 345 height 79
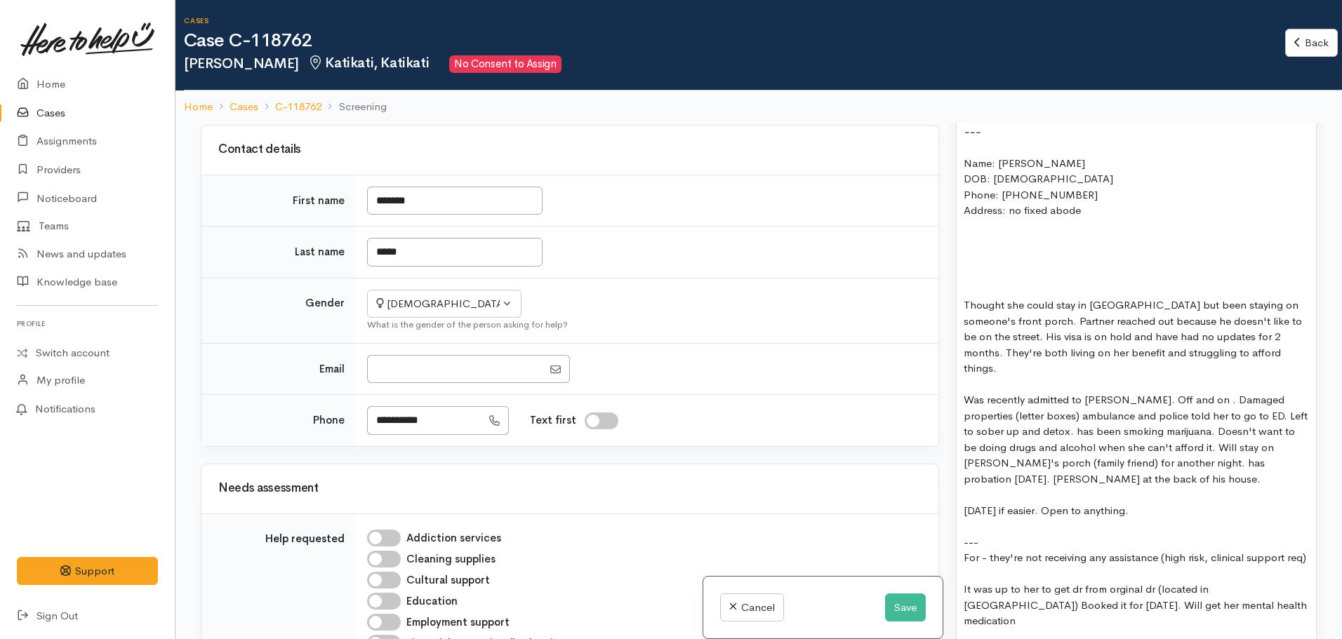
scroll to position [859, 0]
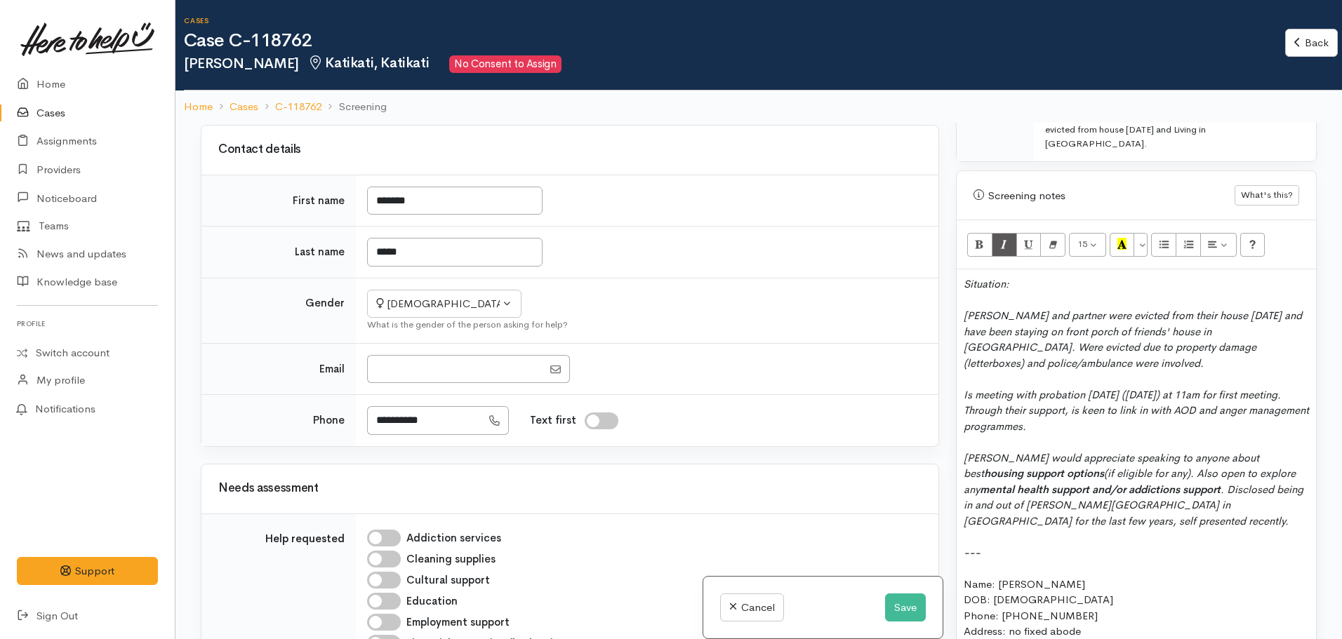
click at [1025, 338] on div "Whitney and partner were evicted from their house yesterday and have been stayi…" at bounding box center [1136, 339] width 345 height 63
drag, startPoint x: 1101, startPoint y: 335, endPoint x: 1010, endPoint y: 333, distance: 91.3
click at [1010, 333] on div "Whitney and partner were evicted from their house yesterday and have been stayi…" at bounding box center [1136, 339] width 345 height 63
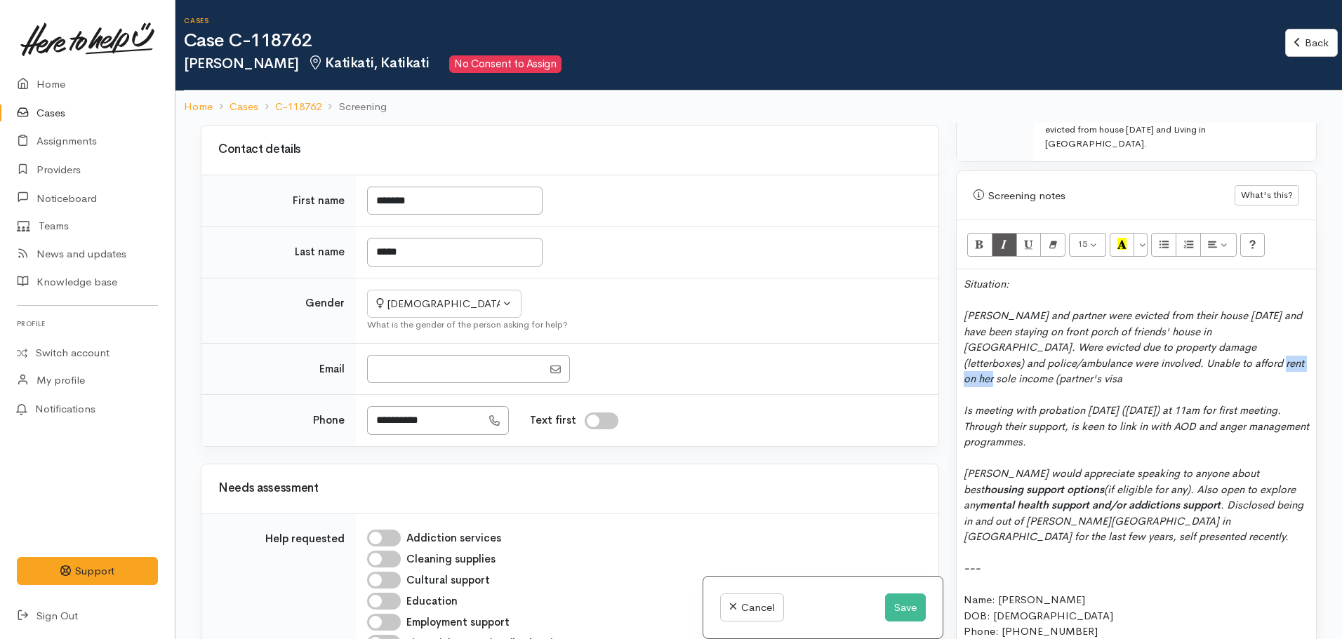
drag, startPoint x: 1200, startPoint y: 338, endPoint x: 1143, endPoint y: 339, distance: 57.6
click at [1143, 339] on icon "Whitney and partner were evicted from their house yesterday and have been stayi…" at bounding box center [1134, 347] width 340 height 76
click at [1270, 335] on div "Whitney and partner were evicted from their house yesterday and have been stayi…" at bounding box center [1136, 347] width 345 height 79
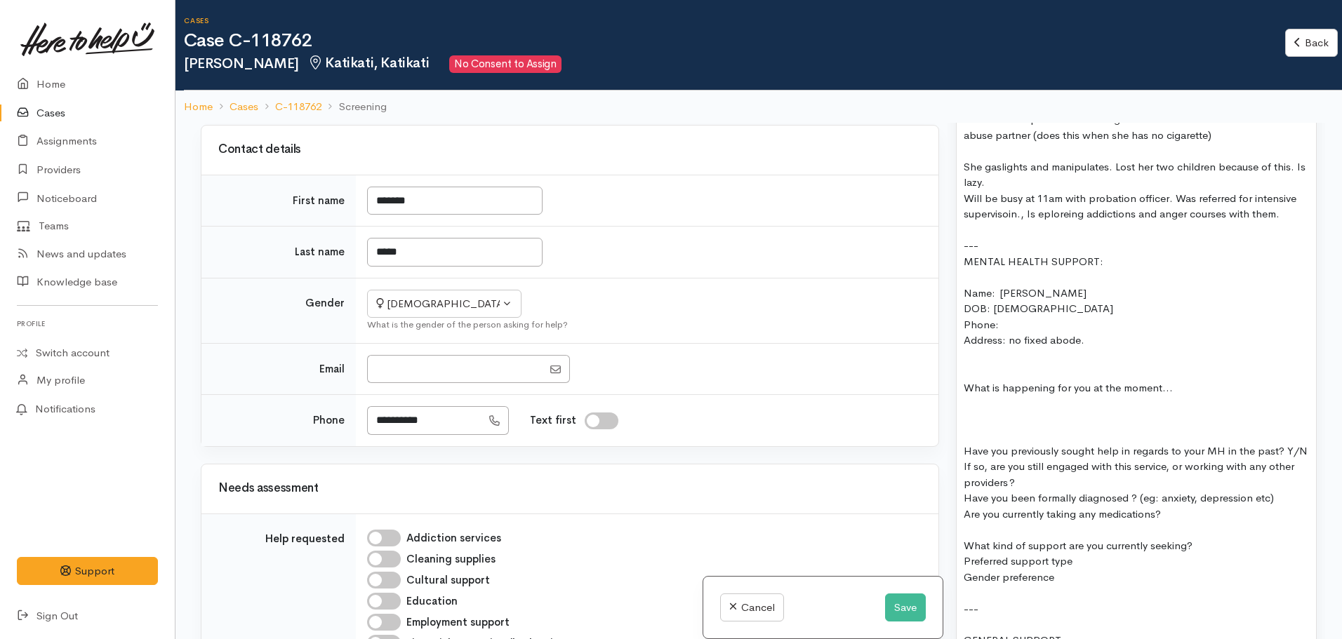
scroll to position [1912, 0]
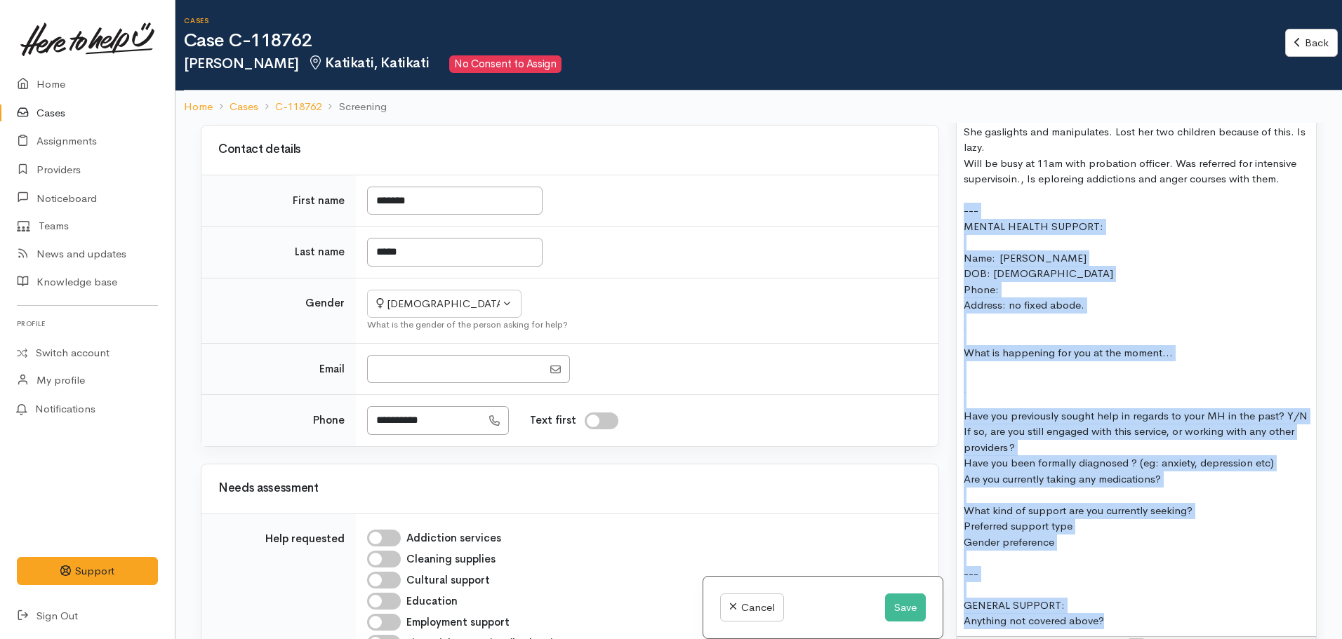
drag, startPoint x: 1120, startPoint y: 596, endPoint x: 950, endPoint y: 173, distance: 456.0
click at [950, 173] on div "Warnings Add No warnings have been raised against this case Add Warning Title ●…" at bounding box center [1136, 442] width 378 height 639
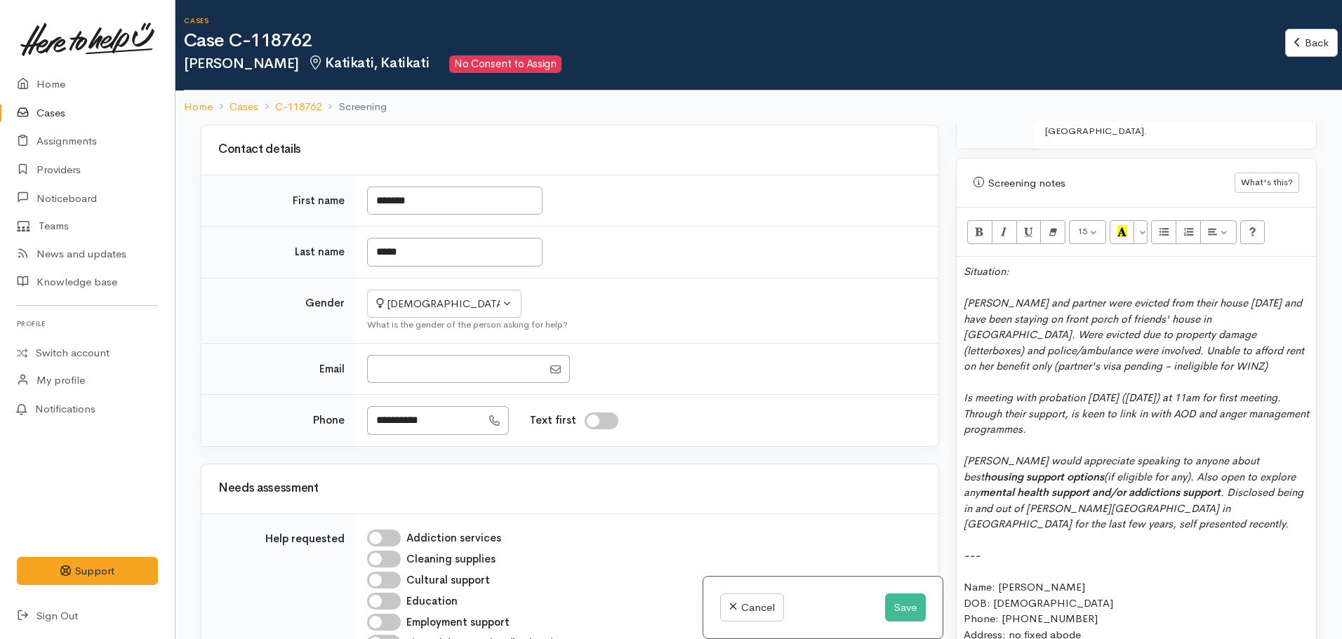
scroll to position [891, 0]
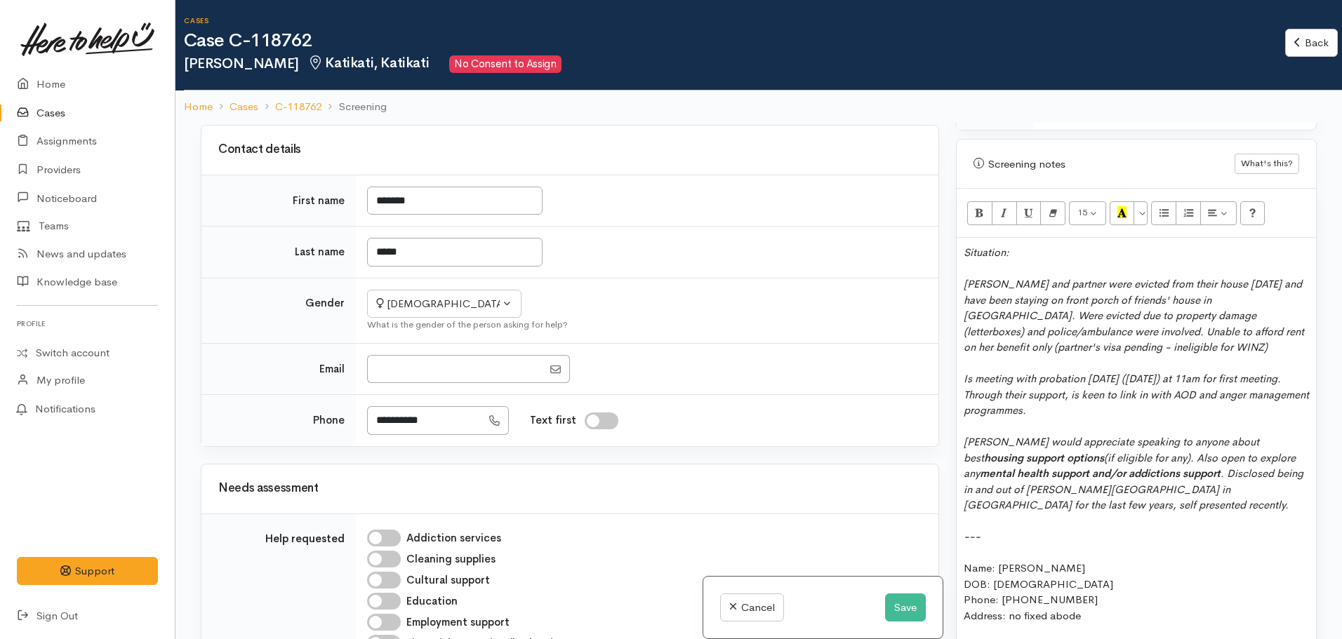
click at [1086, 480] on div "Whitney would appreciate speaking to anyone about best housing support options …" at bounding box center [1136, 473] width 345 height 79
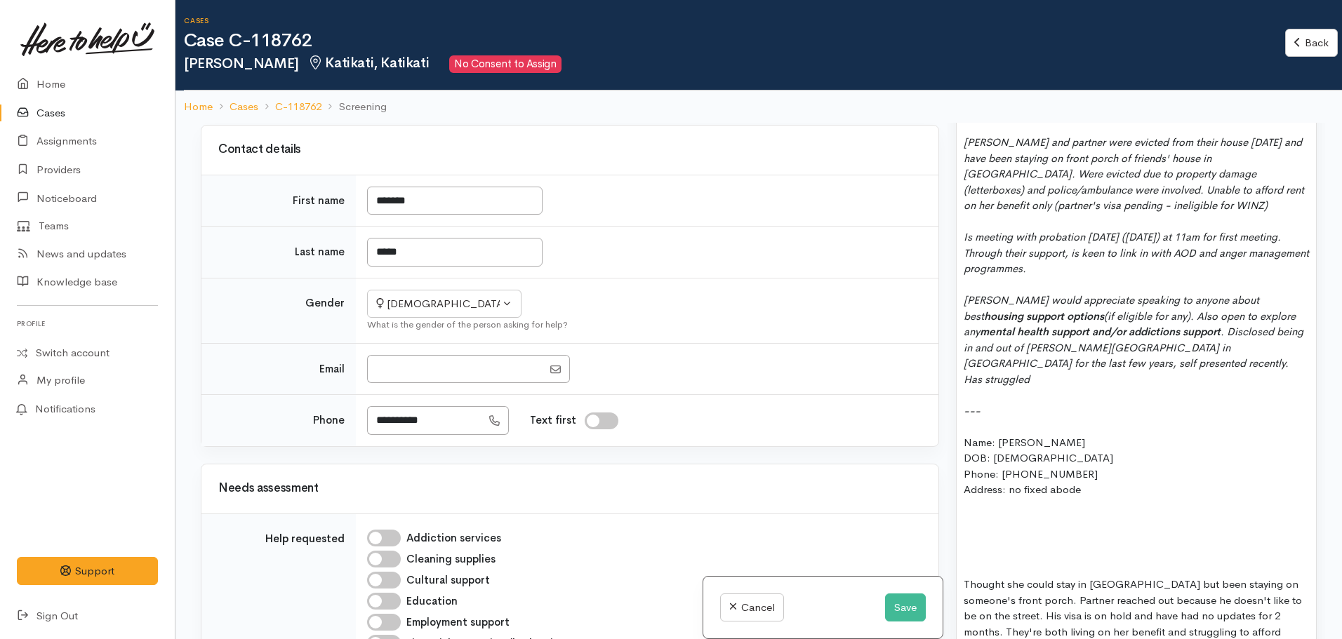
scroll to position [1031, 0]
click at [1176, 343] on div "Whitney would appreciate speaking to anyone about best housing support options …" at bounding box center [1136, 341] width 345 height 95
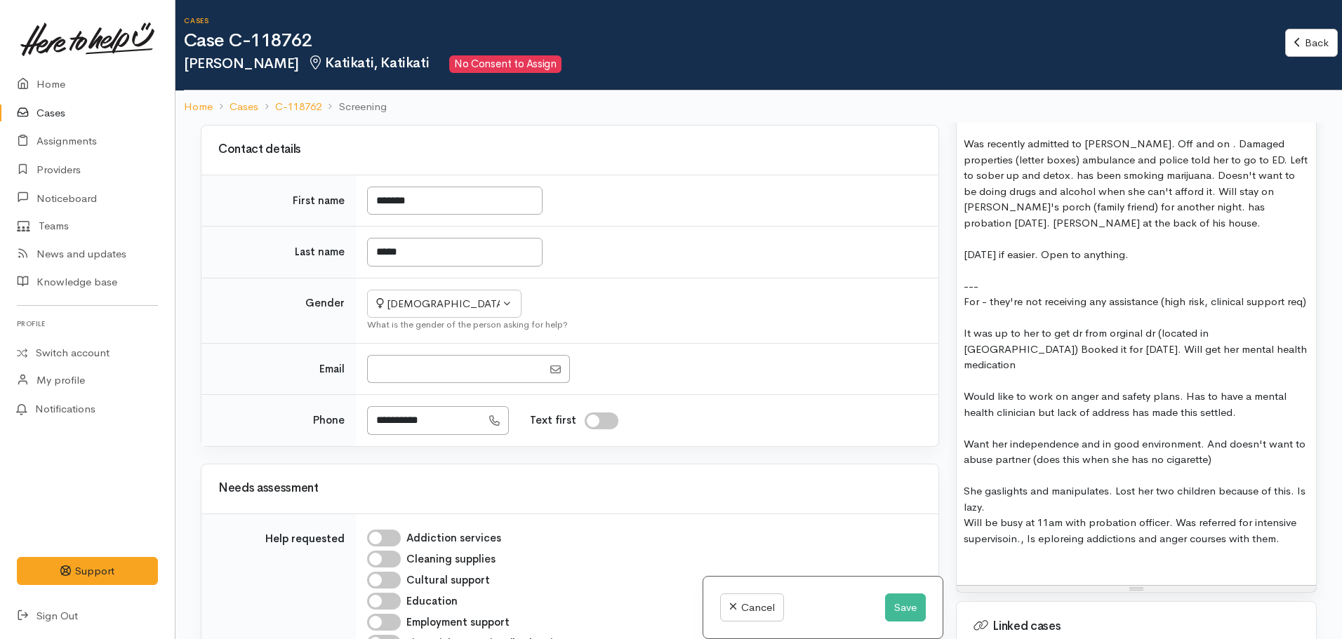
scroll to position [1592, 0]
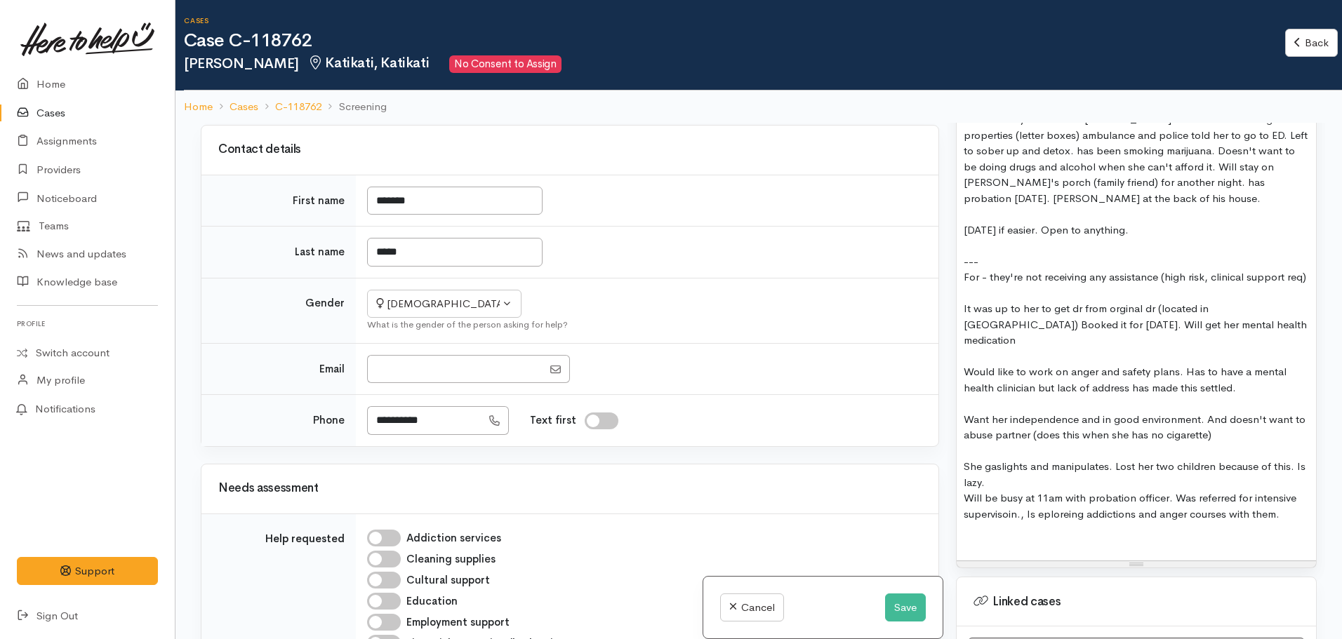
drag, startPoint x: 1240, startPoint y: 328, endPoint x: 927, endPoint y: 304, distance: 314.0
click at [927, 304] on div "Related cases There are other cases potentially from the same person, address o…" at bounding box center [758, 442] width 1133 height 639
click at [1248, 396] on div at bounding box center [1136, 404] width 345 height 16
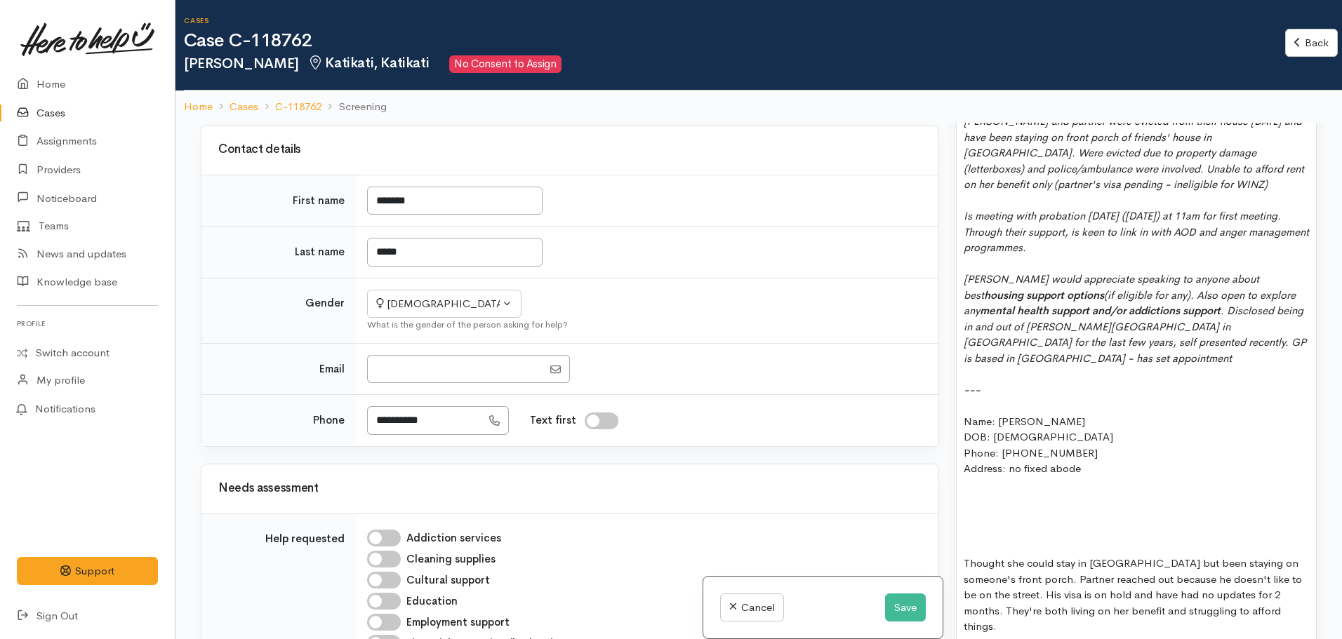
scroll to position [1031, 0]
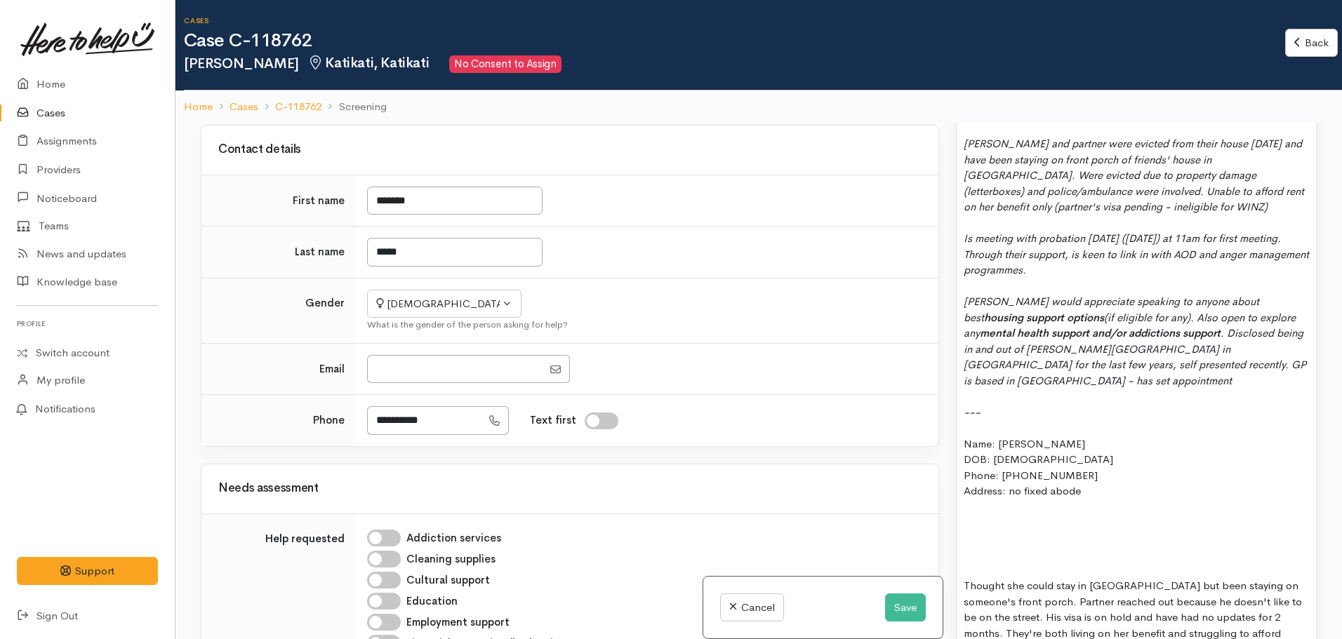
click at [1277, 338] on div "Whitney would appreciate speaking to anyone about best housing support options …" at bounding box center [1136, 341] width 345 height 95
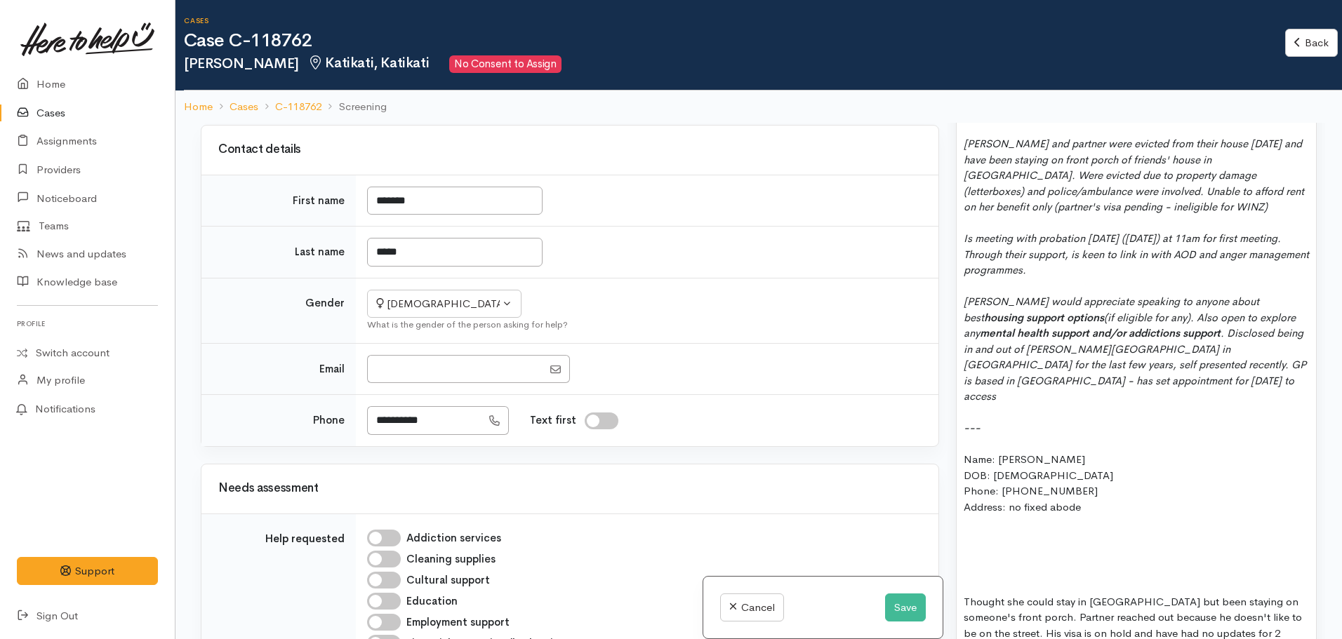
click at [1061, 338] on icon "Whitney would appreciate speaking to anyone about best housing support options …" at bounding box center [1135, 349] width 342 height 108
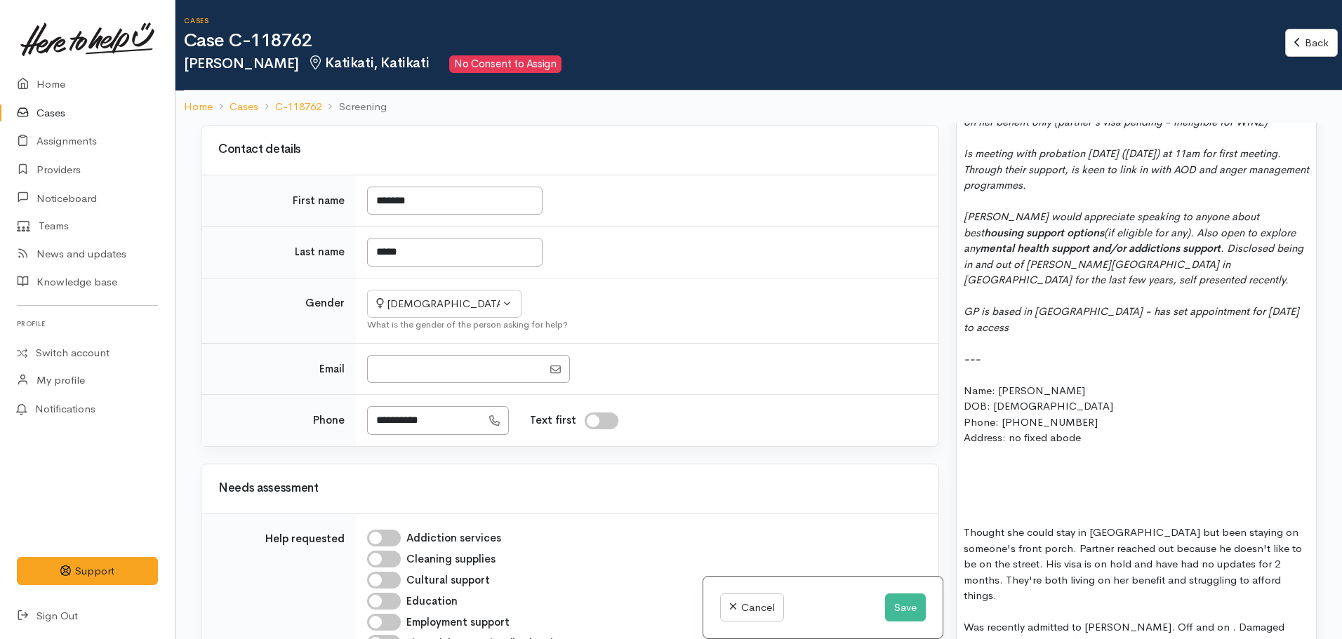
scroll to position [1101, 0]
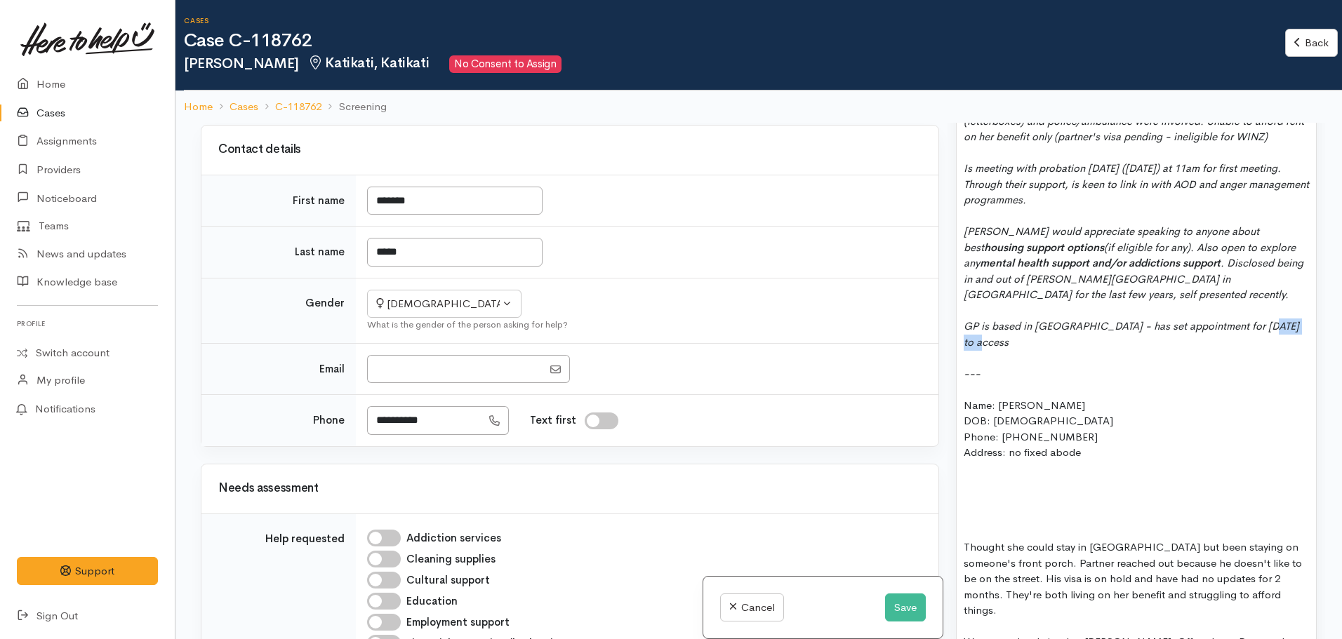
drag, startPoint x: 1300, startPoint y: 300, endPoint x: 1252, endPoint y: 299, distance: 47.7
click at [1252, 319] on div "GP is based in Te Puna - has set appointment for next Friday to access" at bounding box center [1136, 335] width 345 height 32
drag, startPoint x: 1165, startPoint y: 317, endPoint x: 1154, endPoint y: 317, distance: 10.6
click at [1154, 319] on icon "GP is based in Te Puna - has set appointment for next Friday for medication (sh…" at bounding box center [1131, 333] width 335 height 29
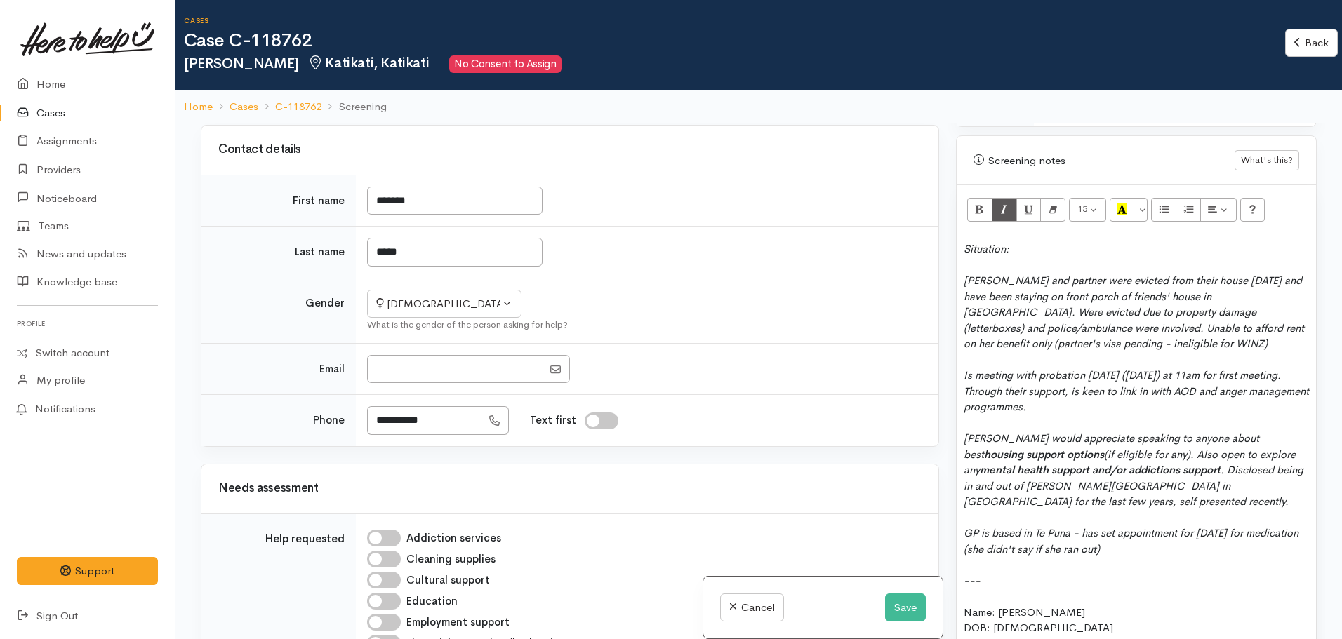
scroll to position [891, 0]
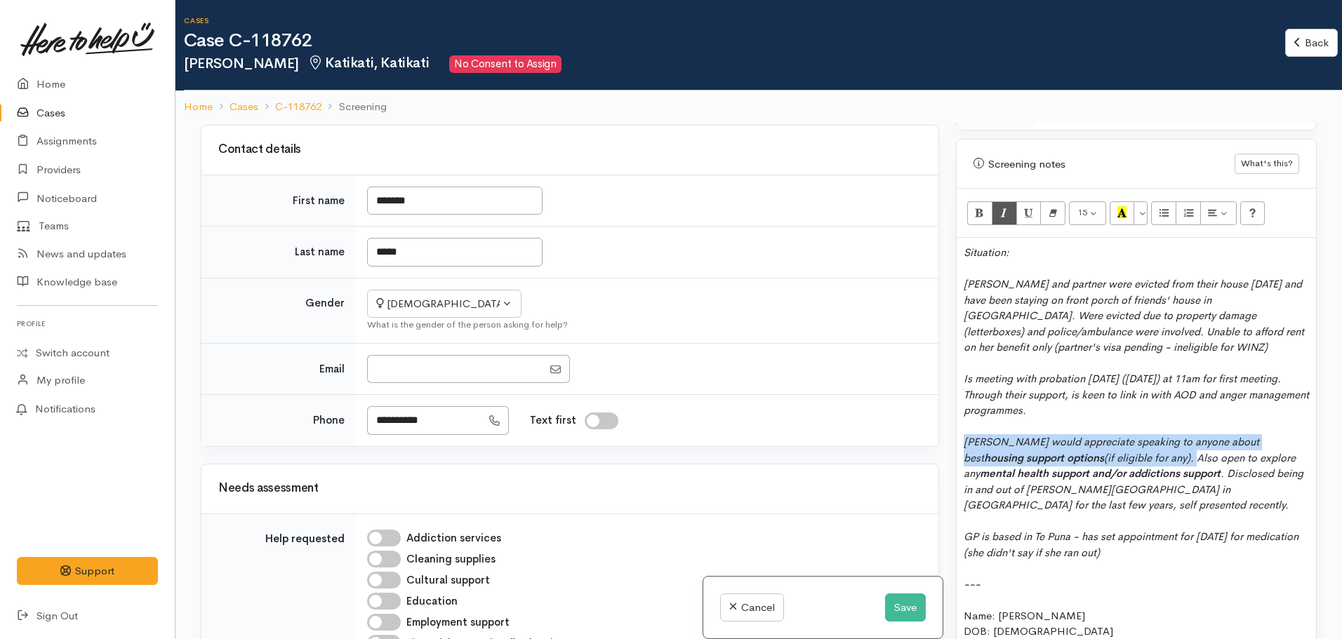
drag, startPoint x: 965, startPoint y: 413, endPoint x: 1138, endPoint y: 433, distance: 173.8
click at [1138, 435] on icon "Whitney would appreciate speaking to anyone about best housing support options …" at bounding box center [1134, 473] width 340 height 76
copy icon "Whitney would appreciate speaking to anyone about best housing support options …"
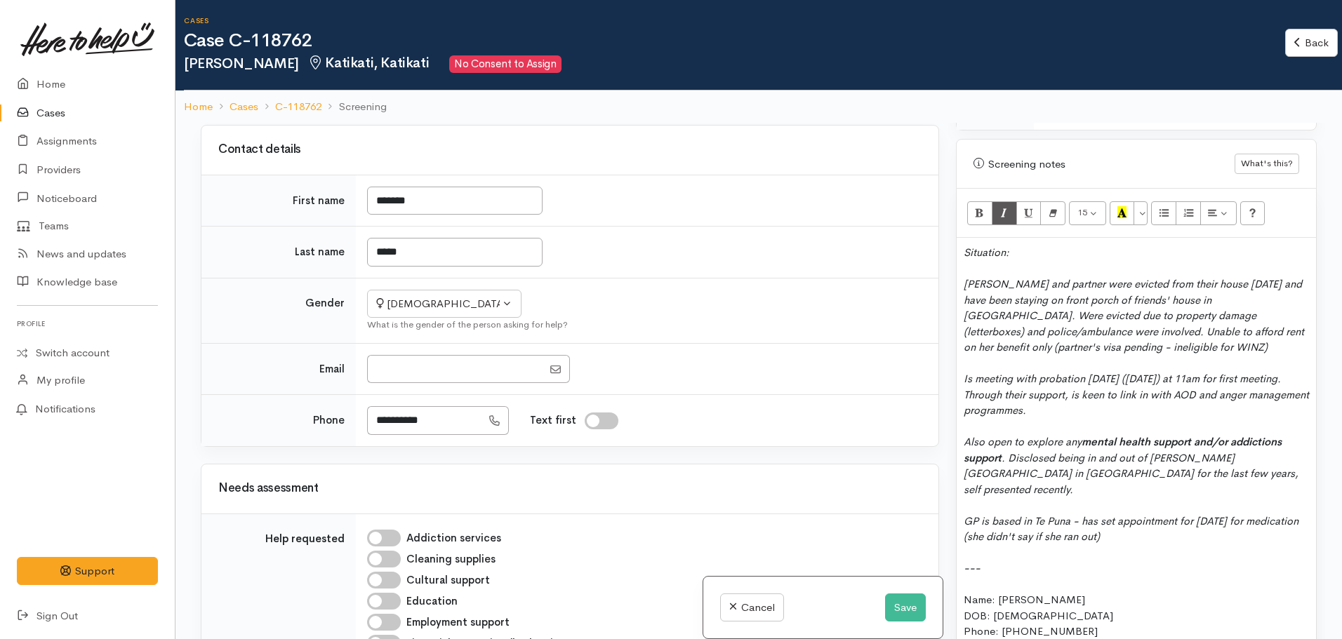
click at [1126, 320] on div "Whitney and partner were evicted from their house yesterday and have been stayi…" at bounding box center [1136, 316] width 345 height 79
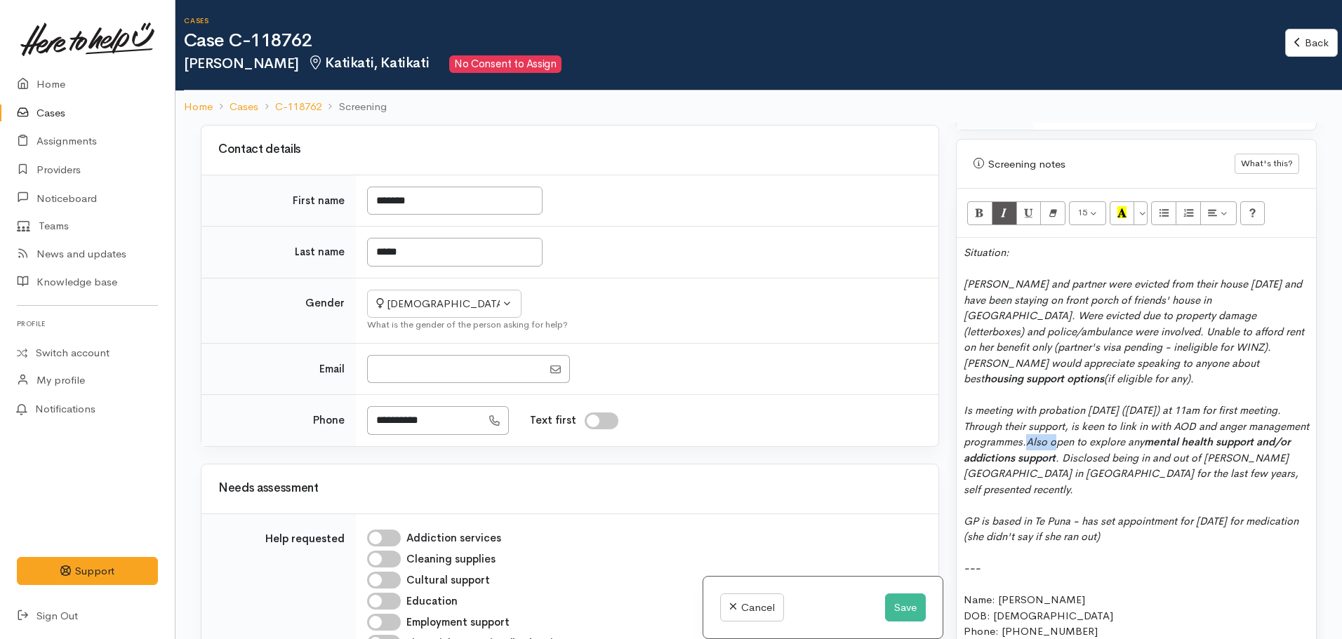
drag, startPoint x: 1122, startPoint y: 401, endPoint x: 1093, endPoint y: 398, distance: 28.9
click at [1093, 435] on icon "Also open to explore any mental health support and/or addictions support . Disc…" at bounding box center [1131, 465] width 335 height 61
drag, startPoint x: 1130, startPoint y: 434, endPoint x: 1192, endPoint y: 434, distance: 61.8
click at [1192, 435] on icon "Open to explore any mental health support and/or addictions support . Disclosed…" at bounding box center [1131, 465] width 335 height 61
click at [1171, 514] on div "GP is based in Te Puna - has set appointment for next Friday for medication (sh…" at bounding box center [1136, 530] width 345 height 32
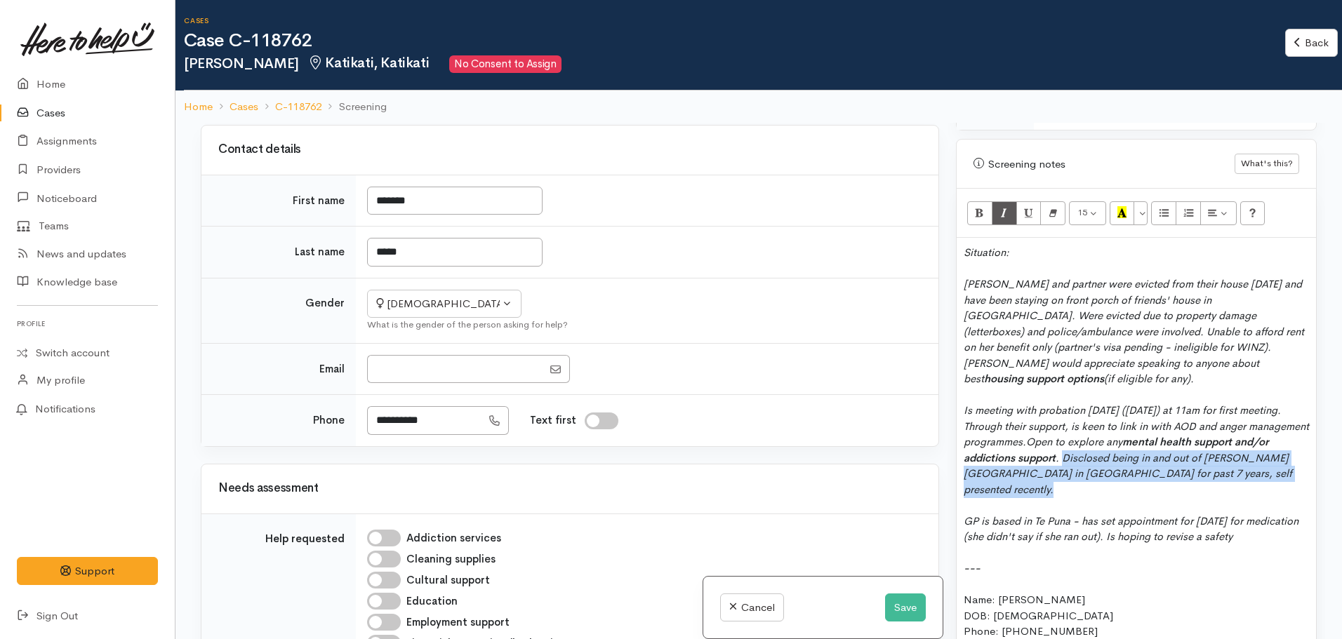
drag, startPoint x: 1103, startPoint y: 415, endPoint x: 1271, endPoint y: 447, distance: 171.4
click at [1208, 435] on icon "Open to explore any mental health support and/or addictions support . Disclosed…" at bounding box center [1128, 465] width 328 height 61
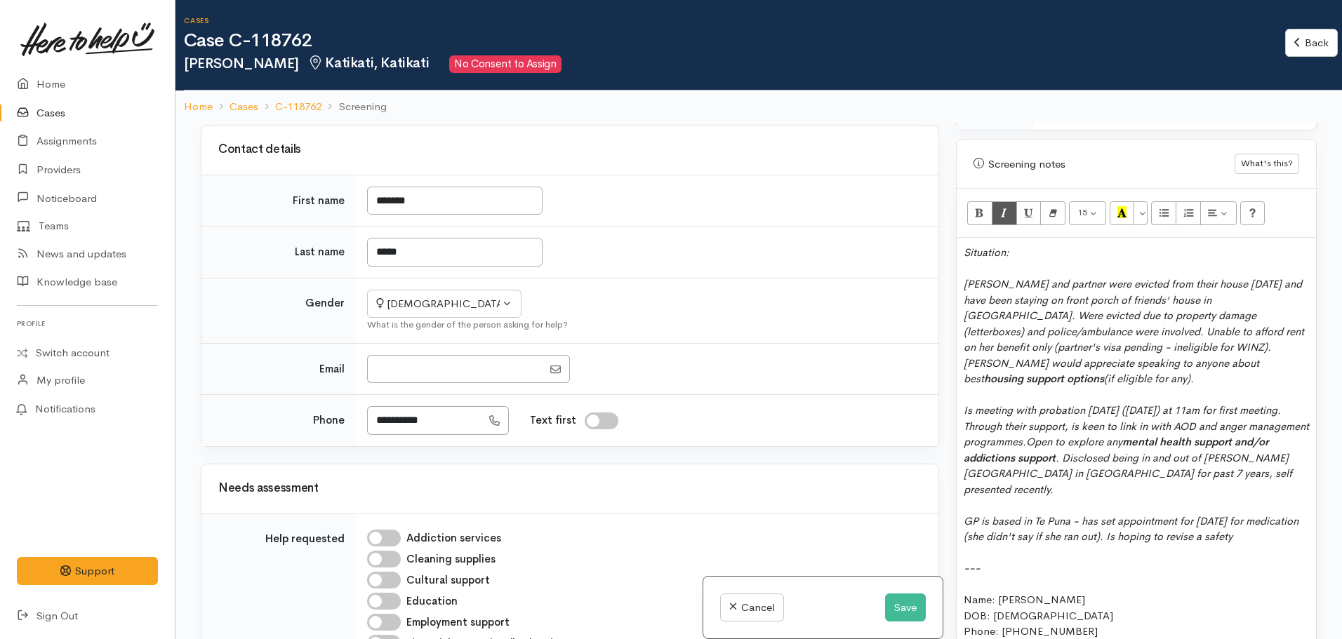
click at [1298, 514] on div "GP is based in Te Puna - has set appointment for next Friday for medication (sh…" at bounding box center [1136, 530] width 345 height 32
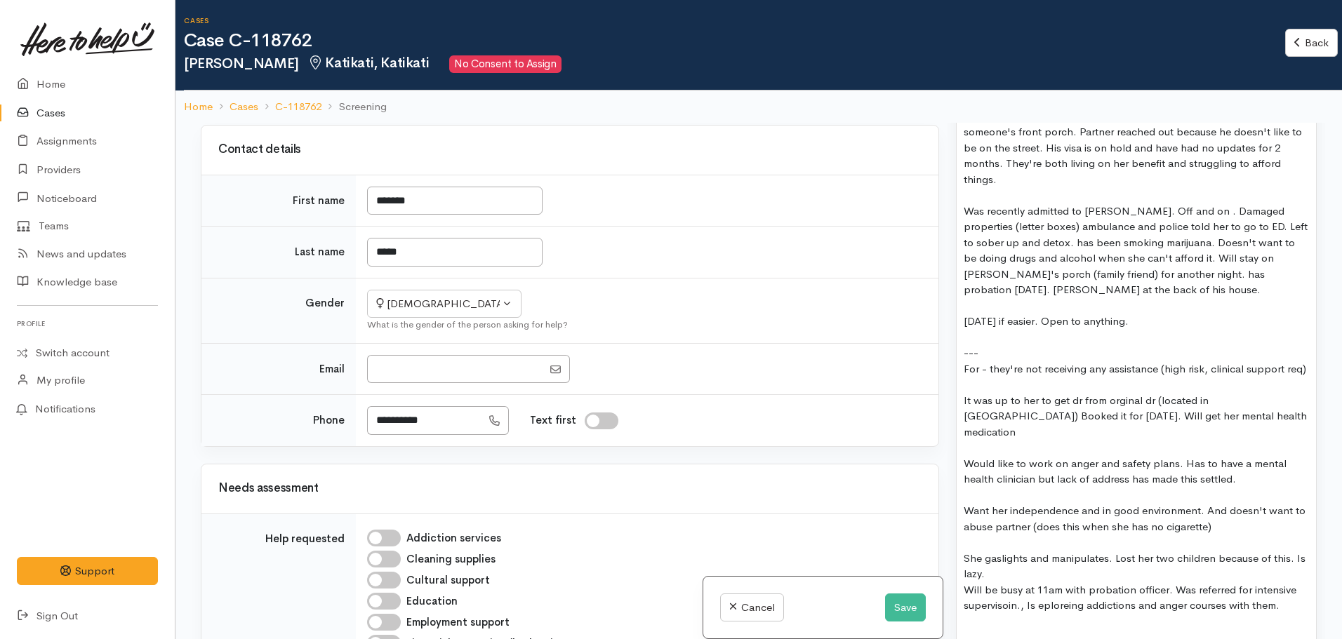
scroll to position [1592, 0]
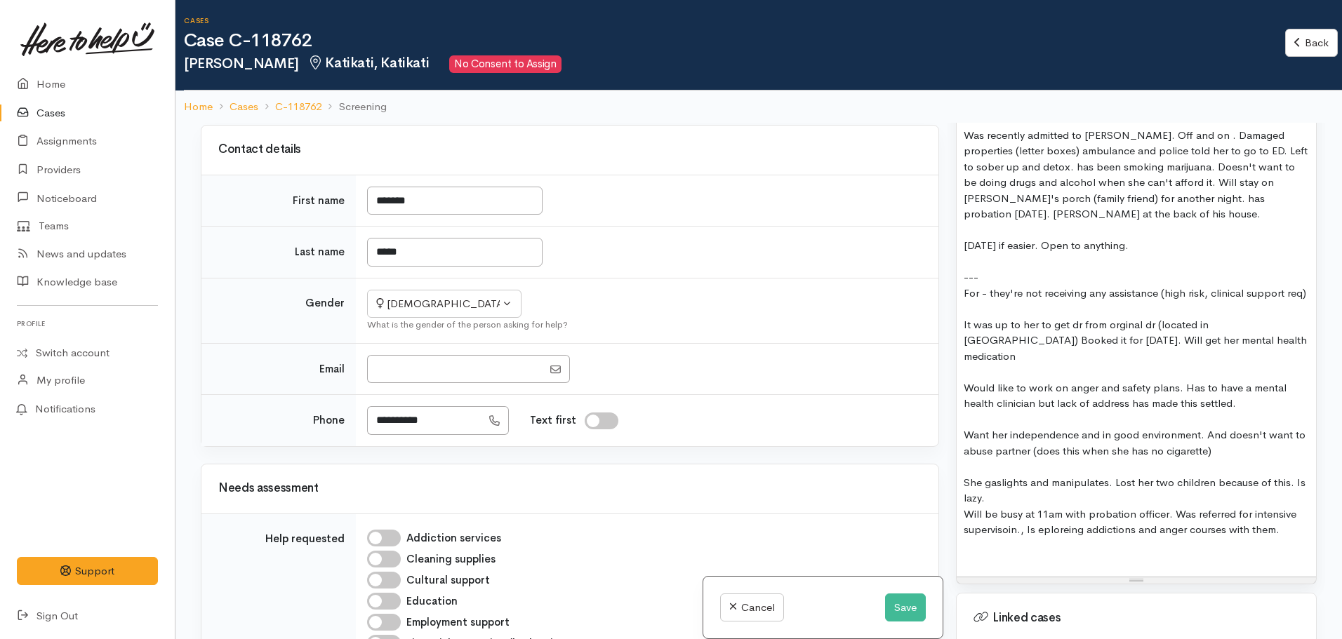
drag, startPoint x: 1289, startPoint y: 474, endPoint x: 986, endPoint y: 445, distance: 304.6
click at [986, 445] on div "Situation: Whitney and partner were evicted from their house yesterday and have…" at bounding box center [1136, 56] width 359 height 1041
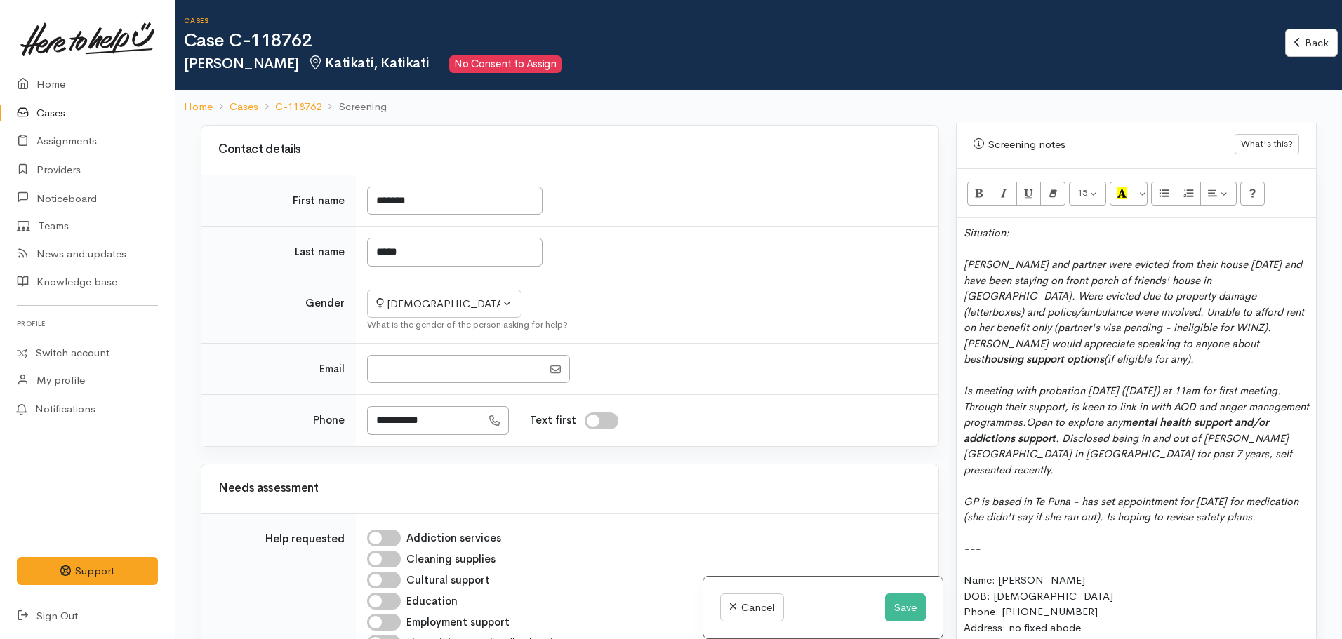
scroll to position [891, 0]
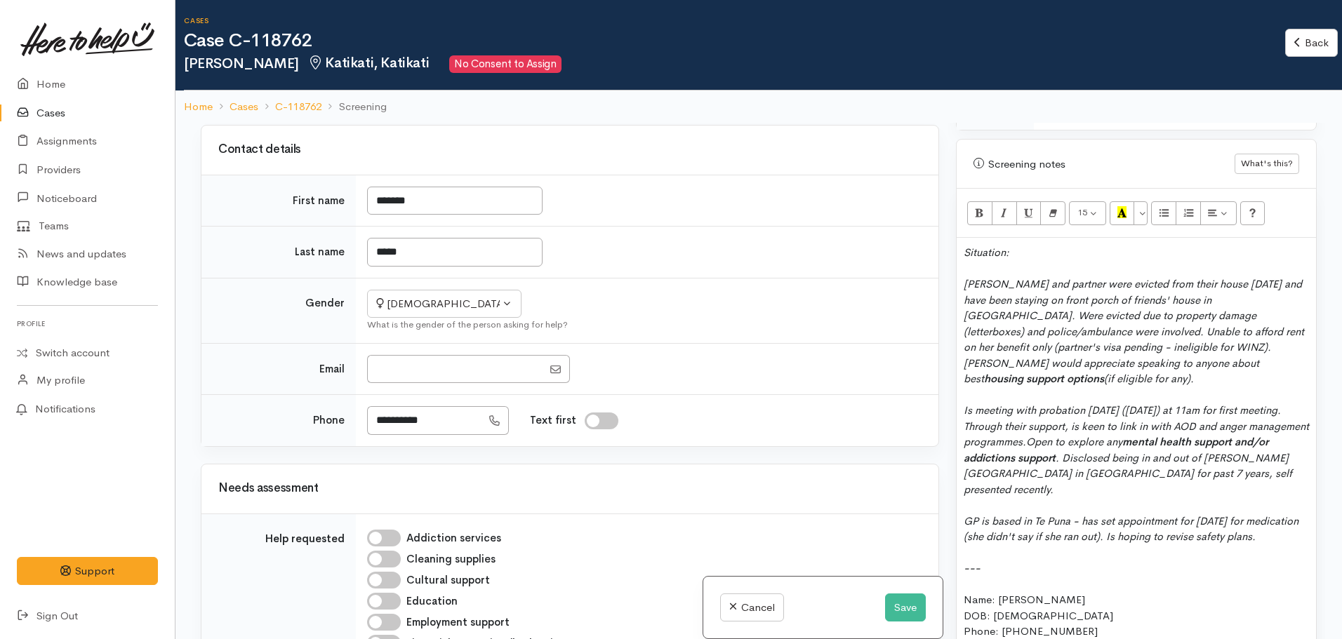
drag, startPoint x: 1220, startPoint y: 481, endPoint x: 1303, endPoint y: 498, distance: 84.0
click at [1303, 514] on div "GP is based in Te Puna - has set appointment for next Friday for medication (sh…" at bounding box center [1136, 530] width 345 height 32
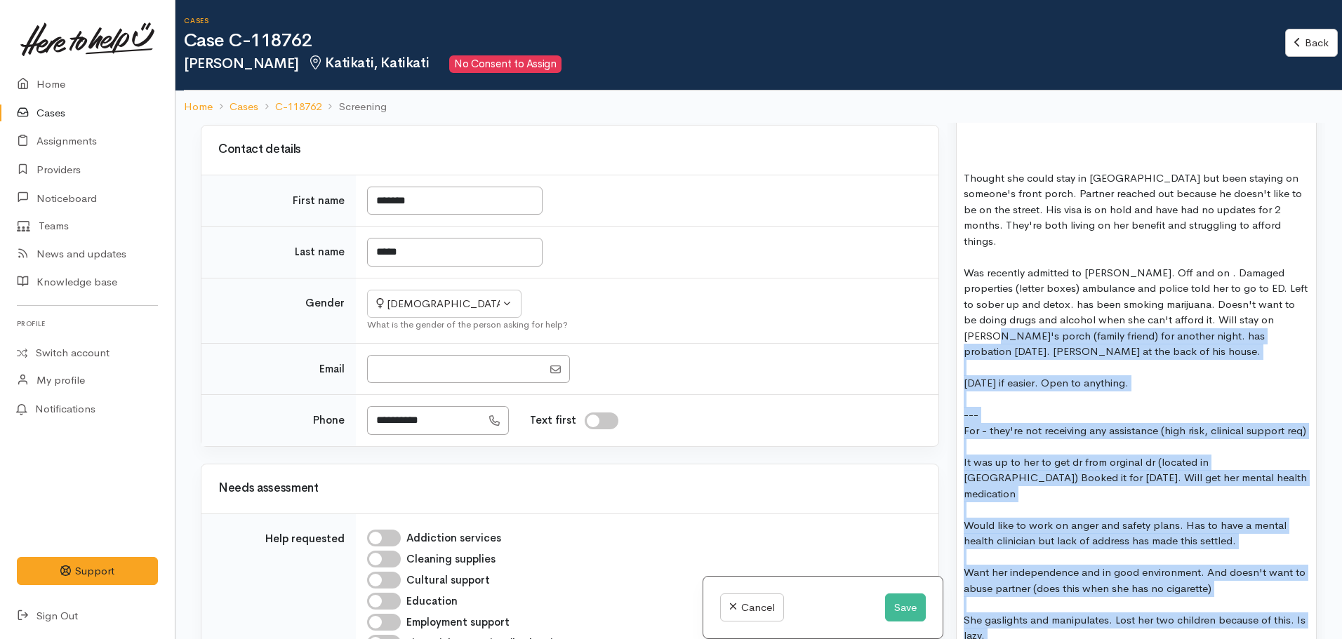
scroll to position [1452, 0]
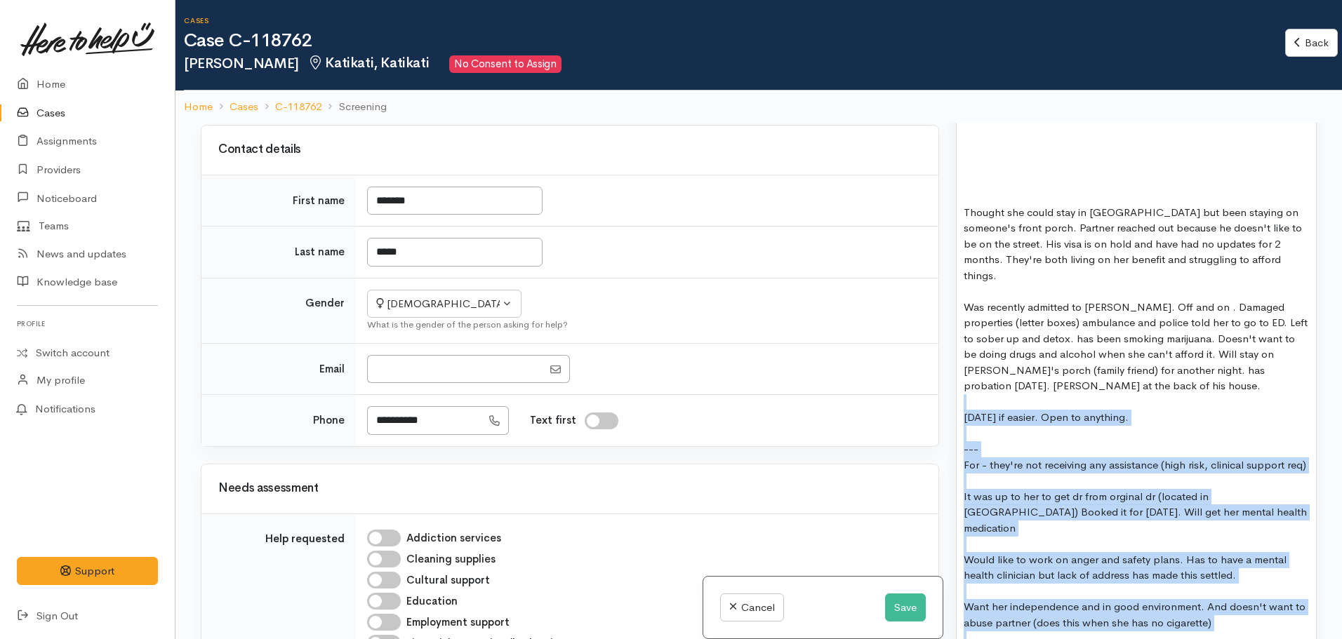
drag, startPoint x: 1039, startPoint y: 537, endPoint x: 951, endPoint y: 327, distance: 227.7
click at [951, 327] on div "Warnings Add No warnings have been raised against this case Add Warning Title ●…" at bounding box center [1136, 442] width 378 height 639
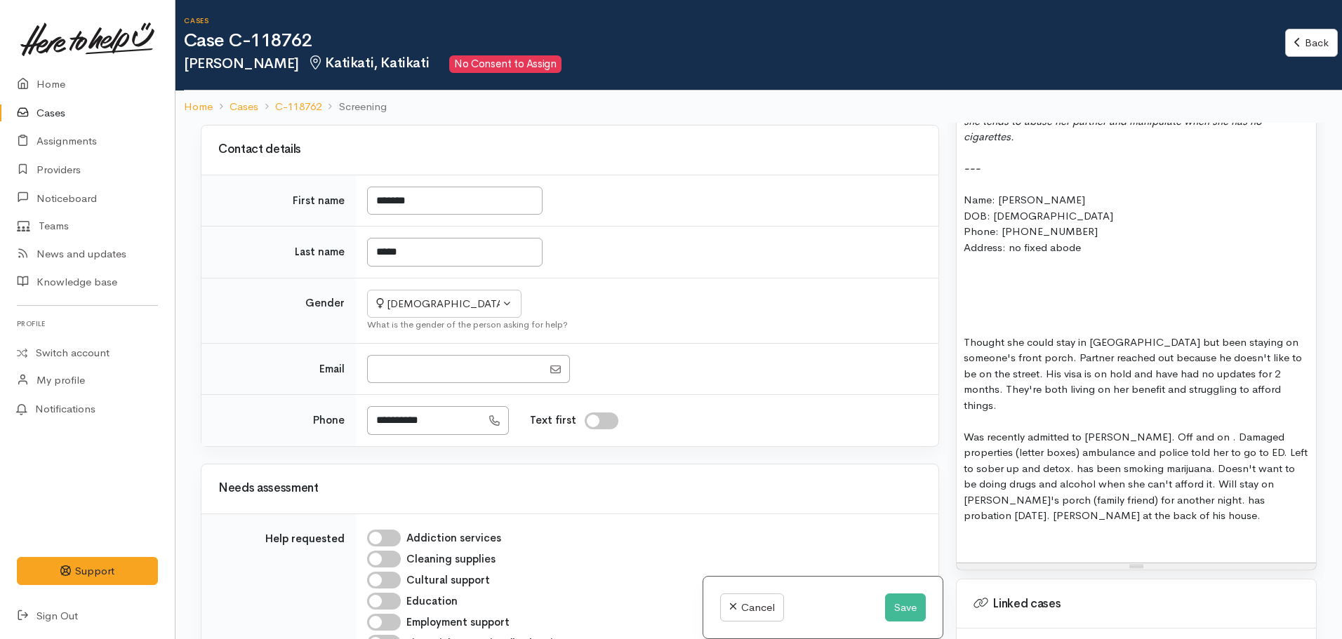
scroll to position [1308, 0]
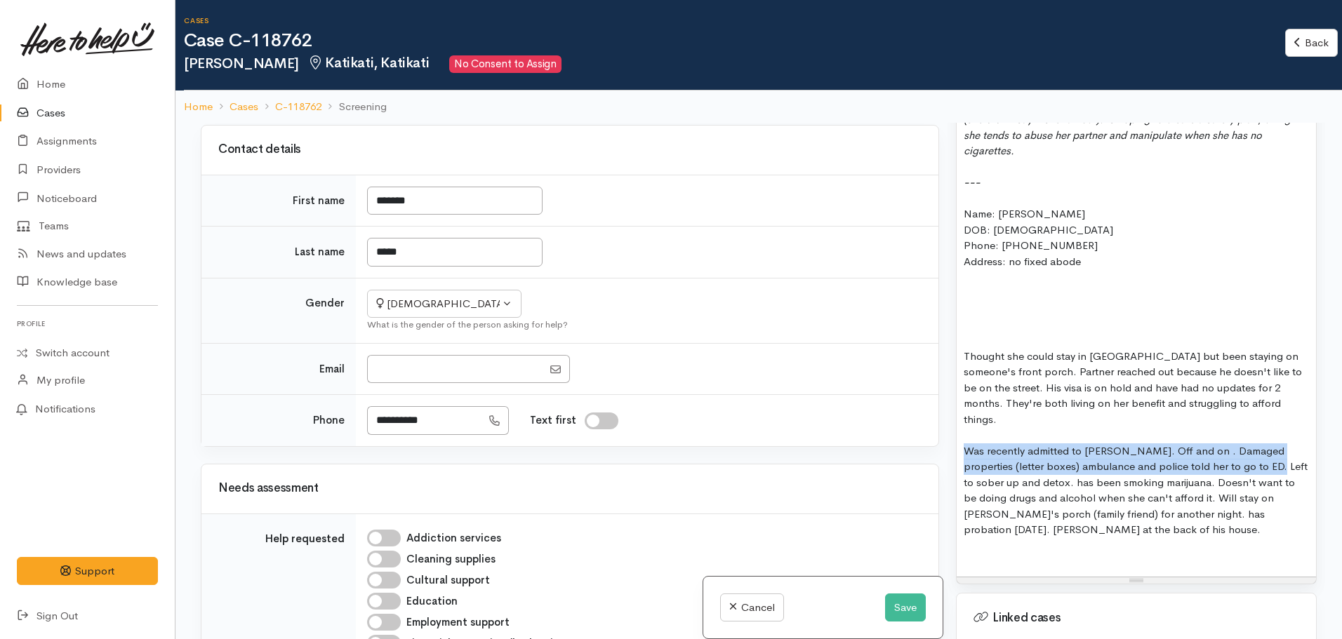
drag, startPoint x: 1282, startPoint y: 392, endPoint x: 954, endPoint y: 370, distance: 328.5
click at [954, 370] on div "Warnings Add No warnings have been raised against this case Add Warning Title ●…" at bounding box center [1136, 442] width 378 height 639
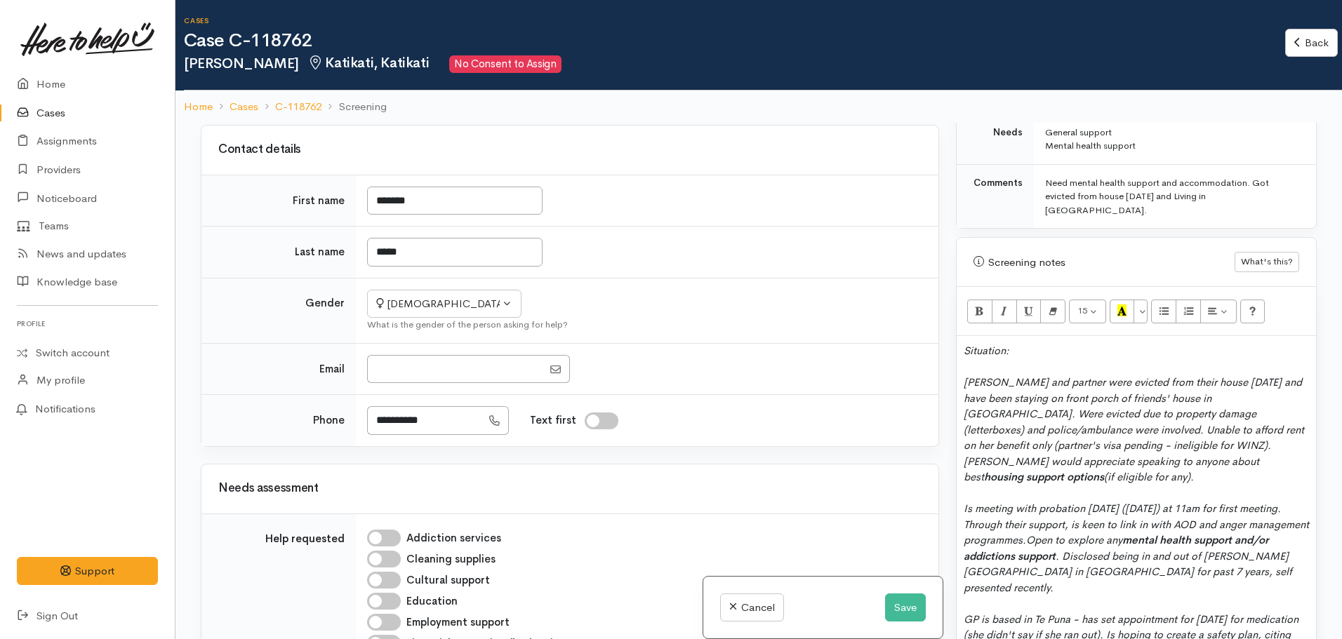
scroll to position [817, 0]
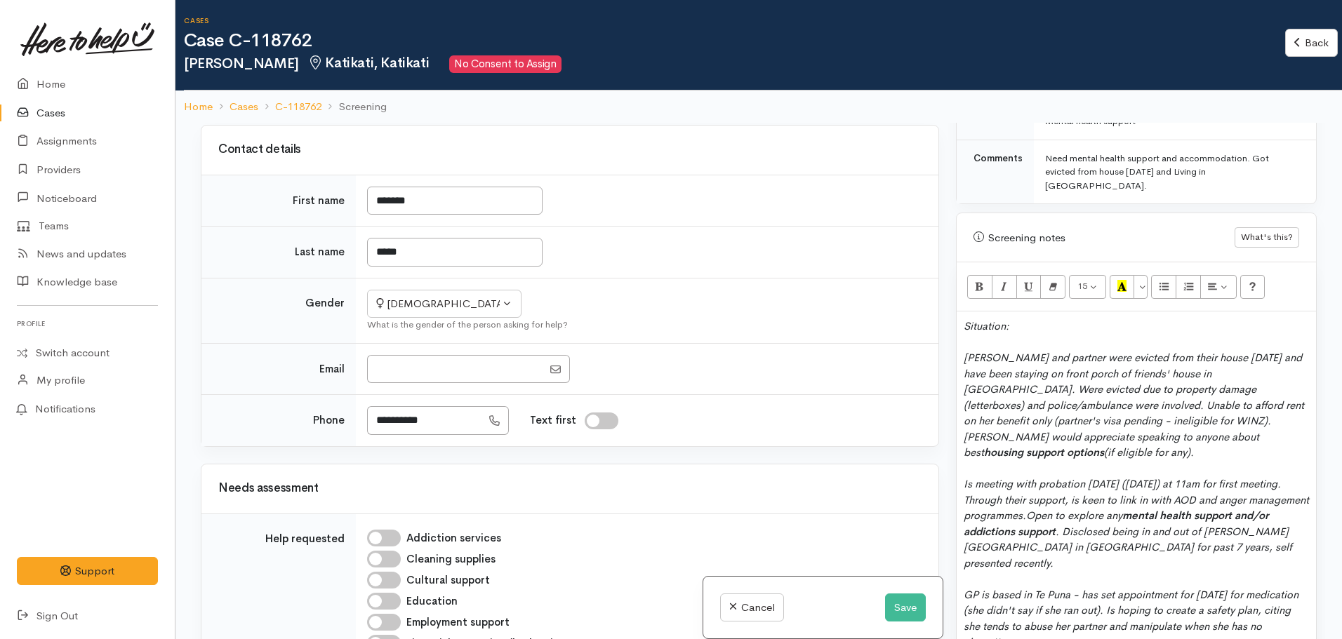
click at [1291, 505] on div "Is meeting with probation tomorrow (10.10.2025) at 11am for first meeting. Thro…" at bounding box center [1136, 524] width 345 height 95
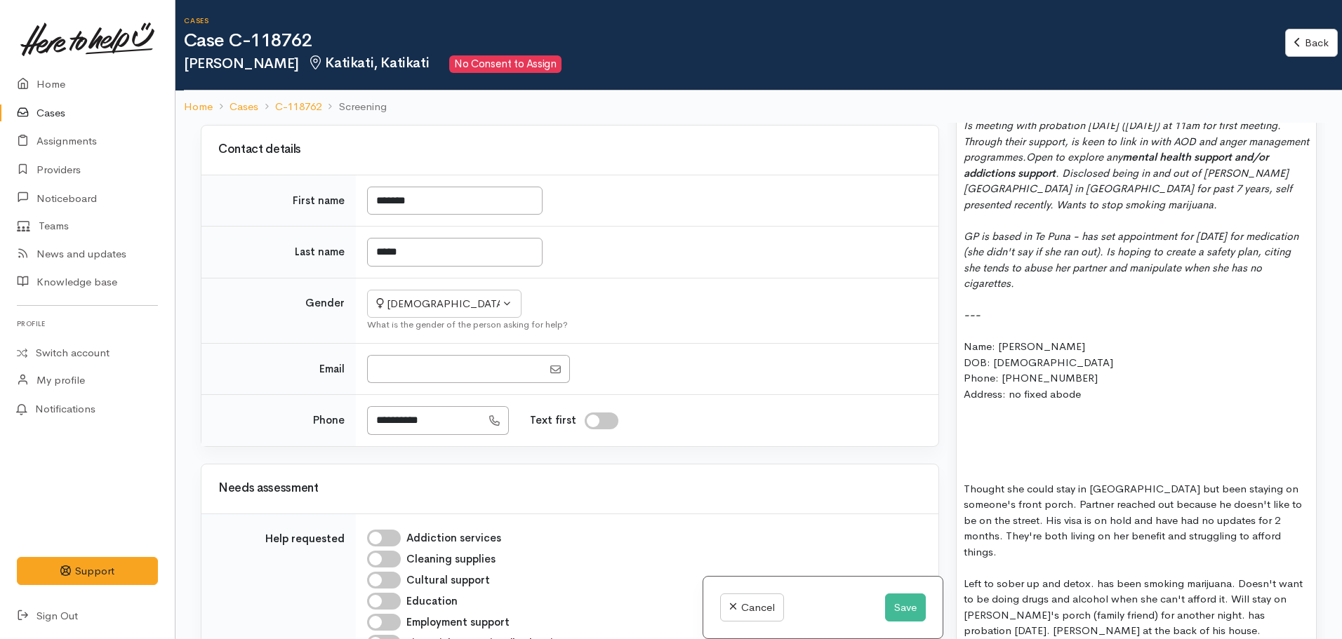
scroll to position [1378, 0]
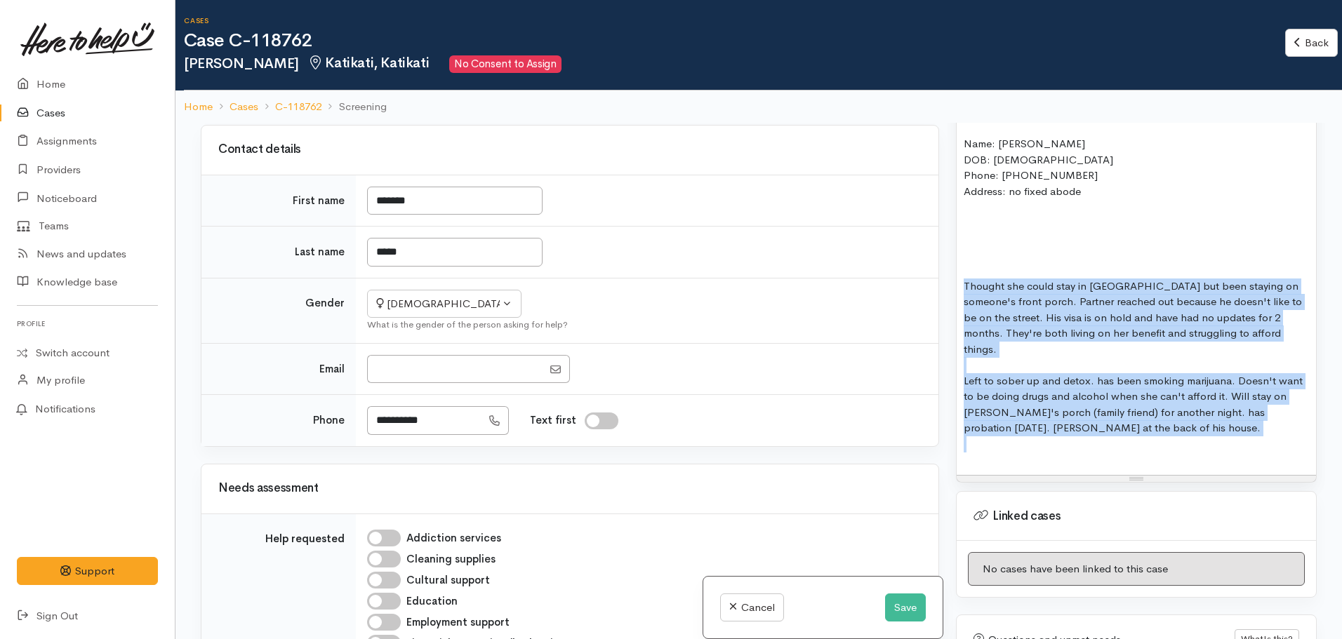
drag, startPoint x: 1126, startPoint y: 387, endPoint x: 942, endPoint y: 245, distance: 233.2
click at [942, 245] on div "Related cases There are other cases potentially from the same person, address o…" at bounding box center [758, 442] width 1133 height 639
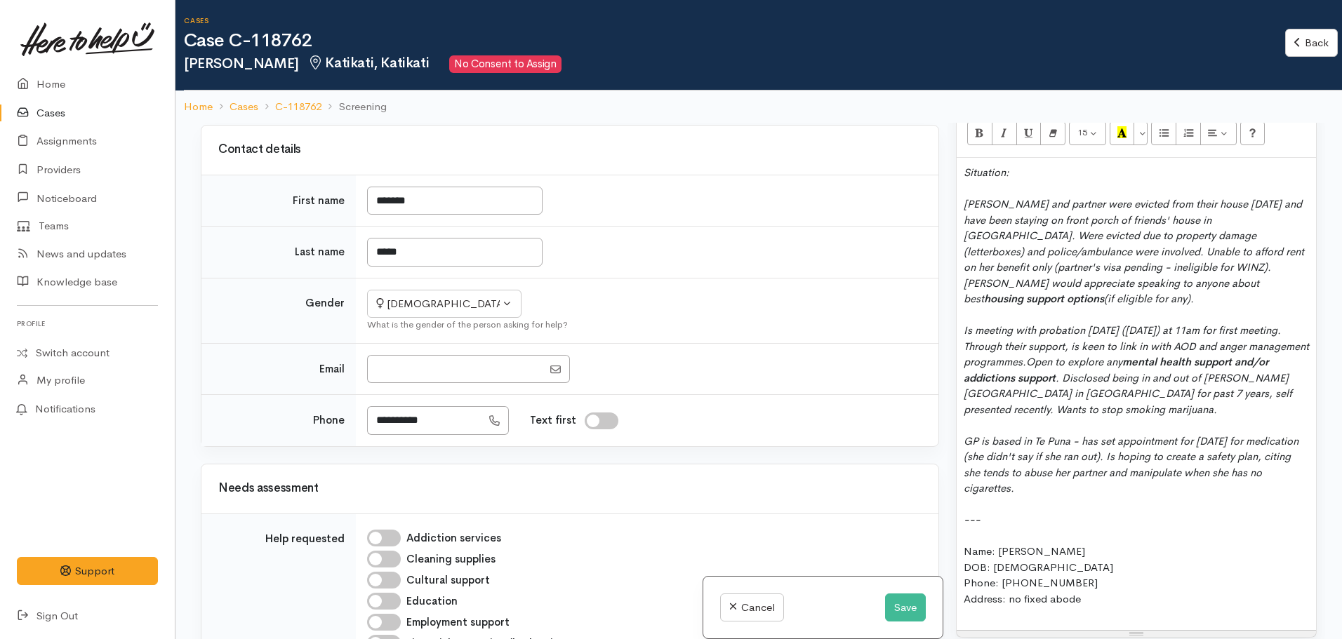
scroll to position [845, 0]
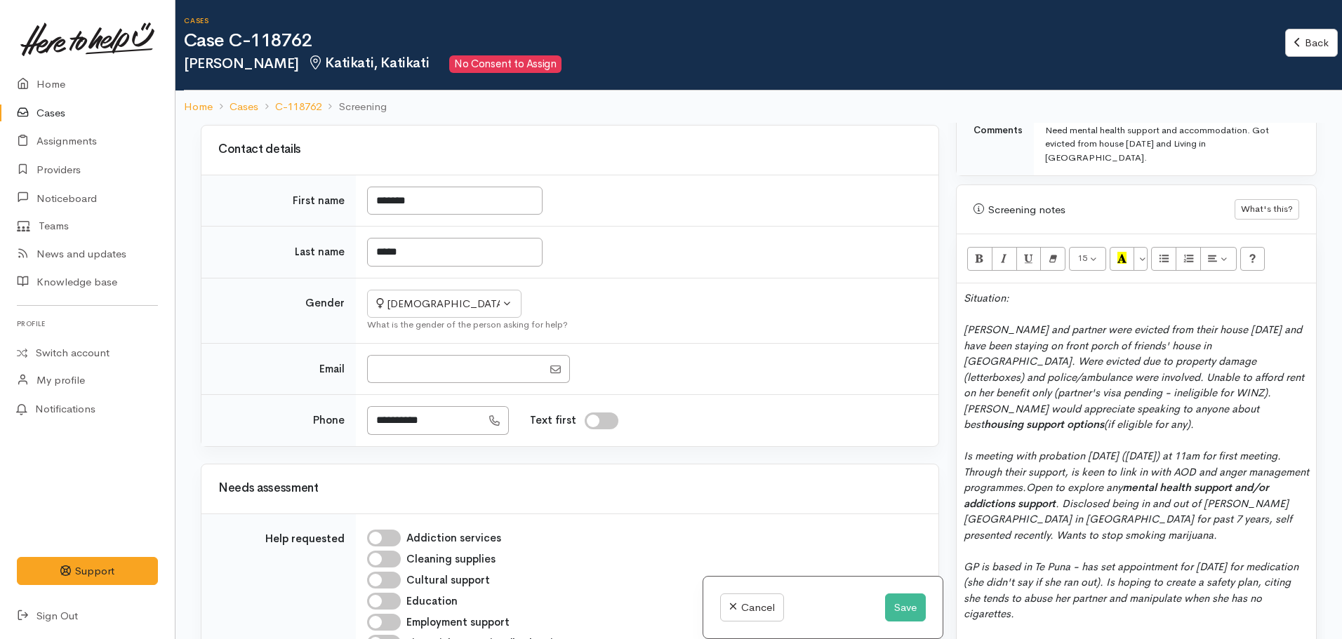
click at [1085, 570] on div "GP is based in Te Puna - has set appointment for next Friday for medication (sh…" at bounding box center [1136, 590] width 345 height 63
drag, startPoint x: 1167, startPoint y: 569, endPoint x: 1184, endPoint y: 566, distance: 17.1
click at [1184, 566] on icon "GP is based in Te Puna - has set appointment for next Friday for medication (sh…" at bounding box center [1131, 590] width 335 height 61
click at [1273, 578] on div "GP is based in Te Puna - has set appointment for next Friday for medication (sh…" at bounding box center [1136, 590] width 345 height 63
drag, startPoint x: 1146, startPoint y: 574, endPoint x: 1109, endPoint y: 573, distance: 37.2
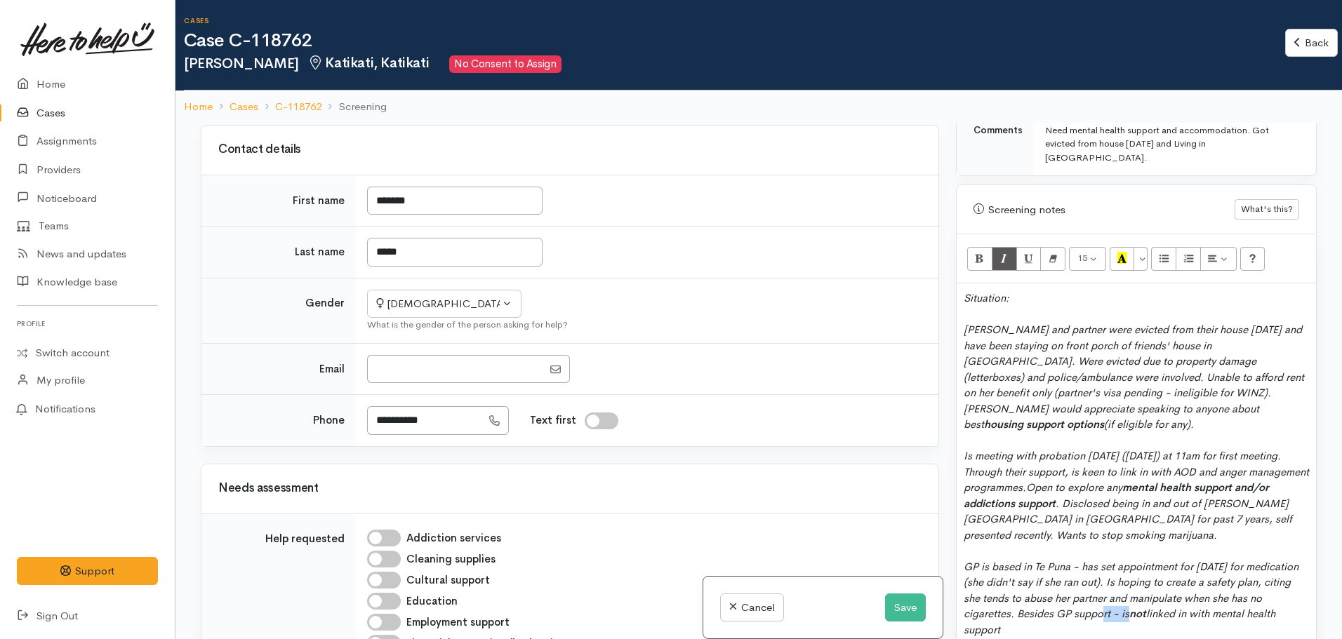
click at [1109, 573] on icon "GP is based in Te Puna - has set appointment for next Friday for medication (sh…" at bounding box center [1131, 598] width 335 height 76
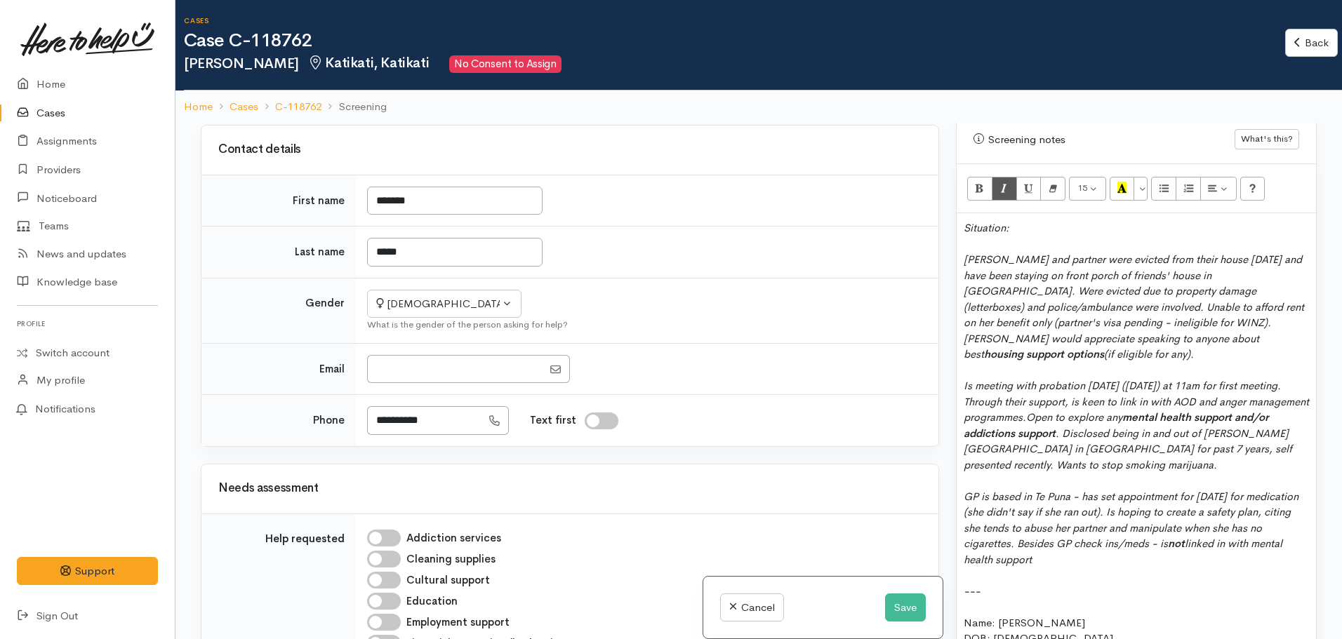
click at [1079, 515] on div "GP is based in Te Puna - has set appointment for next Friday for medication (sh…" at bounding box center [1136, 528] width 345 height 79
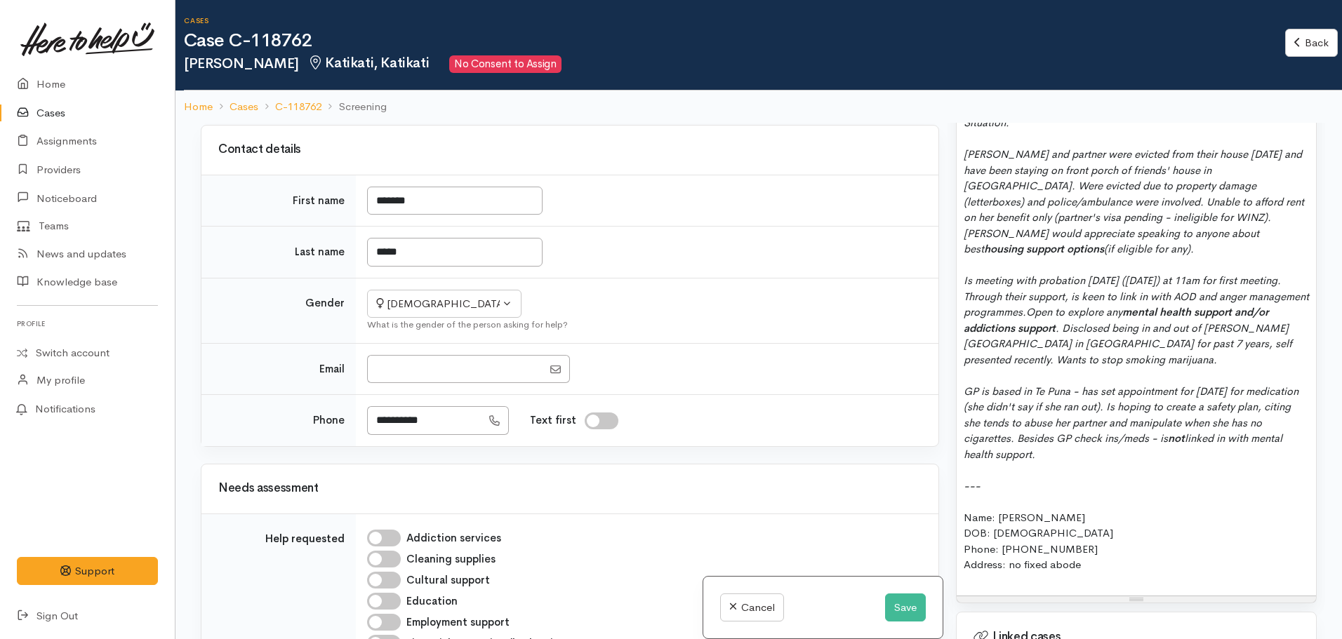
scroll to position [1056, 0]
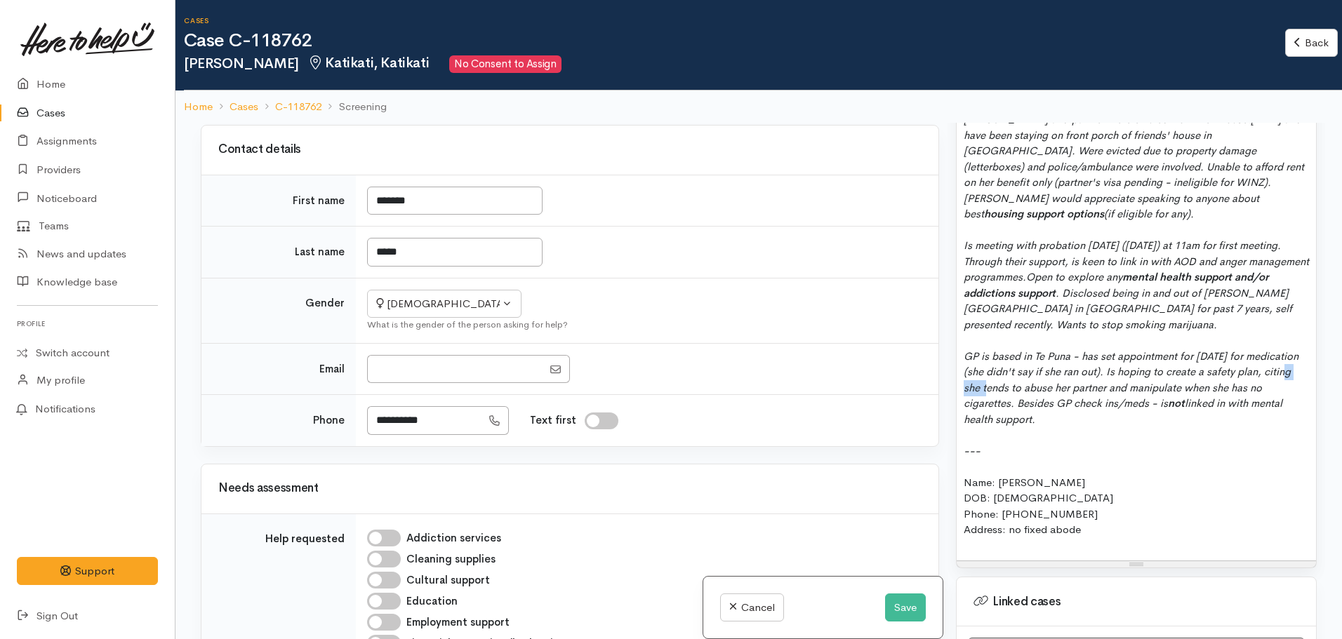
drag, startPoint x: 1020, startPoint y: 345, endPoint x: 992, endPoint y: 350, distance: 28.4
click at [992, 350] on icon "GP is based in Te Puna - has set appointment for next Friday for medication (sh…" at bounding box center [1131, 388] width 335 height 76
click at [1089, 372] on div "GP is based in Te Puna - has set appointment for next Friday for medication (sh…" at bounding box center [1136, 388] width 345 height 79
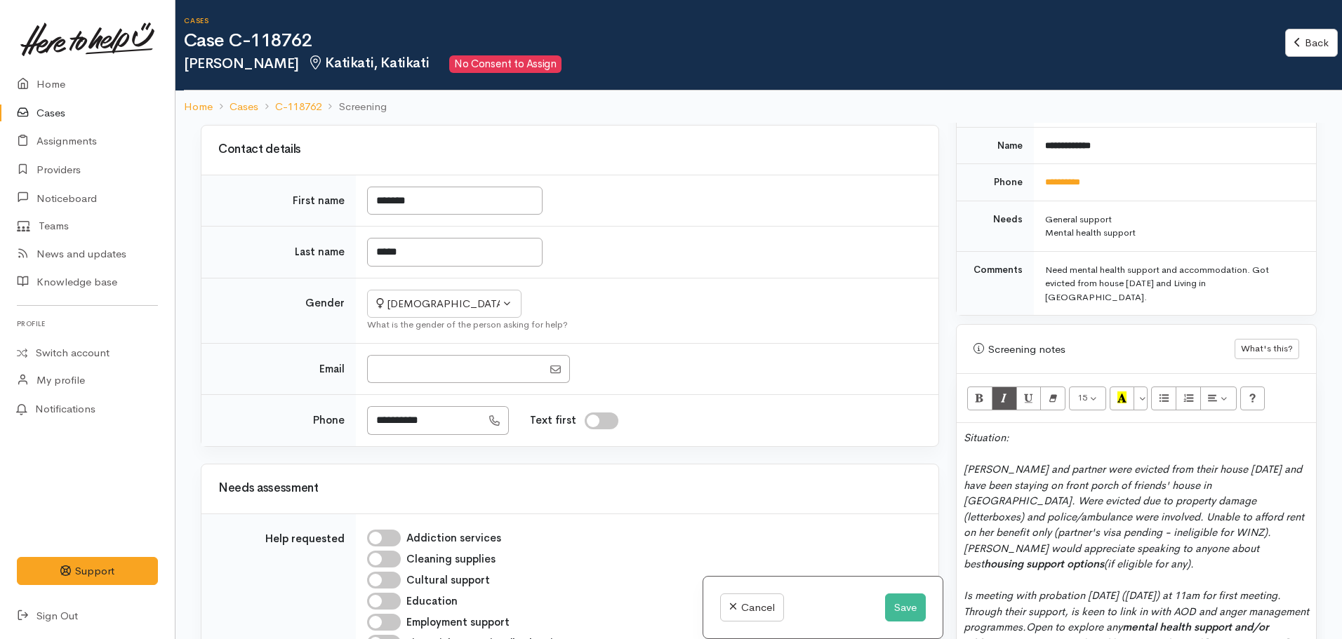
scroll to position [705, 0]
click at [1063, 447] on div at bounding box center [1136, 455] width 345 height 16
click at [1055, 431] on div "Situation:" at bounding box center [1136, 439] width 345 height 16
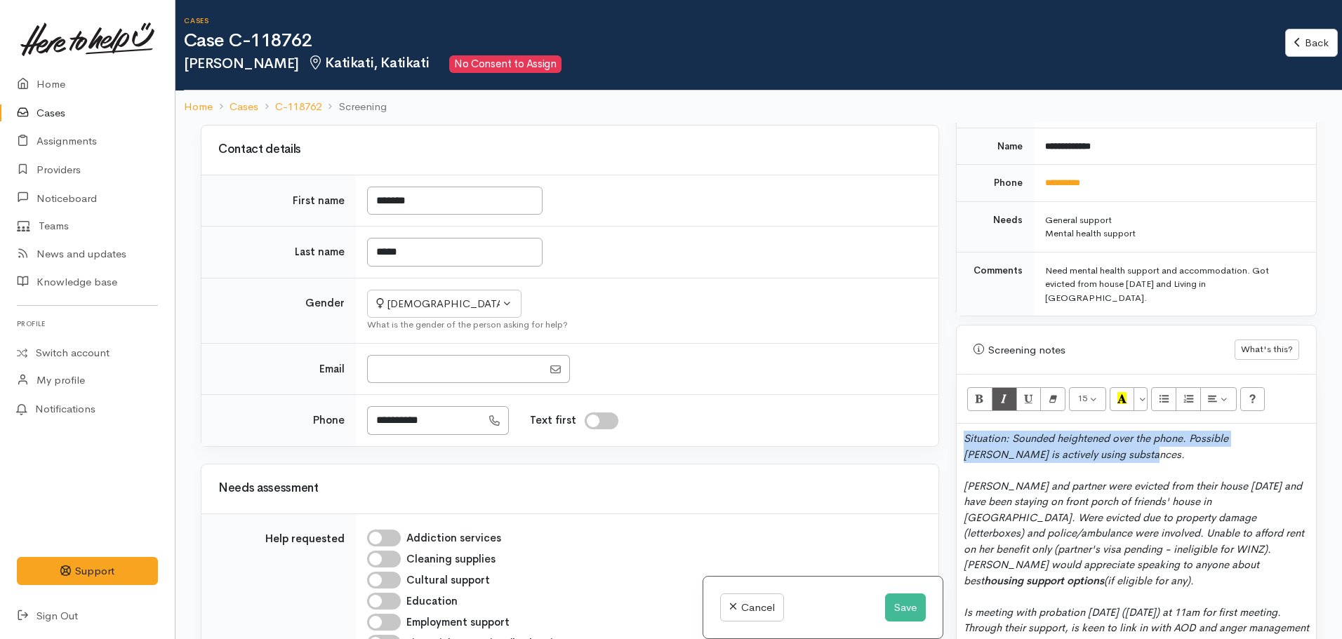
drag, startPoint x: 1060, startPoint y: 416, endPoint x: 898, endPoint y: 413, distance: 162.9
click at [898, 413] on div "Related cases There are other cases potentially from the same person, address o…" at bounding box center [758, 442] width 1133 height 639
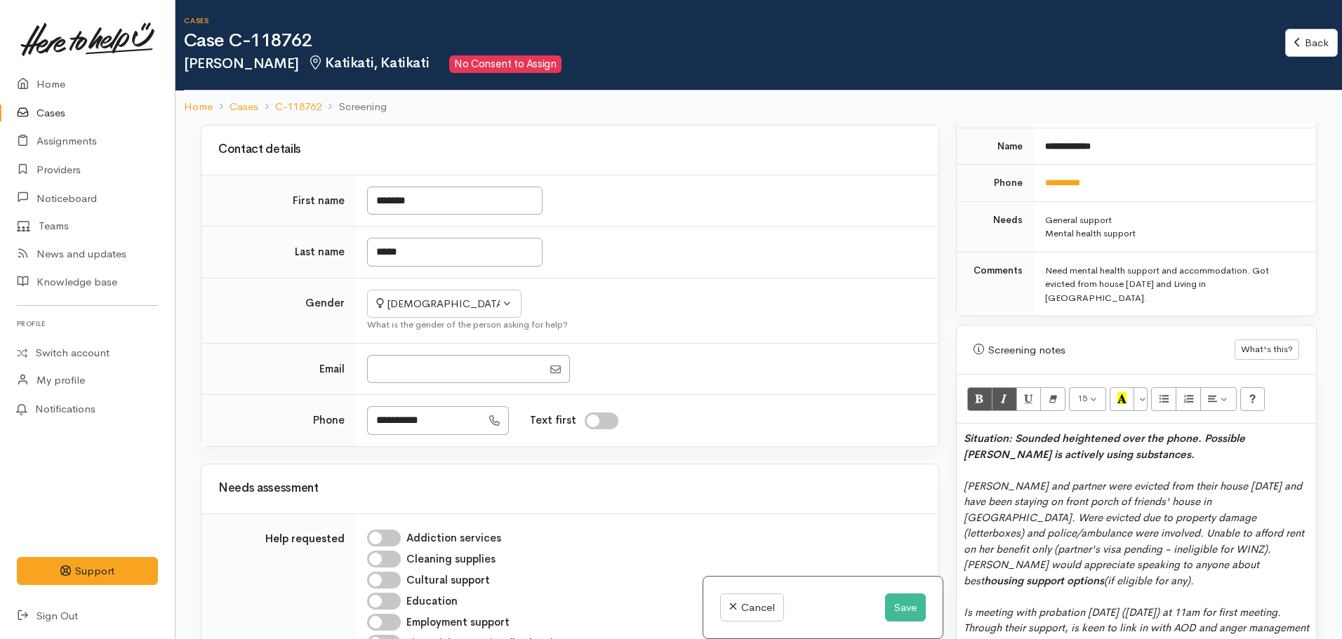
click at [1194, 498] on div "Whitney and partner were evicted from their house yesterday and have been stayi…" at bounding box center [1136, 534] width 345 height 111
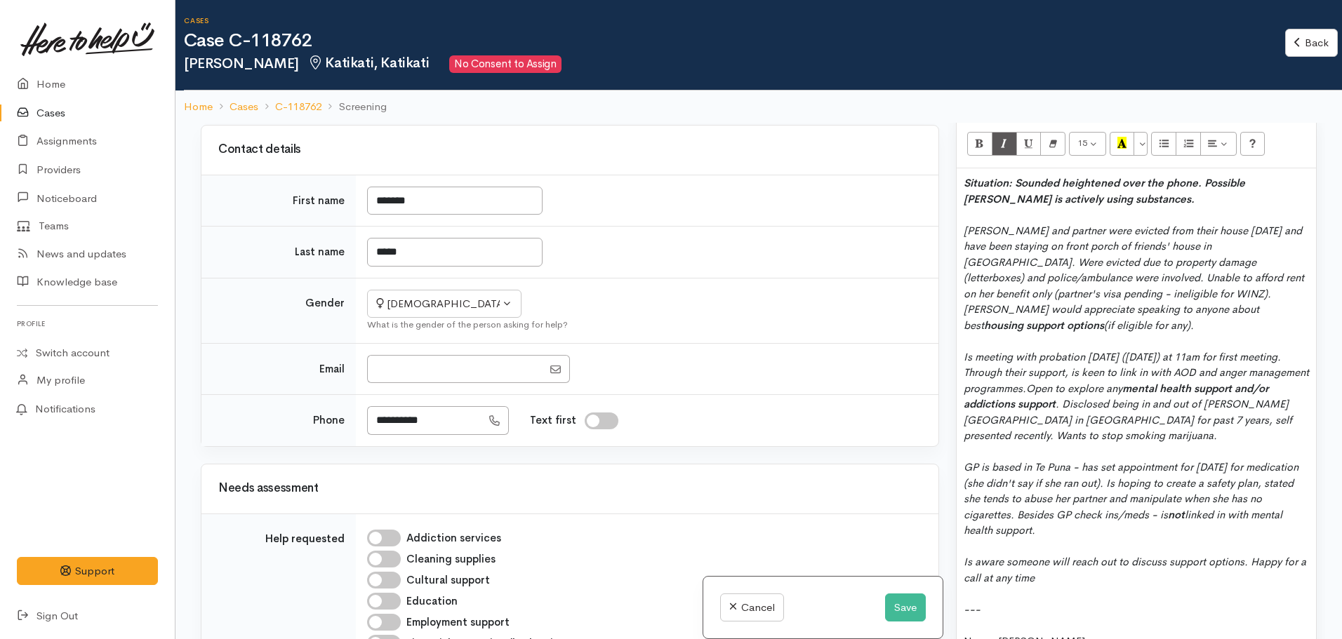
scroll to position [985, 0]
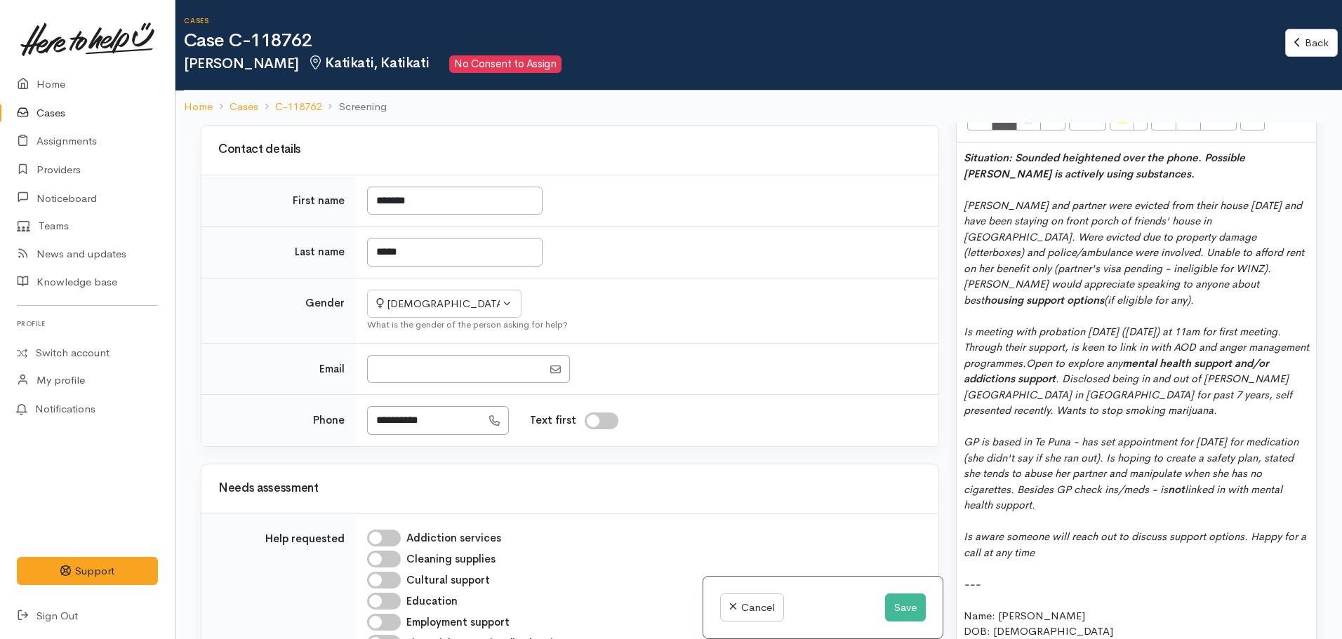
click at [1067, 529] on div "Is aware someone will reach out to discuss support options. Happy for a call at…" at bounding box center [1136, 545] width 345 height 32
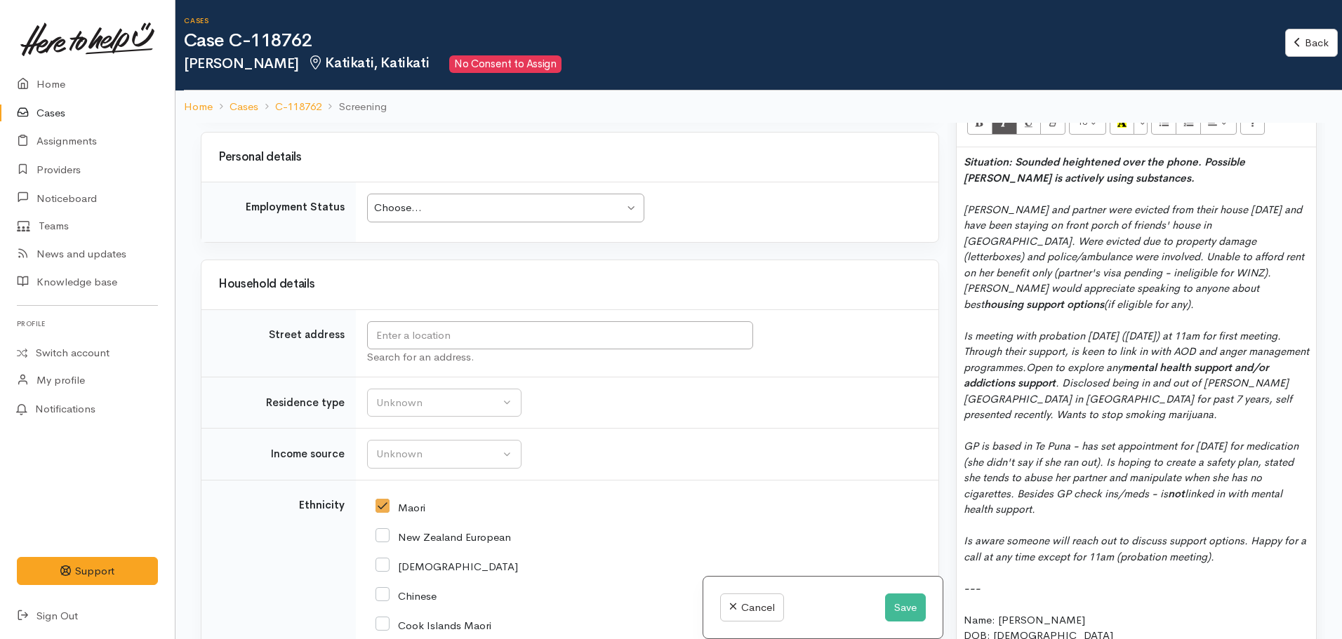
scroll to position [845, 0]
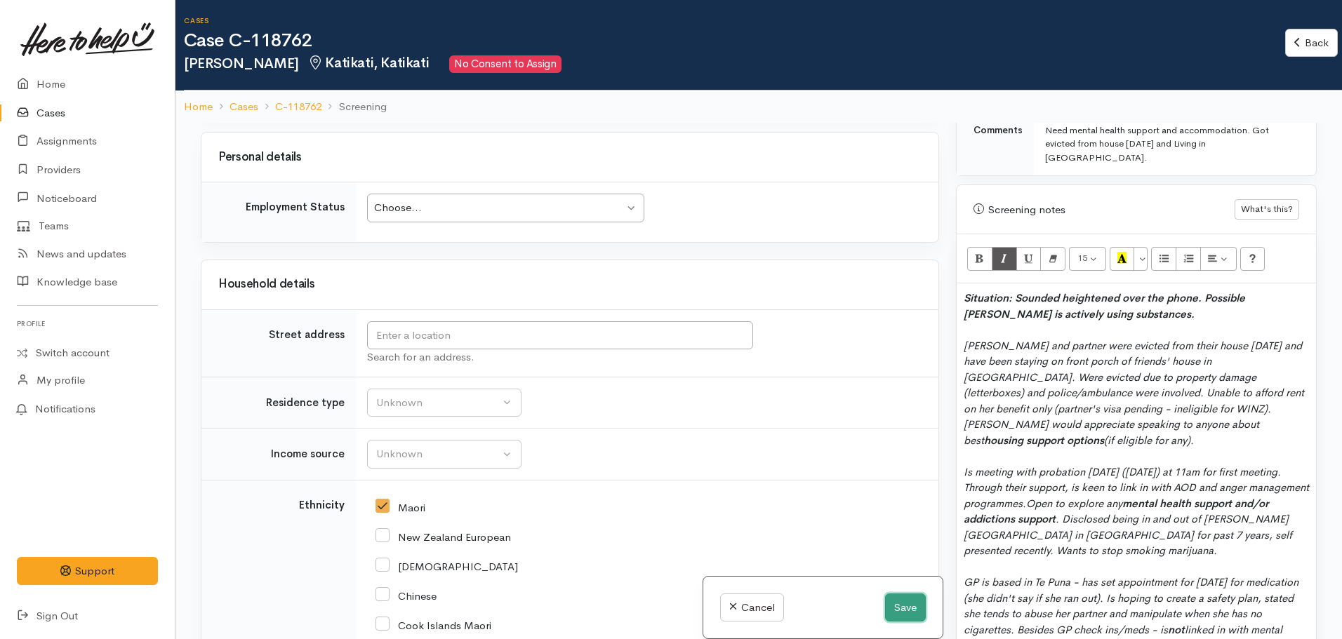
click at [914, 605] on button "Save" at bounding box center [905, 608] width 41 height 29
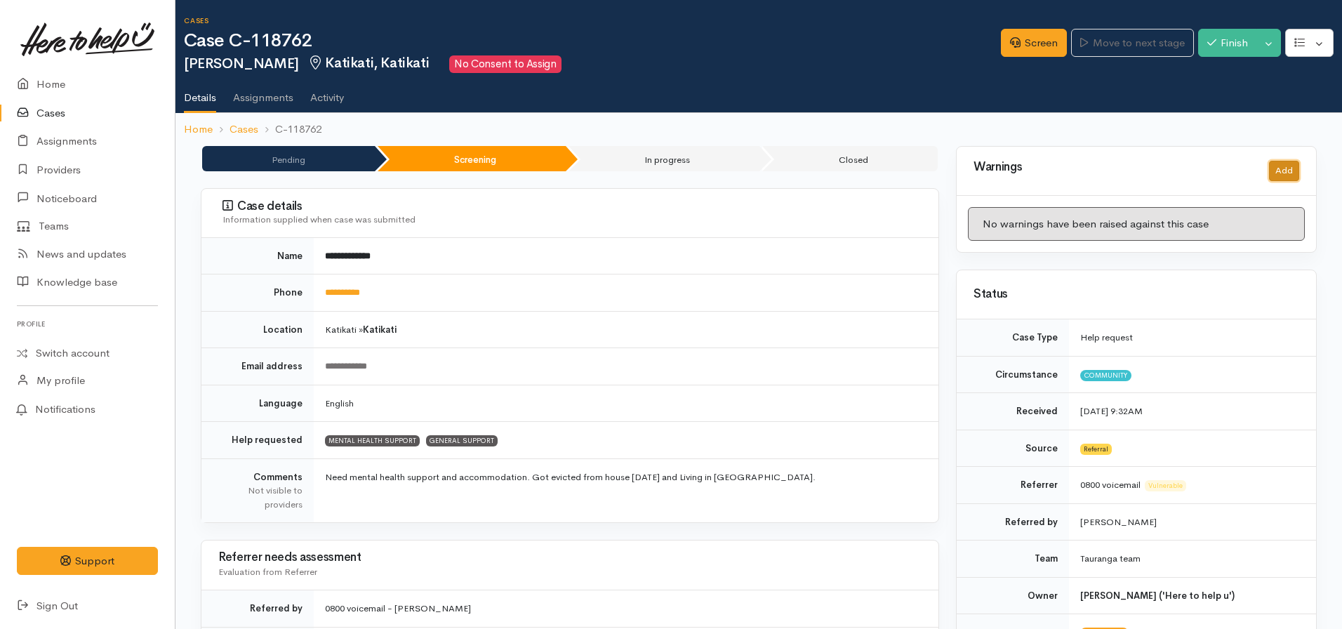
click at [1288, 168] on button "Add" at bounding box center [1284, 171] width 30 height 20
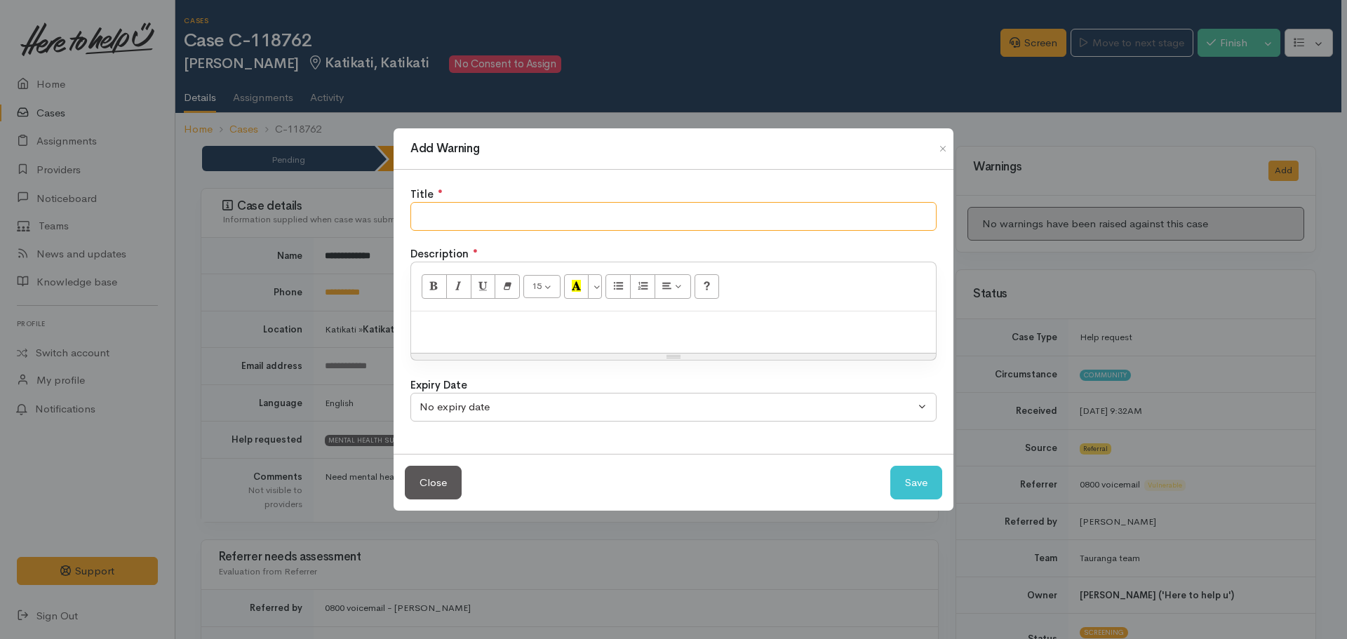
click at [457, 209] on input "text" at bounding box center [674, 216] width 526 height 29
type input "Potent"
drag, startPoint x: 440, startPoint y: 474, endPoint x: 450, endPoint y: 451, distance: 24.5
click at [440, 473] on button "Close" at bounding box center [433, 483] width 57 height 34
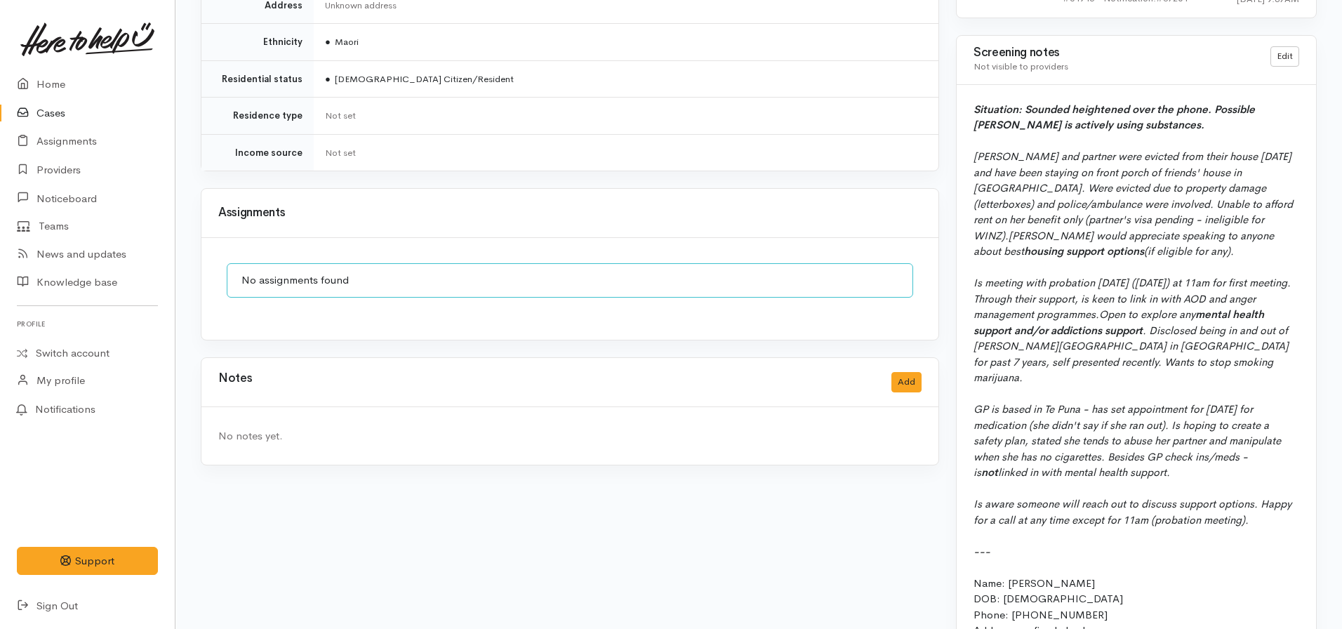
scroll to position [1139, 0]
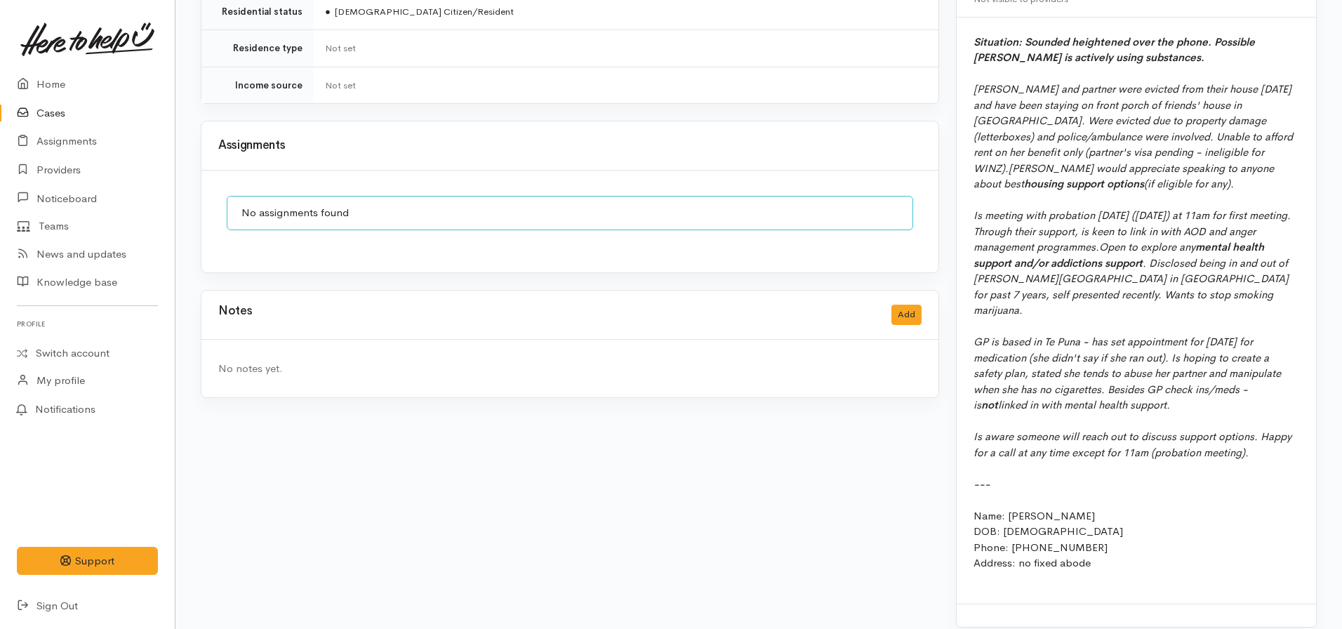
click at [889, 302] on div "Notes Add" at bounding box center [569, 314] width 703 height 29
click at [897, 306] on button "Add" at bounding box center [906, 315] width 30 height 20
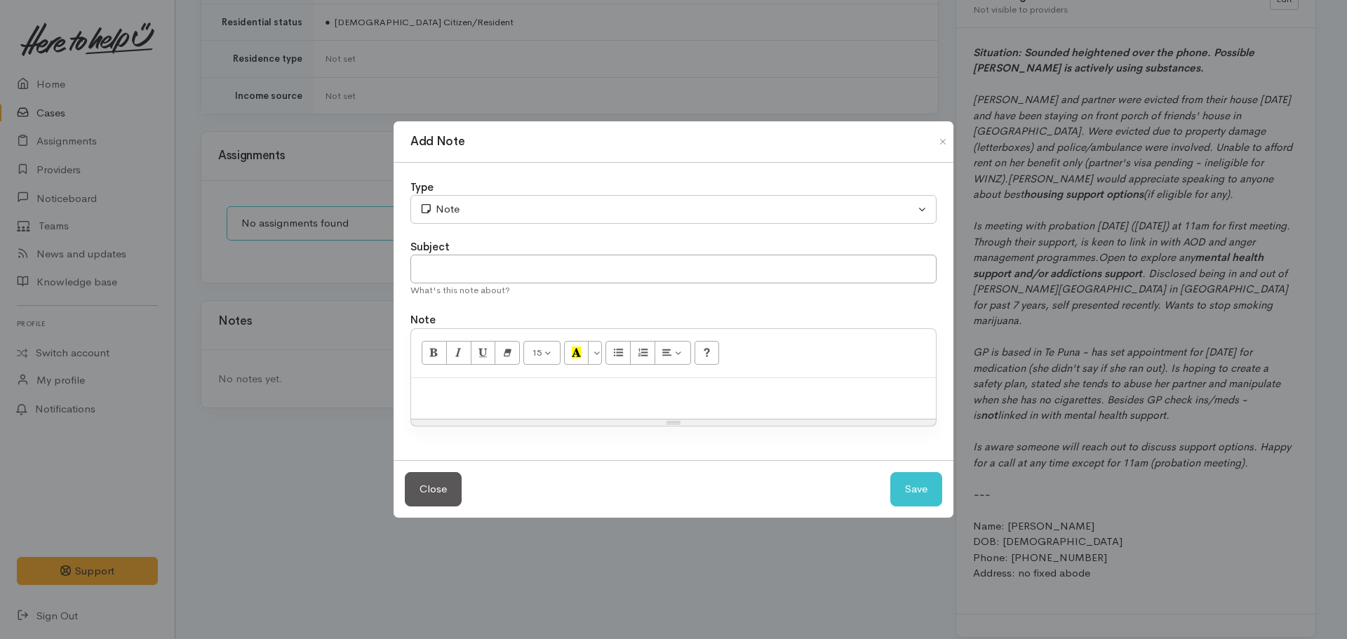
click at [484, 373] on div "15 8 9 10 11 12 14 18 24 36 Background Color Transparent Select #ffff00 Text Co…" at bounding box center [673, 353] width 525 height 49
click at [478, 392] on p at bounding box center [673, 393] width 511 height 16
click at [882, 386] on p "Refer to screening note for context. Whitney happy for a call anytime tomorrow,…" at bounding box center [673, 393] width 511 height 16
click at [487, 271] on input "text" at bounding box center [674, 269] width 526 height 29
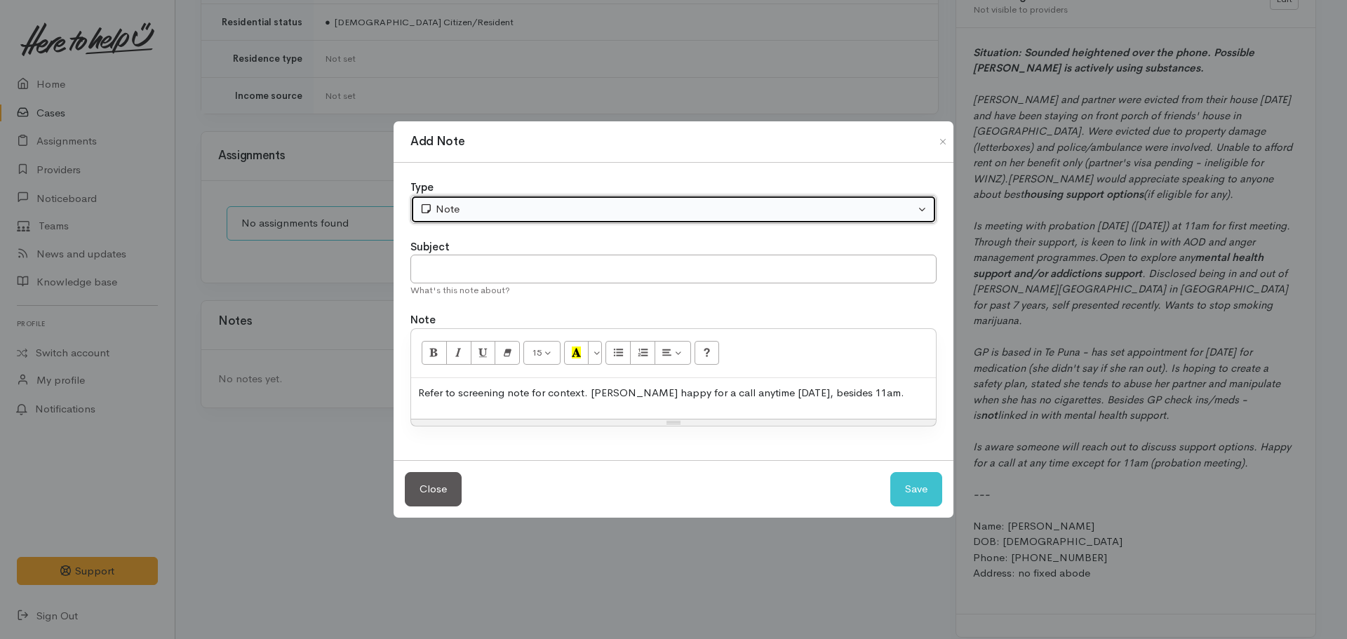
click at [484, 209] on div "Note" at bounding box center [667, 209] width 495 height 16
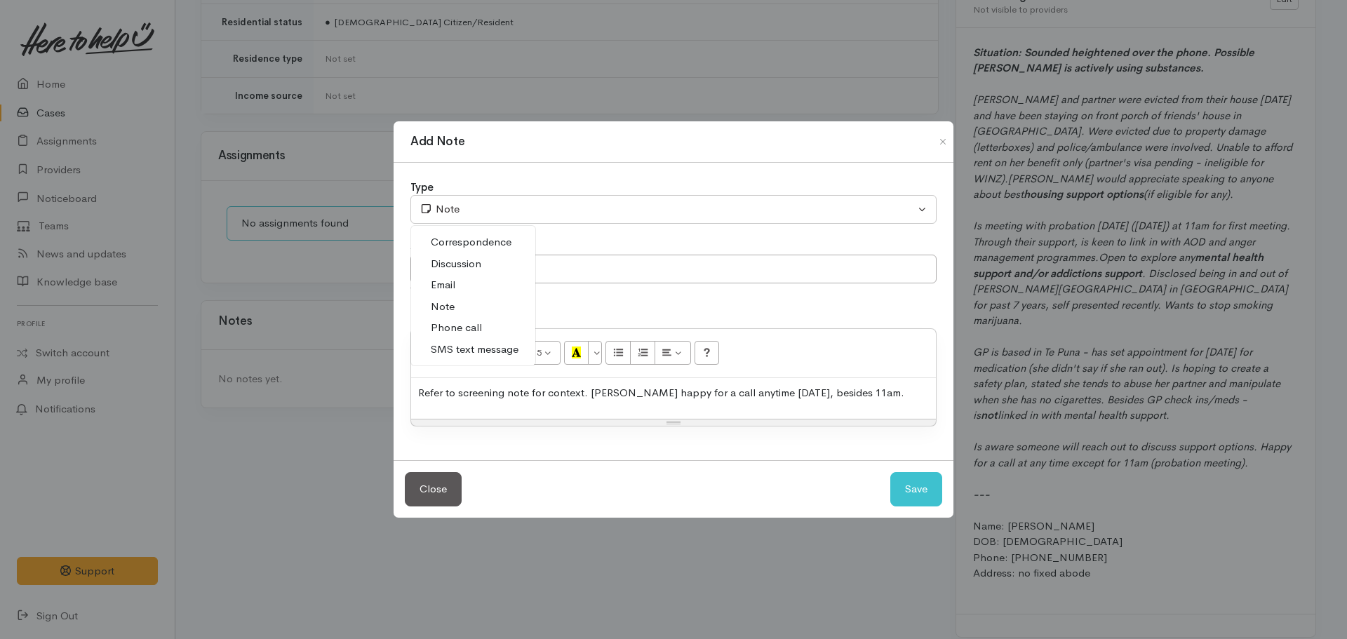
click at [461, 326] on span "Phone call" at bounding box center [456, 328] width 51 height 16
select select "3"
click at [494, 281] on input "text" at bounding box center [674, 269] width 526 height 29
type input "Contact made - will handover case"
click at [891, 472] on button "Save" at bounding box center [917, 489] width 52 height 34
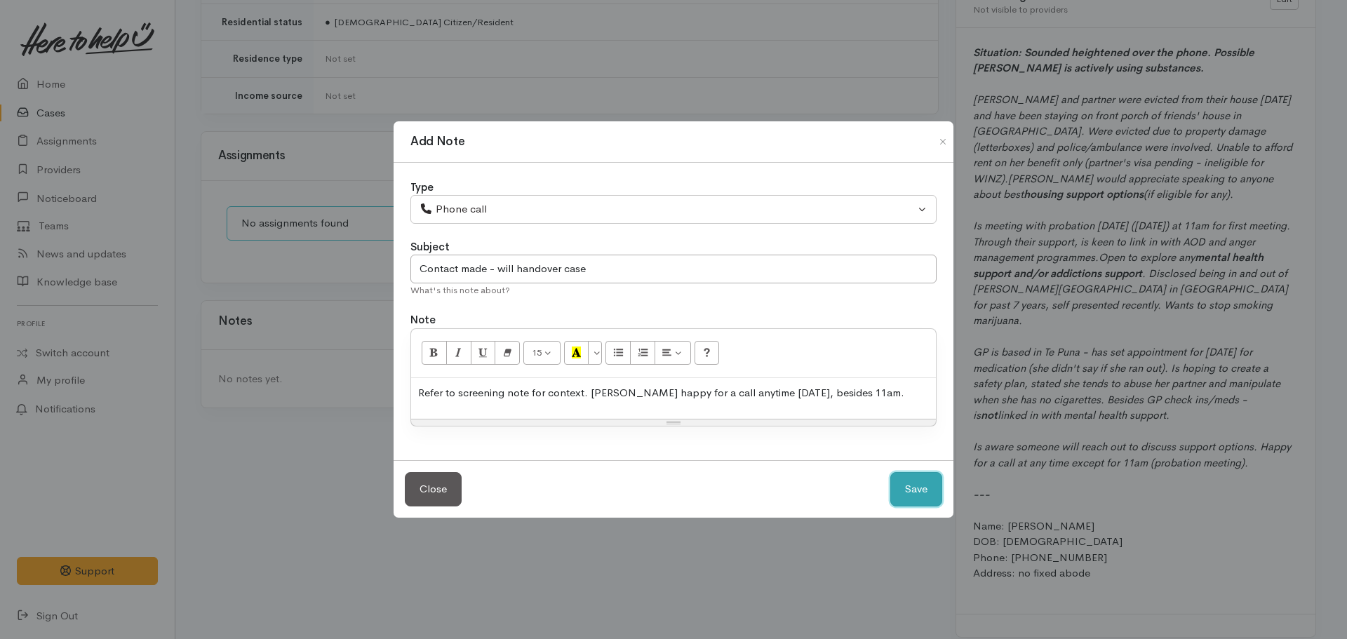
select select "1"
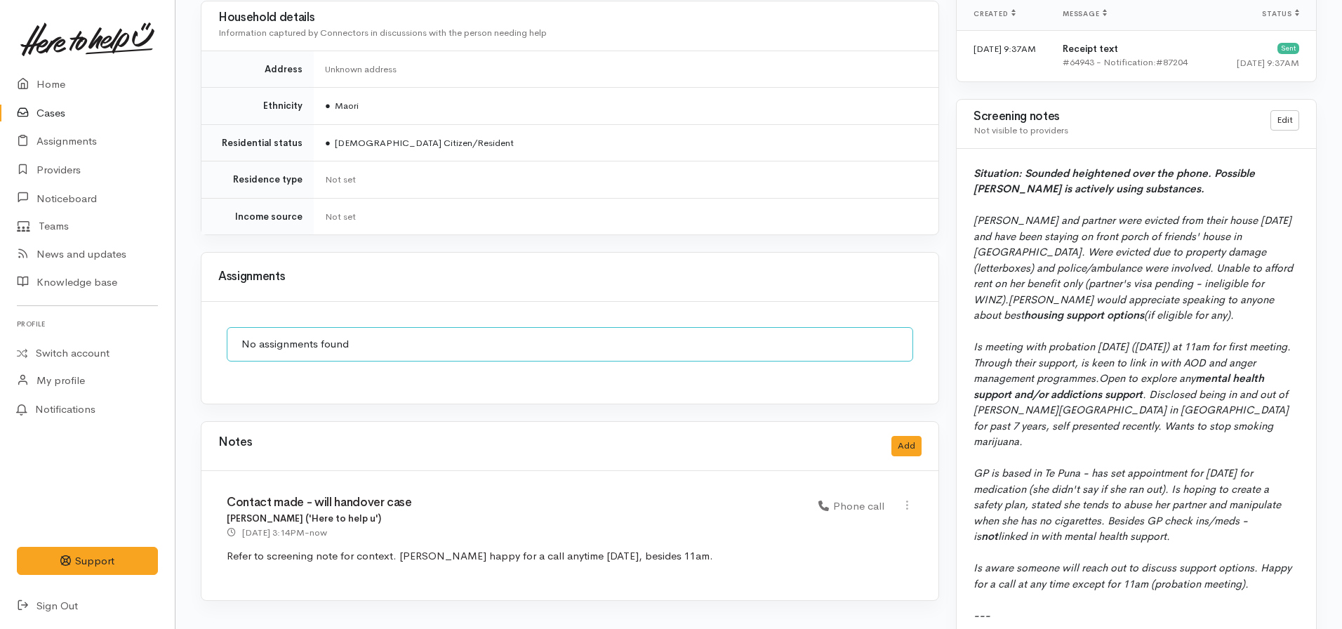
scroll to position [999, 0]
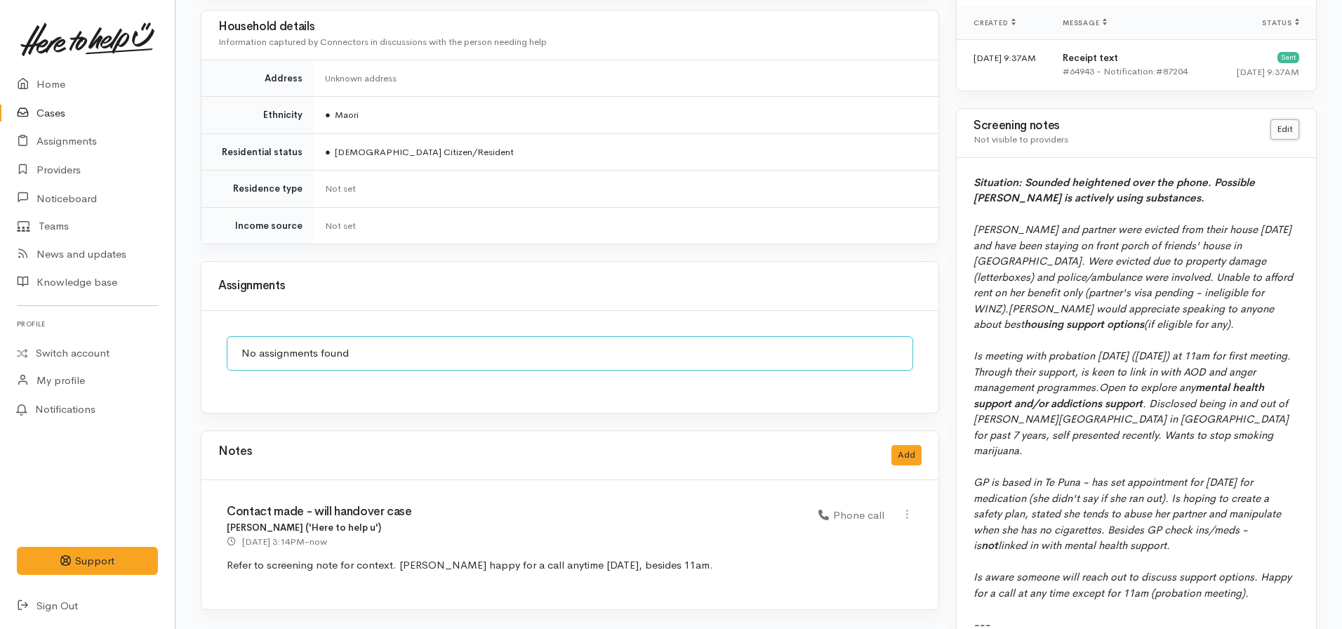
click at [1284, 124] on link "Edit" at bounding box center [1284, 129] width 29 height 20
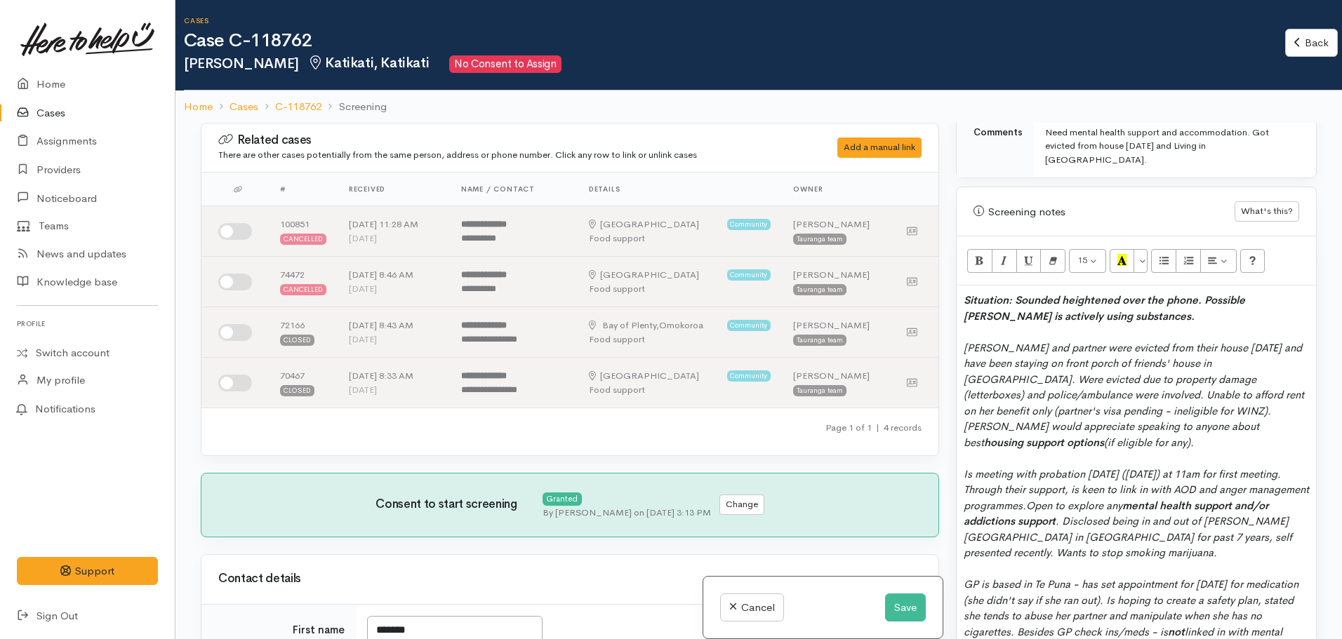
scroll to position [842, 0]
click at [961, 286] on div "Situation: Sounded heightened over the phone. Possible [PERSON_NAME] is activel…" at bounding box center [1136, 561] width 359 height 551
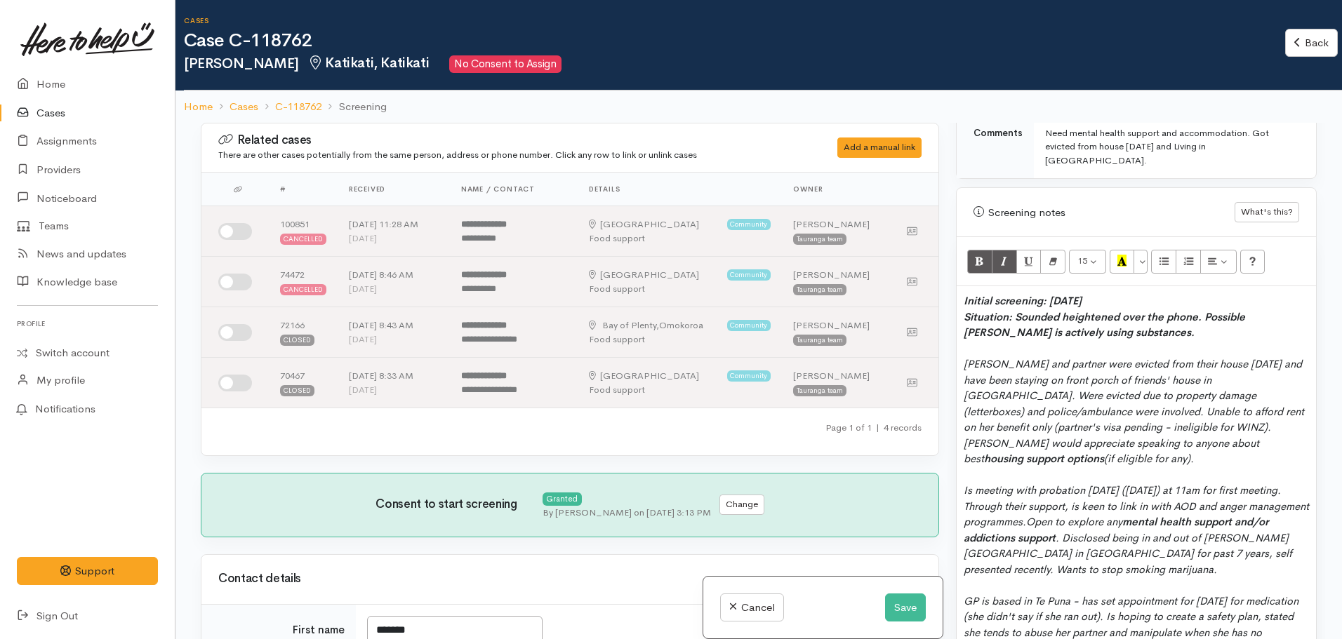
click at [1112, 293] on div "Initial screening: [DATE]" at bounding box center [1136, 301] width 345 height 16
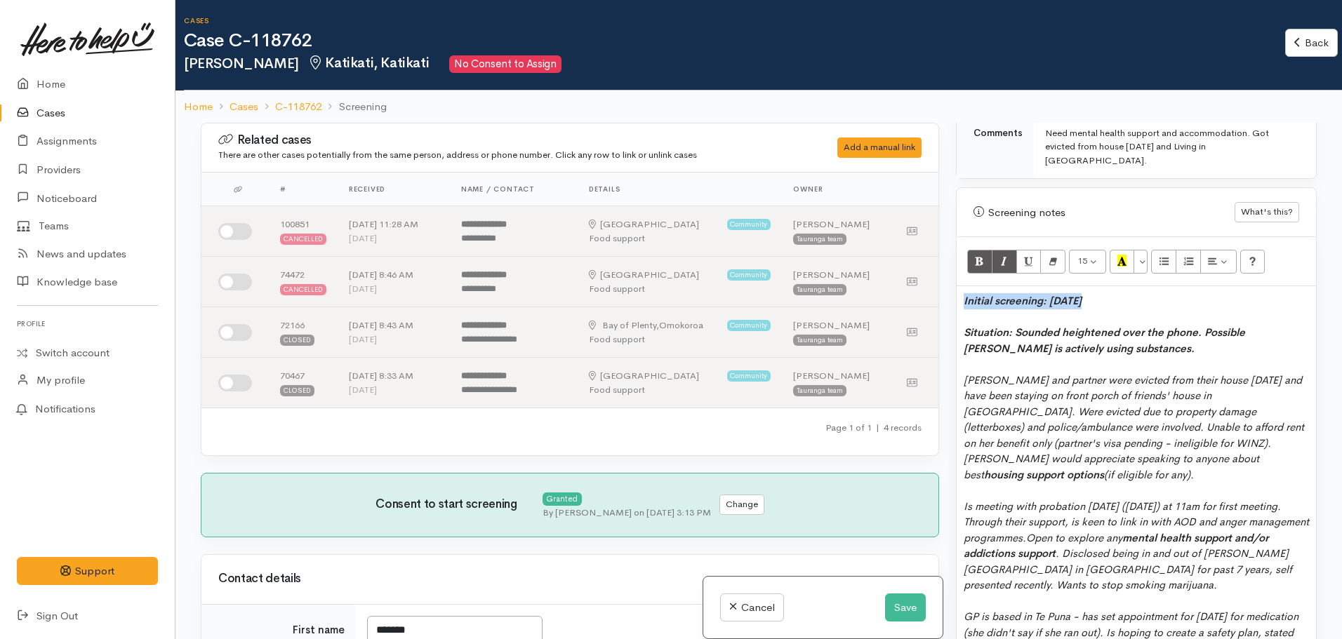
drag, startPoint x: 1128, startPoint y: 296, endPoint x: 954, endPoint y: 277, distance: 174.4
click at [954, 277] on div "Warnings Add No warnings have been raised against this case Add Warning Title ●…" at bounding box center [1136, 442] width 378 height 639
click at [1120, 255] on icon "Recent Color" at bounding box center [1121, 261] width 9 height 12
click at [1121, 342] on div "Situation: Sounded heightened over the phone. Possible [PERSON_NAME] is activel…" at bounding box center [1136, 341] width 345 height 32
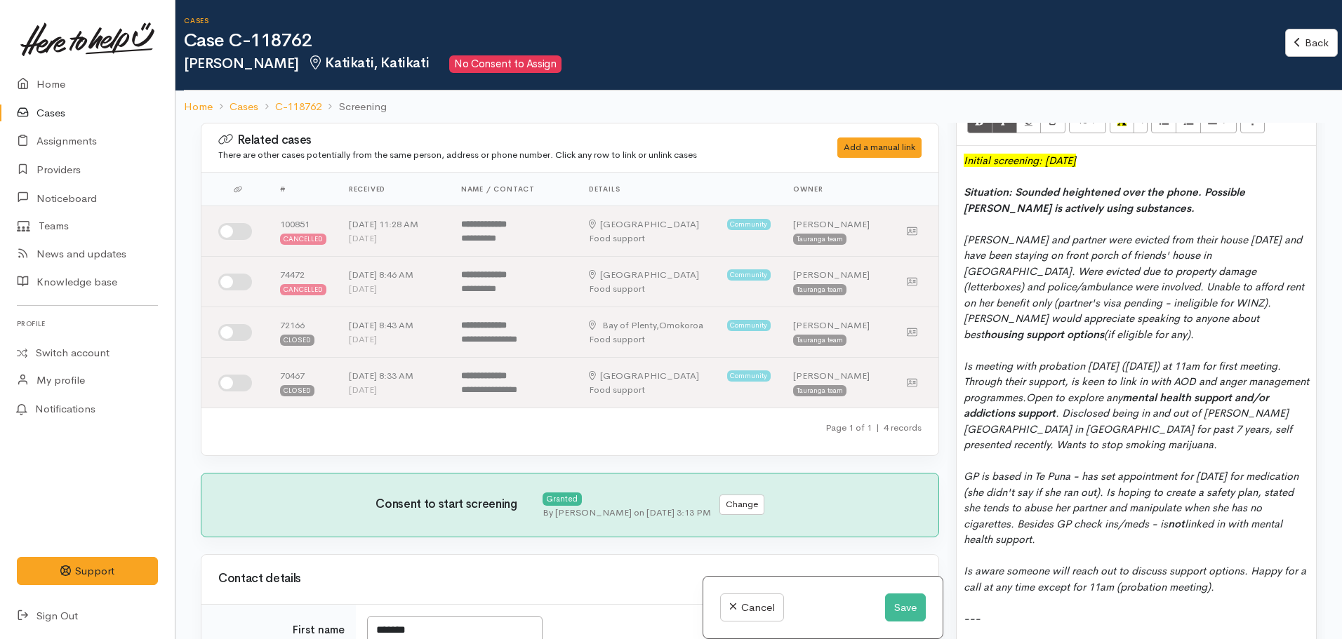
scroll to position [1320, 0]
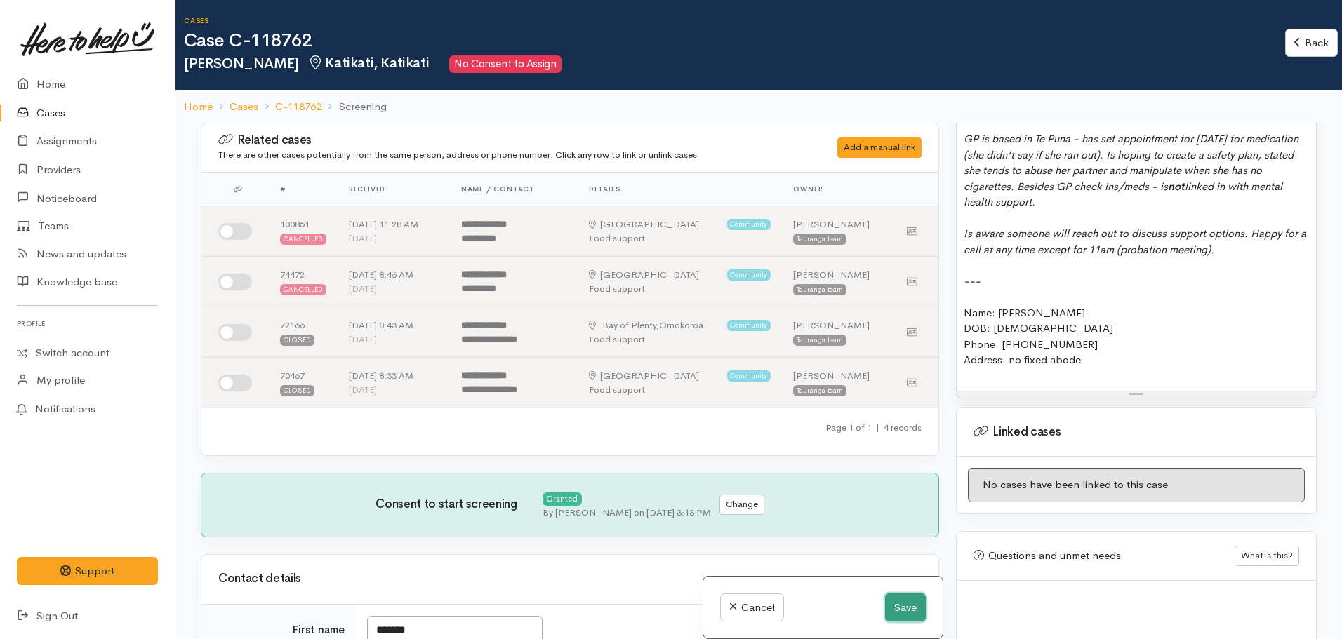
click at [895, 610] on button "Save" at bounding box center [905, 608] width 41 height 29
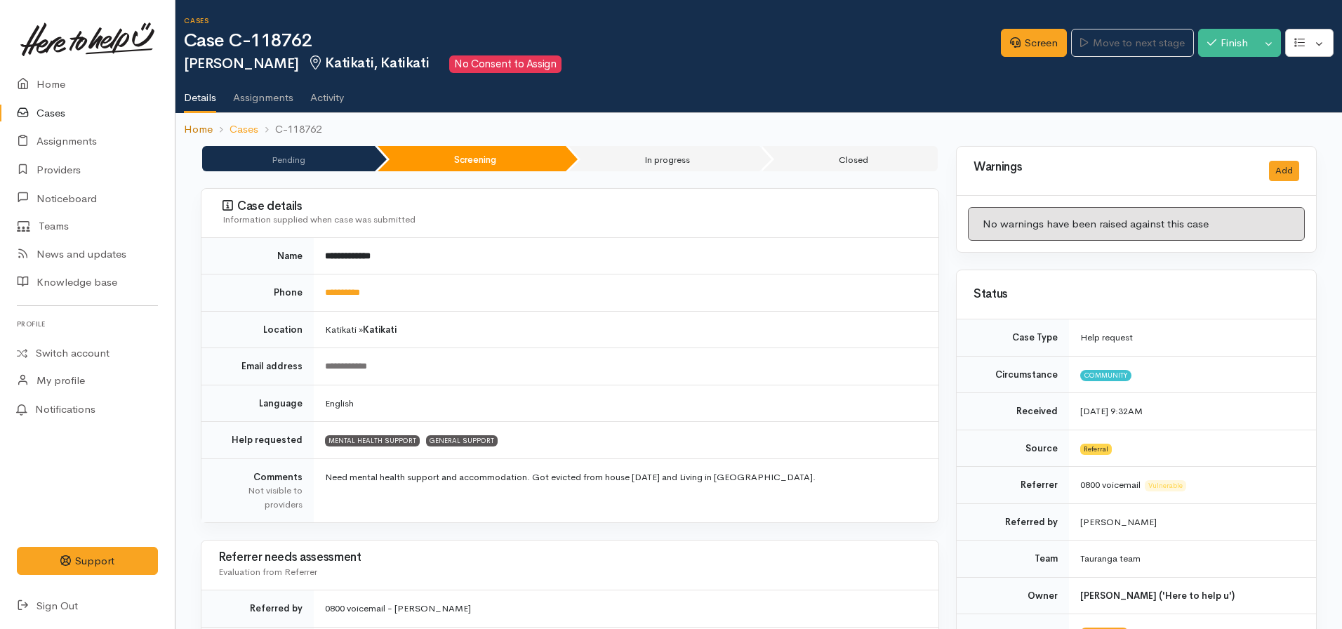
click at [201, 131] on link "Home" at bounding box center [198, 129] width 29 height 16
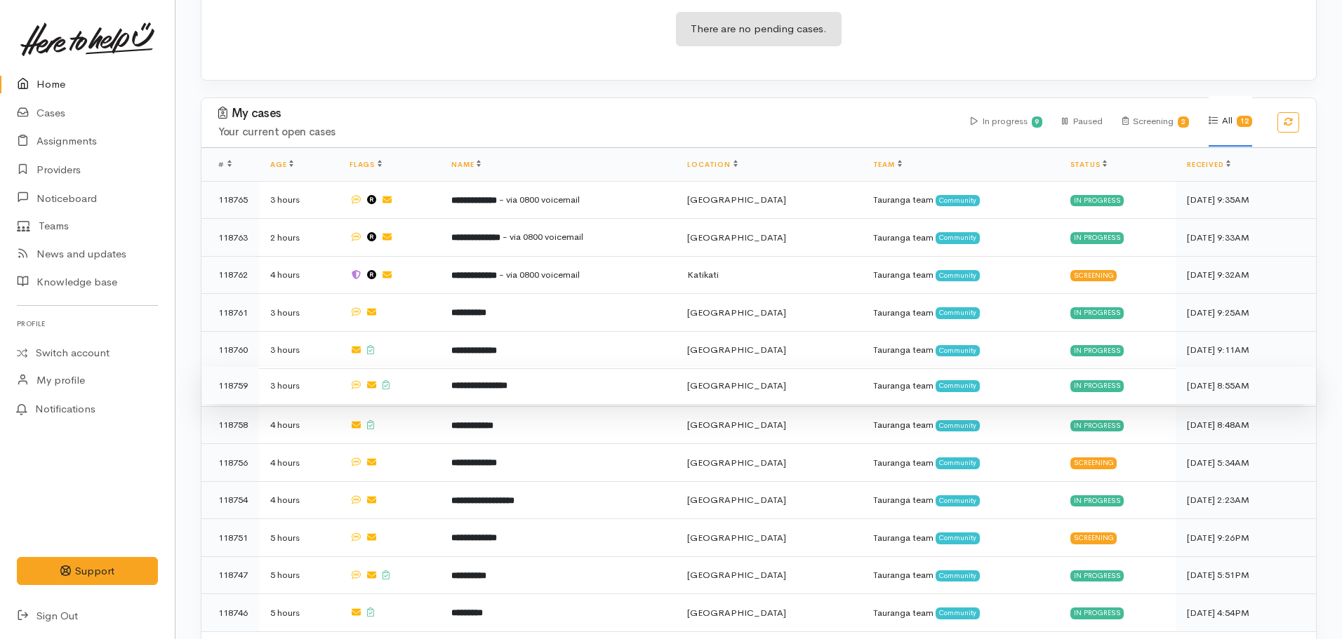
scroll to position [317, 0]
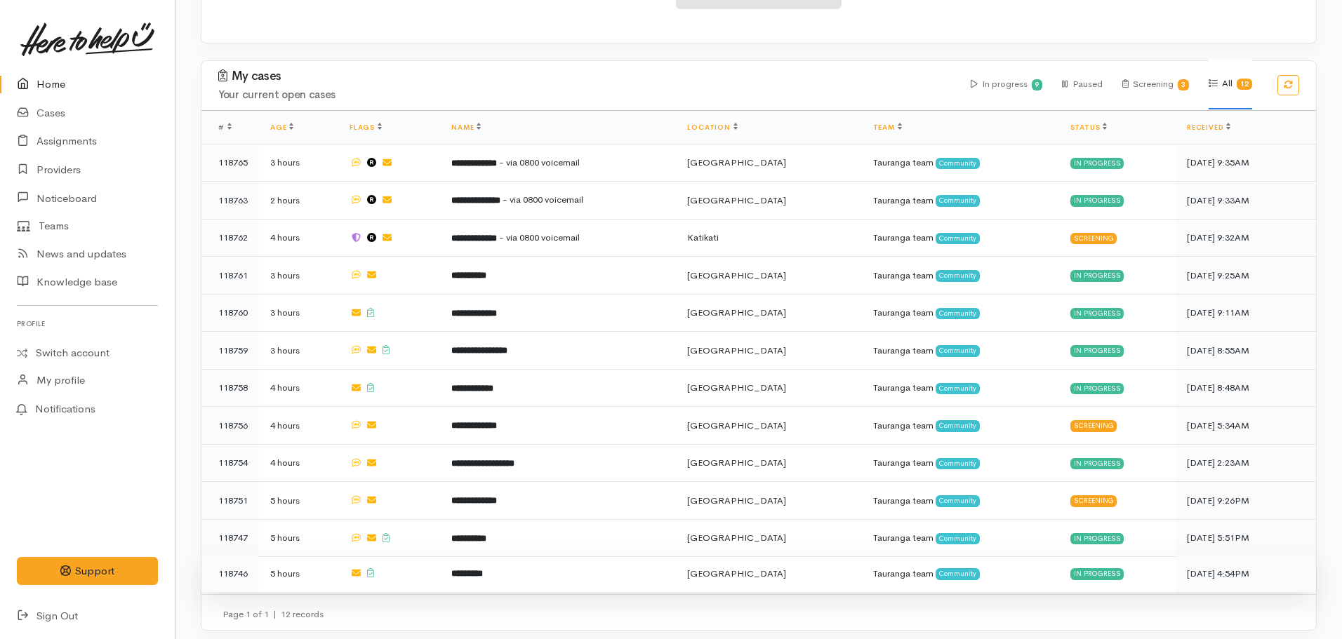
click at [483, 569] on b "*********" at bounding box center [467, 573] width 32 height 9
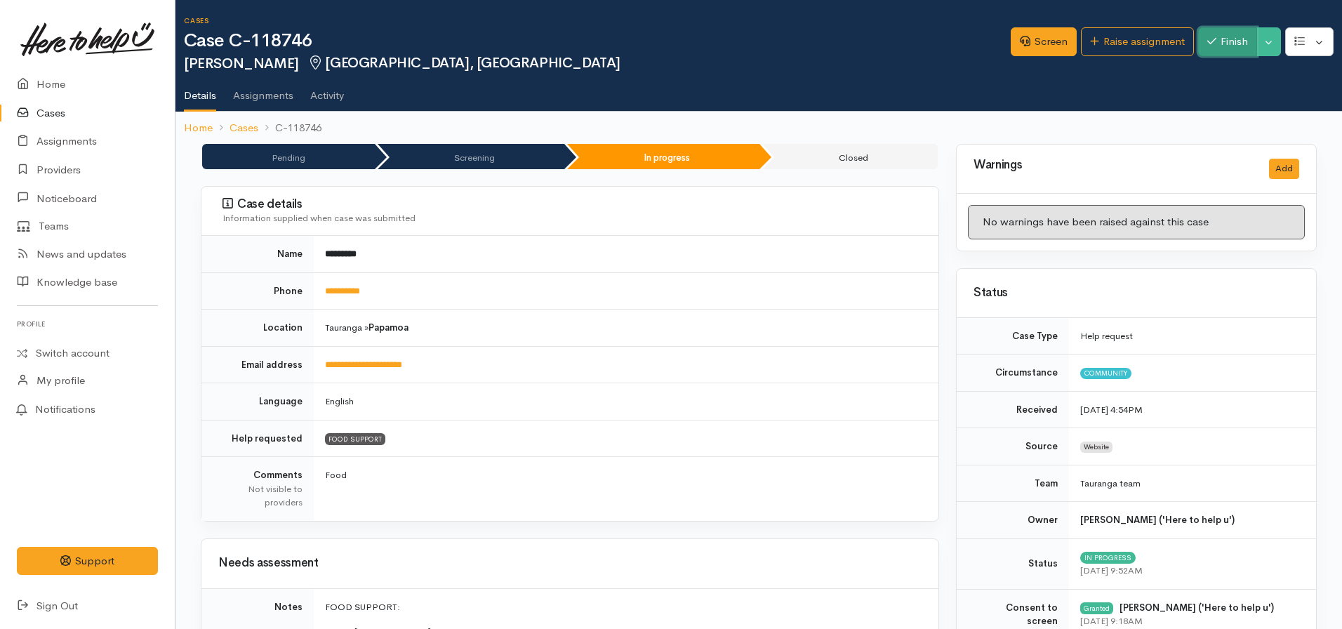
click at [1207, 41] on icon "button" at bounding box center [1211, 41] width 9 height 6
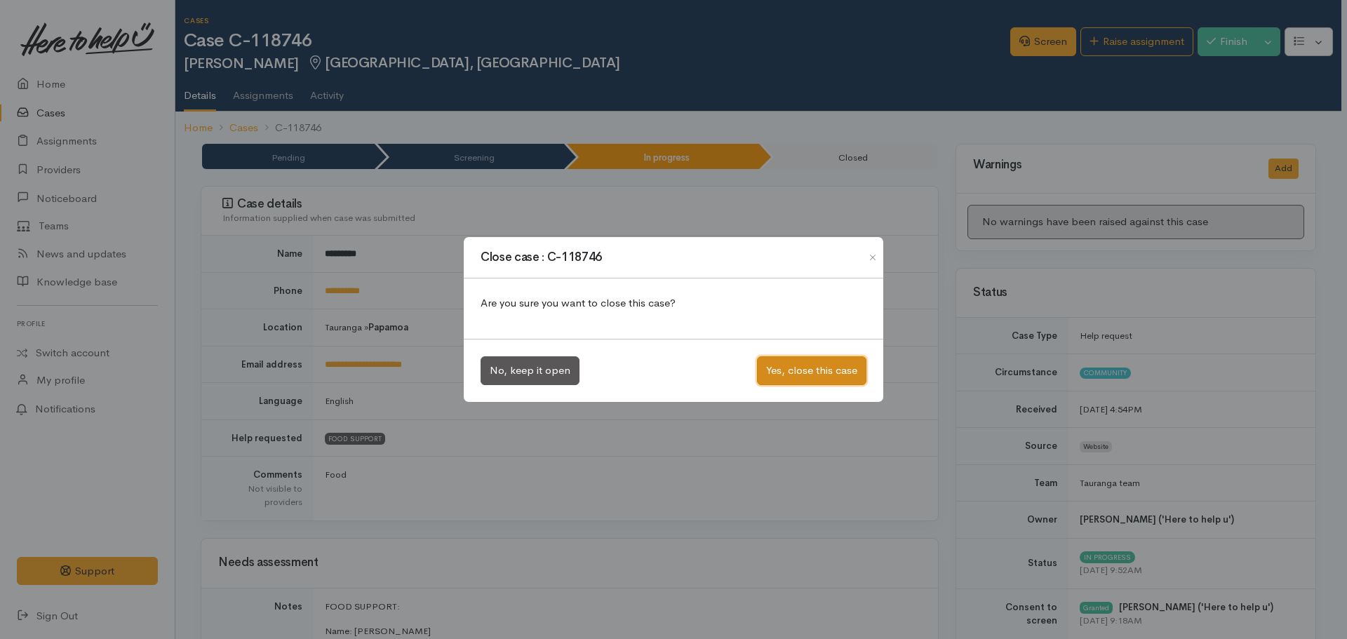
click at [818, 372] on button "Yes, close this case" at bounding box center [811, 371] width 109 height 29
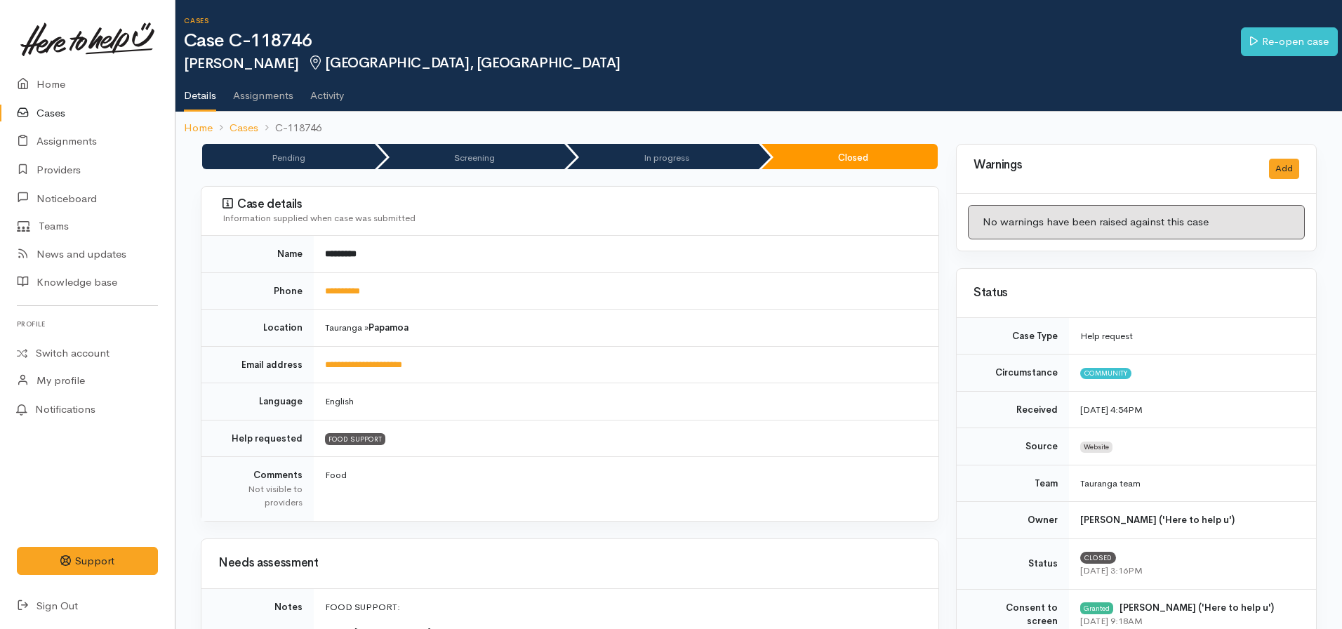
click at [189, 122] on link "Home" at bounding box center [198, 128] width 29 height 16
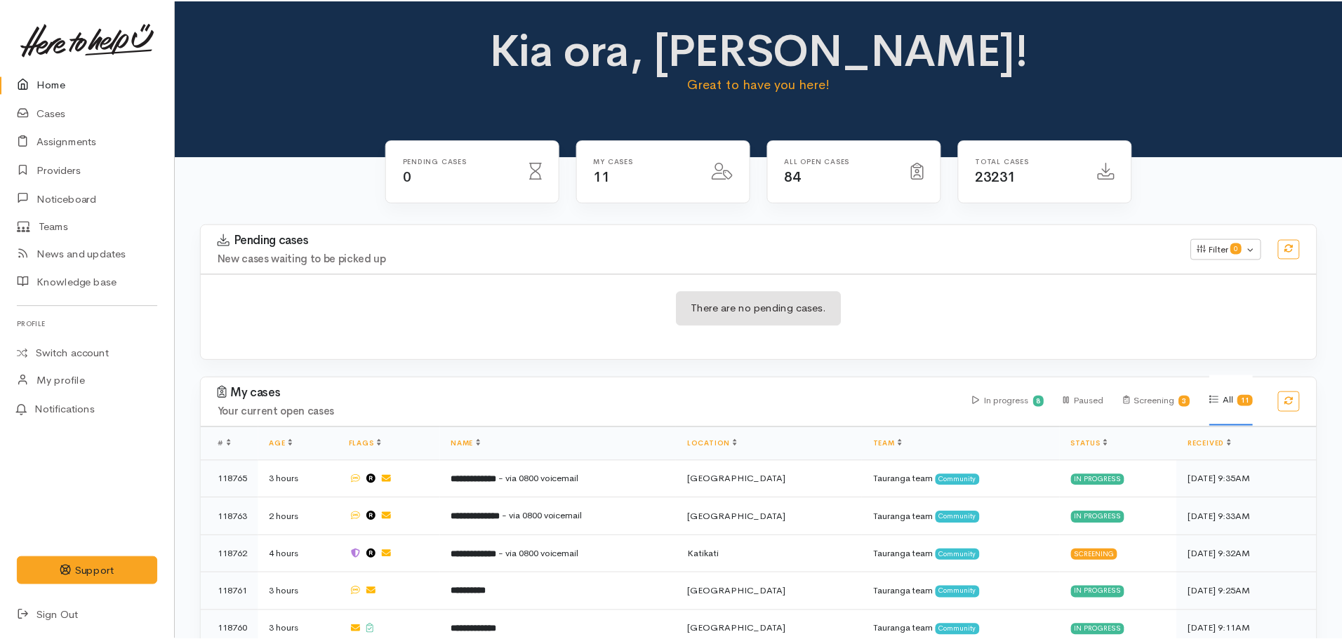
scroll to position [280, 0]
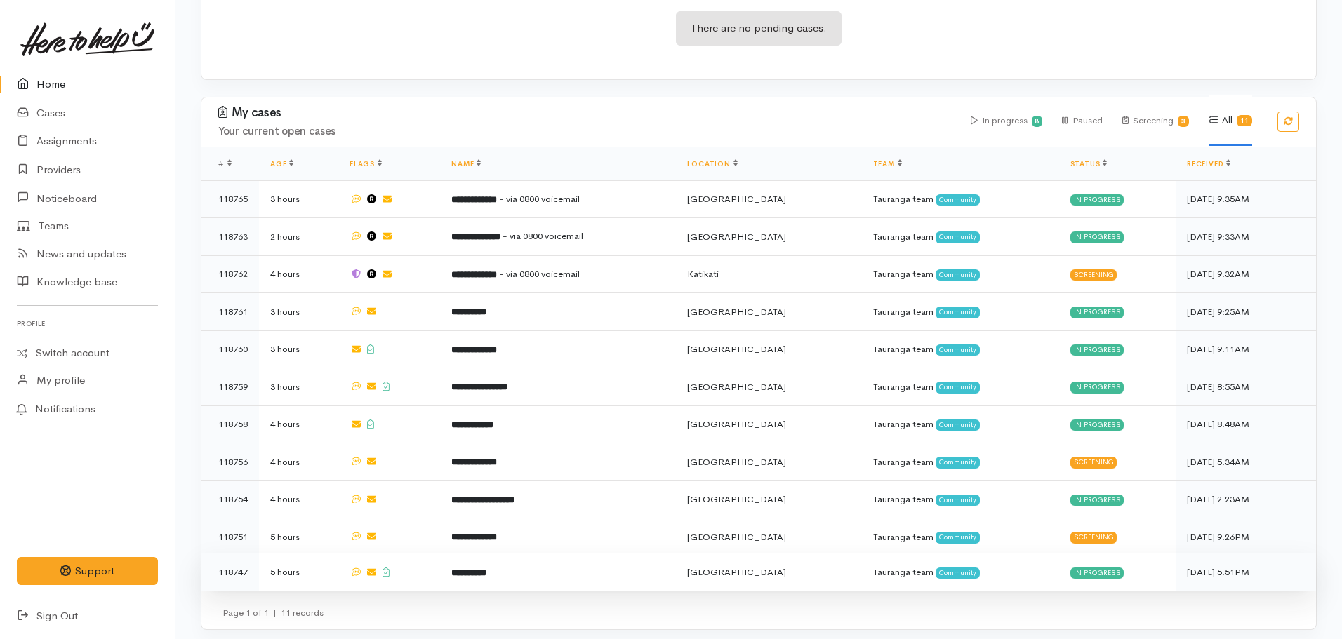
click at [486, 568] on b "**********" at bounding box center [468, 572] width 35 height 9
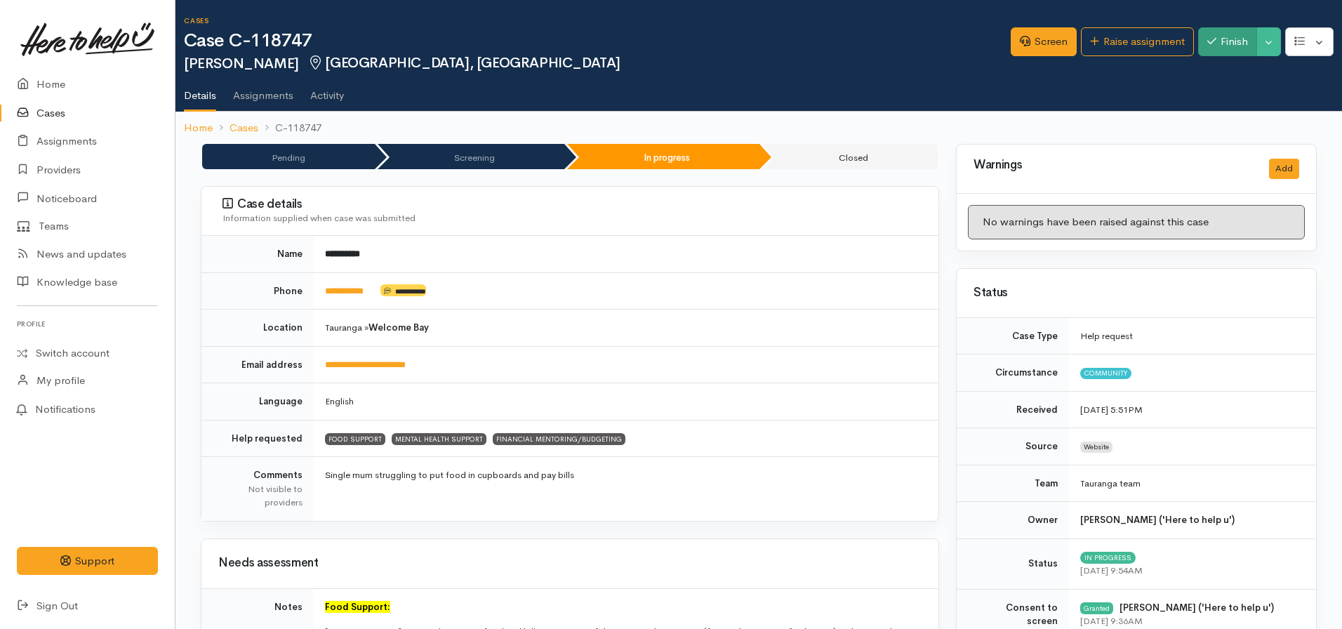
click at [1210, 55] on div "Finish Toggle Dropdown Pause Cancel" at bounding box center [1239, 43] width 83 height 33
click at [1219, 36] on button "Finish" at bounding box center [1227, 41] width 59 height 29
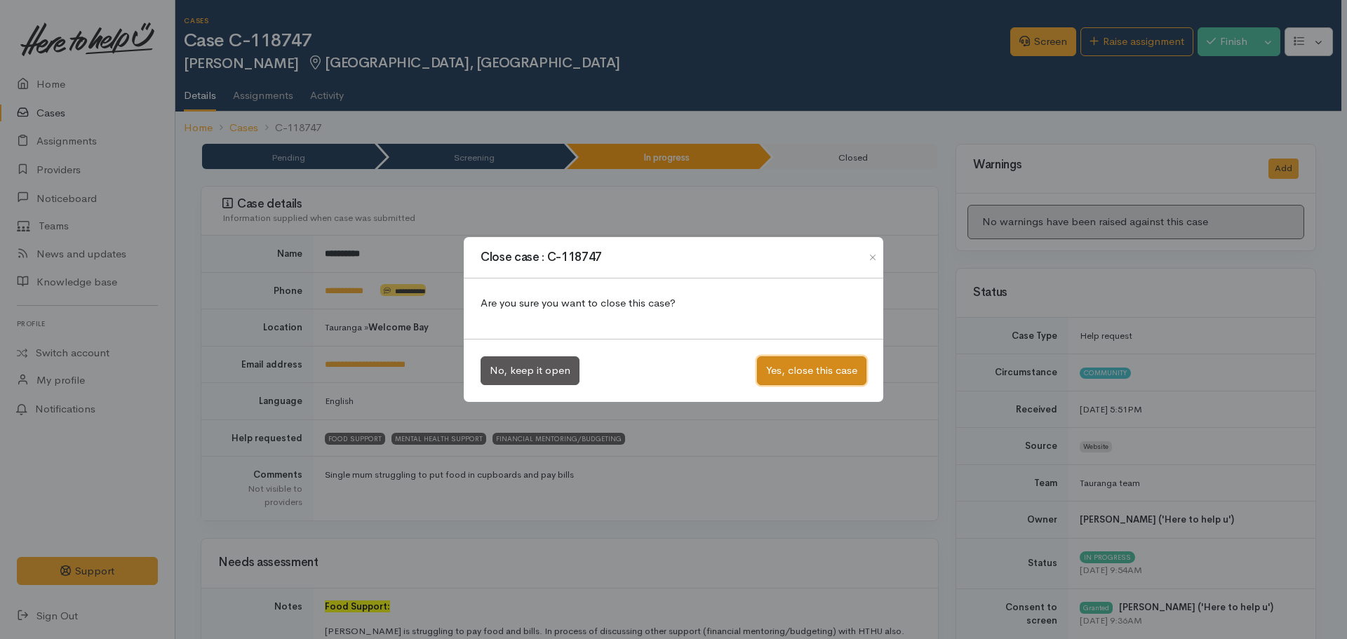
click at [804, 371] on button "Yes, close this case" at bounding box center [811, 371] width 109 height 29
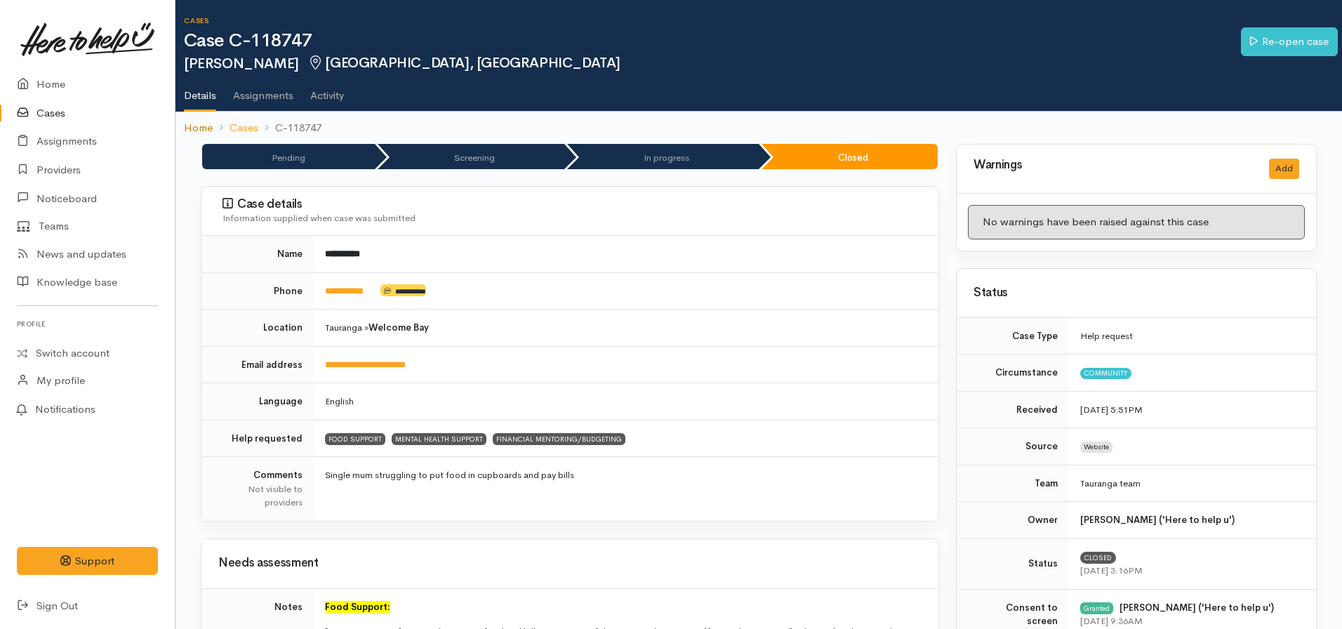
click at [196, 131] on link "Home" at bounding box center [198, 128] width 29 height 16
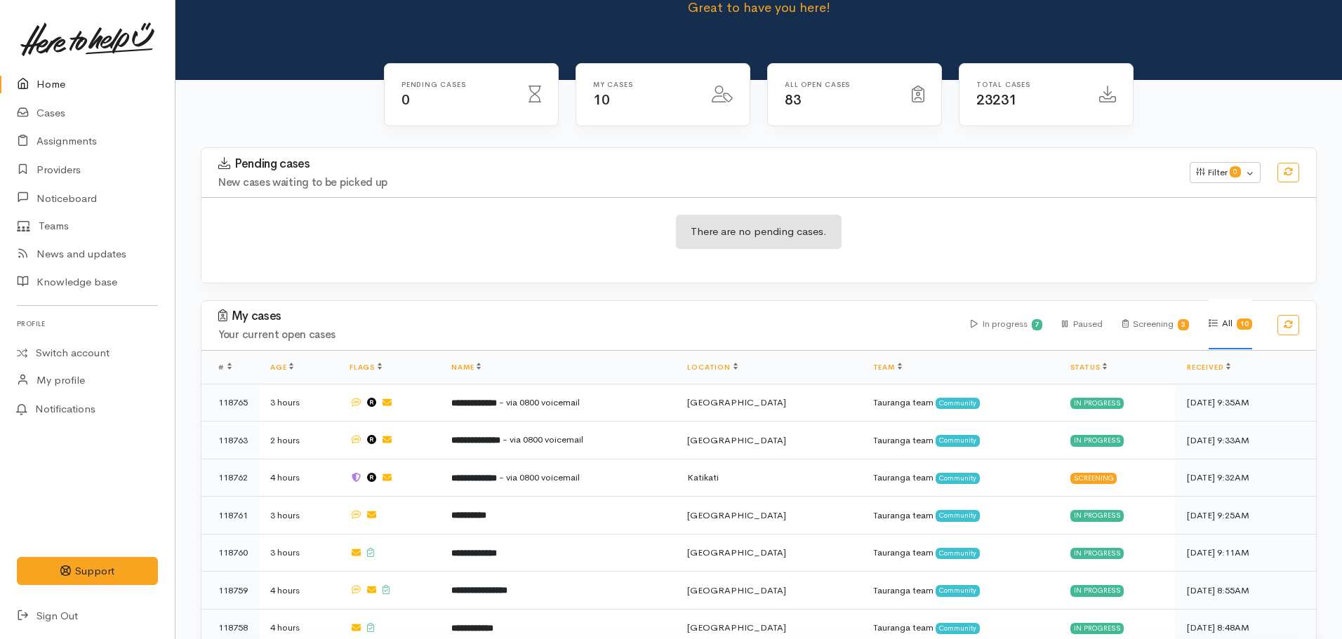
scroll to position [243, 0]
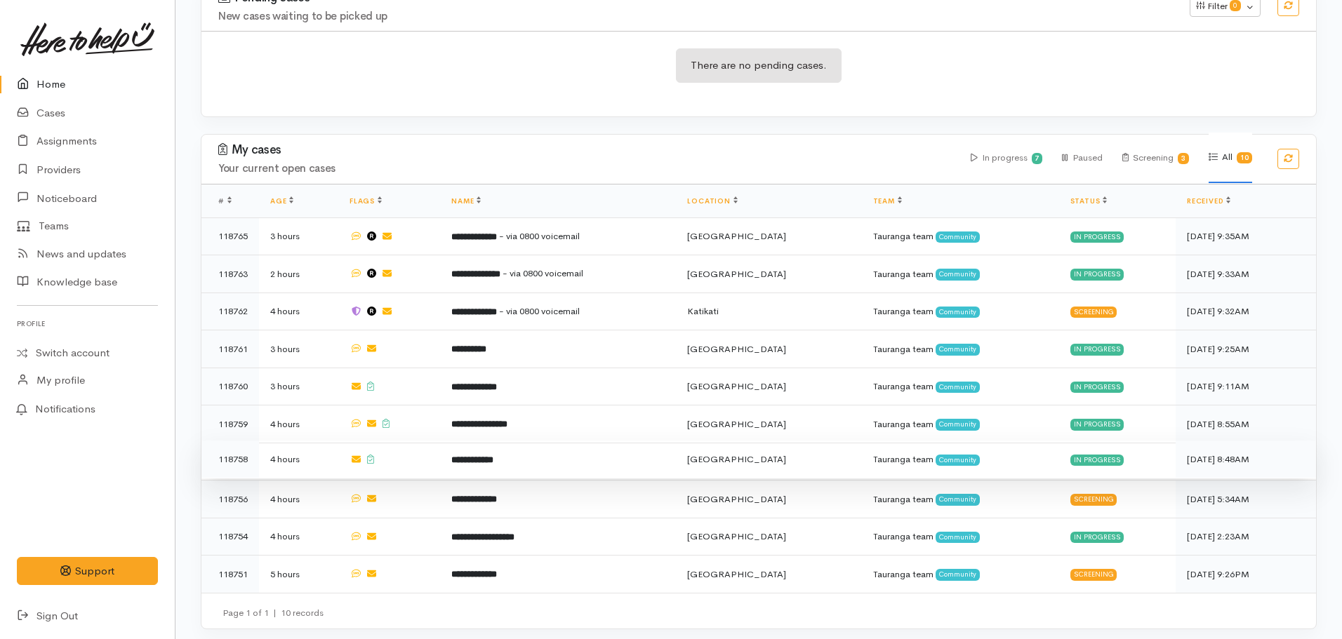
click at [488, 455] on b "**********" at bounding box center [472, 459] width 42 height 9
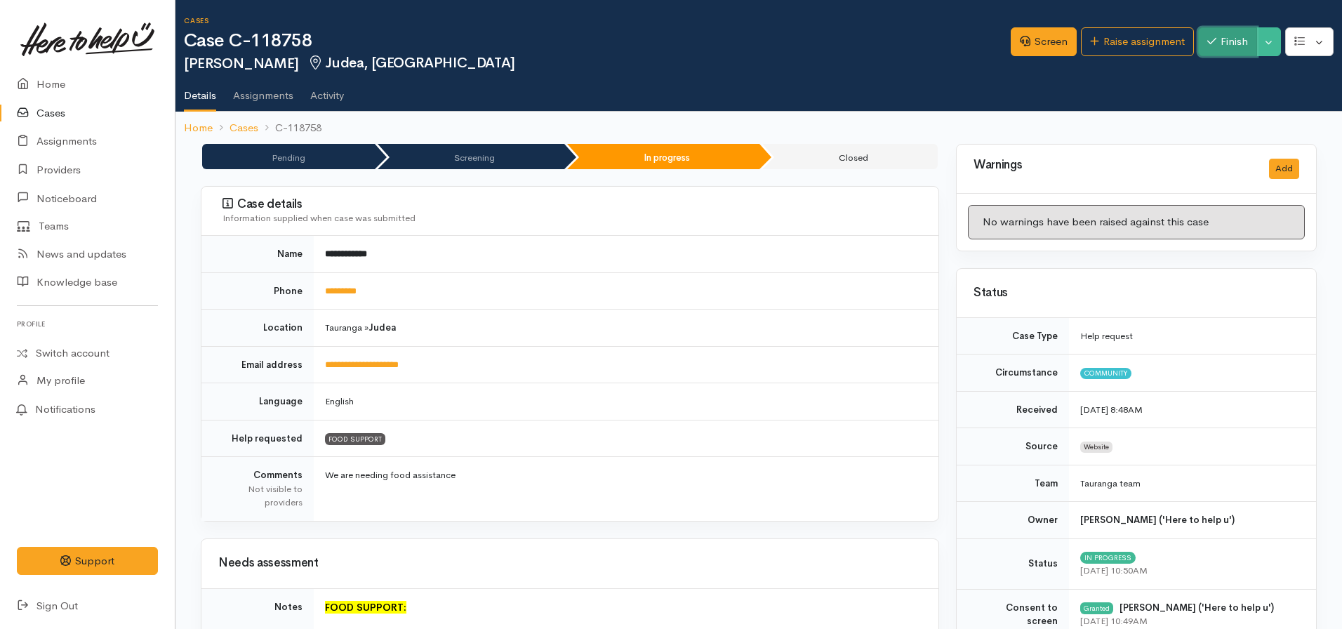
click at [1214, 40] on button "Finish" at bounding box center [1227, 41] width 59 height 29
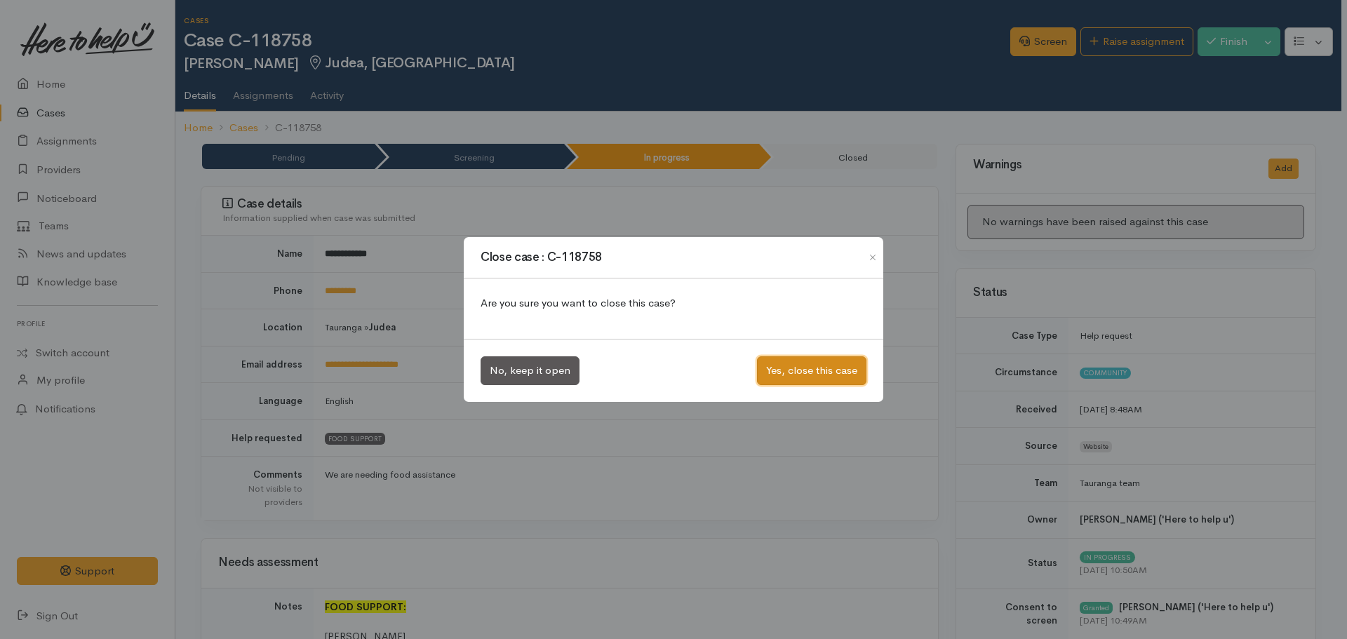
drag, startPoint x: 799, startPoint y: 368, endPoint x: 583, endPoint y: 316, distance: 222.5
click at [799, 368] on button "Yes, close this case" at bounding box center [811, 371] width 109 height 29
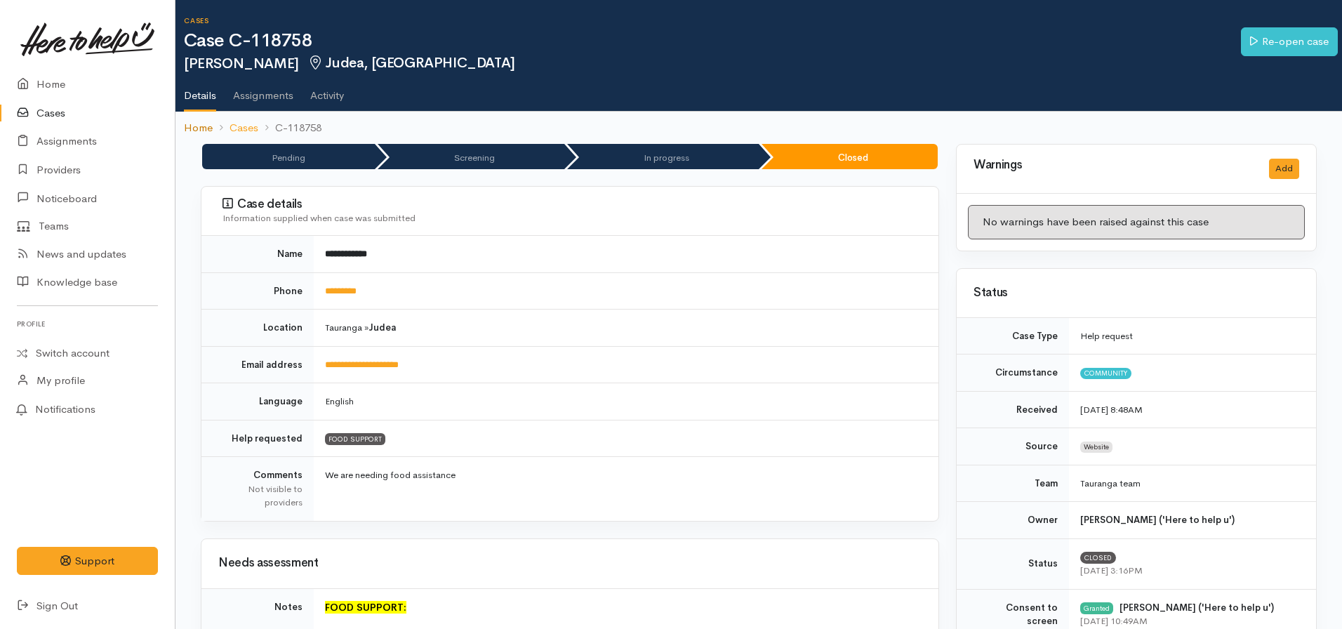
click at [209, 132] on link "Home" at bounding box center [198, 128] width 29 height 16
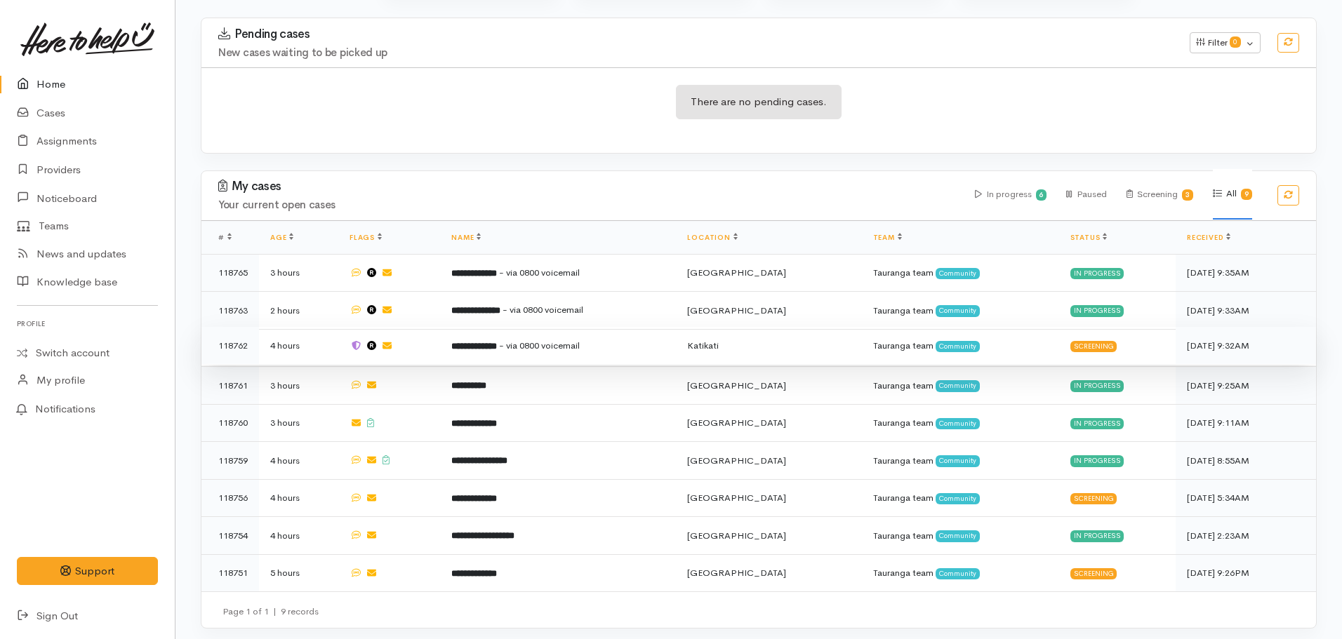
scroll to position [206, 0]
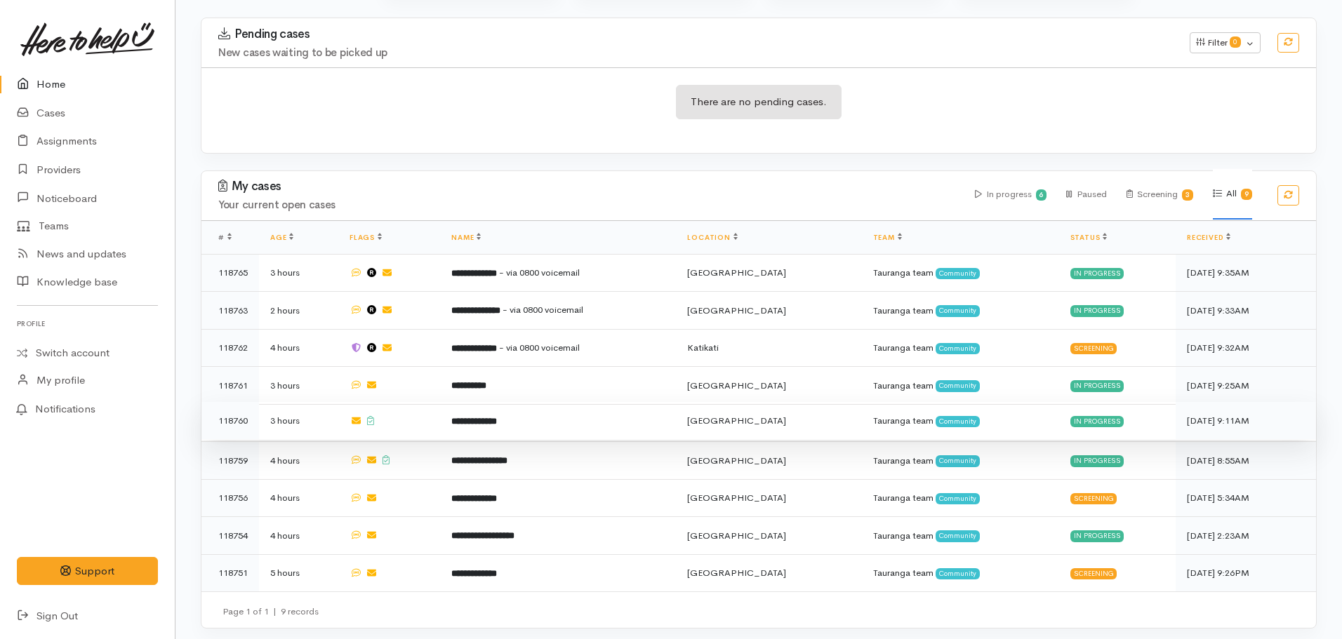
click at [497, 424] on b "**********" at bounding box center [474, 421] width 46 height 9
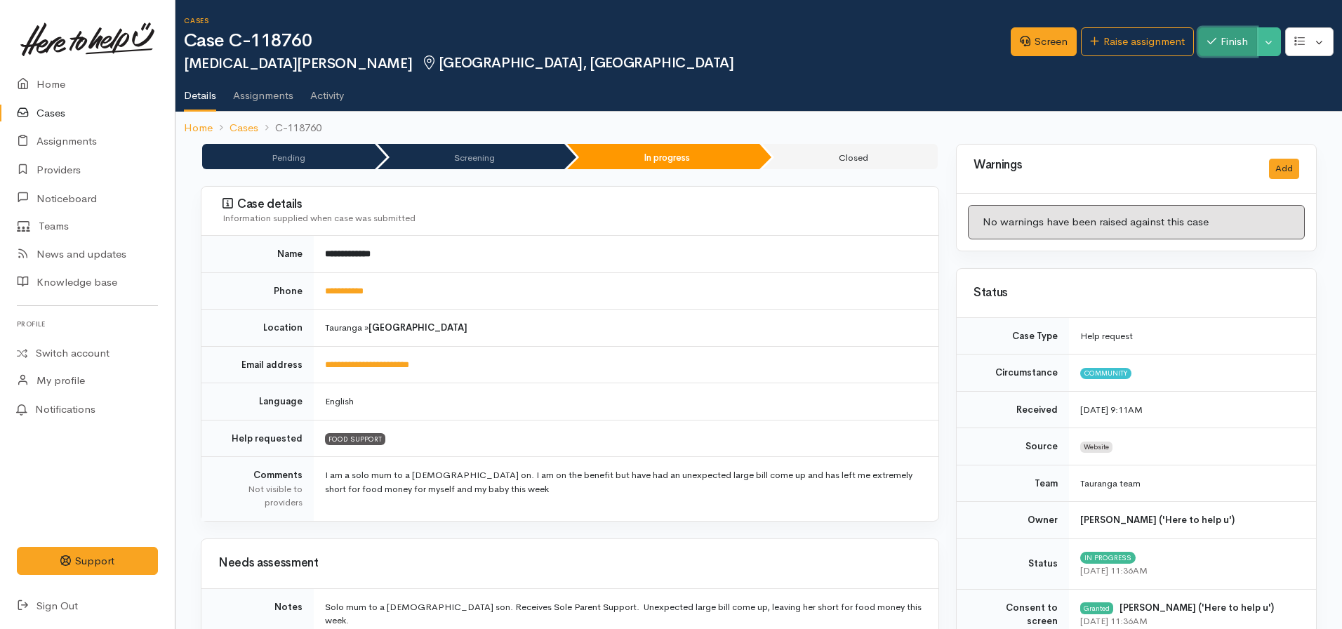
click at [1221, 44] on button "Finish" at bounding box center [1227, 41] width 59 height 29
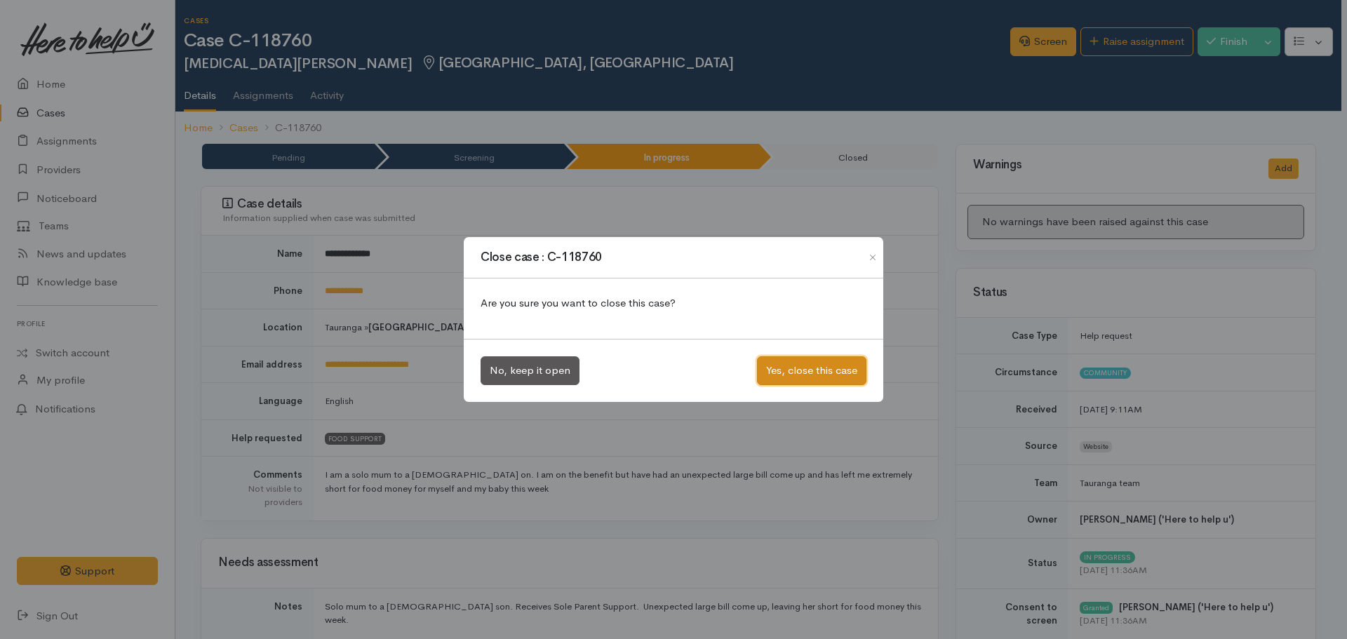
click at [824, 365] on button "Yes, close this case" at bounding box center [811, 371] width 109 height 29
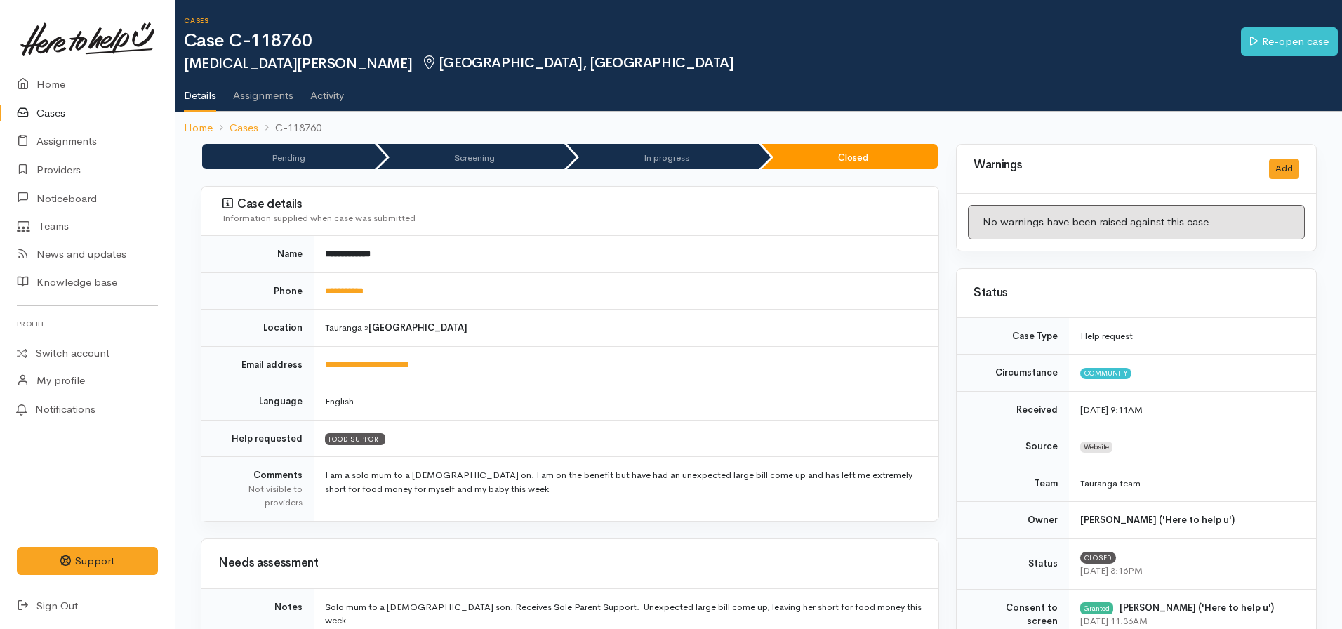
click at [199, 119] on ol "Home Cases C-118760" at bounding box center [759, 128] width 1150 height 33
click at [188, 124] on link "Home" at bounding box center [198, 128] width 29 height 16
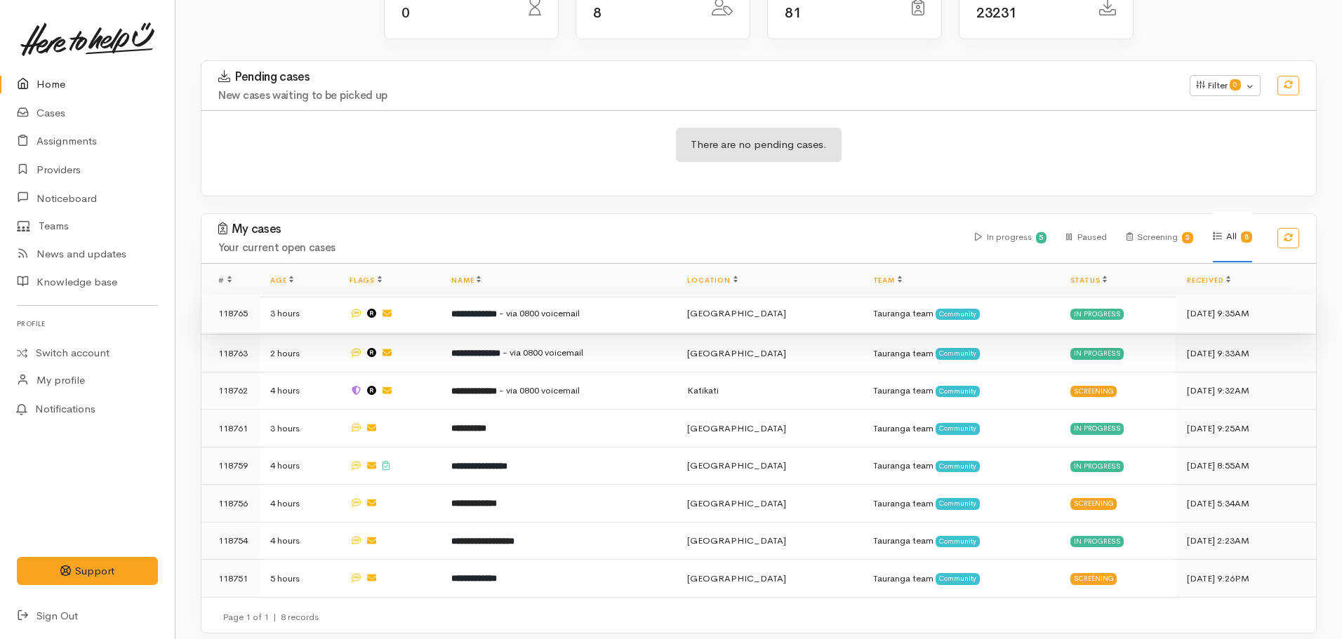
scroll to position [169, 0]
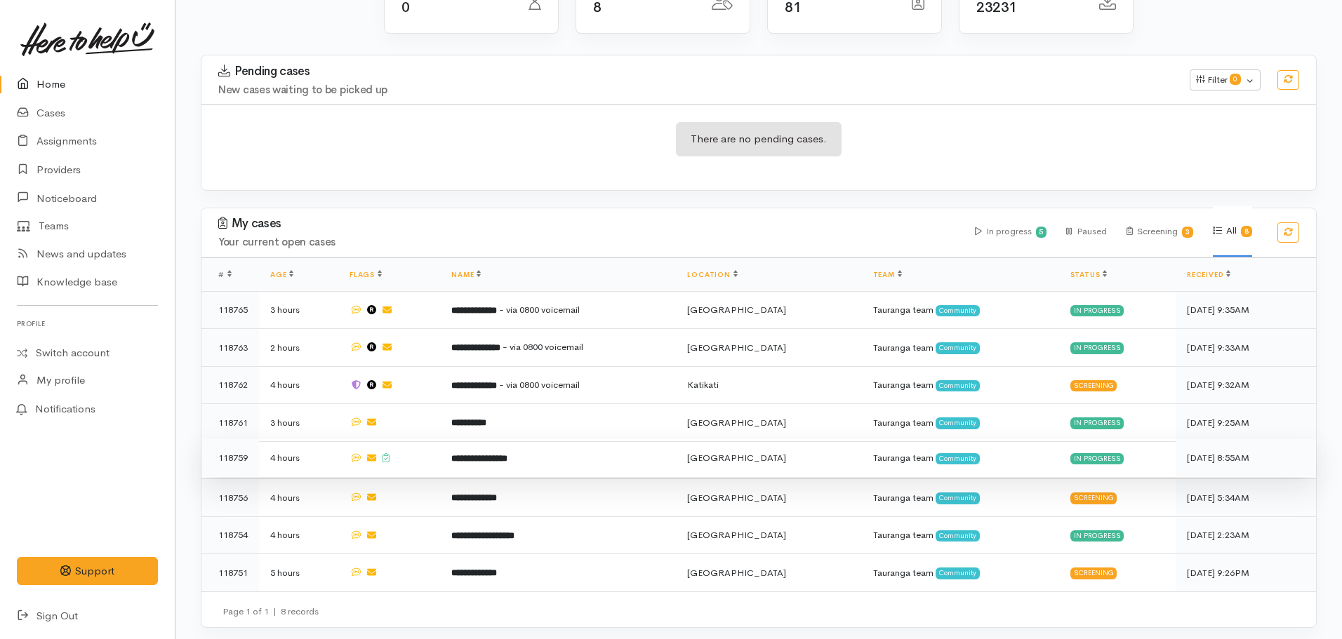
click at [487, 470] on td "**********" at bounding box center [558, 458] width 236 height 38
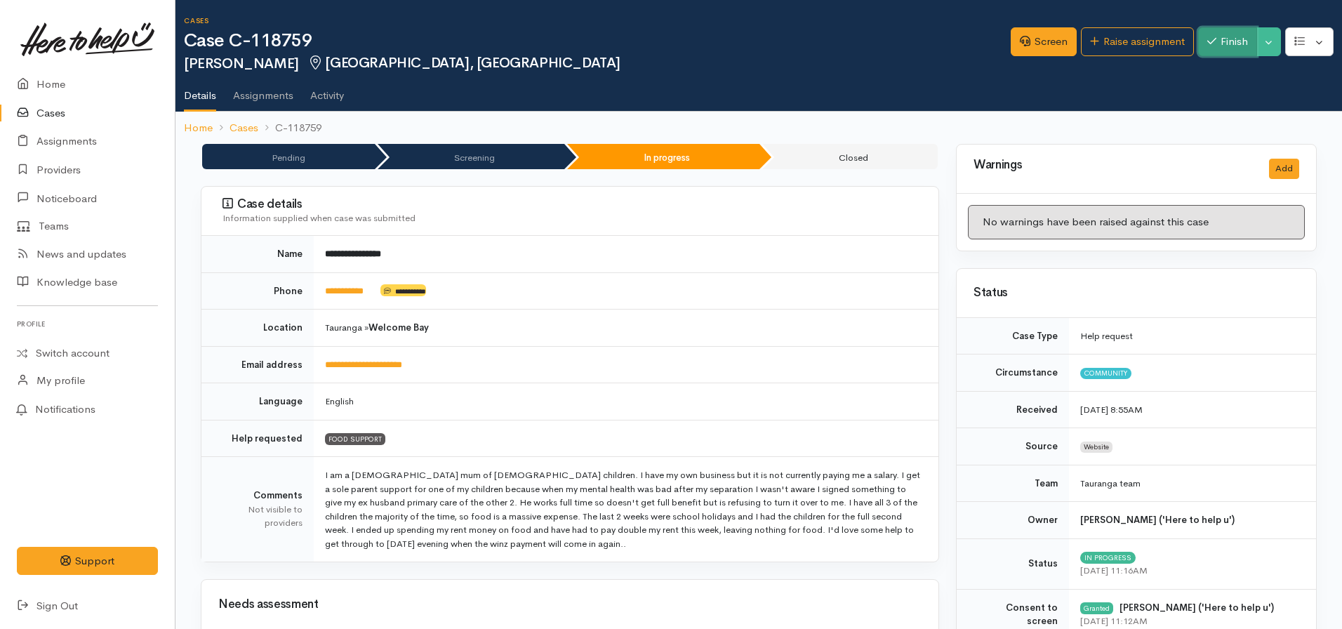
click at [1230, 38] on button "Finish" at bounding box center [1227, 41] width 59 height 29
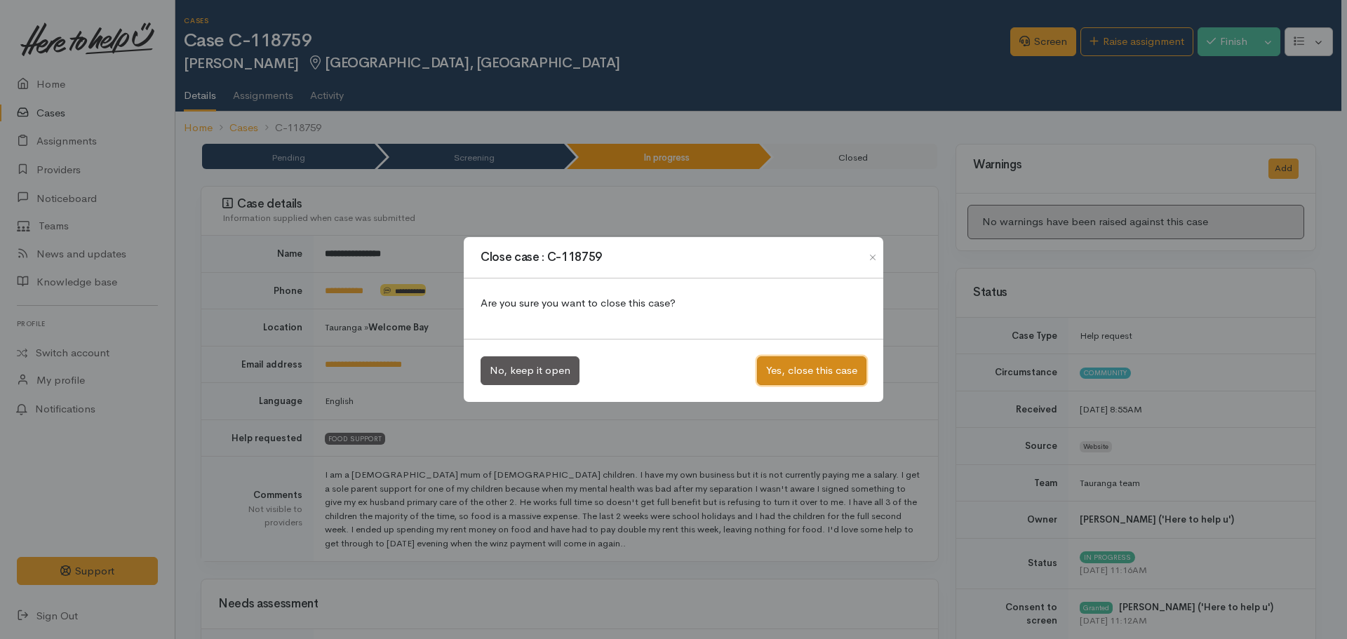
click at [796, 363] on button "Yes, close this case" at bounding box center [811, 371] width 109 height 29
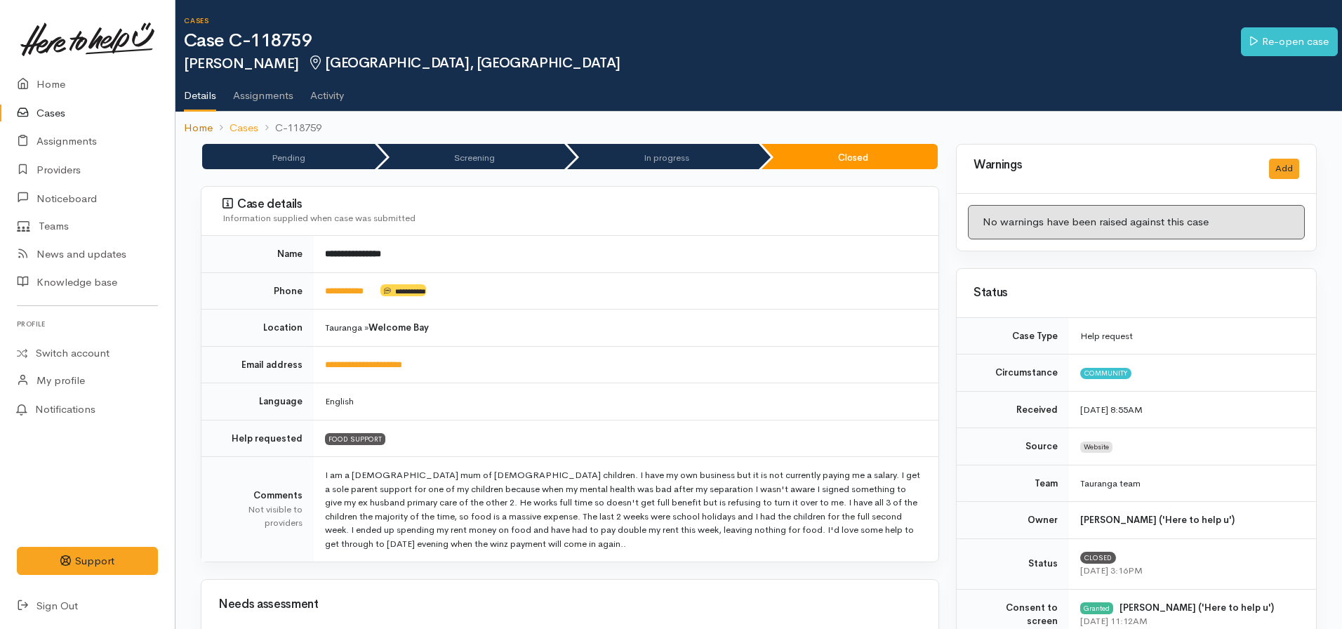
click at [199, 122] on link "Home" at bounding box center [198, 128] width 29 height 16
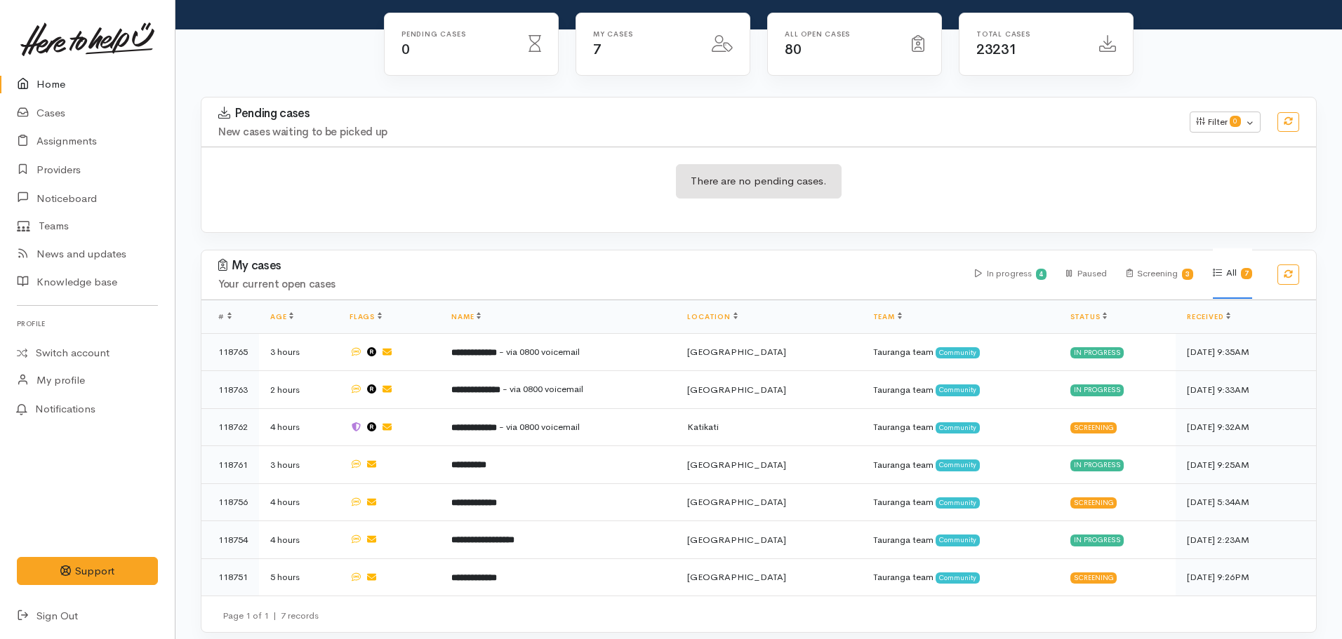
scroll to position [133, 0]
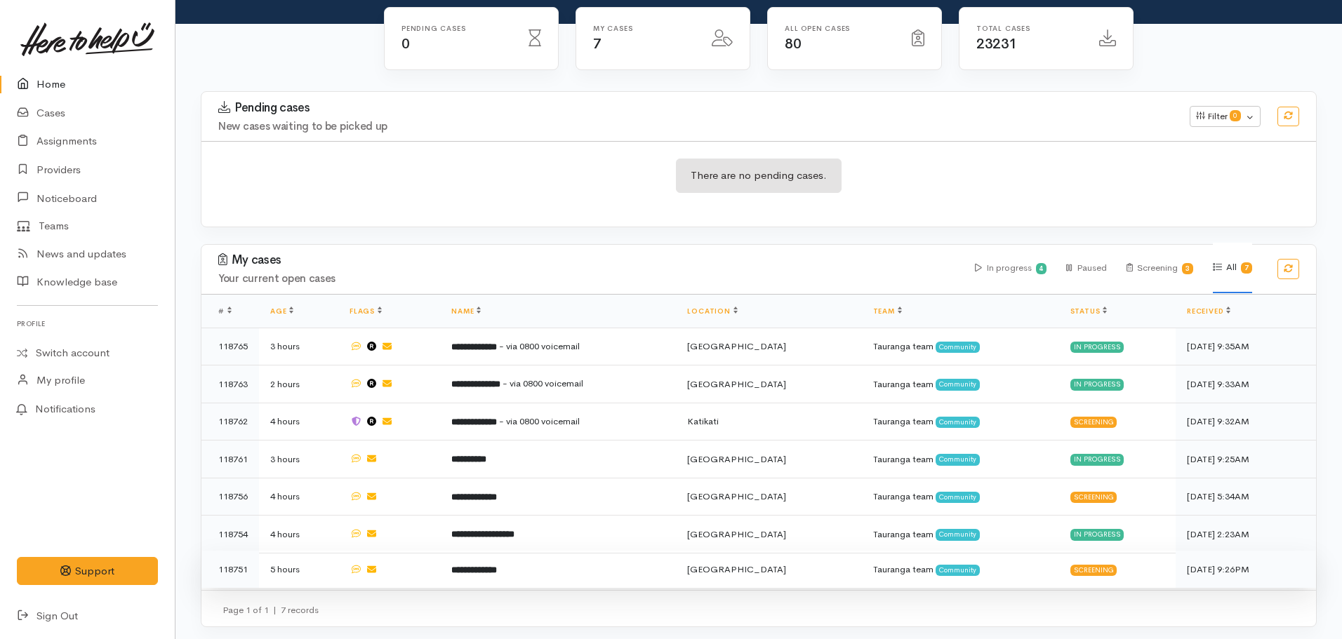
click at [483, 575] on td "**********" at bounding box center [558, 569] width 236 height 37
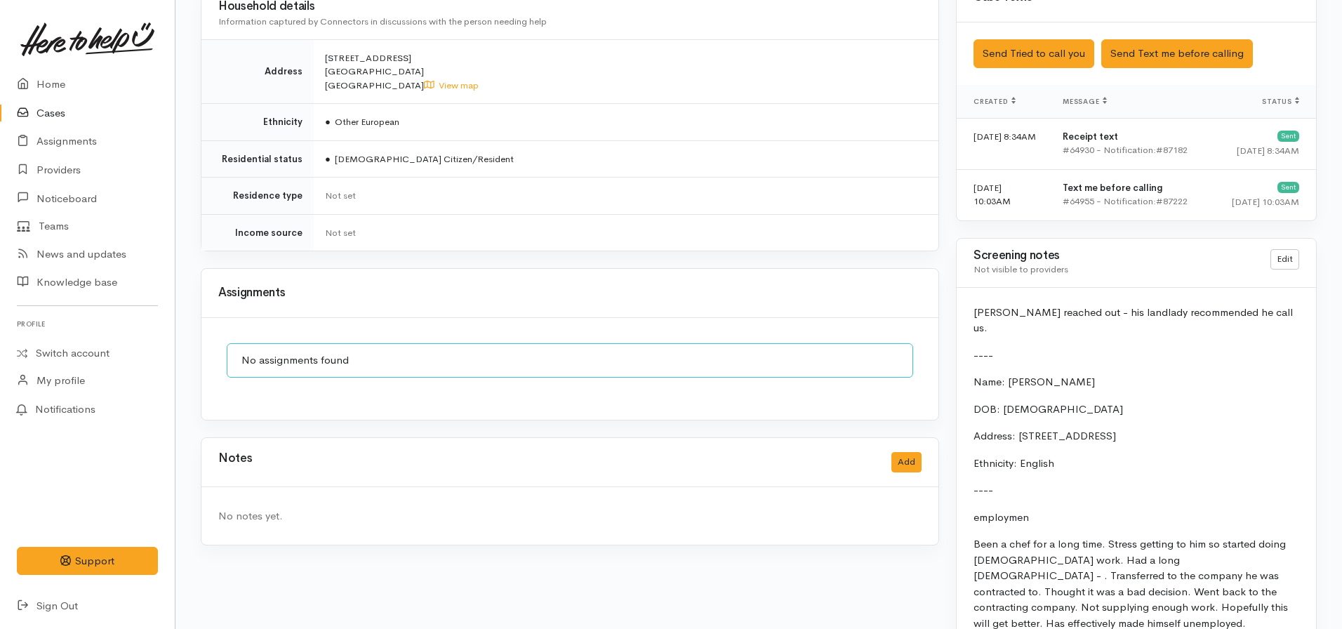
scroll to position [842, 0]
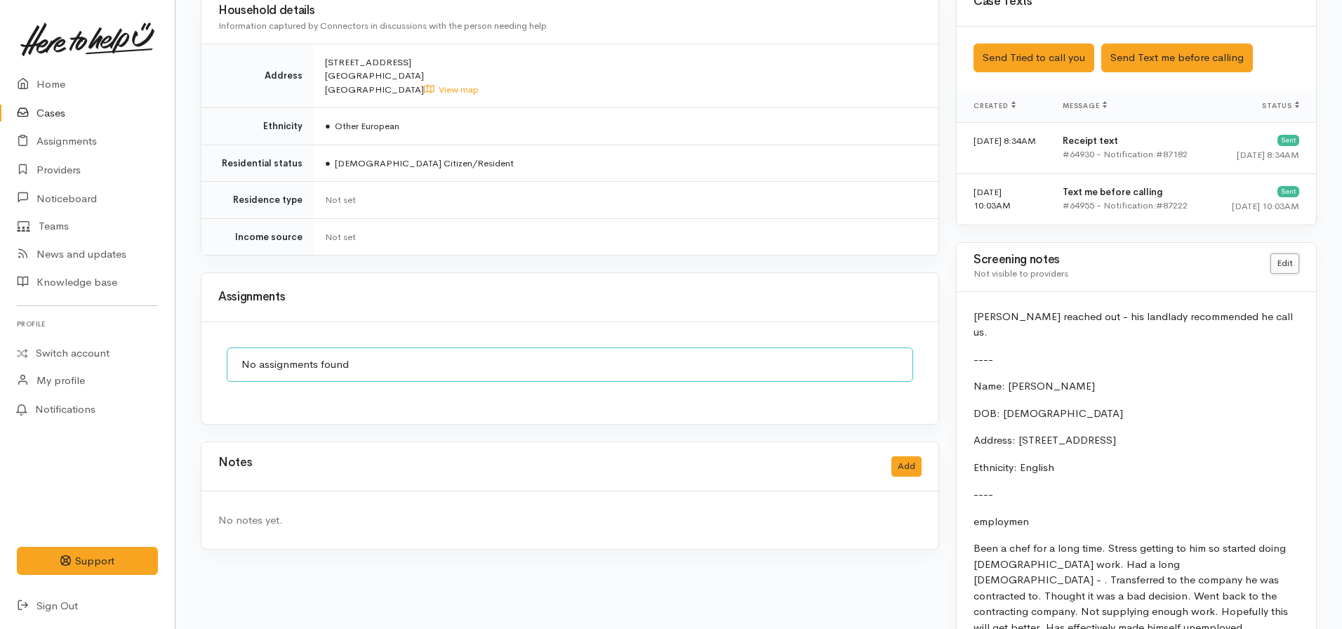
click at [1279, 267] on link "Edit" at bounding box center [1284, 263] width 29 height 20
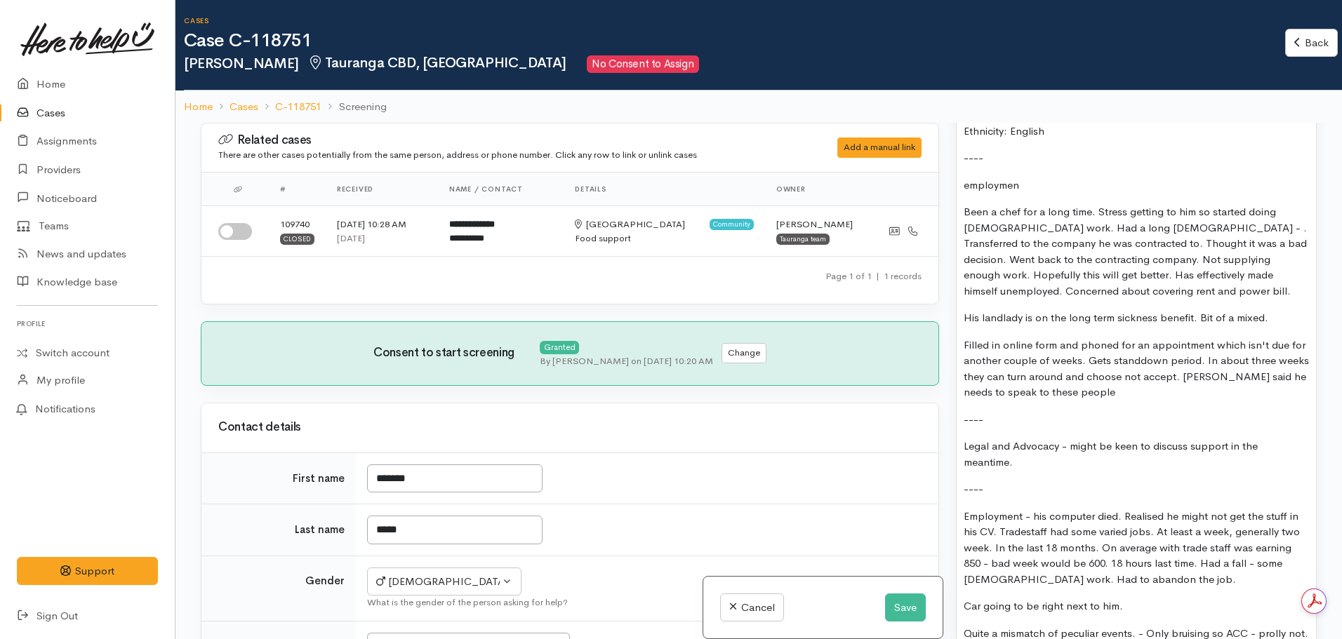
scroll to position [1123, 0]
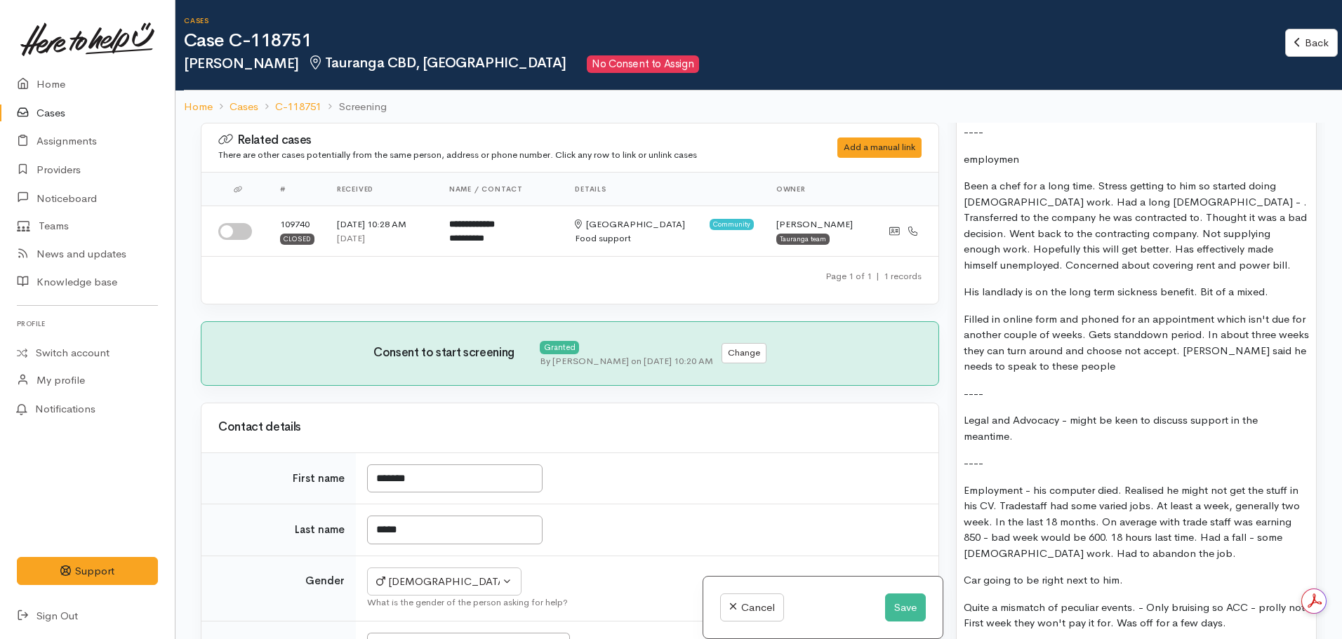
click at [965, 157] on p "employmen" at bounding box center [1136, 160] width 345 height 16
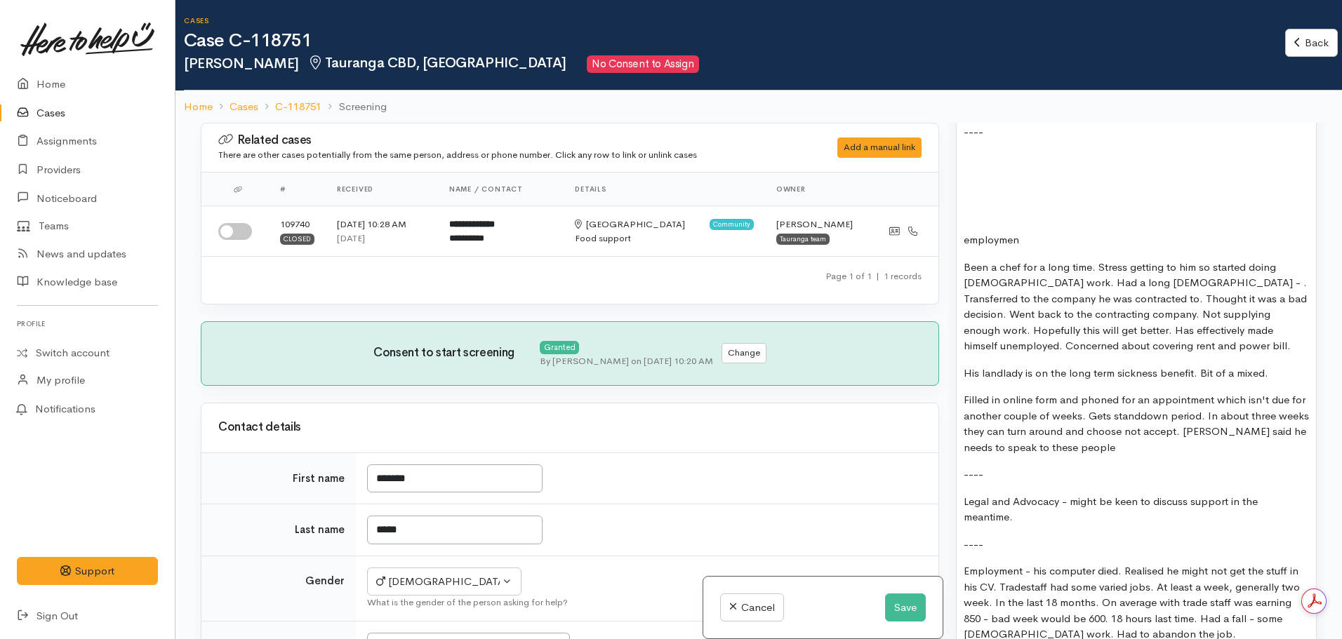
click at [982, 140] on div "Richard reached out - his landlady recommended he call us. ---- Name: Richard P…" at bounding box center [1136, 415] width 359 height 920
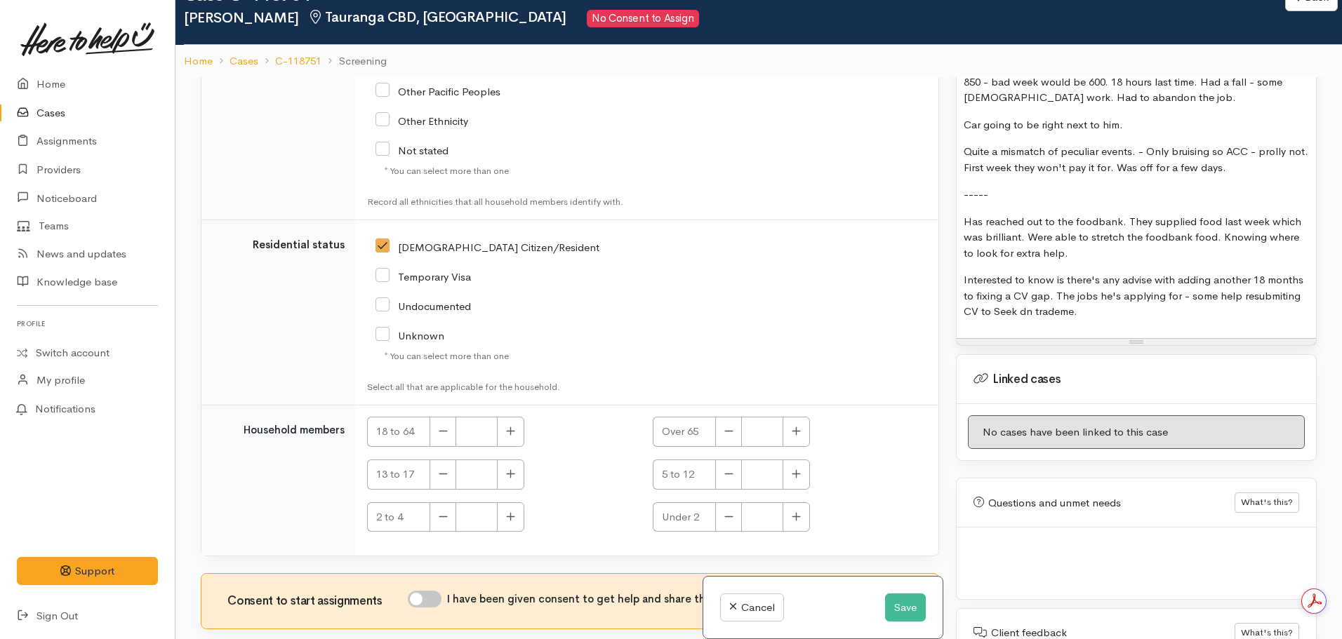
scroll to position [123, 0]
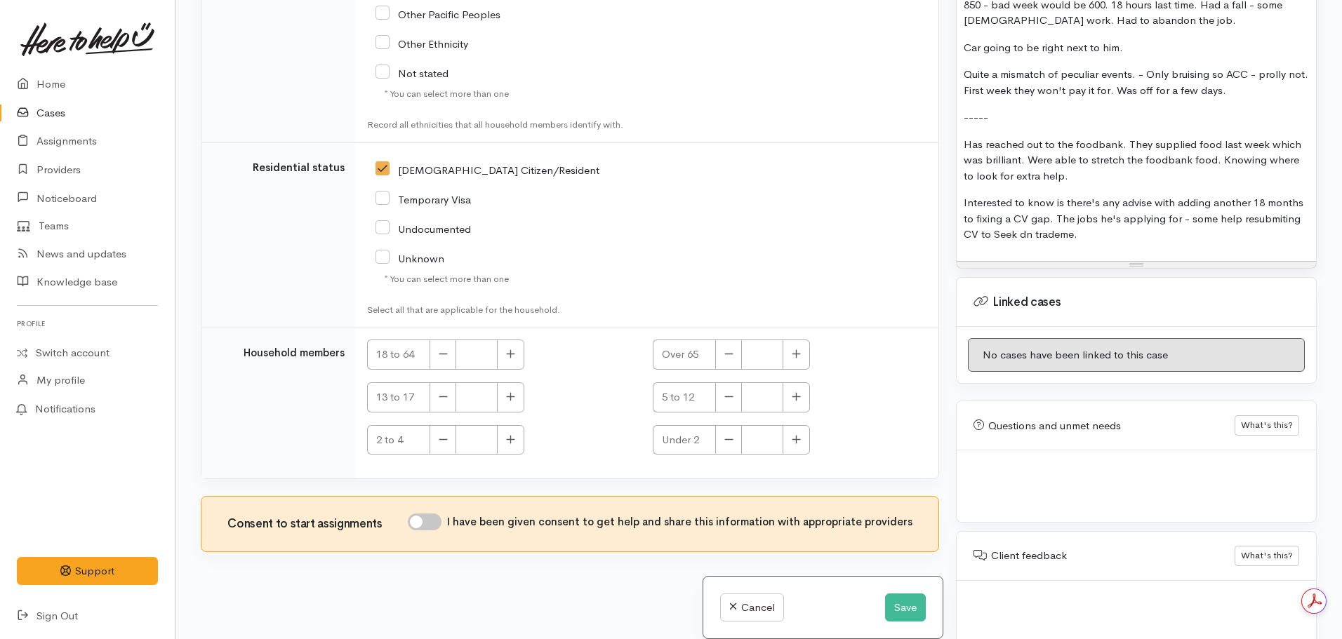
click at [441, 515] on input "I have been given consent to get help and share this information with appropria…" at bounding box center [425, 522] width 34 height 17
checkbox input "true"
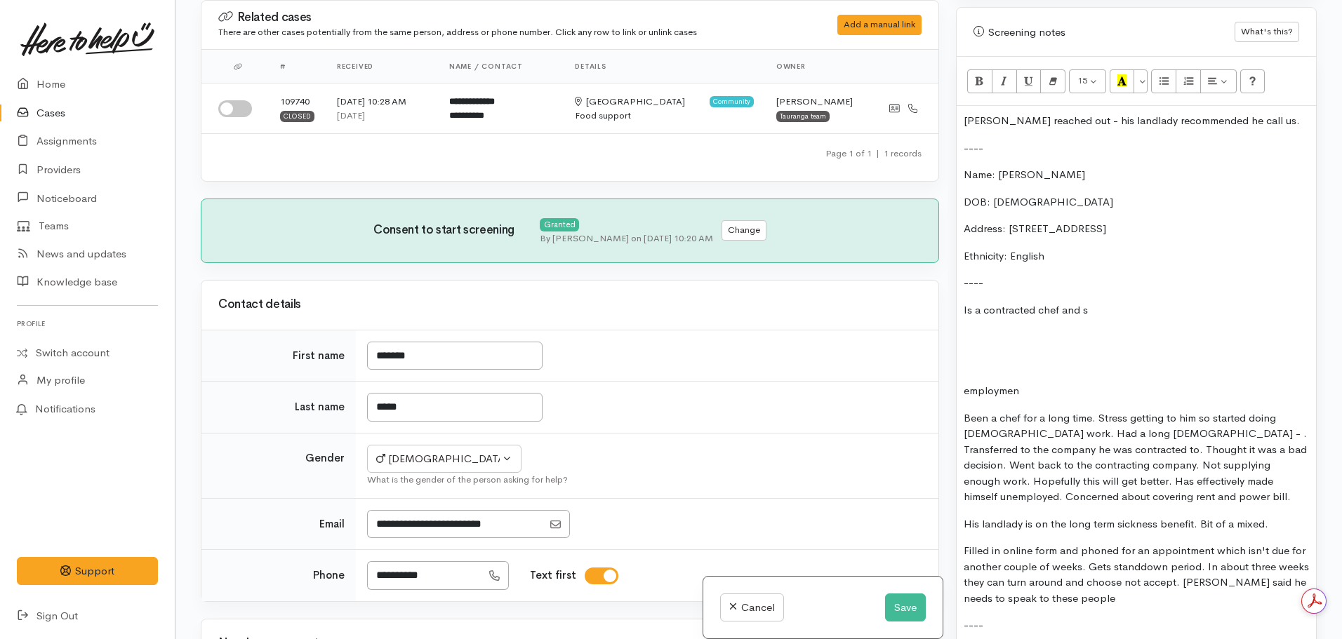
scroll to position [842, 0]
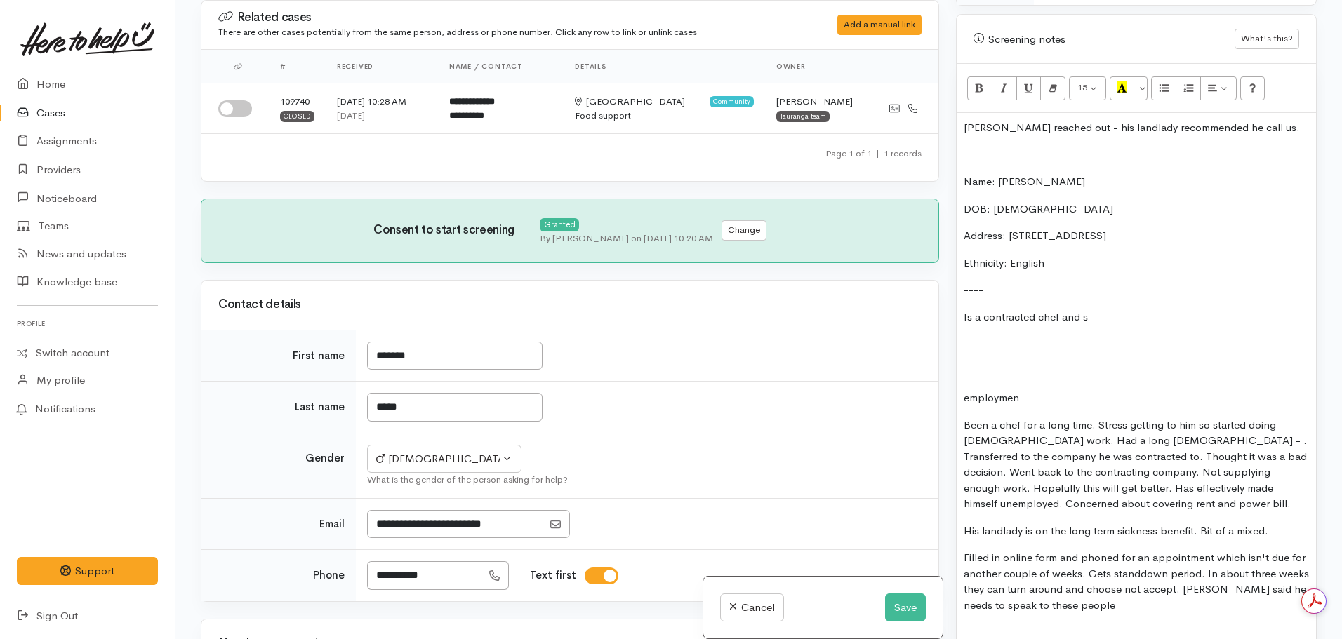
click at [1129, 319] on p "Is a contracted chef and s" at bounding box center [1136, 318] width 345 height 16
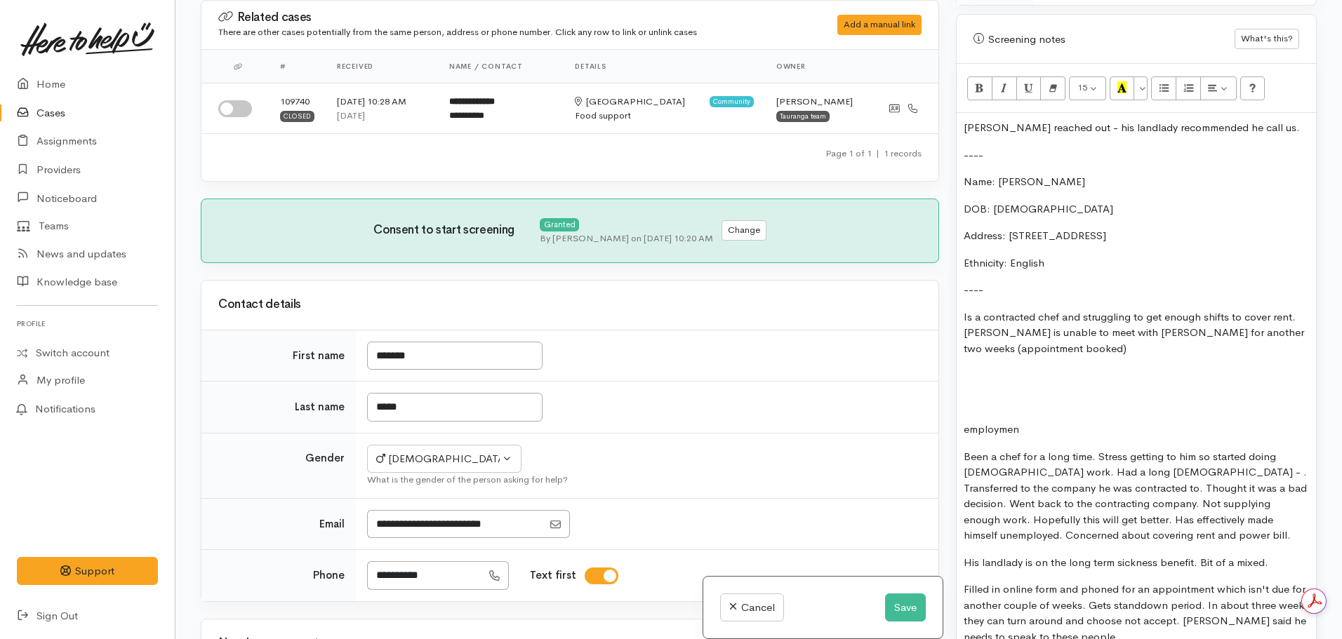
click at [1112, 356] on p "Is a contracted chef and struggling to get enough shifts to cover rent. Richard…" at bounding box center [1136, 334] width 345 height 48
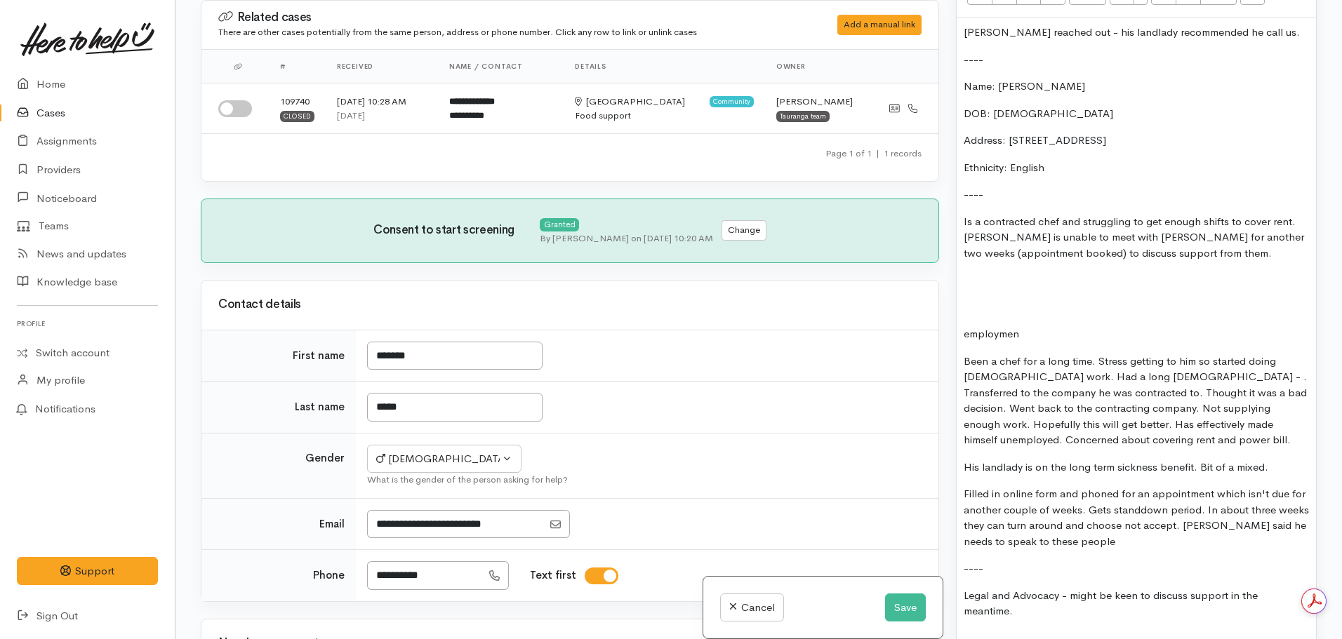
scroll to position [983, 0]
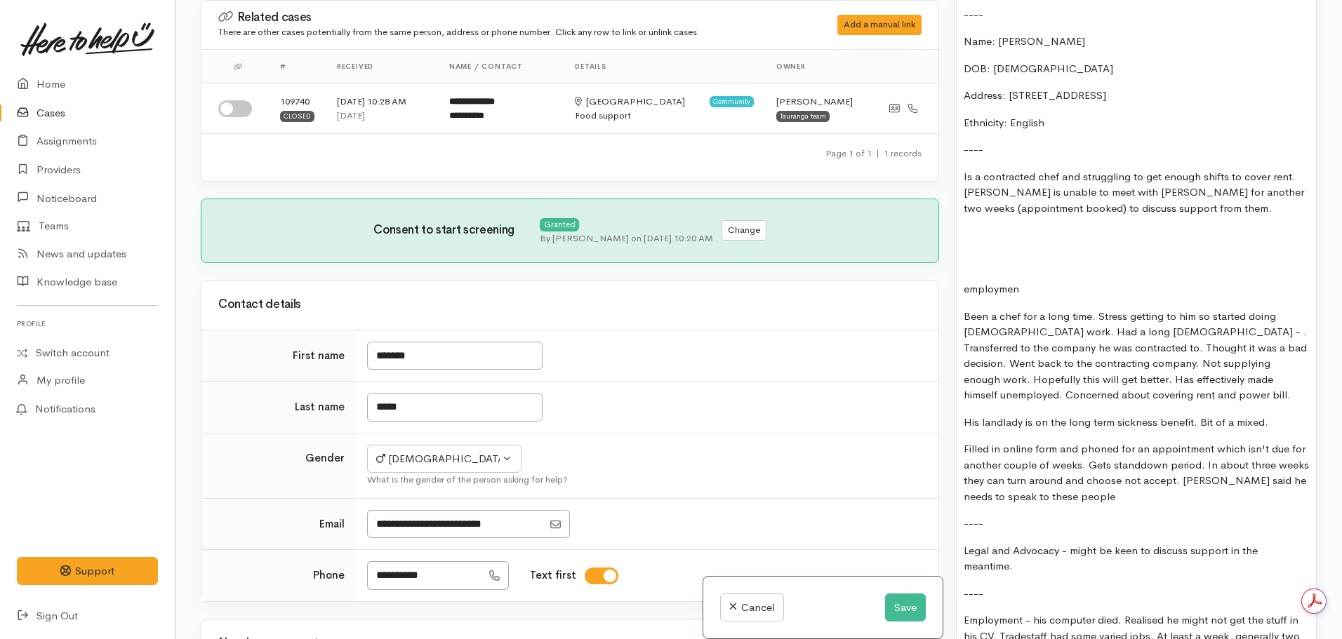
click at [1286, 179] on p "Is a contracted chef and struggling to get enough shifts to cover rent. Richard…" at bounding box center [1136, 193] width 345 height 48
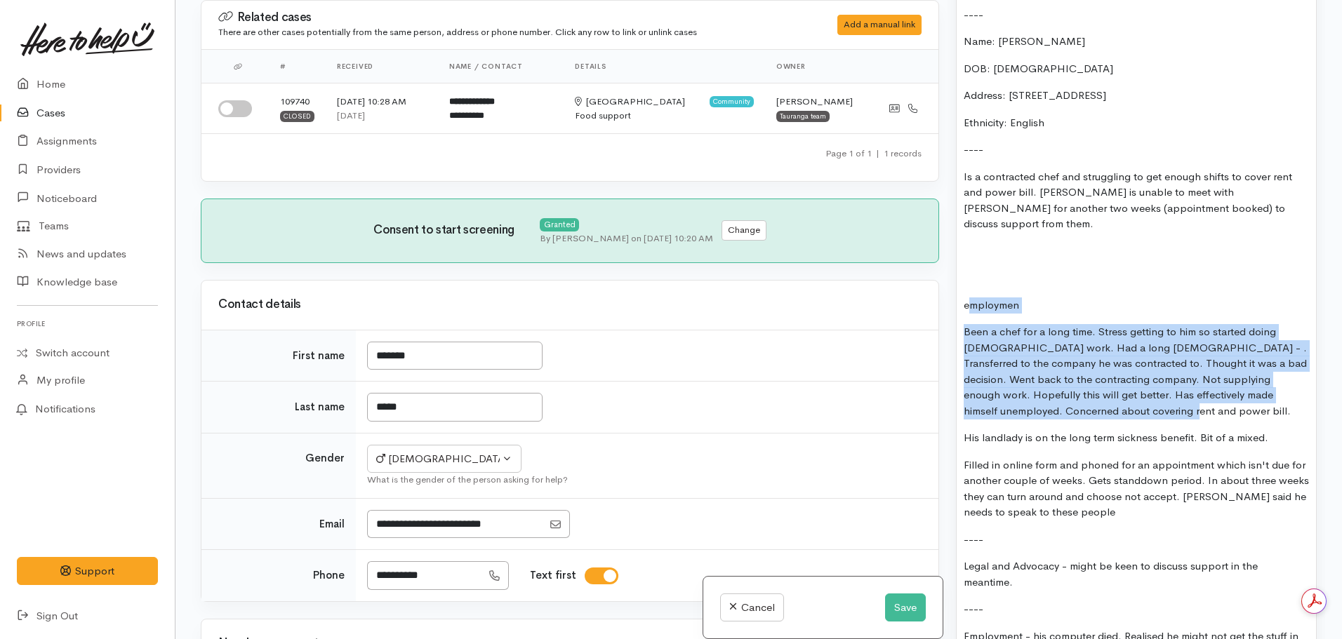
drag, startPoint x: 969, startPoint y: 286, endPoint x: 1116, endPoint y: 398, distance: 184.3
click at [1116, 398] on div "Richard reached out - his landlady recommended he call us. ---- Name: Richard P…" at bounding box center [1136, 456] width 359 height 967
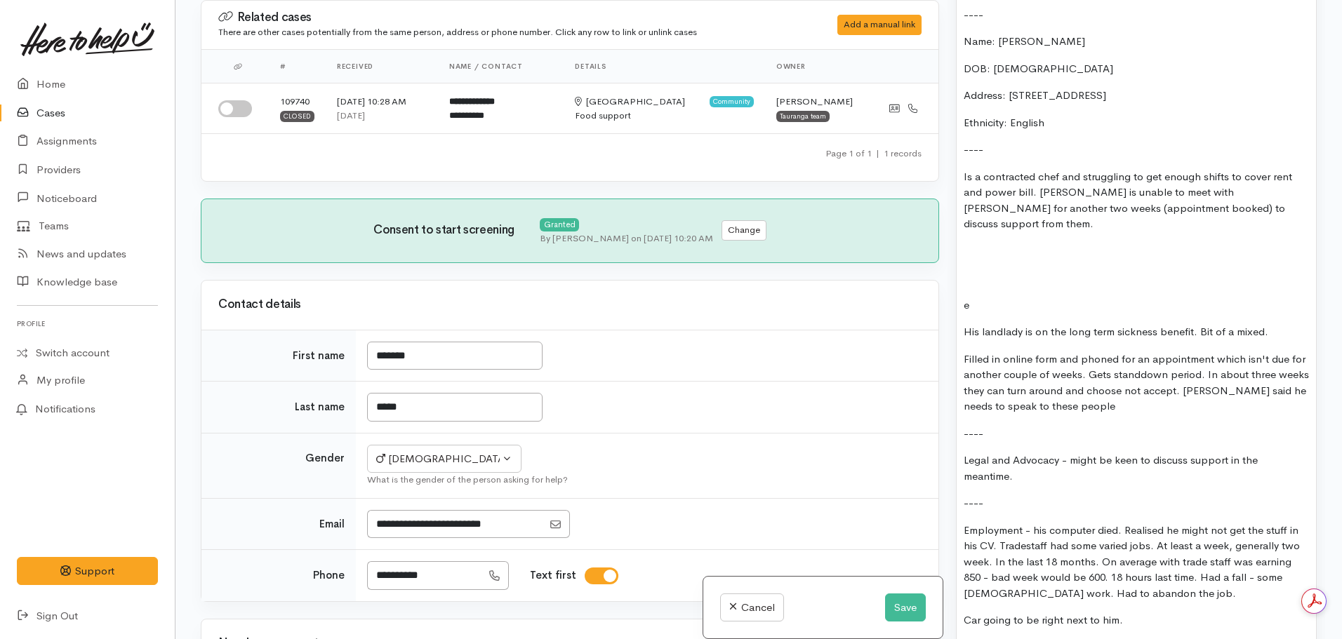
click at [1265, 203] on p "Is a contracted chef and struggling to get enough shifts to cover rent and powe…" at bounding box center [1136, 200] width 345 height 63
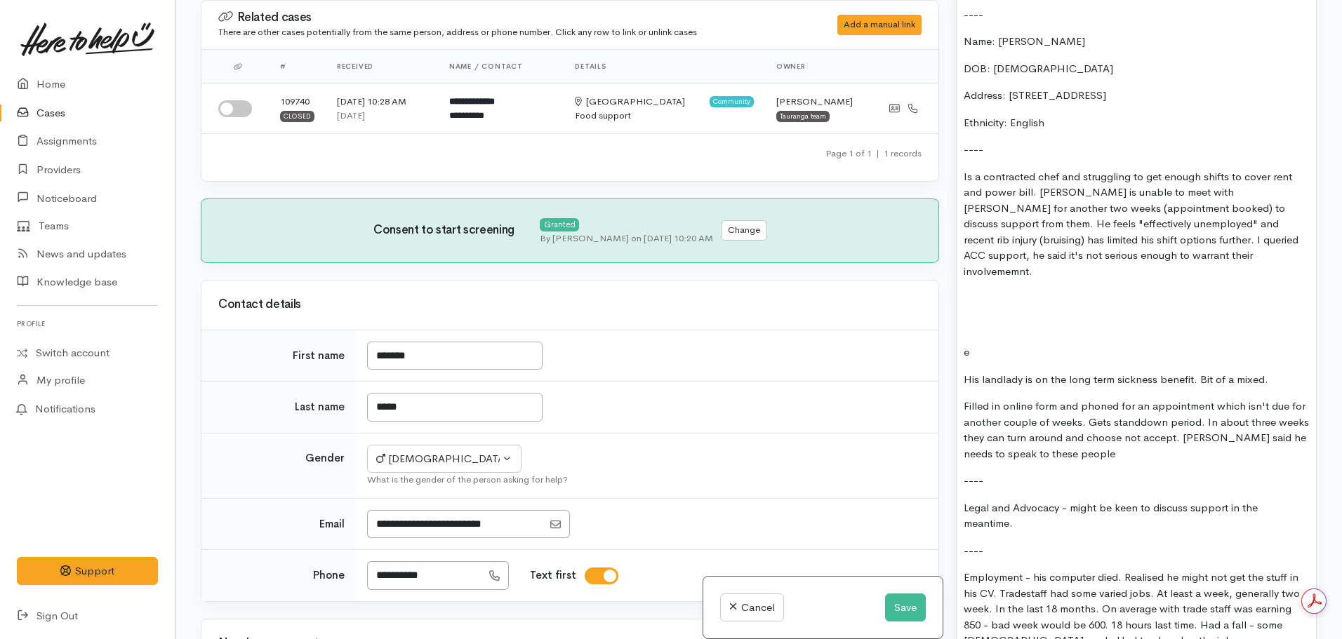
drag, startPoint x: 1100, startPoint y: 264, endPoint x: 1097, endPoint y: 255, distance: 9.8
click at [1061, 239] on p "Is a contracted chef and struggling to get enough shifts to cover rent and powe…" at bounding box center [1136, 224] width 345 height 111
click at [1277, 255] on p "Is a contracted chef and struggling to get enough shifts to cover rent and powe…" at bounding box center [1136, 224] width 345 height 111
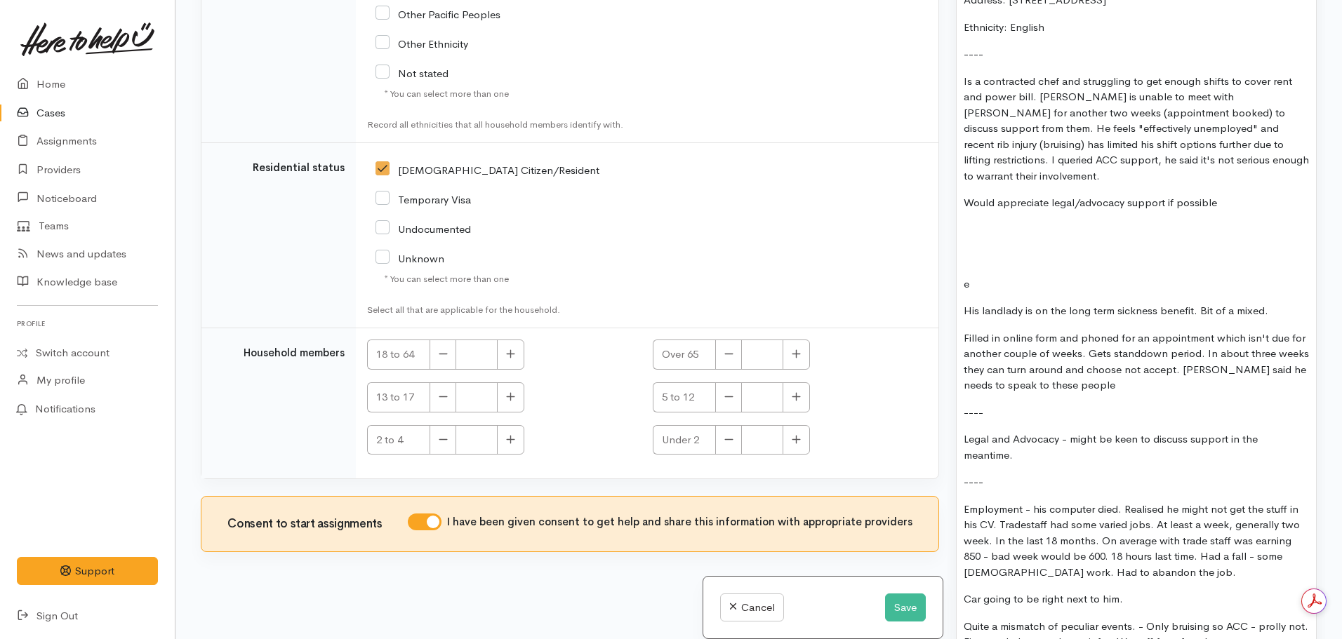
scroll to position [1053, 0]
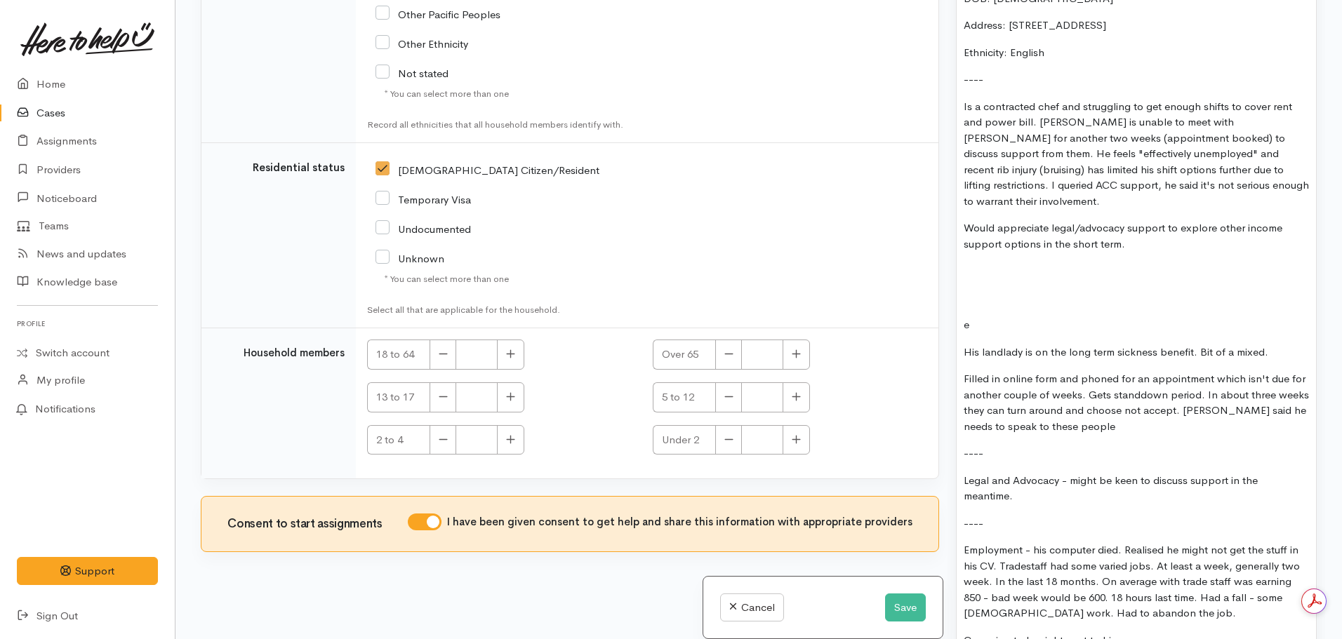
drag, startPoint x: 982, startPoint y: 258, endPoint x: 1282, endPoint y: 342, distance: 311.8
click at [1282, 342] on div "Richard reached out - his landlady recommended he call us. ---- Name: Richard P…" at bounding box center [1136, 378] width 359 height 952
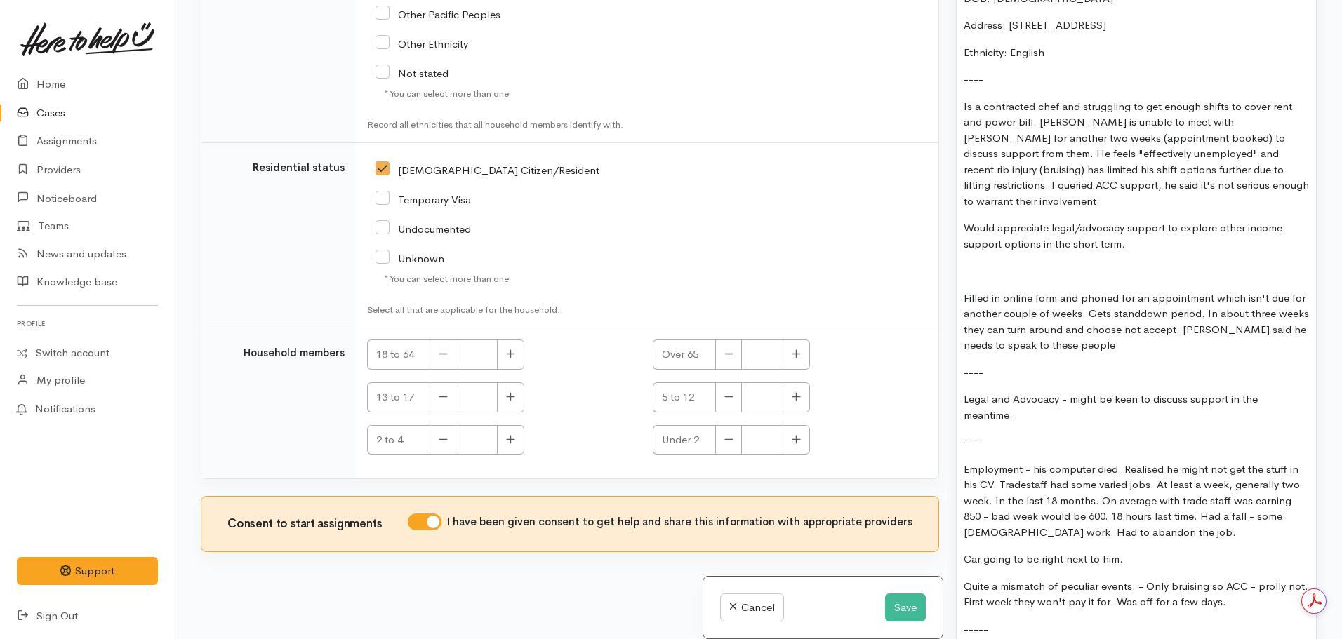
click at [1174, 226] on p "Would appreciate legal/advocacy support to explore other income support options…" at bounding box center [1136, 236] width 345 height 32
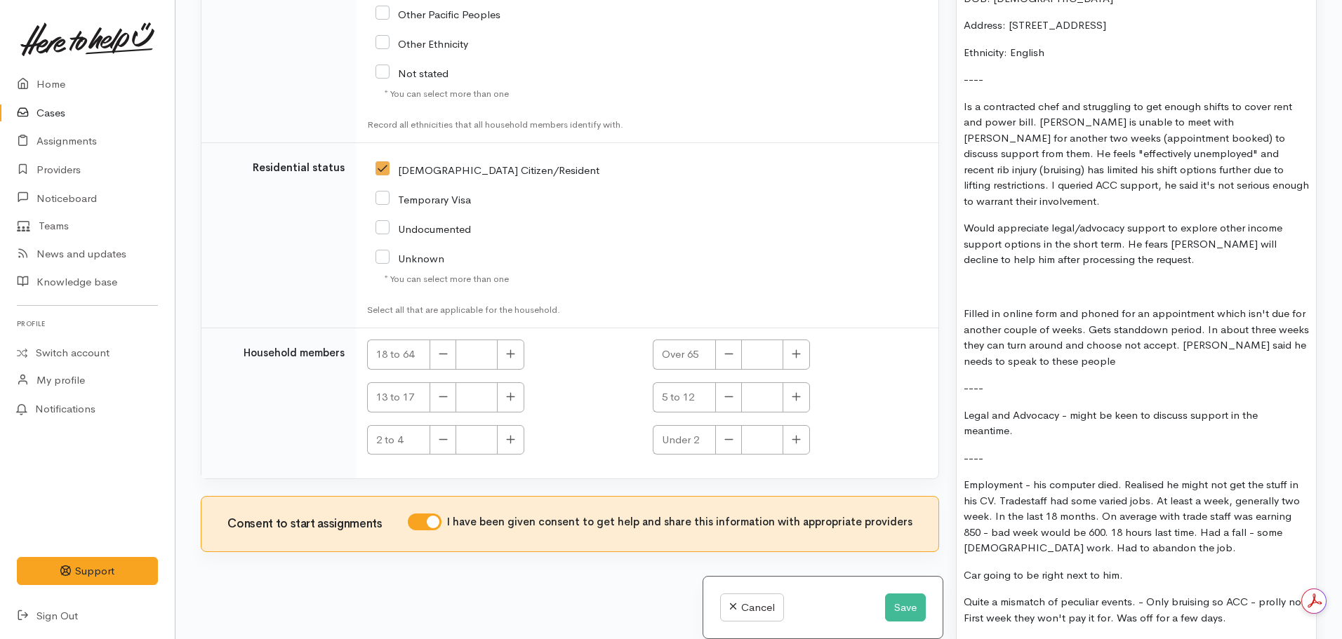
click at [1136, 242] on p "Would appreciate legal/advocacy support to explore other income support options…" at bounding box center [1136, 244] width 345 height 48
drag, startPoint x: 1190, startPoint y: 255, endPoint x: 986, endPoint y: 246, distance: 203.7
click at [986, 246] on div "Richard reached out - his landlady recommended he call us. ---- Name: Richard P…" at bounding box center [1136, 345] width 359 height 886
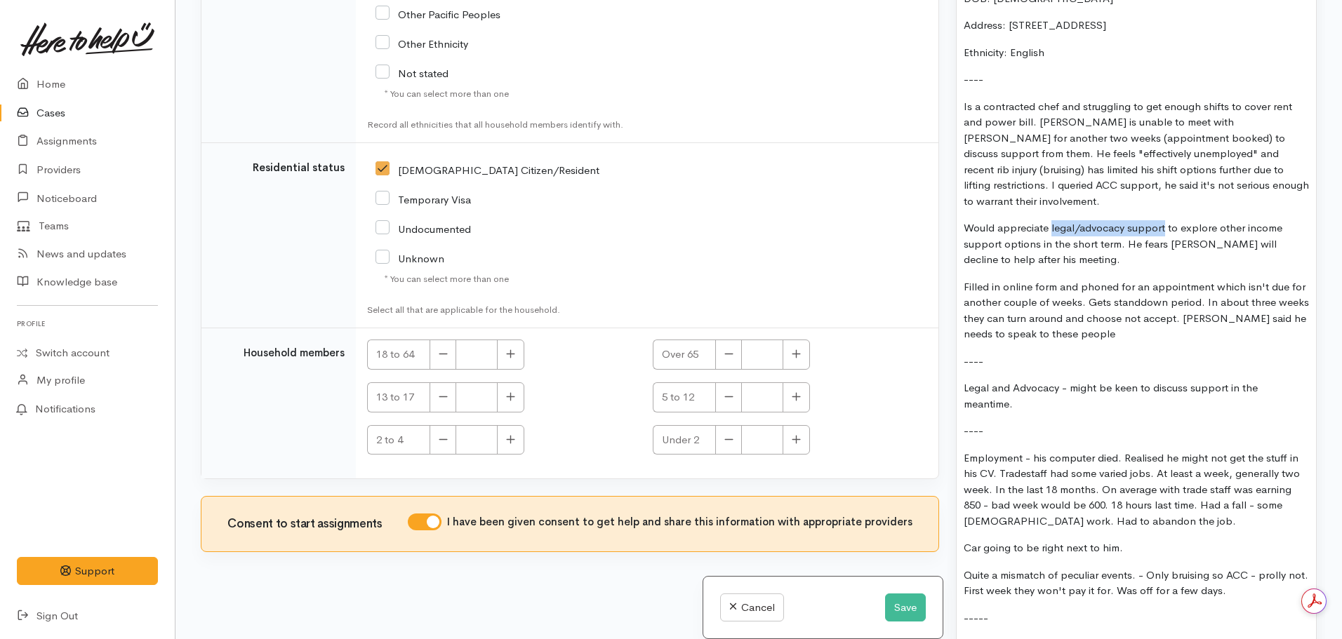
drag, startPoint x: 1050, startPoint y: 211, endPoint x: 1164, endPoint y: 208, distance: 114.4
click at [1164, 220] on p "Would appreciate legal/advocacy support to explore other income support options…" at bounding box center [1136, 244] width 345 height 48
click at [1094, 244] on p "Would appreciate legal/advocacy support to explore other income support options…" at bounding box center [1136, 244] width 345 height 48
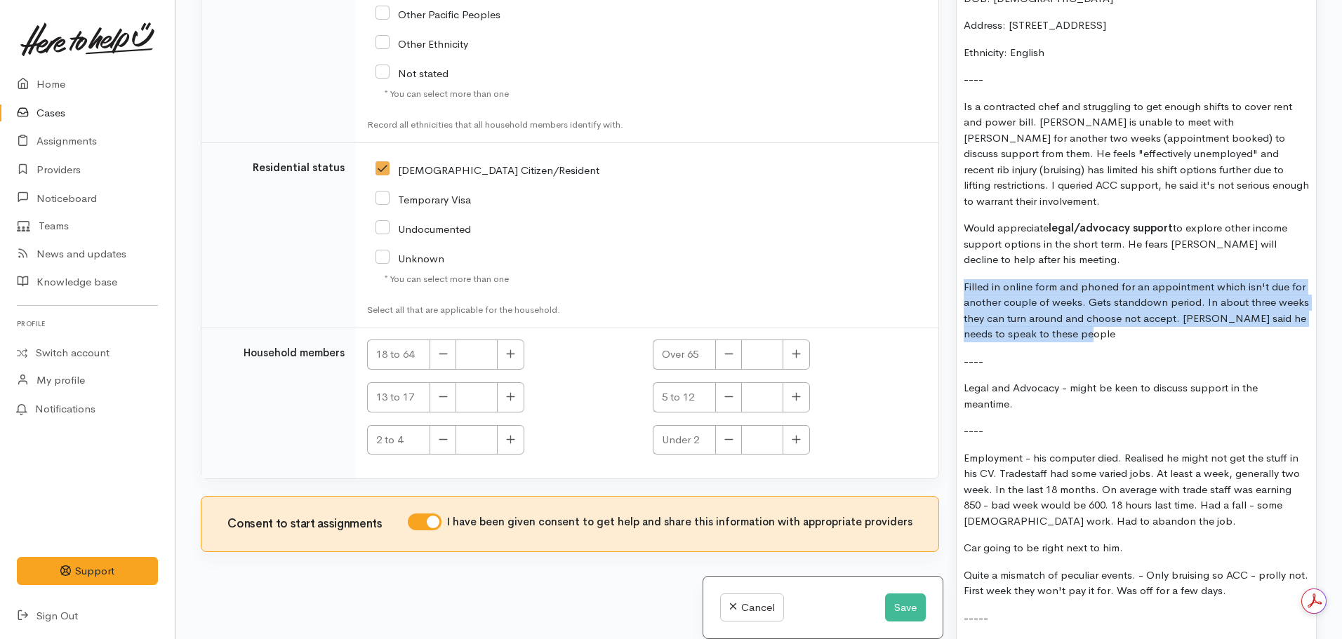
drag, startPoint x: 1082, startPoint y: 321, endPoint x: 959, endPoint y: 267, distance: 134.5
click at [959, 267] on div "Richard reached out - his landlady recommended he call us. ---- Name: Richard P…" at bounding box center [1136, 331] width 359 height 859
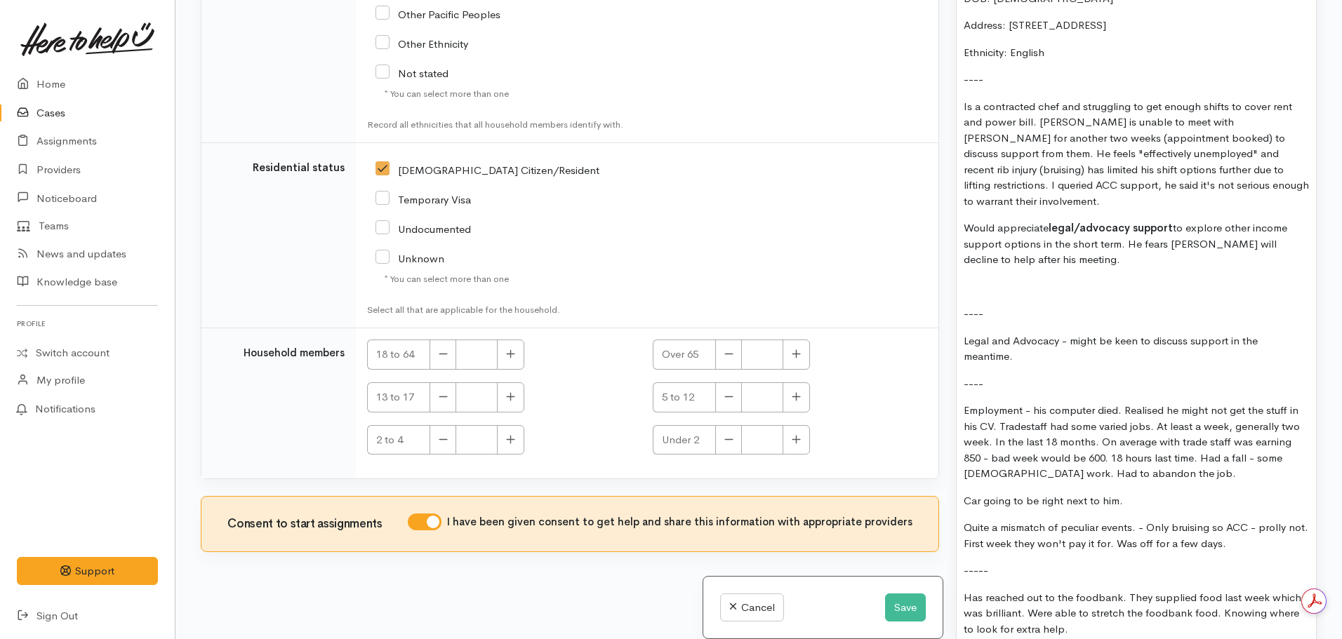
click at [1056, 246] on p "Would appreciate legal/advocacy support to explore other income support options…" at bounding box center [1136, 244] width 345 height 48
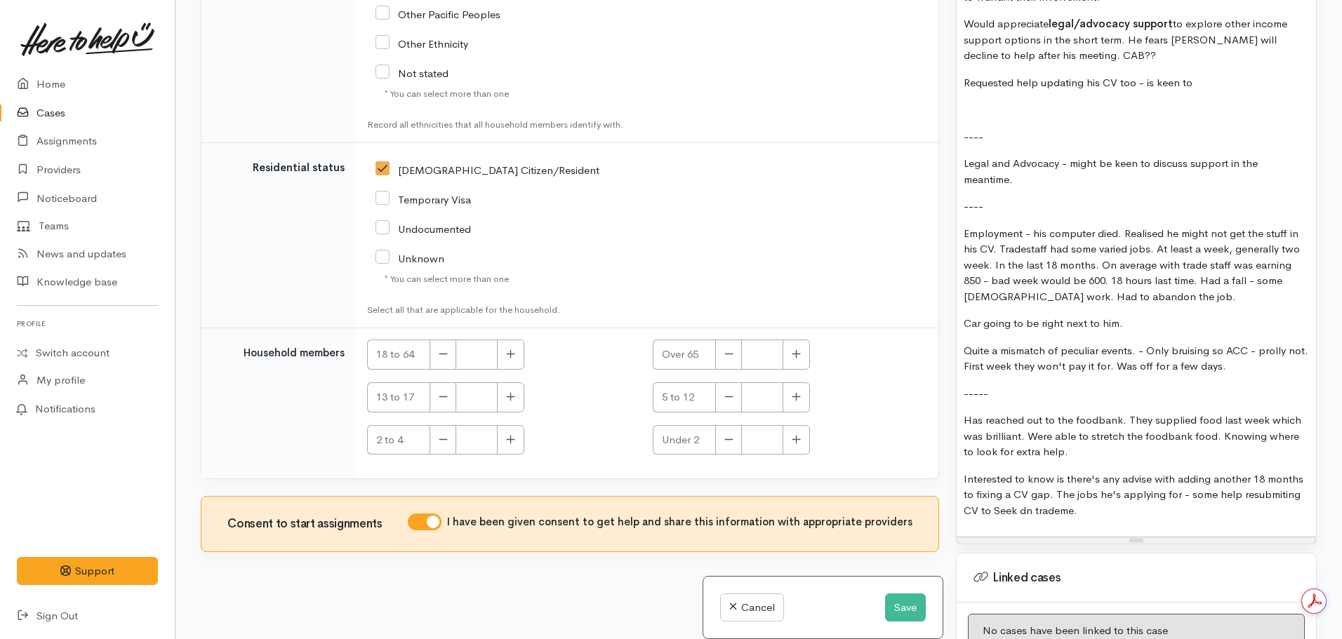
scroll to position [1263, 0]
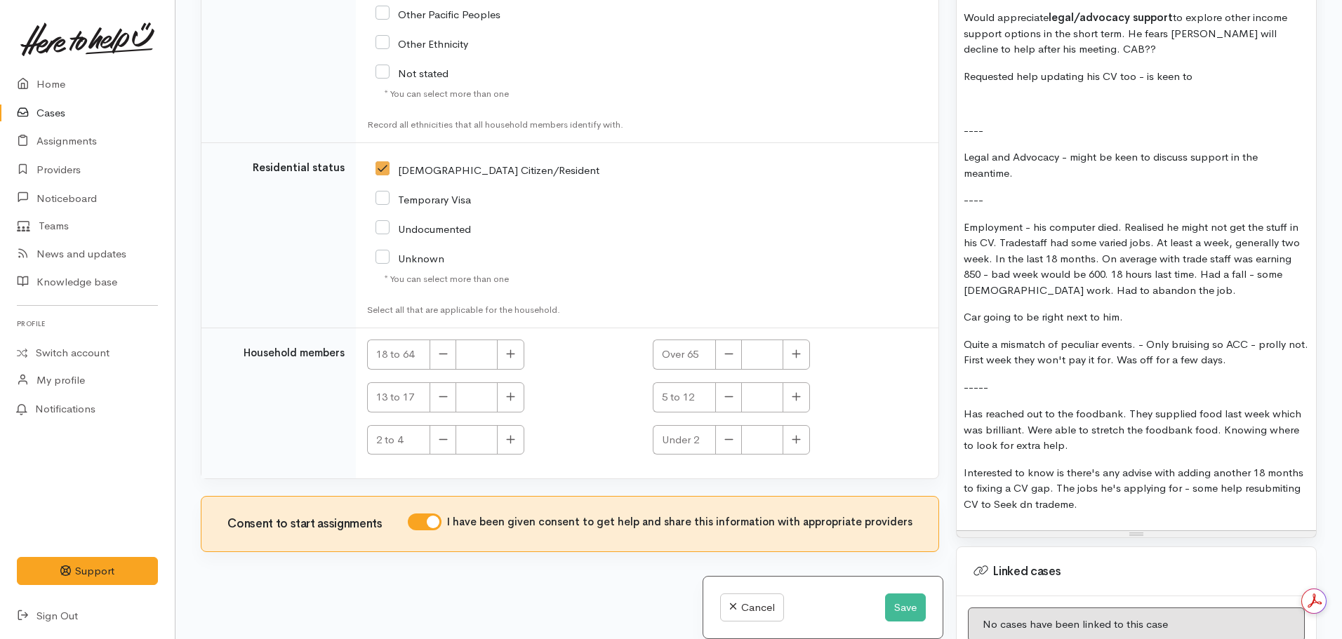
drag, startPoint x: 1269, startPoint y: 341, endPoint x: 945, endPoint y: 317, distance: 325.1
click at [945, 317] on div "Related cases There are other cases potentially from the same person, address o…" at bounding box center [758, 319] width 1133 height 639
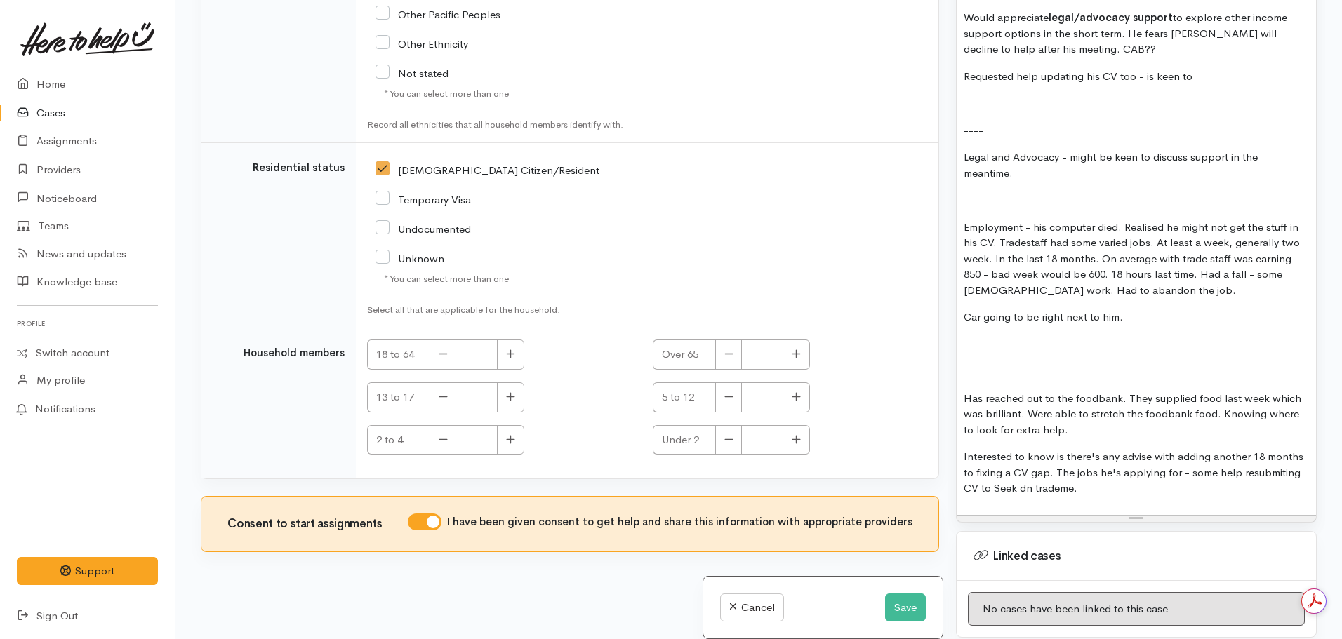
drag, startPoint x: 1112, startPoint y: 474, endPoint x: 956, endPoint y: 439, distance: 159.6
click at [956, 439] on div "Screening notes What's this? 15 8 9 10 11 12 14 18 24 36 Background Color Trans…" at bounding box center [1136, 58] width 361 height 930
copy p "Interested to know is there's any advise with adding another 18 months to fixin…"
click at [1223, 69] on p "Requested help updating his CV too - is keen to" at bounding box center [1136, 77] width 345 height 16
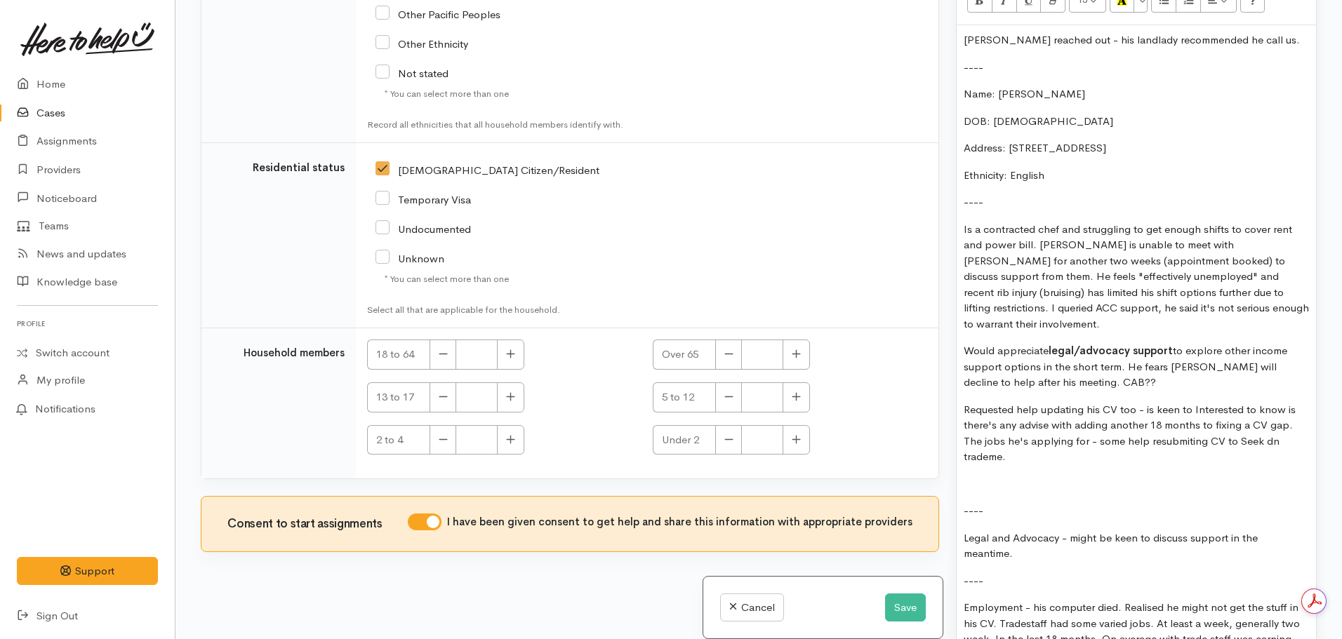
scroll to position [842, 0]
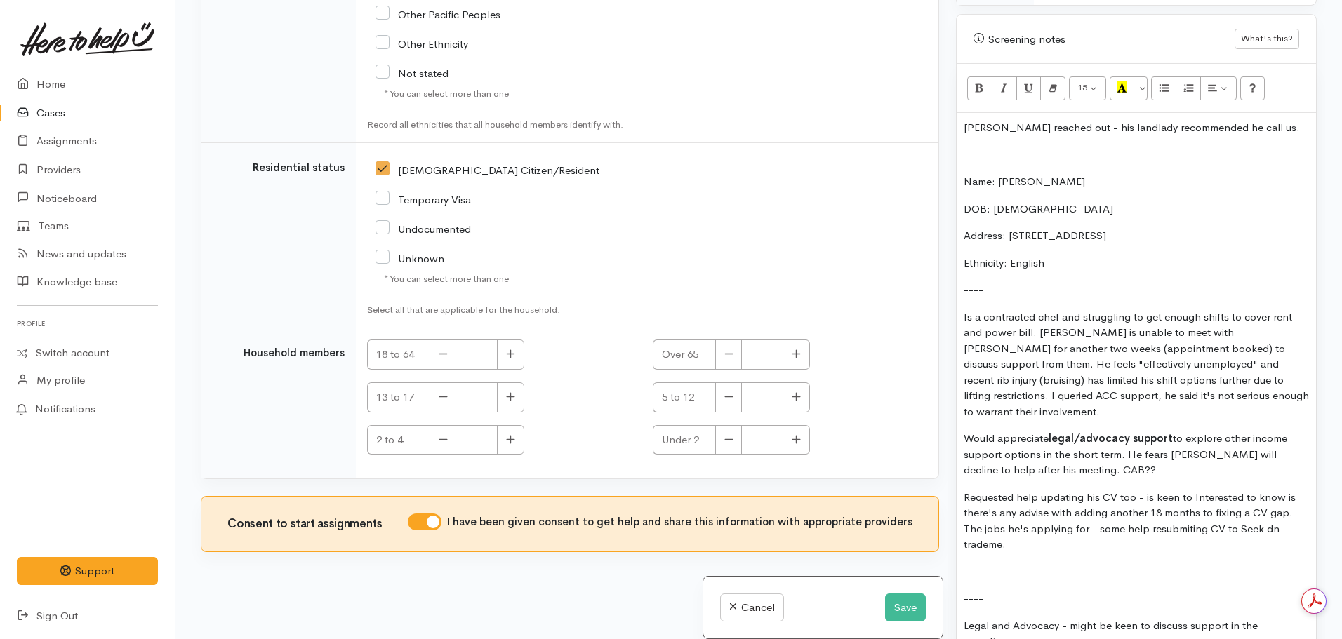
click at [1136, 490] on p "Requested help updating his CV too - is keen to Interested to know is there's a…" at bounding box center [1136, 521] width 345 height 63
click at [1140, 490] on p "Requested help updating his CV too. Comp - is keen to Interested to know is the…" at bounding box center [1136, 521] width 345 height 63
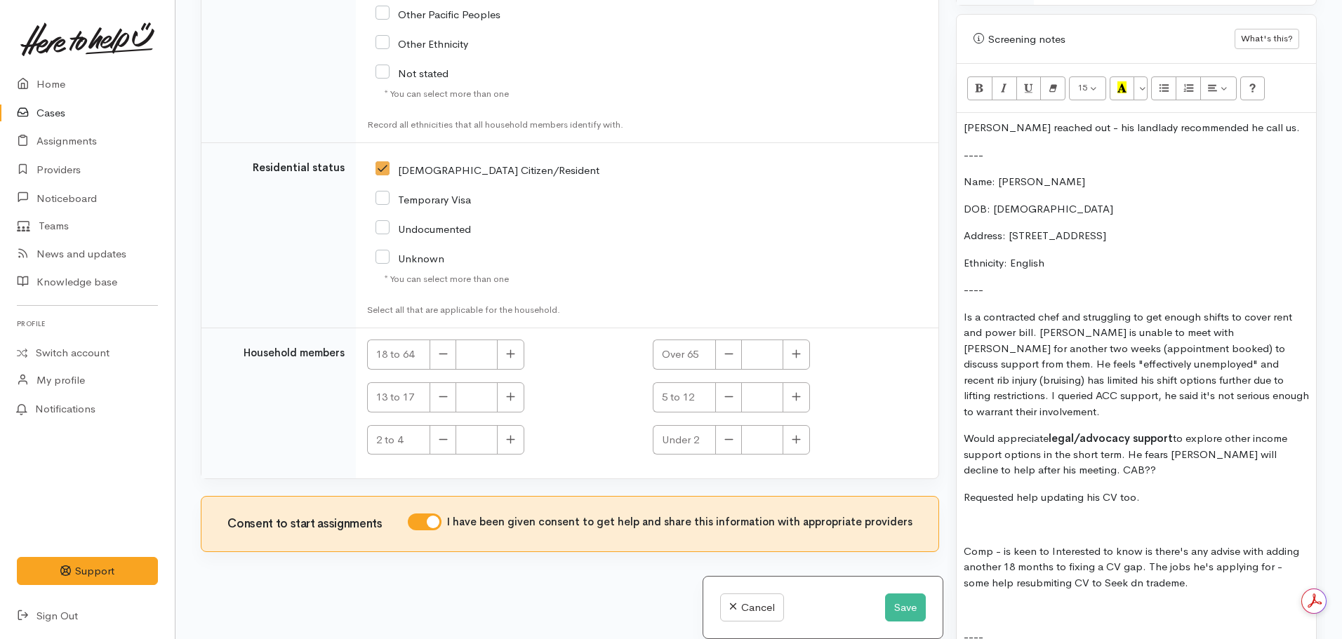
click at [1157, 490] on p "Requested help updating his CV too." at bounding box center [1136, 498] width 345 height 16
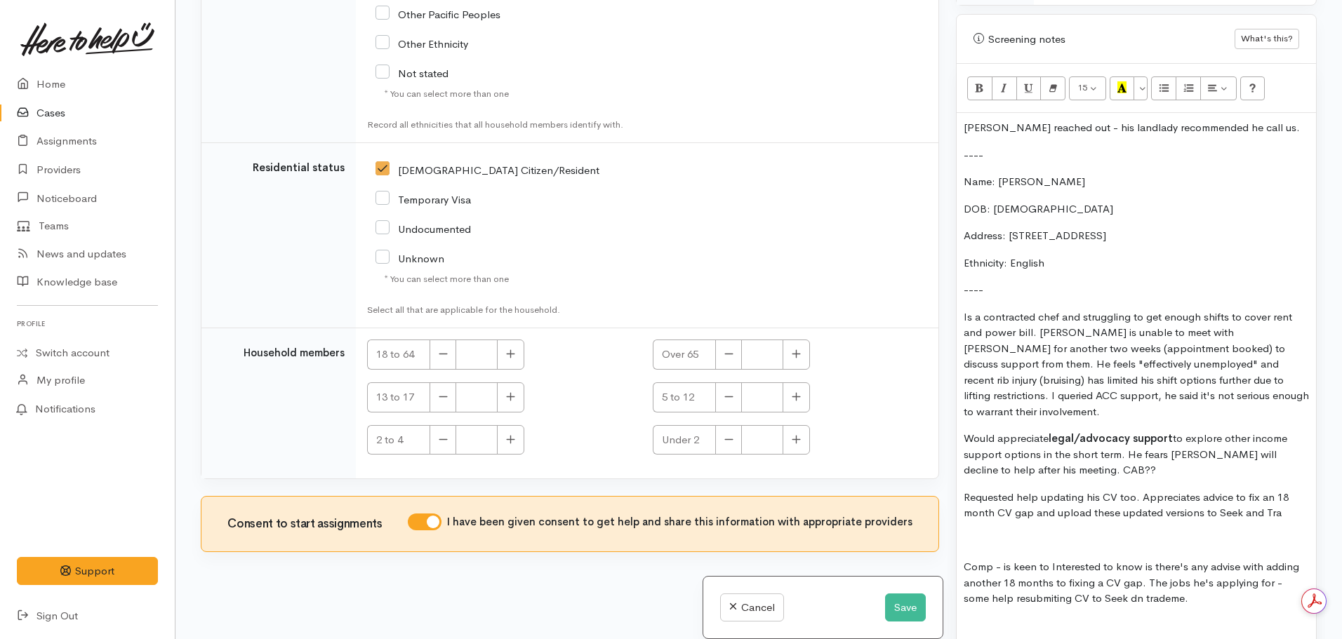
click at [1213, 500] on p "Requested help updating his CV too. Appreciates advice to fix an 18 month CV ga…" at bounding box center [1136, 506] width 345 height 32
click at [1213, 497] on p "Requested help updating his CV too. Appreciates advice to fix an 18 month CV ga…" at bounding box center [1136, 506] width 345 height 32
click at [1237, 499] on p "Requested help updating his CV too. Appreciates advice to fix an 18 month CV ga…" at bounding box center [1136, 506] width 345 height 32
click at [1290, 495] on p "Requested help updating his CV too. Appreciates advice to fix an 18 month CV ga…" at bounding box center [1136, 506] width 345 height 32
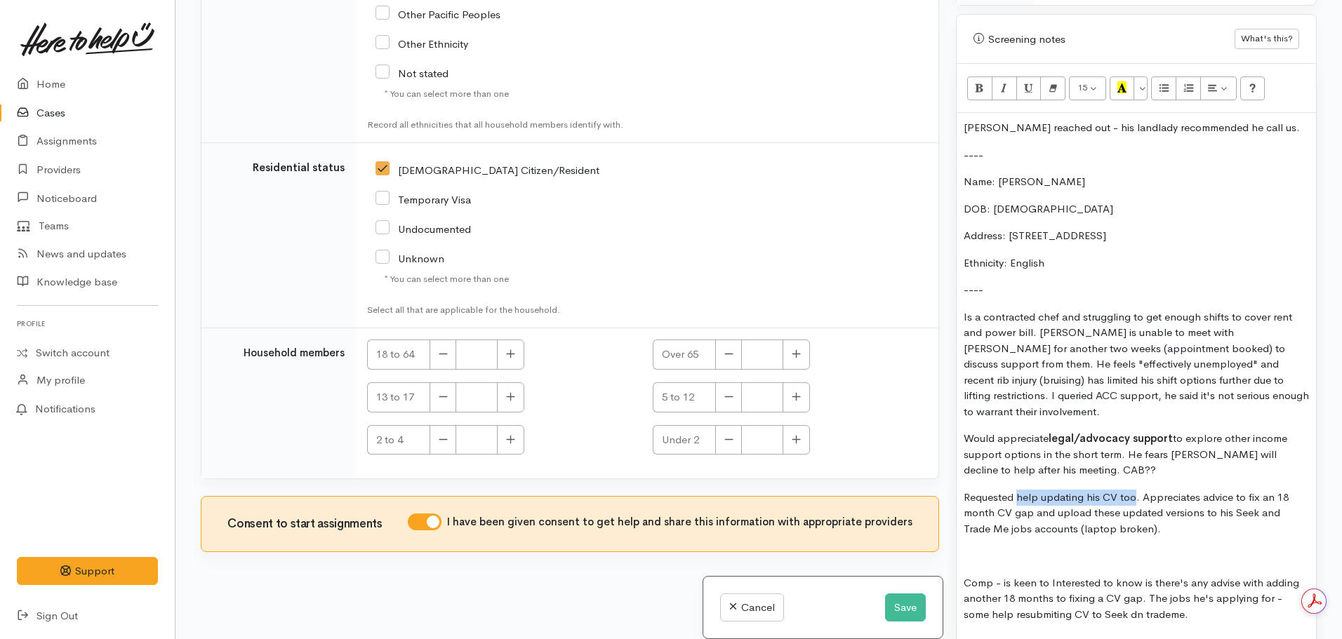
drag, startPoint x: 1136, startPoint y: 484, endPoint x: 1018, endPoint y: 481, distance: 117.9
click at [1018, 490] on p "Requested help updating his CV too. Appreciates advice to fix an 18 month CV ga…" at bounding box center [1136, 514] width 345 height 48
drag, startPoint x: 1114, startPoint y: 483, endPoint x: 1017, endPoint y: 483, distance: 97.6
click at [1017, 490] on p "Requested employment support. Appreciates advice to fix an 18 month CV gap and …" at bounding box center [1136, 514] width 345 height 48
click at [1052, 457] on p "Would appreciate legal/advocacy support to explore other income support options…" at bounding box center [1136, 455] width 345 height 48
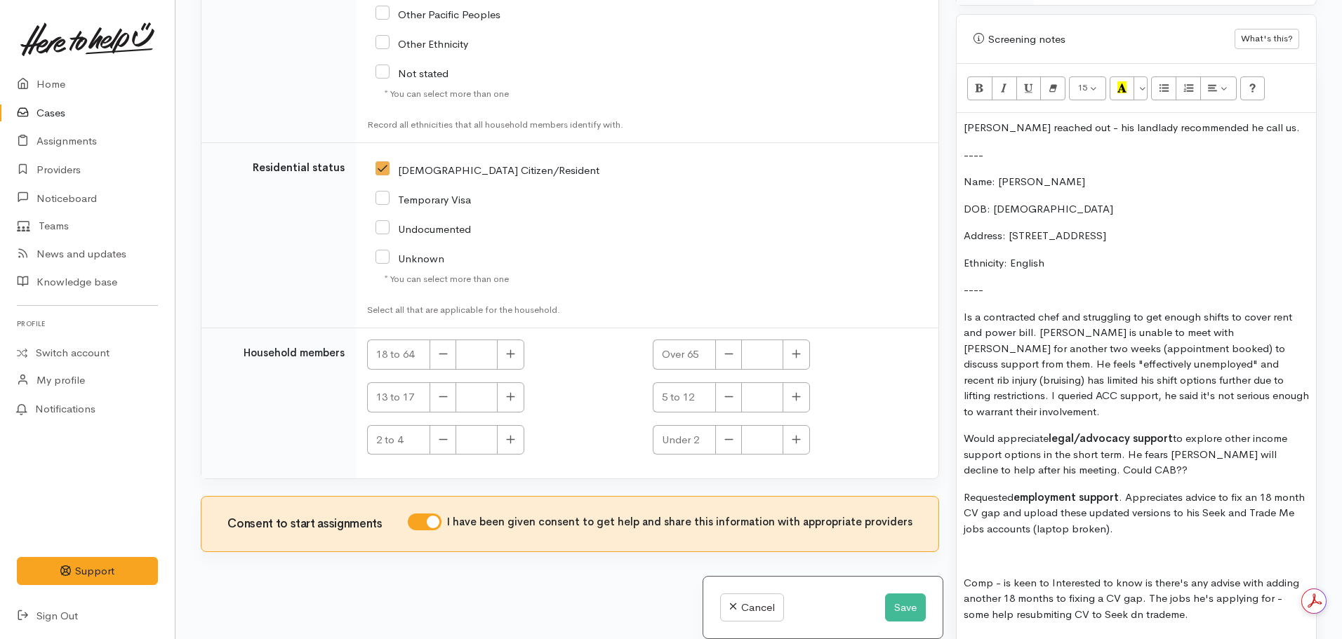
click at [1121, 454] on p "Would appreciate legal/advocacy support to explore other income support options…" at bounding box center [1136, 455] width 345 height 48
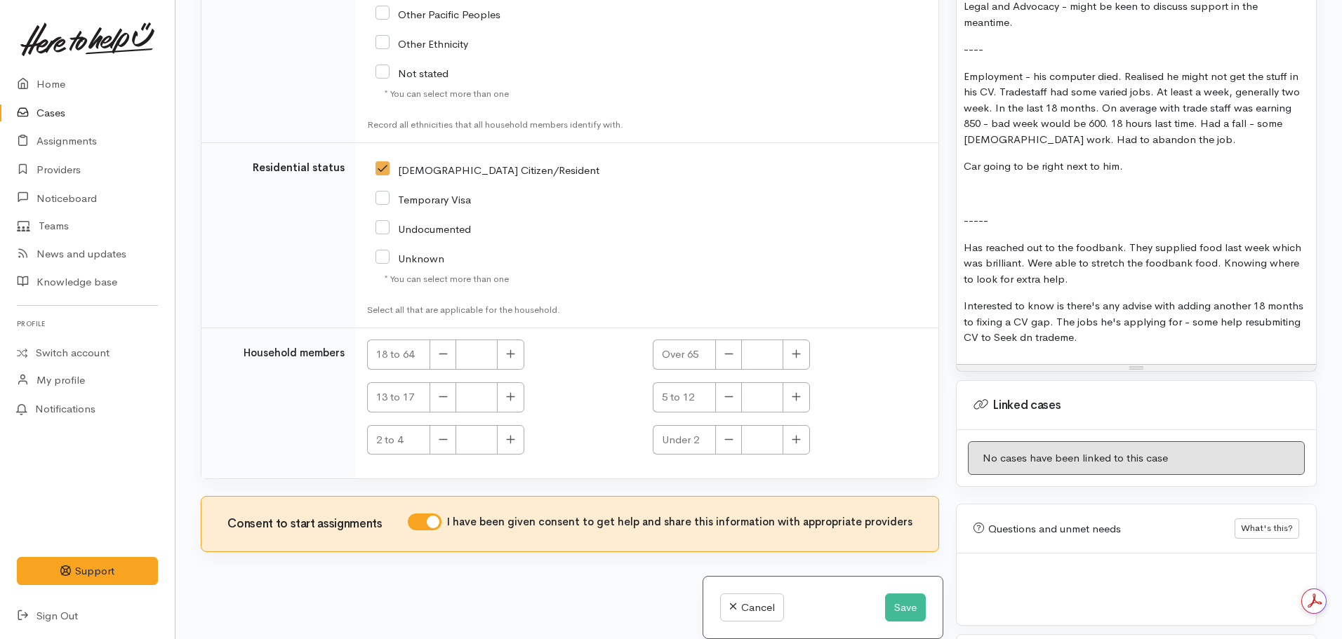
scroll to position [1544, 0]
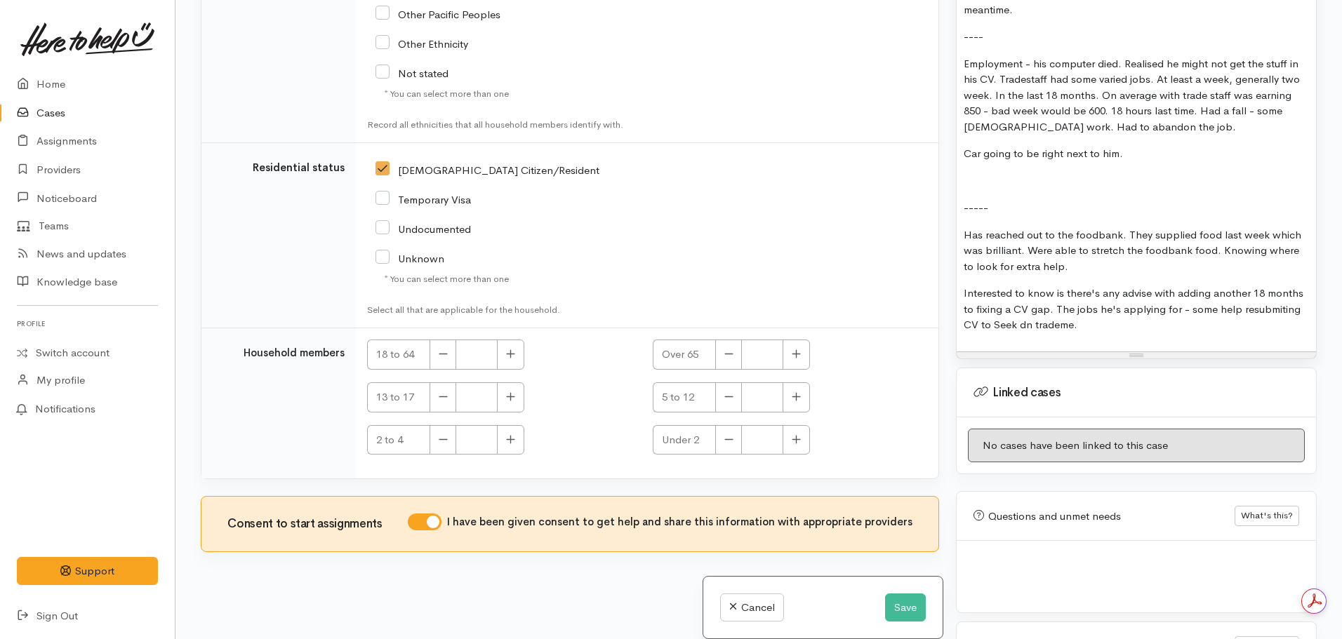
drag, startPoint x: 965, startPoint y: 404, endPoint x: 1166, endPoint y: 440, distance: 204.6
click at [1166, 440] on div "Warnings Add No warnings have been raised against this case Add Warning Title ●…" at bounding box center [1136, 319] width 378 height 639
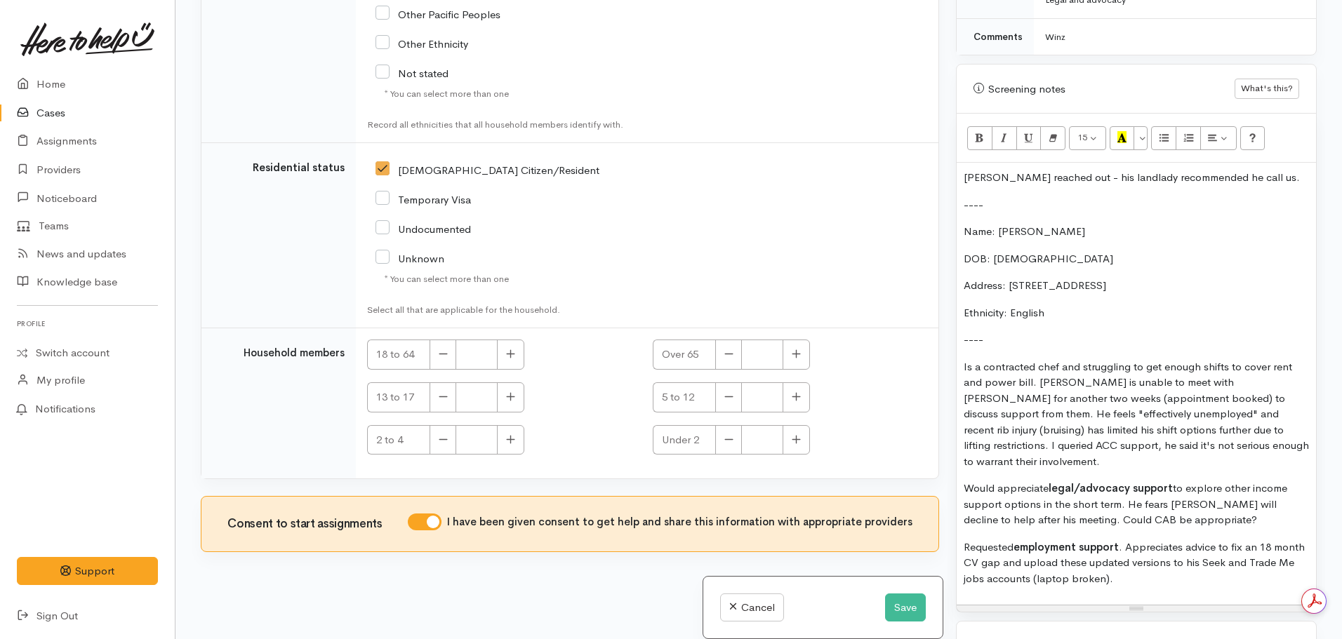
scroll to position [792, 0]
click at [890, 601] on button "Save" at bounding box center [905, 608] width 41 height 29
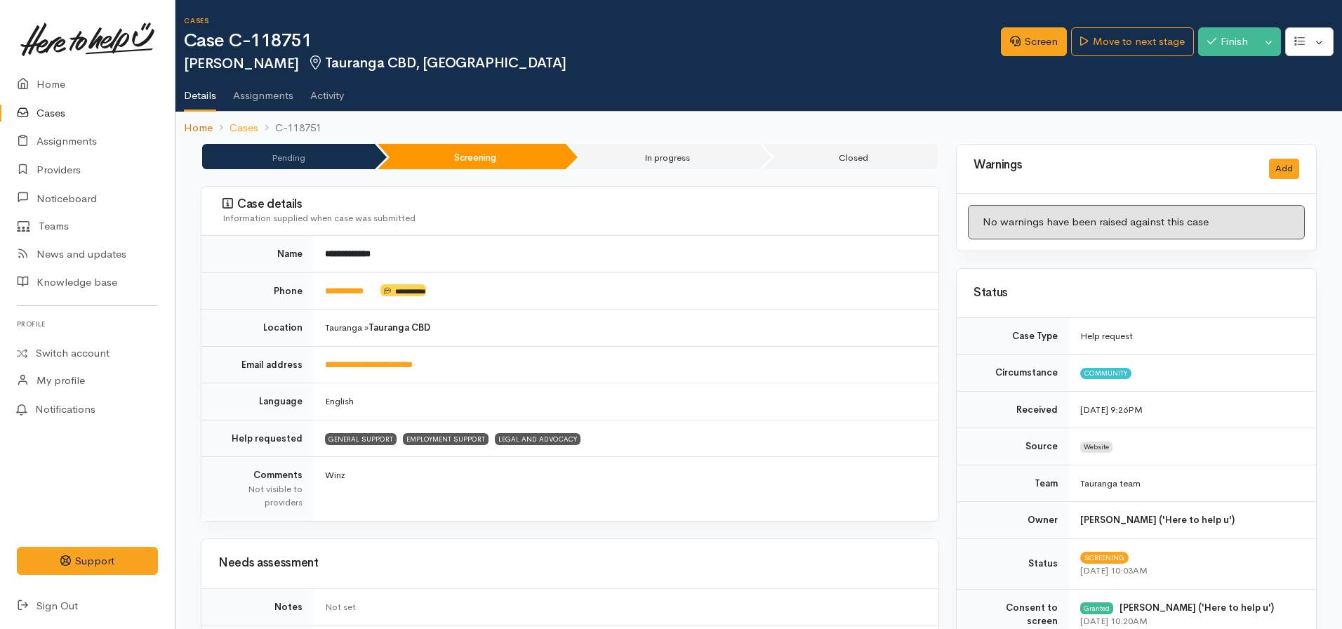
click at [202, 133] on link "Home" at bounding box center [198, 128] width 29 height 16
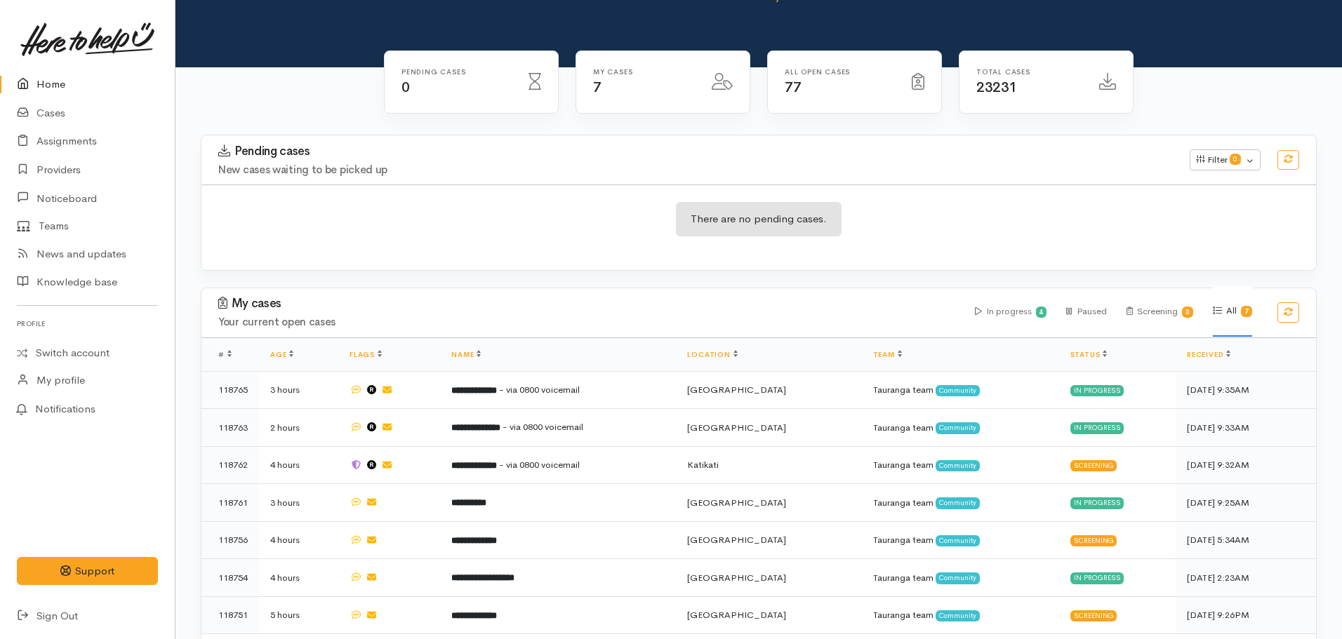
scroll to position [133, 0]
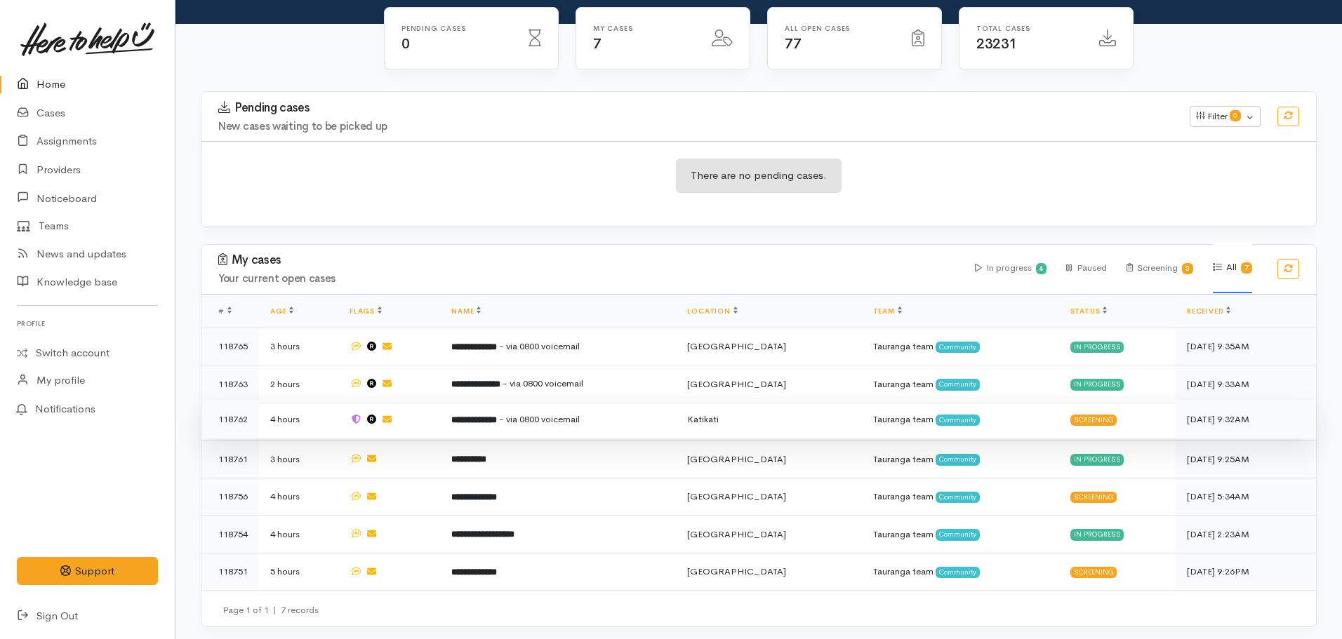
click at [497, 415] on b "**********" at bounding box center [474, 419] width 46 height 9
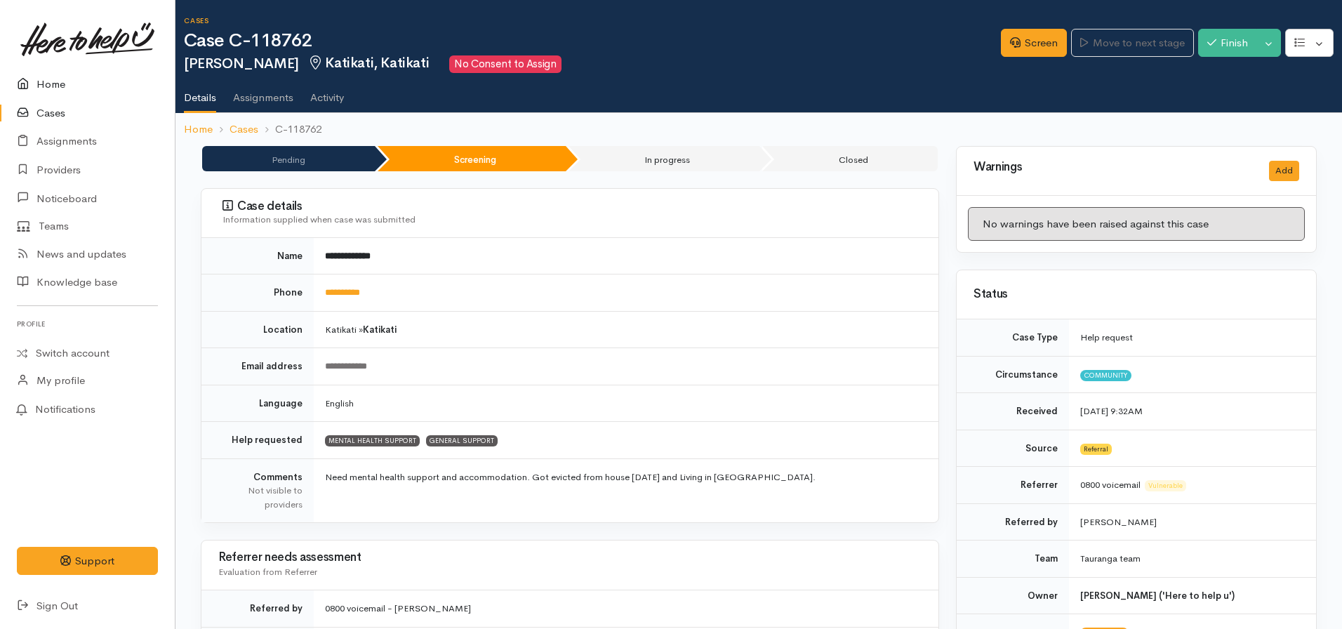
click at [59, 80] on link "Home" at bounding box center [87, 84] width 175 height 29
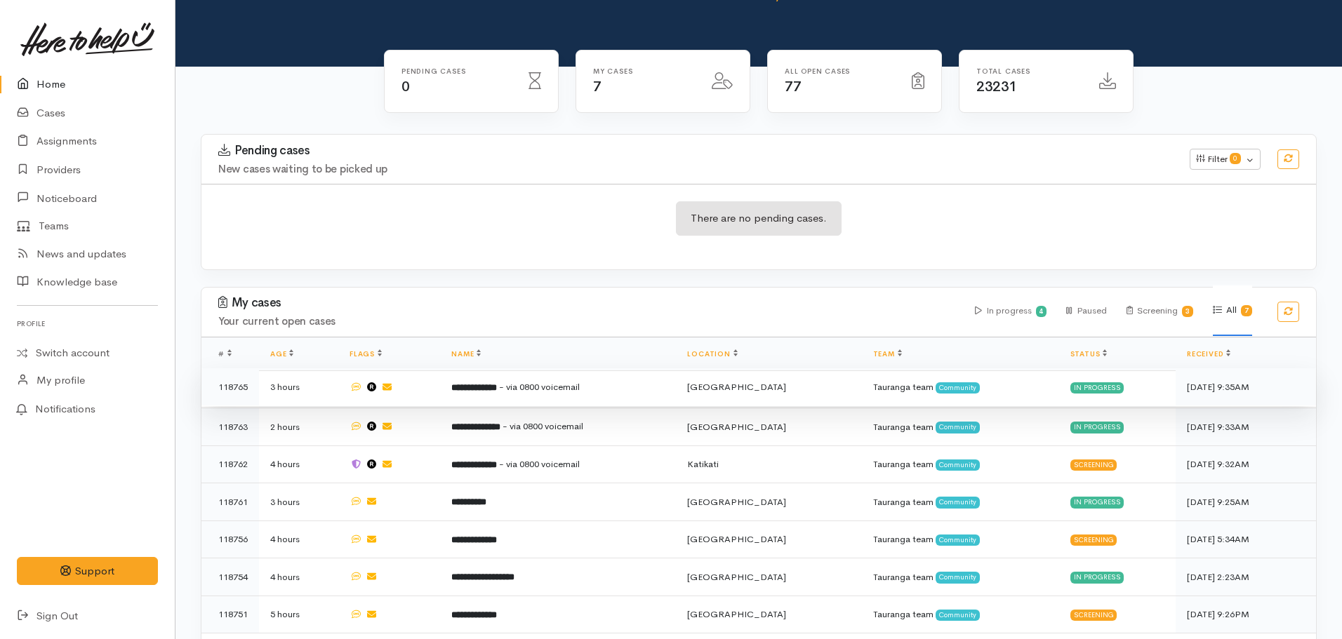
scroll to position [133, 0]
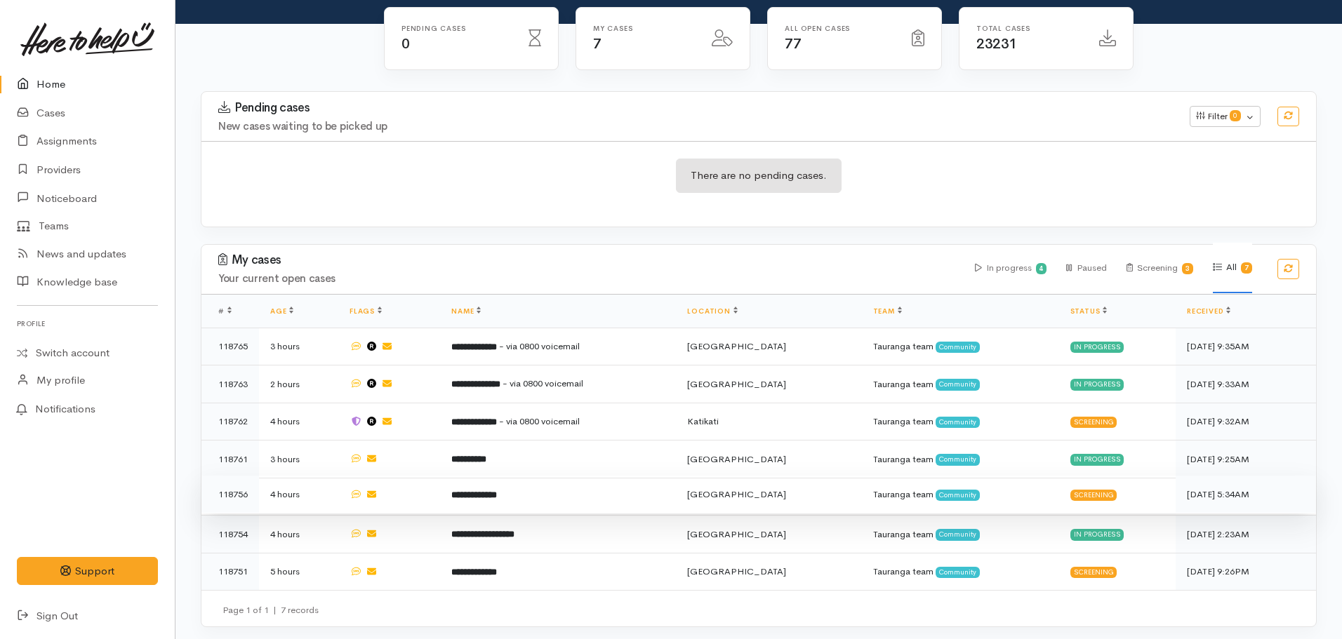
click at [465, 491] on b "**********" at bounding box center [474, 495] width 46 height 9
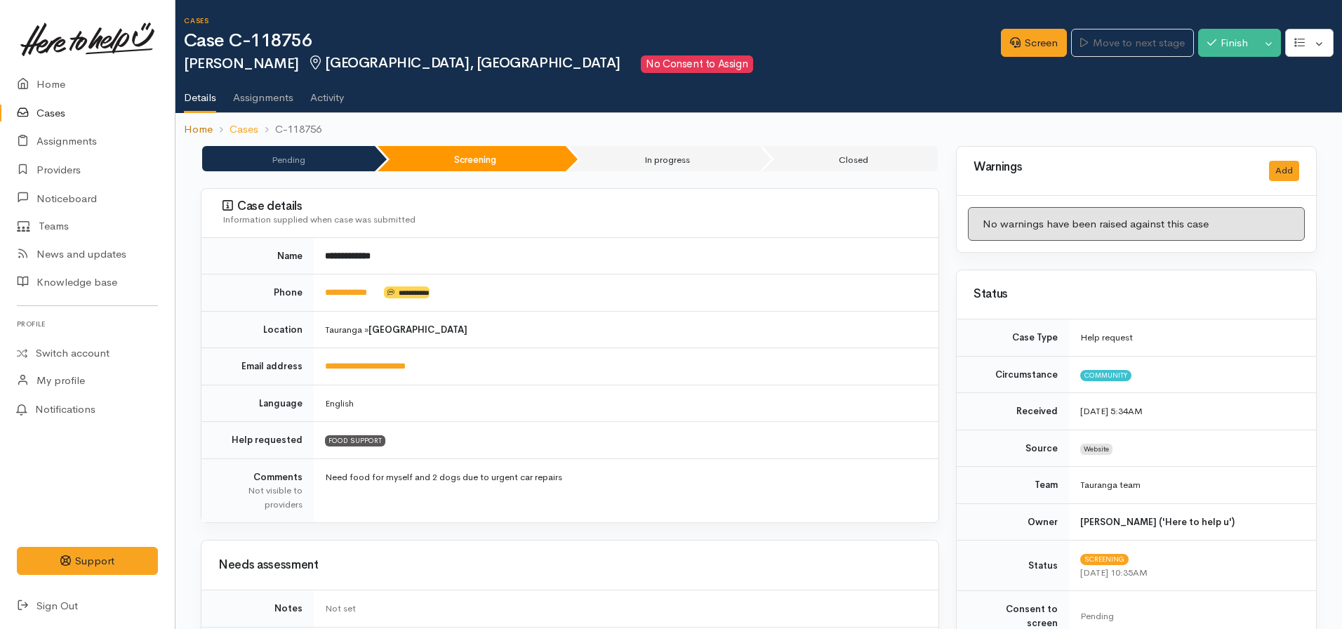
click at [207, 132] on link "Home" at bounding box center [198, 129] width 29 height 16
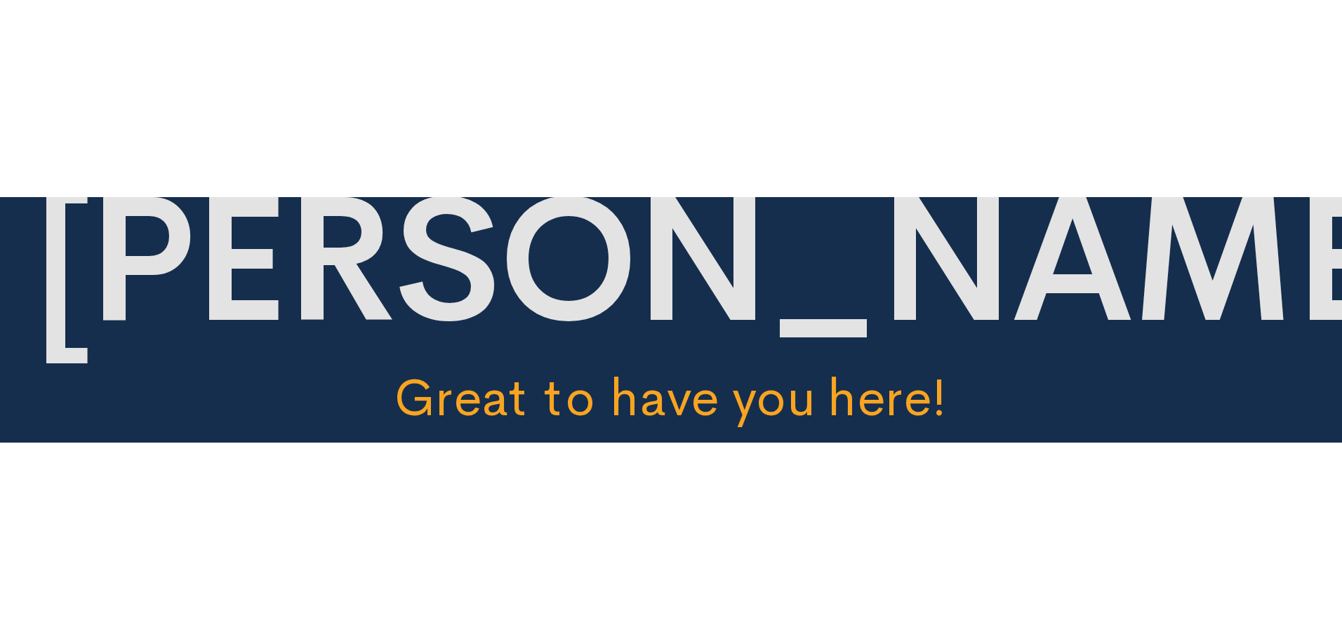
scroll to position [128, 0]
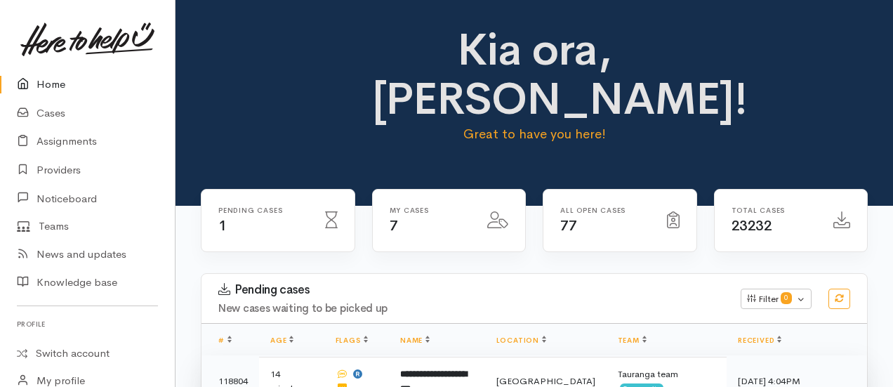
click at [414, 355] on td "**********" at bounding box center [436, 381] width 95 height 52
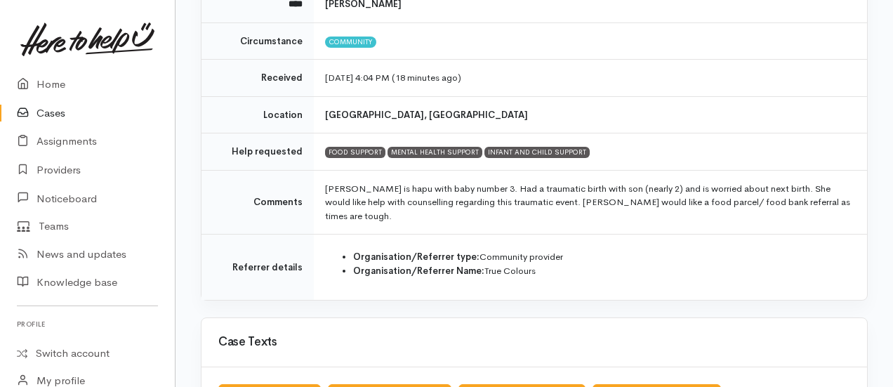
scroll to position [211, 0]
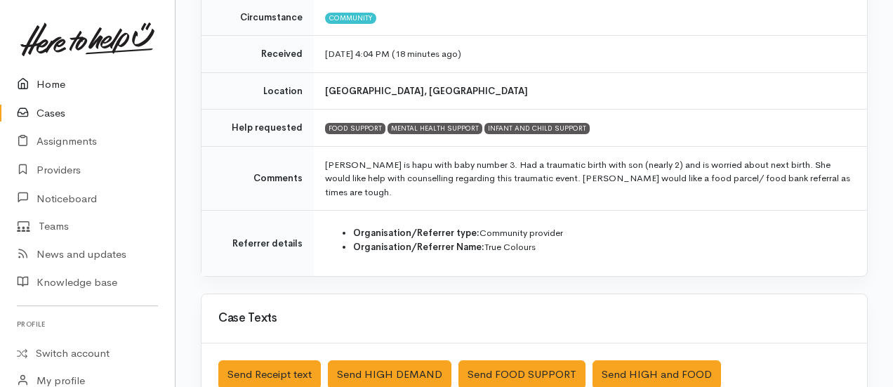
click at [62, 81] on link "Home" at bounding box center [87, 84] width 175 height 29
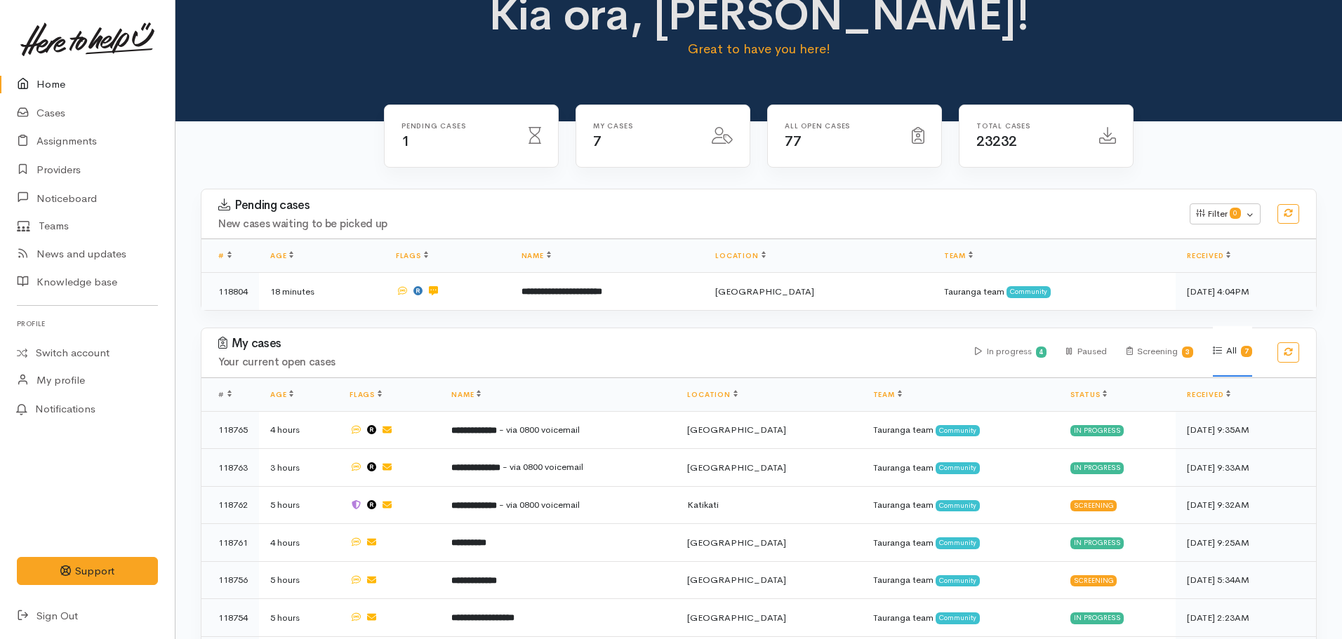
scroll to position [70, 0]
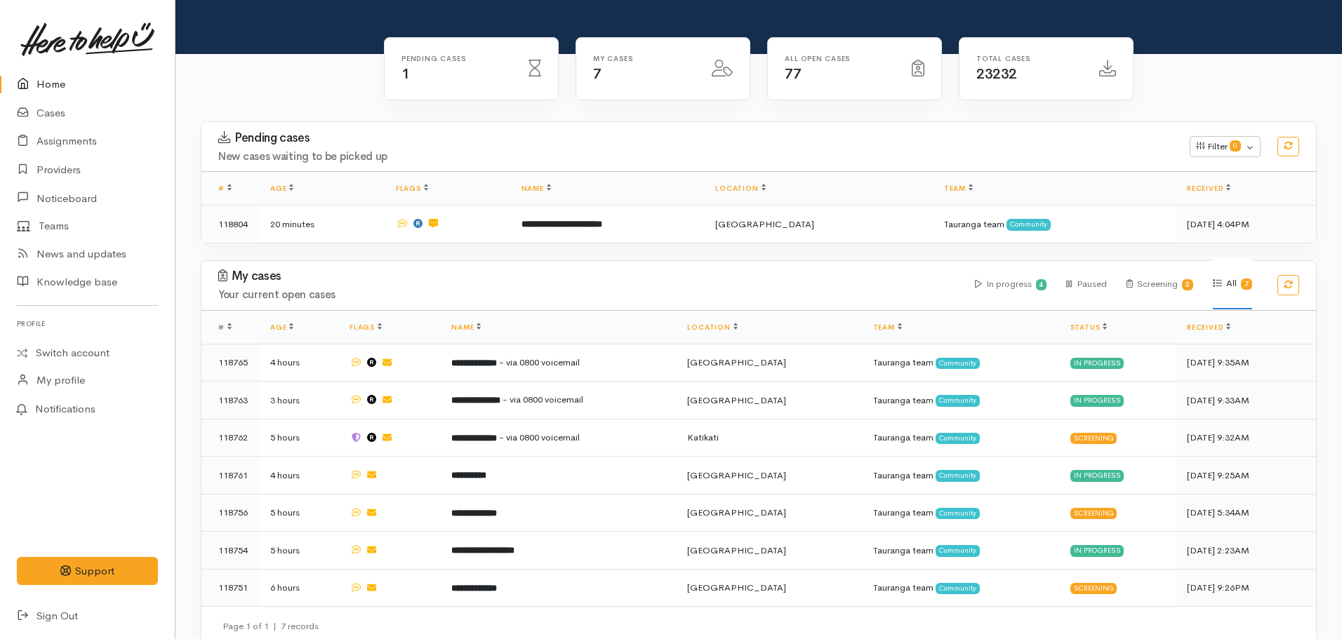
scroll to position [118, 0]
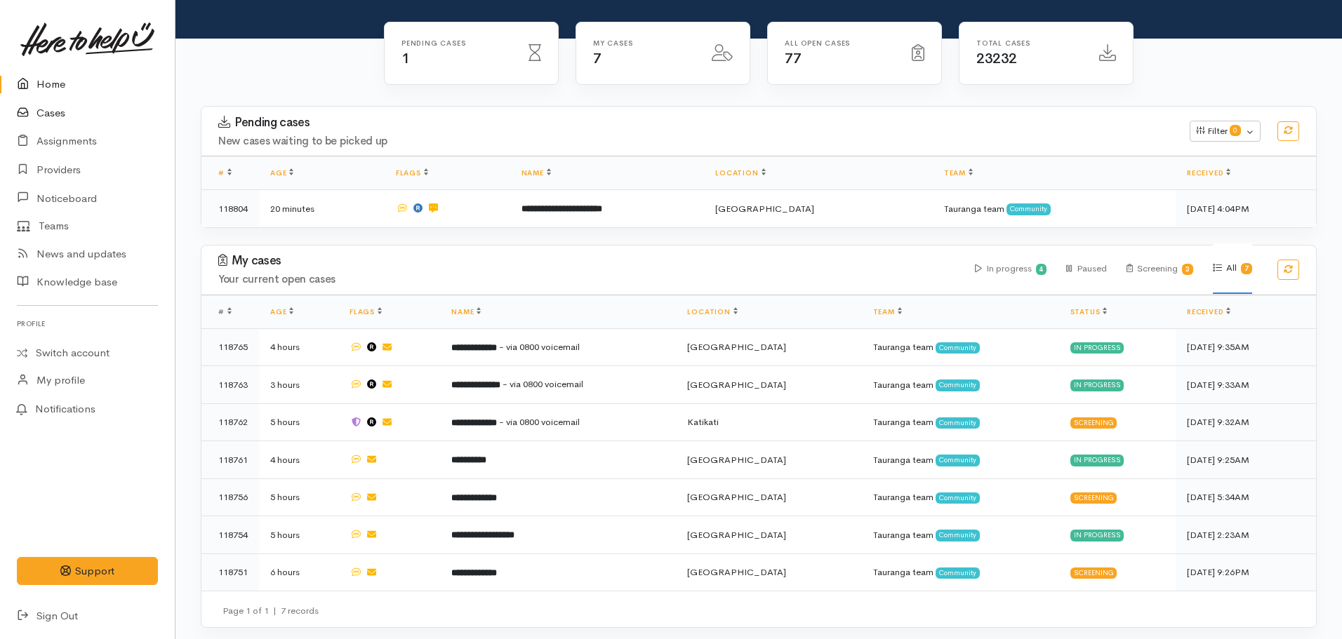
click at [58, 109] on link "Cases" at bounding box center [87, 113] width 175 height 29
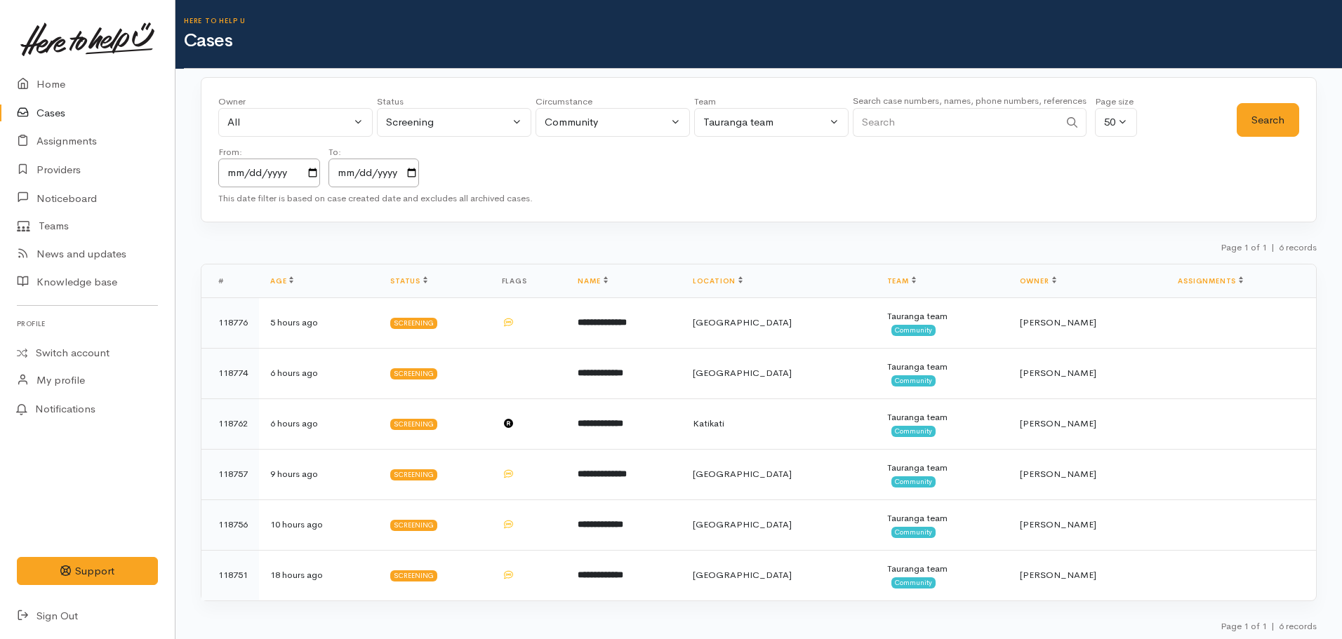
click at [896, 132] on input "Search" at bounding box center [956, 122] width 206 height 29
type input "118752"
click at [1265, 118] on button "Search" at bounding box center [1268, 120] width 62 height 34
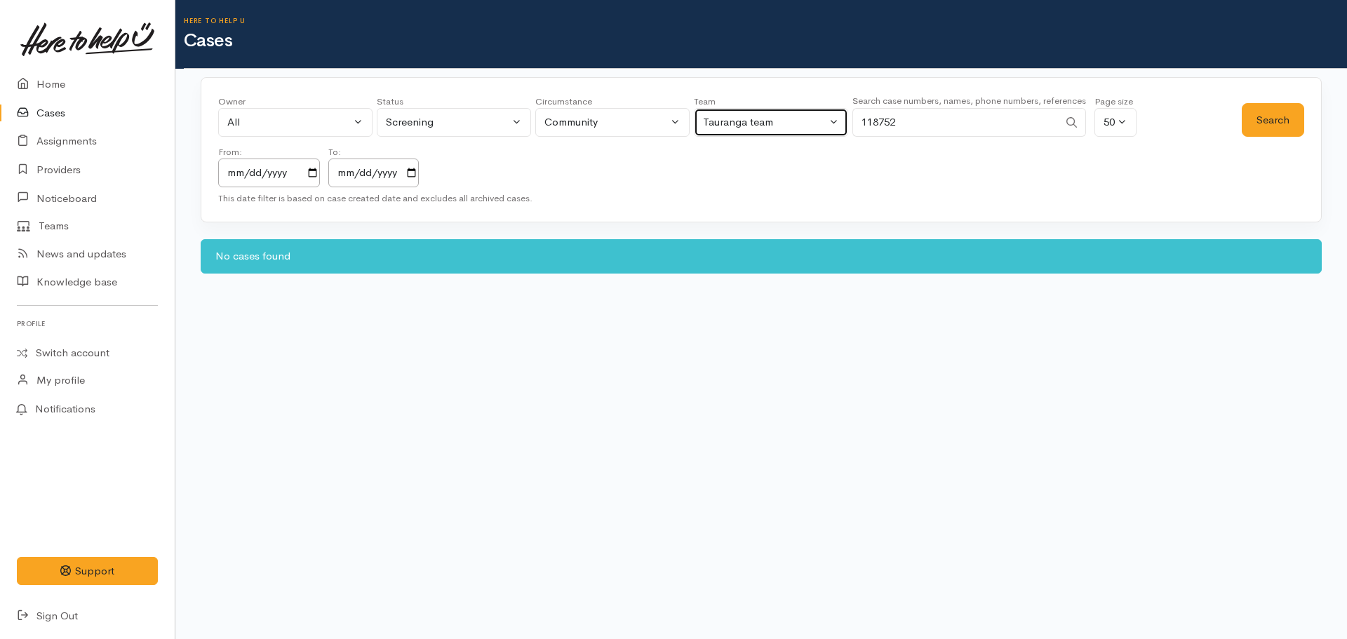
click at [730, 134] on button "Tauranga team" at bounding box center [771, 122] width 154 height 29
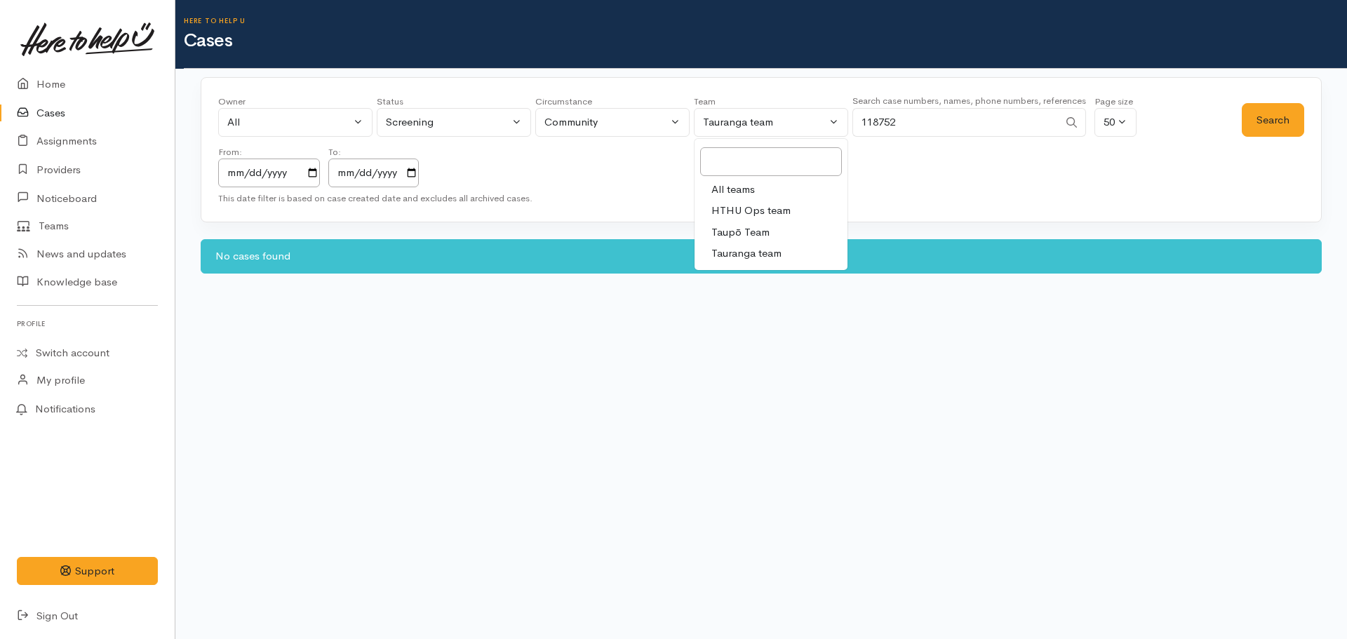
drag, startPoint x: 745, startPoint y: 189, endPoint x: 983, endPoint y: 169, distance: 239.4
click at [745, 188] on span "All teams" at bounding box center [734, 190] width 44 height 16
select select "-1"
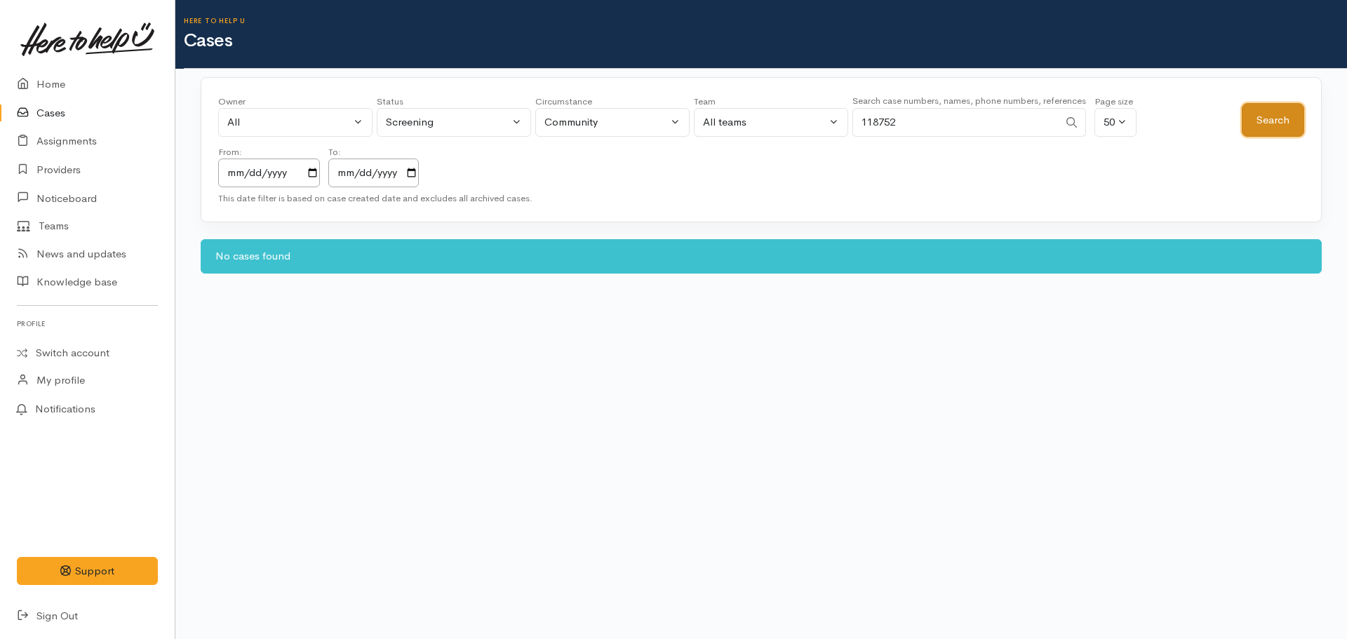
click at [1277, 125] on button "Search" at bounding box center [1273, 120] width 62 height 34
click at [58, 83] on link "Home" at bounding box center [87, 84] width 175 height 29
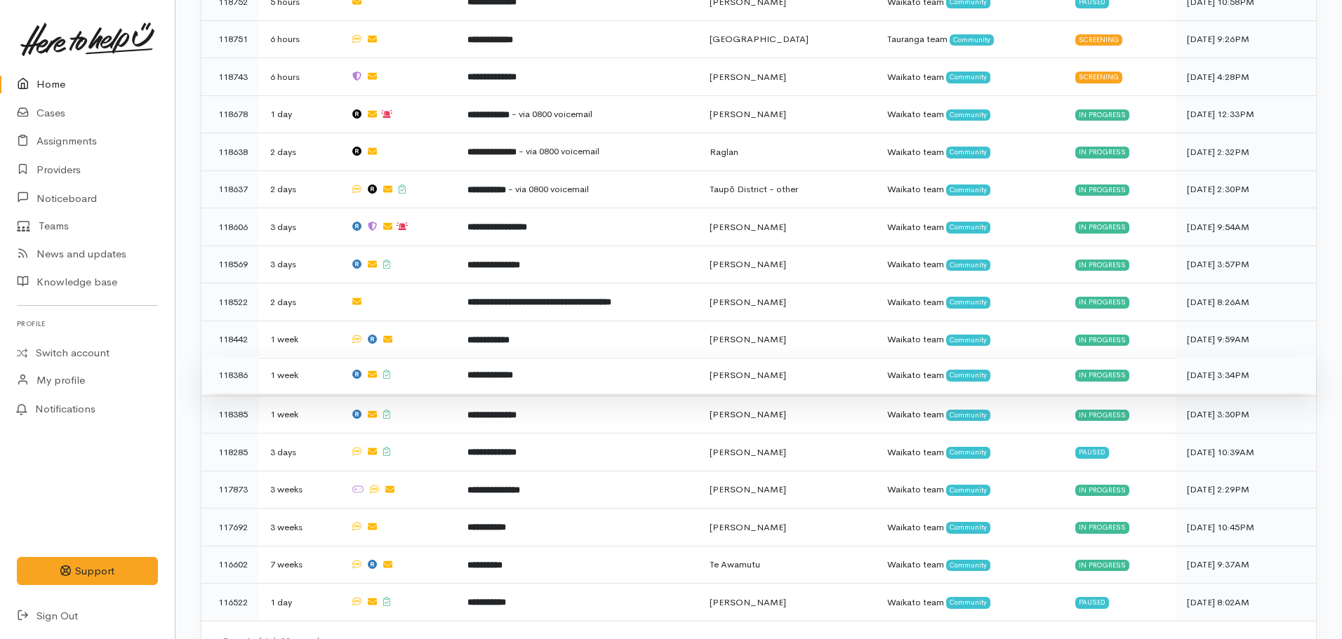
scroll to position [818, 0]
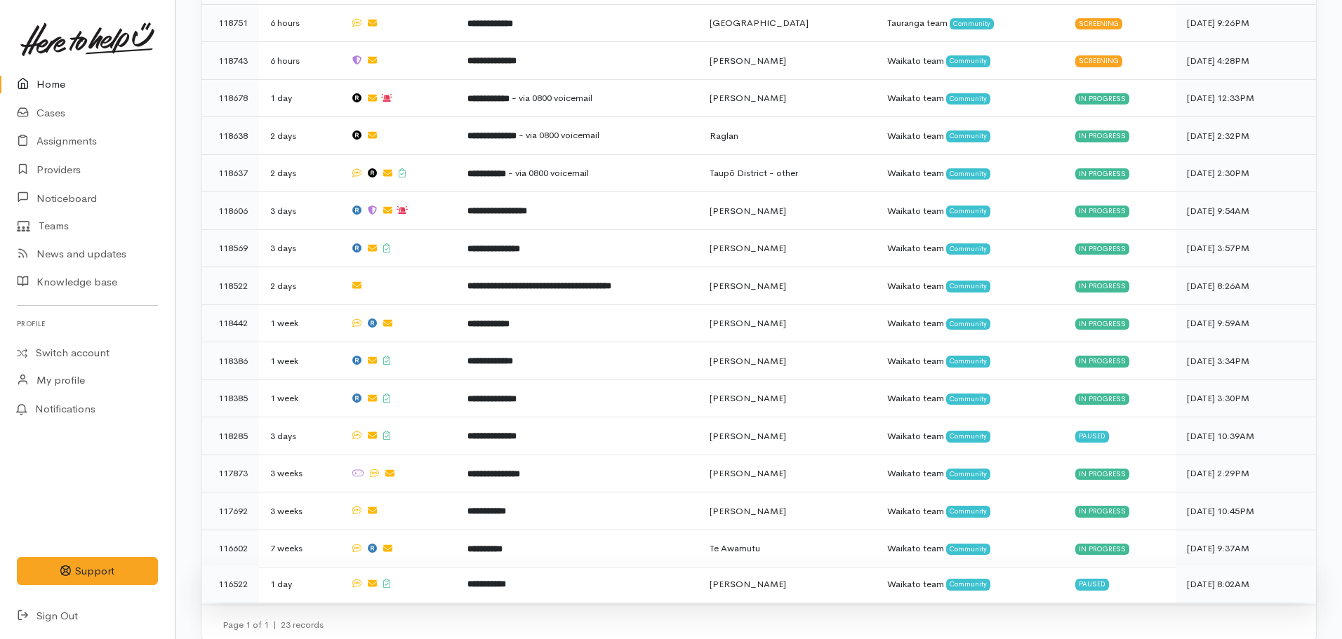
click at [503, 580] on b "**********" at bounding box center [486, 584] width 39 height 9
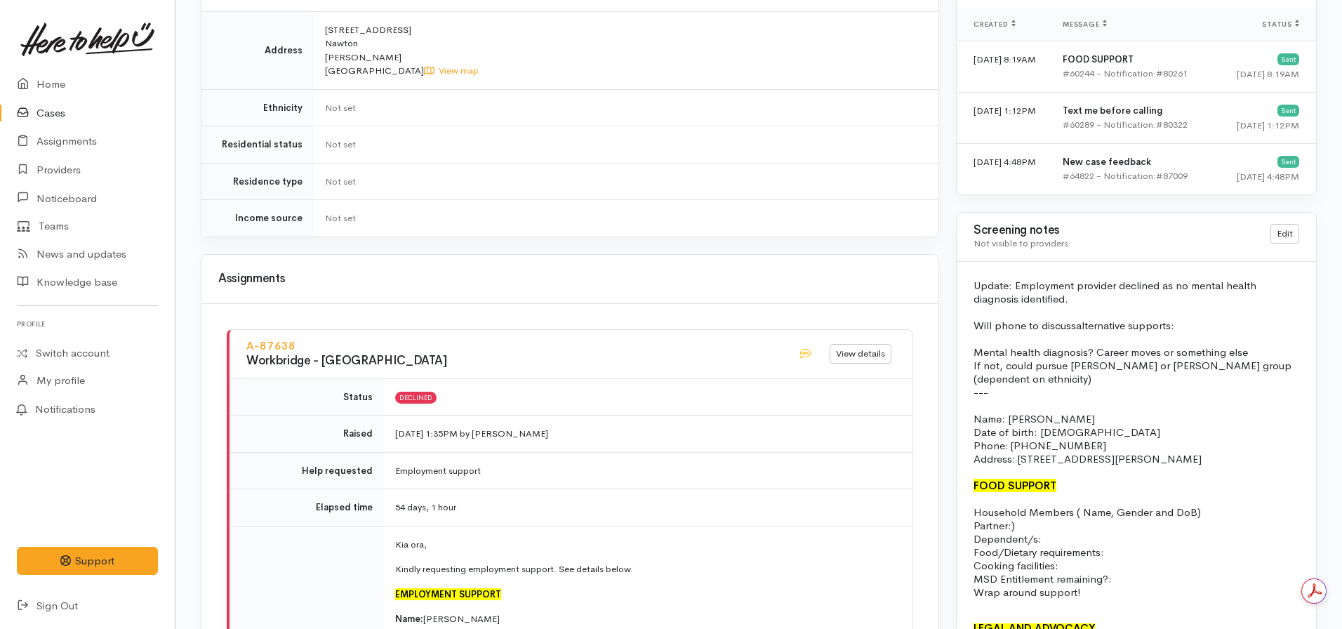
scroll to position [1123, 0]
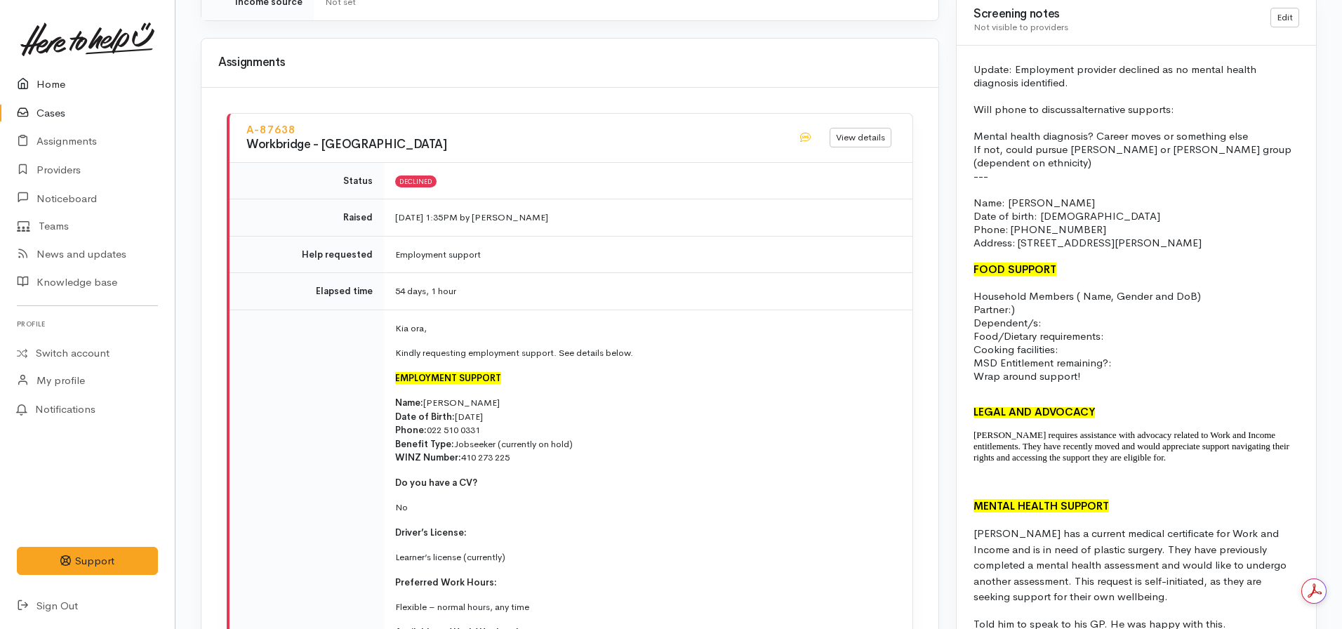
click at [61, 76] on link "Home" at bounding box center [87, 84] width 175 height 29
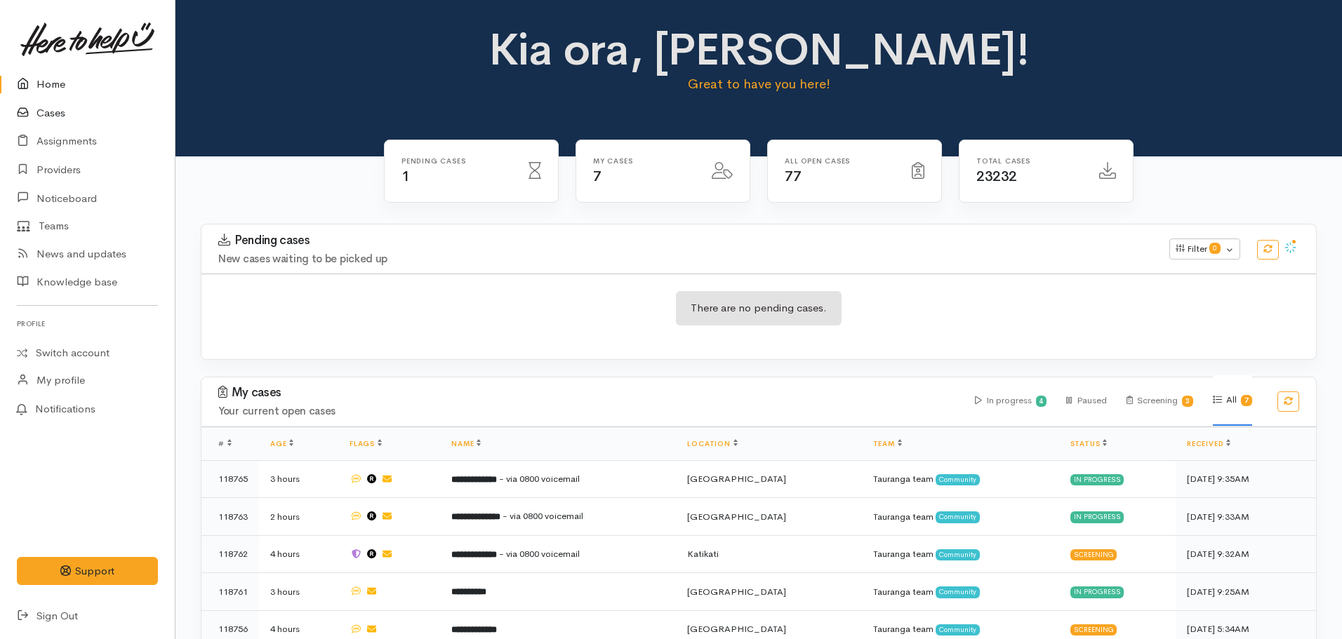
click at [72, 122] on link "Cases" at bounding box center [87, 113] width 175 height 29
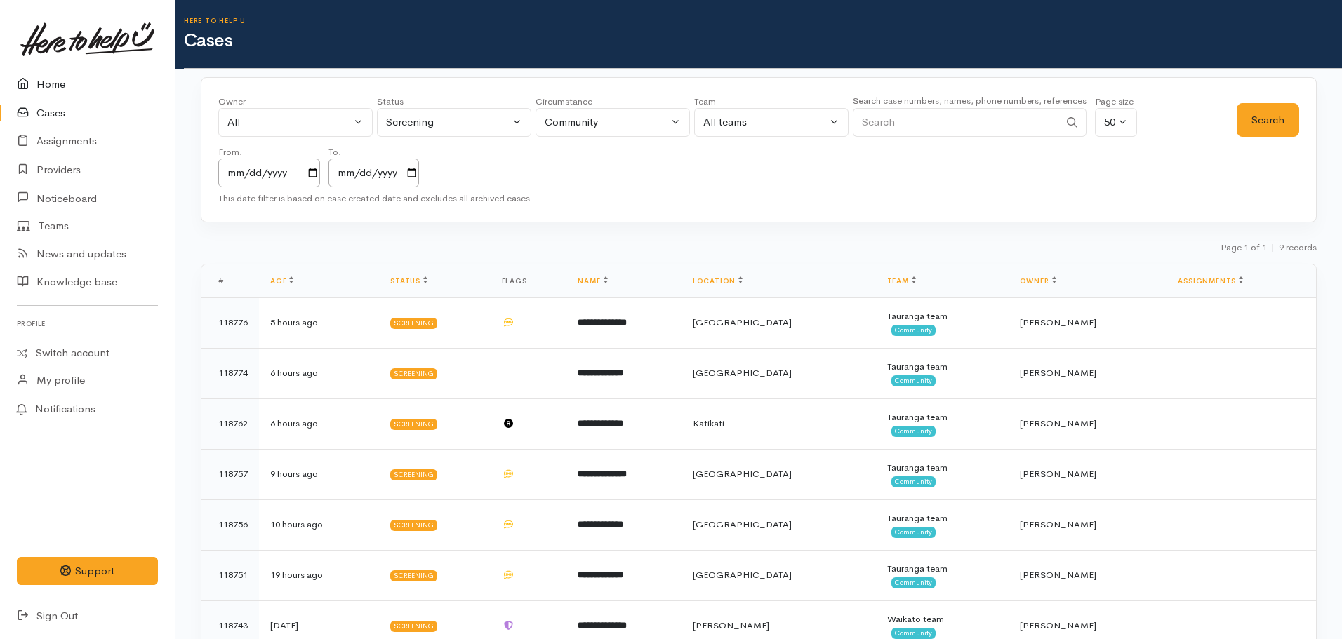
click at [52, 76] on link "Home" at bounding box center [87, 84] width 175 height 29
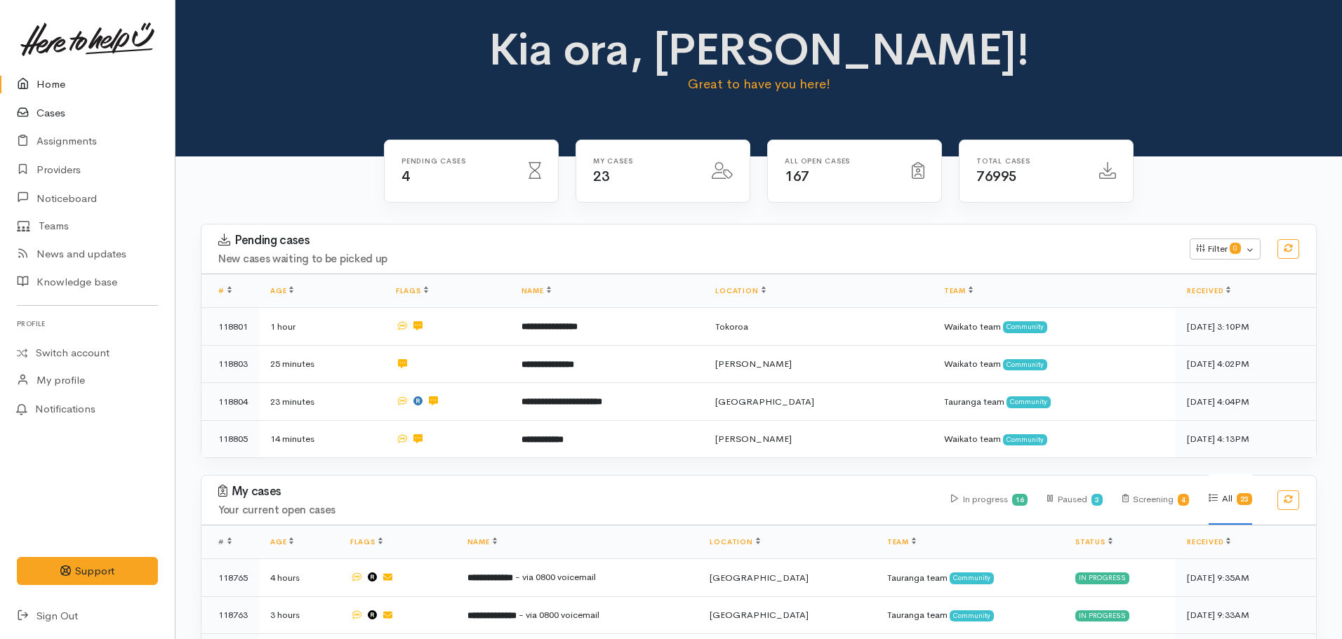
click at [46, 117] on link "Cases" at bounding box center [87, 113] width 175 height 29
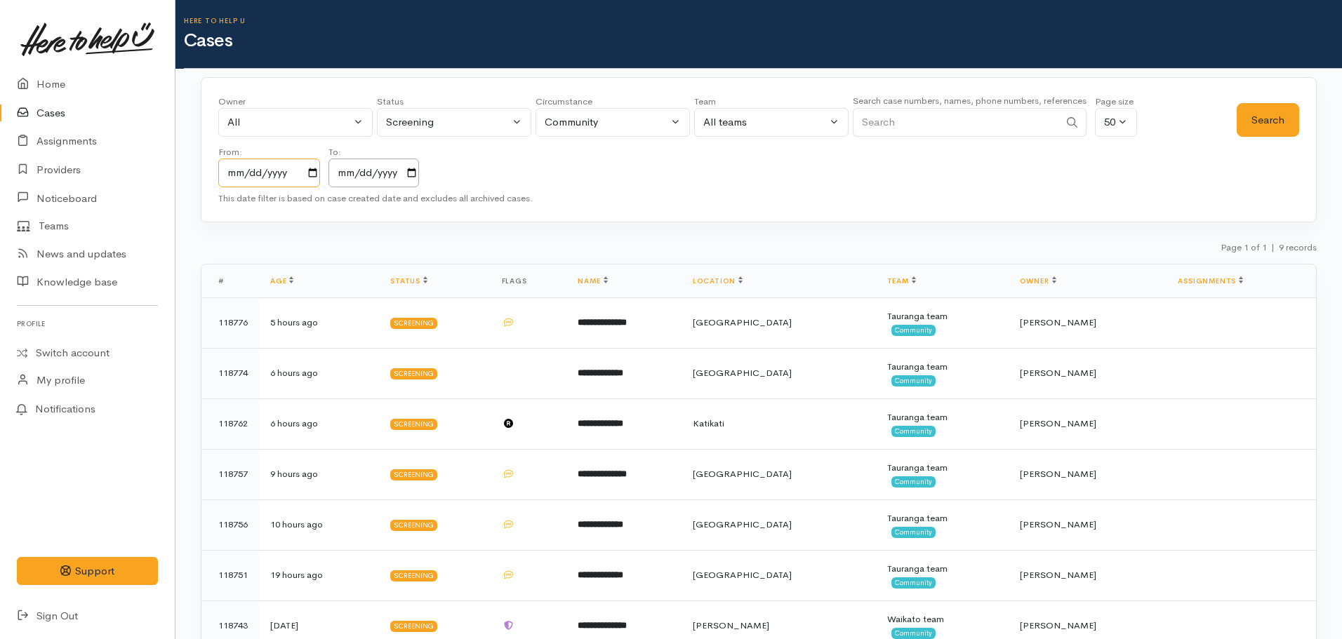
click at [307, 174] on input "[DATE]" at bounding box center [269, 173] width 102 height 29
click at [306, 173] on input "[DATE]" at bounding box center [269, 173] width 102 height 29
click at [313, 173] on input "2023-10-09" at bounding box center [269, 173] width 102 height 29
click at [415, 177] on input "2025-10-09" at bounding box center [373, 173] width 91 height 29
click at [455, 117] on div "Screening" at bounding box center [448, 122] width 124 height 16
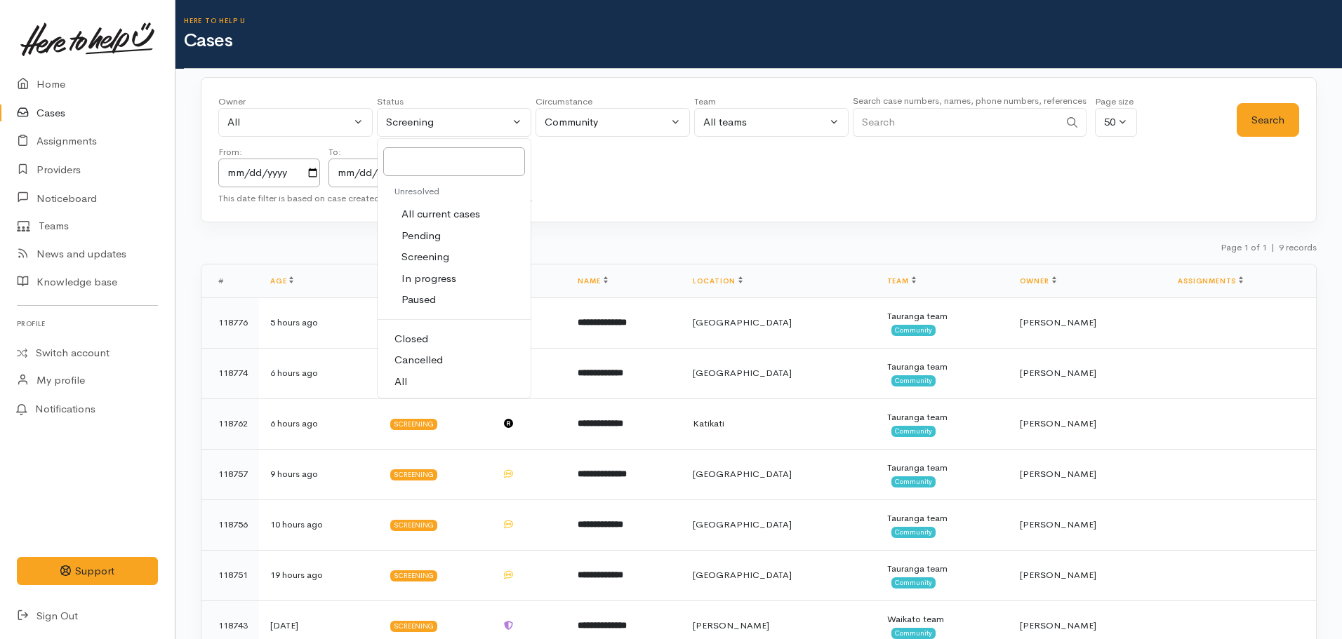
drag, startPoint x: 409, startPoint y: 377, endPoint x: 806, endPoint y: 207, distance: 432.0
click at [411, 375] on link "All" at bounding box center [454, 382] width 153 height 22
select select "All"
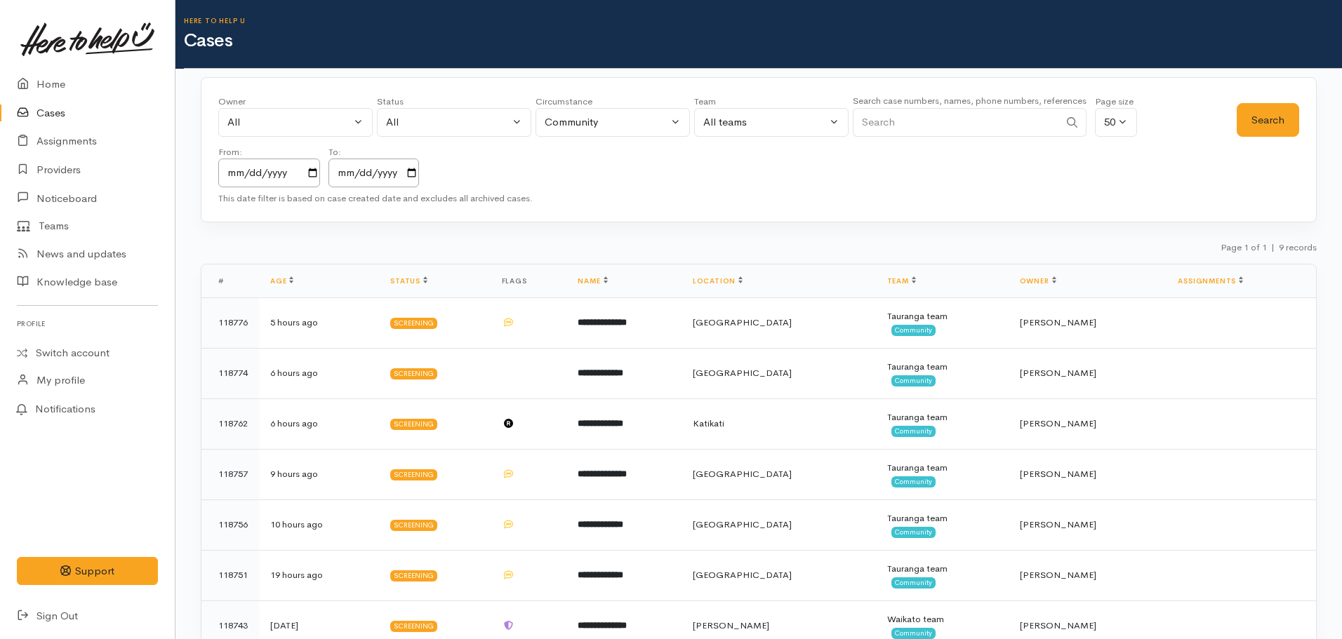
click at [900, 123] on input "Search" at bounding box center [956, 122] width 206 height 29
type input "0274065227"
click at [1245, 120] on button "Search" at bounding box center [1268, 120] width 62 height 34
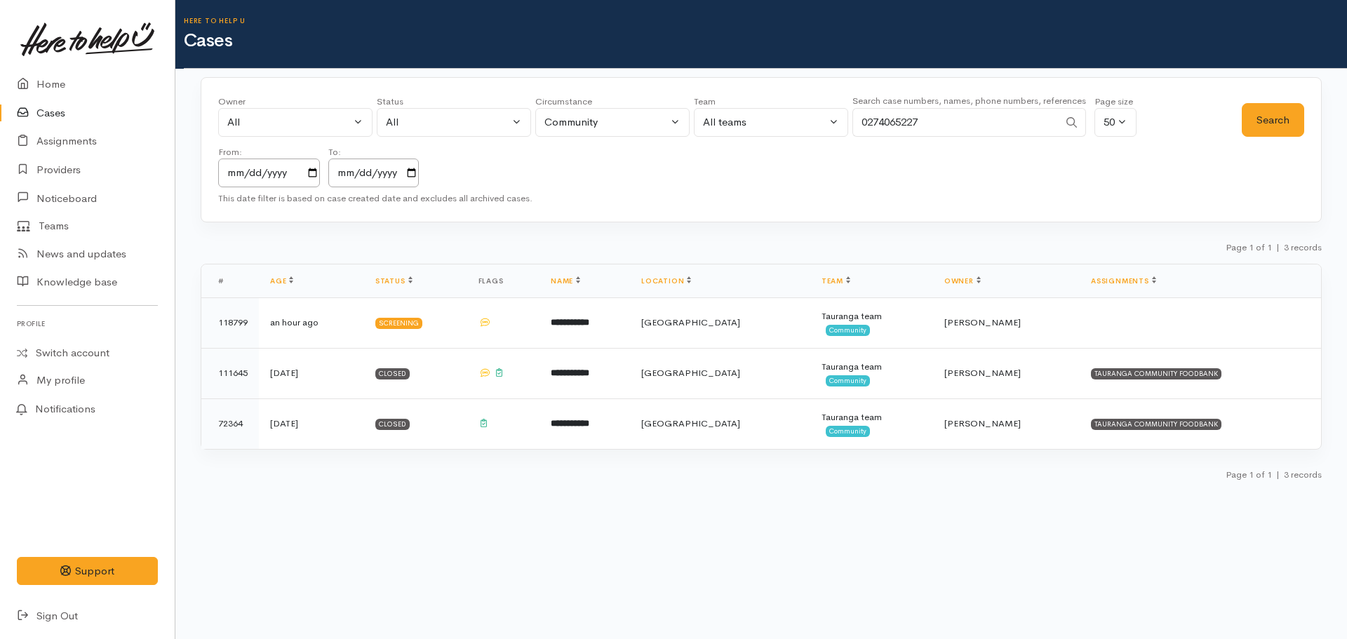
drag, startPoint x: 943, startPoint y: 125, endPoint x: 852, endPoint y: 120, distance: 91.4
click at [852, 120] on div "Owner All My cases 2Alice1 Faye Davies ('Here to help u') Aandrea Murray ('Here…" at bounding box center [730, 141] width 1024 height 93
type input "0223604850"
click at [1263, 107] on button "Search" at bounding box center [1273, 120] width 62 height 34
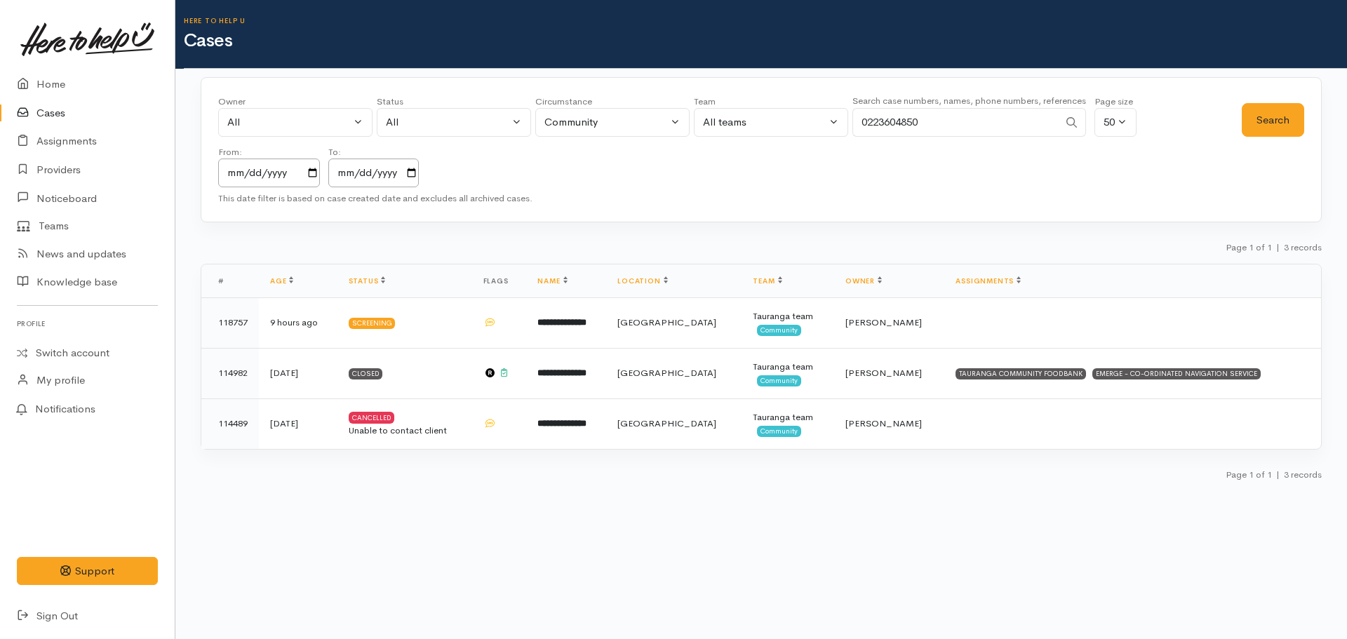
drag, startPoint x: 967, startPoint y: 134, endPoint x: 830, endPoint y: 134, distance: 136.9
click at [831, 135] on div "Owner All My cases 2Alice1 Faye Davies ('Here to help u') Aandrea Murray ('Here…" at bounding box center [730, 141] width 1024 height 93
type input "0275231793"
click at [1277, 103] on button "Search" at bounding box center [1273, 120] width 62 height 34
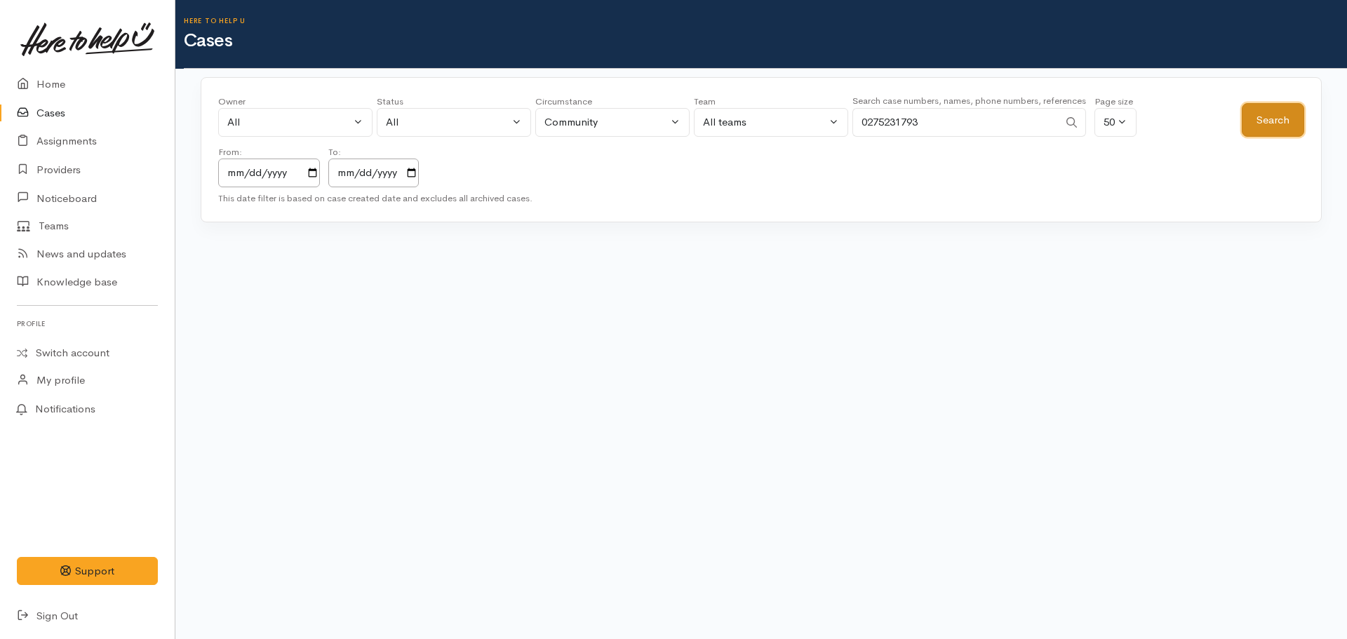
click at [1275, 117] on button "Search" at bounding box center [1273, 120] width 62 height 34
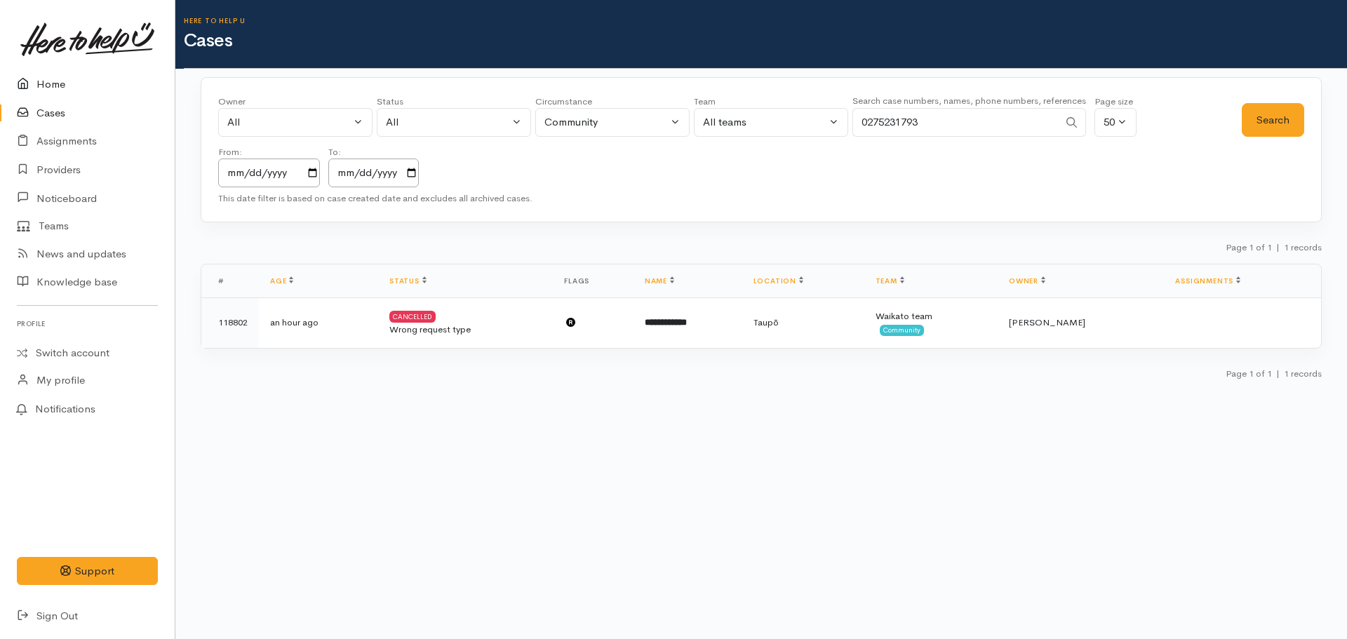
click at [67, 72] on link "Home" at bounding box center [87, 84] width 175 height 29
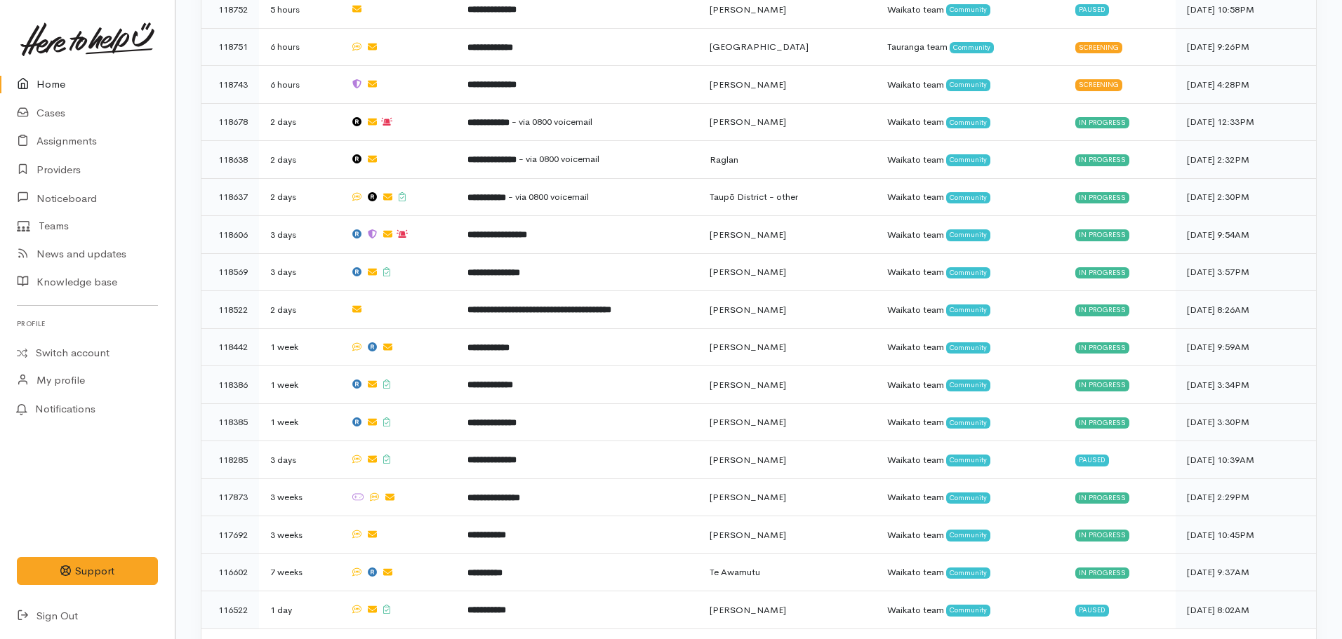
scroll to position [818, 0]
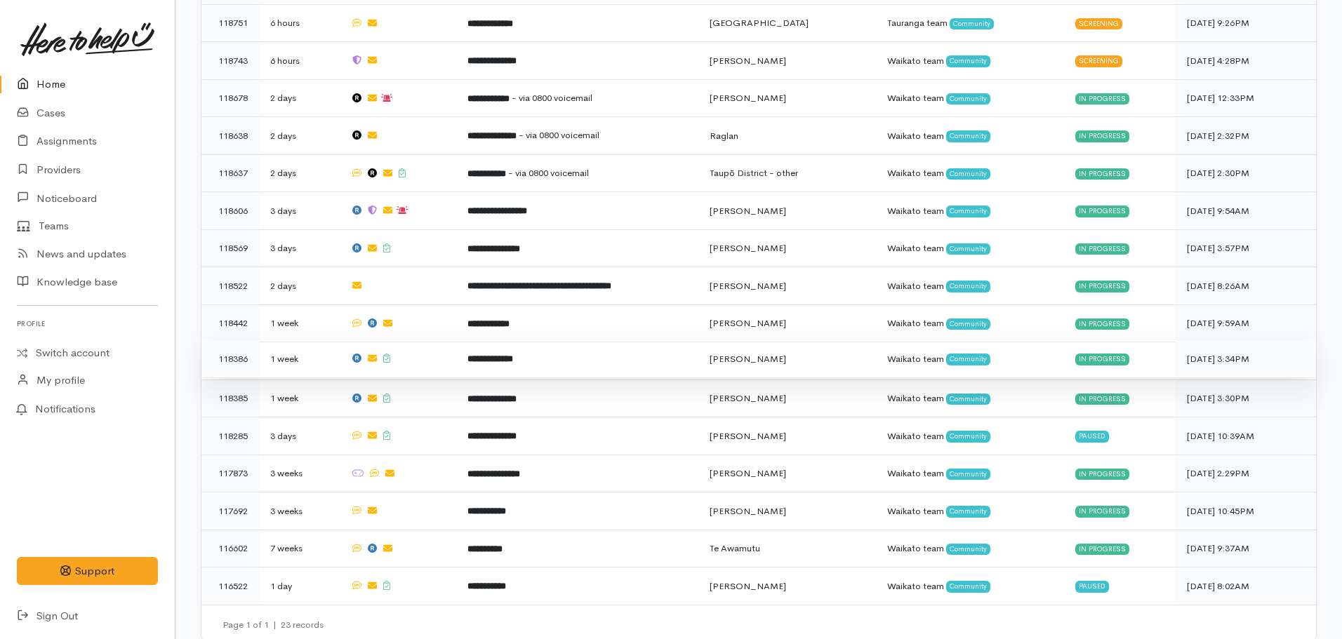
click at [495, 354] on b "**********" at bounding box center [490, 358] width 46 height 9
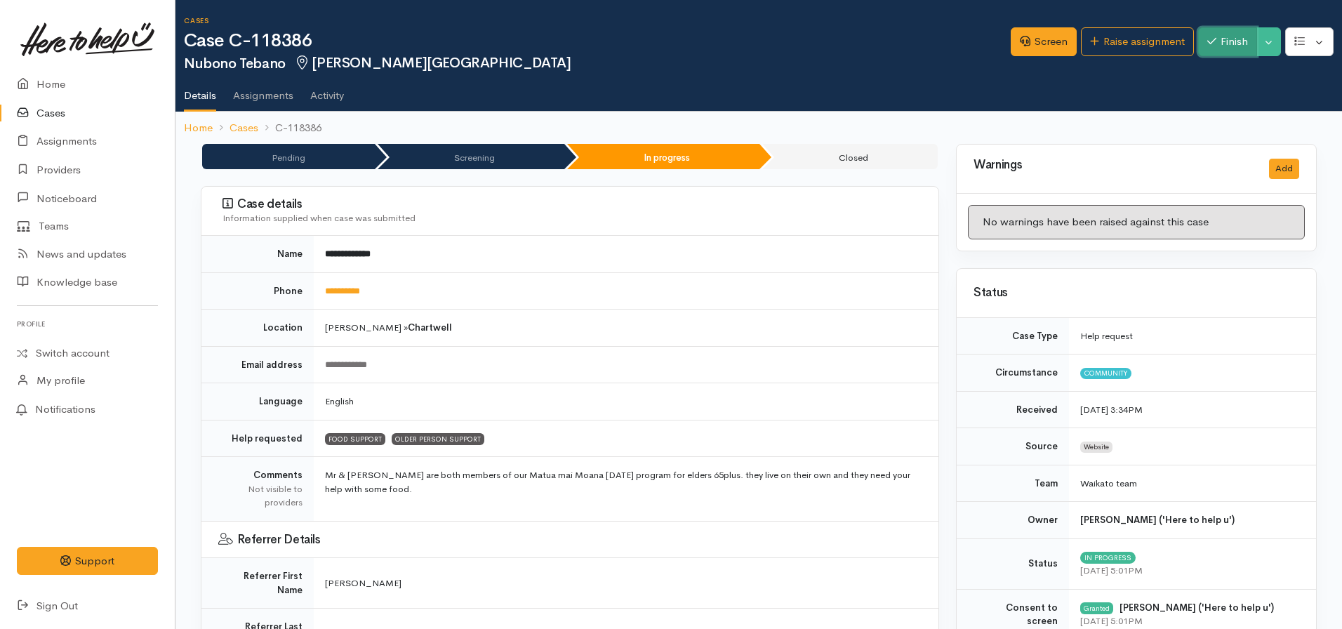
click at [1236, 46] on button "Finish" at bounding box center [1227, 41] width 59 height 29
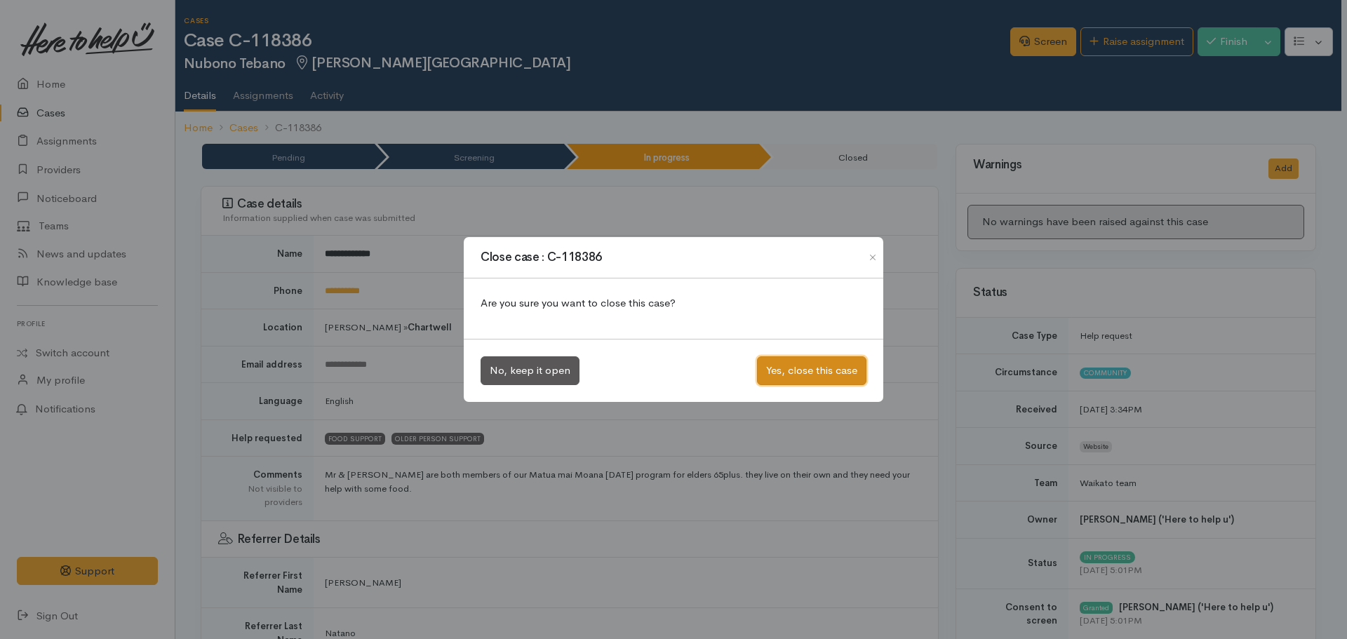
click at [832, 375] on button "Yes, close this case" at bounding box center [811, 371] width 109 height 29
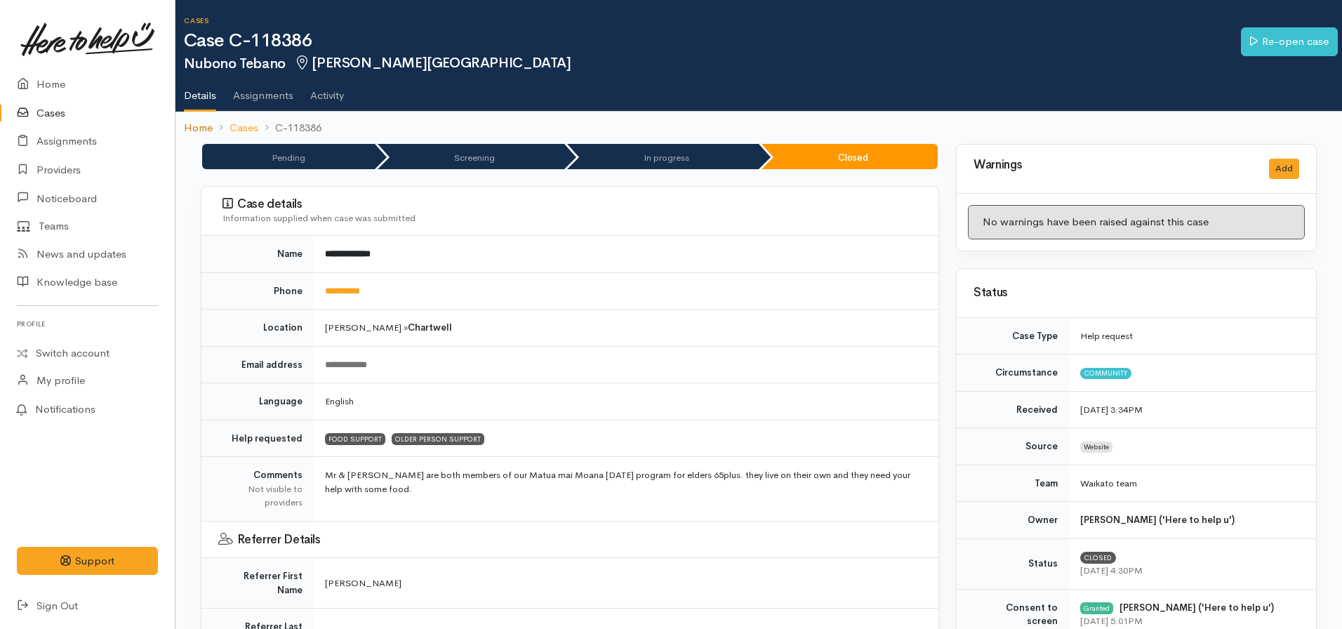
click at [204, 124] on link "Home" at bounding box center [198, 128] width 29 height 16
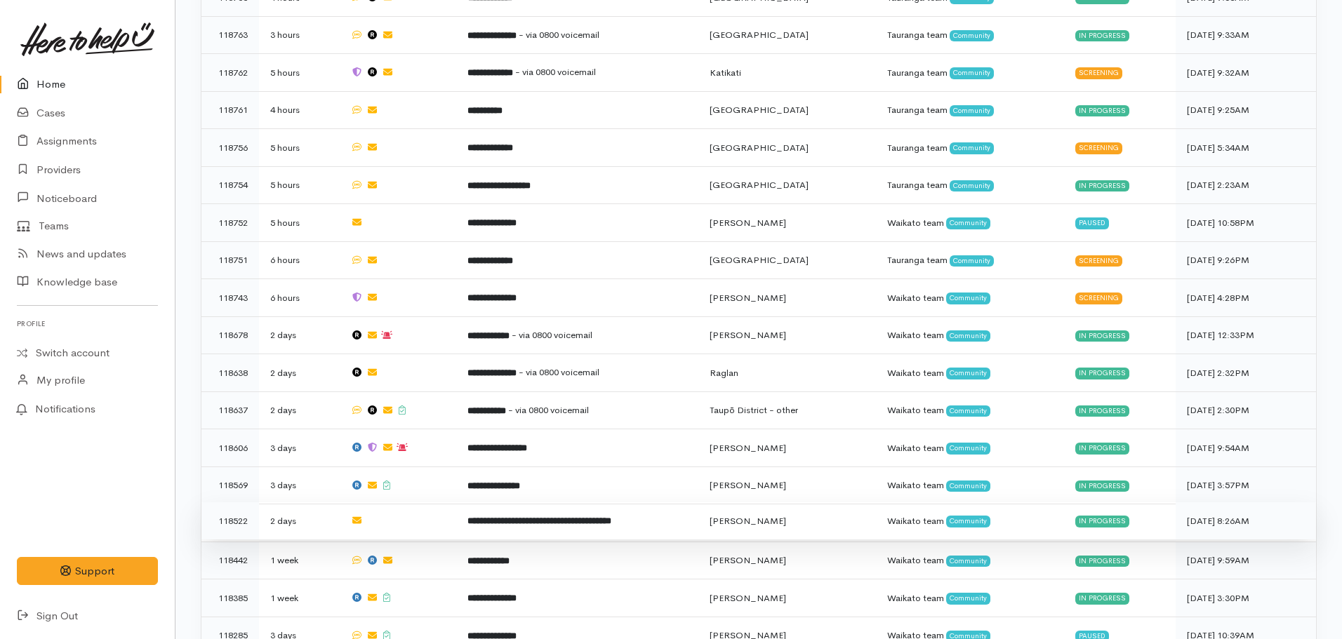
scroll to position [781, 0]
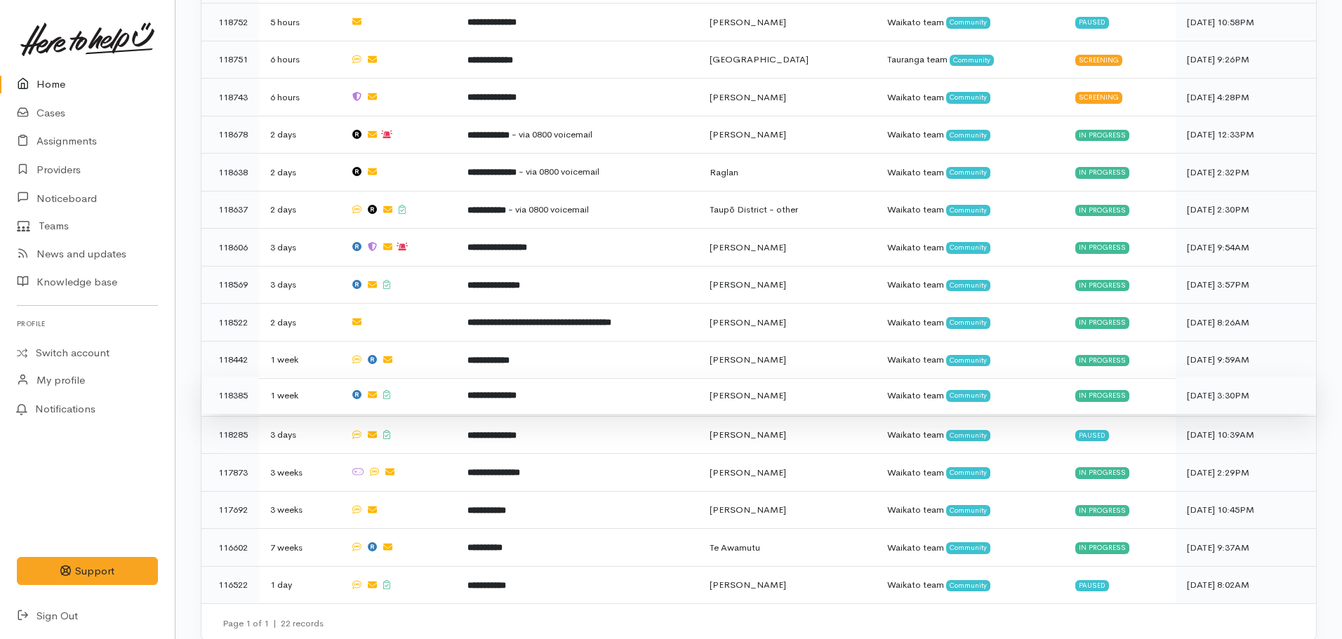
click at [495, 391] on b "**********" at bounding box center [491, 395] width 49 height 9
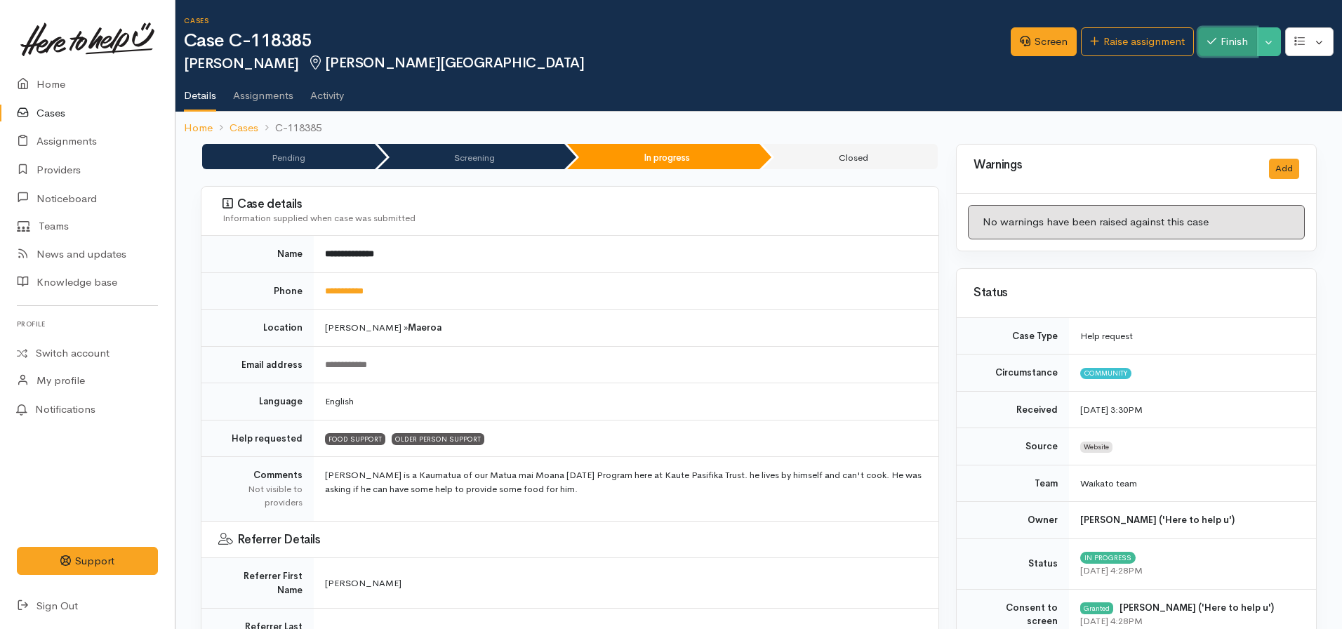
click at [1225, 53] on button "Finish" at bounding box center [1227, 41] width 59 height 29
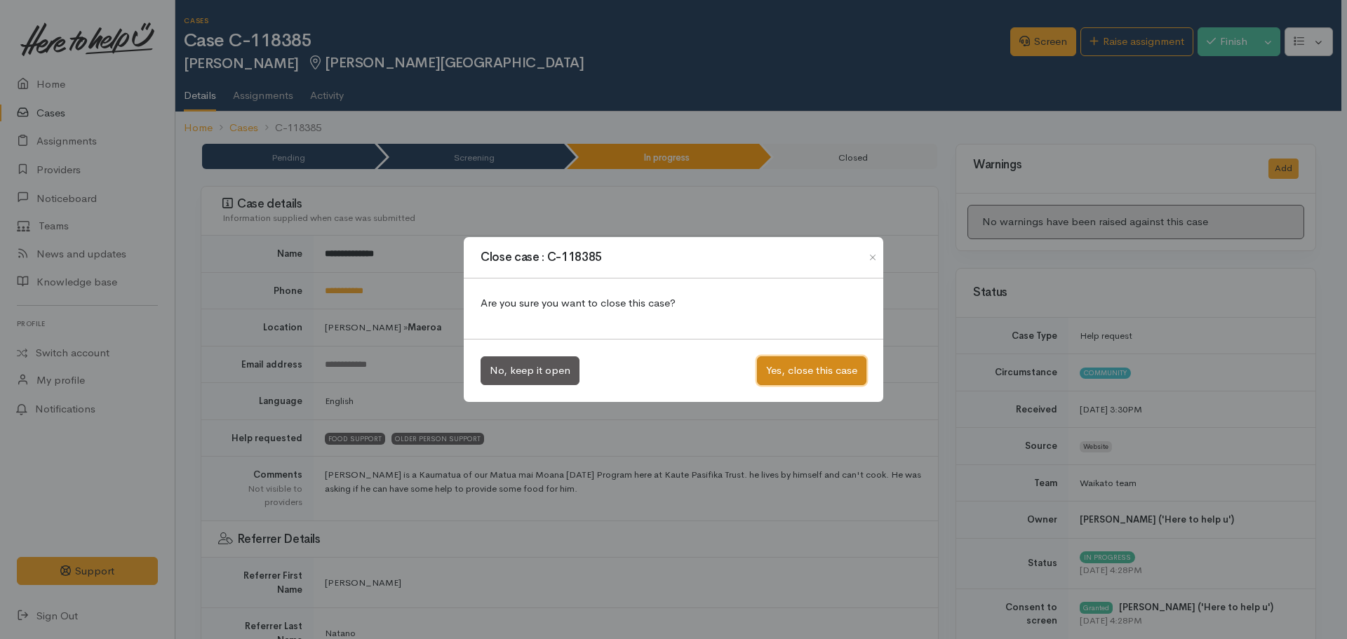
click at [816, 365] on button "Yes, close this case" at bounding box center [811, 371] width 109 height 29
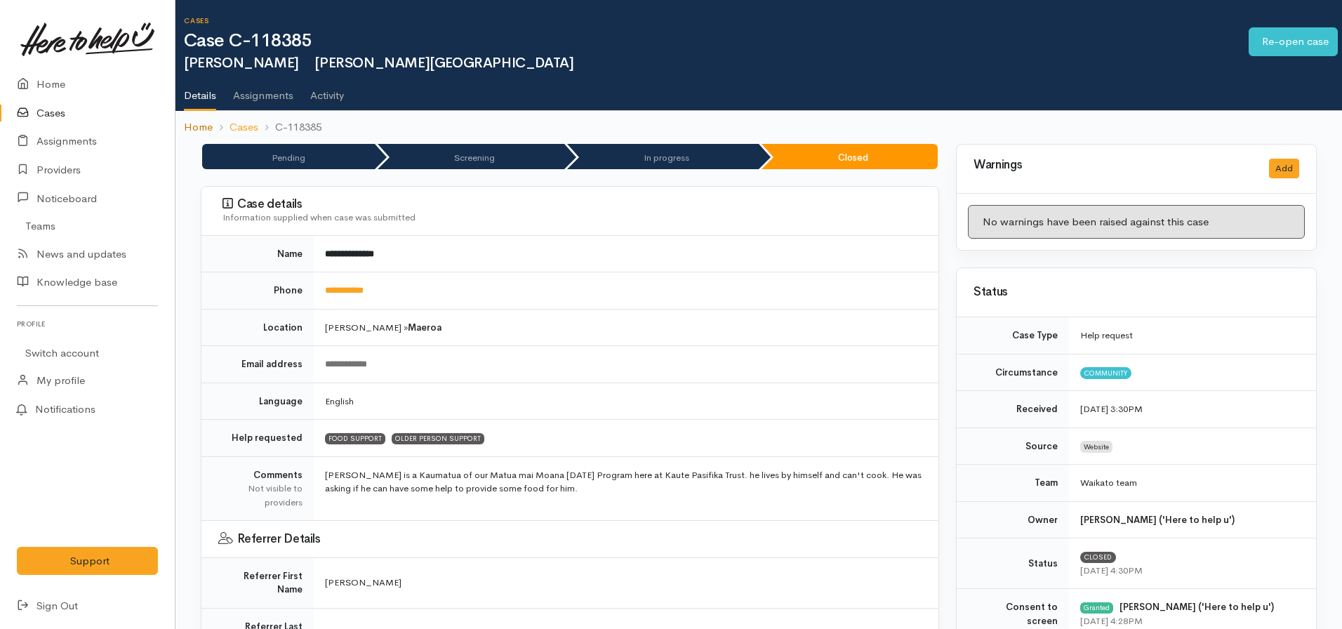
click at [199, 131] on link "Home" at bounding box center [198, 127] width 29 height 16
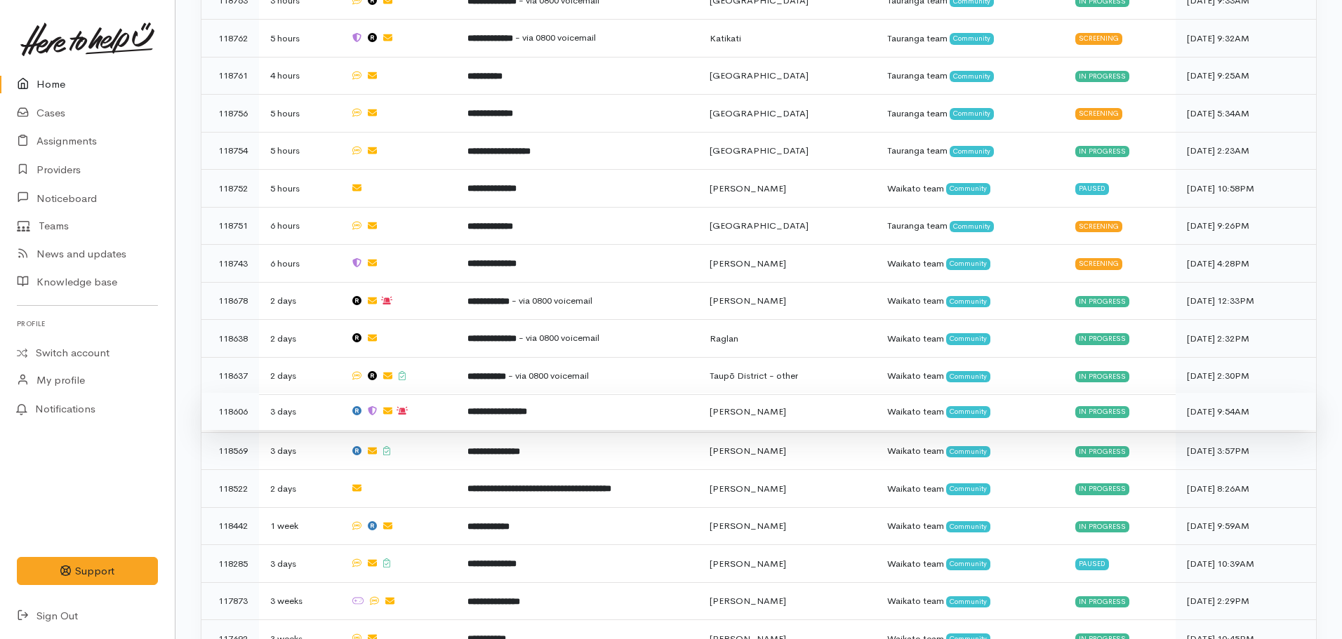
scroll to position [632, 0]
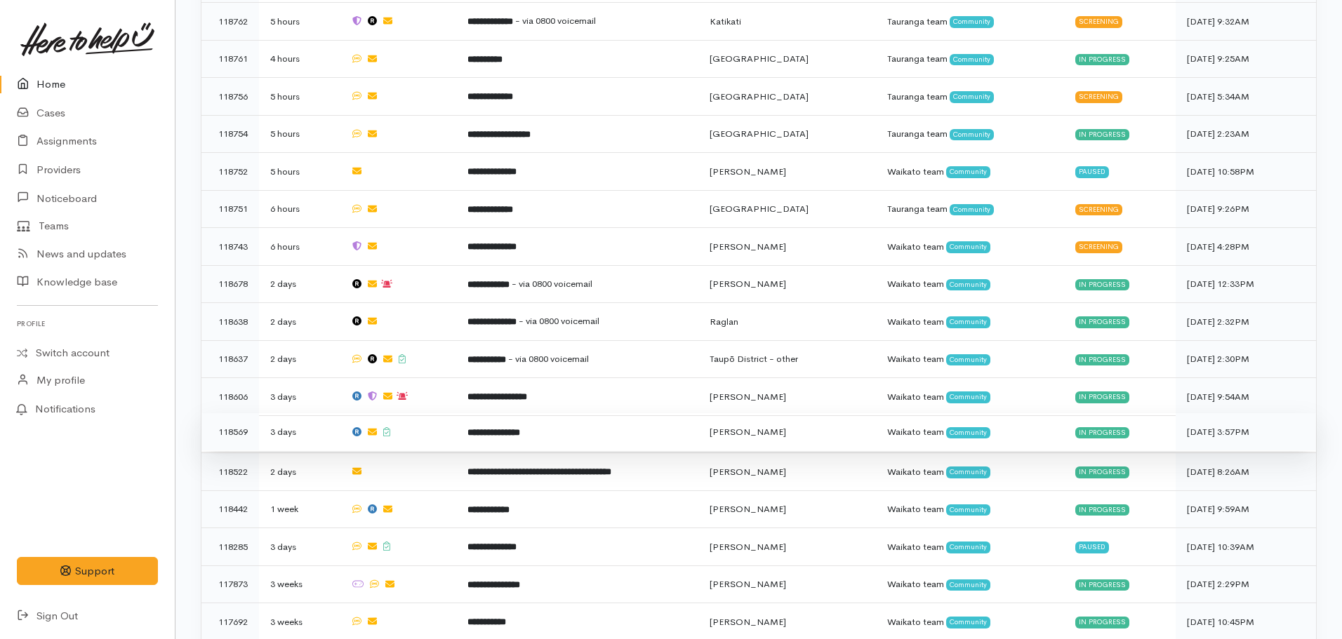
click at [507, 428] on b "**********" at bounding box center [493, 432] width 53 height 9
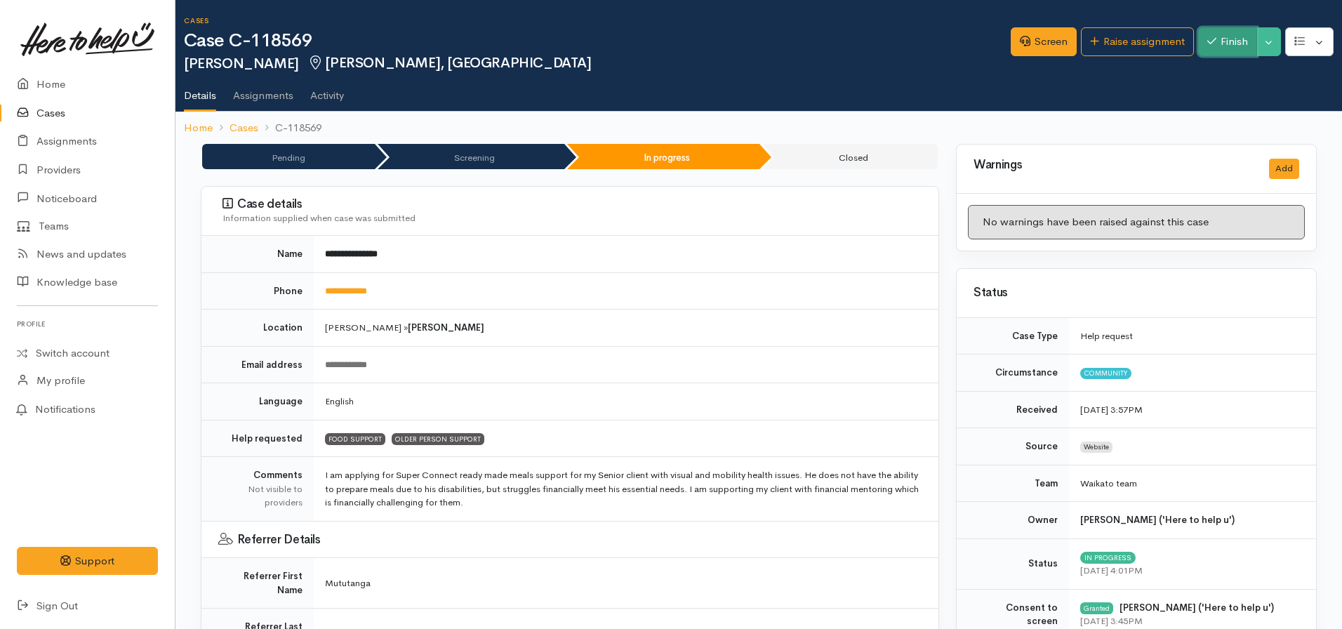
click at [1218, 50] on button "Finish" at bounding box center [1227, 41] width 59 height 29
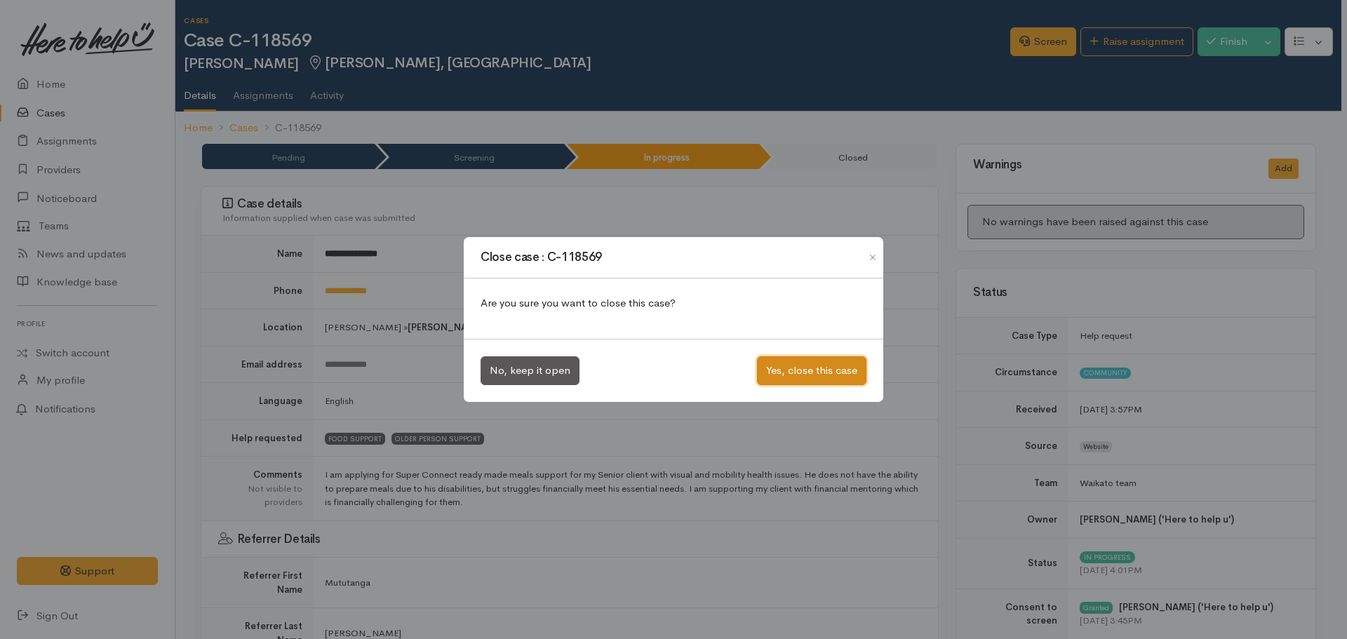
click at [794, 368] on button "Yes, close this case" at bounding box center [811, 371] width 109 height 29
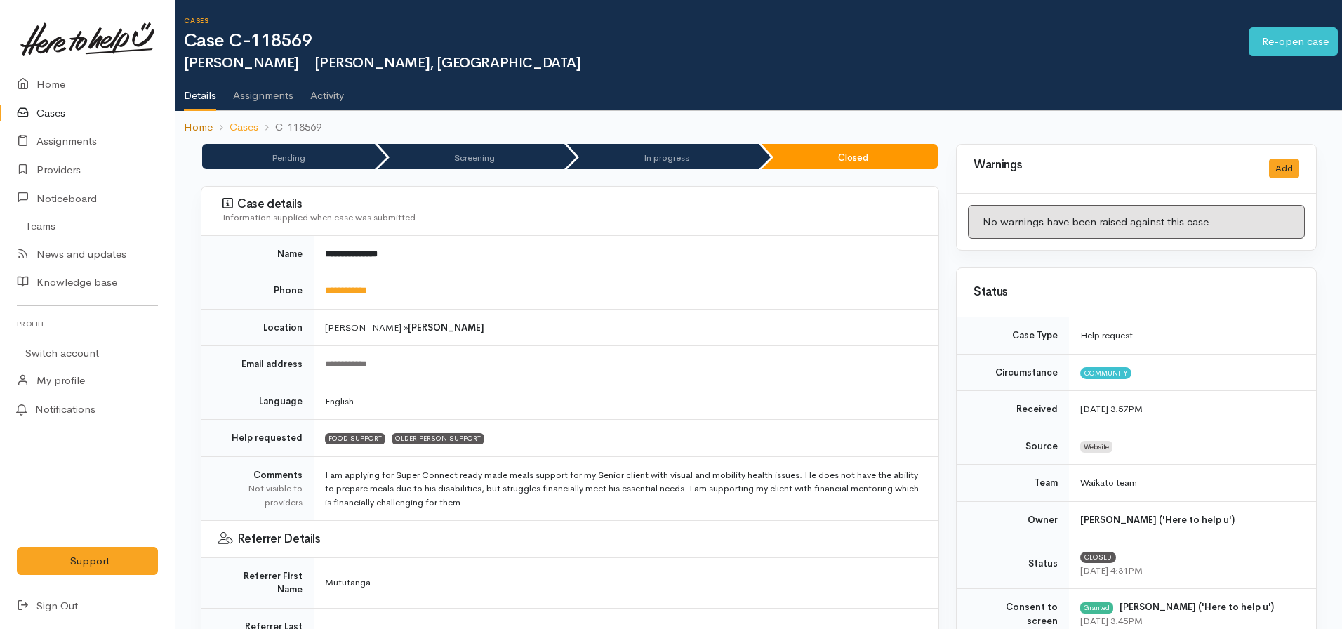
click at [190, 129] on link "Home" at bounding box center [198, 127] width 29 height 16
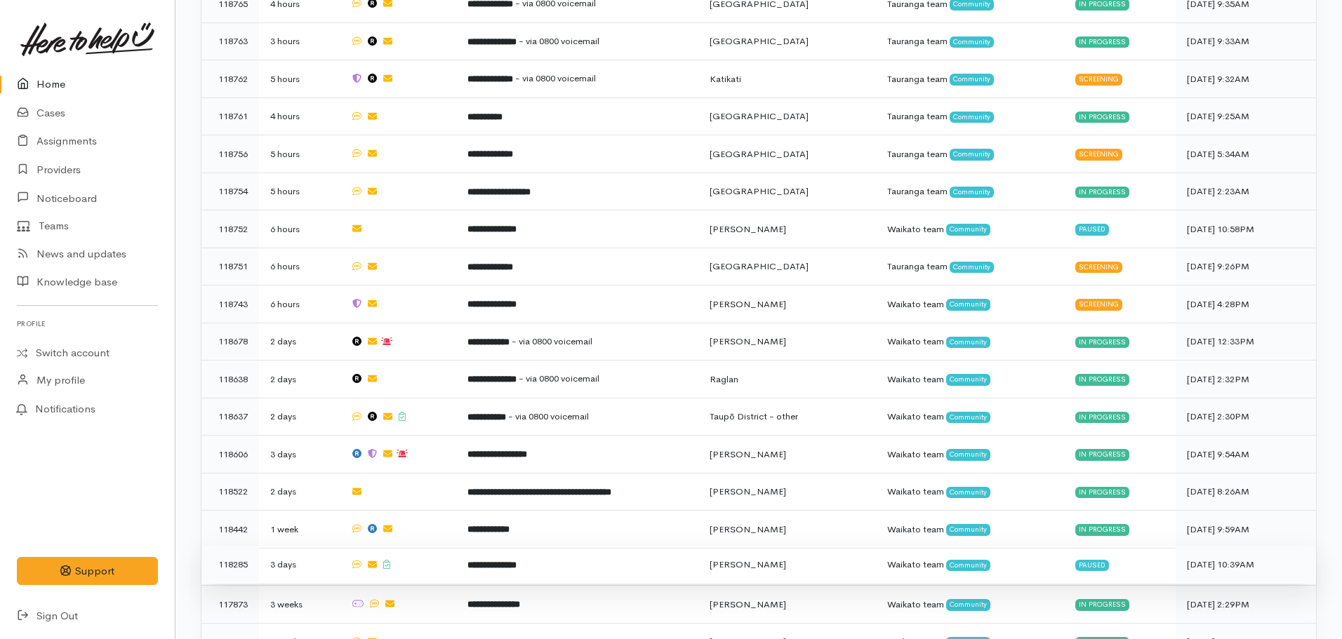
scroll to position [702, 0]
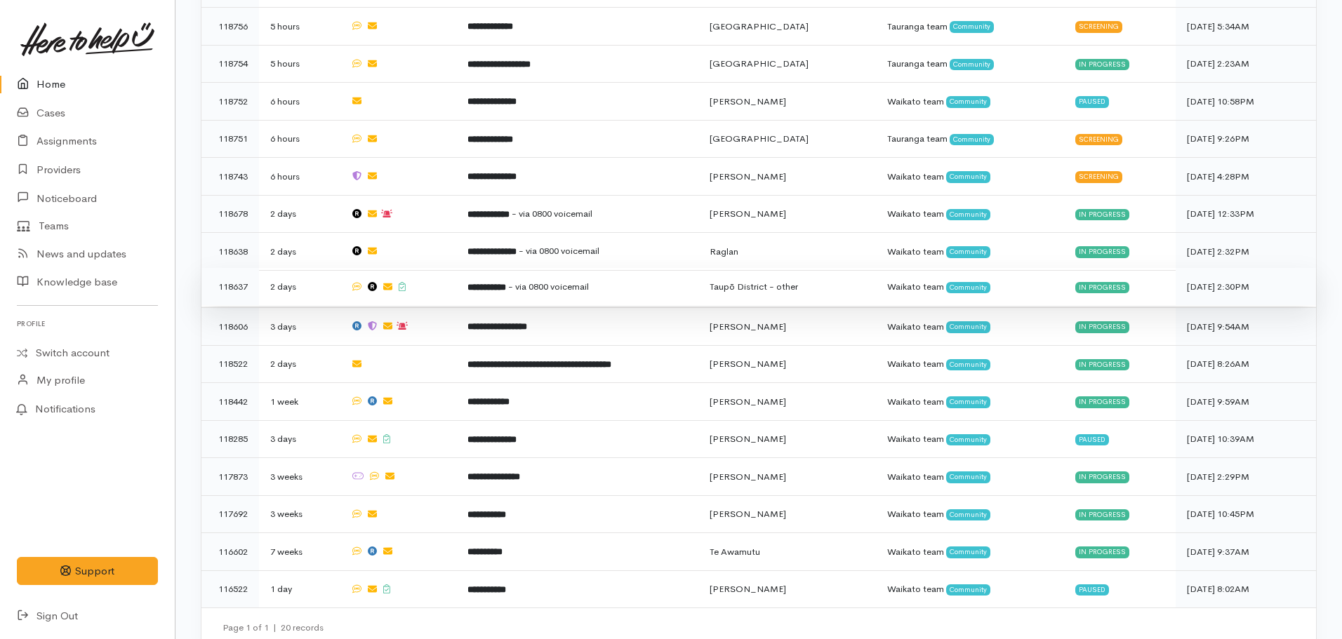
click at [505, 283] on td "**********" at bounding box center [577, 287] width 243 height 38
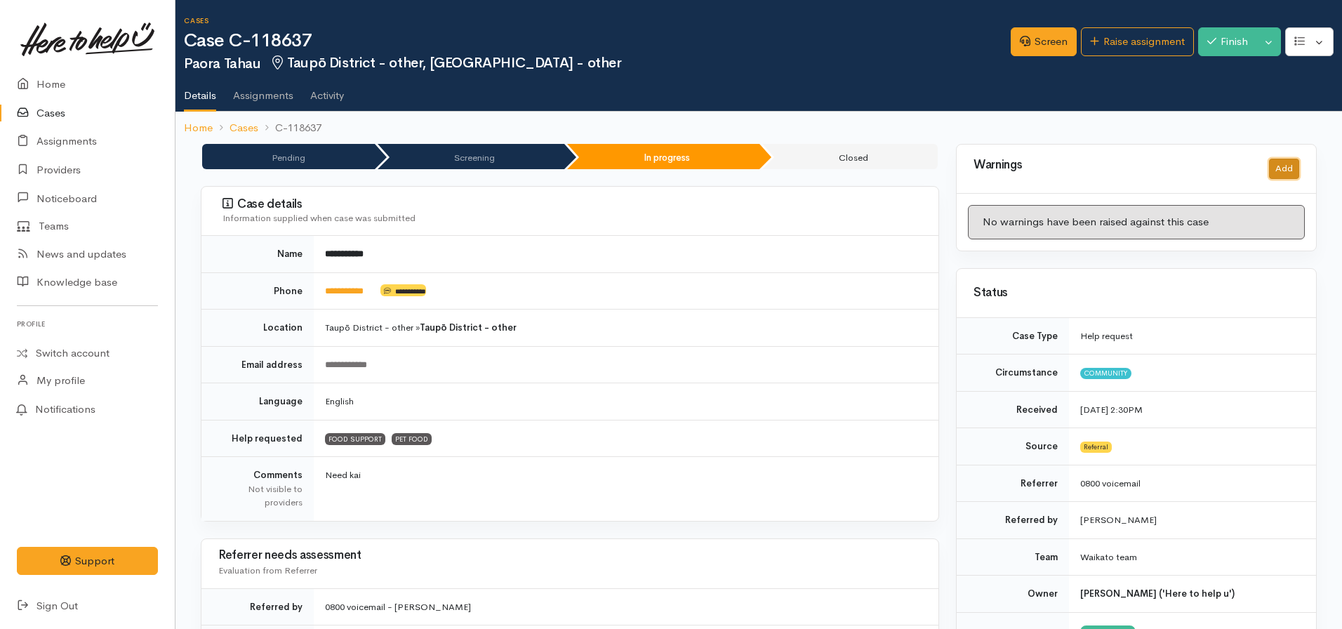
click at [1279, 164] on button "Add" at bounding box center [1284, 169] width 30 height 20
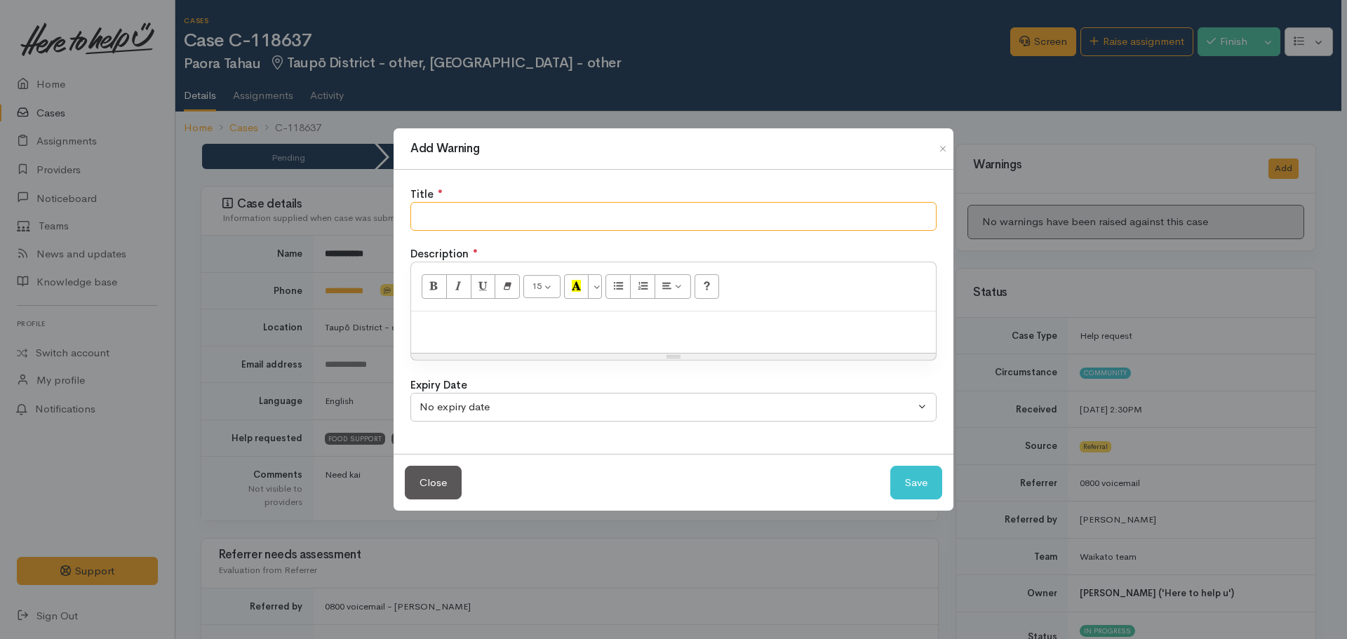
click at [509, 223] on input "text" at bounding box center [674, 216] width 526 height 29
type input "U"
type input "Provider unable to contact RE support"
click at [891, 466] on button "Save" at bounding box center [917, 483] width 52 height 34
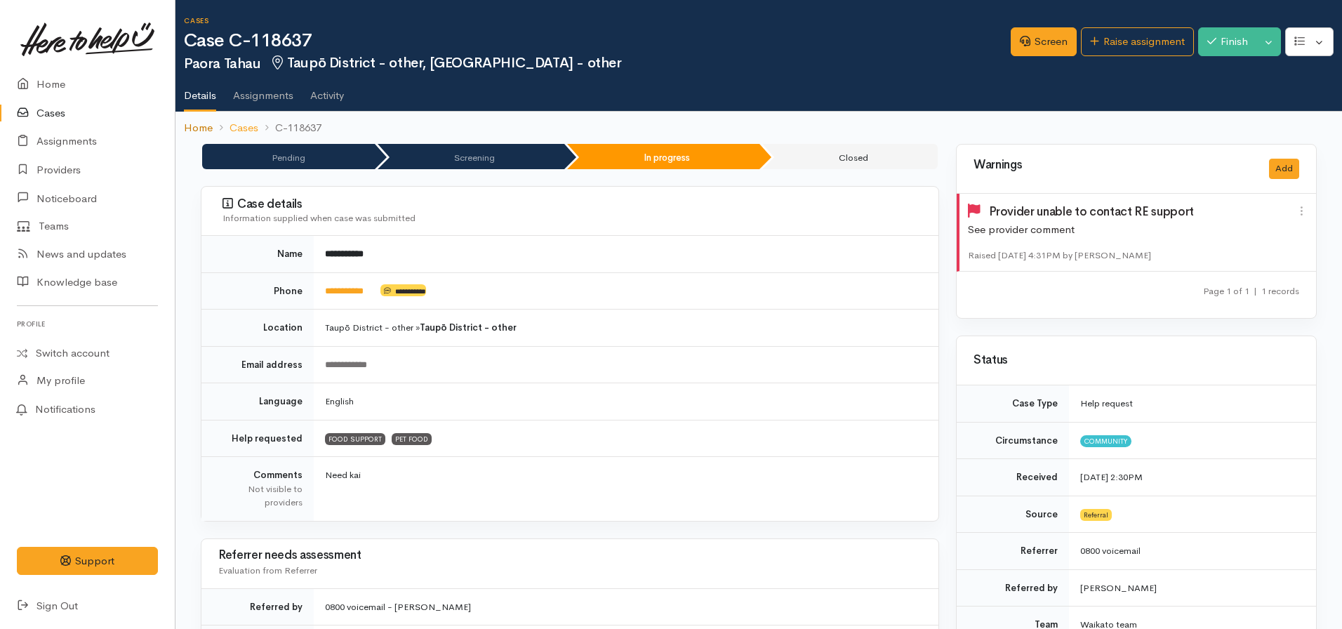
click at [187, 123] on link "Home" at bounding box center [198, 128] width 29 height 16
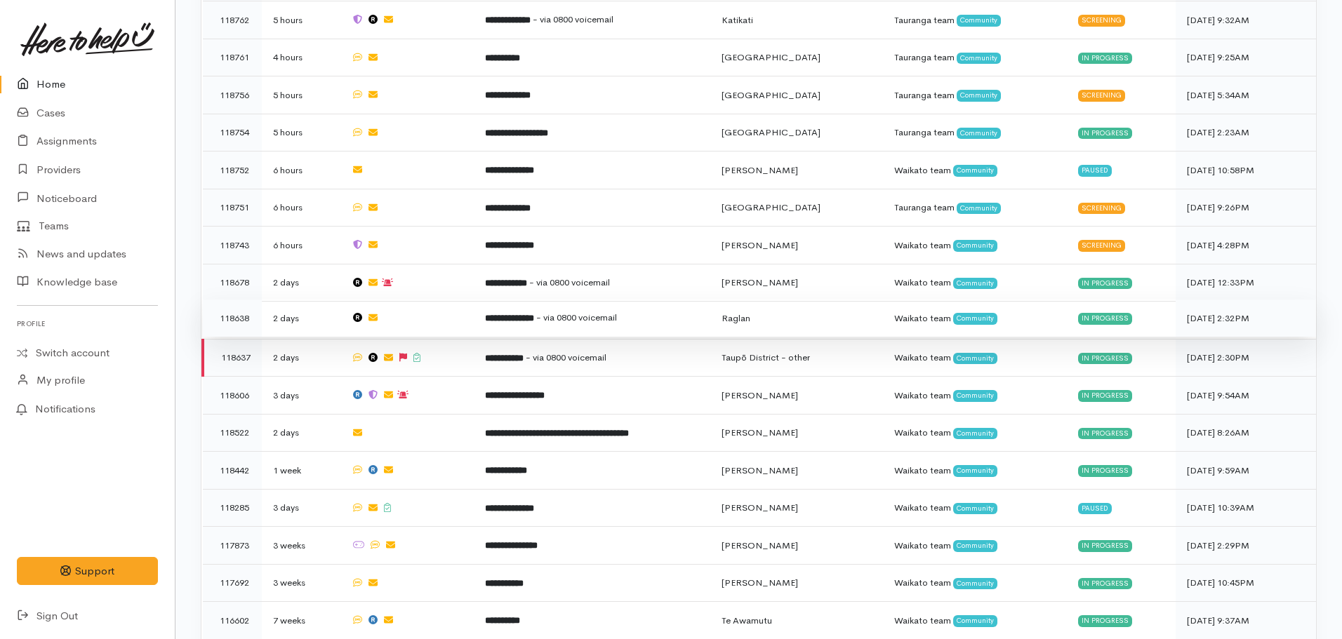
scroll to position [702, 0]
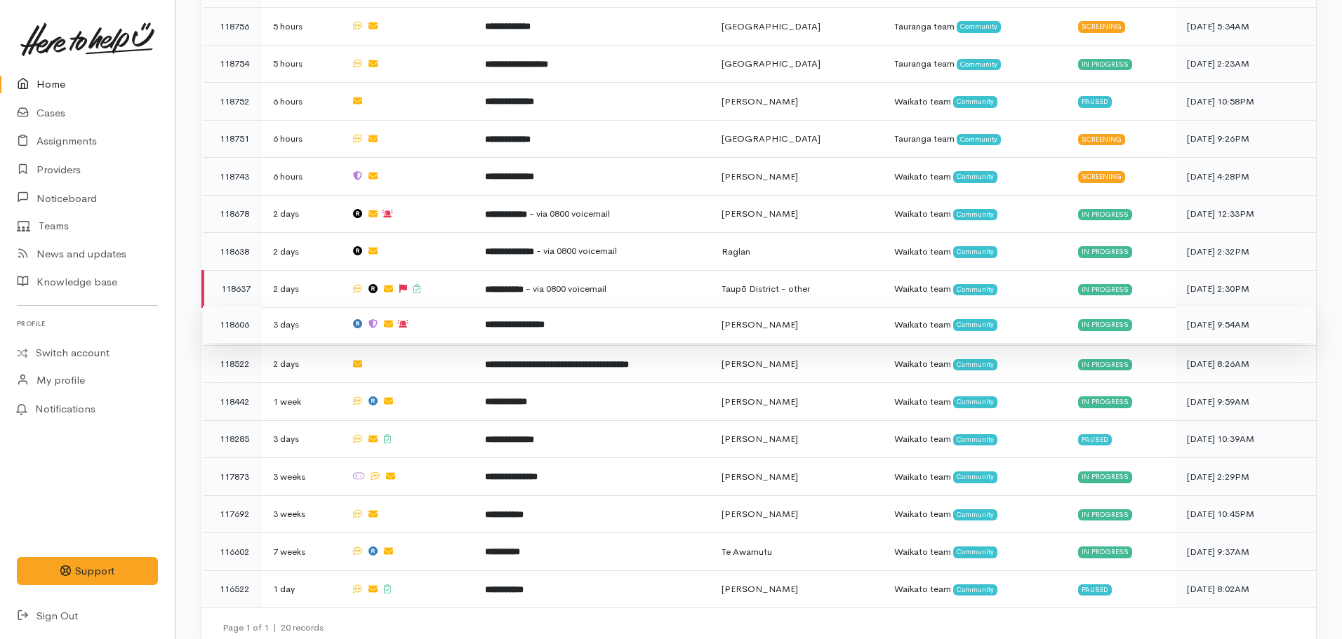
click at [540, 320] on b "**********" at bounding box center [515, 324] width 60 height 9
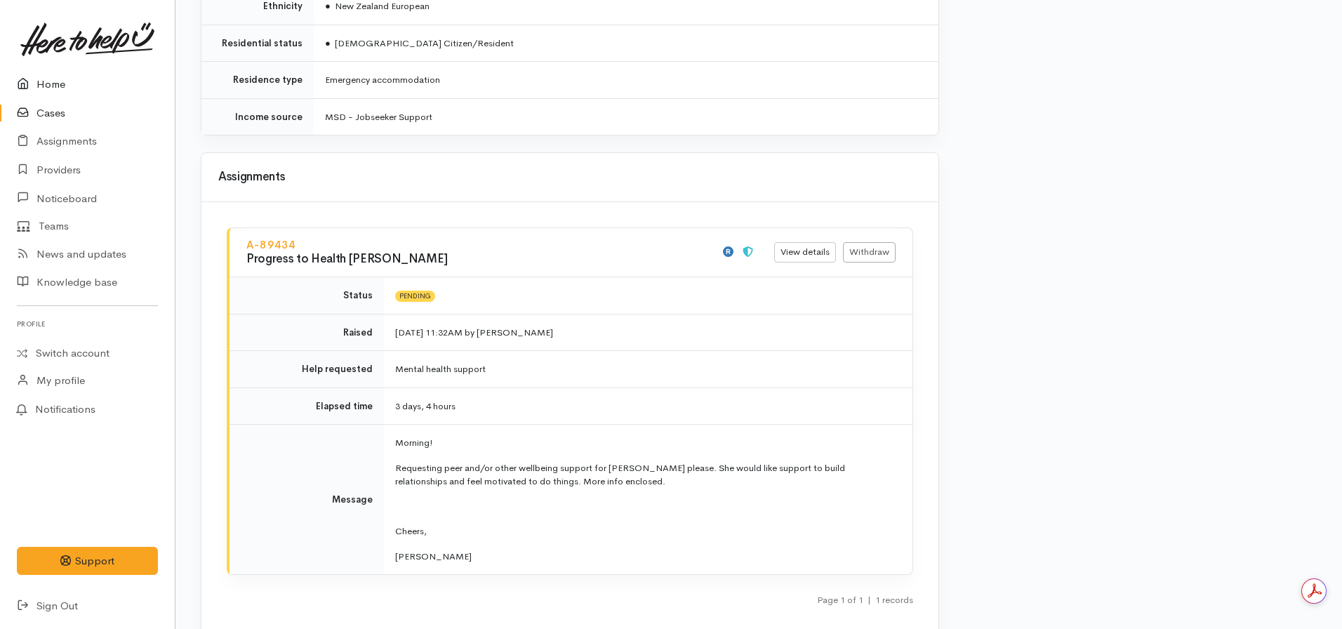
click at [37, 86] on link "Home" at bounding box center [87, 84] width 175 height 29
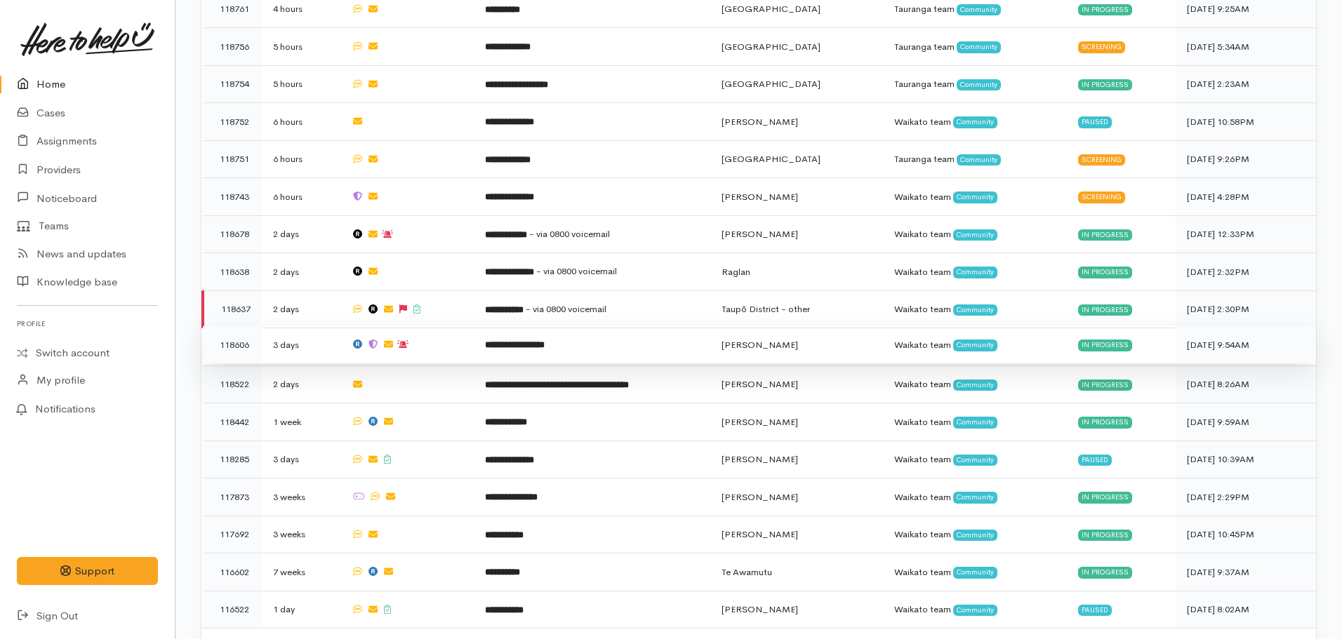
scroll to position [707, 0]
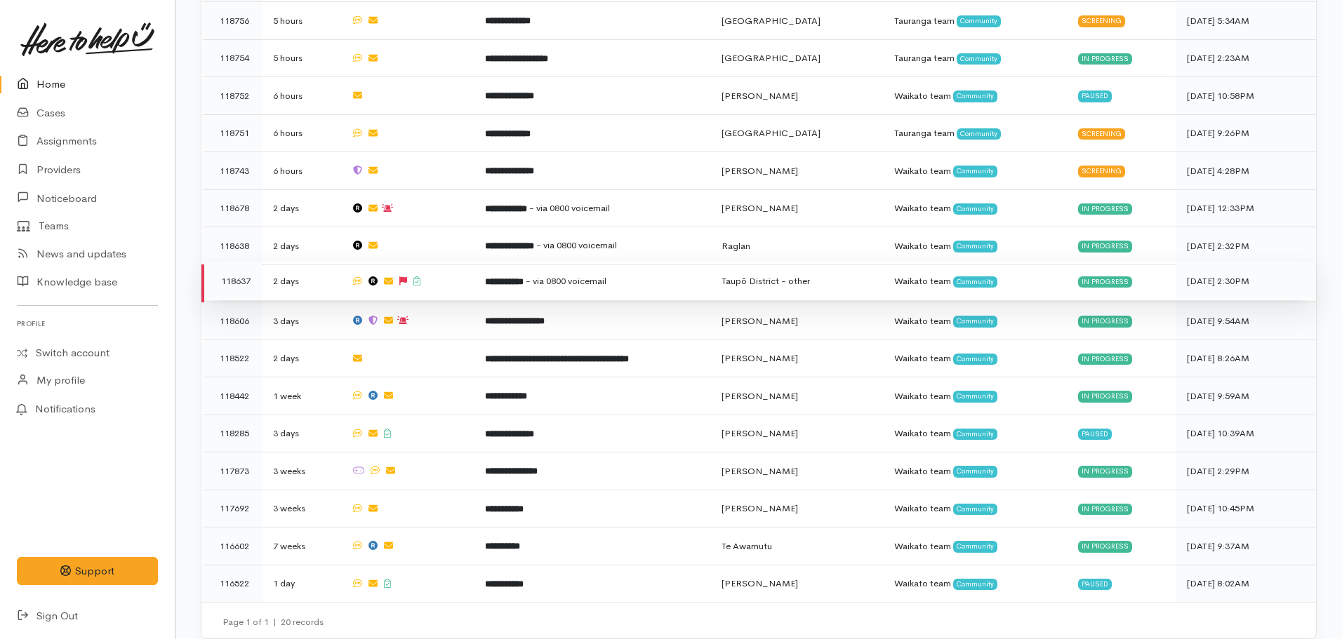
click at [490, 277] on b "**********" at bounding box center [504, 281] width 39 height 9
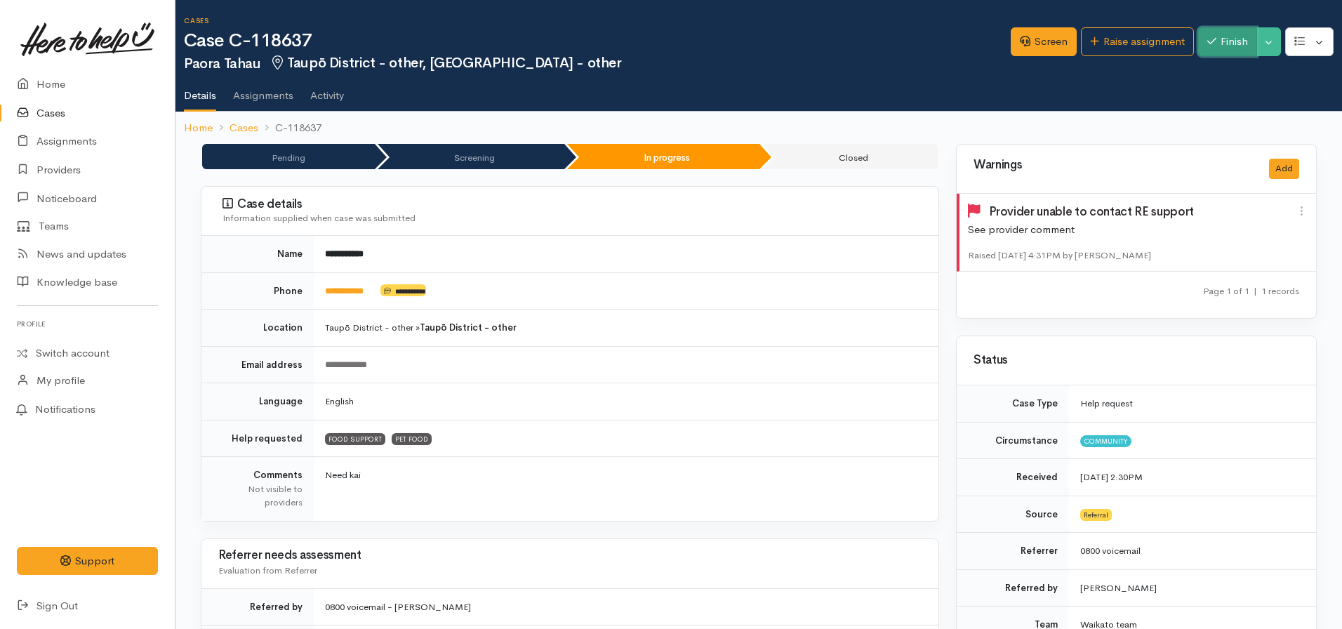
click at [1222, 51] on button "Finish" at bounding box center [1227, 41] width 59 height 29
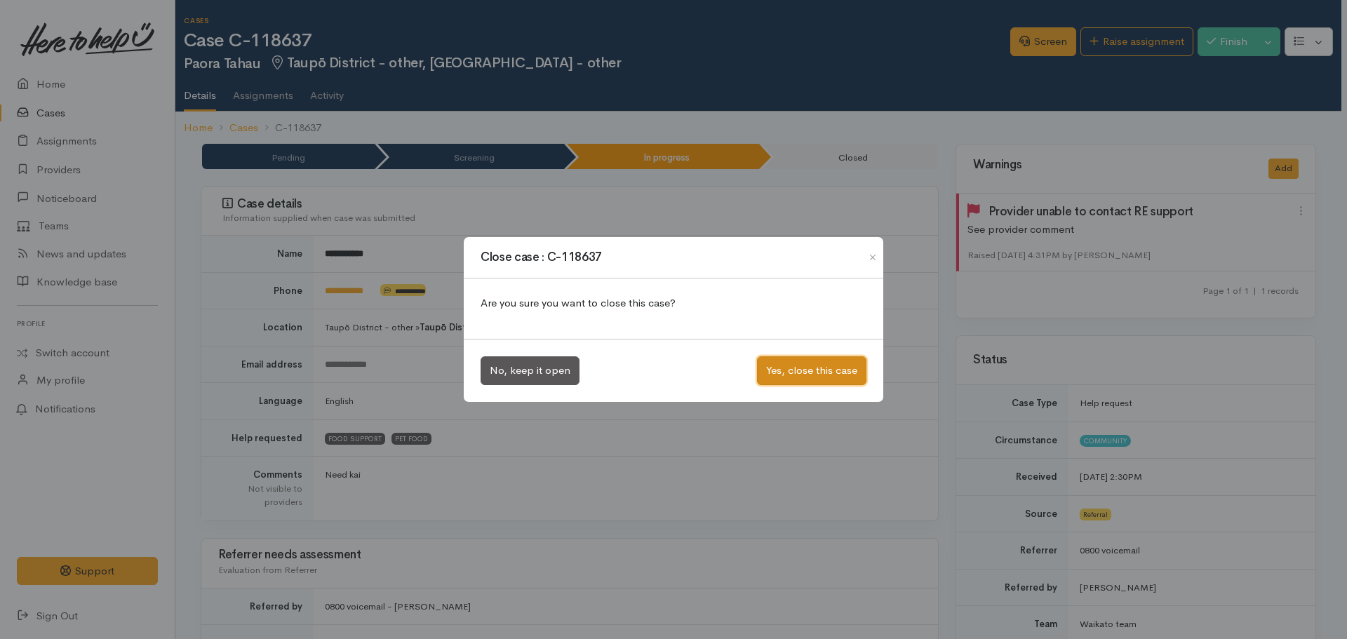
click at [810, 371] on button "Yes, close this case" at bounding box center [811, 371] width 109 height 29
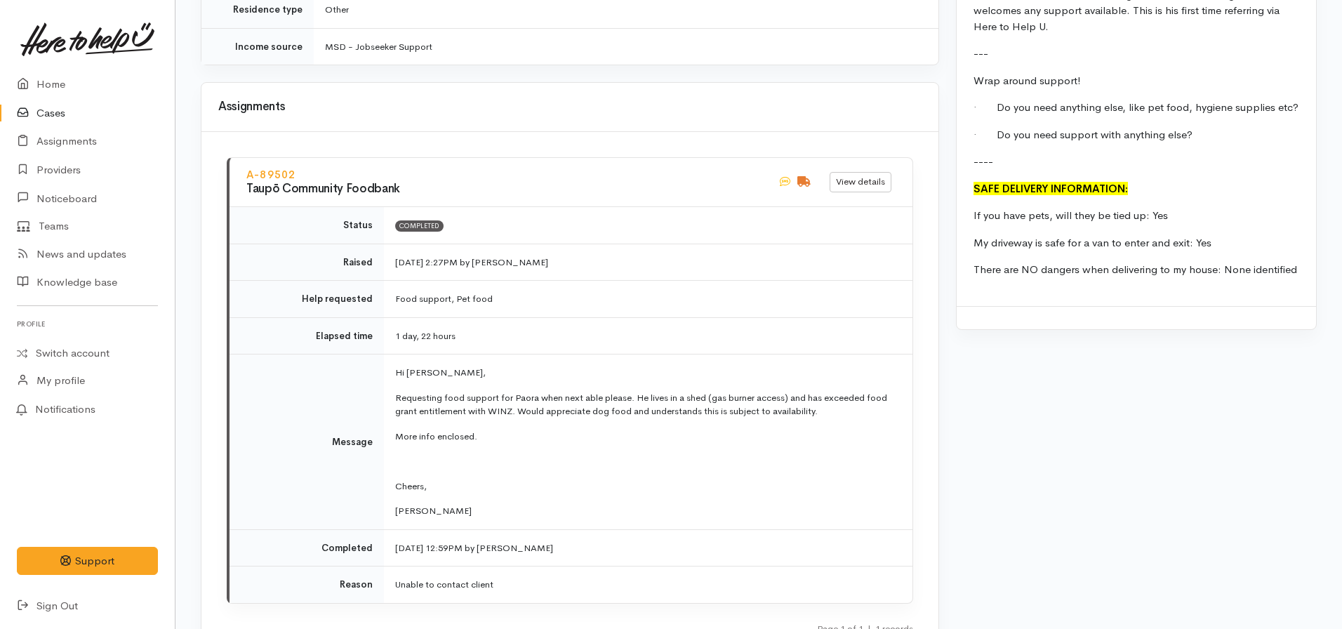
scroll to position [1988, 0]
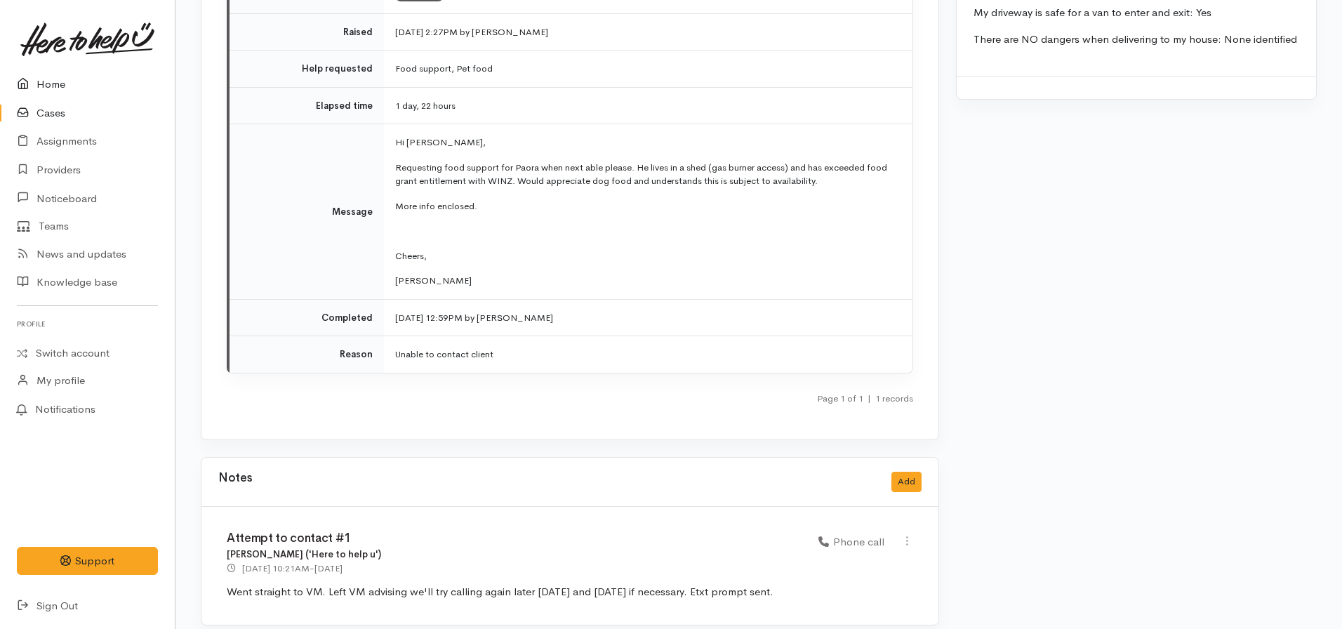
click at [60, 88] on link "Home" at bounding box center [87, 84] width 175 height 29
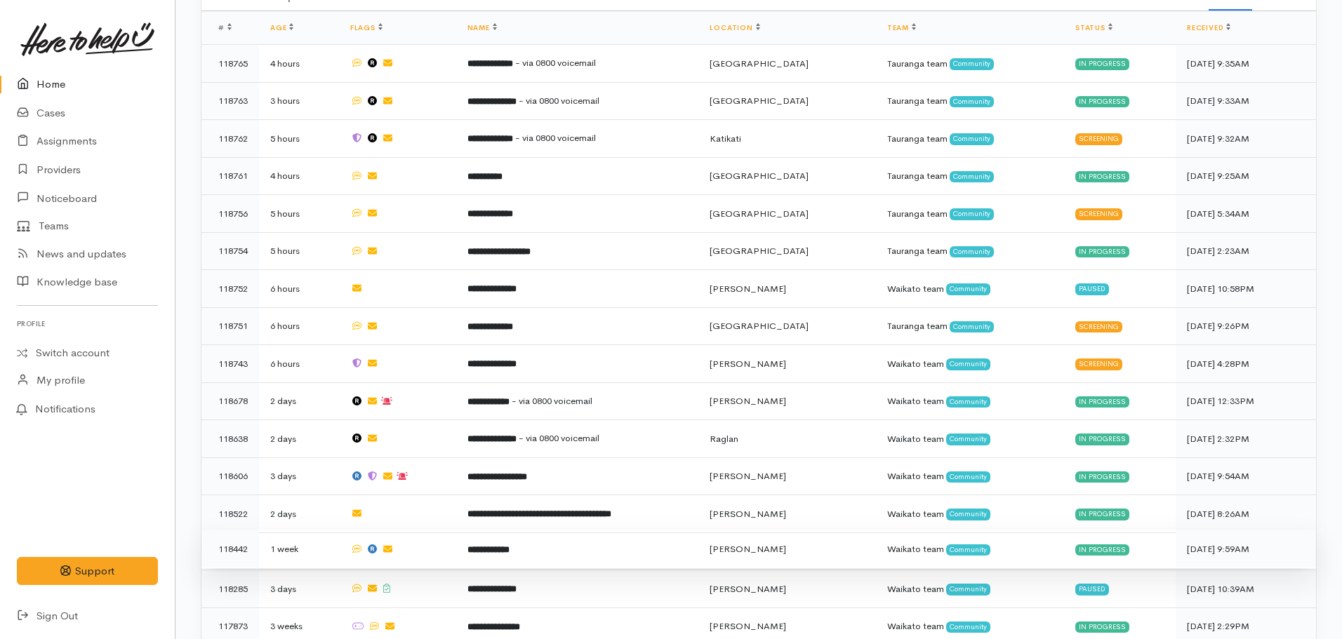
scroll to position [670, 0]
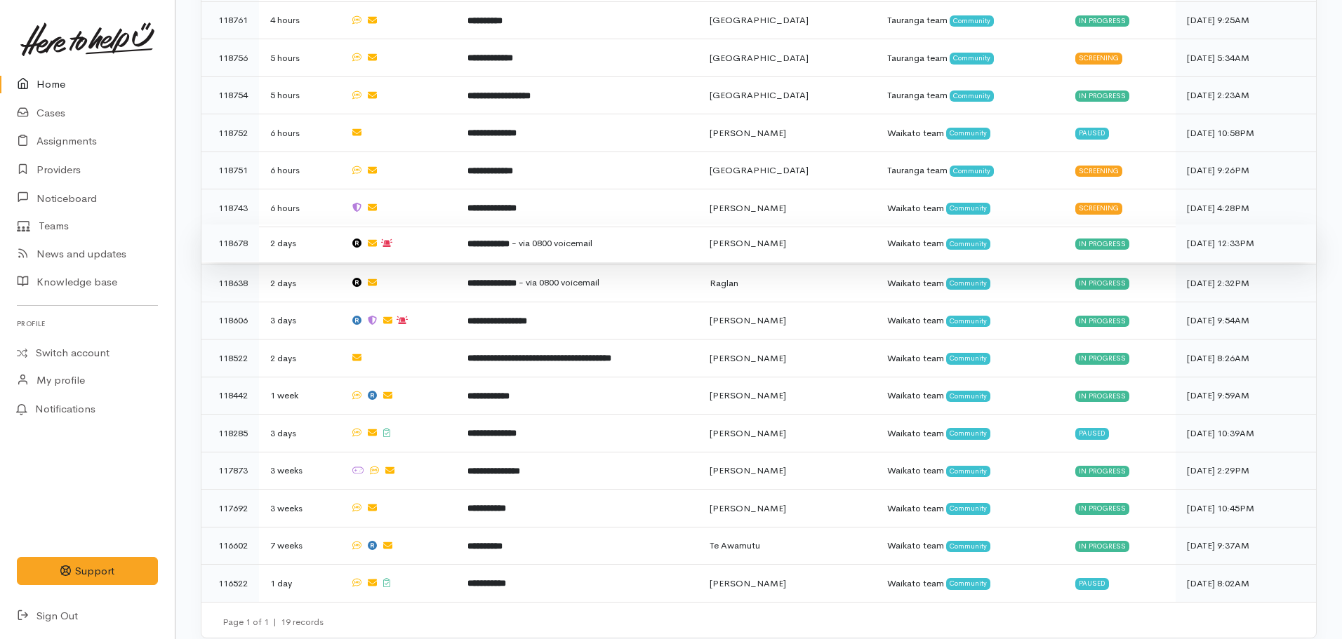
click at [486, 246] on td "**********" at bounding box center [577, 244] width 243 height 38
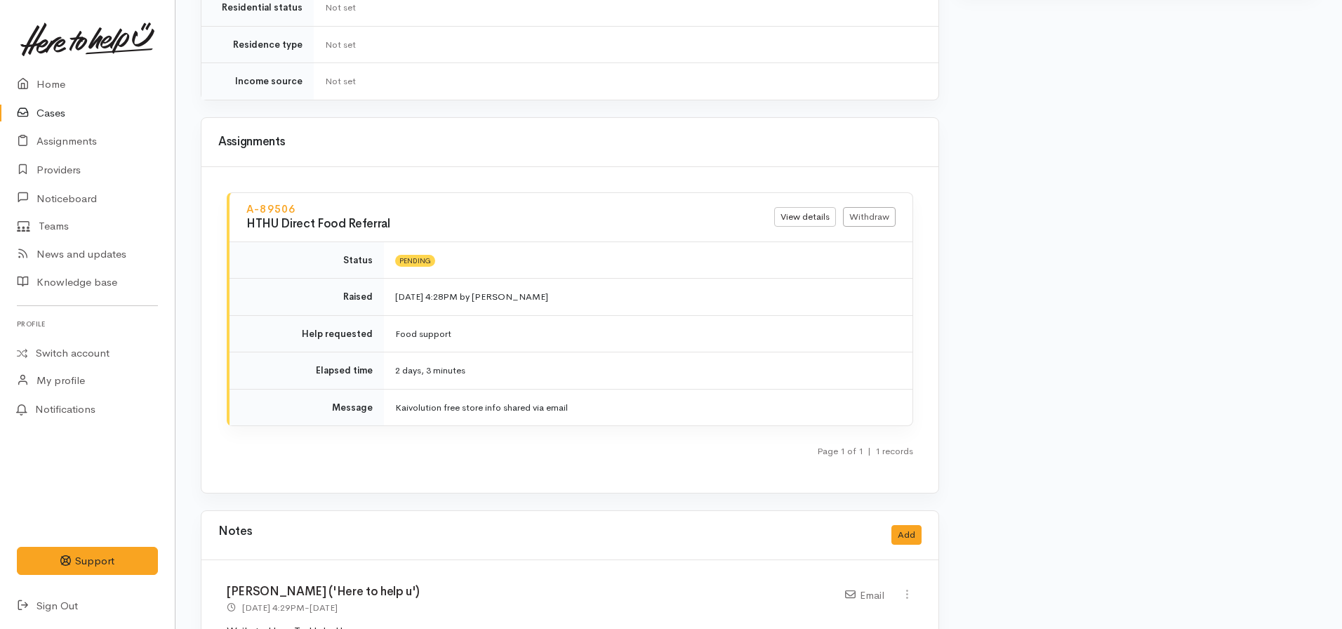
scroll to position [1263, 0]
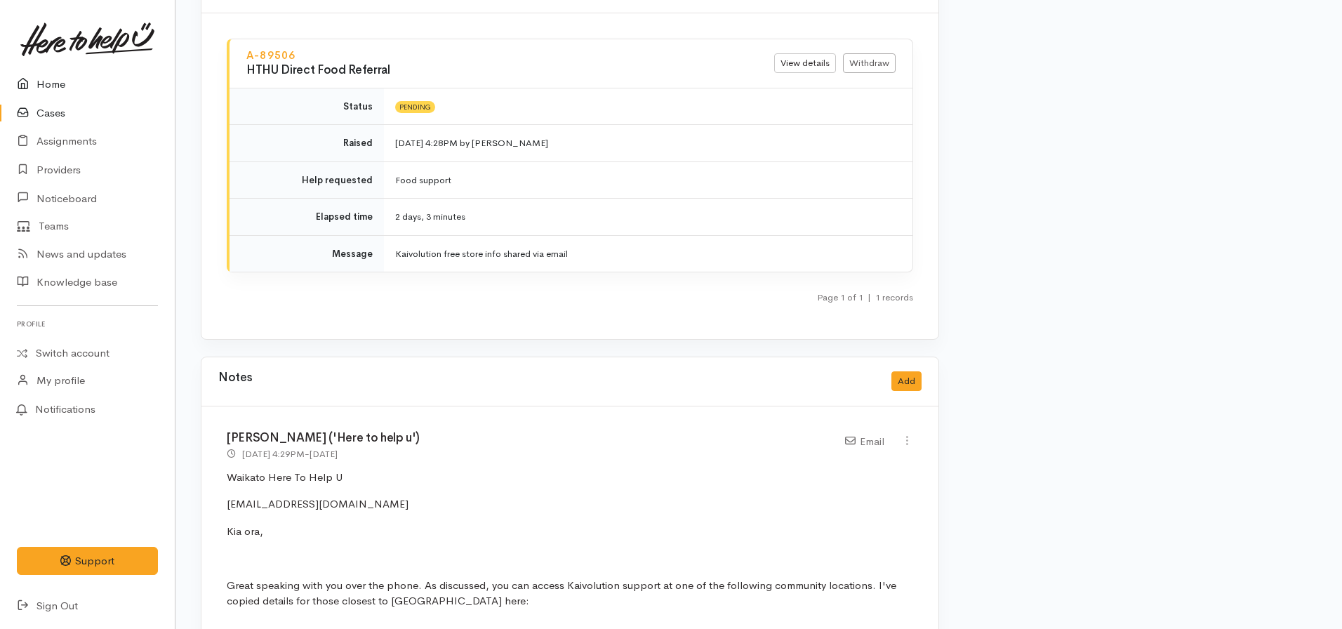
click at [41, 77] on link "Home" at bounding box center [87, 84] width 175 height 29
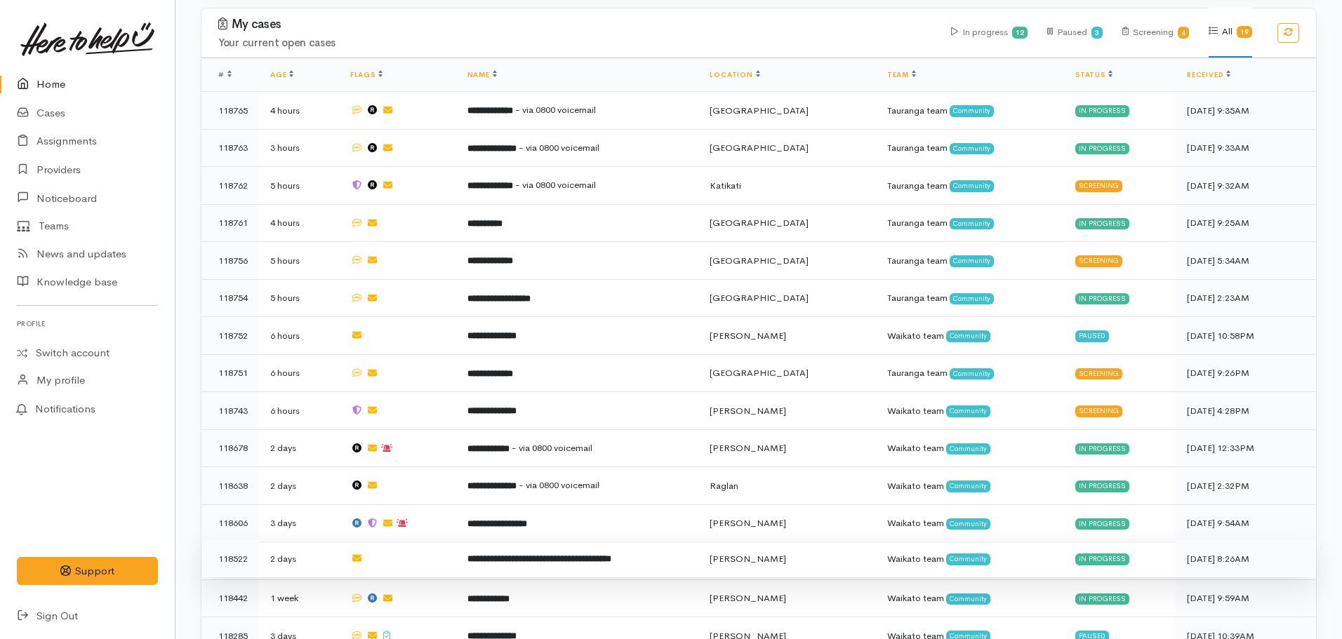
scroll to position [390, 0]
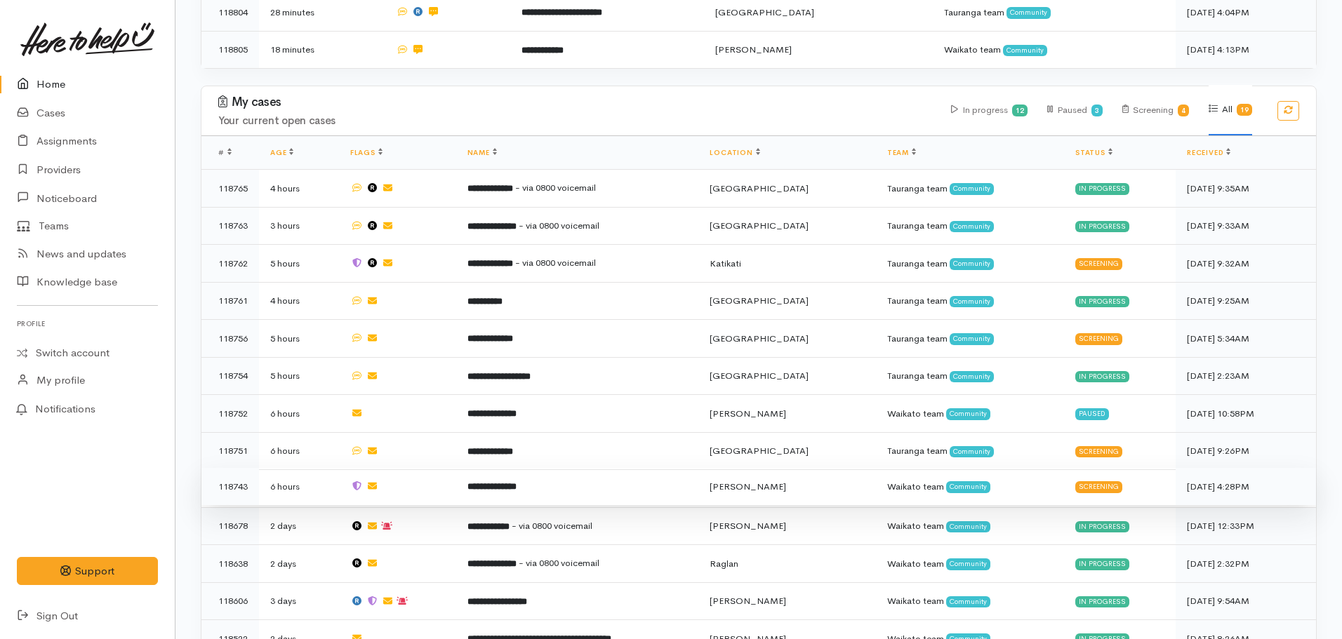
click at [507, 482] on b "**********" at bounding box center [491, 486] width 49 height 9
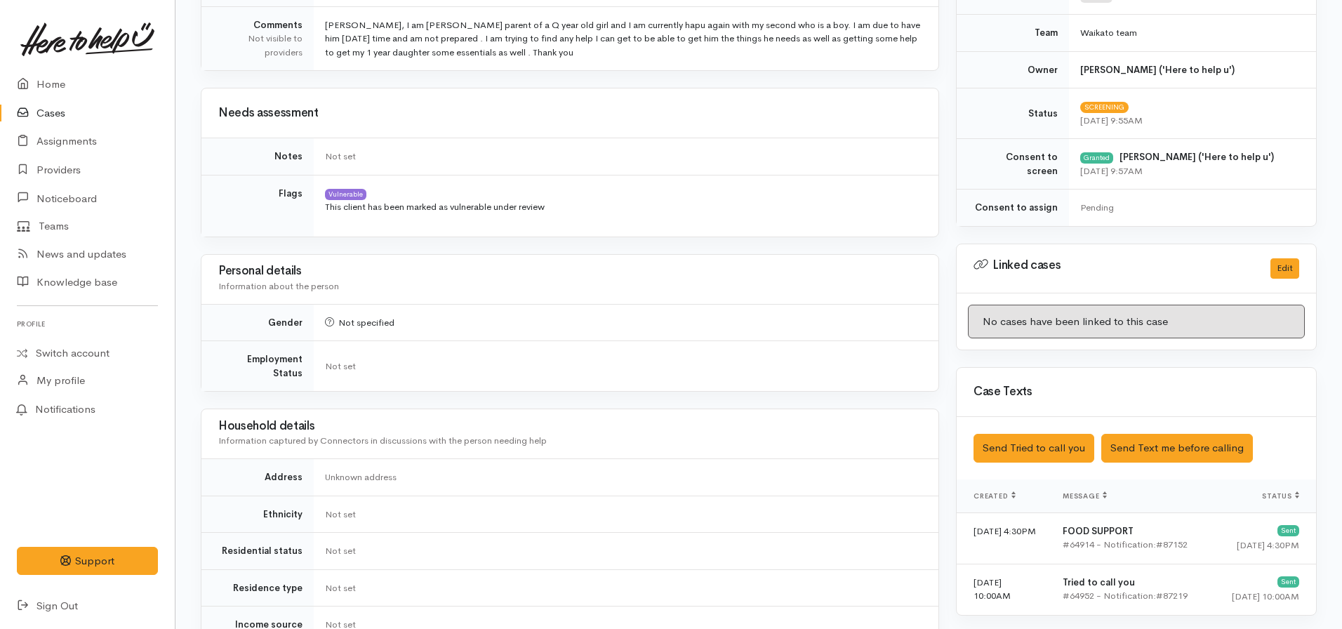
scroll to position [220, 0]
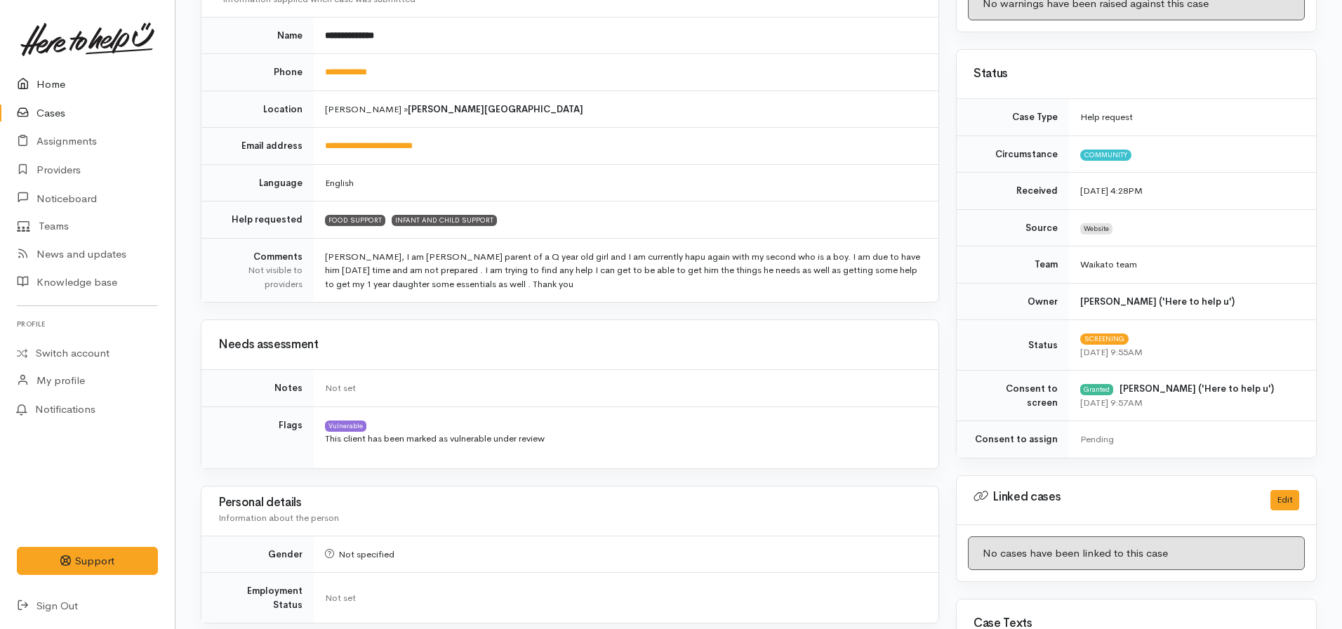
click at [55, 84] on link "Home" at bounding box center [87, 84] width 175 height 29
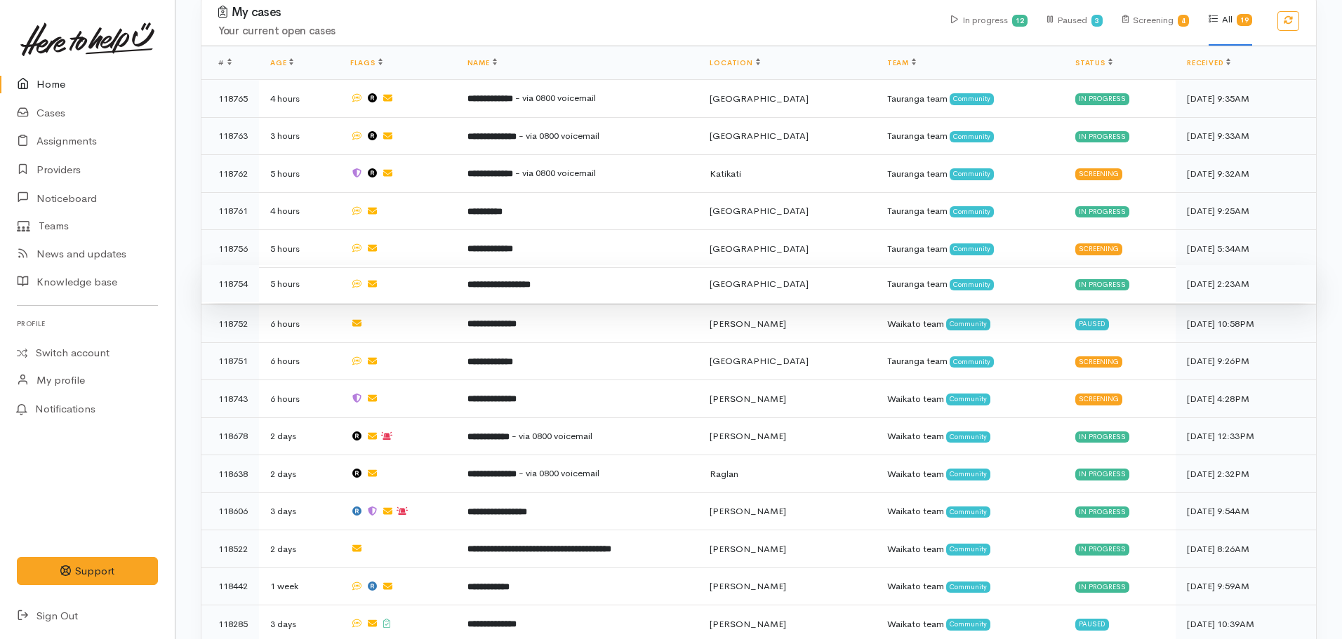
scroll to position [491, 0]
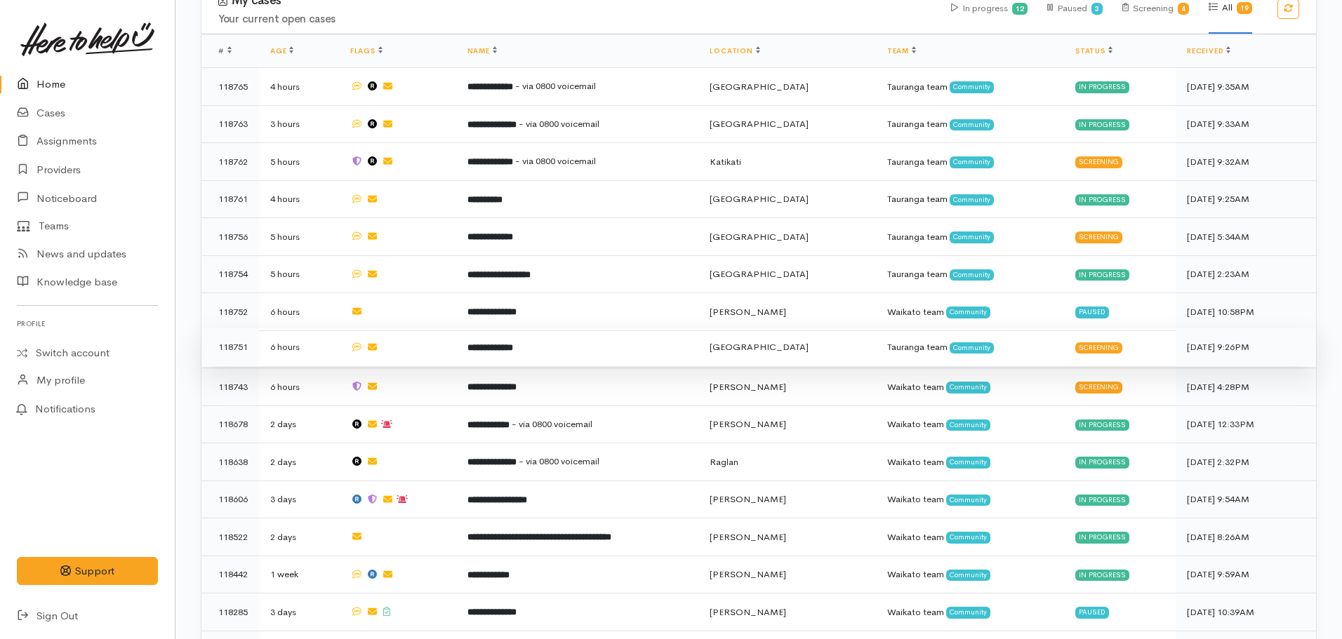
click at [503, 343] on b "**********" at bounding box center [490, 347] width 46 height 9
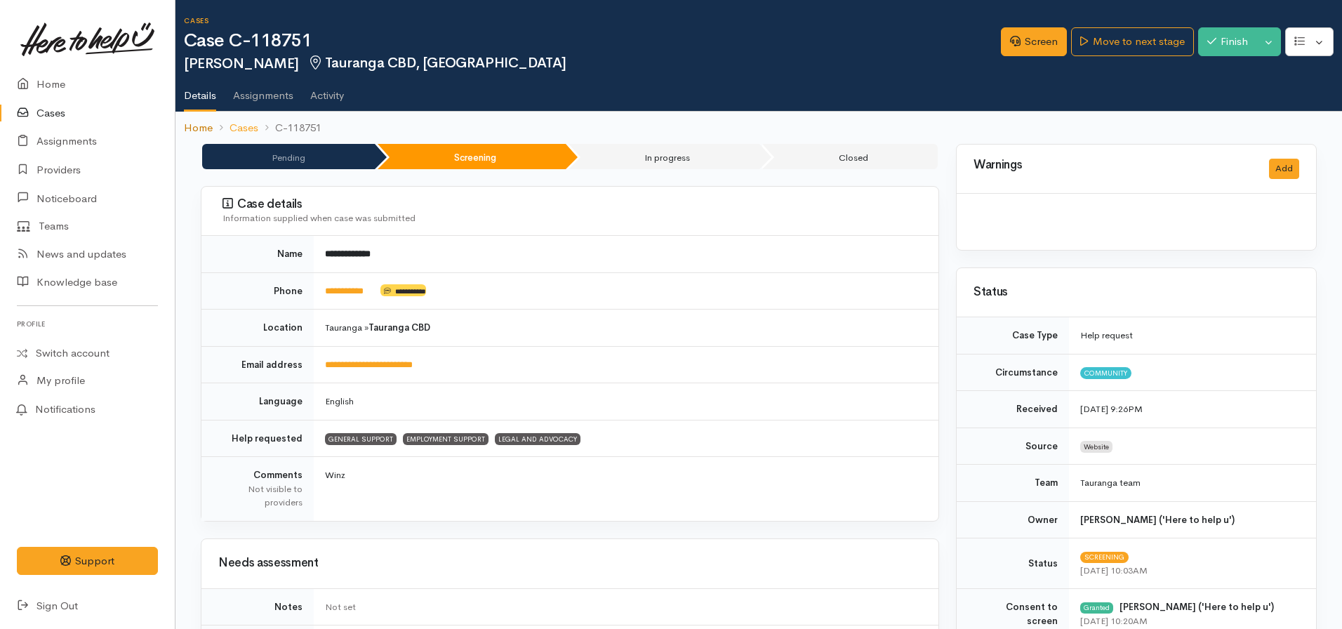
click at [194, 128] on link "Home" at bounding box center [198, 128] width 29 height 16
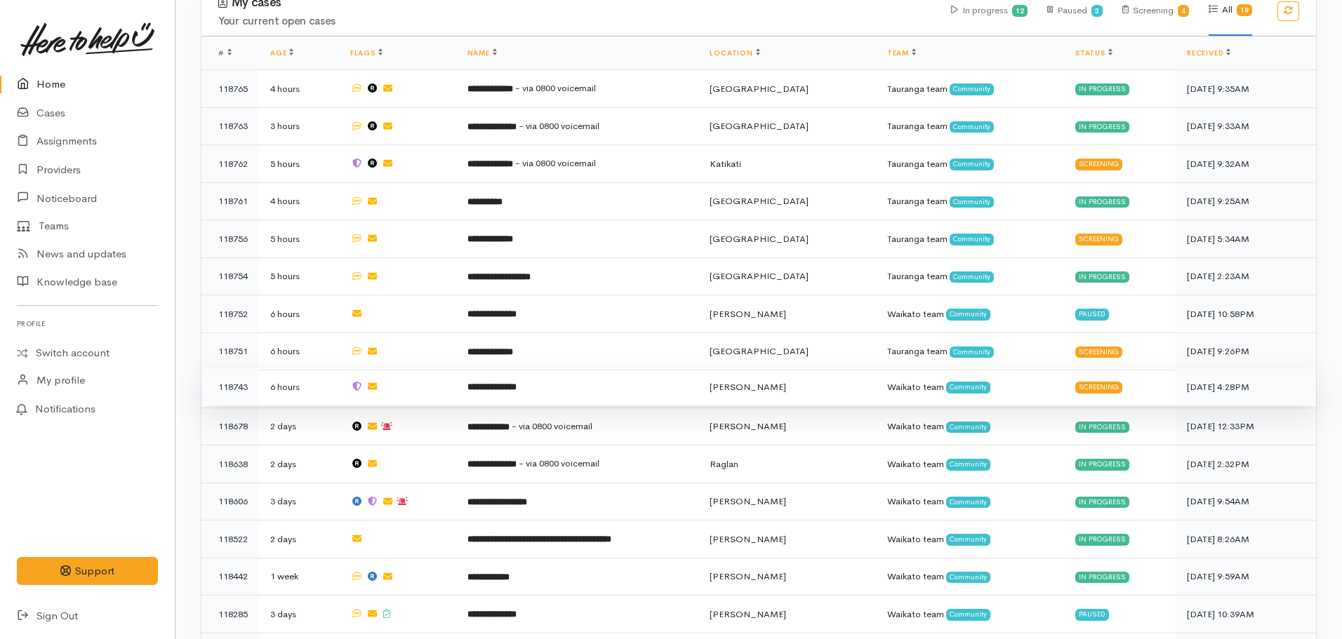
scroll to position [491, 0]
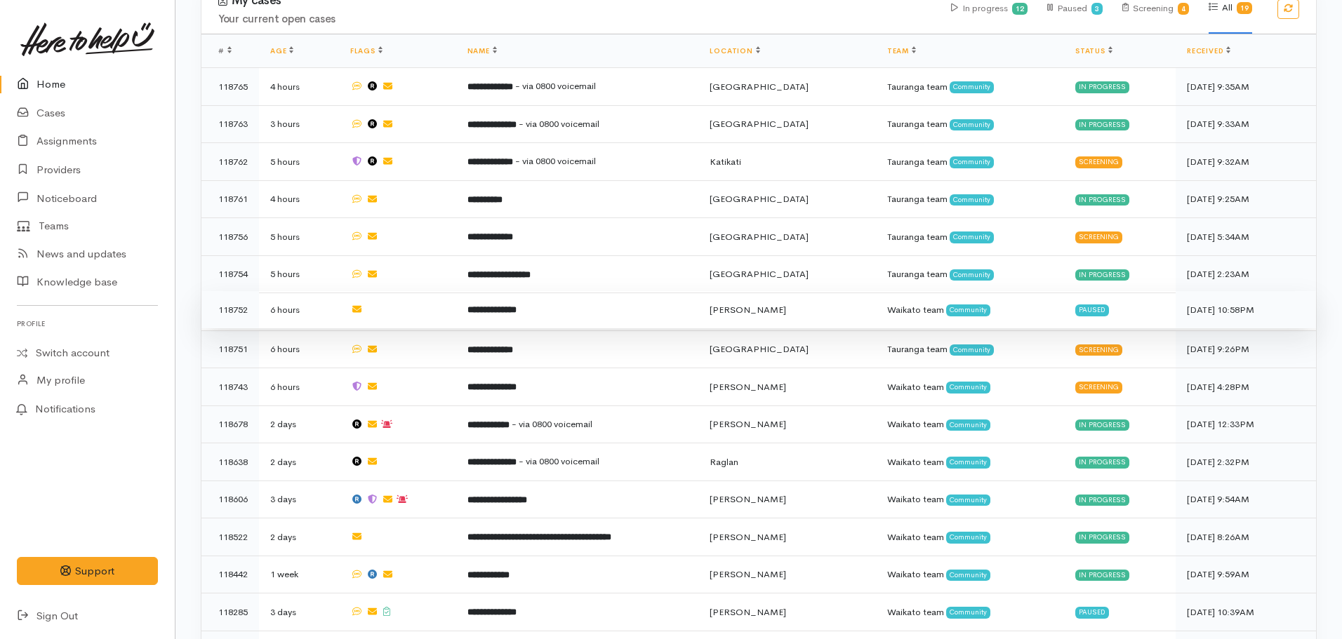
click at [499, 305] on b "**********" at bounding box center [491, 309] width 49 height 9
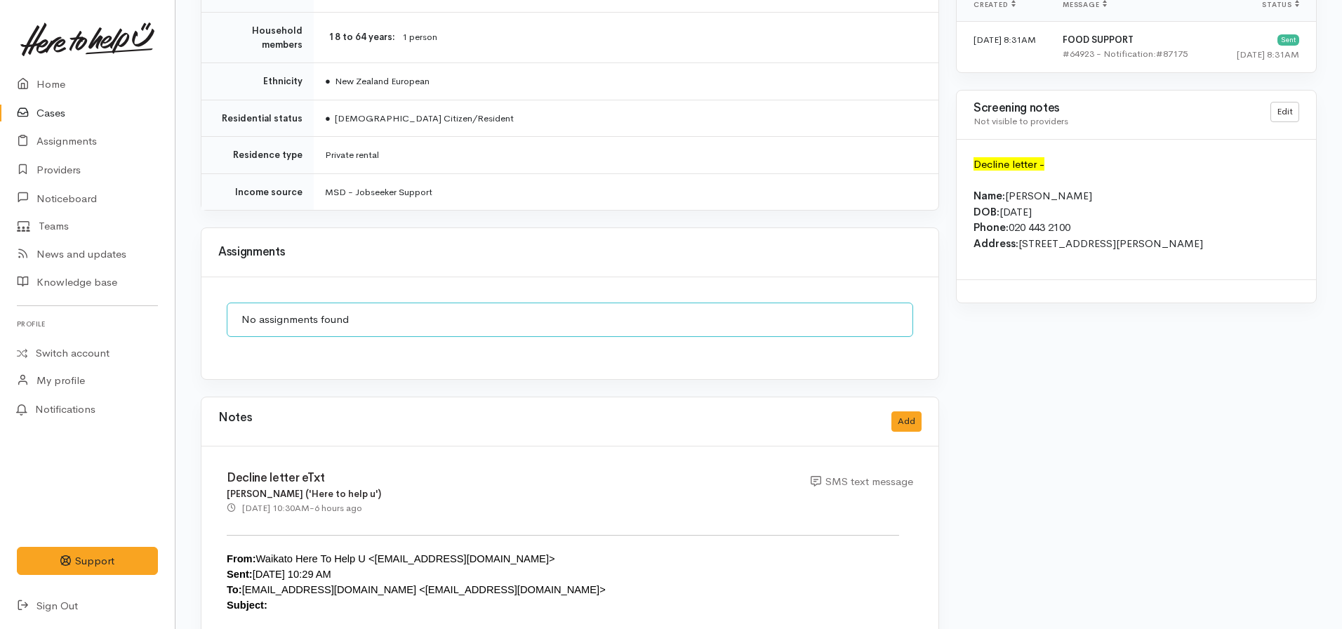
scroll to position [1123, 0]
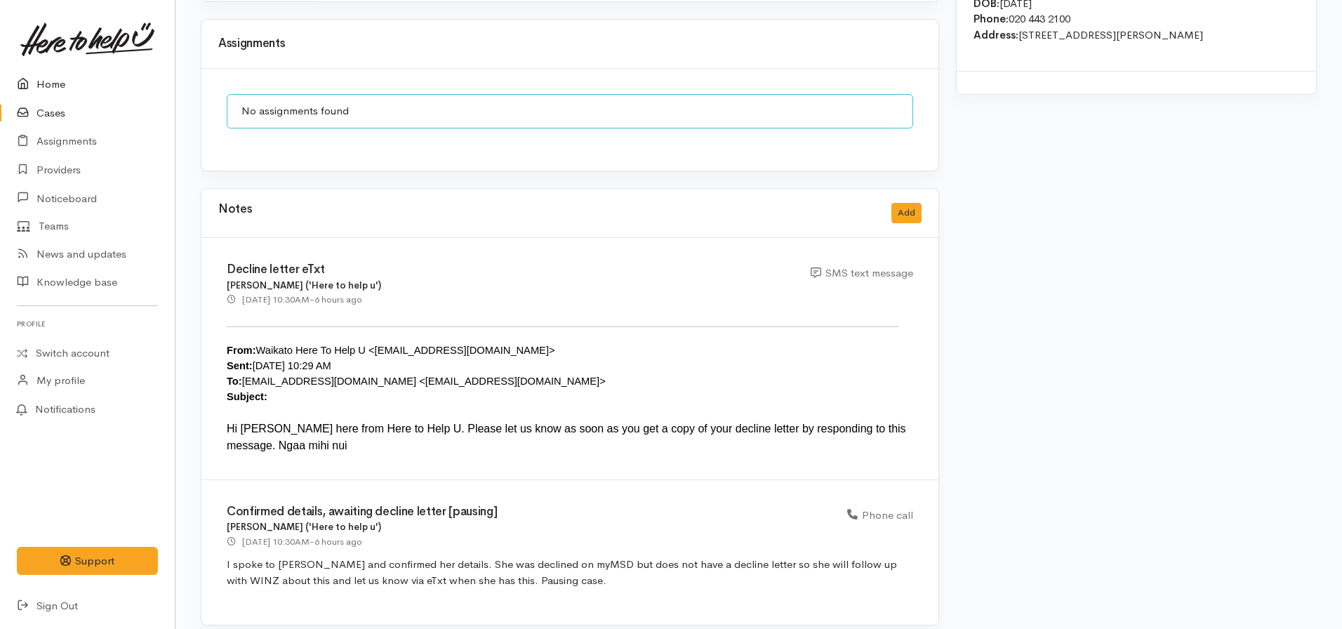
click at [55, 84] on link "Home" at bounding box center [87, 84] width 175 height 29
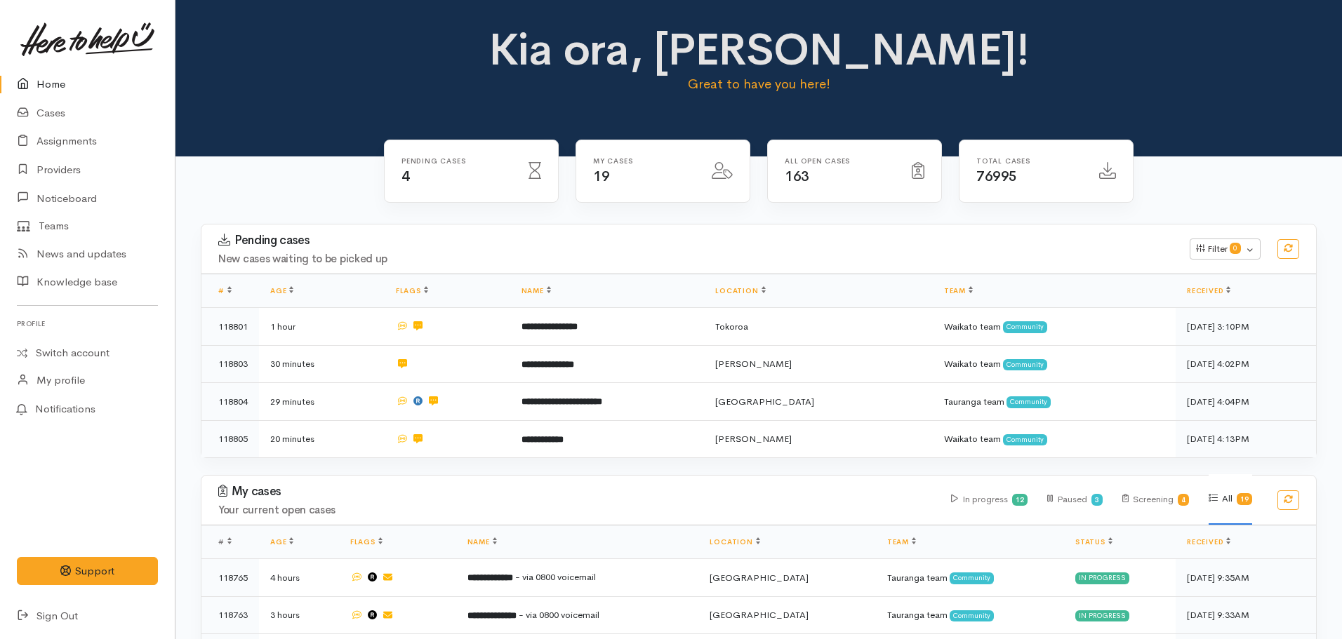
click at [54, 84] on link "Home" at bounding box center [87, 84] width 175 height 29
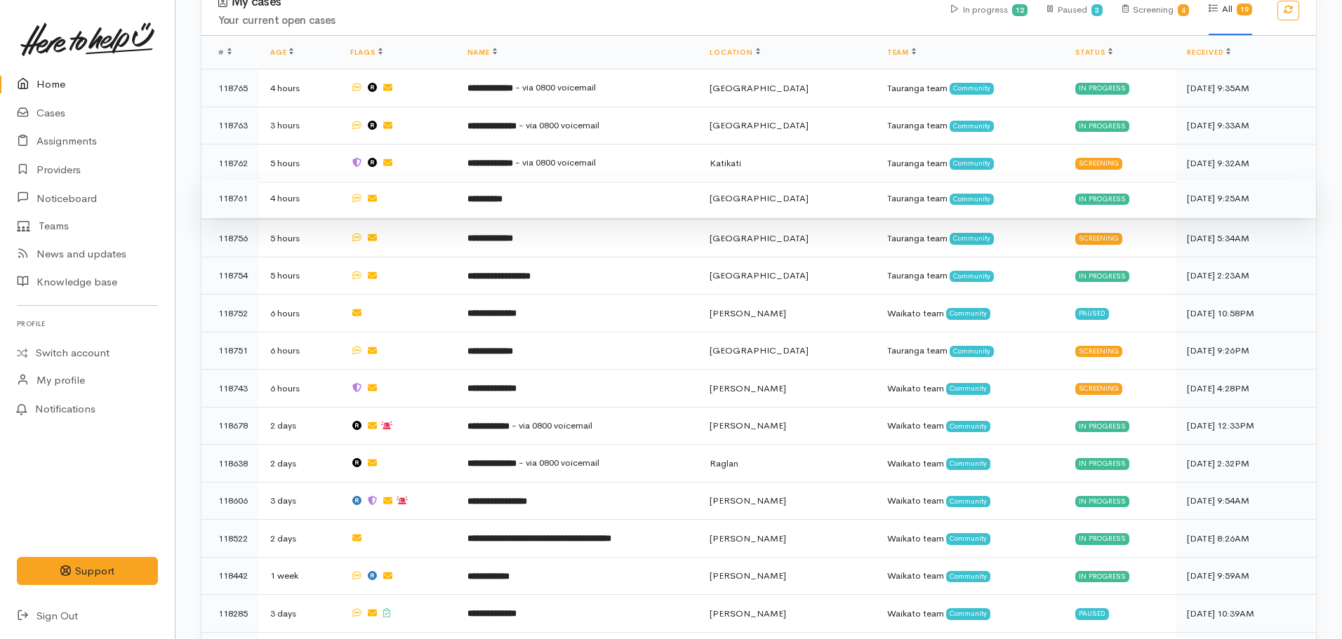
scroll to position [670, 0]
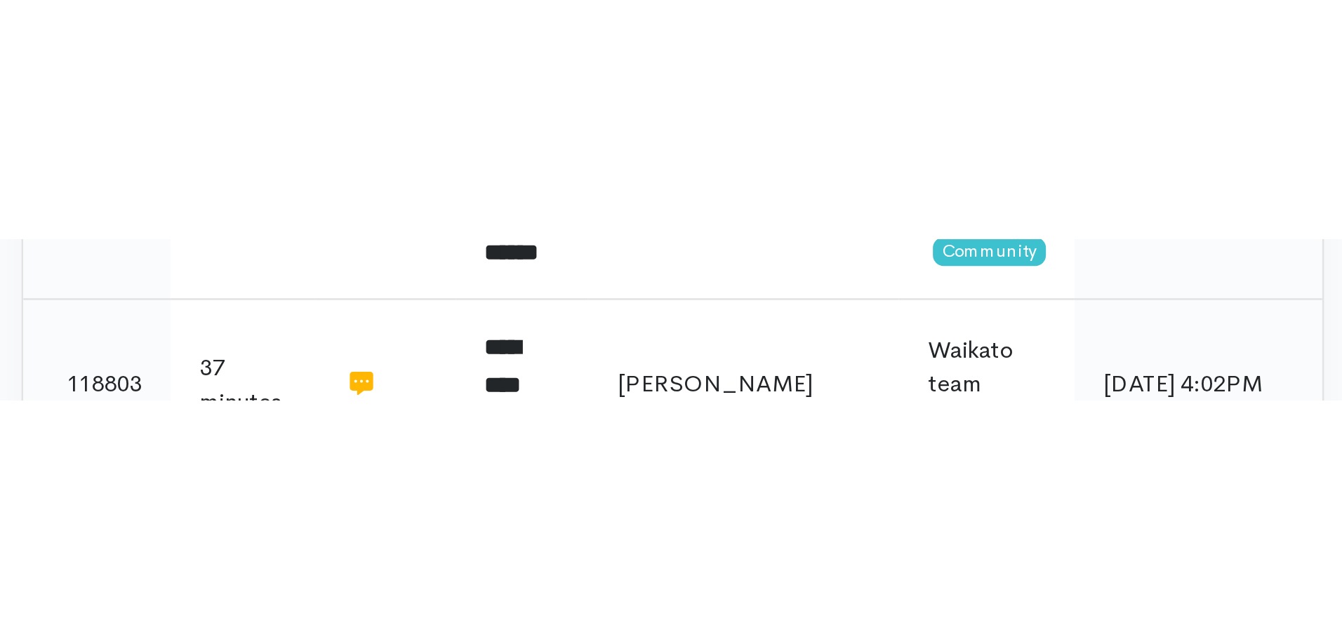
scroll to position [700, 0]
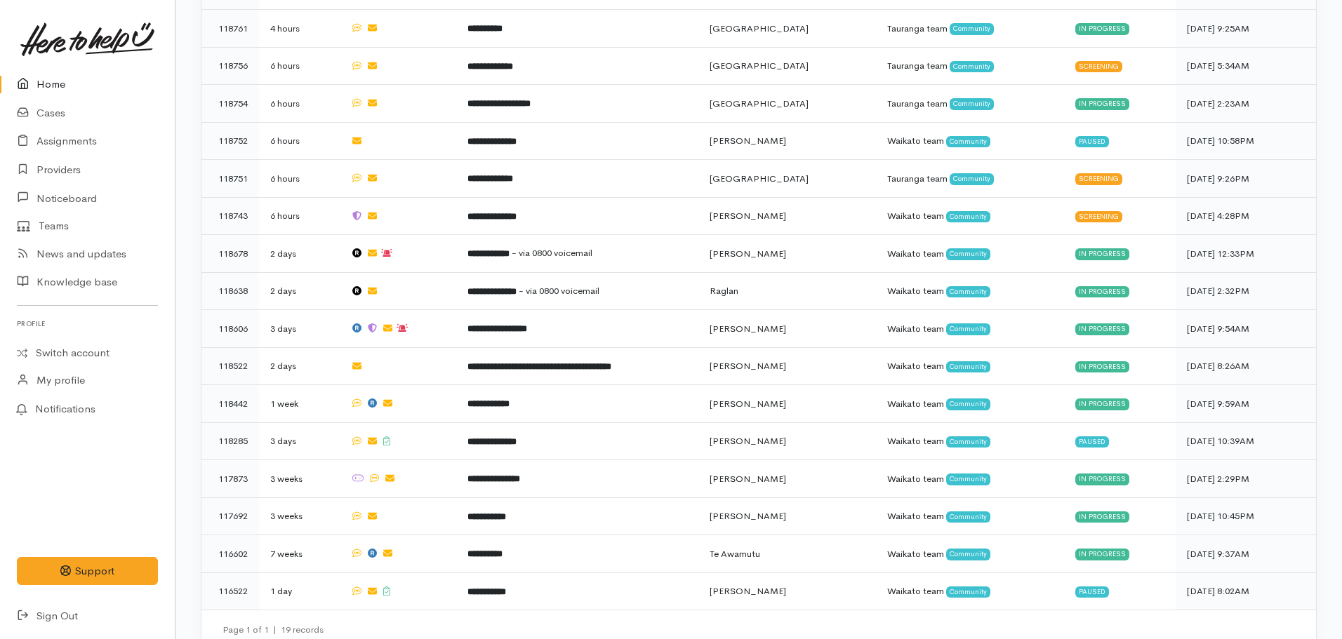
click at [20, 81] on icon at bounding box center [27, 85] width 20 height 18
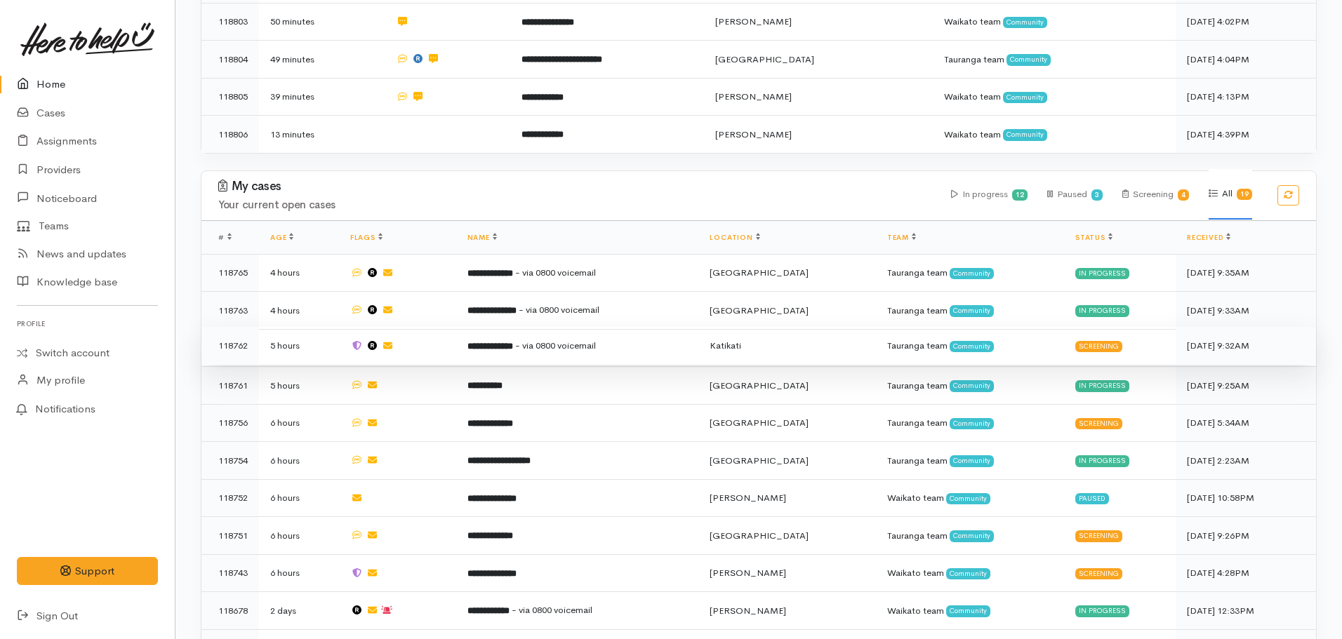
scroll to position [351, 0]
